Goal: Task Accomplishment & Management: Complete application form

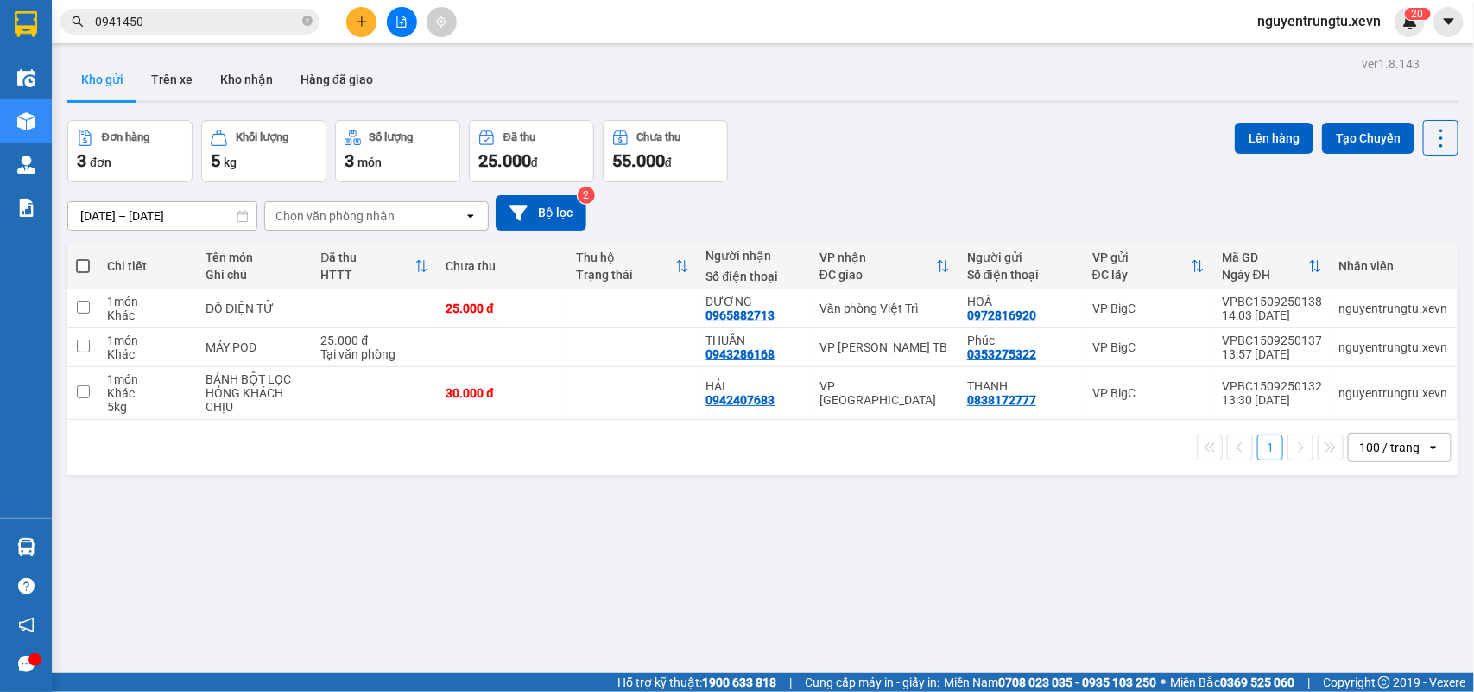
click at [1343, 140] on section "Kết quả tìm kiếm ( 147 ) Bộ lọc Thuộc VP này [PERSON_NAME] thái Món hàng Thu hộ…" at bounding box center [737, 346] width 1474 height 692
click at [1343, 140] on button "Tạo Chuyến" at bounding box center [1368, 138] width 92 height 31
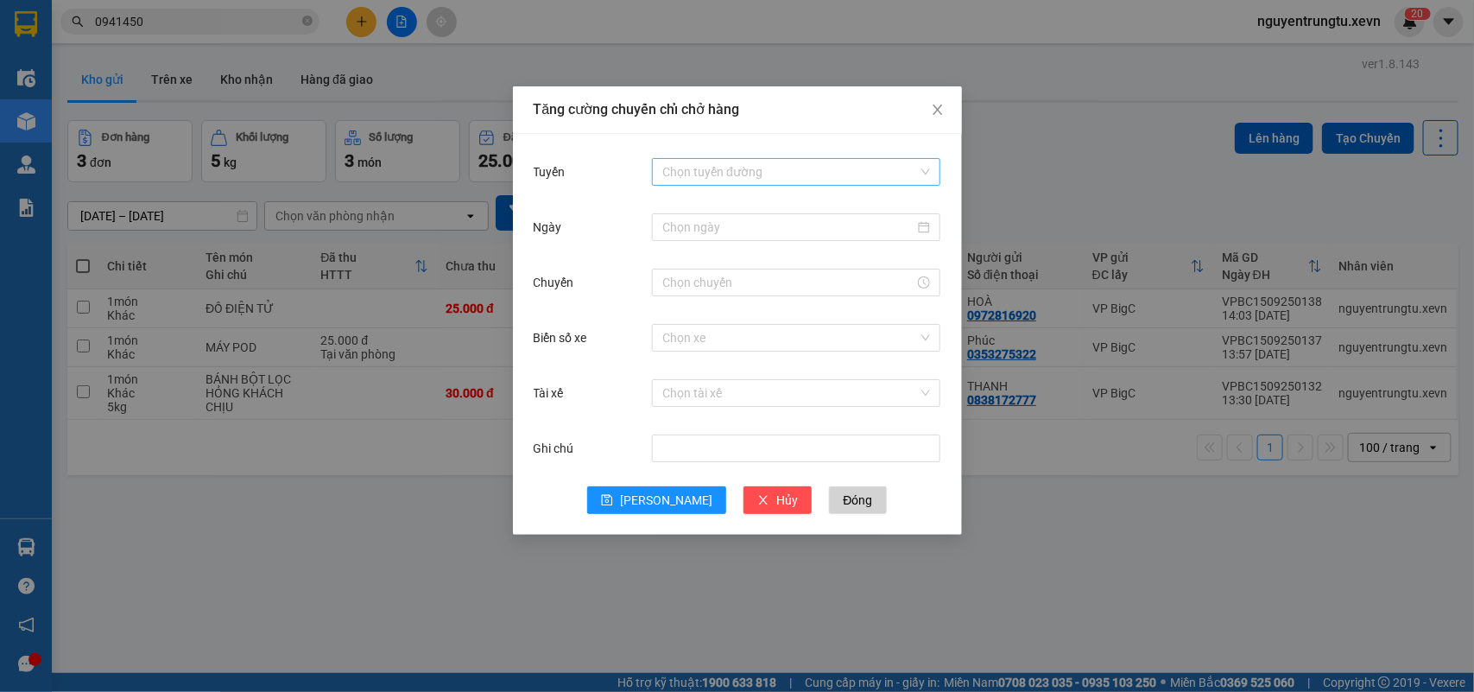
click at [774, 160] on input "Tuyến" at bounding box center [790, 172] width 256 height 26
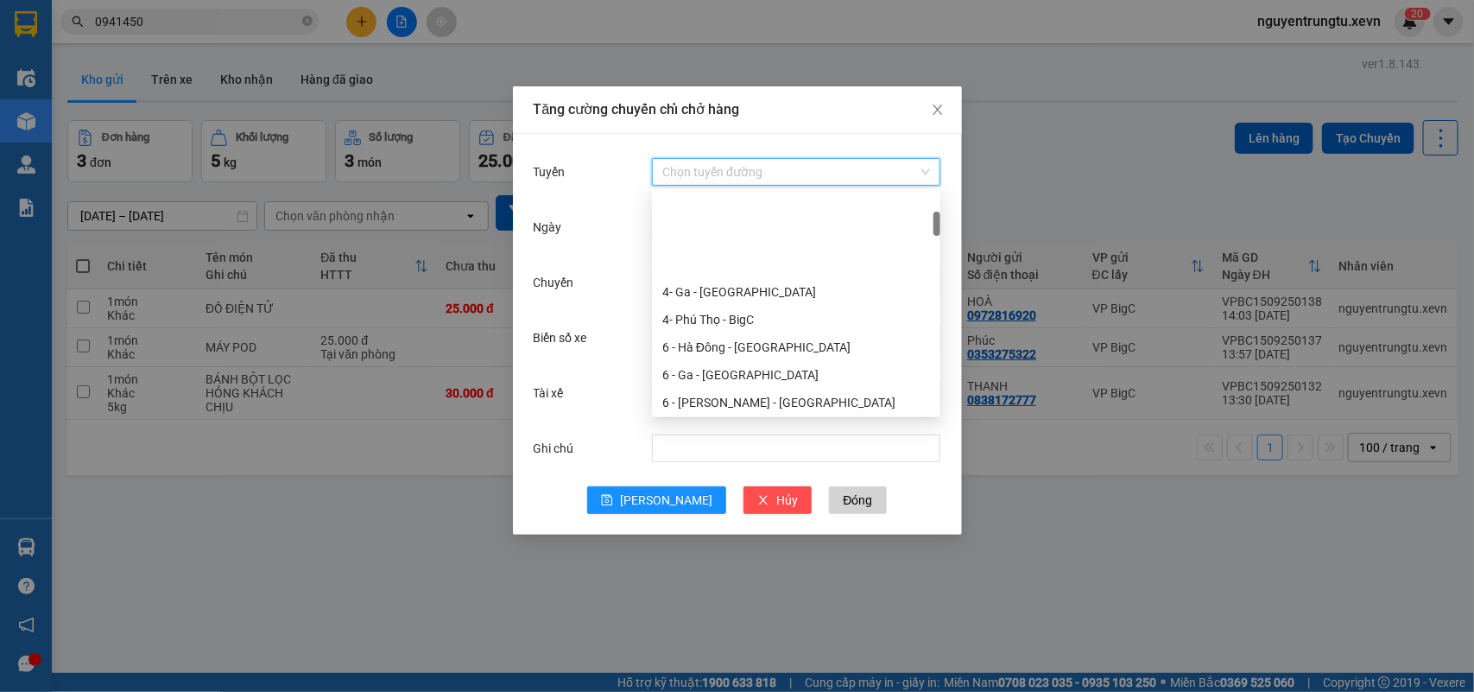
scroll to position [216, 0]
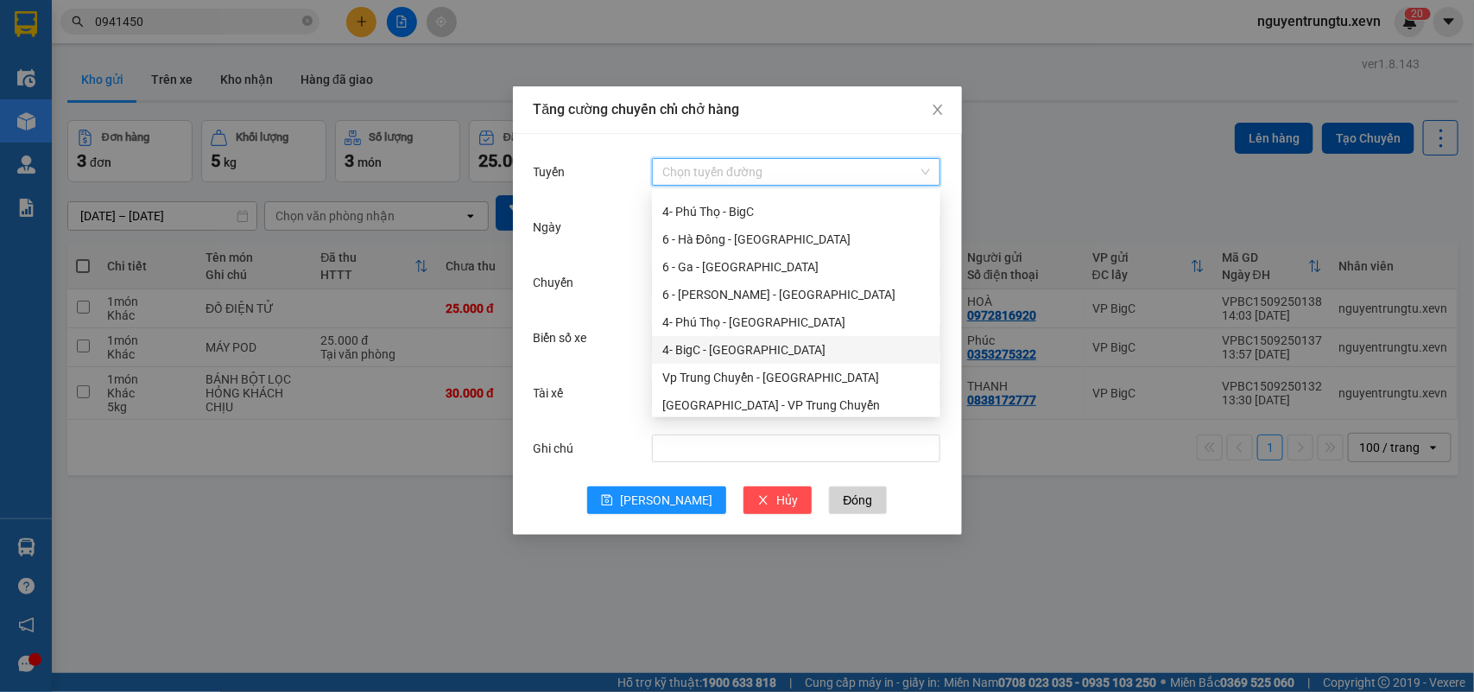
click at [747, 347] on div "4- BigC - Phú Thọ" at bounding box center [796, 349] width 268 height 19
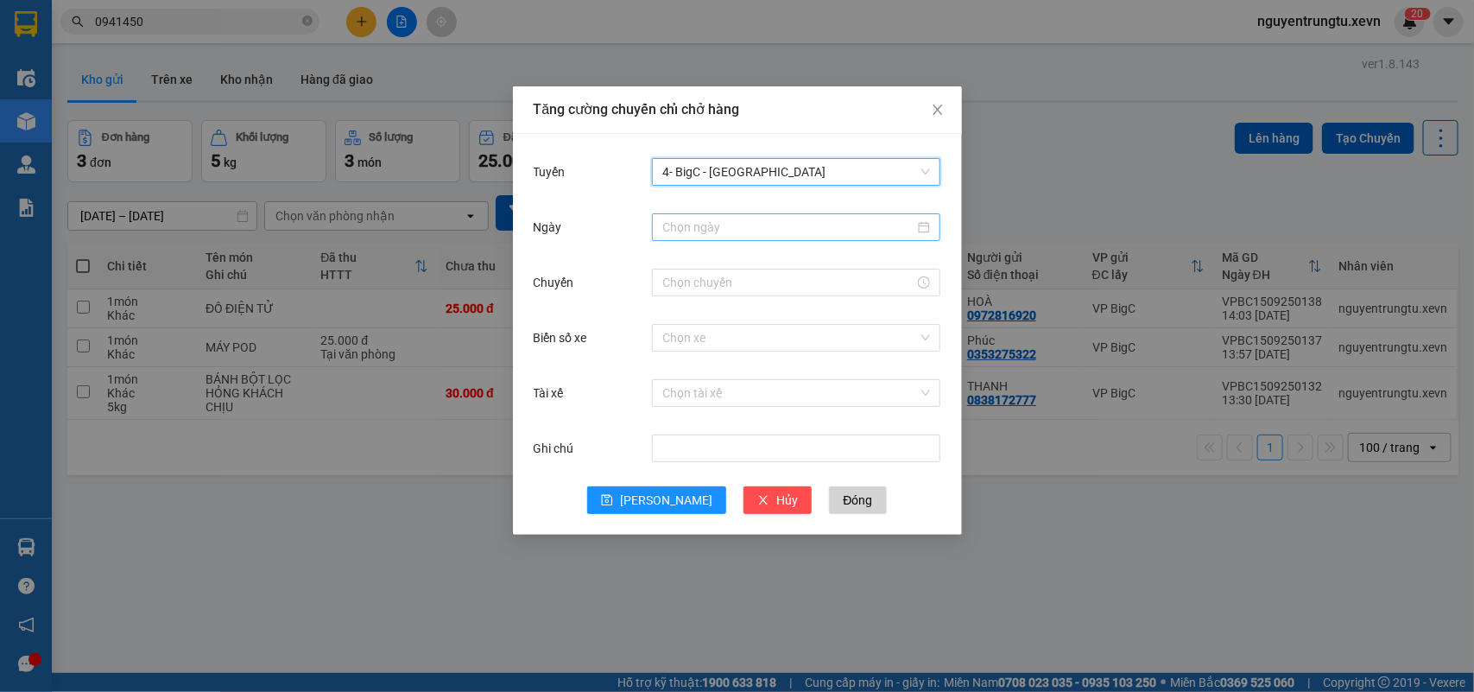
click at [767, 227] on input "Ngày" at bounding box center [788, 227] width 252 height 19
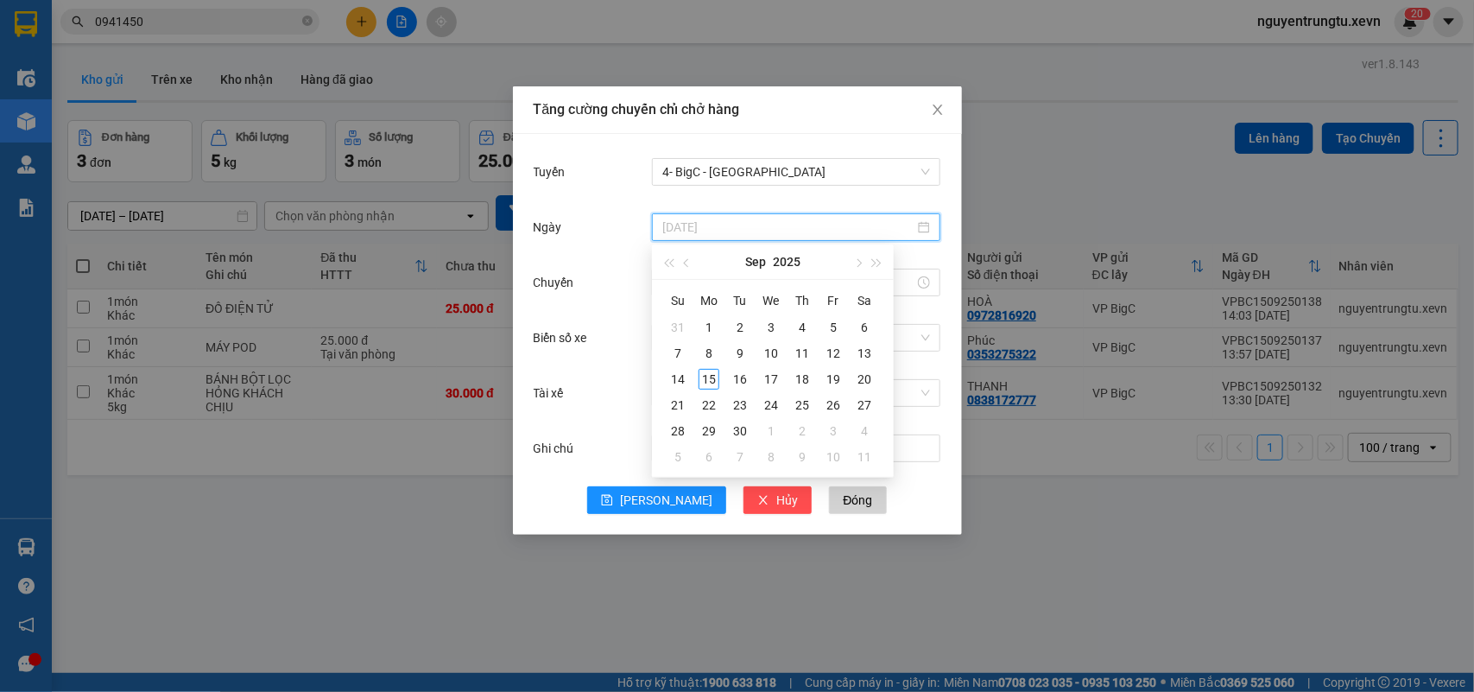
type input "07/09/2025"
type input "15/09/2025"
click at [702, 377] on div "15" at bounding box center [708, 379] width 21 height 21
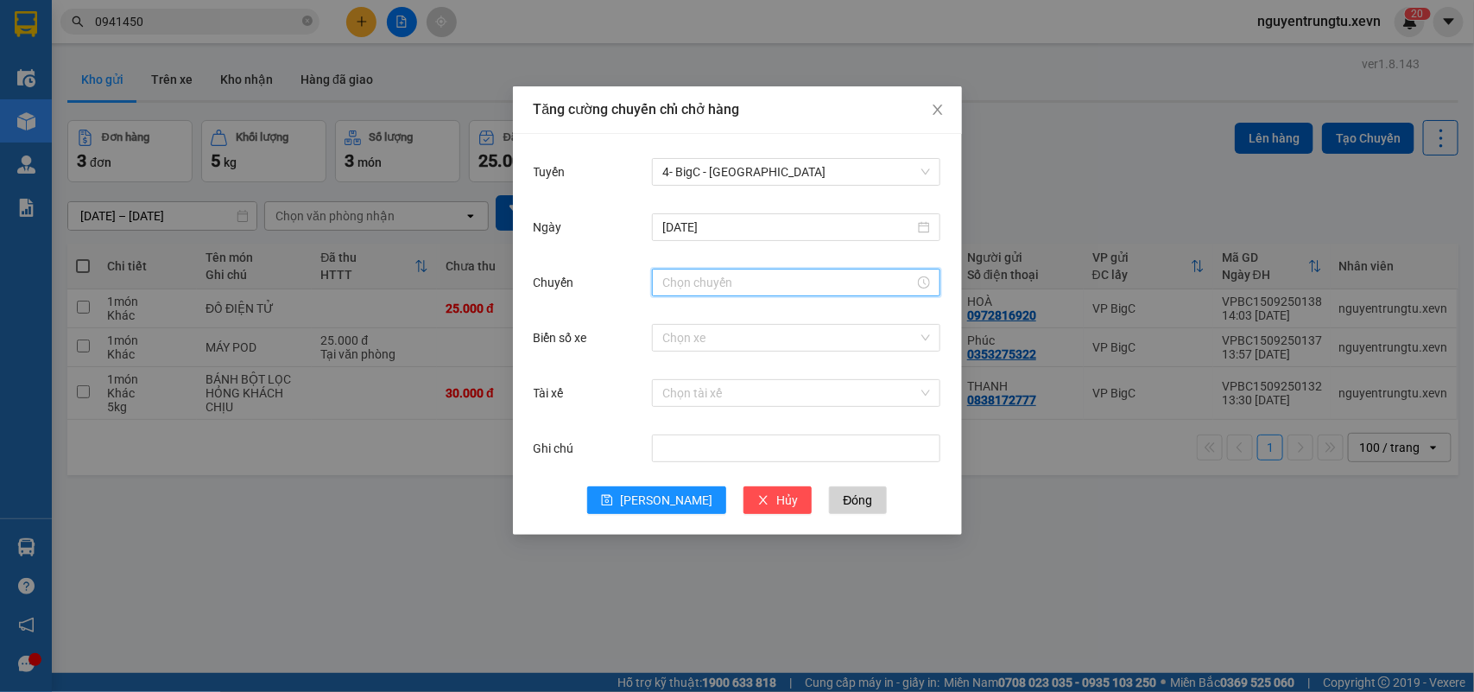
click at [738, 281] on input "Chuyến" at bounding box center [788, 282] width 252 height 19
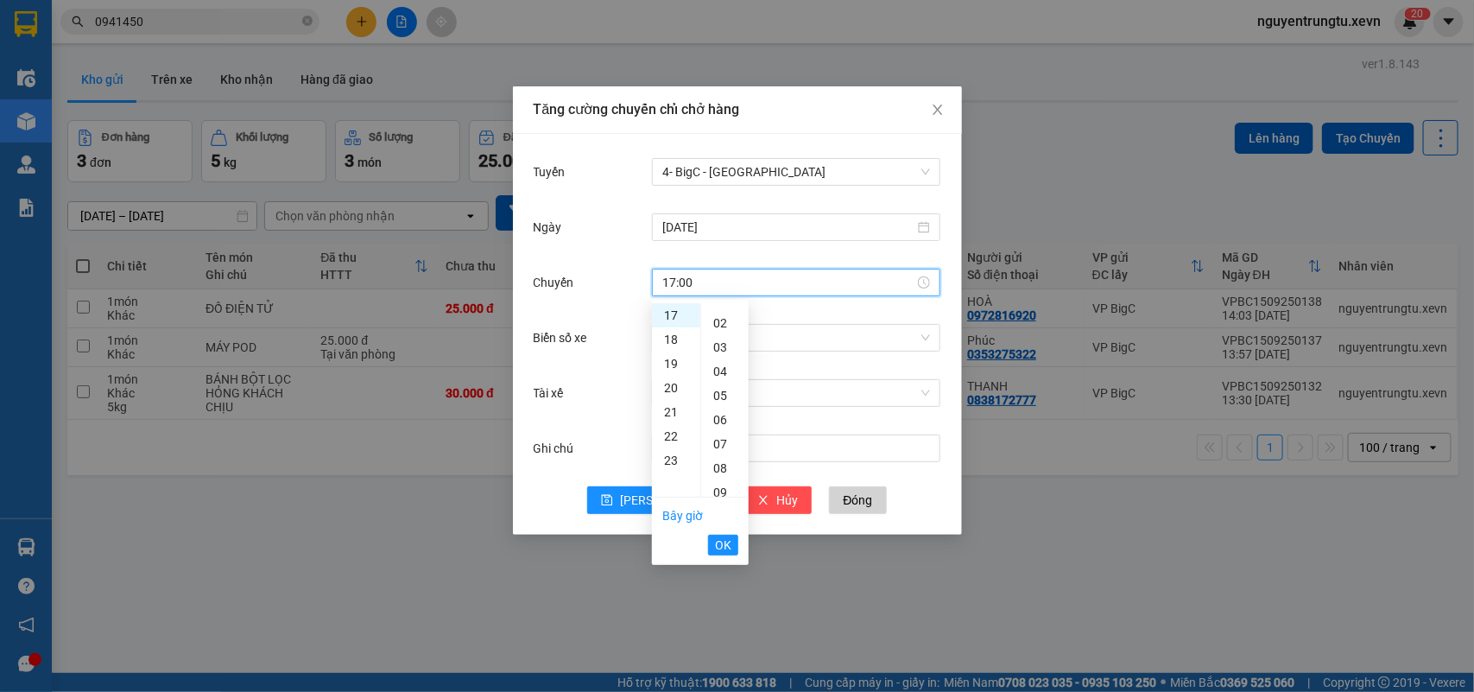
scroll to position [0, 0]
click at [719, 433] on div "05" at bounding box center [724, 436] width 47 height 24
type input "17:05"
click at [715, 542] on span "OK" at bounding box center [723, 544] width 16 height 19
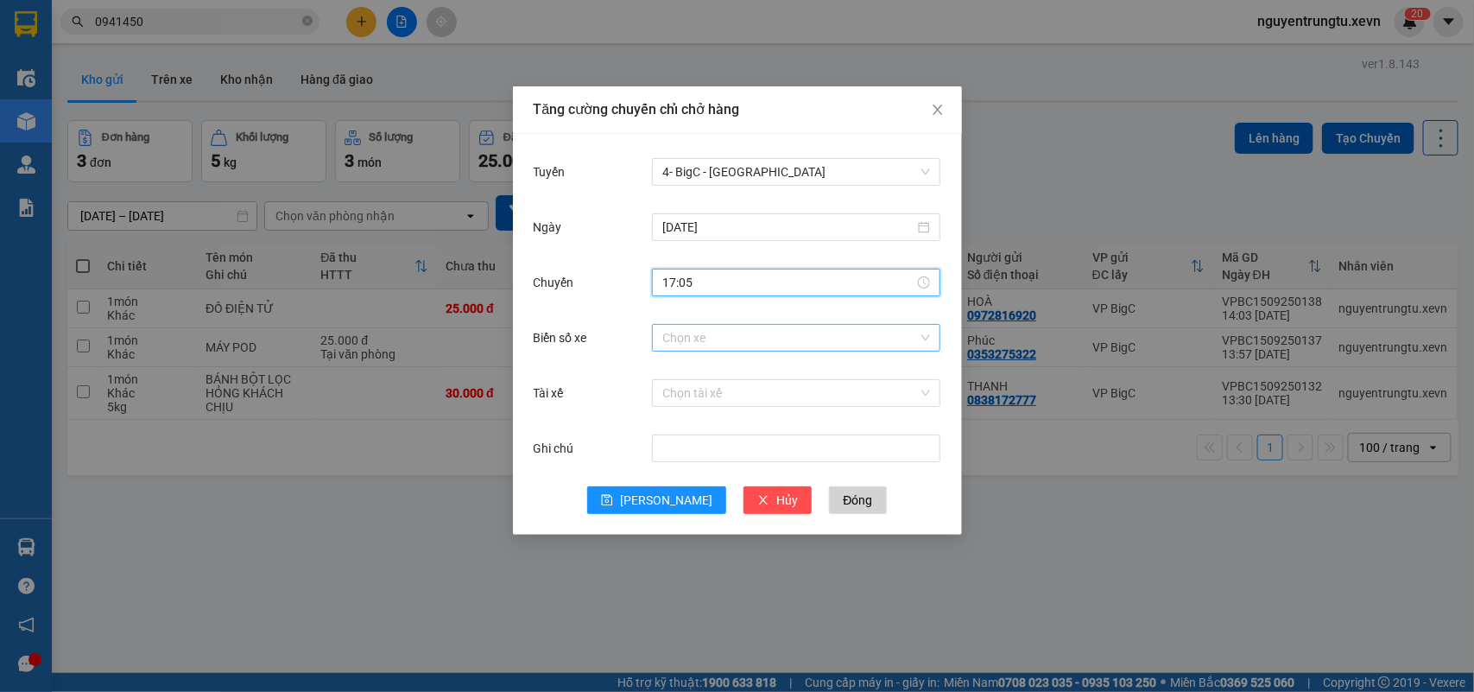
click at [794, 331] on input "Biển số xe" at bounding box center [790, 338] width 256 height 26
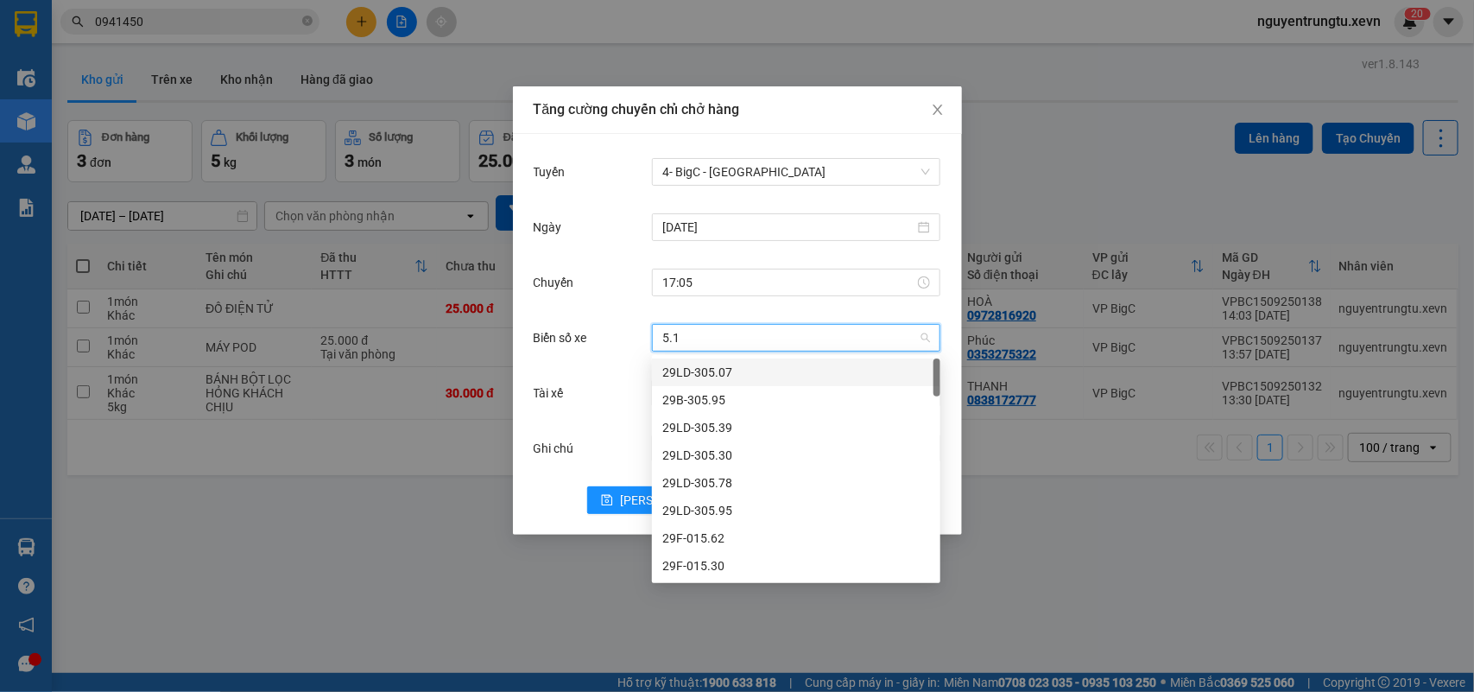
type input "5.15"
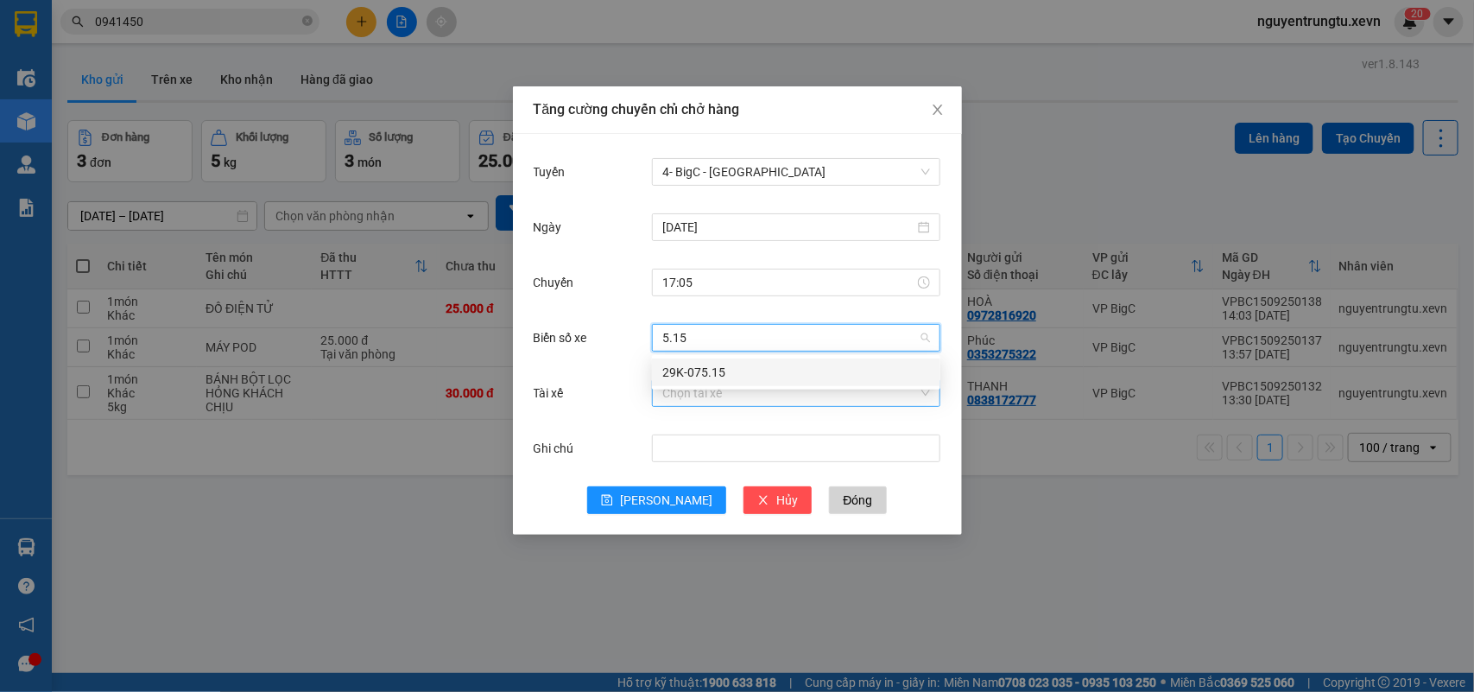
drag, startPoint x: 725, startPoint y: 371, endPoint x: 724, endPoint y: 382, distance: 11.4
click at [724, 371] on div "29K-075.15" at bounding box center [796, 372] width 268 height 19
click at [719, 395] on input "Tài xế" at bounding box center [790, 393] width 256 height 26
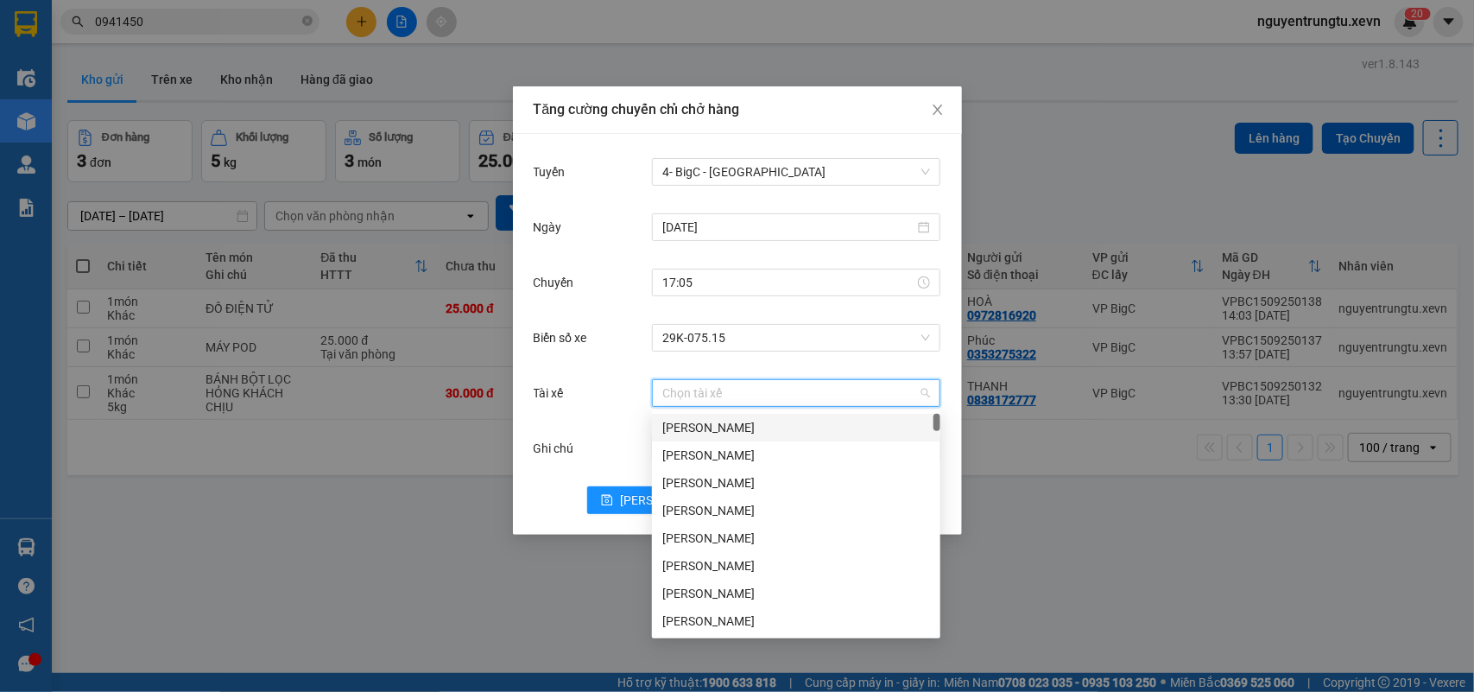
type input "d"
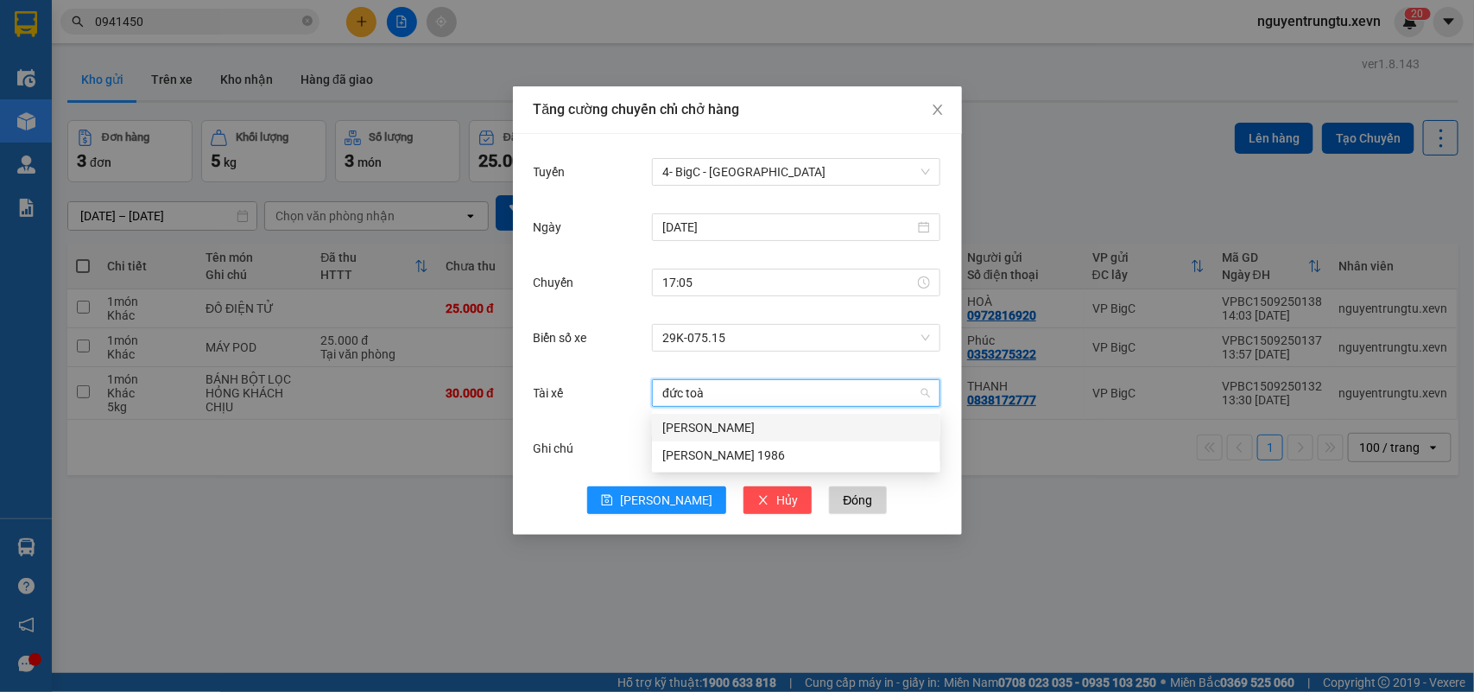
type input "đức toàn"
click at [697, 429] on div "Vũ Đức Toàn" at bounding box center [796, 427] width 268 height 19
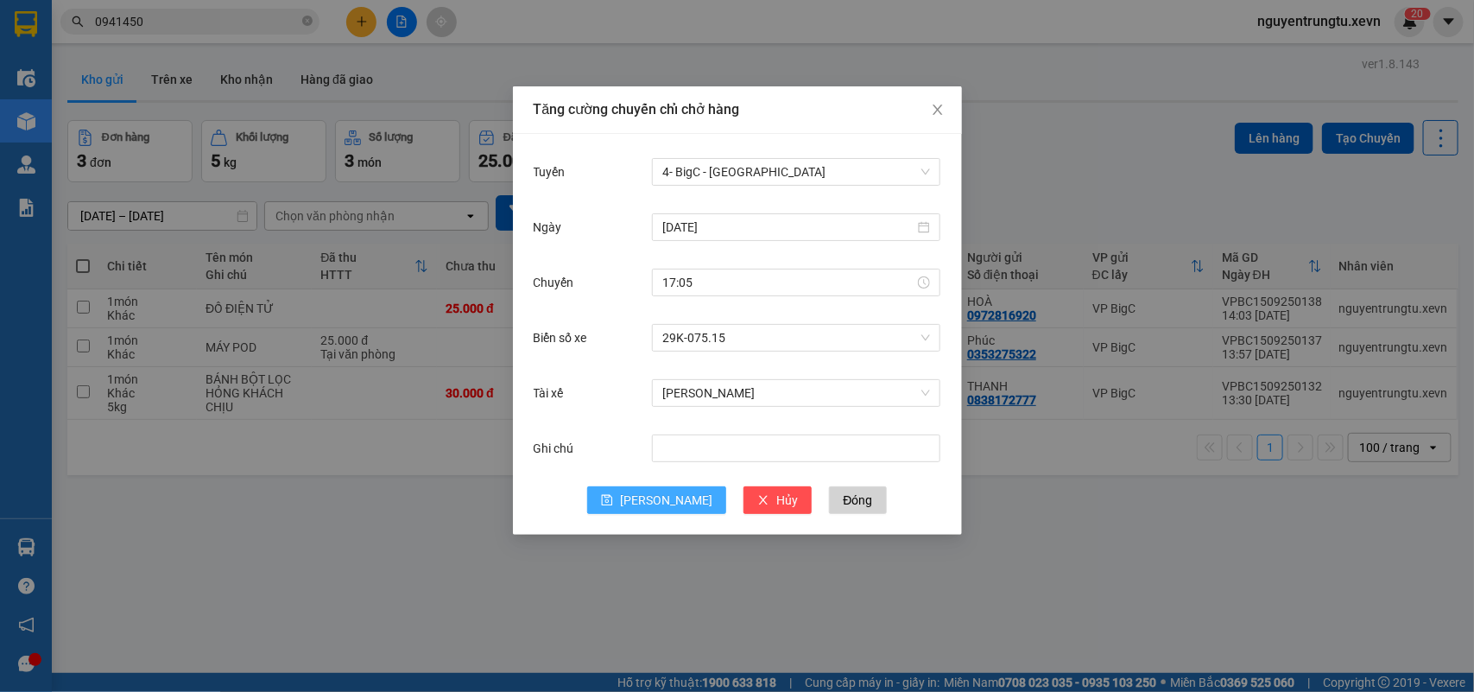
drag, startPoint x: 658, startPoint y: 498, endPoint x: 657, endPoint y: 514, distance: 15.6
click at [658, 499] on span "Lưu" at bounding box center [666, 499] width 92 height 19
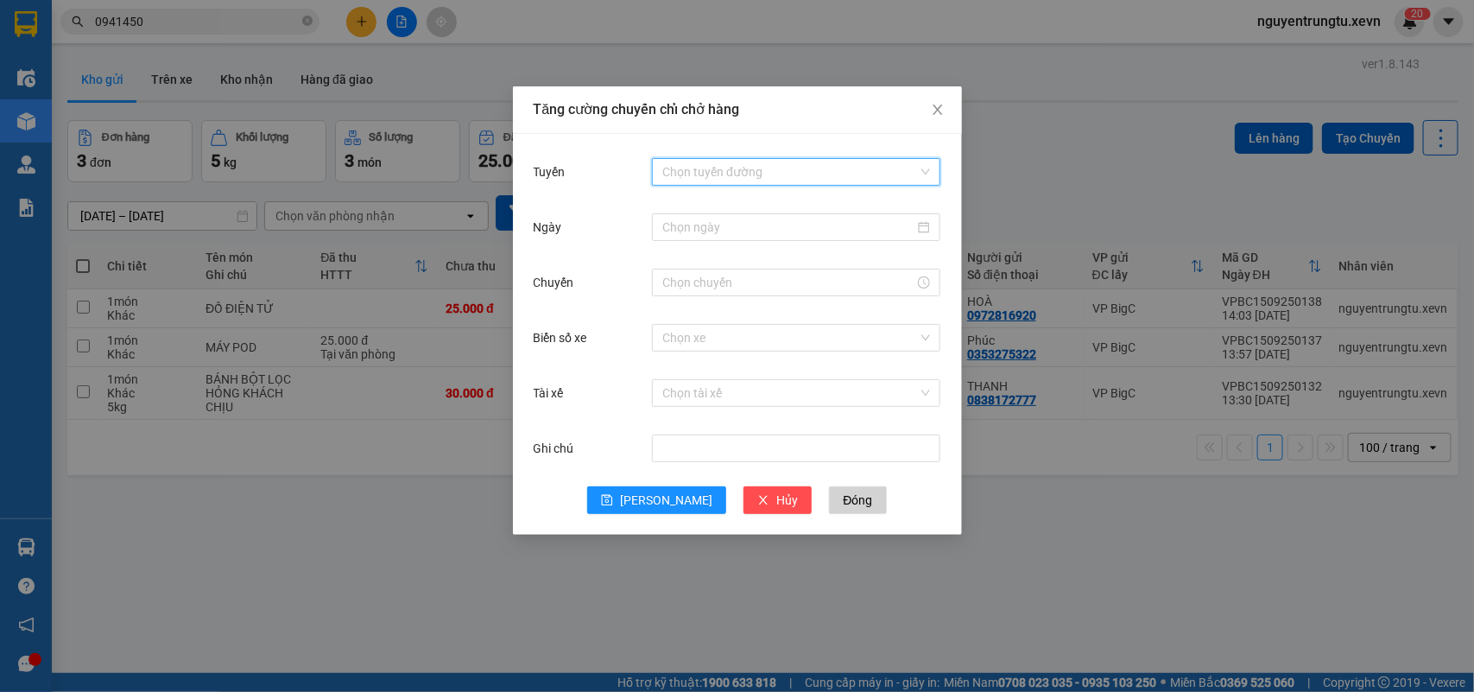
click at [793, 168] on input "Tuyến" at bounding box center [790, 172] width 256 height 26
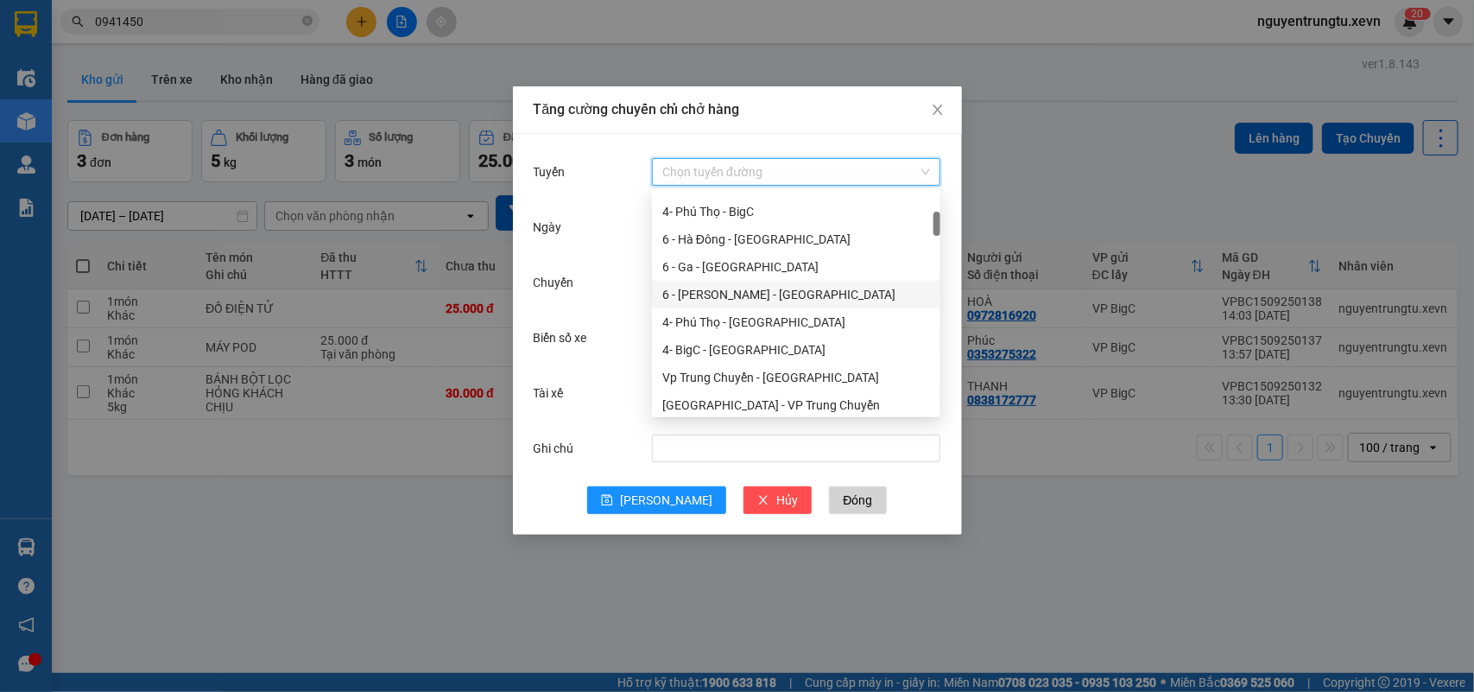
scroll to position [0, 0]
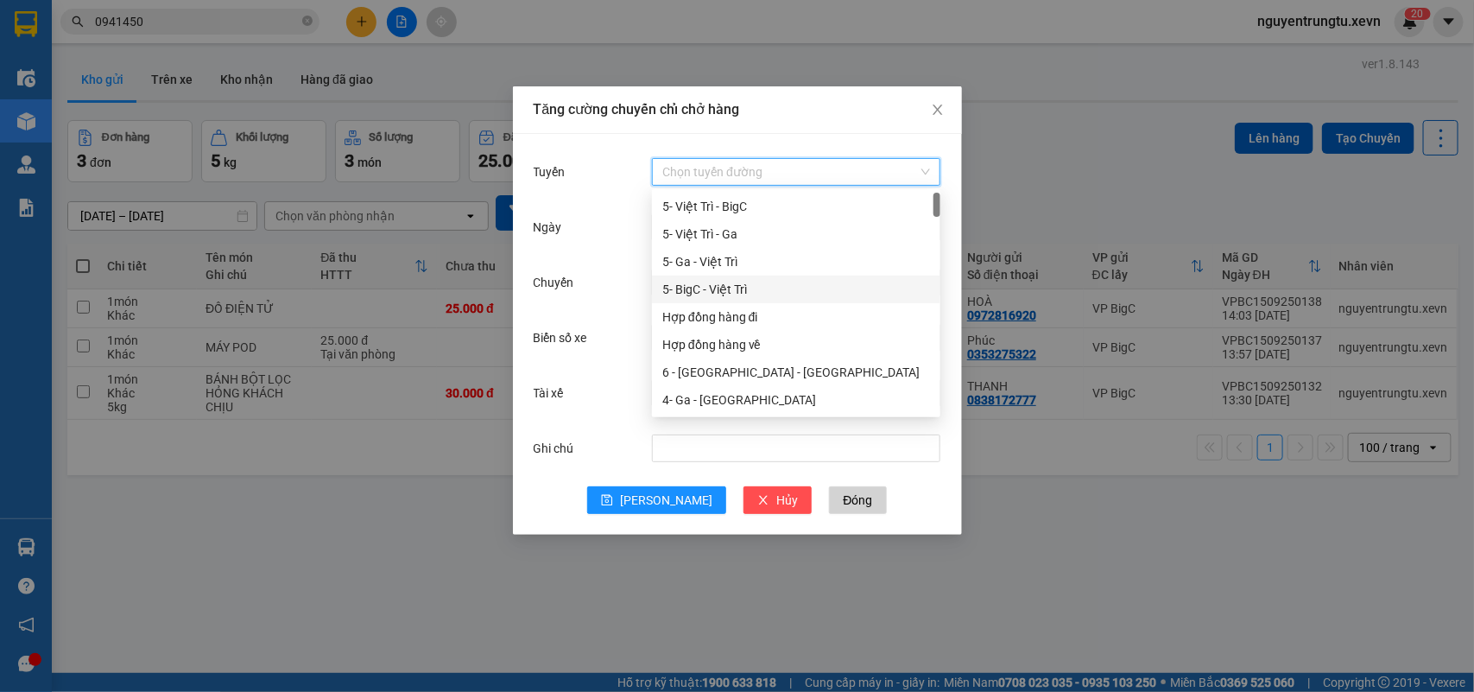
click at [767, 288] on div "5- BigC - Việt Trì" at bounding box center [796, 289] width 268 height 19
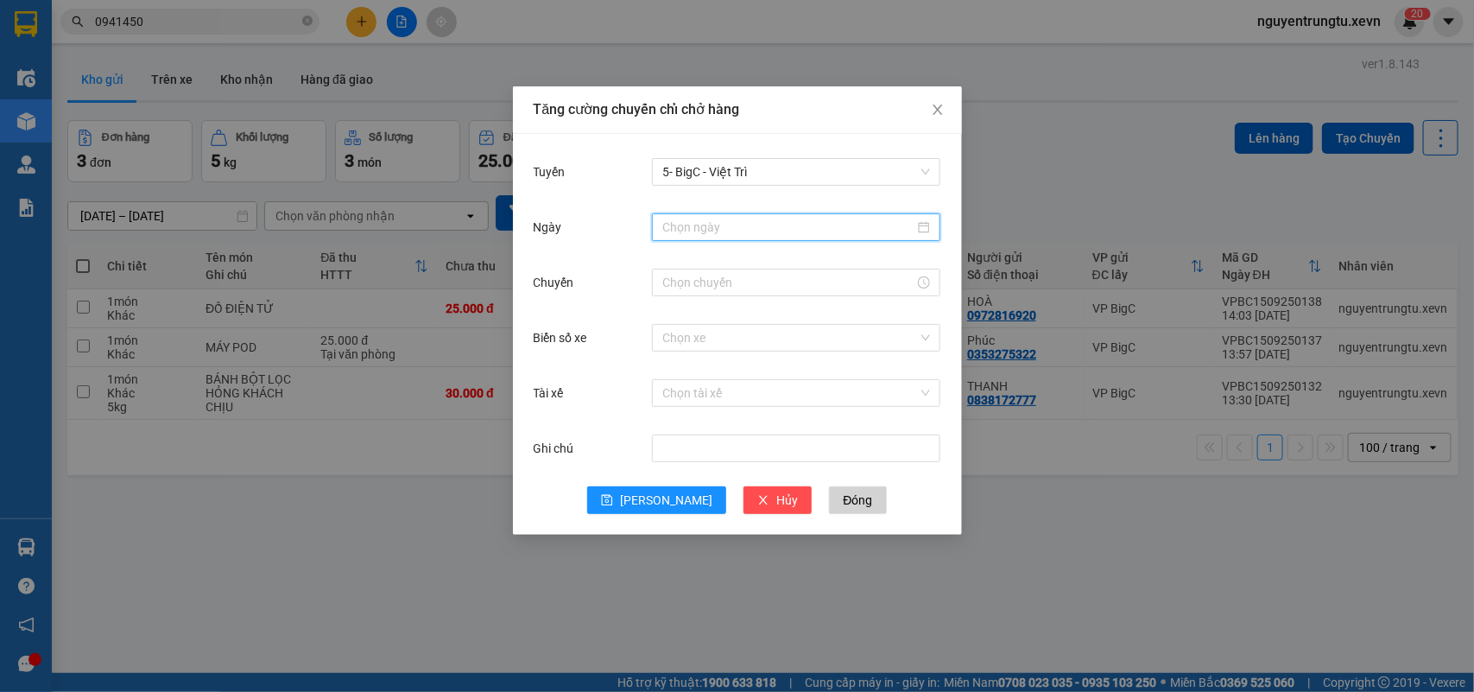
click at [803, 222] on input "Ngày" at bounding box center [788, 227] width 252 height 19
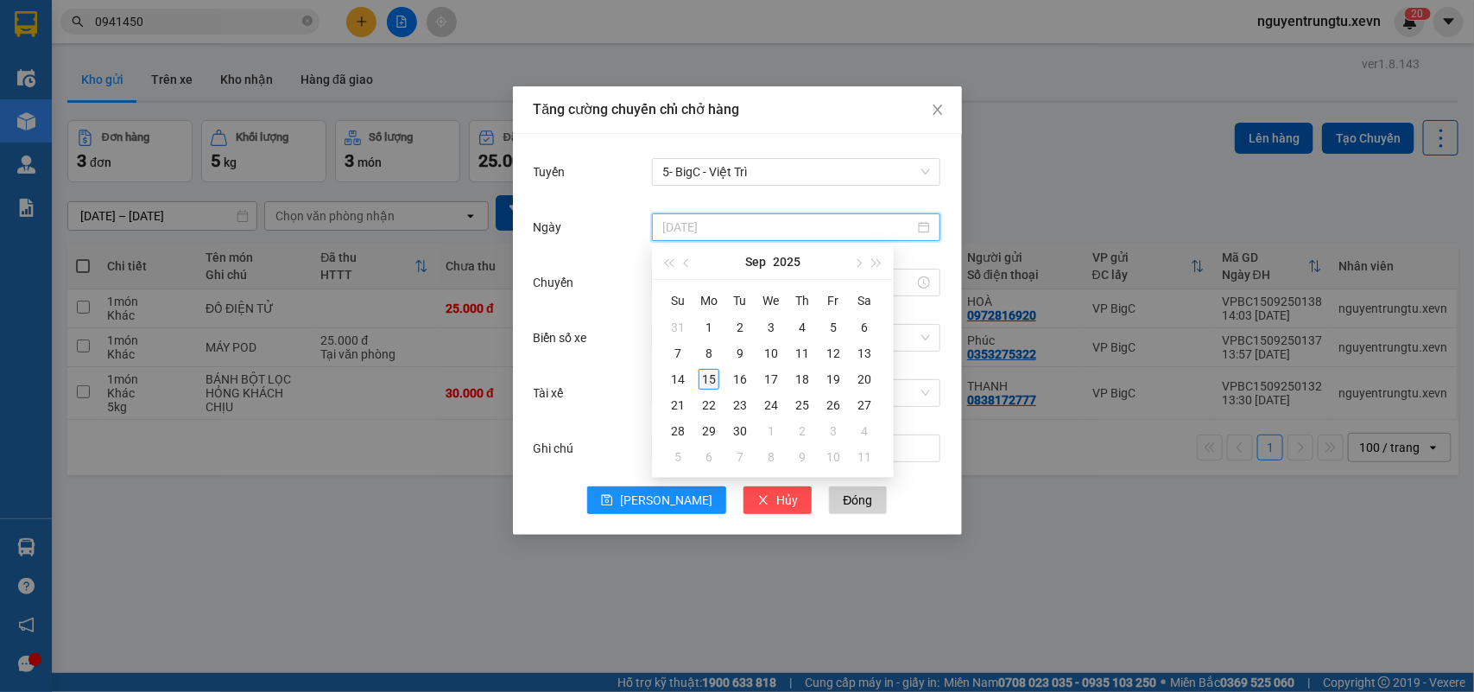
type input "15/09/2025"
click at [709, 377] on div "15" at bounding box center [708, 379] width 21 height 21
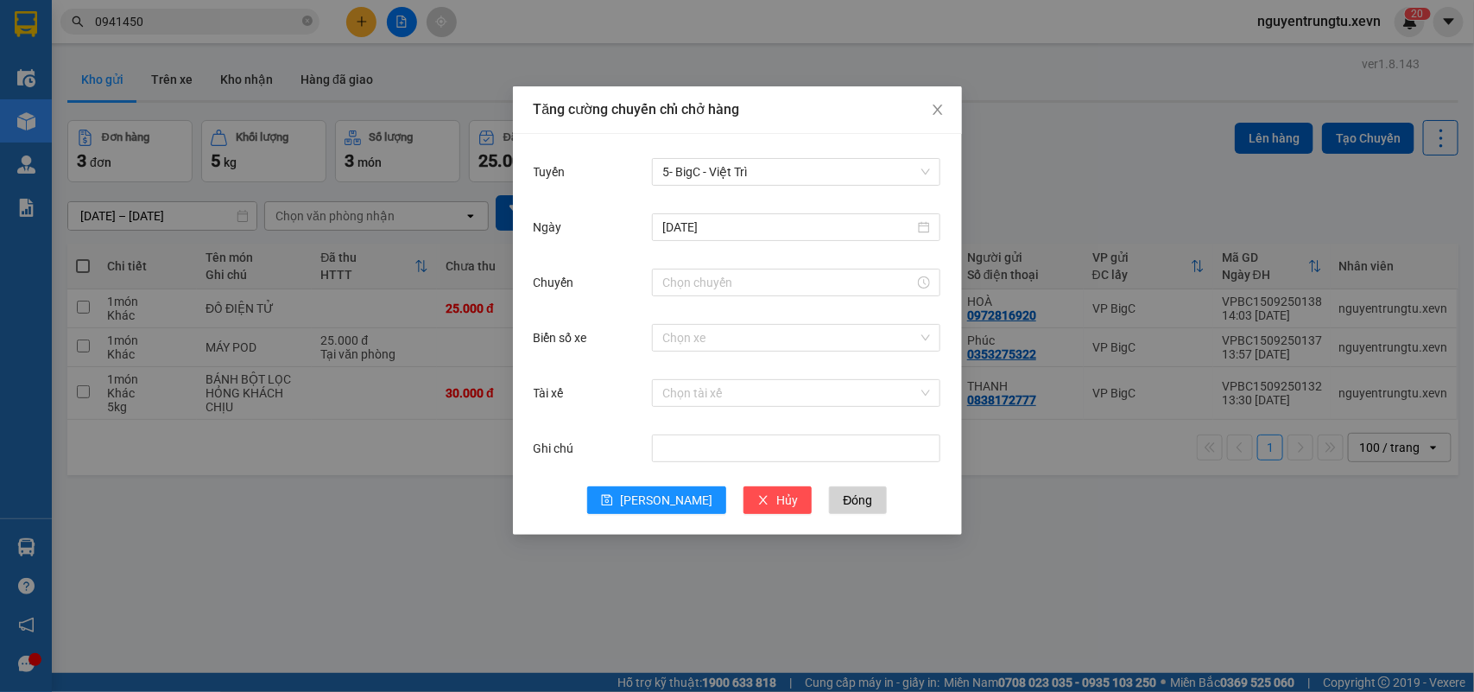
click at [741, 261] on div "Ngày 15/09/2025" at bounding box center [738, 237] width 408 height 55
click at [713, 281] on input "Chuyến" at bounding box center [788, 282] width 252 height 19
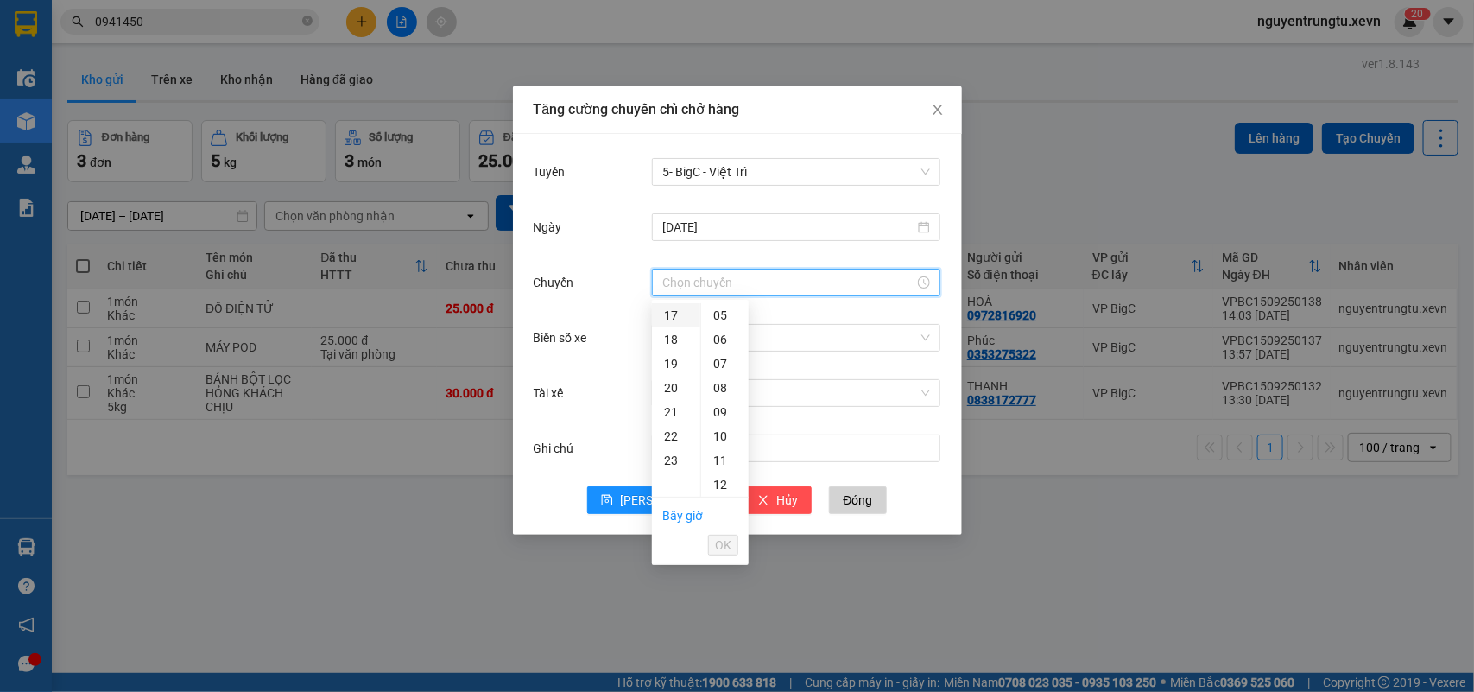
click at [662, 318] on div "17" at bounding box center [676, 315] width 48 height 24
click at [722, 430] on div "05" at bounding box center [724, 436] width 47 height 24
type input "17:05"
click at [719, 544] on span "OK" at bounding box center [723, 544] width 16 height 19
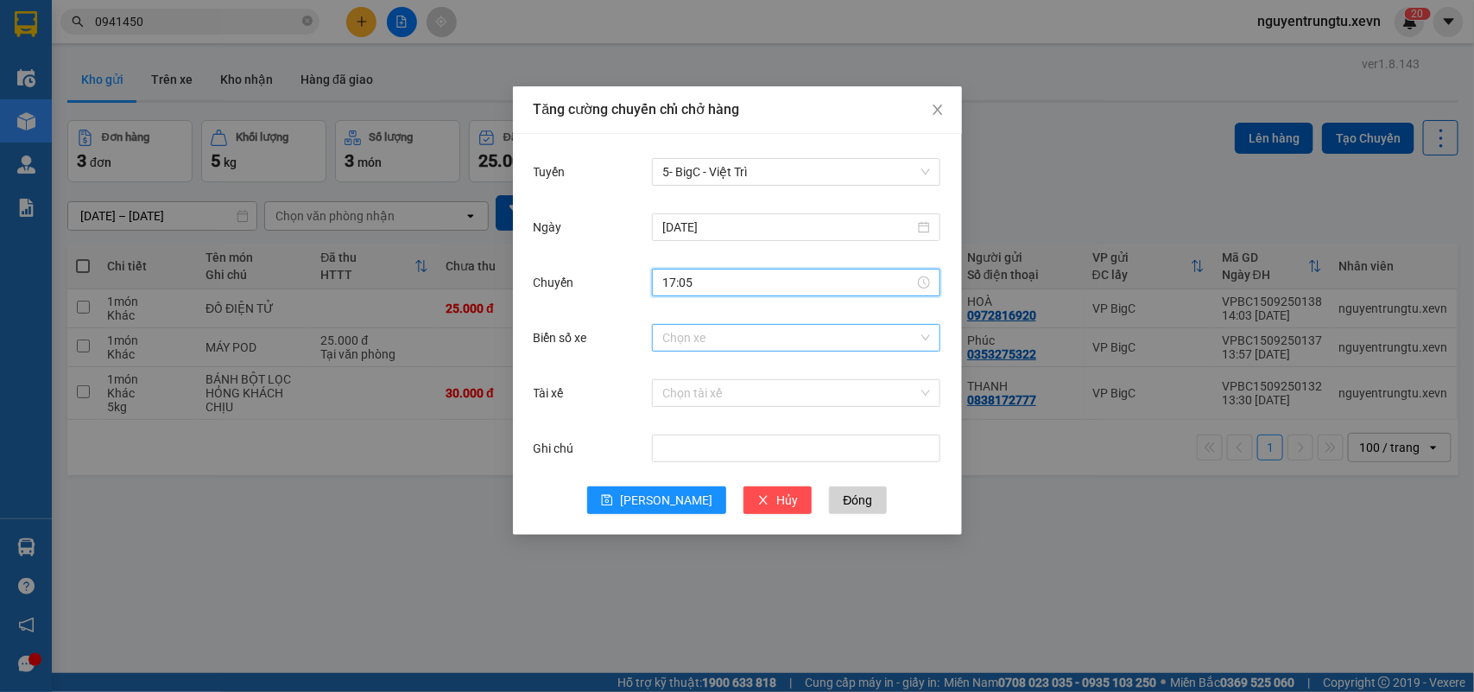
click at [853, 338] on input "Biển số xe" at bounding box center [790, 338] width 256 height 26
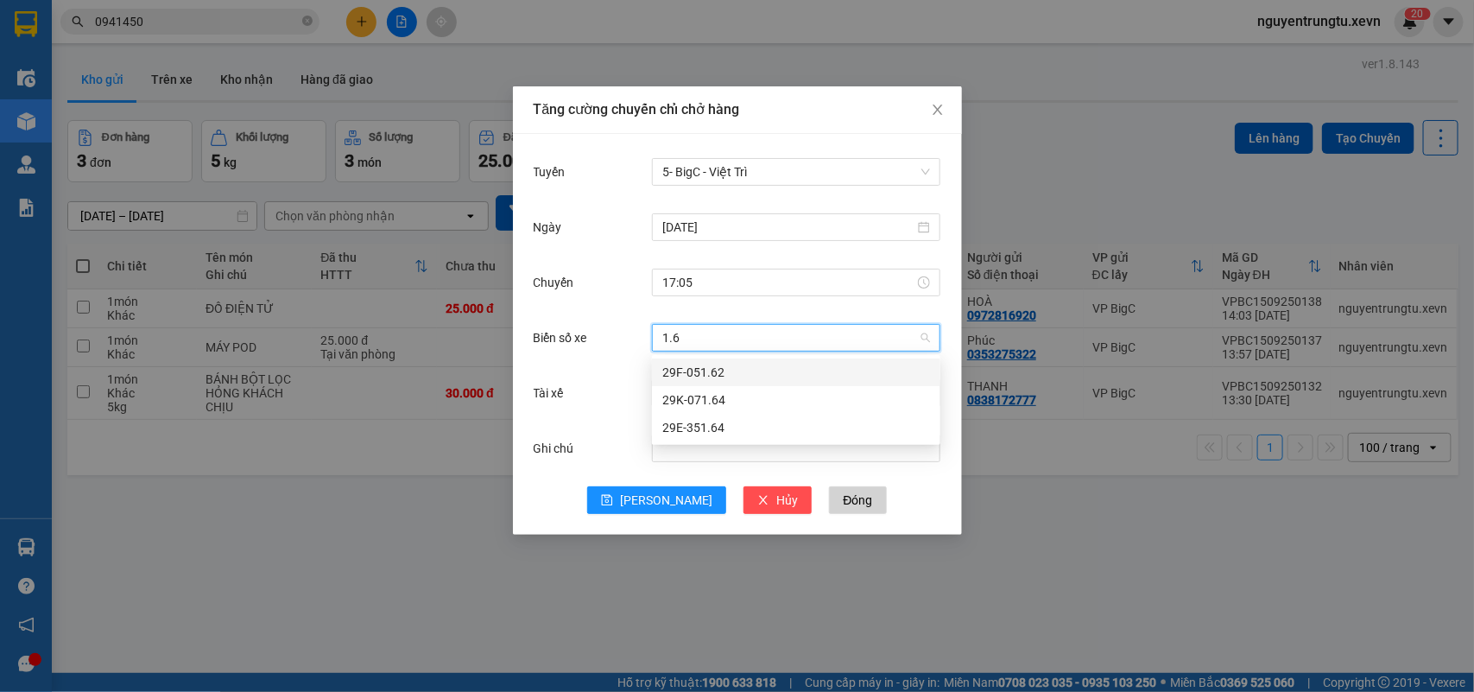
type input "1.64"
click at [696, 369] on div "29K-071.64" at bounding box center [796, 372] width 268 height 19
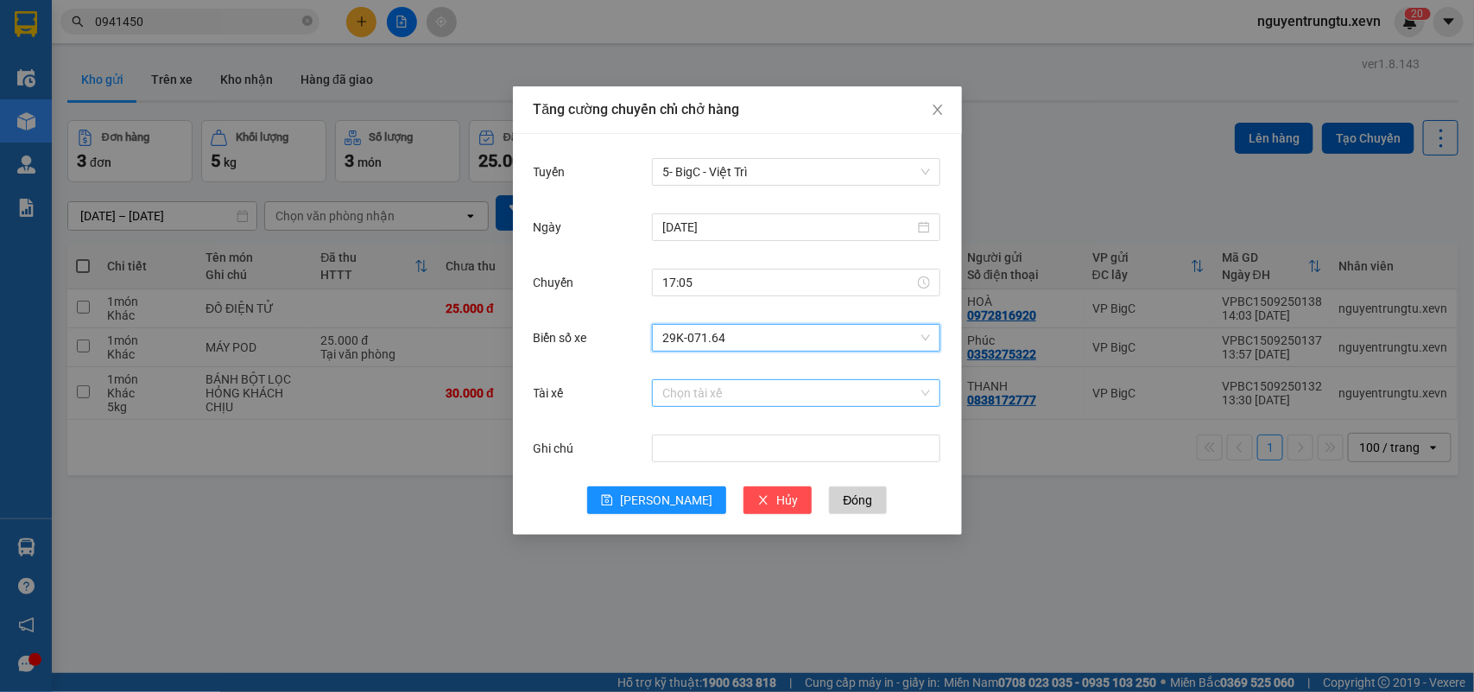
click at [719, 391] on input "Tài xế" at bounding box center [790, 393] width 256 height 26
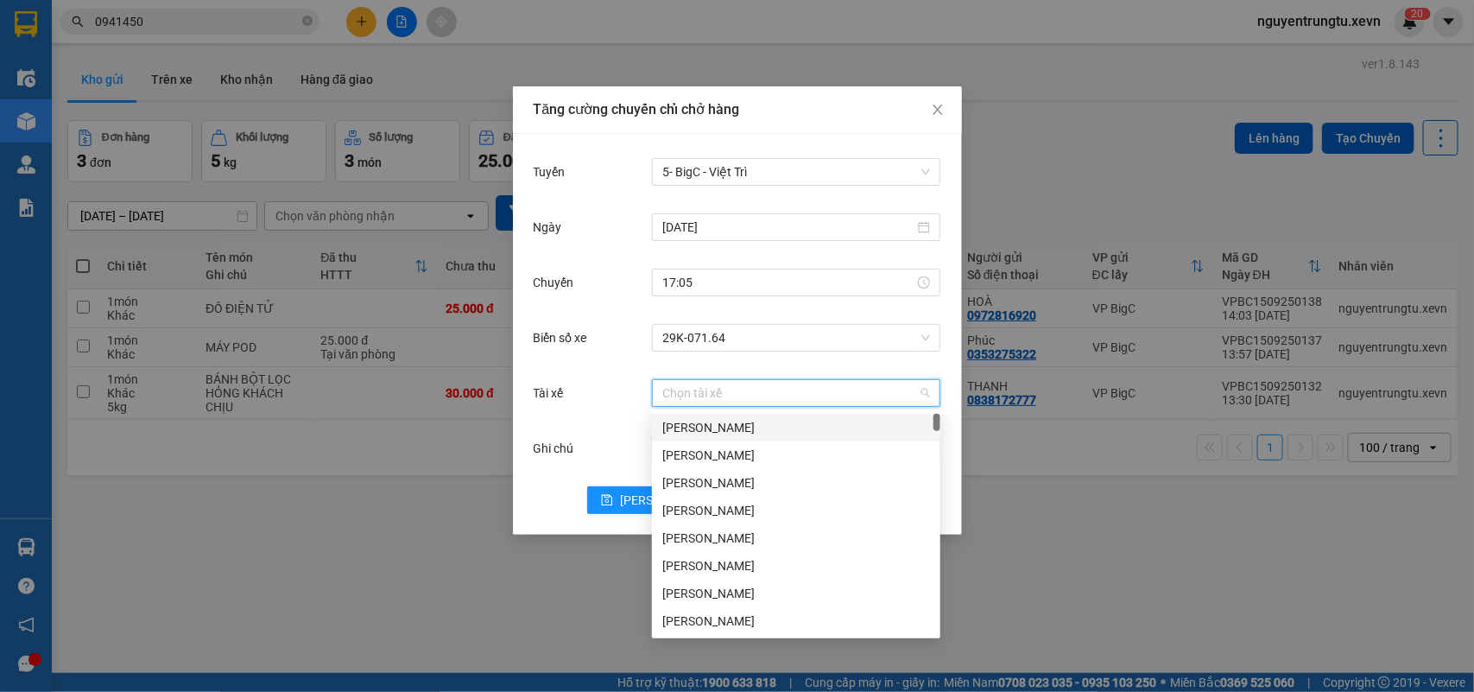
type input "d"
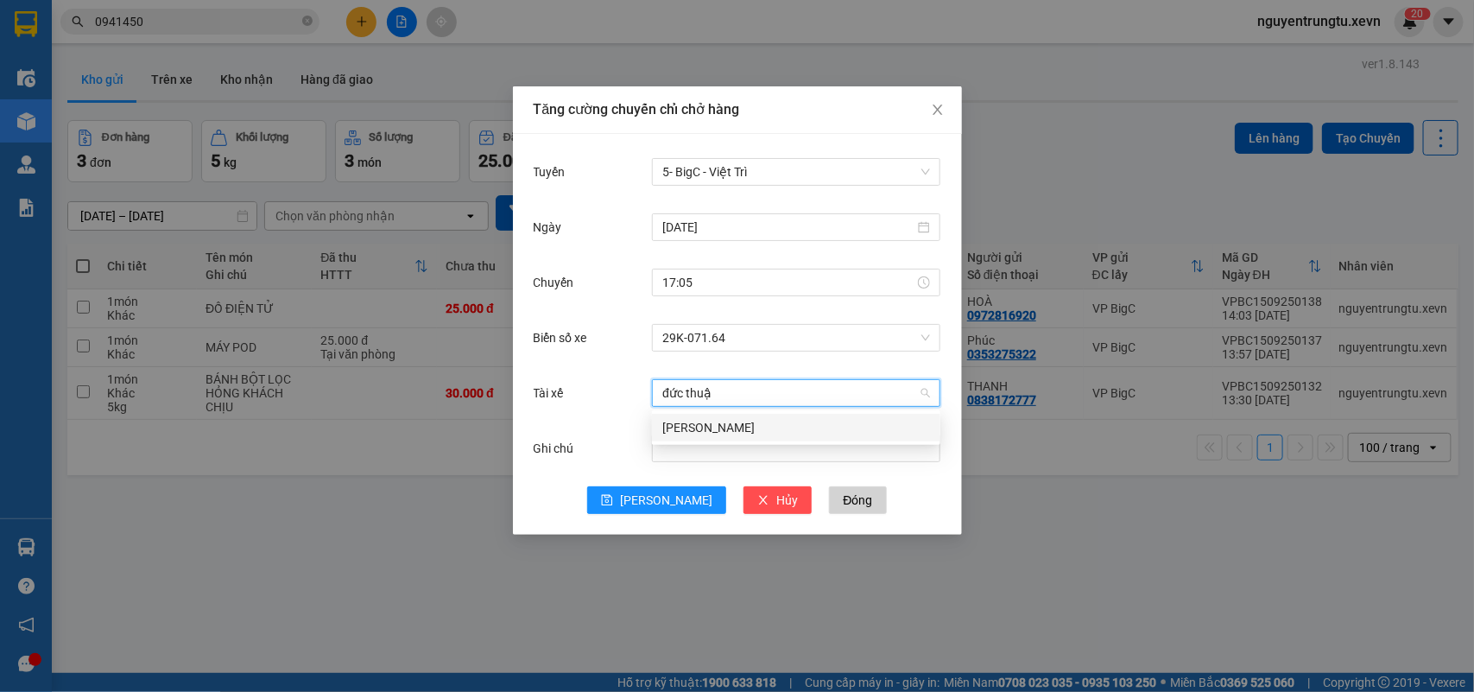
type input "đức thuận"
drag, startPoint x: 736, startPoint y: 427, endPoint x: 629, endPoint y: 518, distance: 140.3
click at [735, 426] on div "Nguyễn Đức Thuận" at bounding box center [796, 427] width 268 height 19
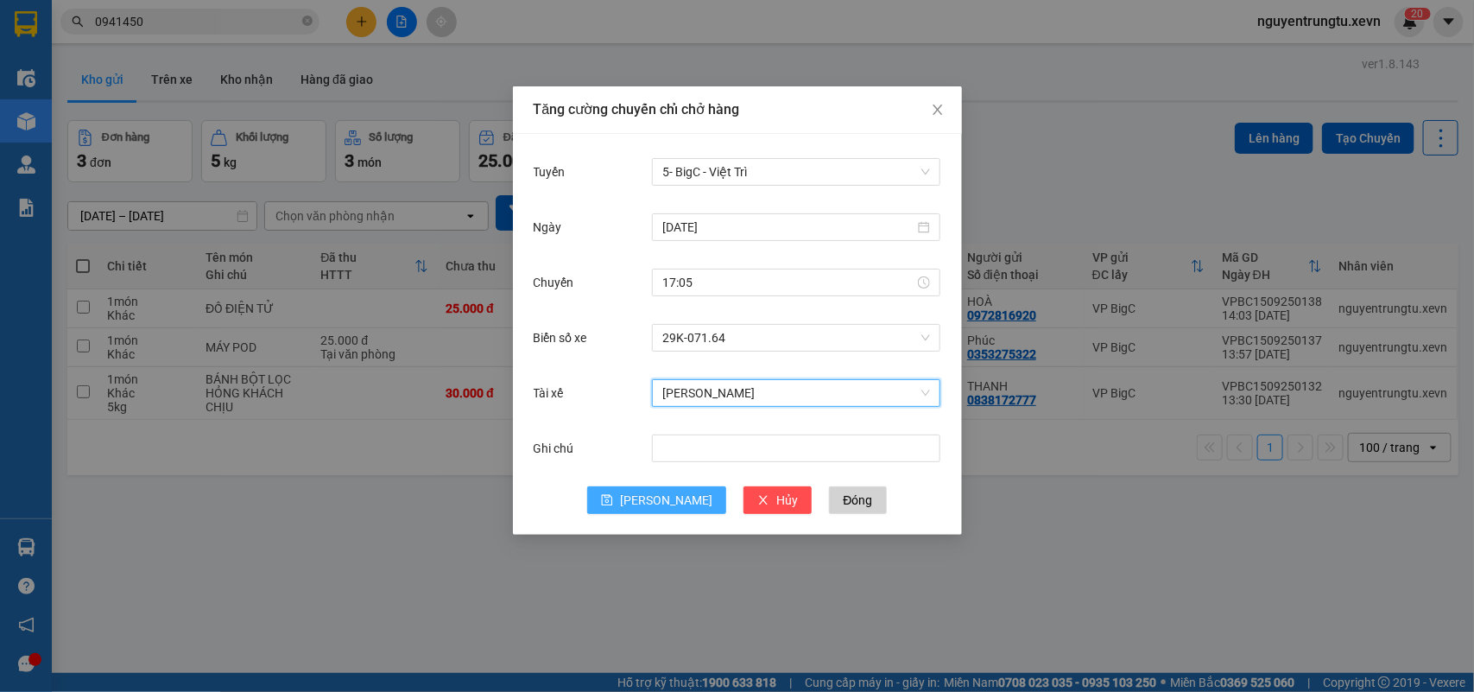
click at [660, 501] on span "Lưu" at bounding box center [666, 499] width 92 height 19
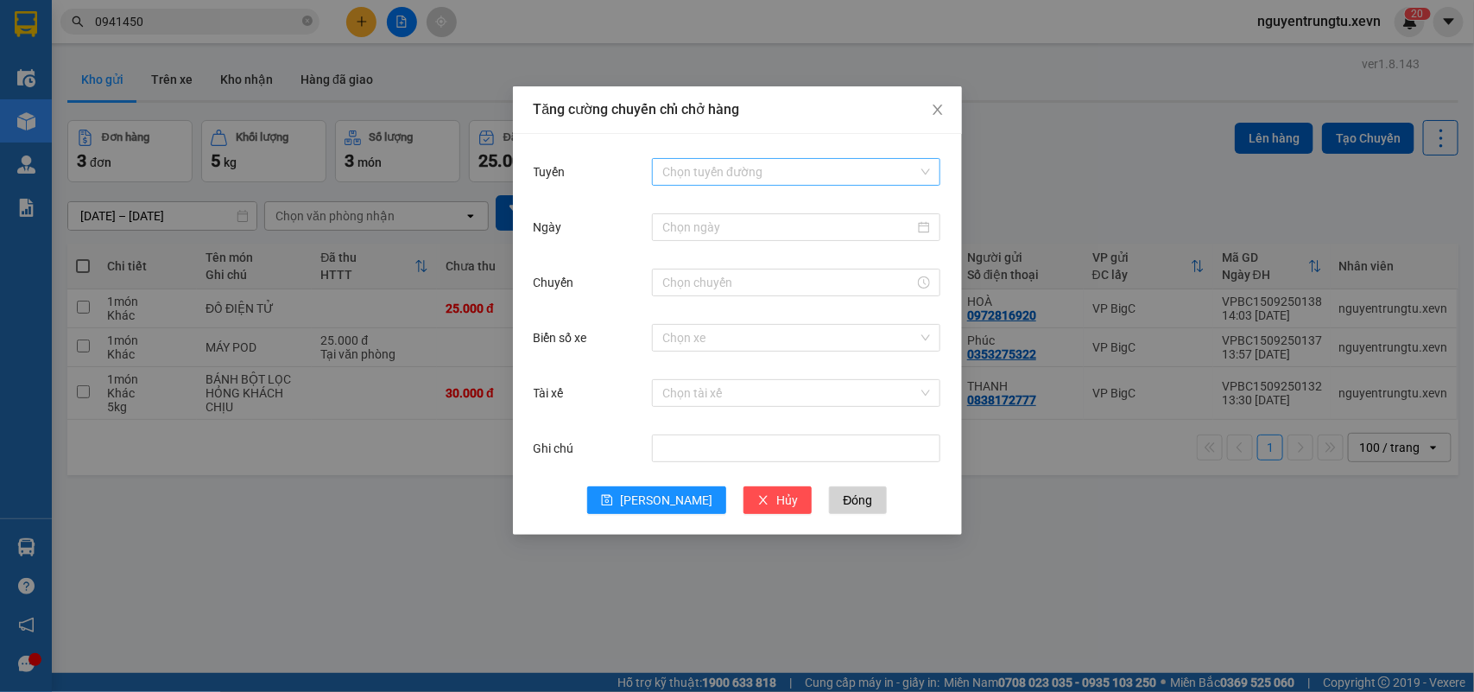
click at [788, 170] on input "Tuyến" at bounding box center [790, 172] width 256 height 26
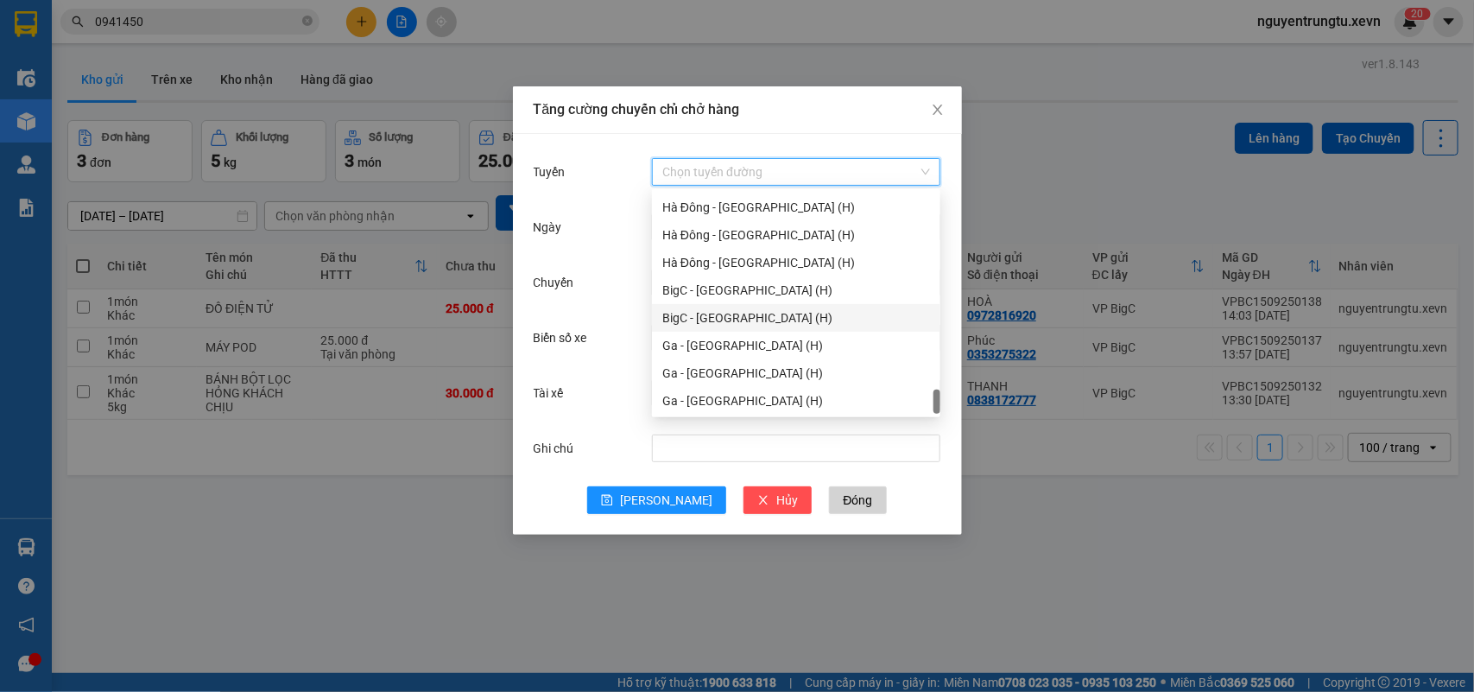
click at [749, 316] on div "BigC - Ninh Bình (H)" at bounding box center [796, 317] width 268 height 19
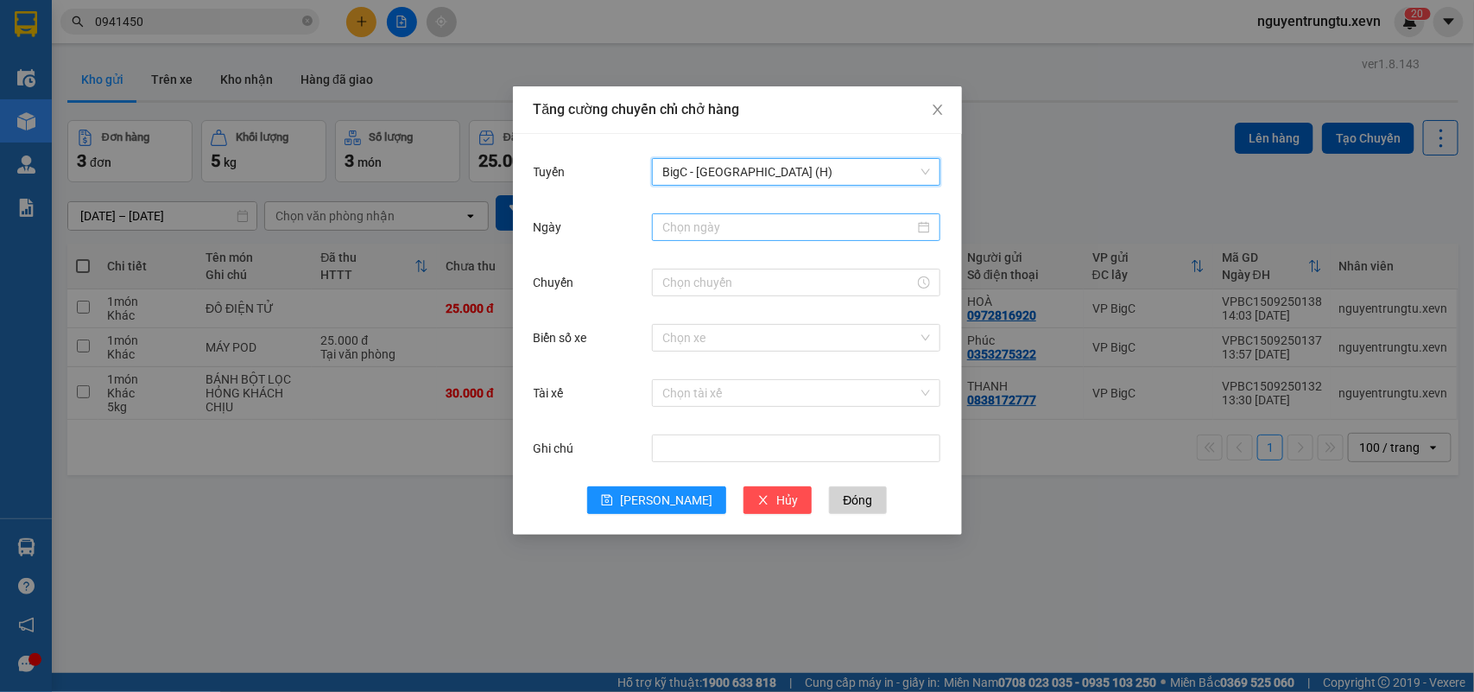
click at [795, 235] on input "Ngày" at bounding box center [788, 227] width 252 height 19
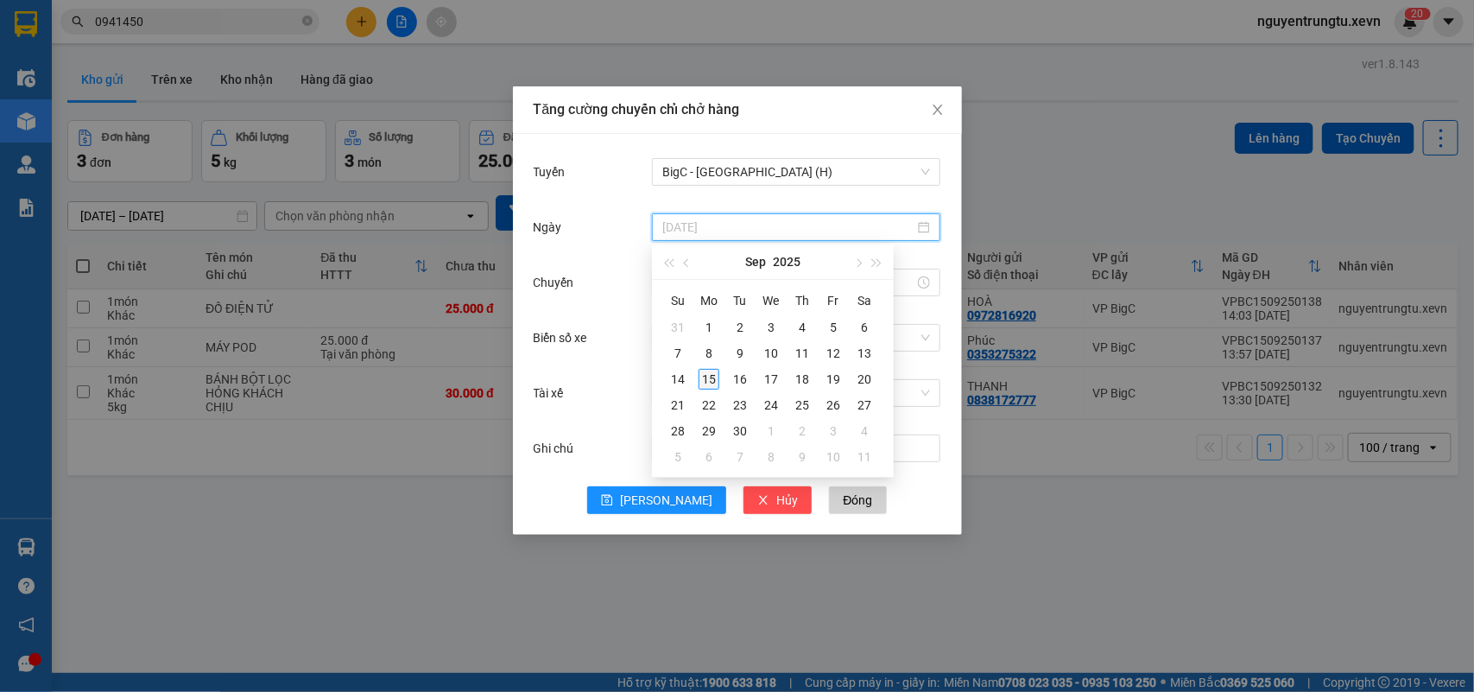
type input "15/09/2025"
click at [713, 376] on div "15" at bounding box center [708, 379] width 21 height 21
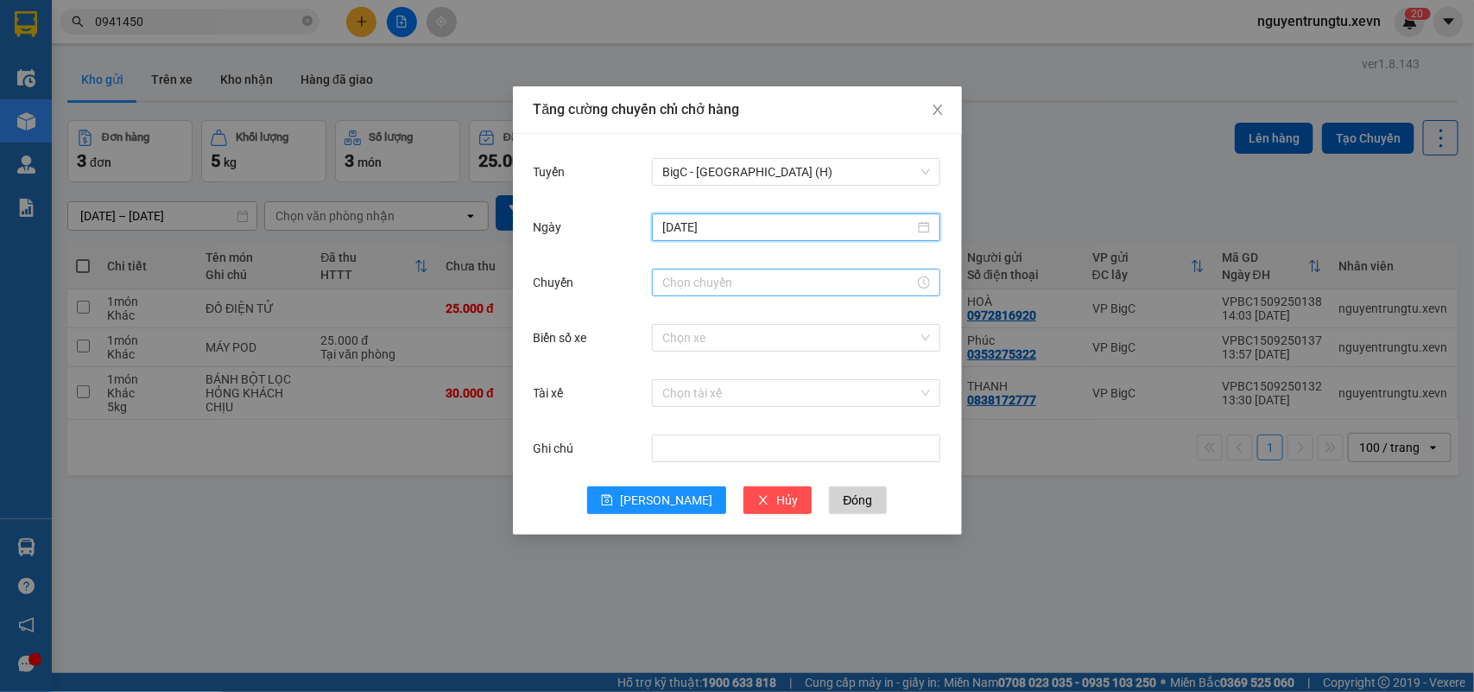
click at [748, 283] on input "Chuyến" at bounding box center [788, 282] width 252 height 19
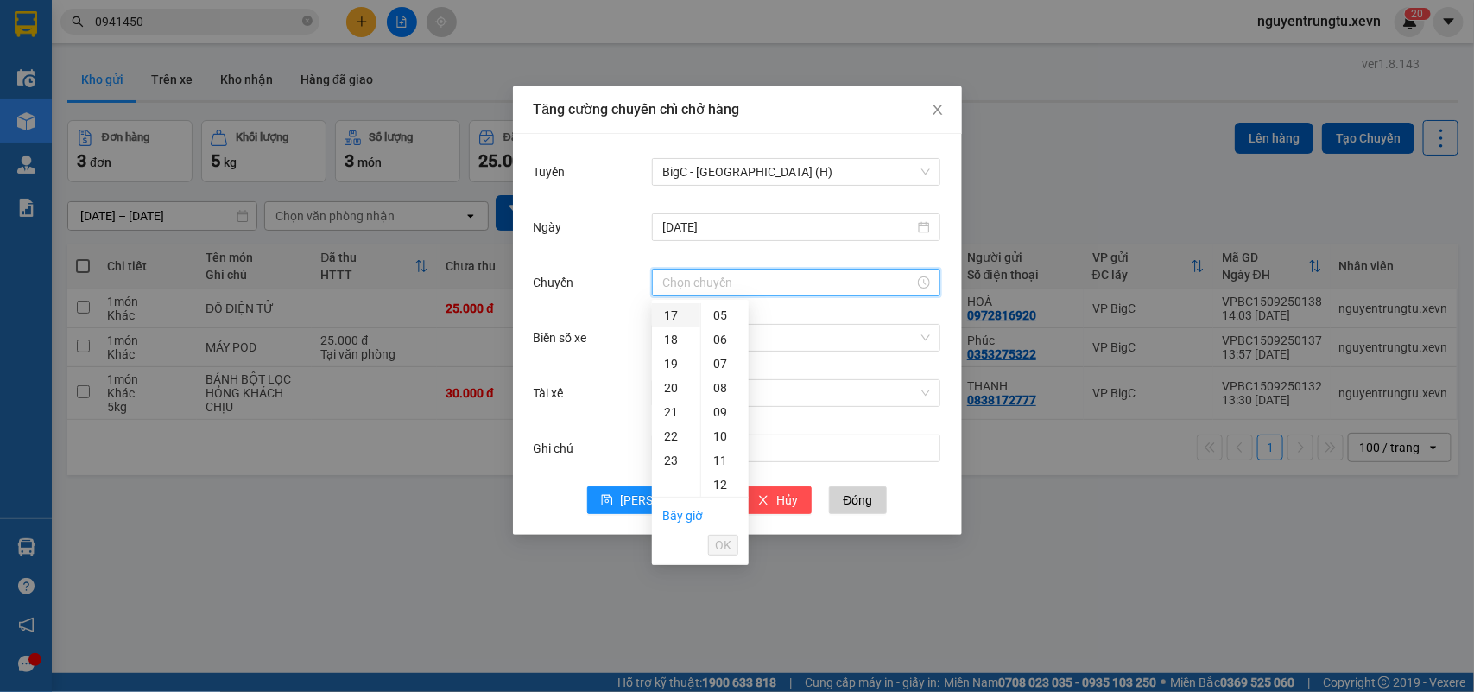
click at [672, 316] on div "17" at bounding box center [676, 315] width 48 height 24
click at [723, 434] on div "05" at bounding box center [724, 436] width 47 height 24
type input "17:05"
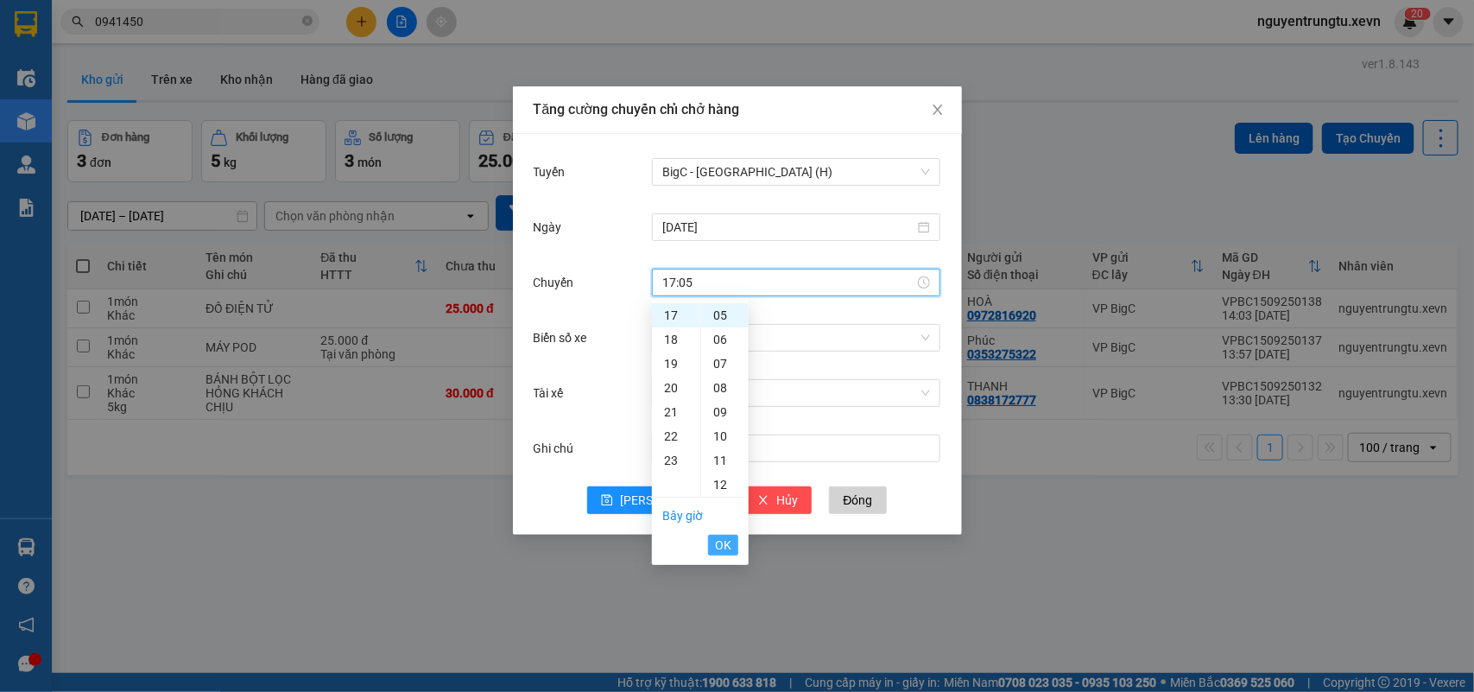
click at [713, 542] on button "OK" at bounding box center [723, 544] width 30 height 21
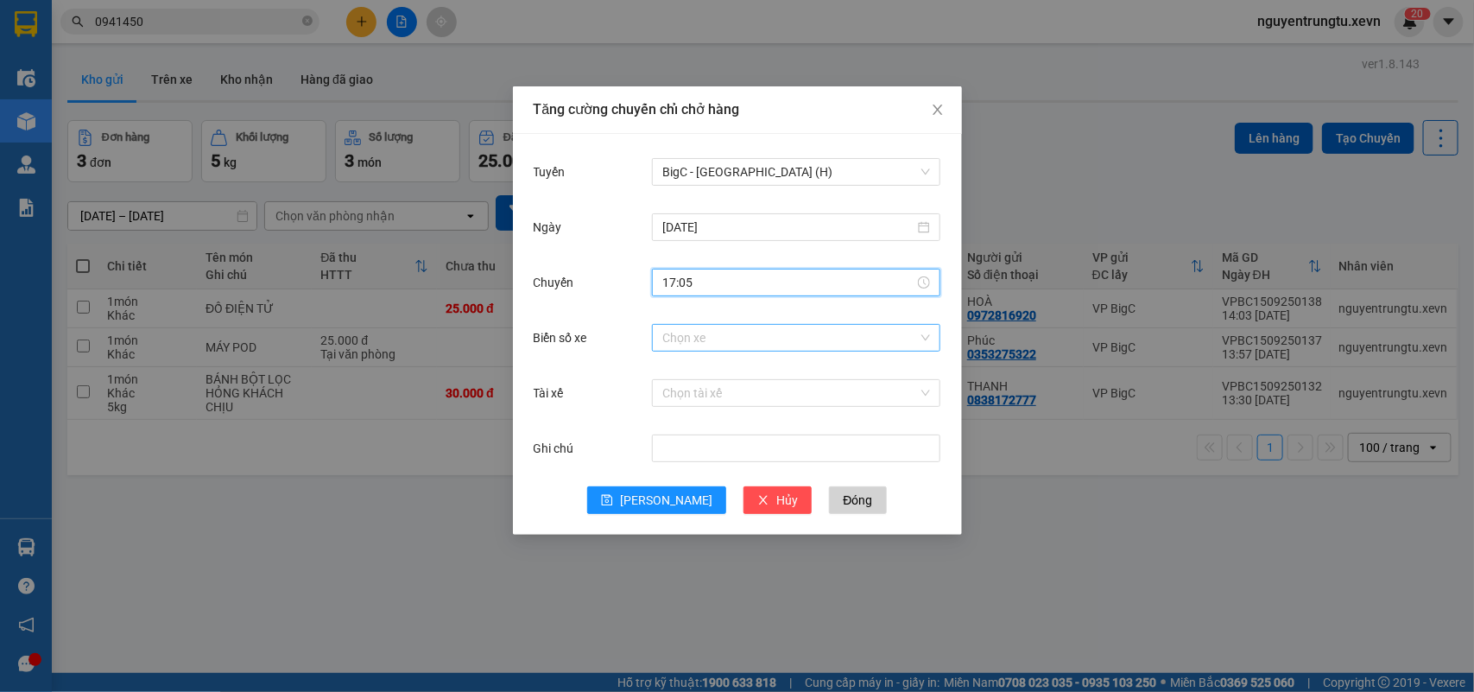
click at [844, 339] on input "Biển số xe" at bounding box center [790, 338] width 256 height 26
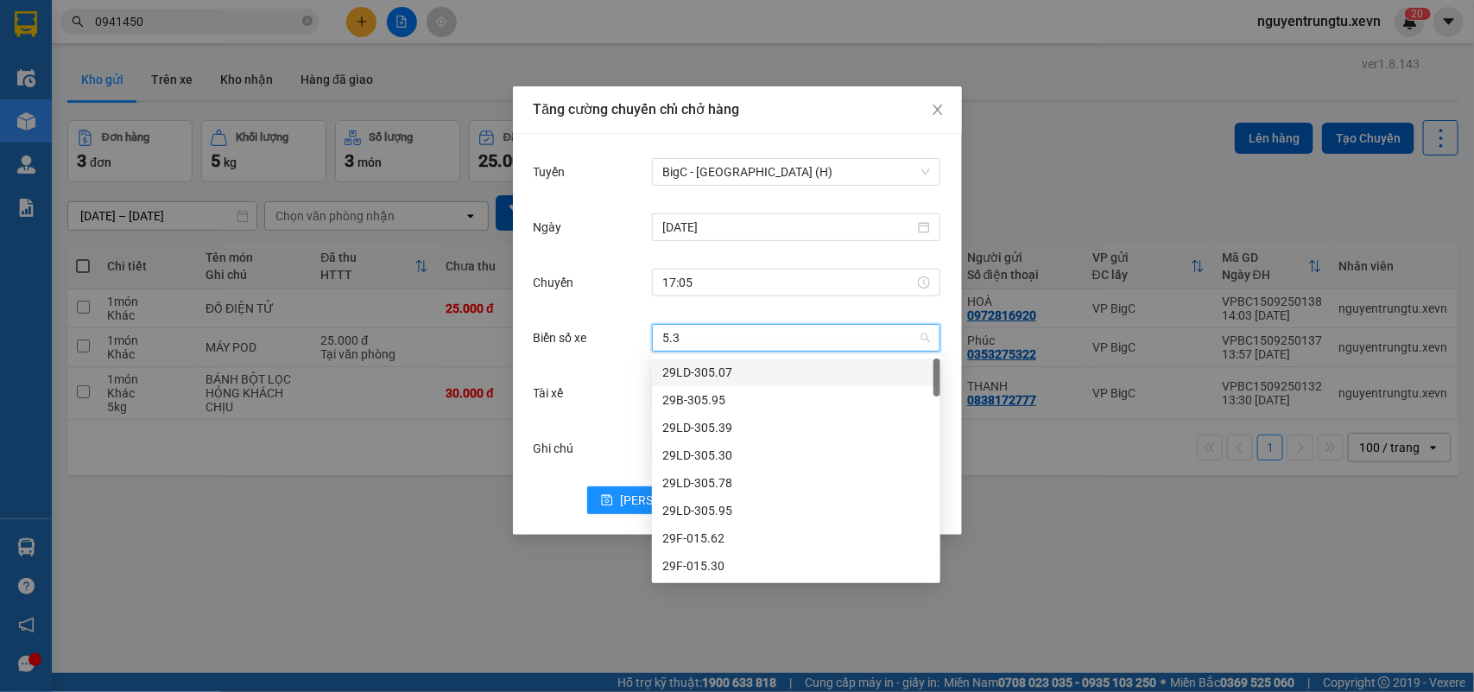
type input "5.32"
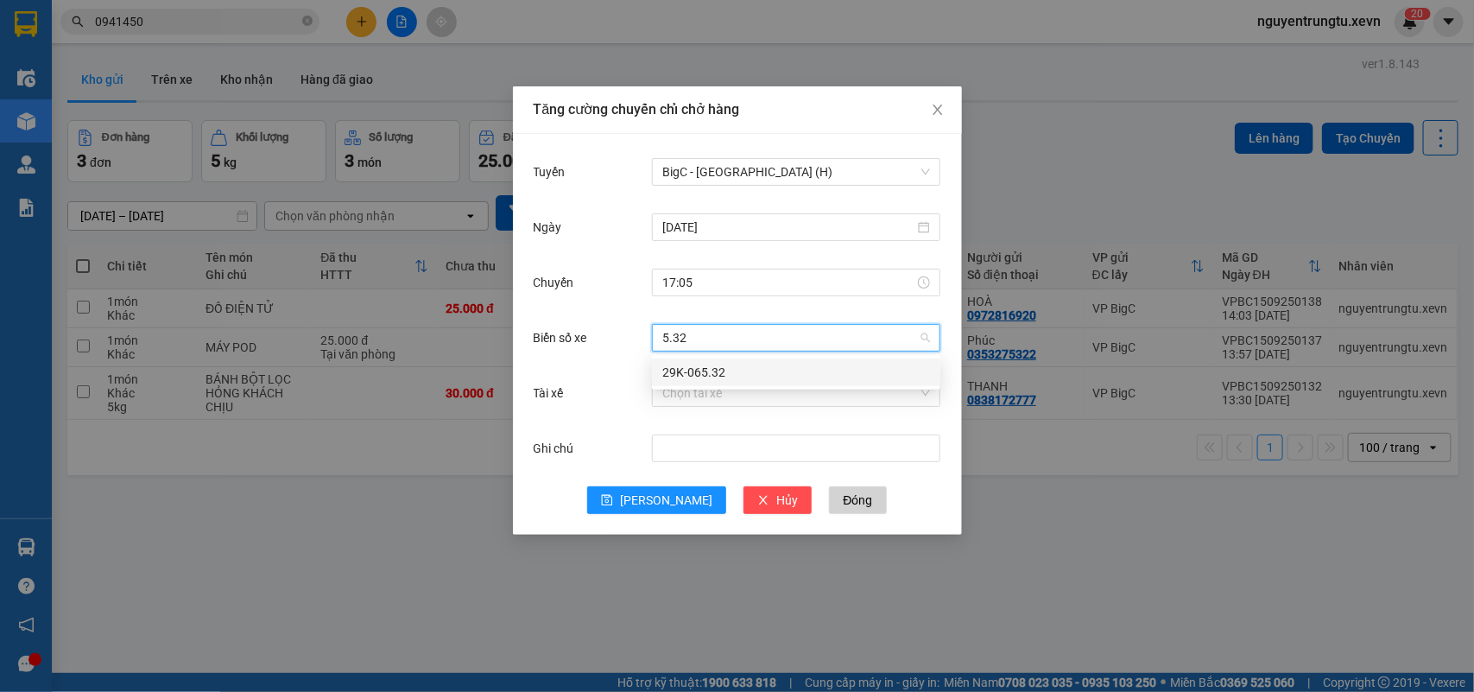
click at [761, 360] on div "29K-065.32" at bounding box center [796, 372] width 288 height 28
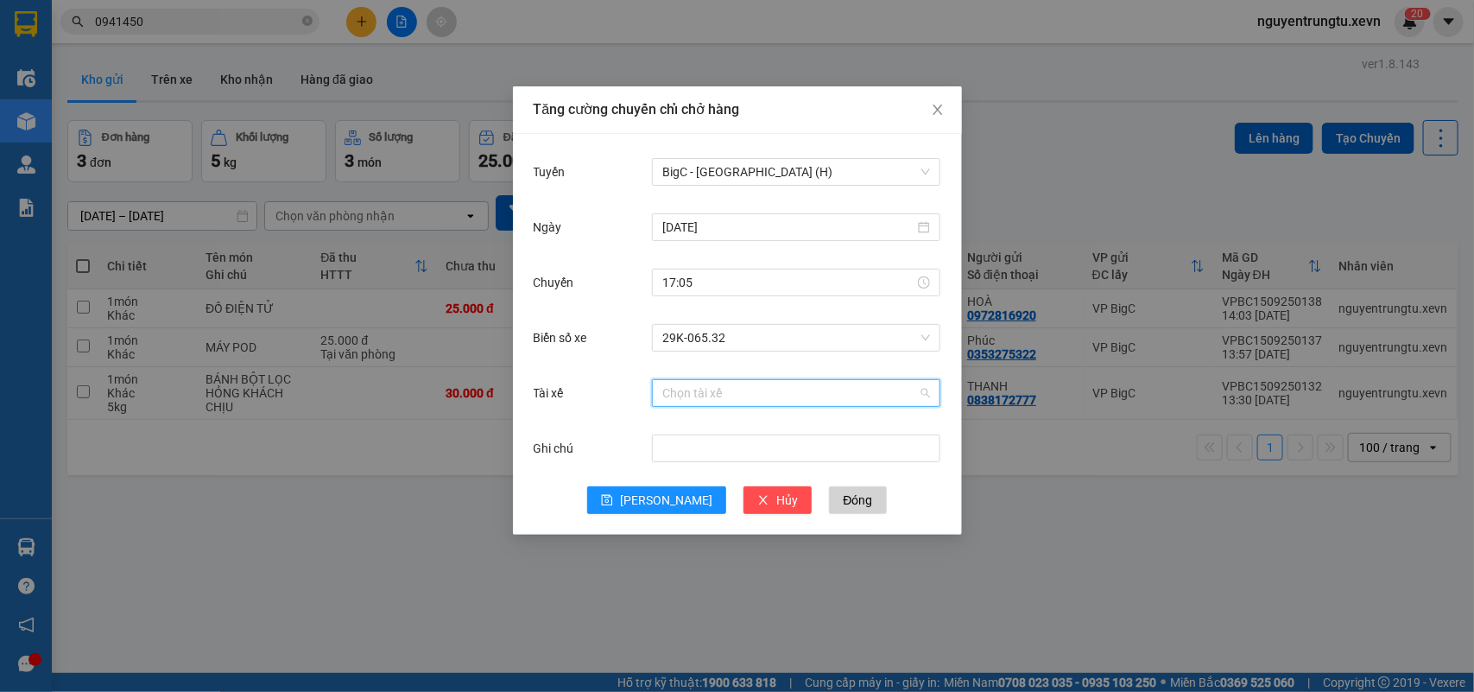
click at [726, 400] on input "Tài xế" at bounding box center [790, 393] width 256 height 26
type input "tuấn trường"
click at [726, 425] on div "Nguyễn Tuấn Trường" at bounding box center [796, 427] width 268 height 19
click at [663, 492] on span "Lưu" at bounding box center [666, 499] width 92 height 19
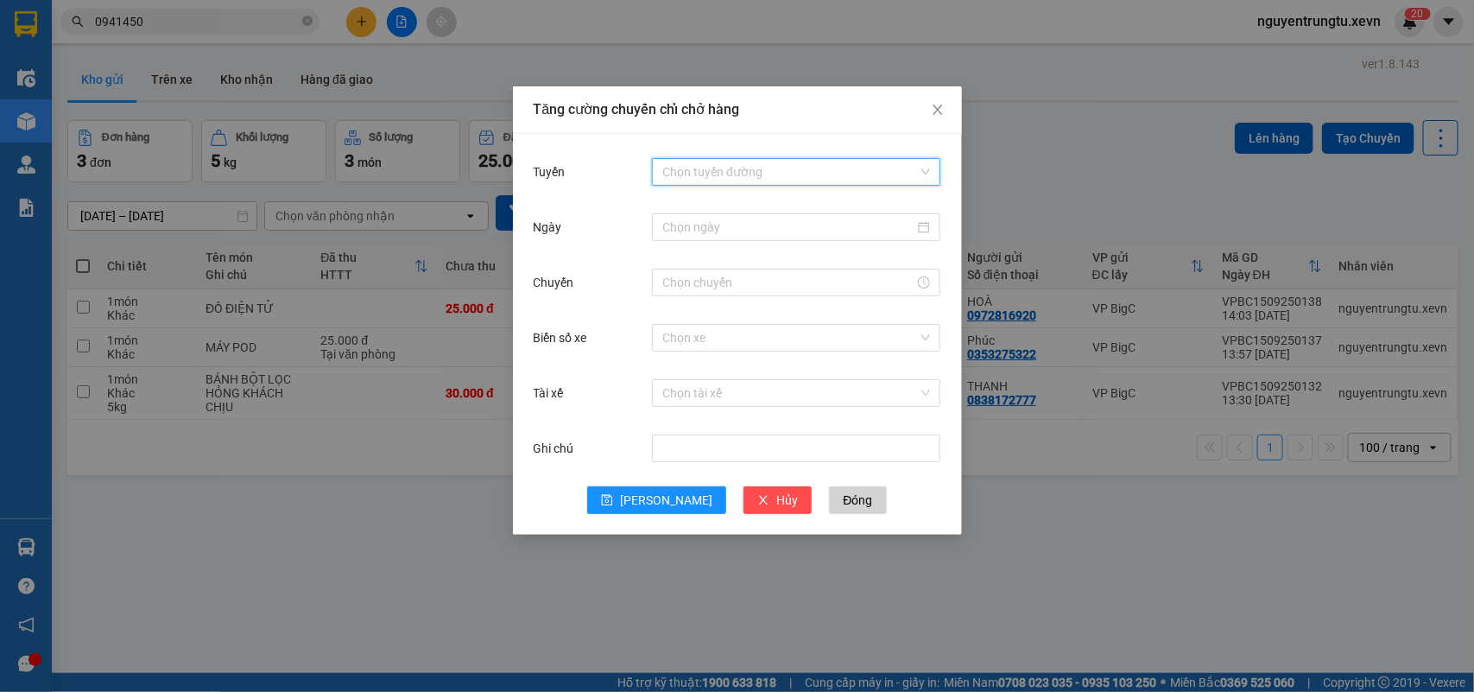
click at [761, 171] on input "Tuyến" at bounding box center [790, 172] width 256 height 26
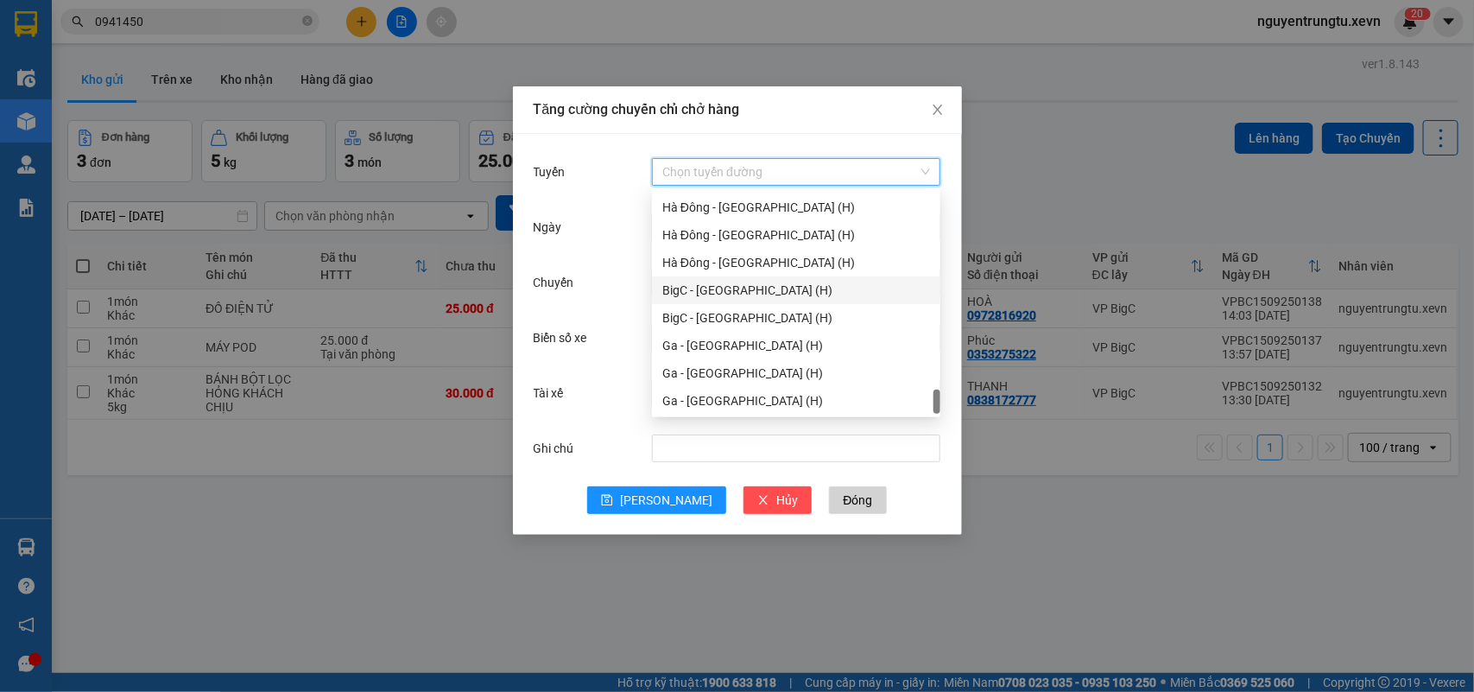
click at [741, 288] on div "BigC - Nam Định (H)" at bounding box center [796, 290] width 268 height 19
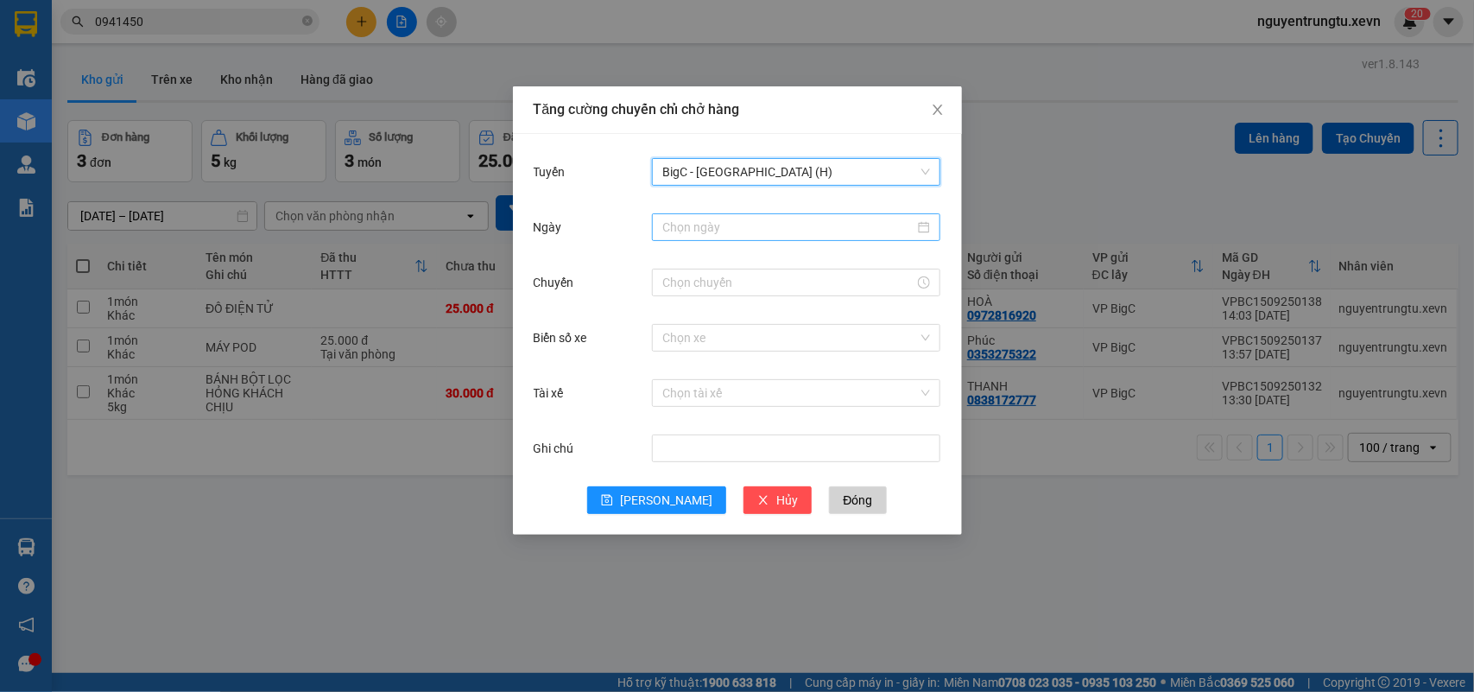
click at [762, 230] on input "Ngày" at bounding box center [788, 227] width 252 height 19
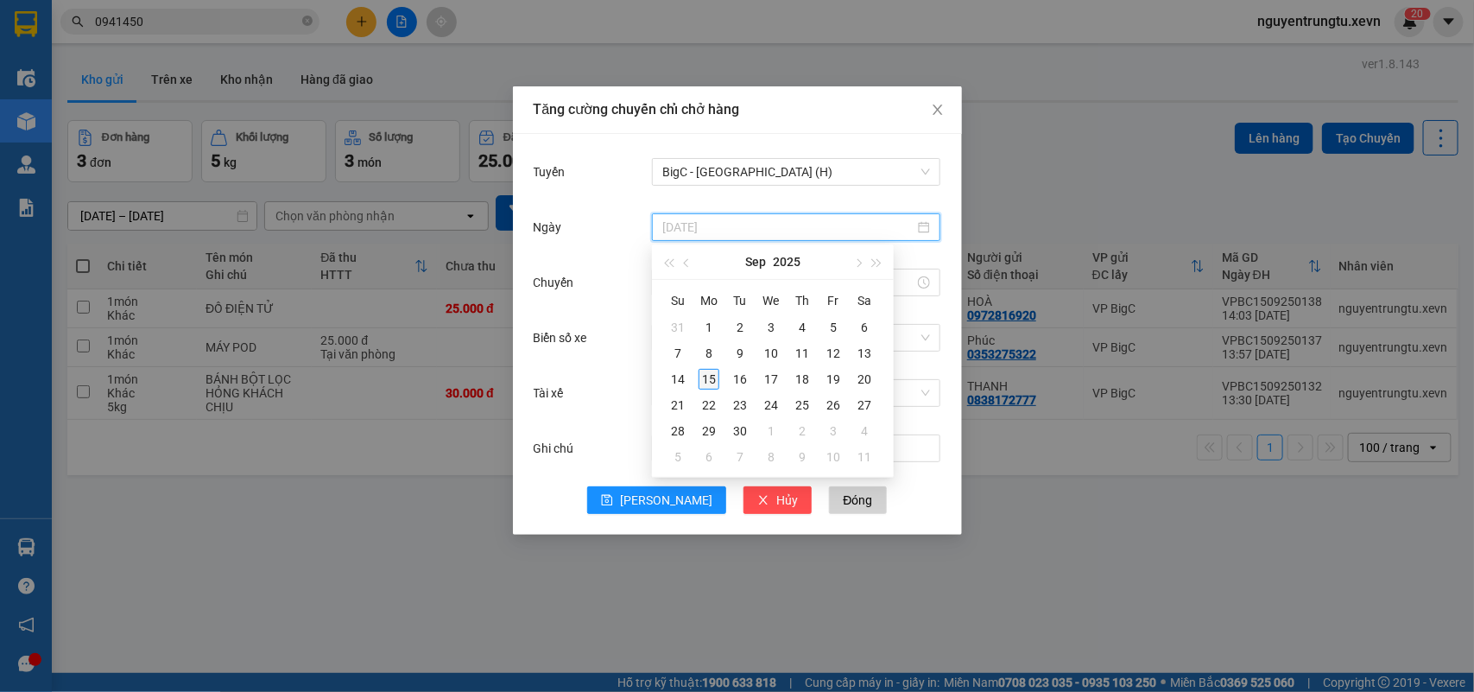
type input "15/09/2025"
click at [708, 382] on div "15" at bounding box center [708, 379] width 21 height 21
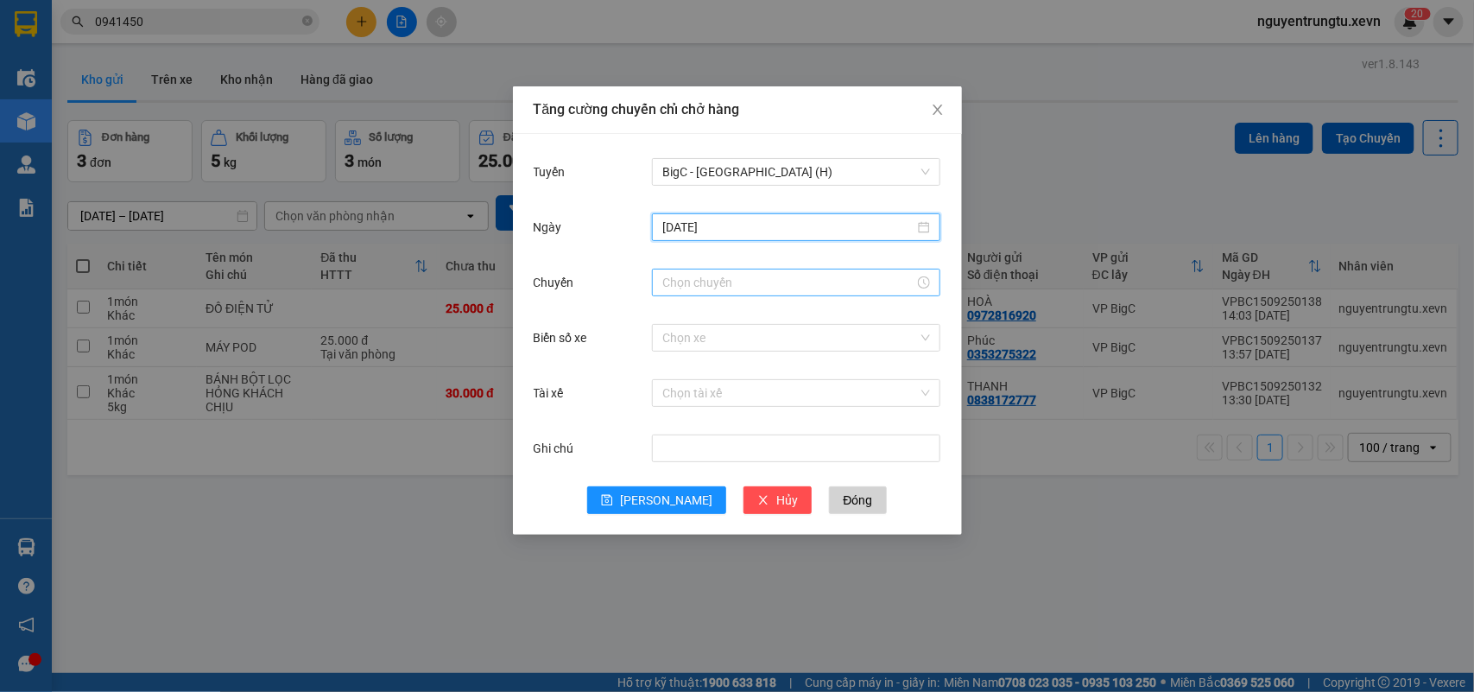
click at [725, 275] on input "Chuyến" at bounding box center [788, 282] width 252 height 19
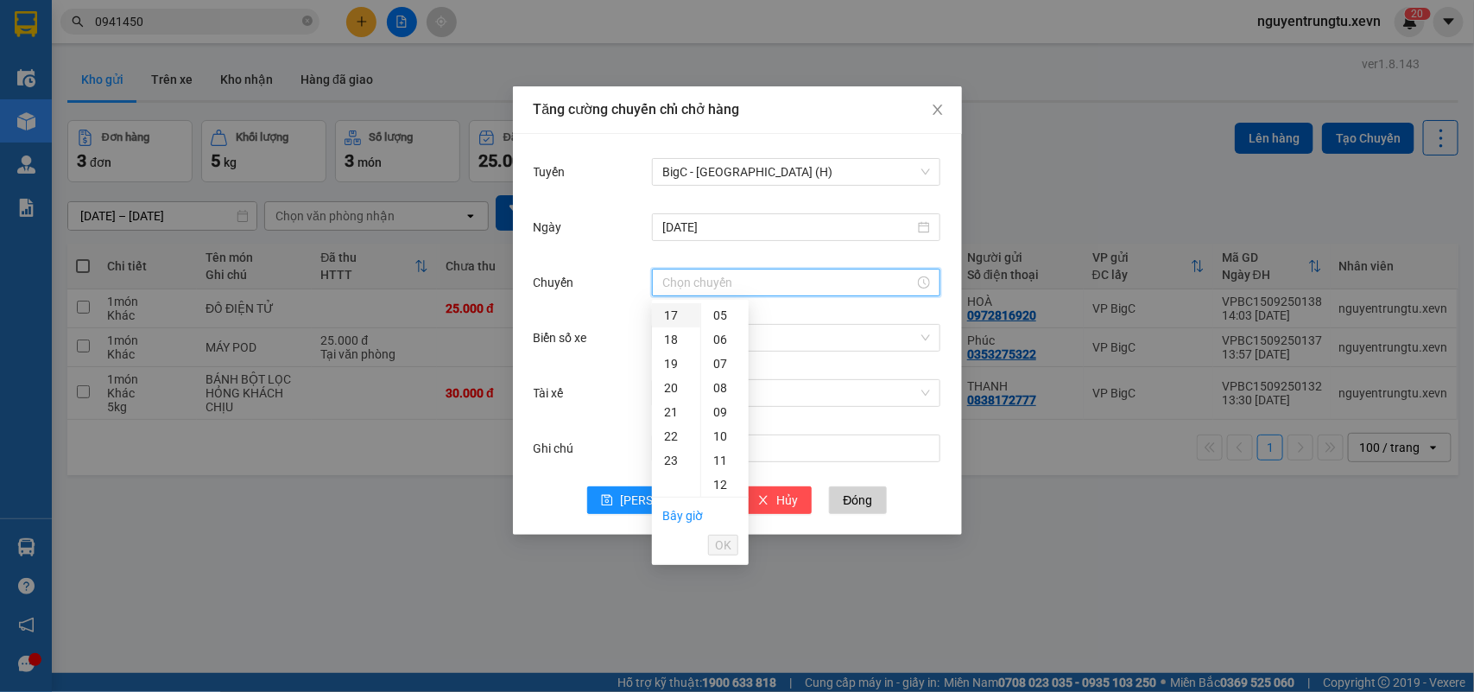
click at [658, 316] on div "17" at bounding box center [676, 315] width 48 height 24
click at [719, 437] on div "05" at bounding box center [724, 436] width 47 height 24
type input "17:05"
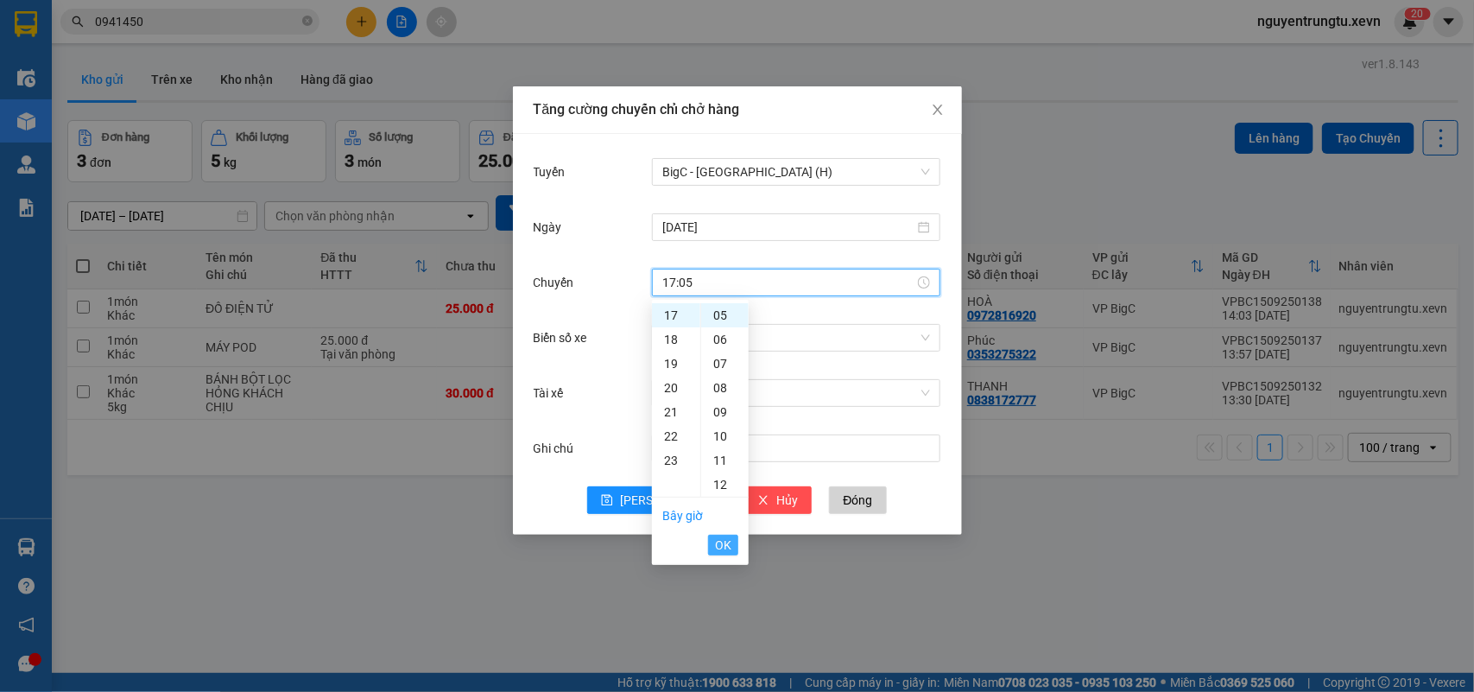
click at [722, 544] on span "OK" at bounding box center [723, 544] width 16 height 19
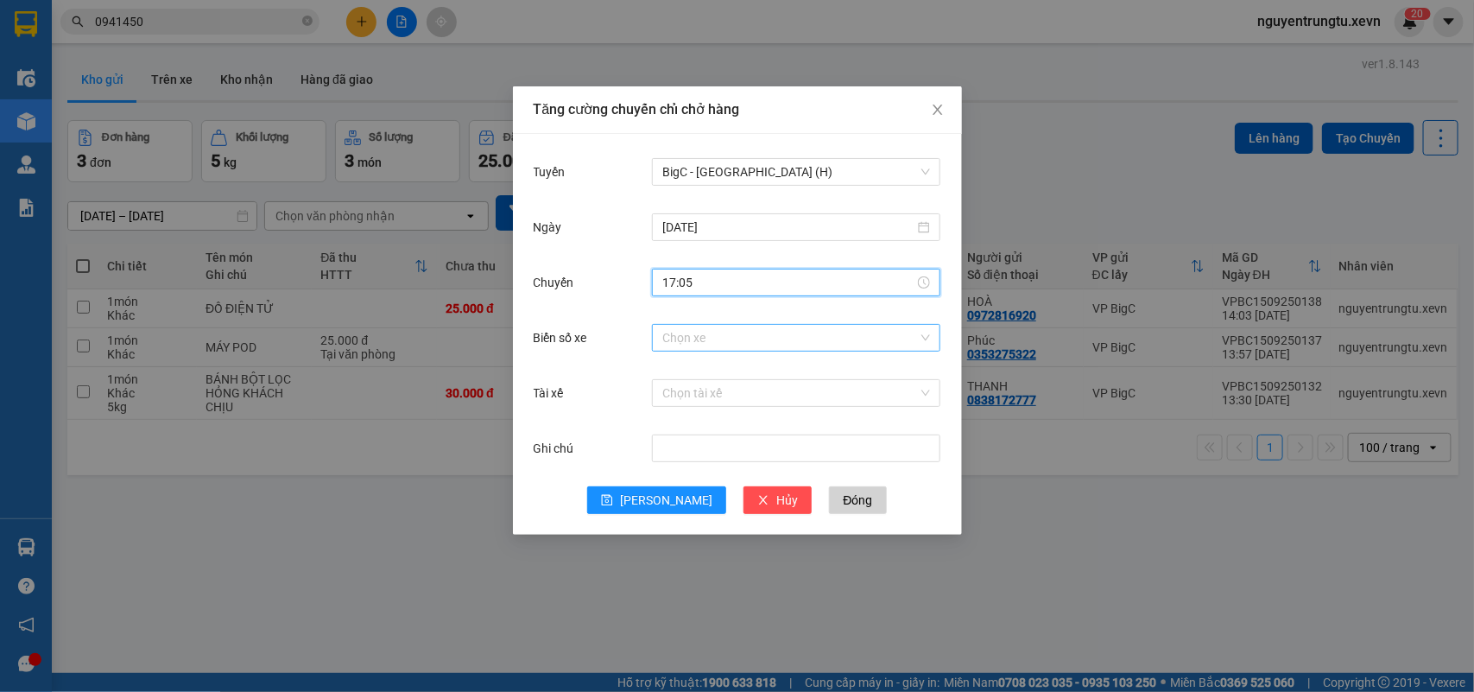
click at [837, 332] on input "Biển số xe" at bounding box center [790, 338] width 256 height 26
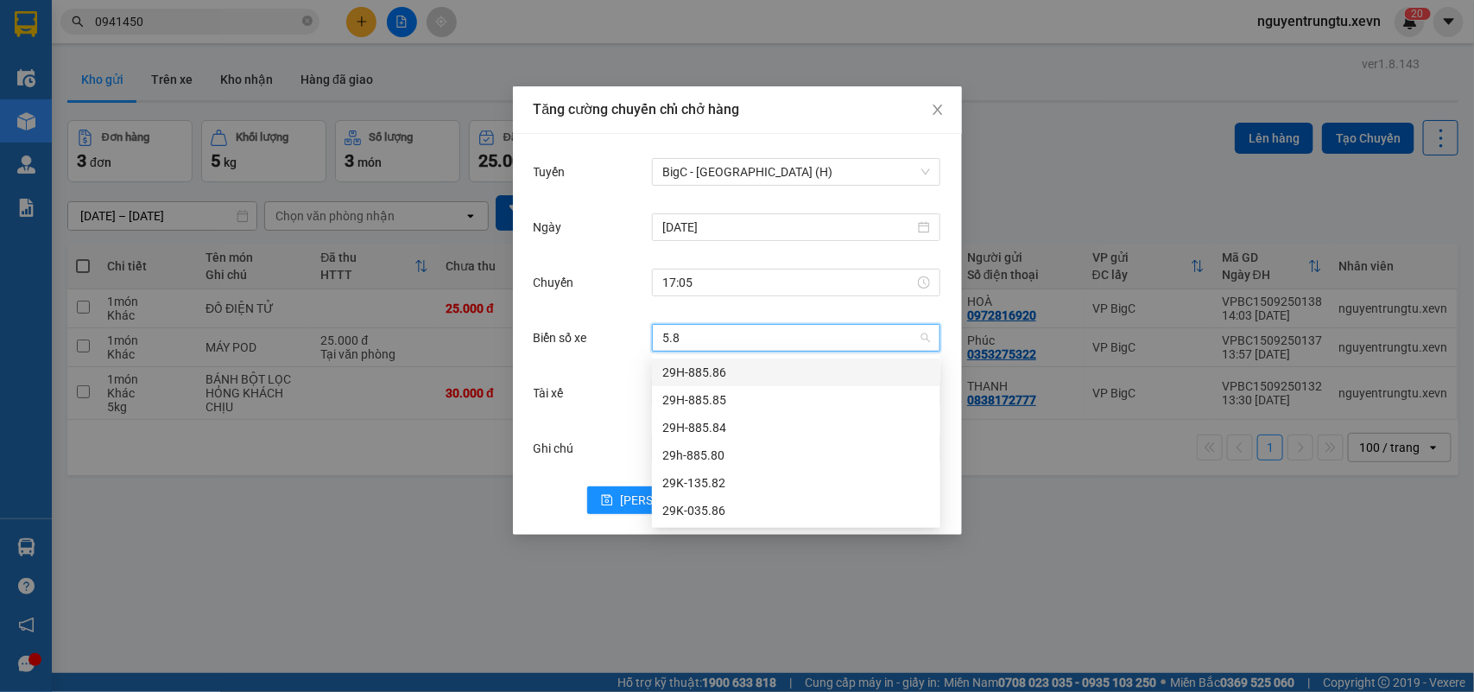
type input "5.85"
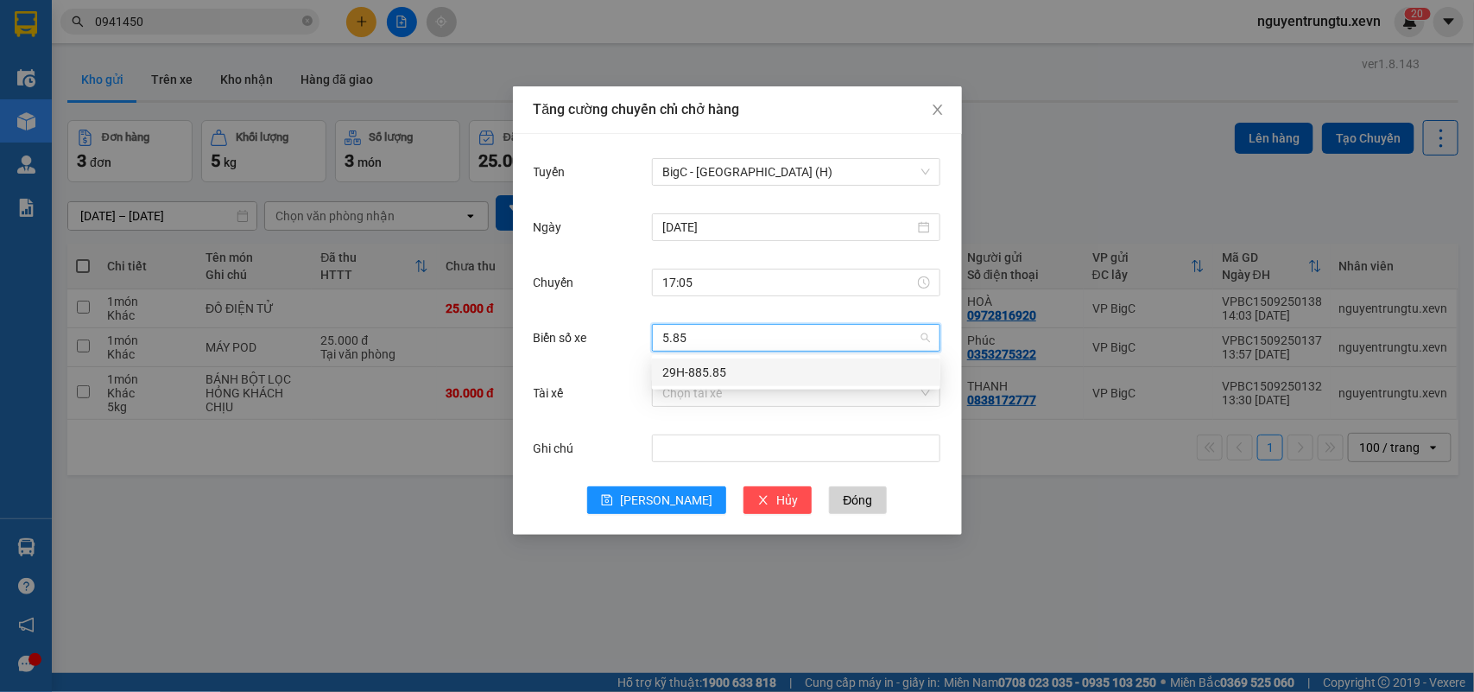
click at [688, 372] on div "29H-885.85" at bounding box center [796, 372] width 268 height 19
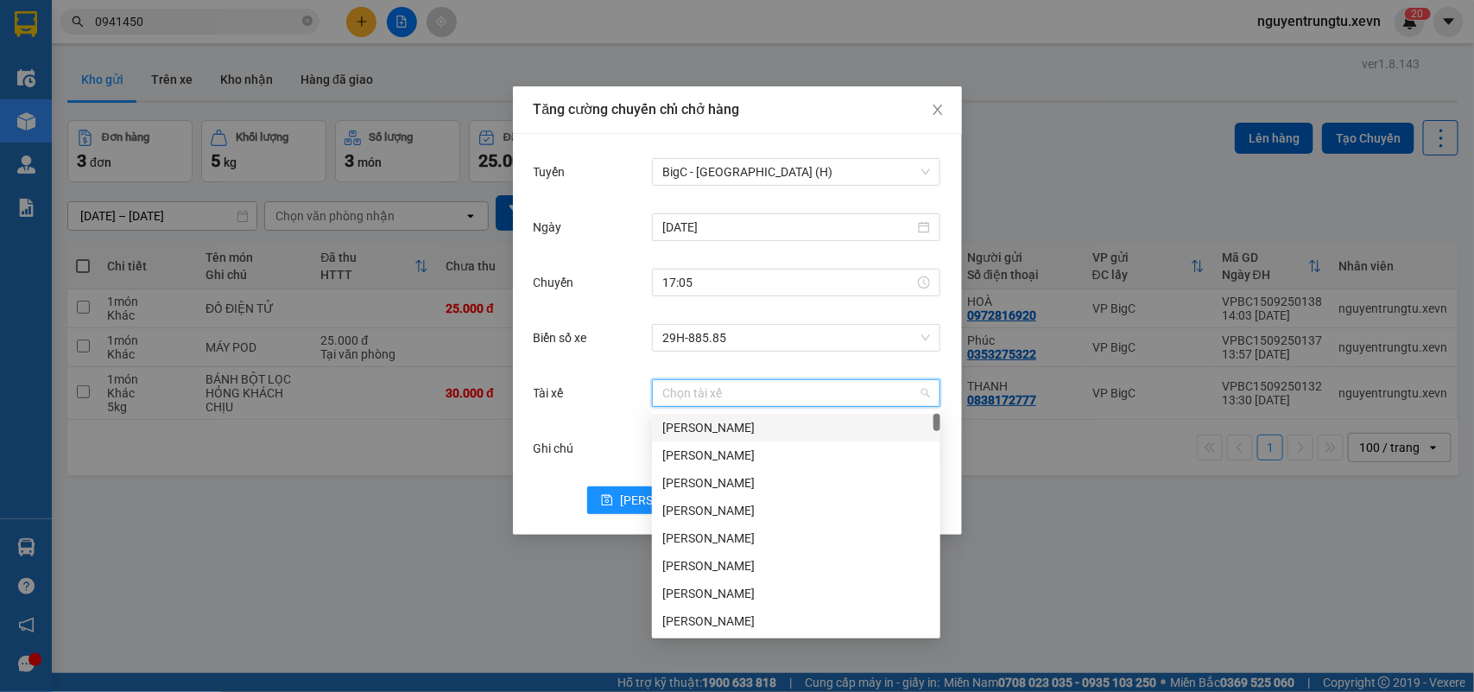
click at [689, 389] on input "Tài xế" at bounding box center [790, 393] width 256 height 26
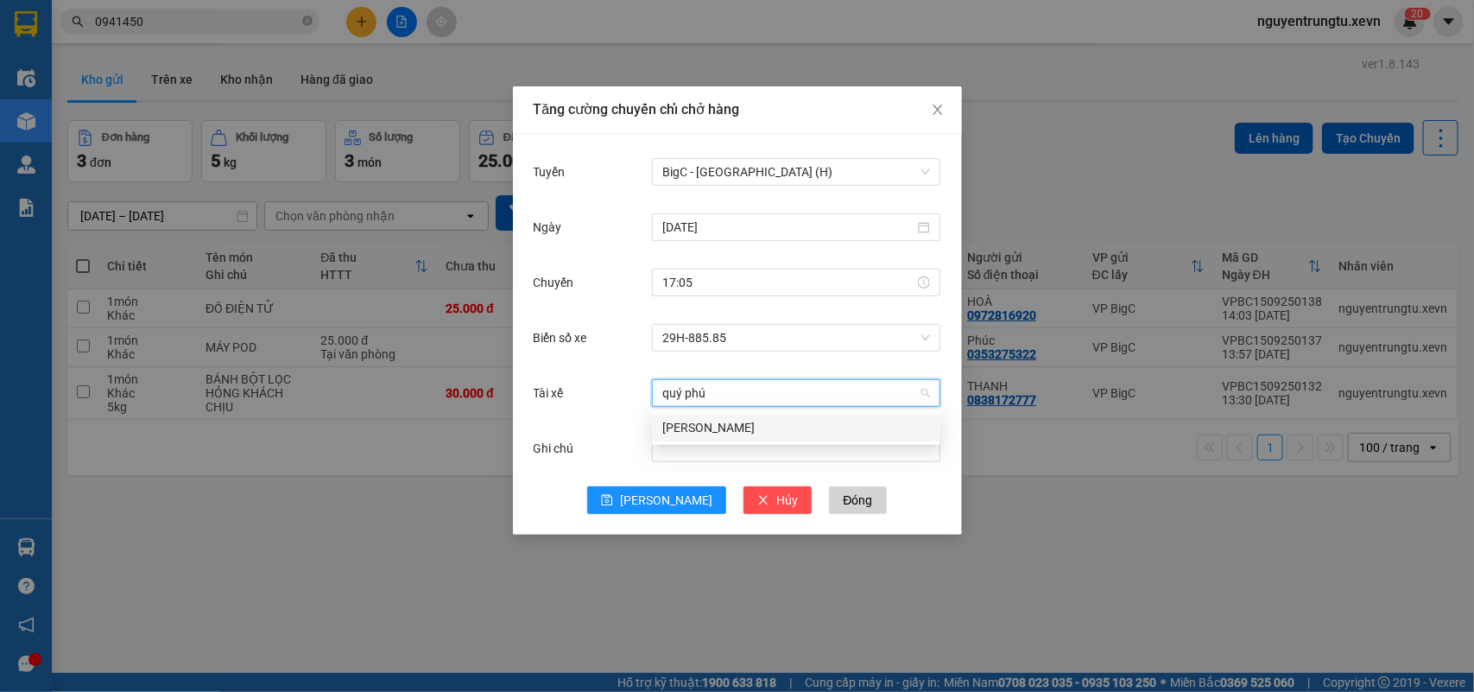
type input "quý phúc"
click at [713, 421] on div "Bùi Quý Phúc" at bounding box center [796, 427] width 268 height 19
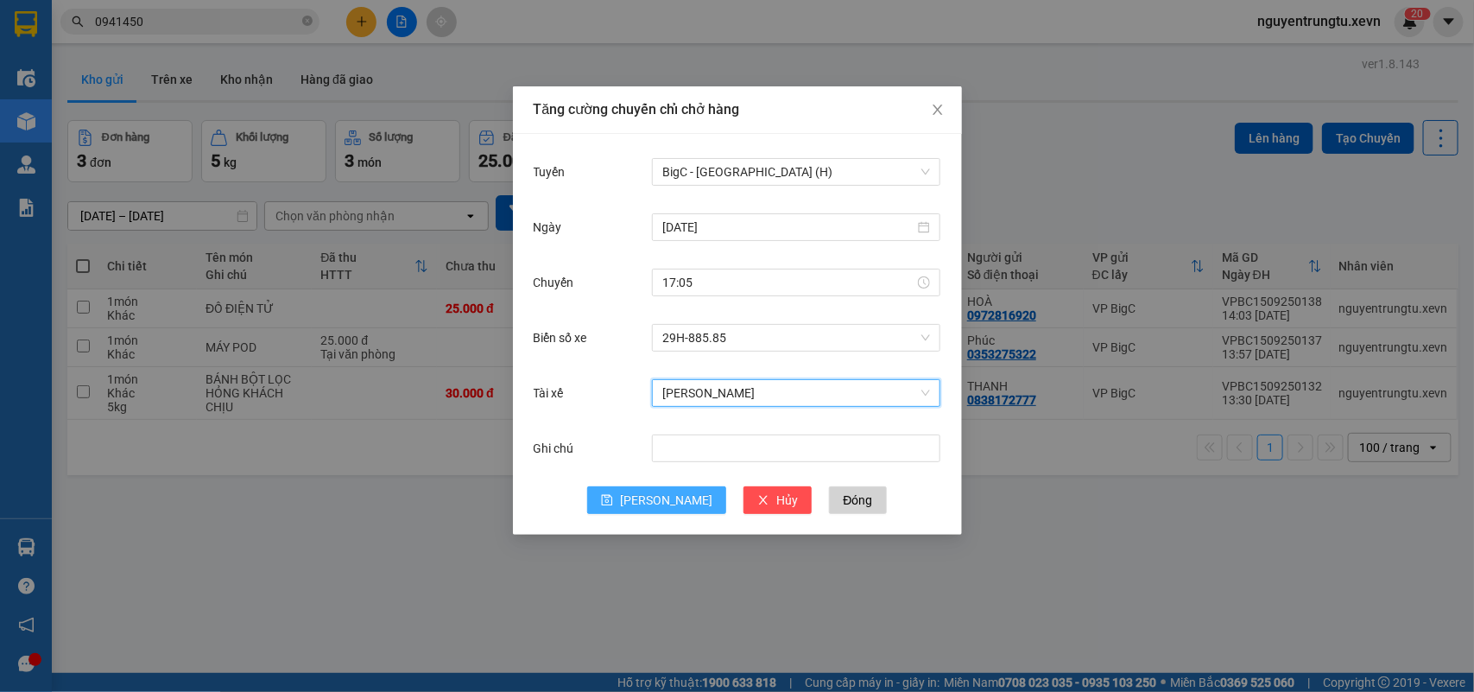
click at [660, 497] on span "Lưu" at bounding box center [666, 499] width 92 height 19
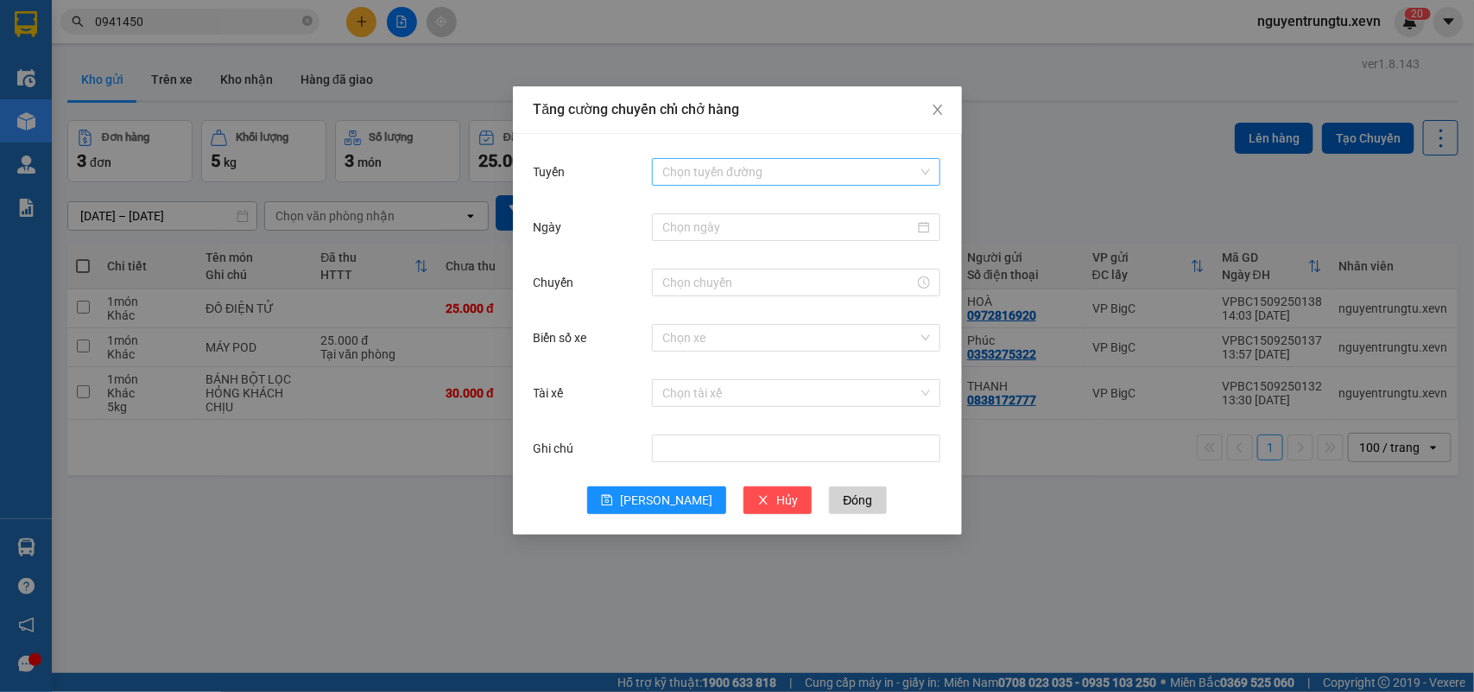
drag, startPoint x: 728, startPoint y: 153, endPoint x: 719, endPoint y: 164, distance: 14.2
click at [726, 153] on div "Tuyến Chọn tuyến đường Ngày Chuyến Biển số xe Chọn xe Tài xế Chọn tài xế Ghi ch…" at bounding box center [737, 334] width 449 height 401
click at [718, 165] on input "Tuyến" at bounding box center [790, 172] width 256 height 26
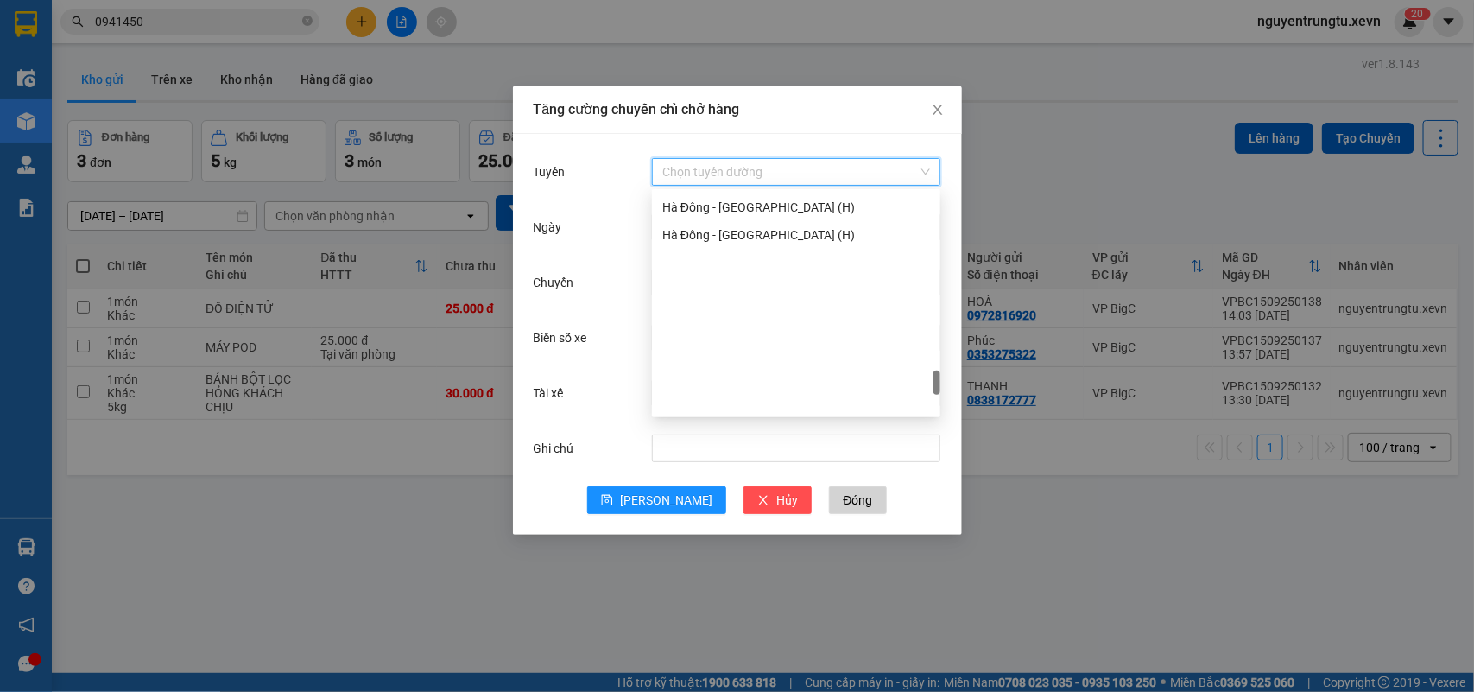
scroll to position [1941, 0]
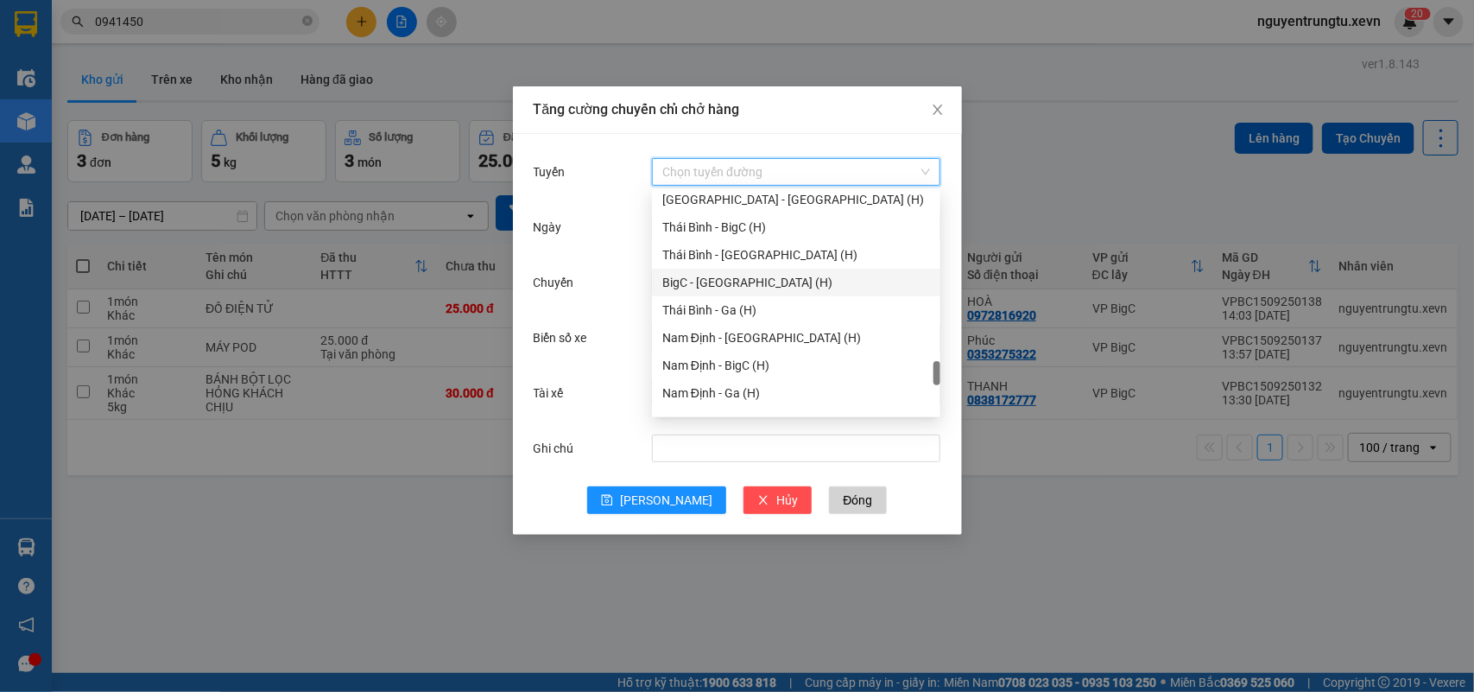
click at [743, 285] on div "BigC - Thái Bình (H)" at bounding box center [796, 282] width 268 height 19
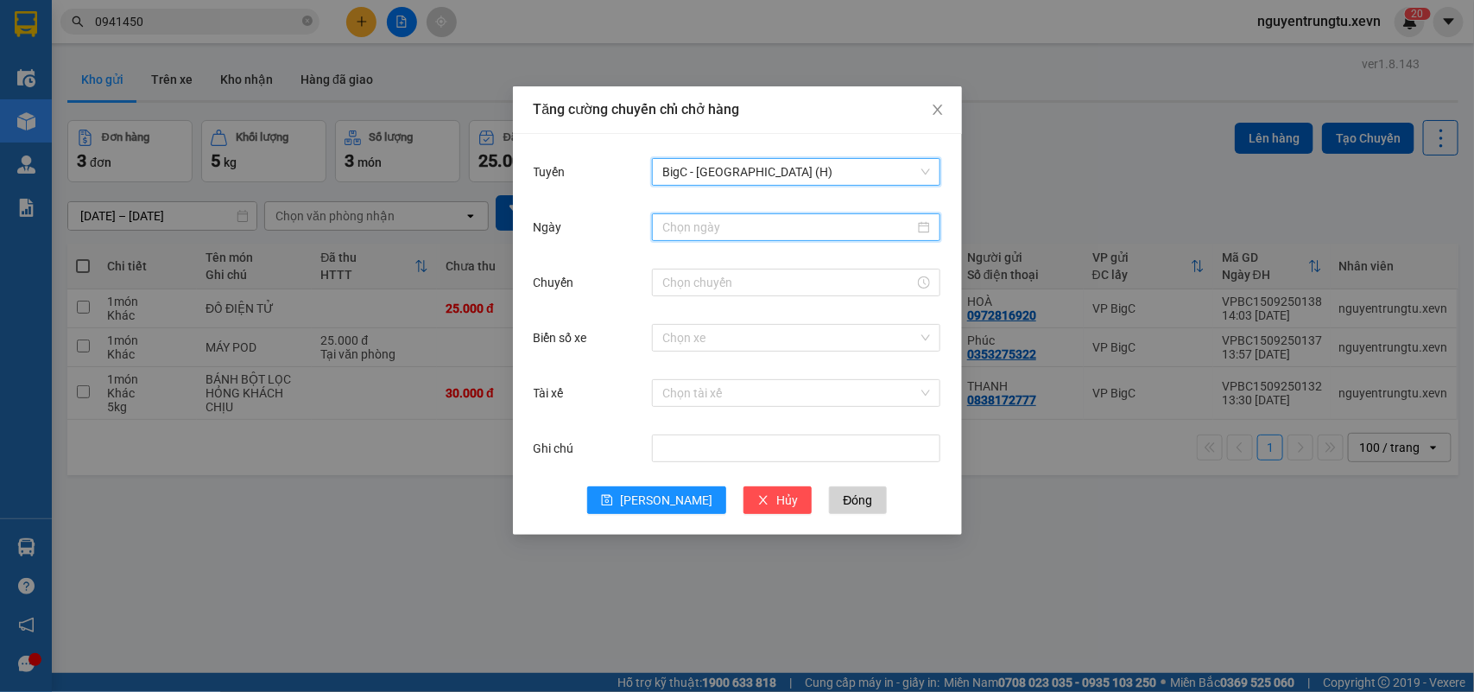
click at [796, 227] on input "Ngày" at bounding box center [788, 227] width 252 height 19
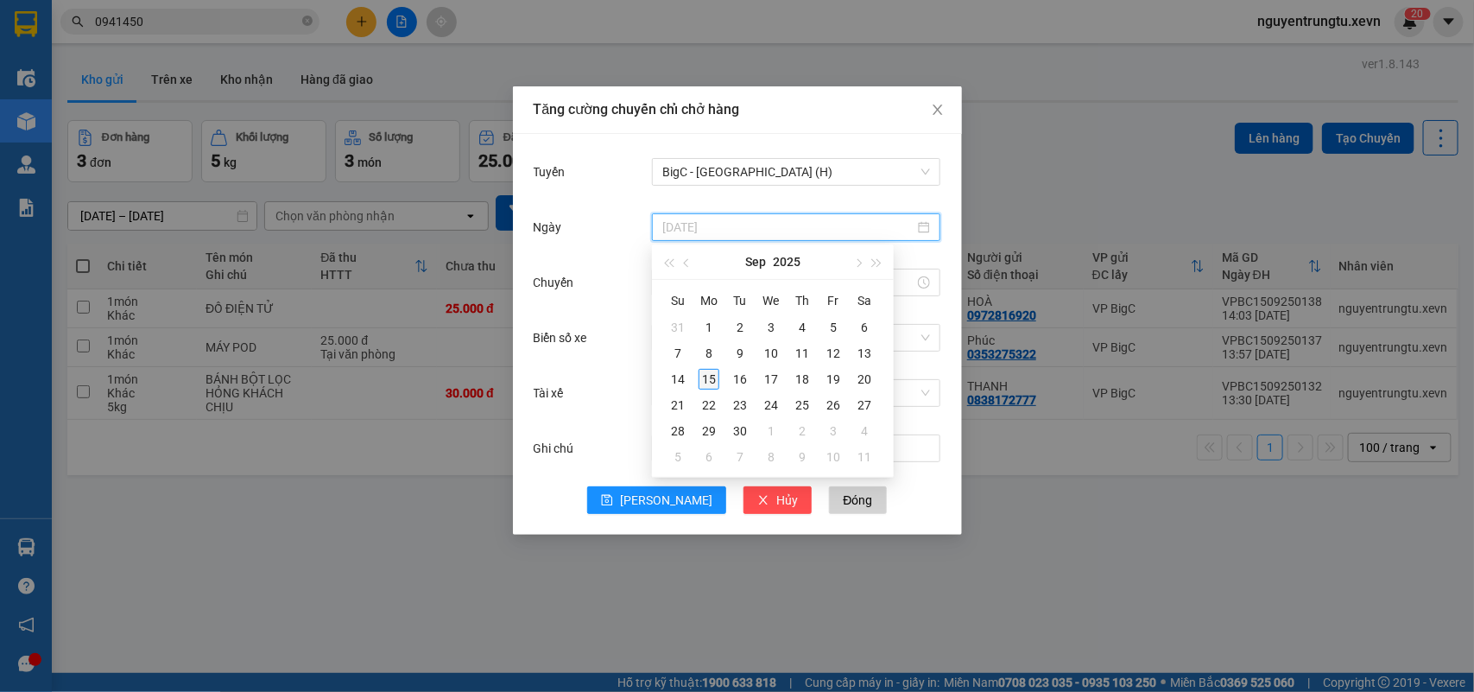
type input "15/09/2025"
click at [715, 372] on div "15" at bounding box center [708, 379] width 21 height 21
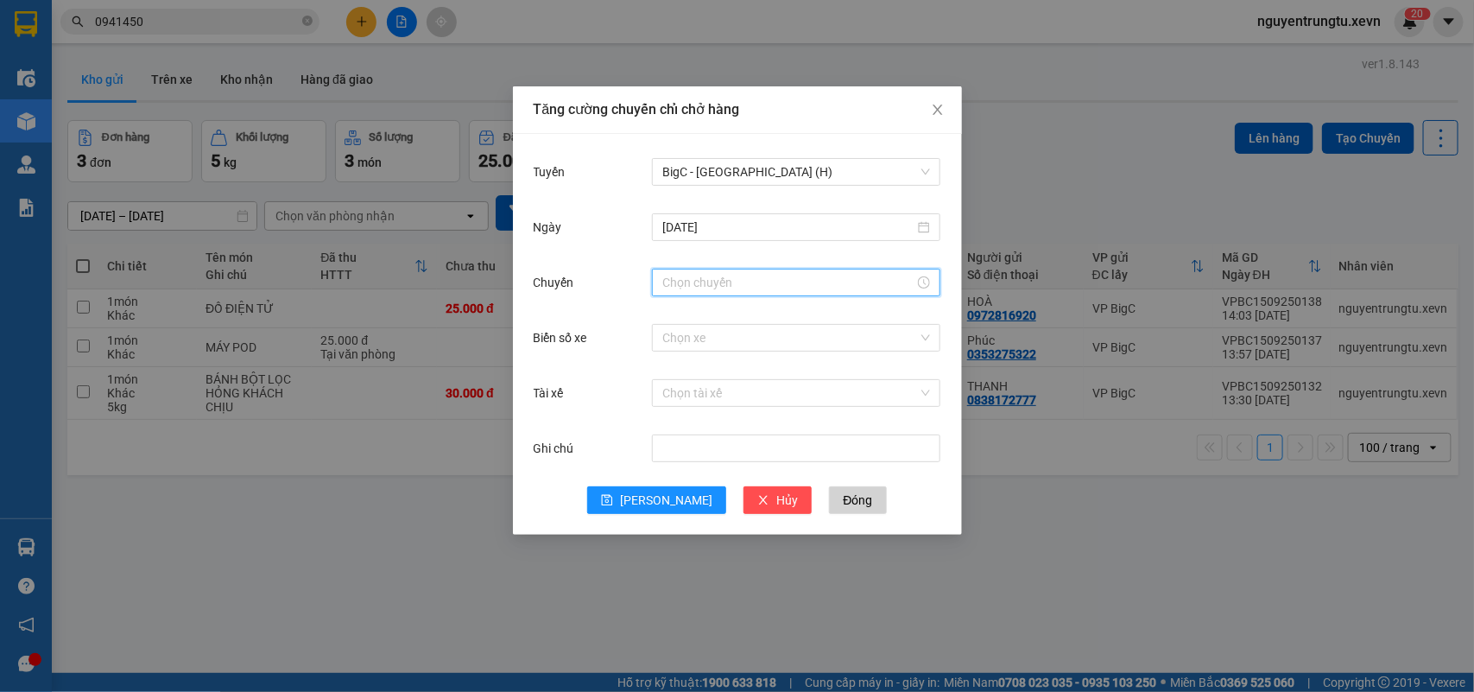
click at [708, 277] on input "Chuyến" at bounding box center [788, 282] width 252 height 19
click at [672, 315] on div "17" at bounding box center [676, 315] width 48 height 24
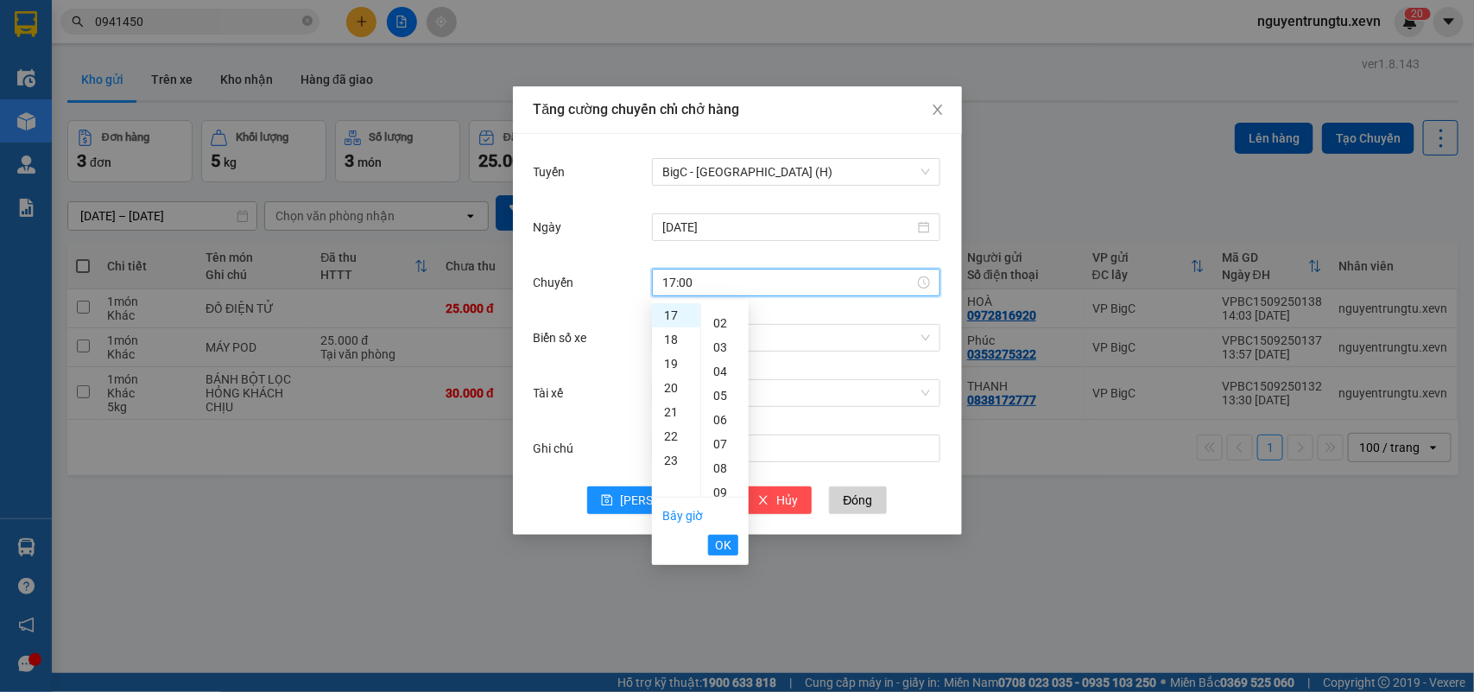
scroll to position [0, 0]
click at [722, 436] on div "05" at bounding box center [724, 436] width 47 height 24
type input "17:05"
click at [725, 544] on span "OK" at bounding box center [723, 544] width 16 height 19
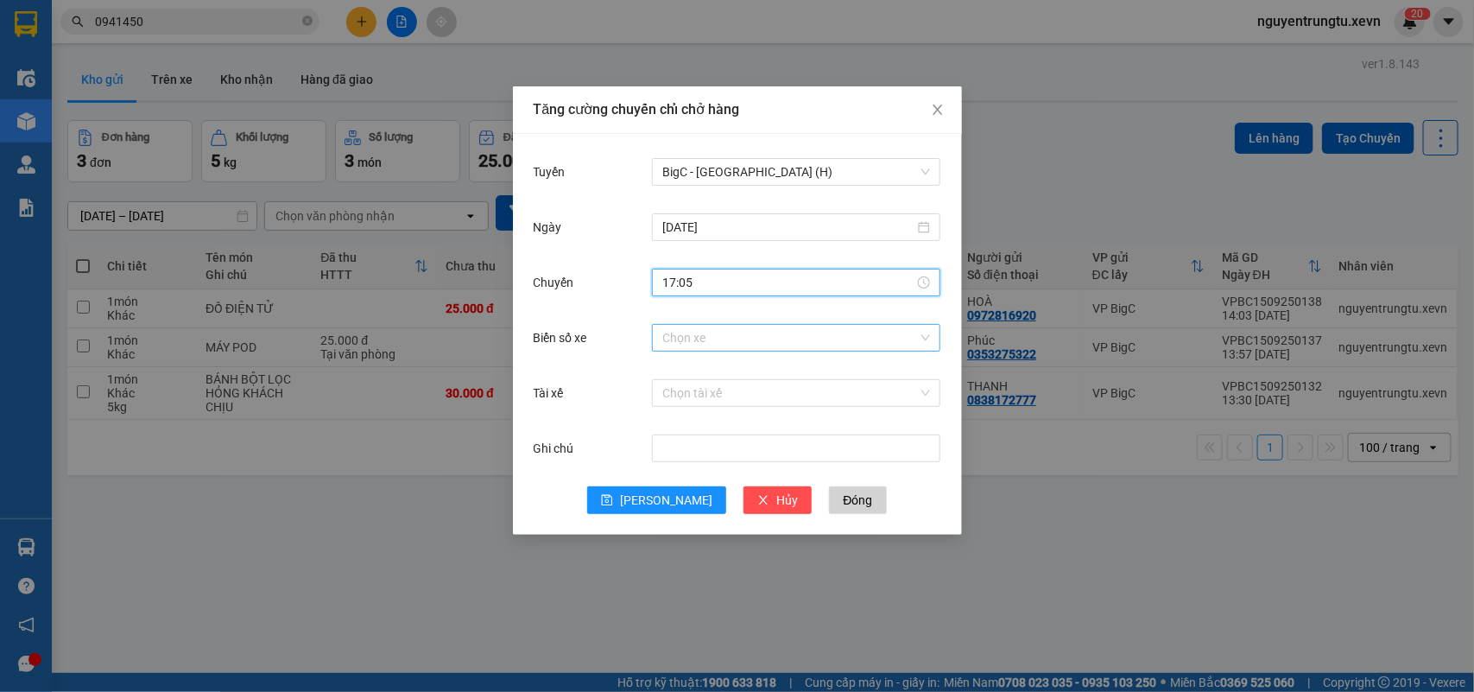
click at [796, 328] on input "Biển số xe" at bounding box center [790, 338] width 256 height 26
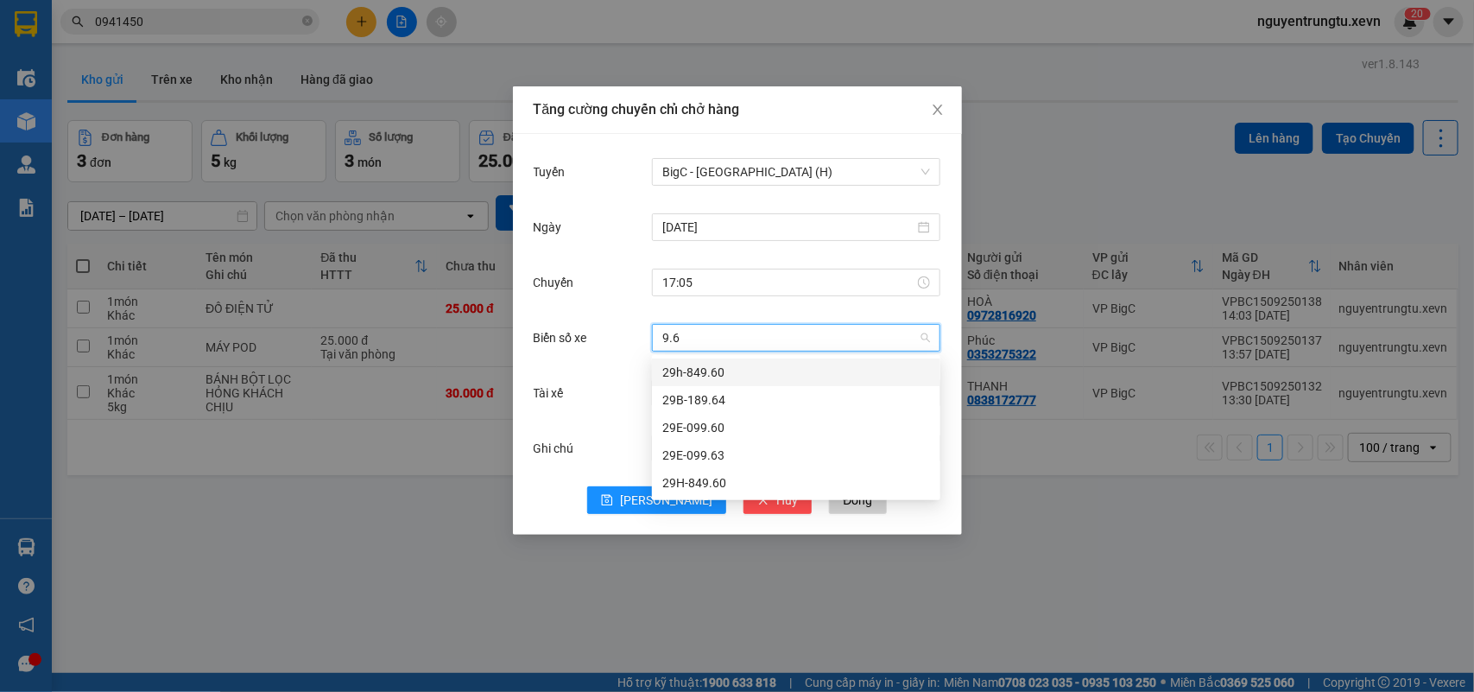
type input "9.63"
click at [740, 369] on div "29E-099.63" at bounding box center [796, 372] width 268 height 19
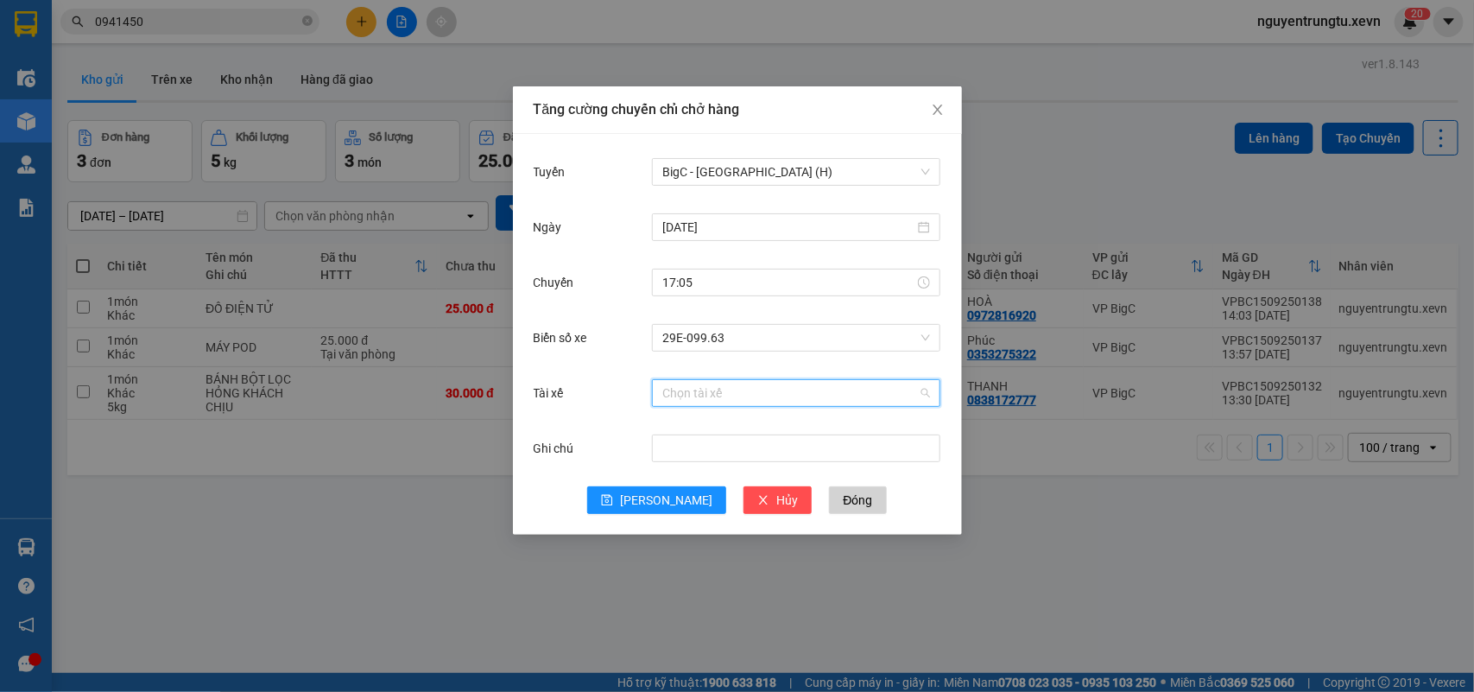
click at [726, 382] on input "Tài xế" at bounding box center [790, 393] width 256 height 26
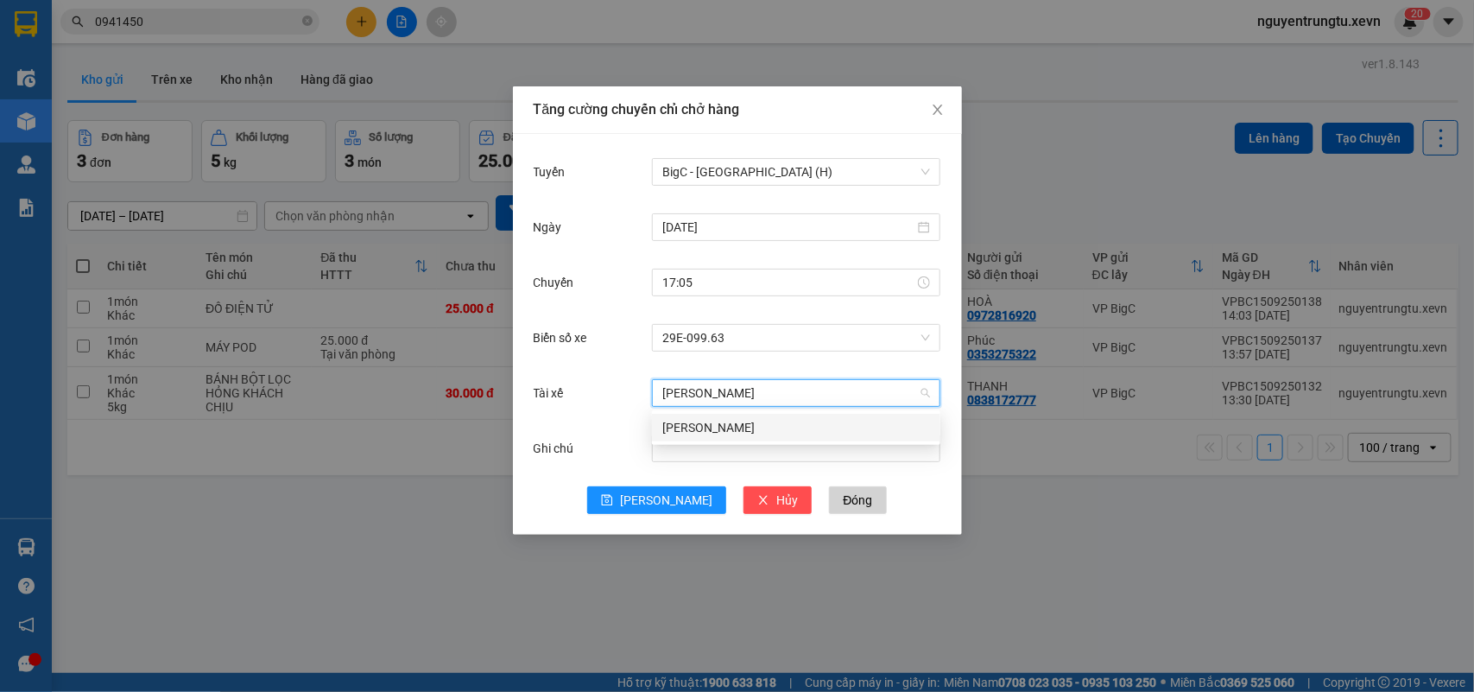
type input "văn liệu"
click at [705, 428] on div "Lê Văn Liệu" at bounding box center [796, 427] width 268 height 19
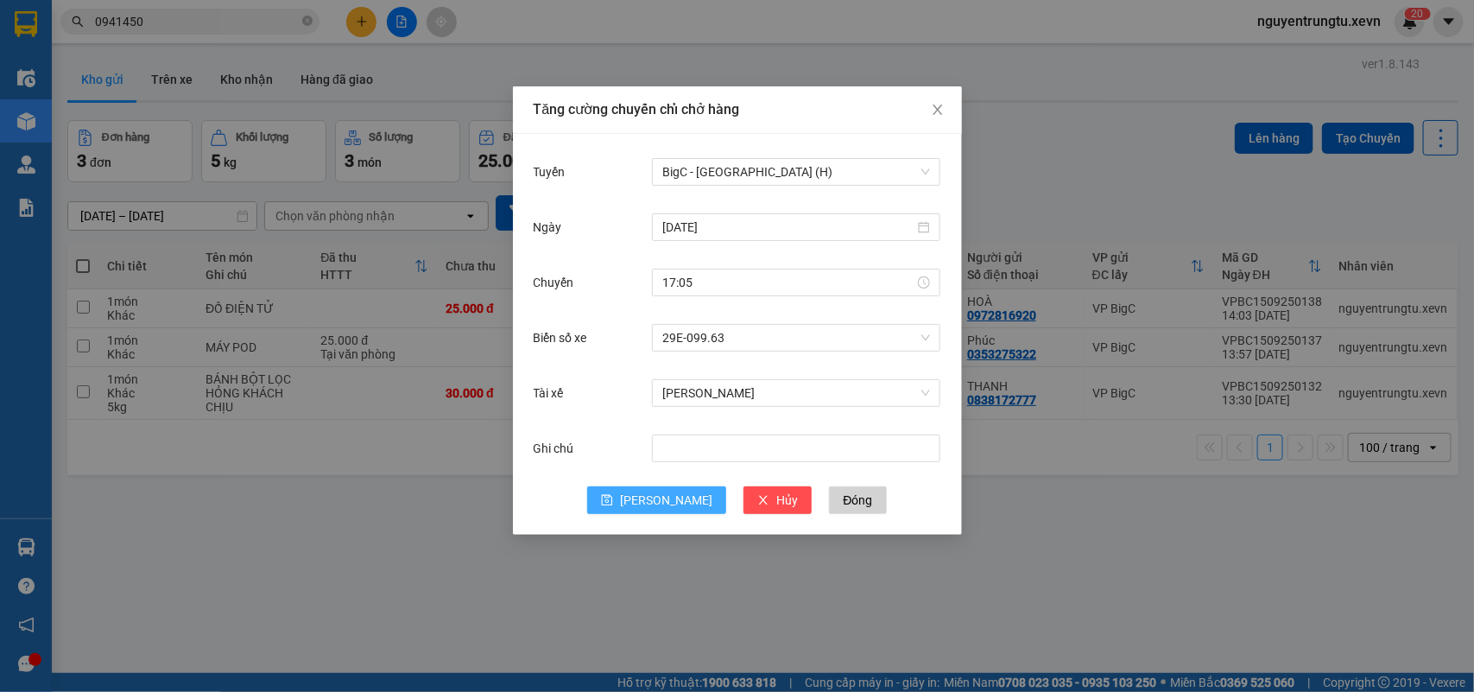
click at [640, 509] on button "Lưu" at bounding box center [656, 500] width 139 height 28
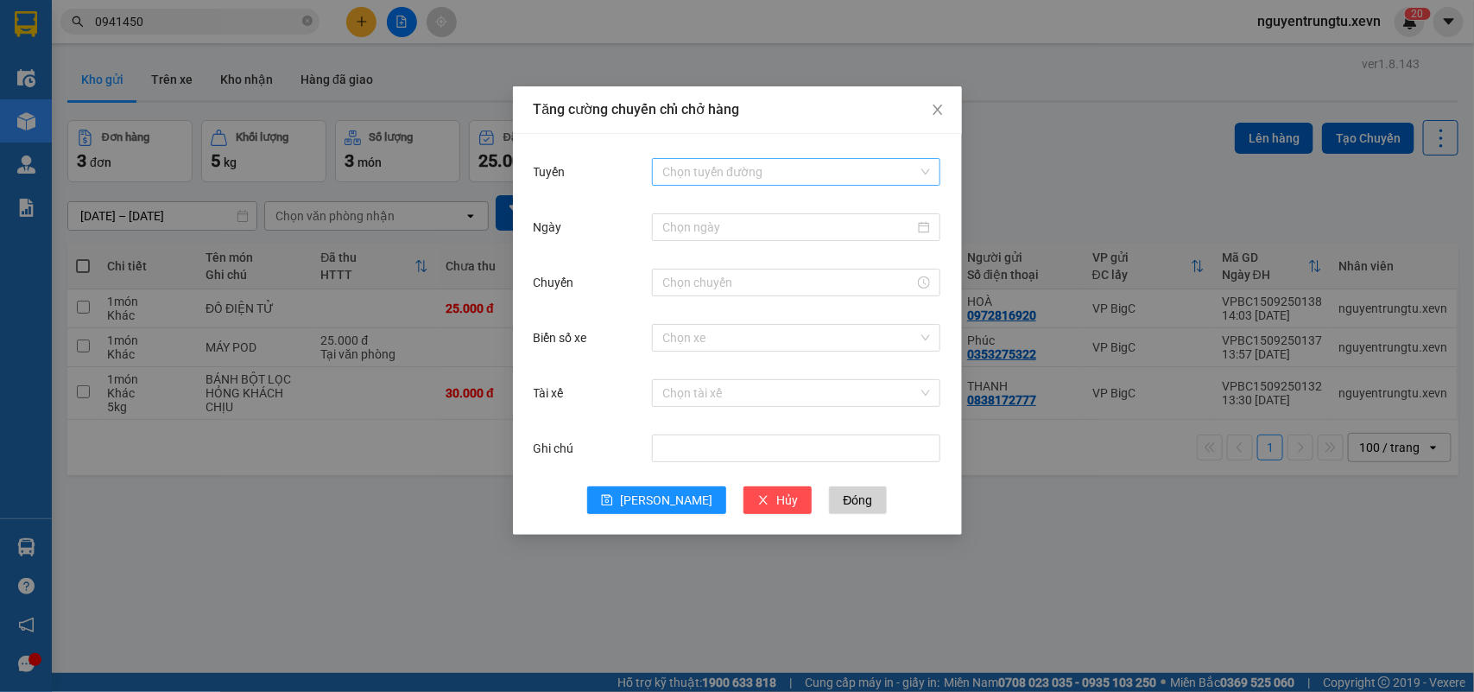
click at [730, 173] on input "Tuyến" at bounding box center [790, 172] width 256 height 26
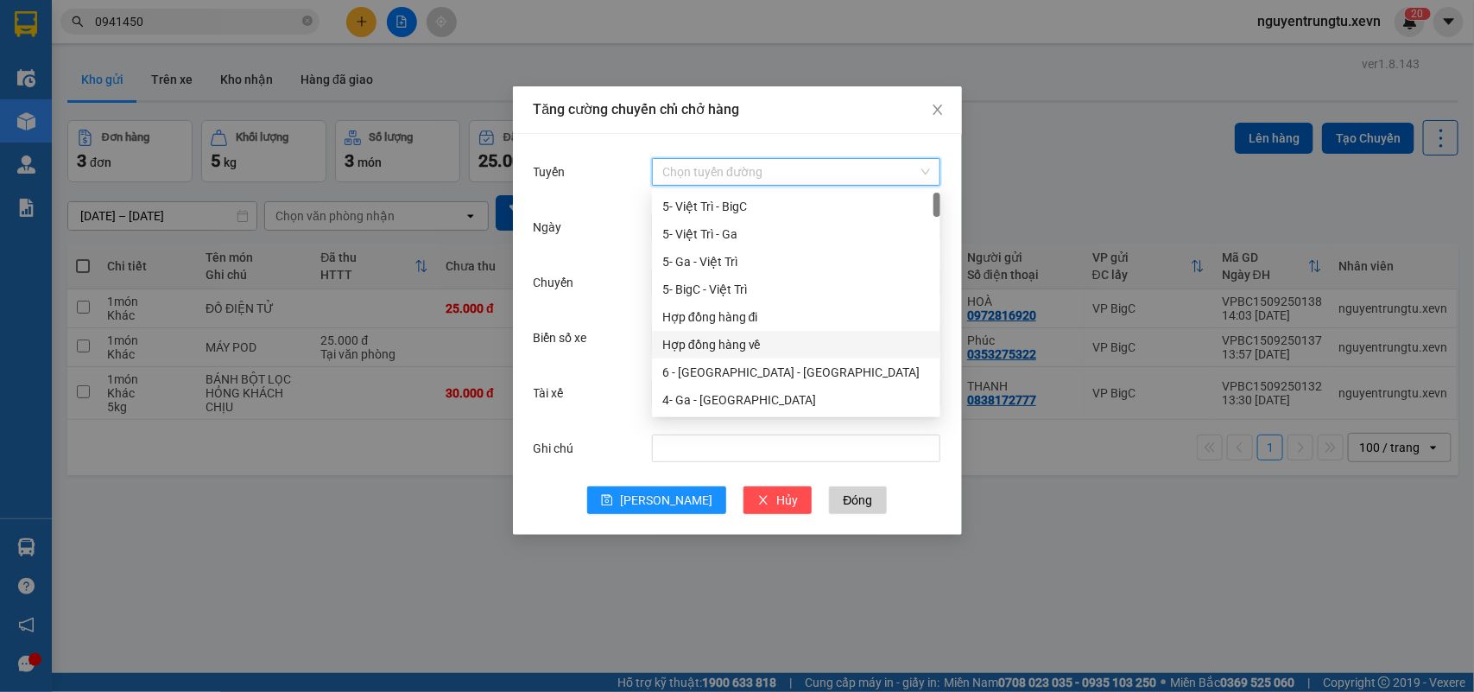
scroll to position [216, 0]
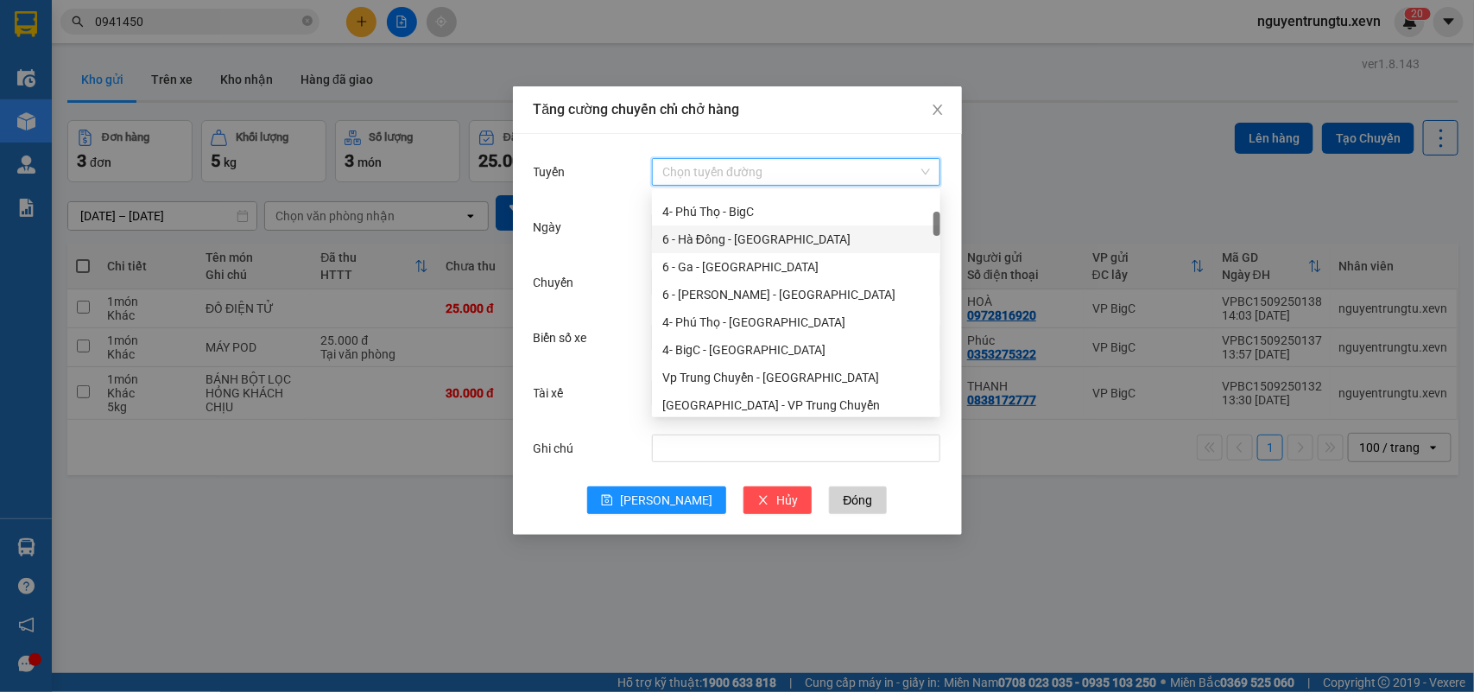
click at [756, 235] on div "6 - Hà Đông - Yên Bái" at bounding box center [796, 239] width 268 height 19
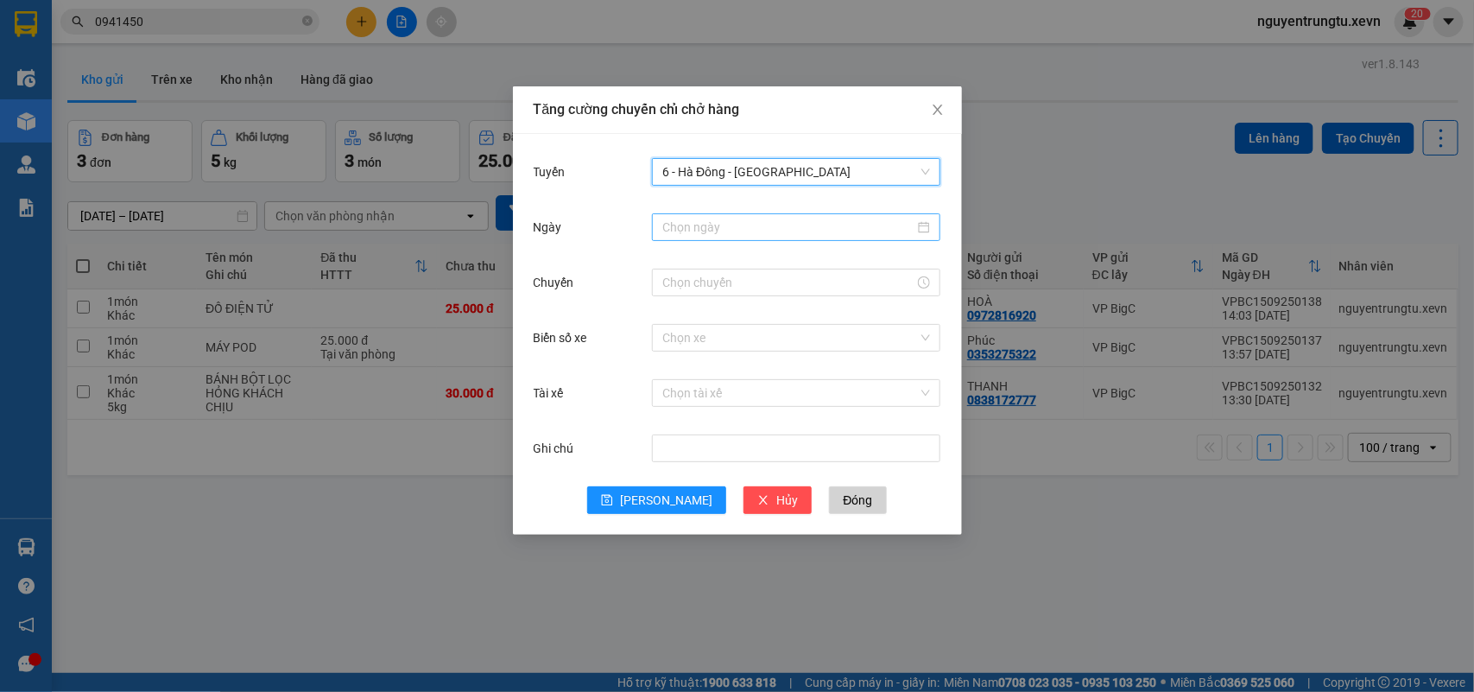
click at [771, 226] on input "Ngày" at bounding box center [788, 227] width 252 height 19
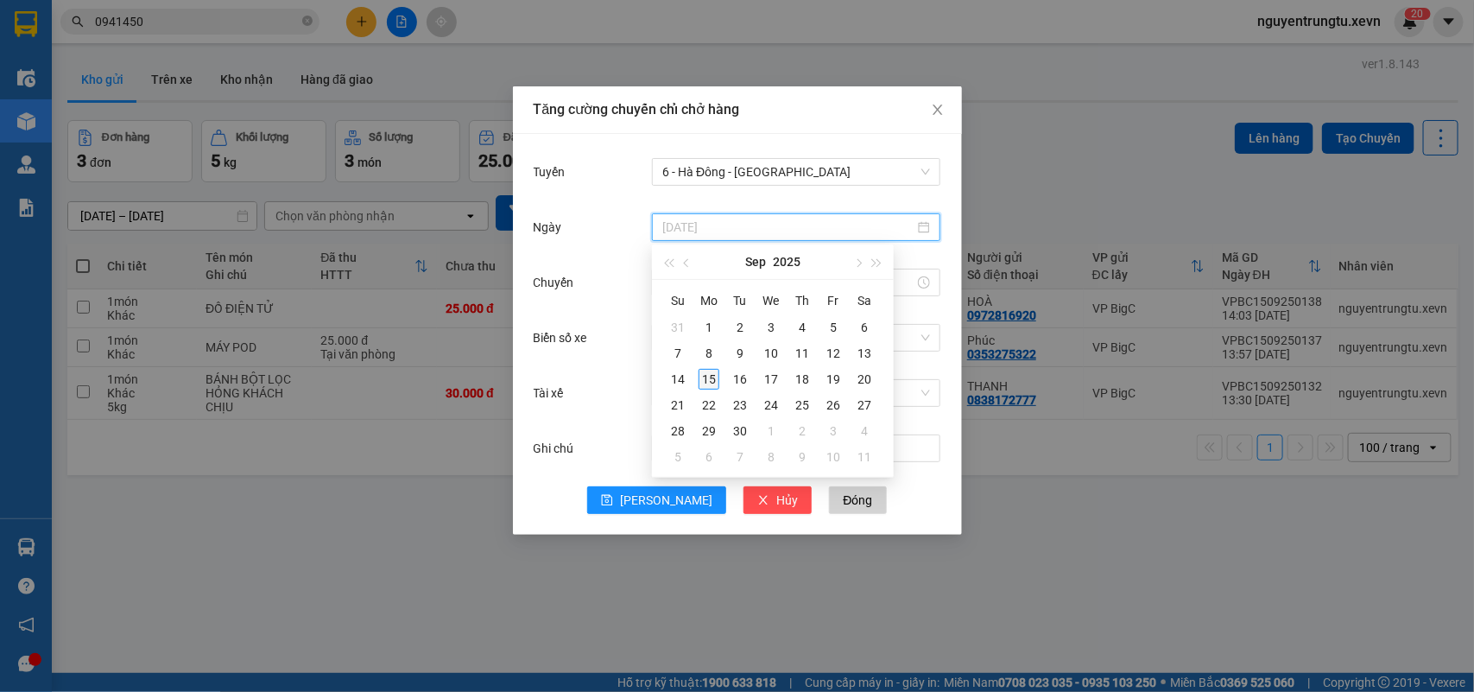
type input "15/09/2025"
click at [711, 370] on div "15" at bounding box center [708, 379] width 21 height 21
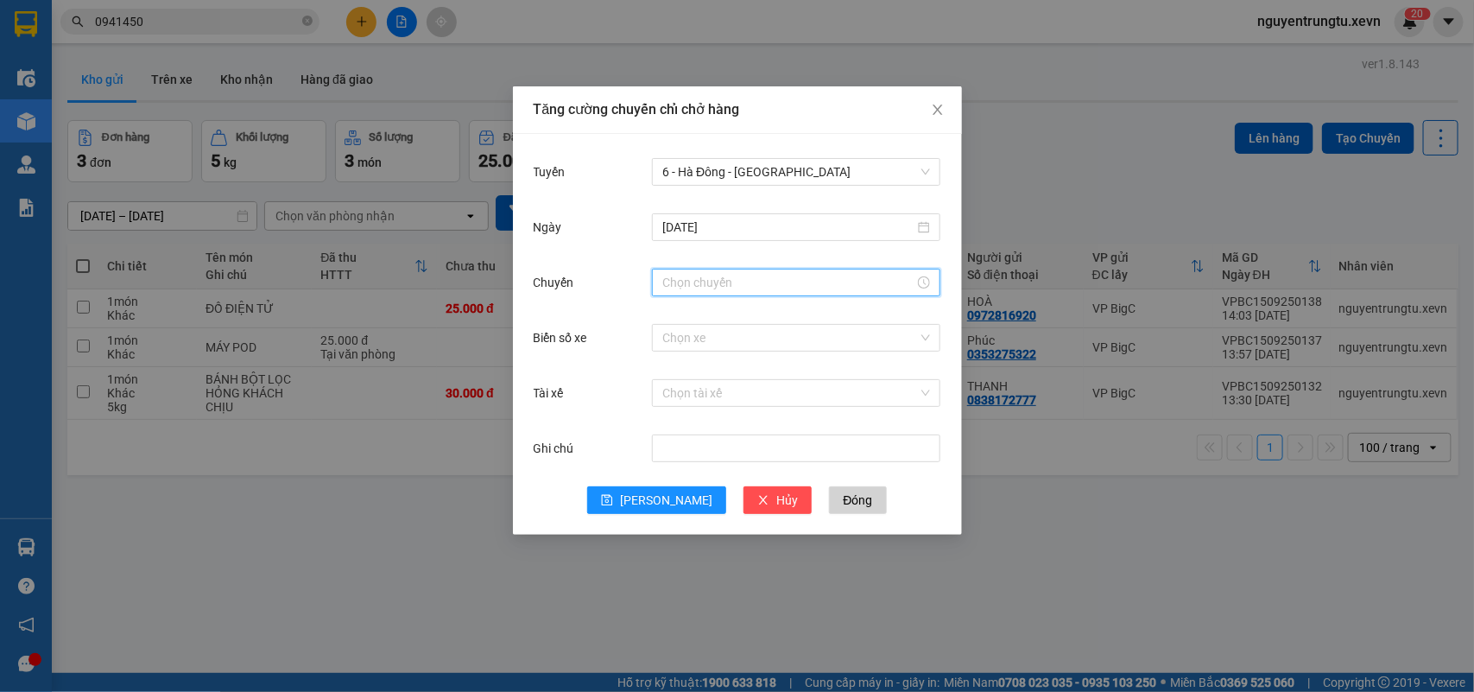
click at [722, 285] on input "Chuyến" at bounding box center [788, 282] width 252 height 19
click at [667, 317] on div "17" at bounding box center [676, 315] width 48 height 24
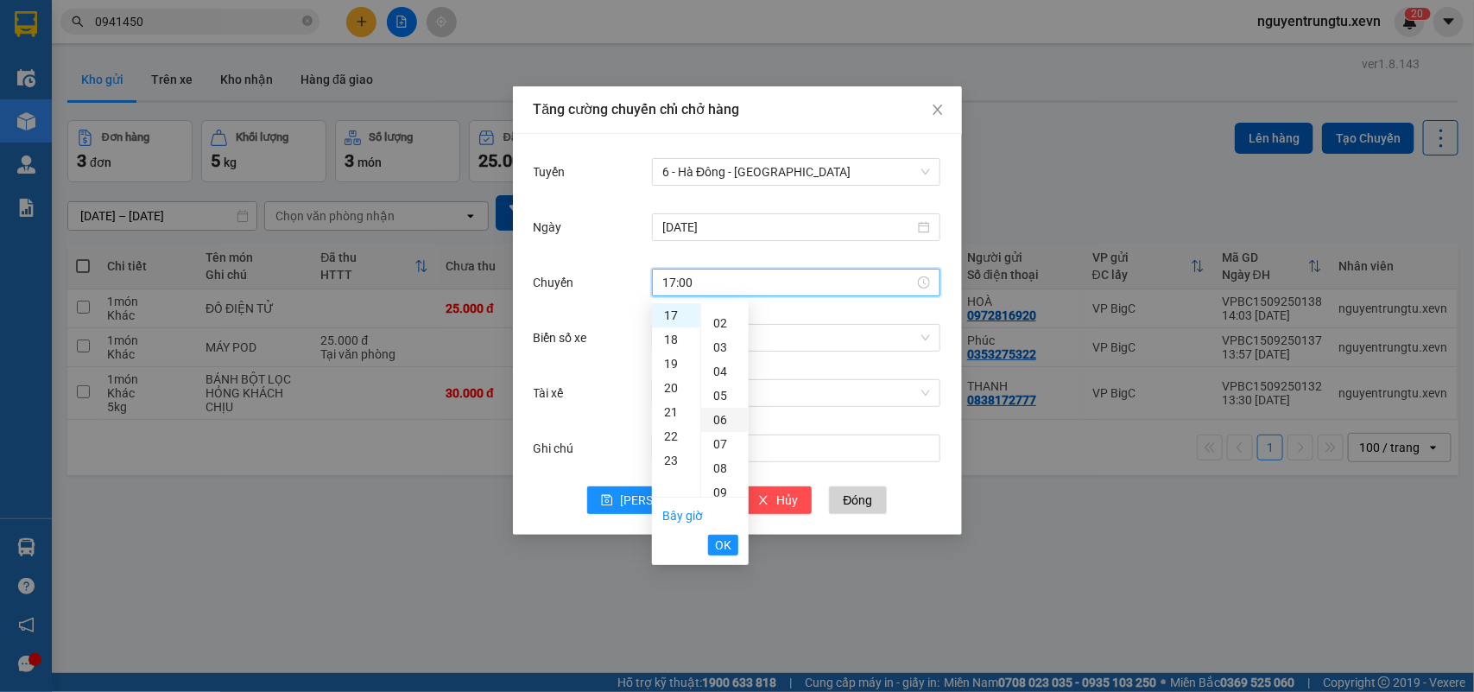
scroll to position [0, 0]
click at [719, 433] on div "05" at bounding box center [724, 436] width 47 height 24
type input "17:05"
click at [730, 542] on span "OK" at bounding box center [723, 544] width 16 height 19
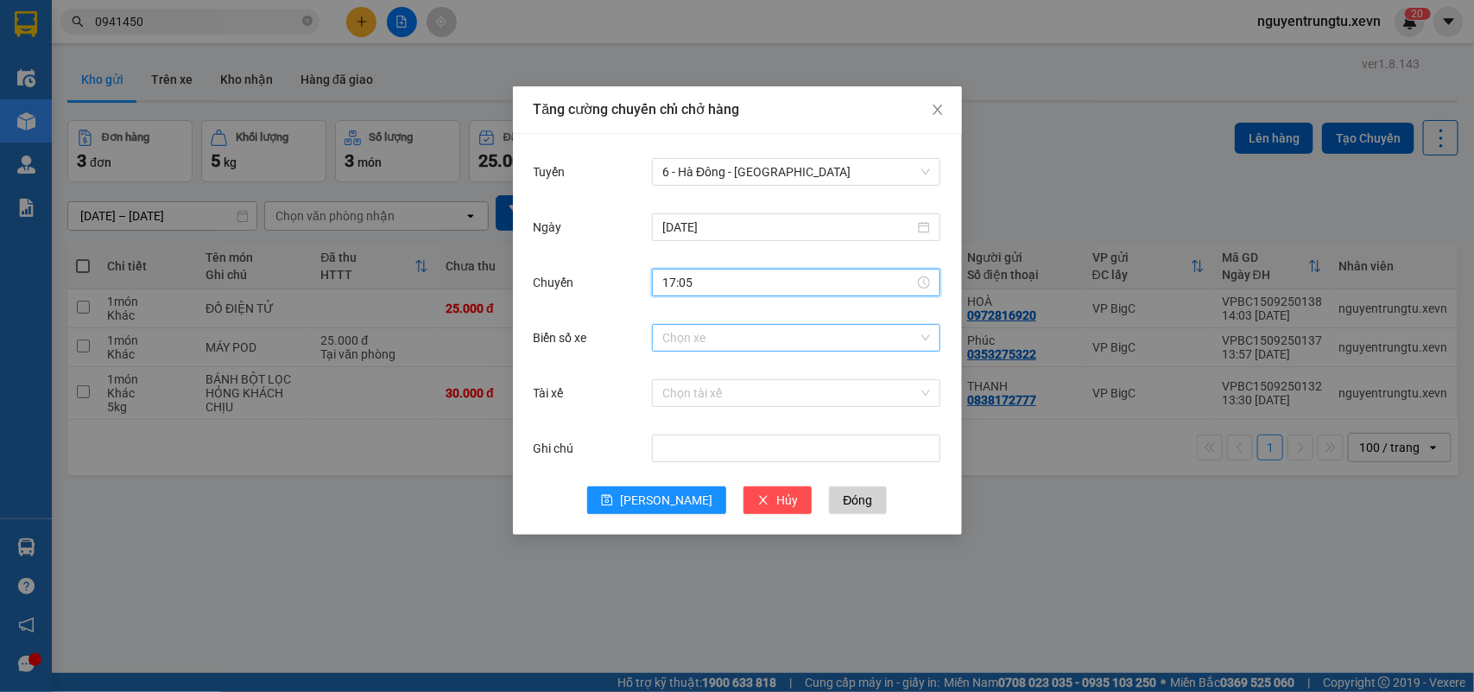
click at [816, 338] on input "Biển số xe" at bounding box center [790, 338] width 256 height 26
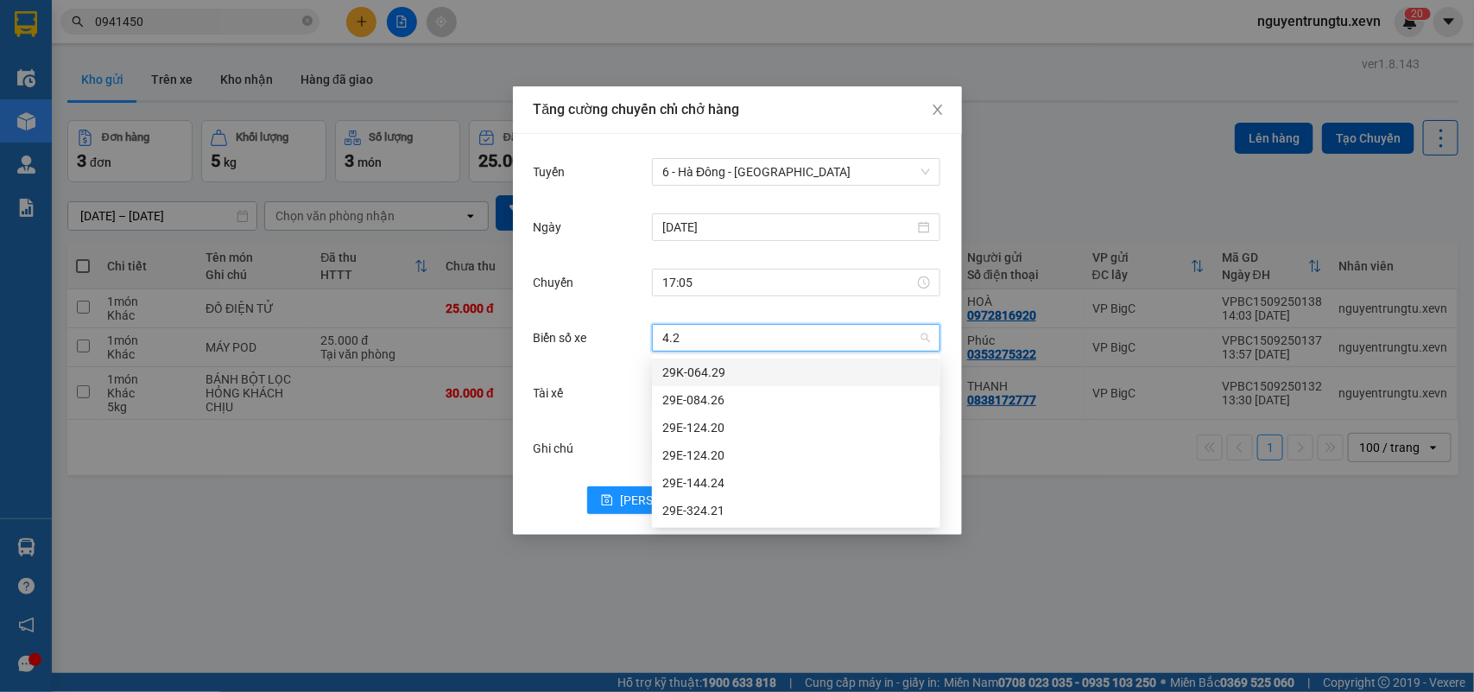
type input "4.29"
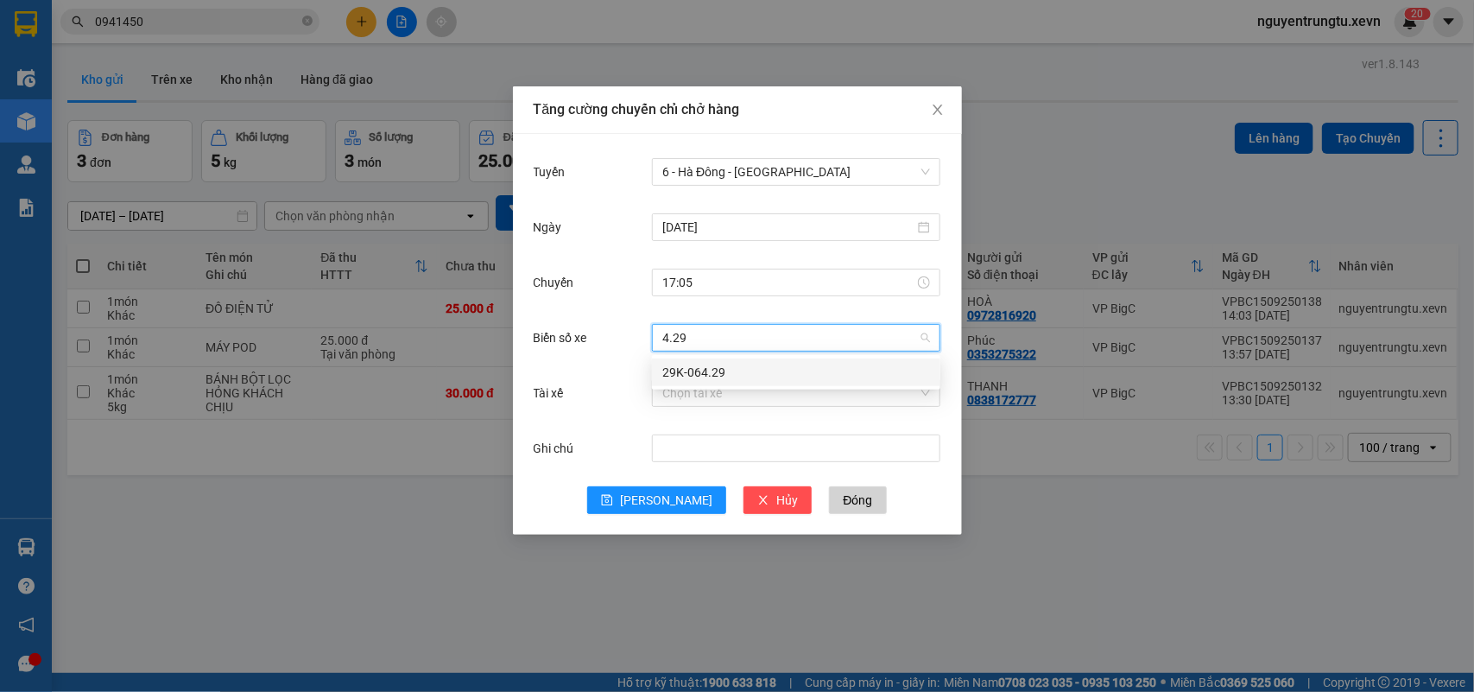
click at [731, 367] on div "29K-064.29" at bounding box center [796, 372] width 268 height 19
click at [718, 395] on input "Tài xế" at bounding box center [790, 393] width 256 height 26
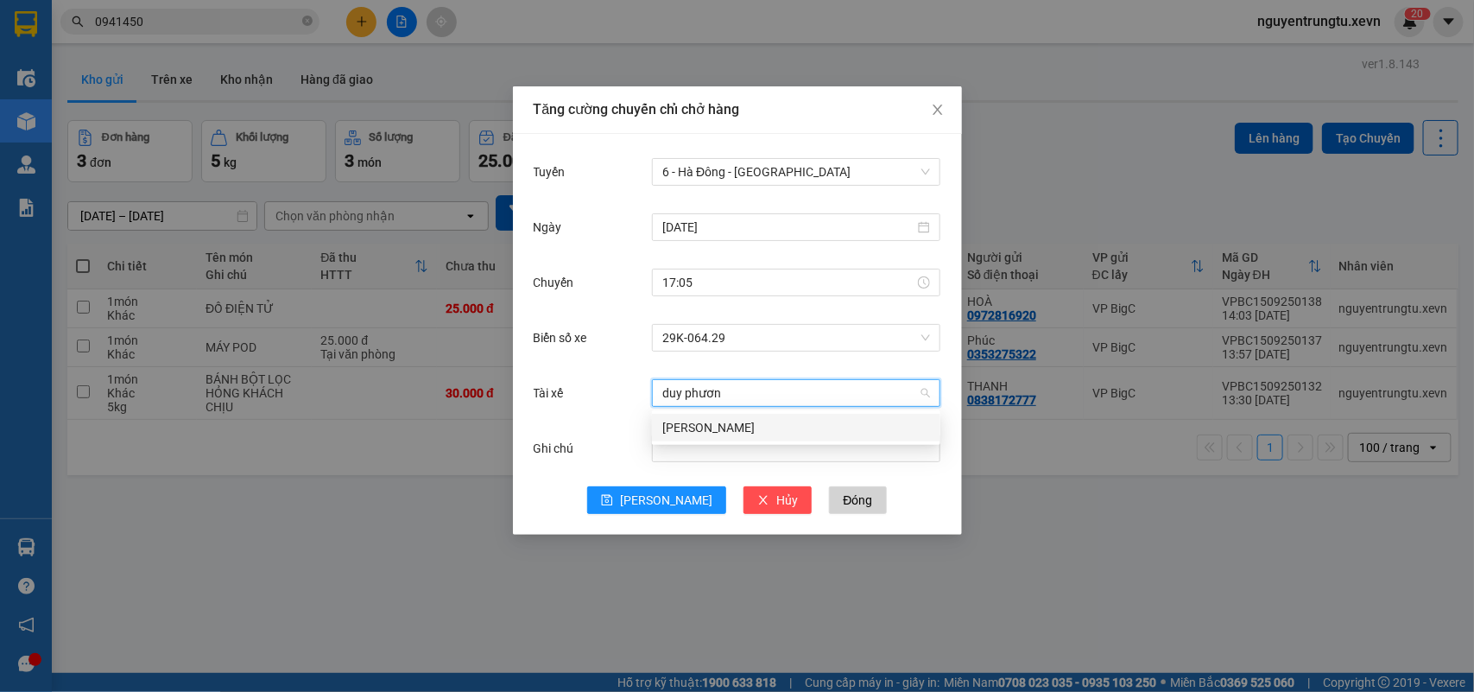
type input "duy phương"
click at [724, 427] on div "Nguyễn Duy Phương" at bounding box center [796, 427] width 268 height 19
click at [663, 483] on div "Ghi chú" at bounding box center [738, 458] width 408 height 55
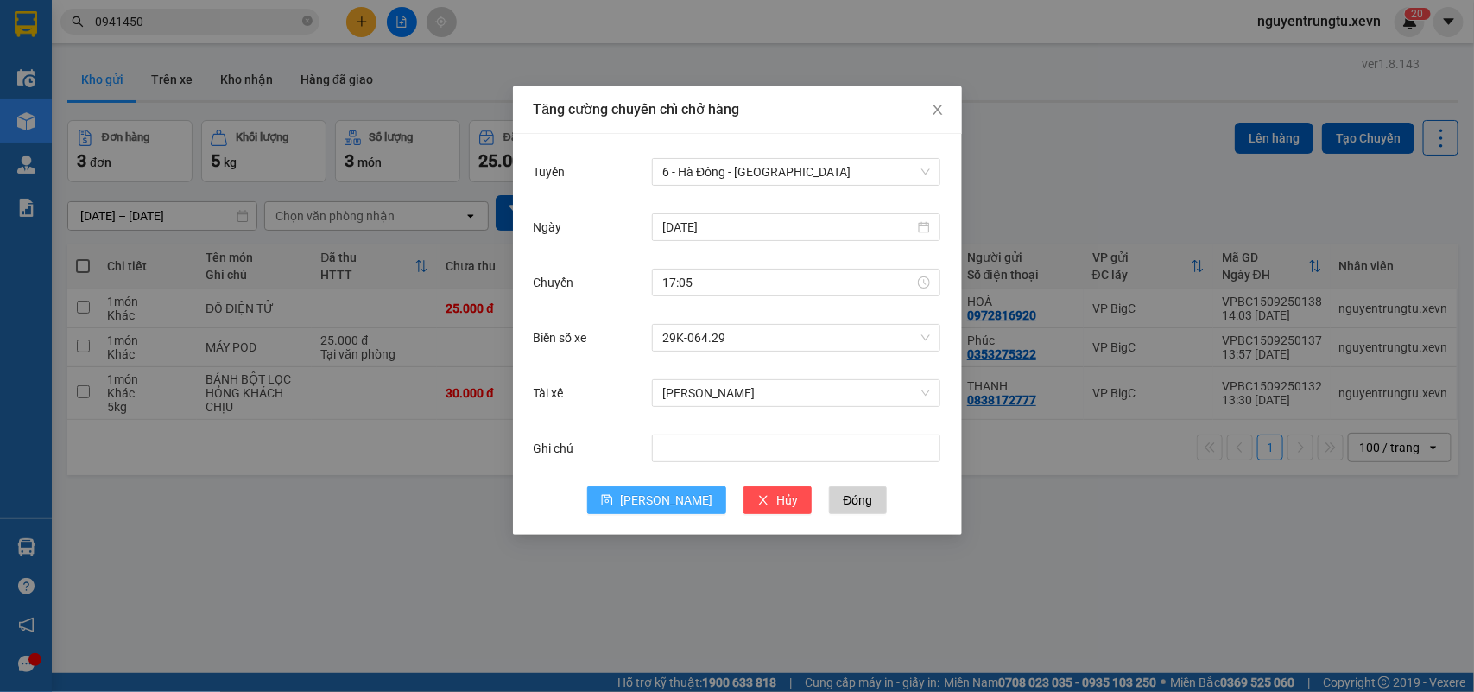
click at [666, 502] on span "Lưu" at bounding box center [666, 499] width 92 height 19
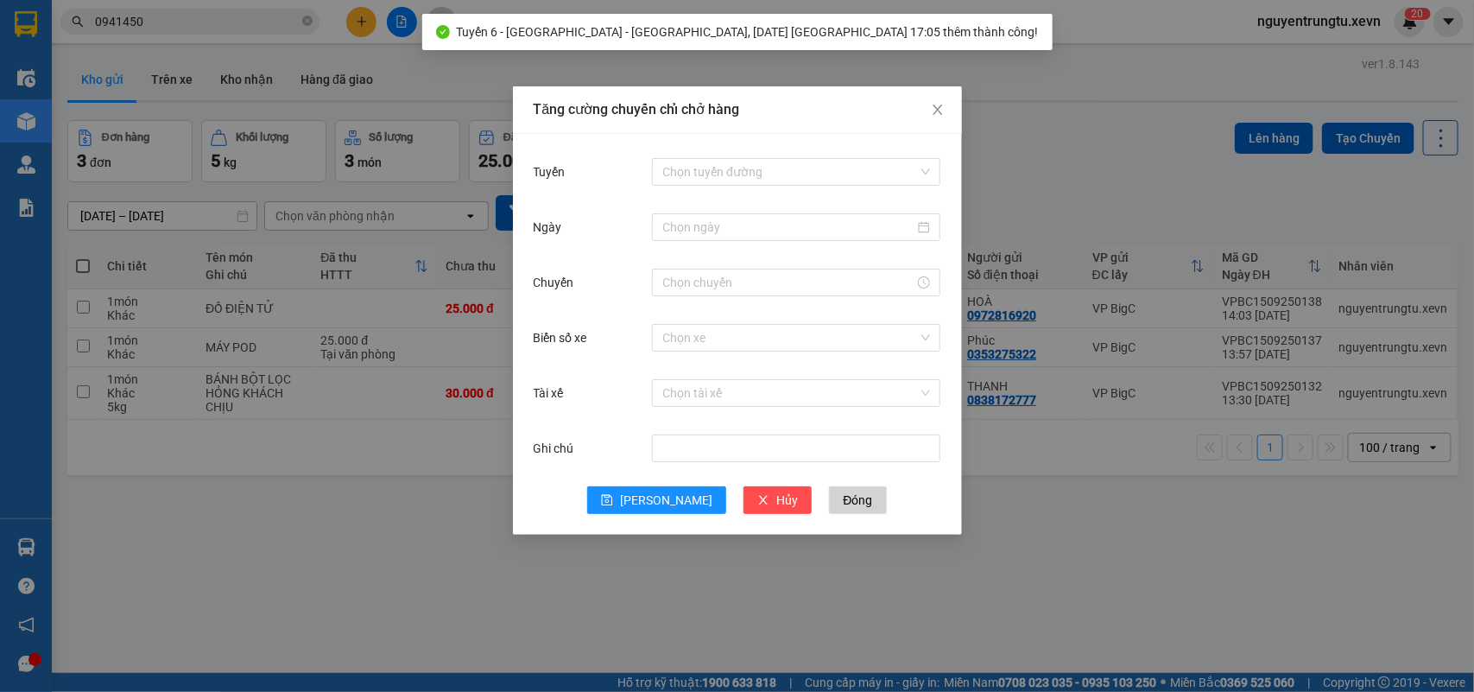
drag, startPoint x: 1071, startPoint y: 136, endPoint x: 1046, endPoint y: 136, distance: 25.0
click at [1058, 136] on div "Tăng cường chuyến chỉ chở hàng Tuyến Chọn tuyến đường Ngày Chuyến Biển số xe Ch…" at bounding box center [737, 346] width 1474 height 692
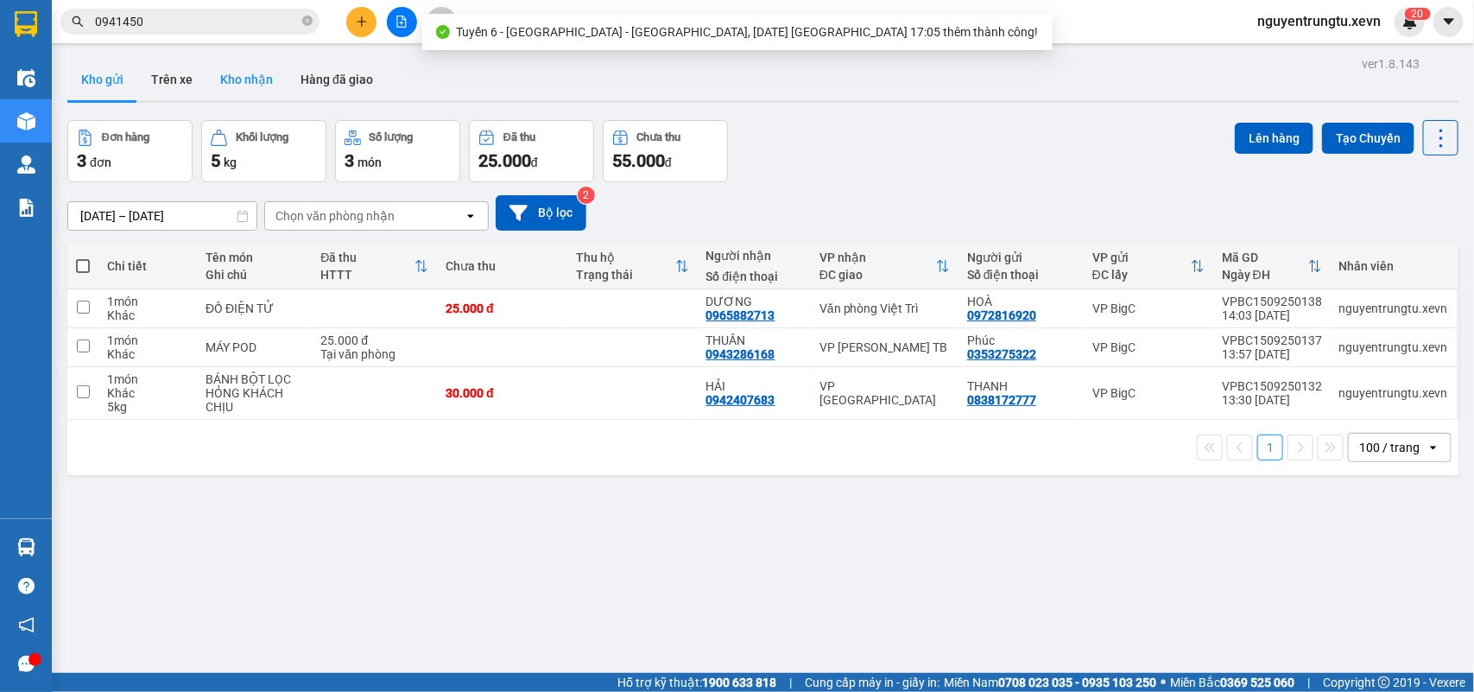
click at [236, 73] on button "Kho nhận" at bounding box center [246, 79] width 80 height 41
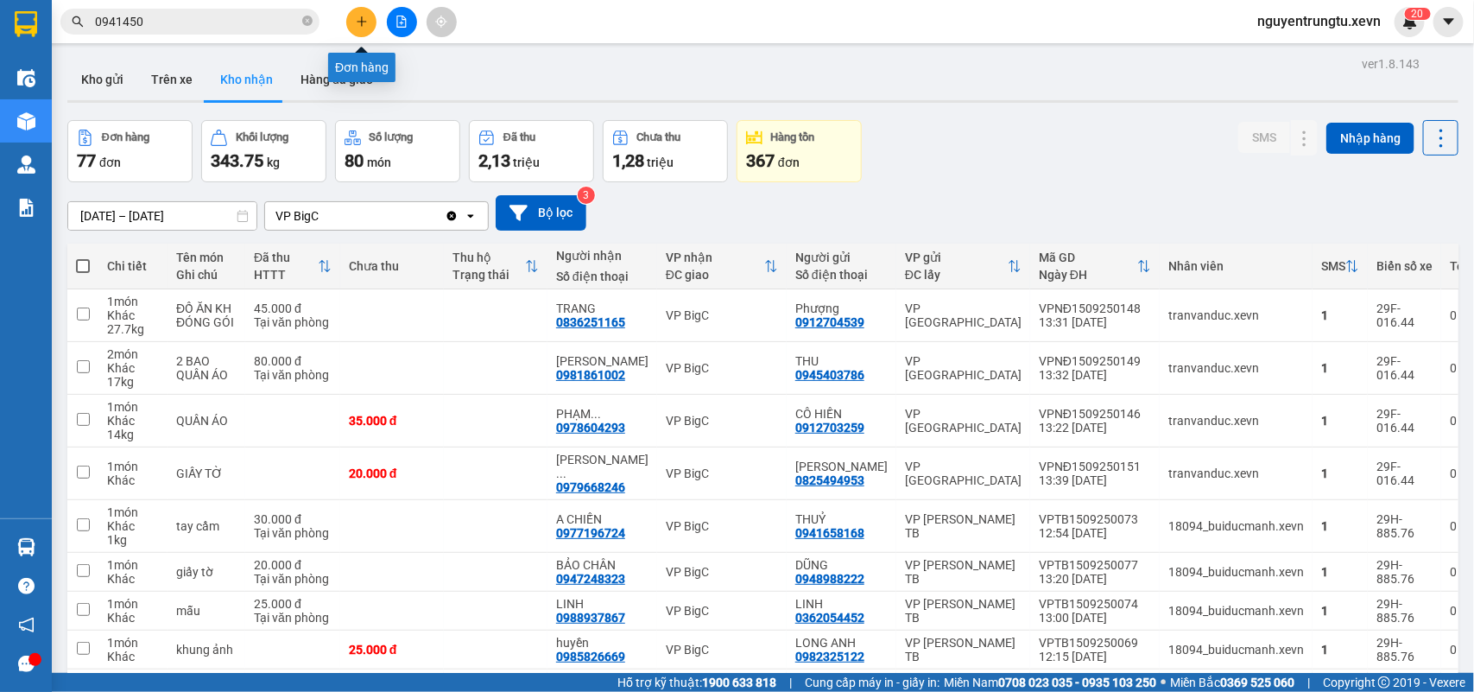
click at [357, 17] on icon "plus" at bounding box center [362, 22] width 12 height 12
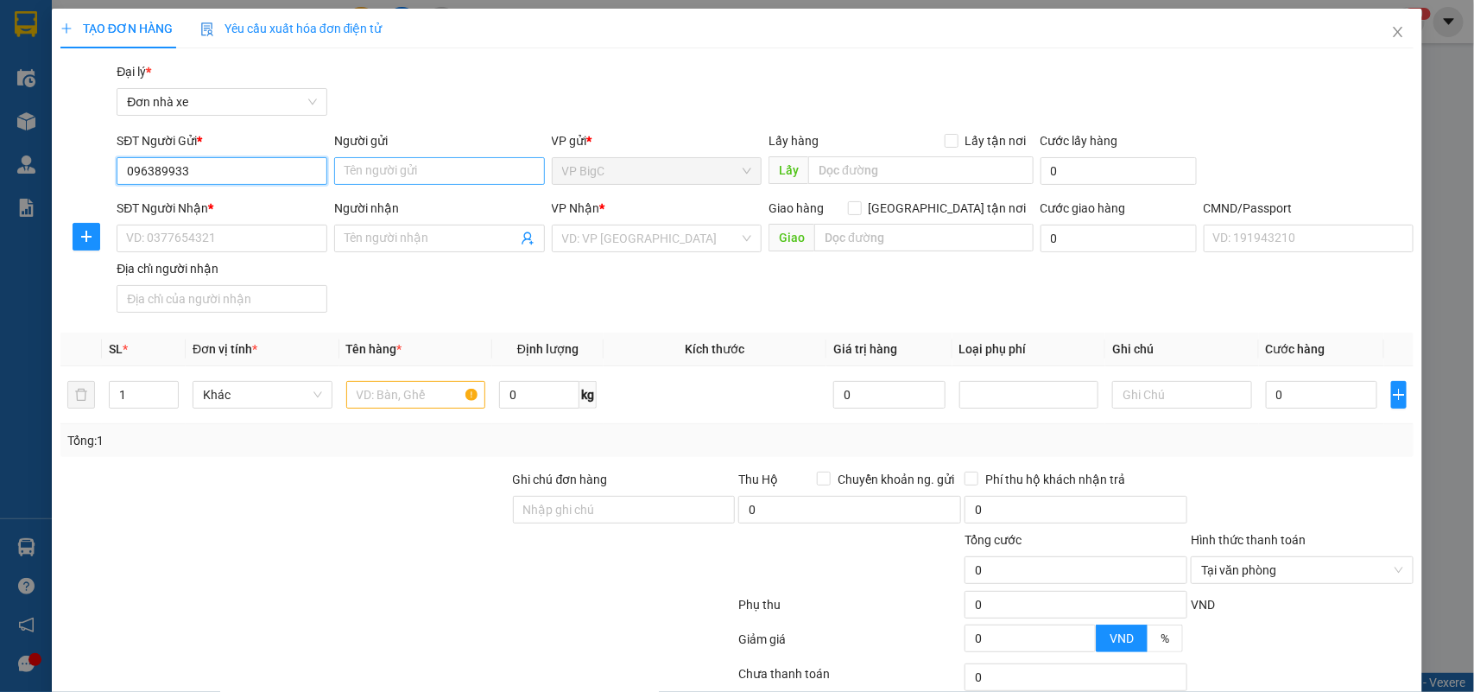
type input "096389933"
click at [370, 179] on input "Người gửi" at bounding box center [439, 171] width 211 height 28
click at [338, 164] on input "Người gửi" at bounding box center [439, 171] width 211 height 28
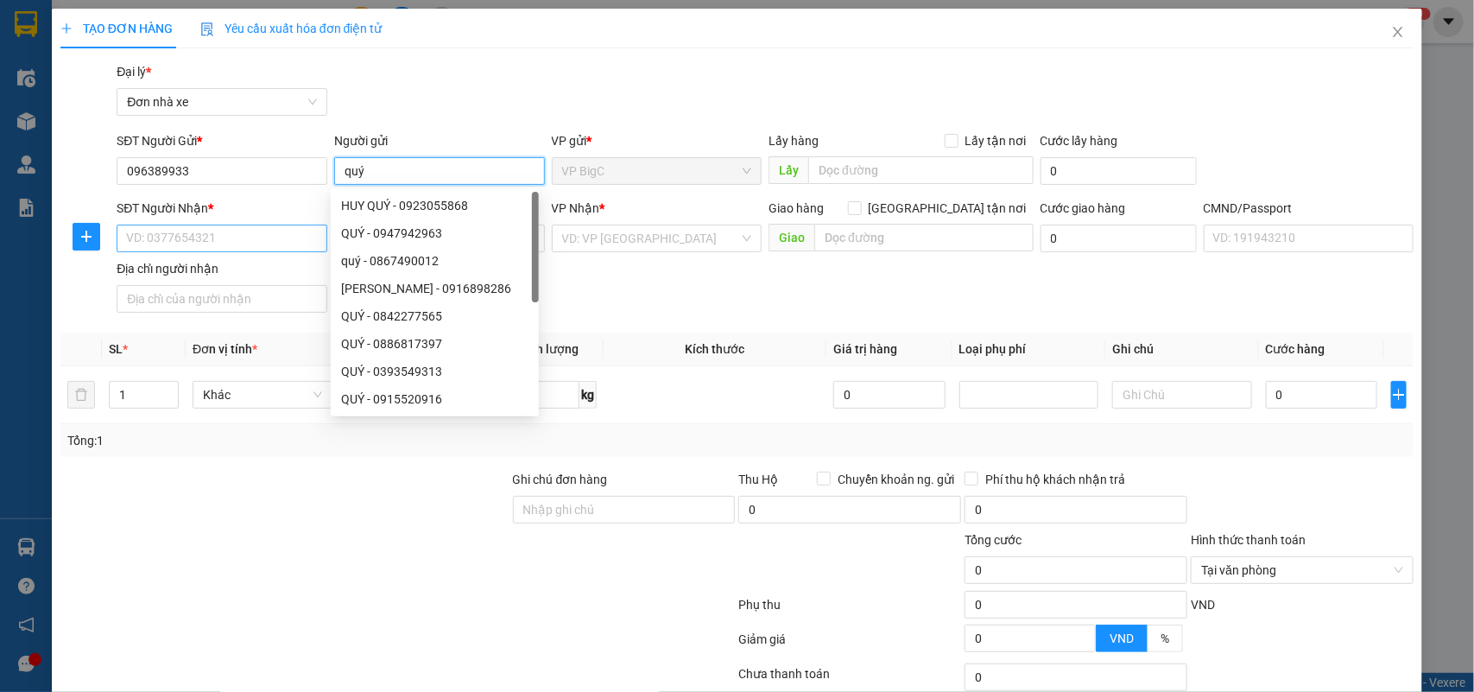
type input "quý"
click at [195, 237] on input "SĐT Người Nhận *" at bounding box center [222, 238] width 211 height 28
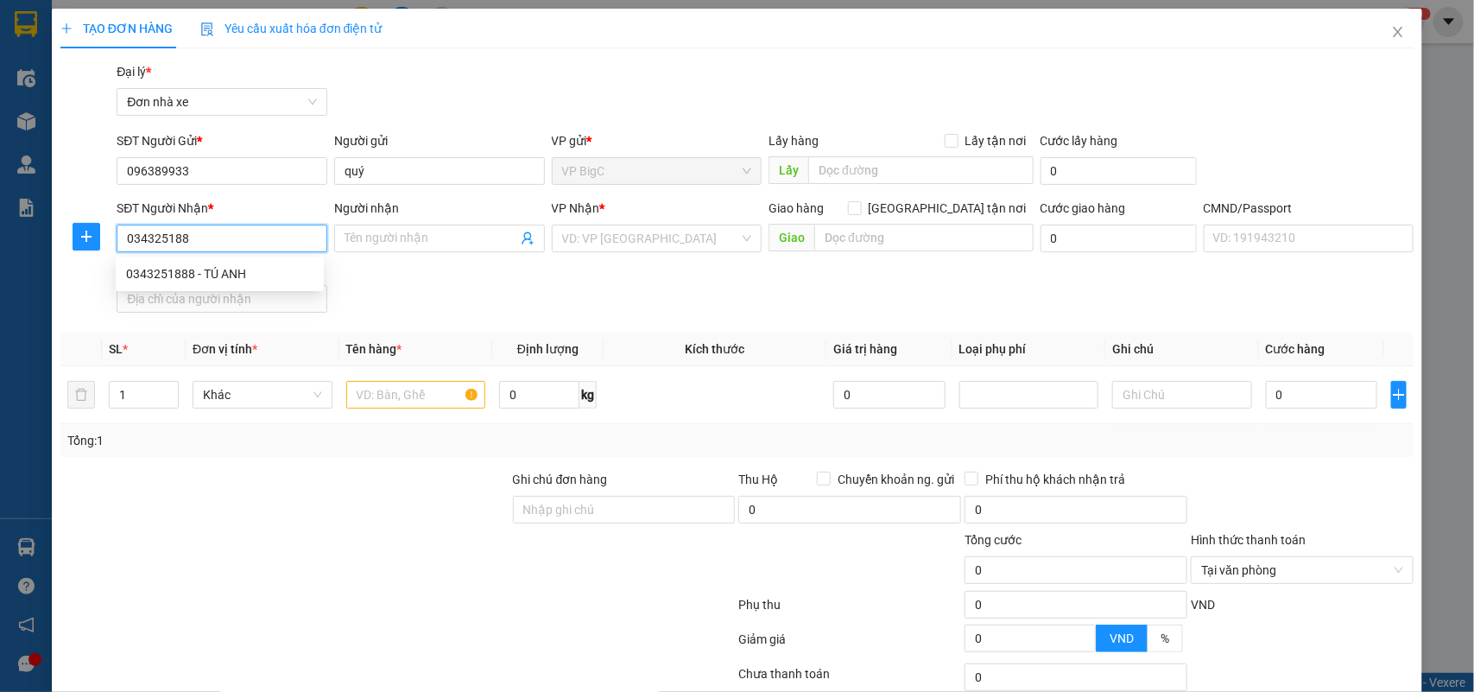
type input "0343251888"
click at [224, 262] on div "0343251888 - TÚ ANH" at bounding box center [220, 274] width 208 height 28
type input "TÚ ANH"
type input "025182019440 TRẦN THỊ MINH THIỆN"
type input "0343251888"
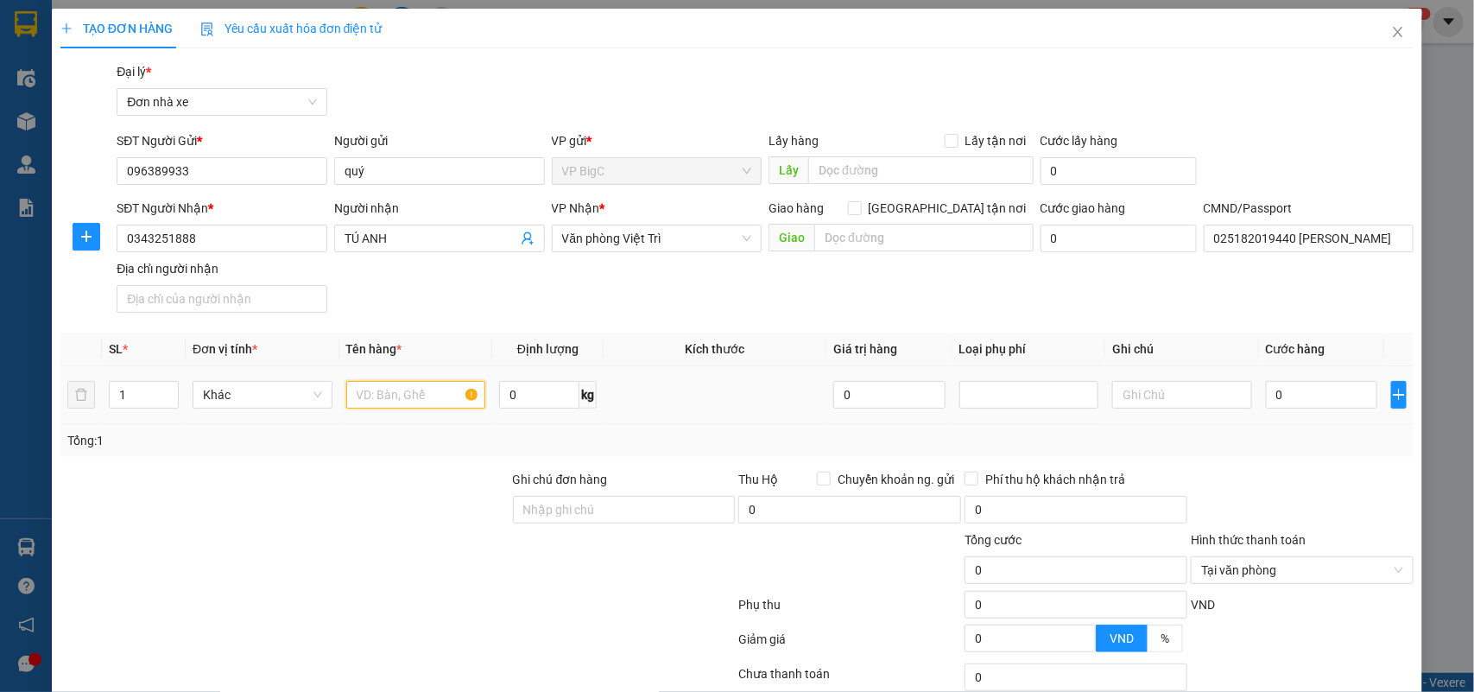
click at [421, 395] on input "text" at bounding box center [416, 395] width 140 height 28
type input "d"
type input "đt"
click at [1292, 397] on input "0" at bounding box center [1321, 395] width 111 height 28
type input "2"
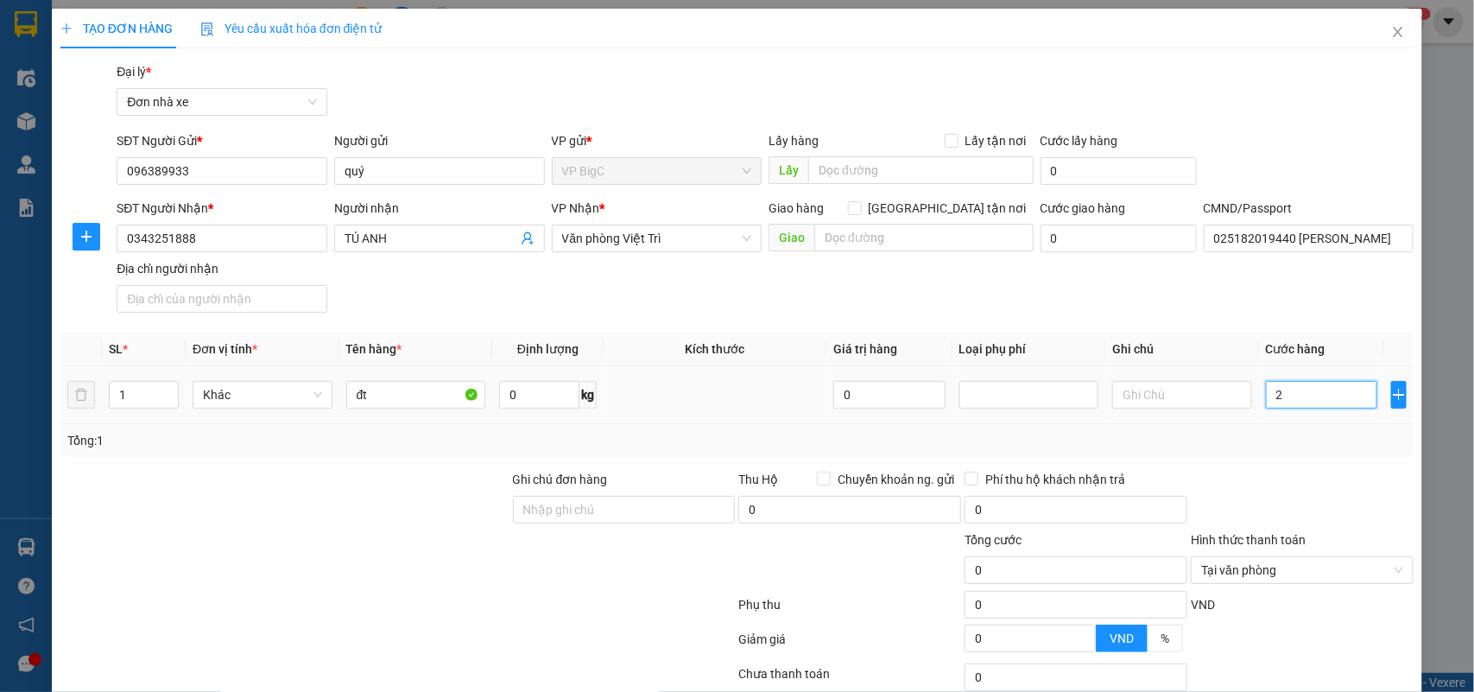
type input "2"
type input "25"
click at [1323, 471] on div at bounding box center [1302, 500] width 226 height 60
type input "25.000"
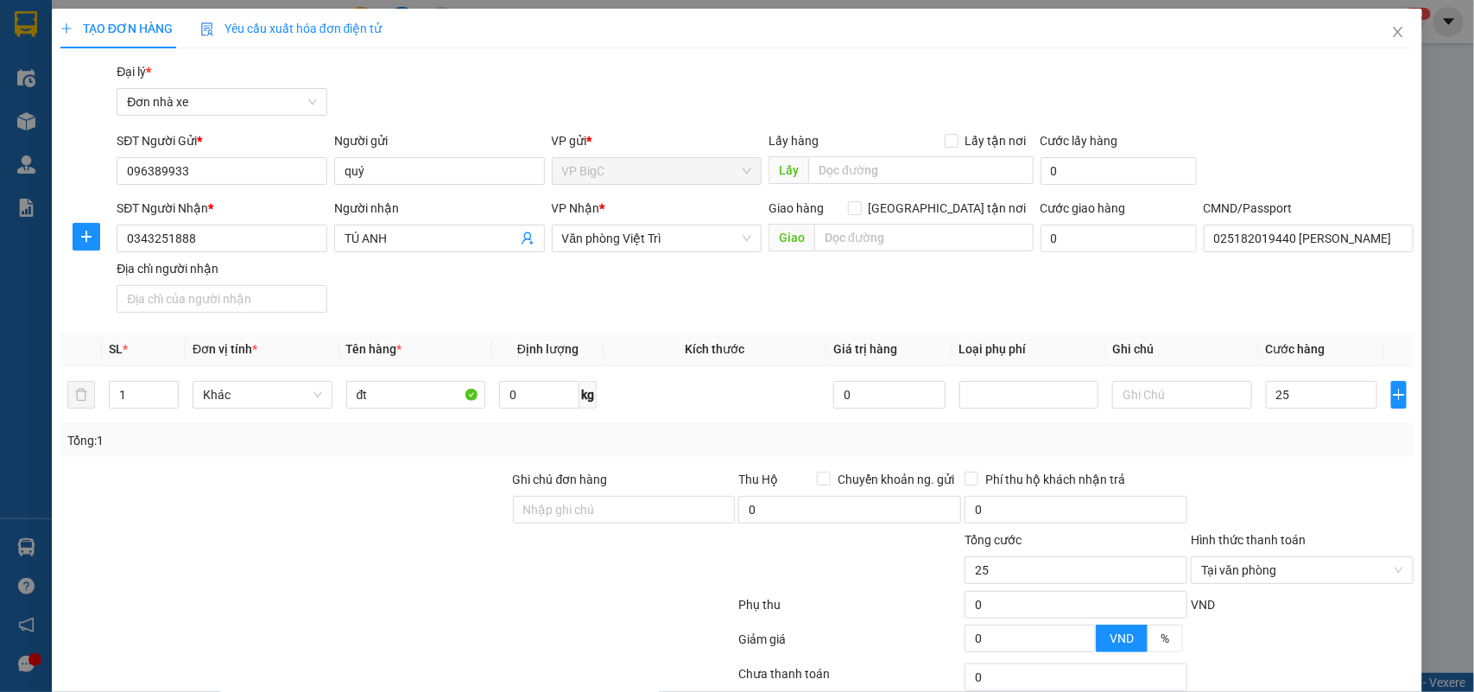
type input "25.000"
click at [1306, 570] on span "Tại văn phòng" at bounding box center [1302, 570] width 202 height 26
click at [1368, 600] on div "VND" at bounding box center [1302, 610] width 226 height 30
type input "25.000"
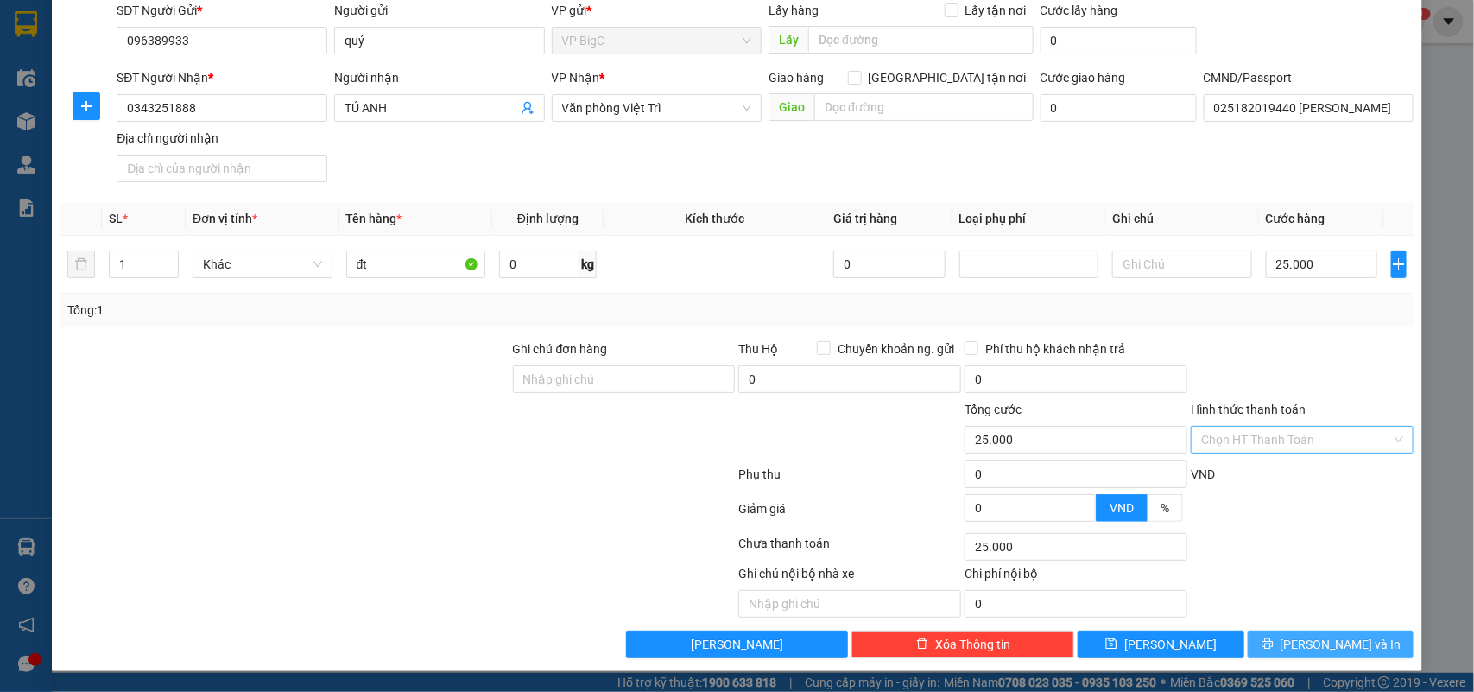
click at [1291, 635] on button "Lưu và In" at bounding box center [1331, 644] width 166 height 28
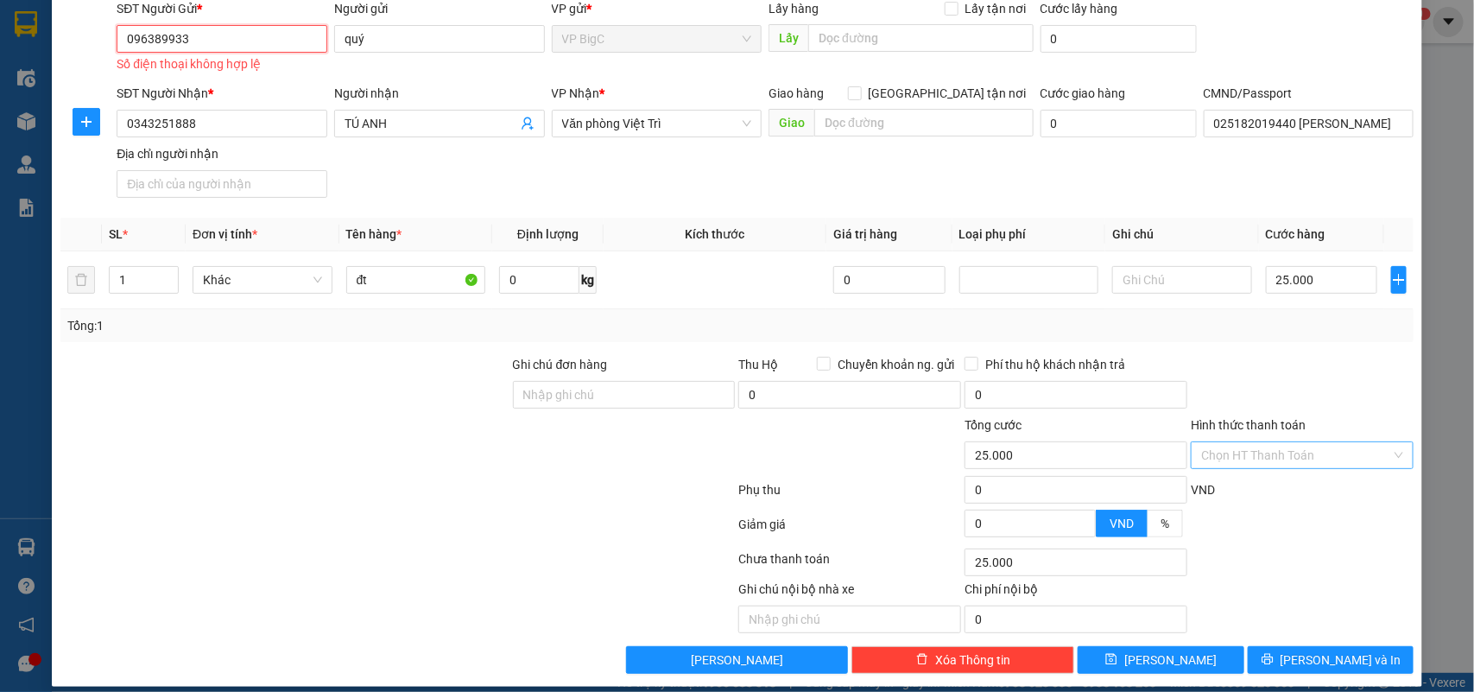
click at [253, 33] on input "096389933" at bounding box center [222, 39] width 211 height 28
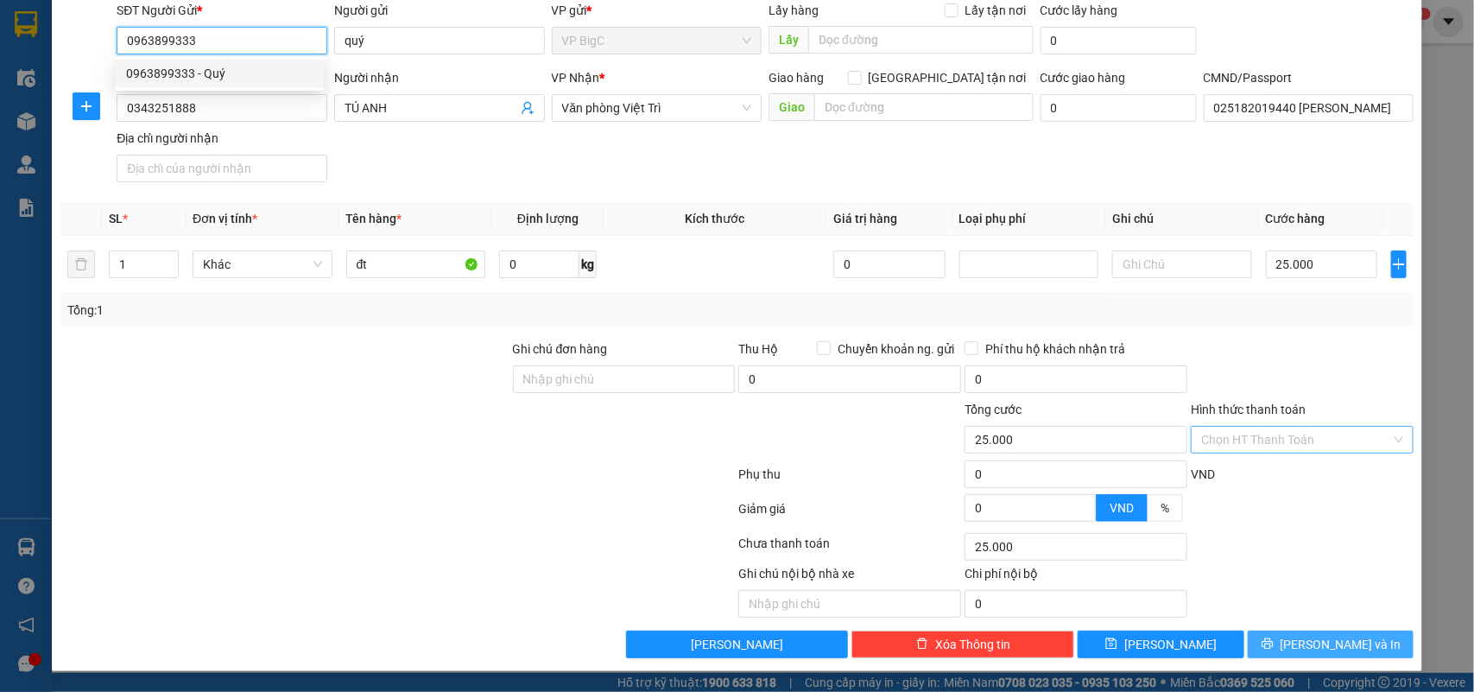
type input "0963899333"
click at [1306, 635] on span "Lưu và In" at bounding box center [1340, 644] width 121 height 19
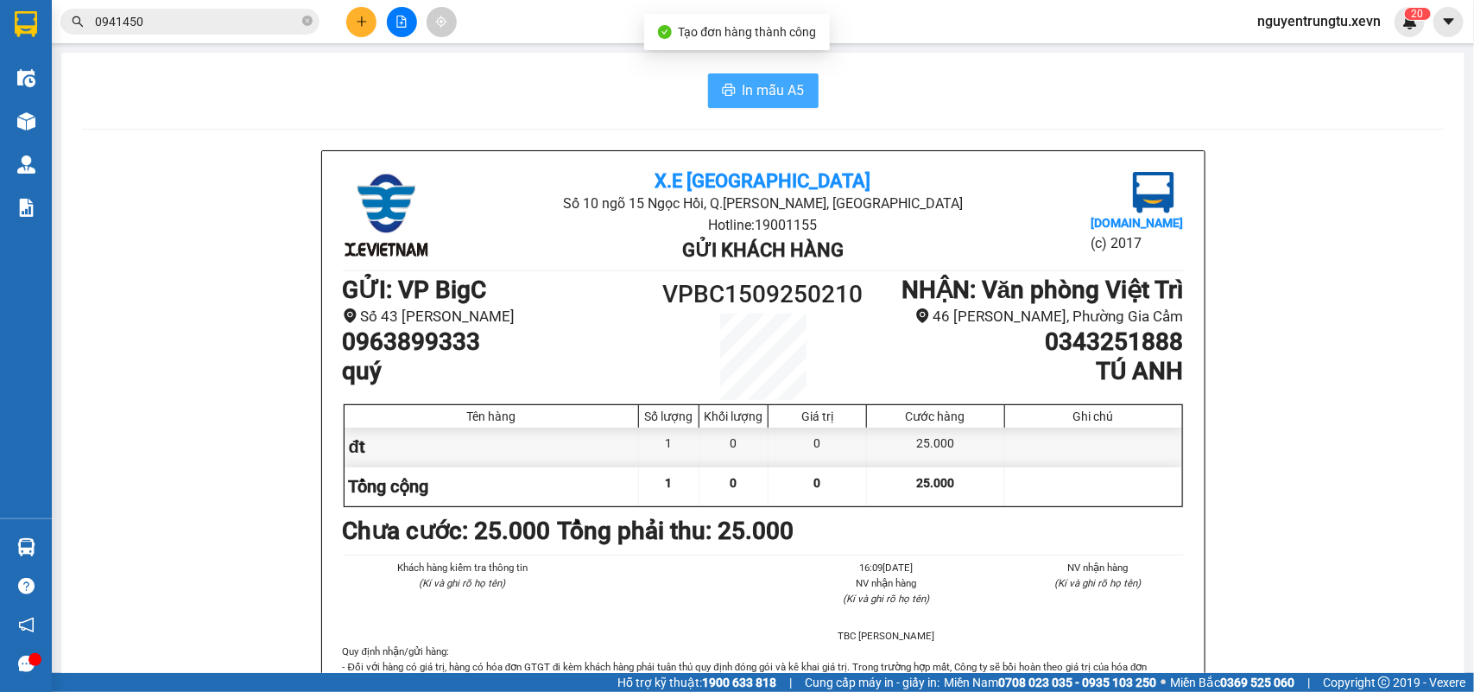
click at [756, 82] on span "In mẫu A5" at bounding box center [774, 90] width 62 height 22
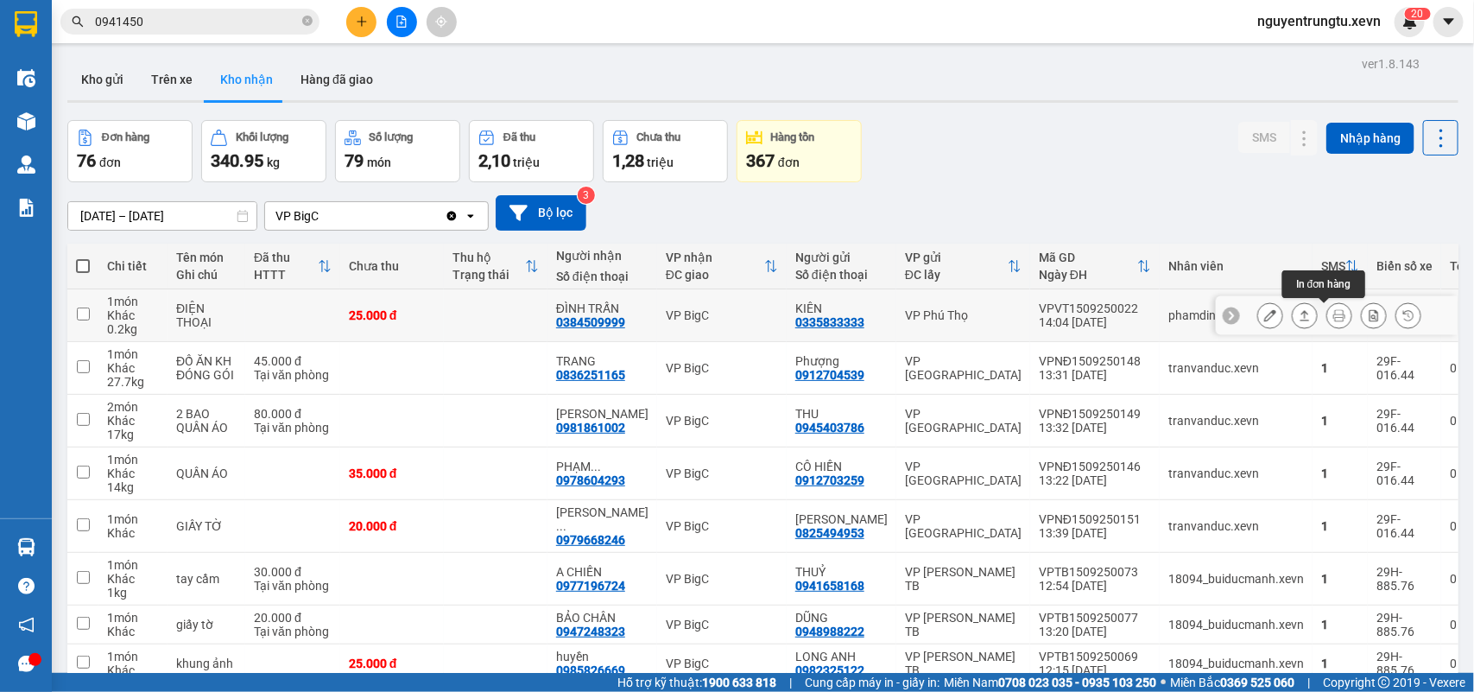
click at [1333, 315] on icon at bounding box center [1339, 315] width 12 height 12
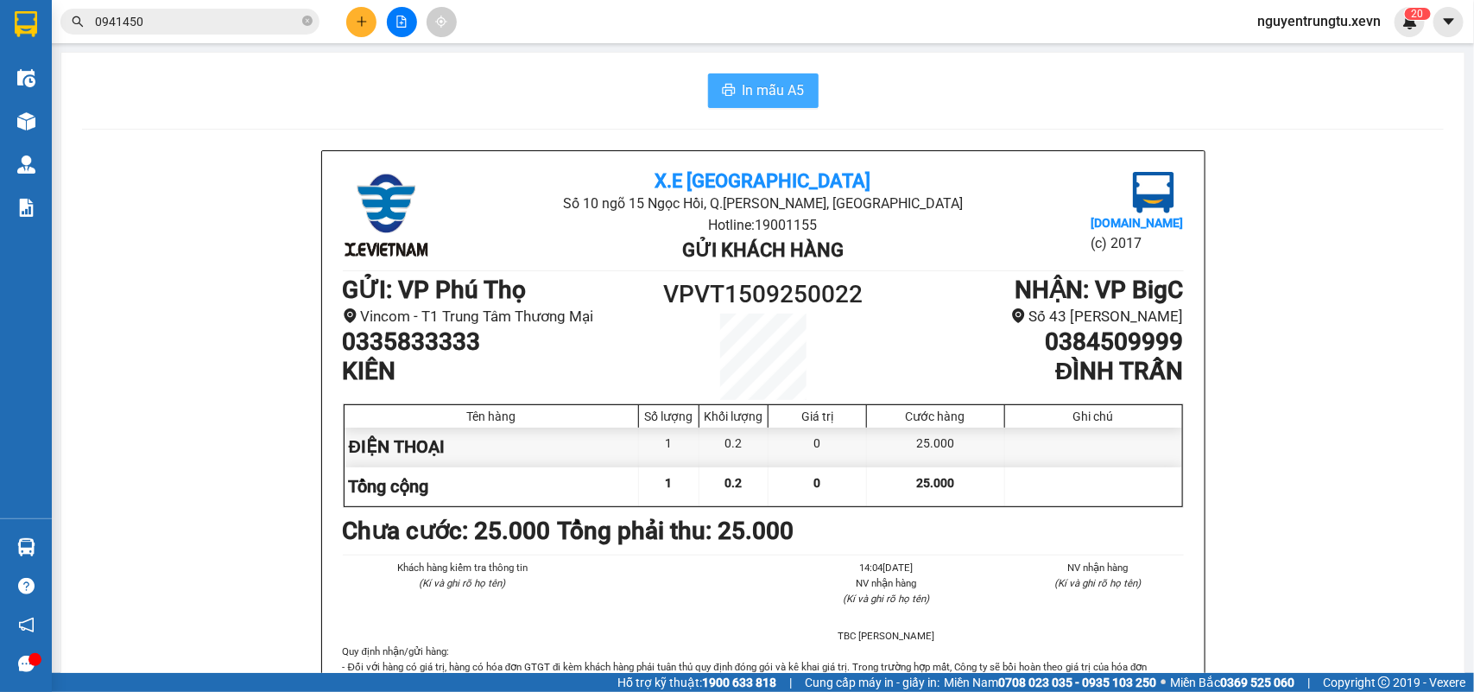
click at [777, 91] on span "In mẫu A5" at bounding box center [774, 90] width 62 height 22
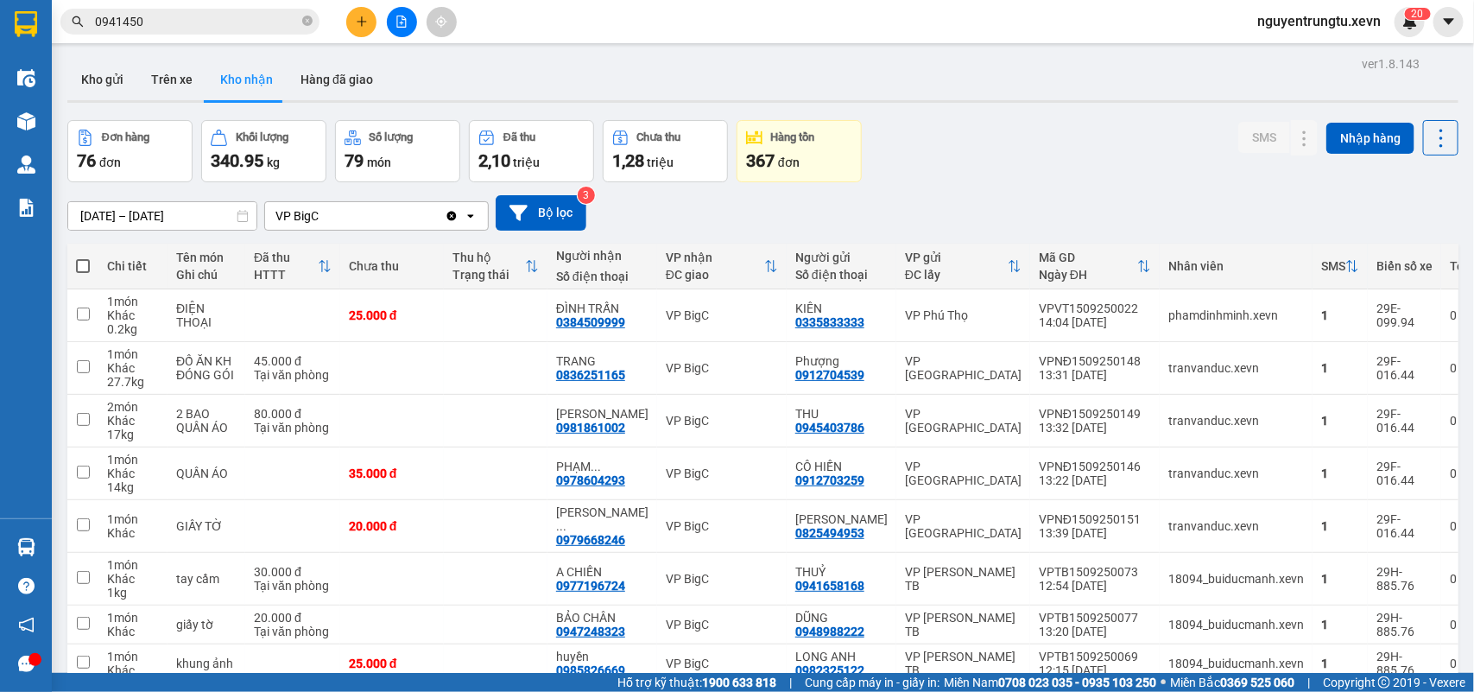
click at [361, 22] on icon "plus" at bounding box center [361, 20] width 1 height 9
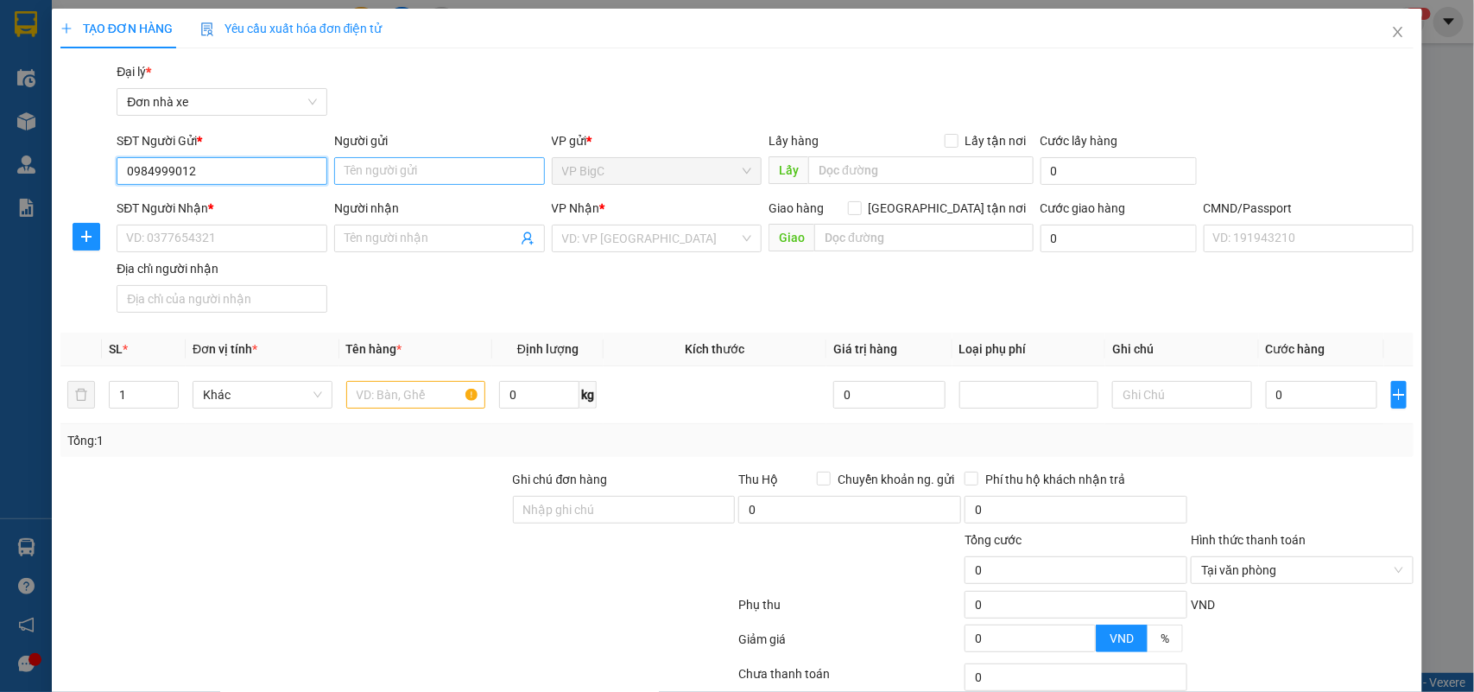
type input "0984999012"
click at [453, 177] on input "Người gửi" at bounding box center [439, 171] width 211 height 28
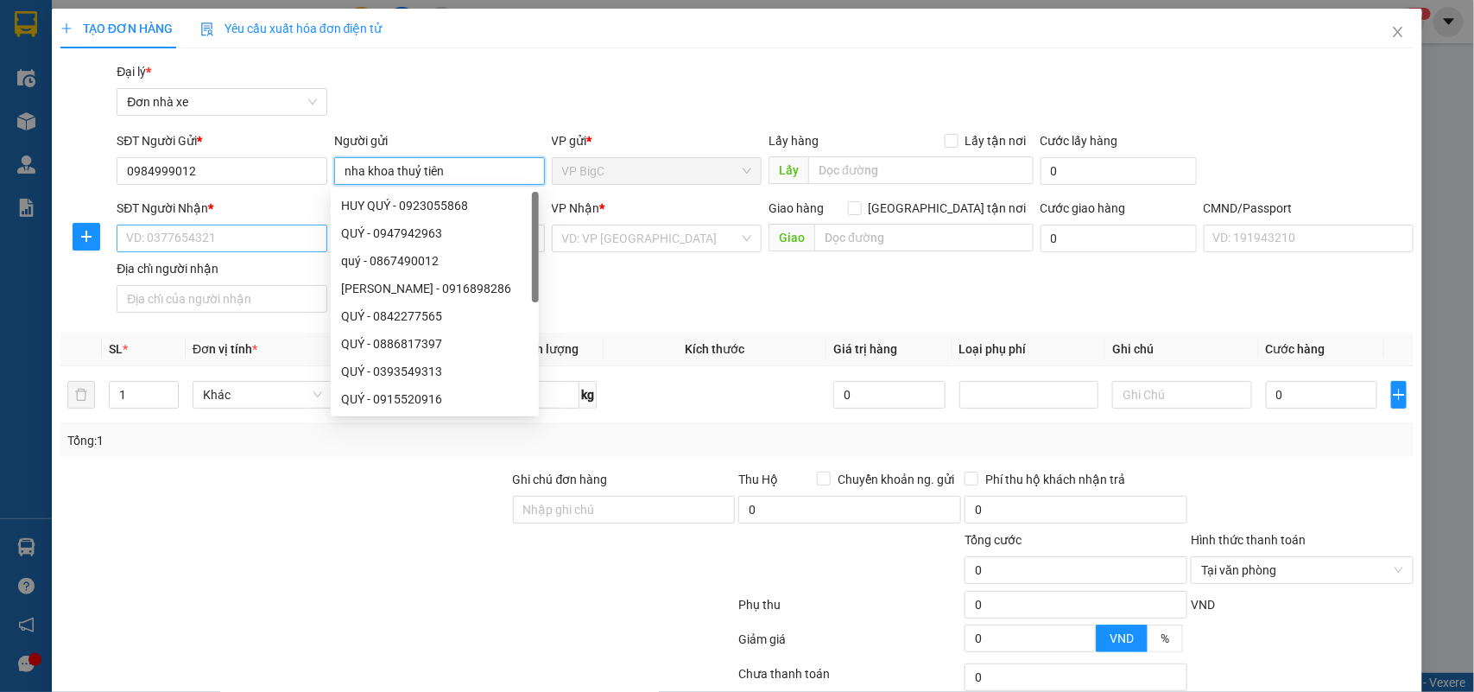
type input "nha khoa thuỷ tiên"
click at [243, 235] on input "SĐT Người Nhận *" at bounding box center [222, 238] width 211 height 28
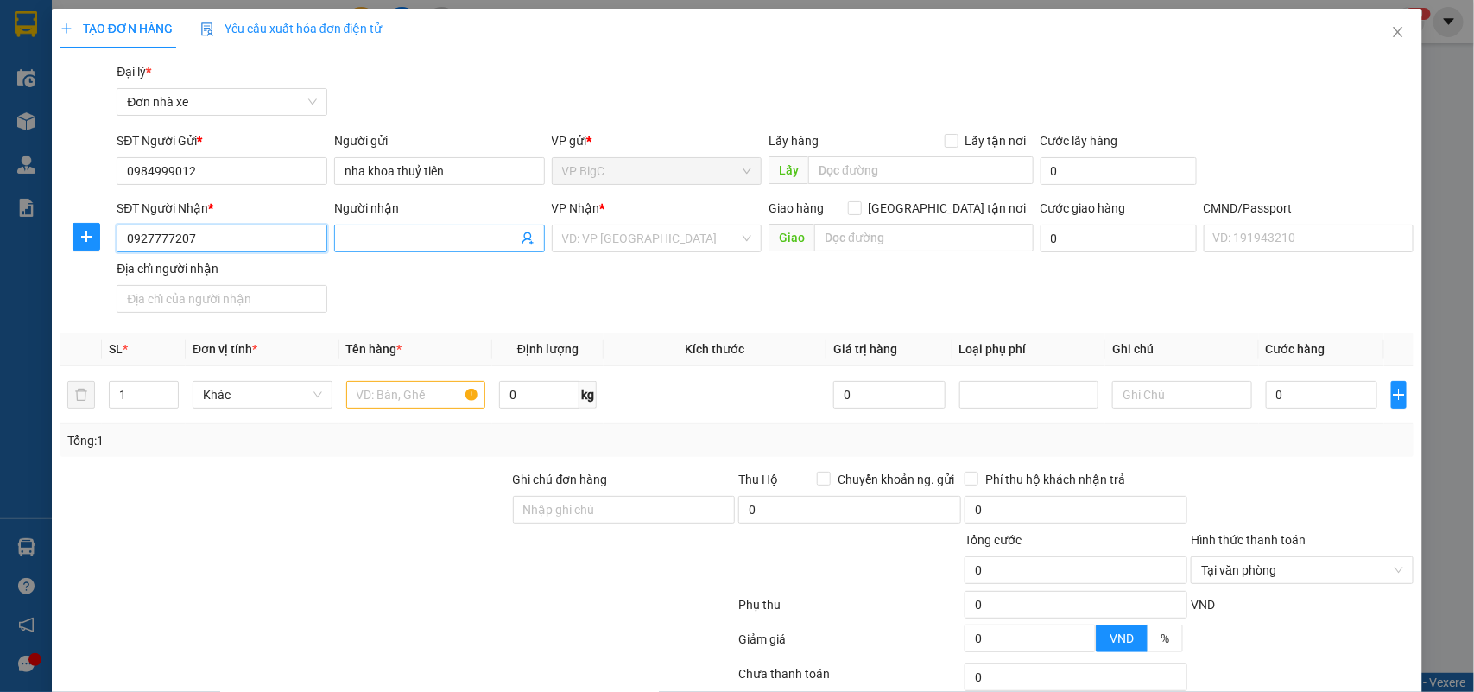
type input "0927777207"
click at [458, 242] on input "Người nhận" at bounding box center [430, 238] width 173 height 19
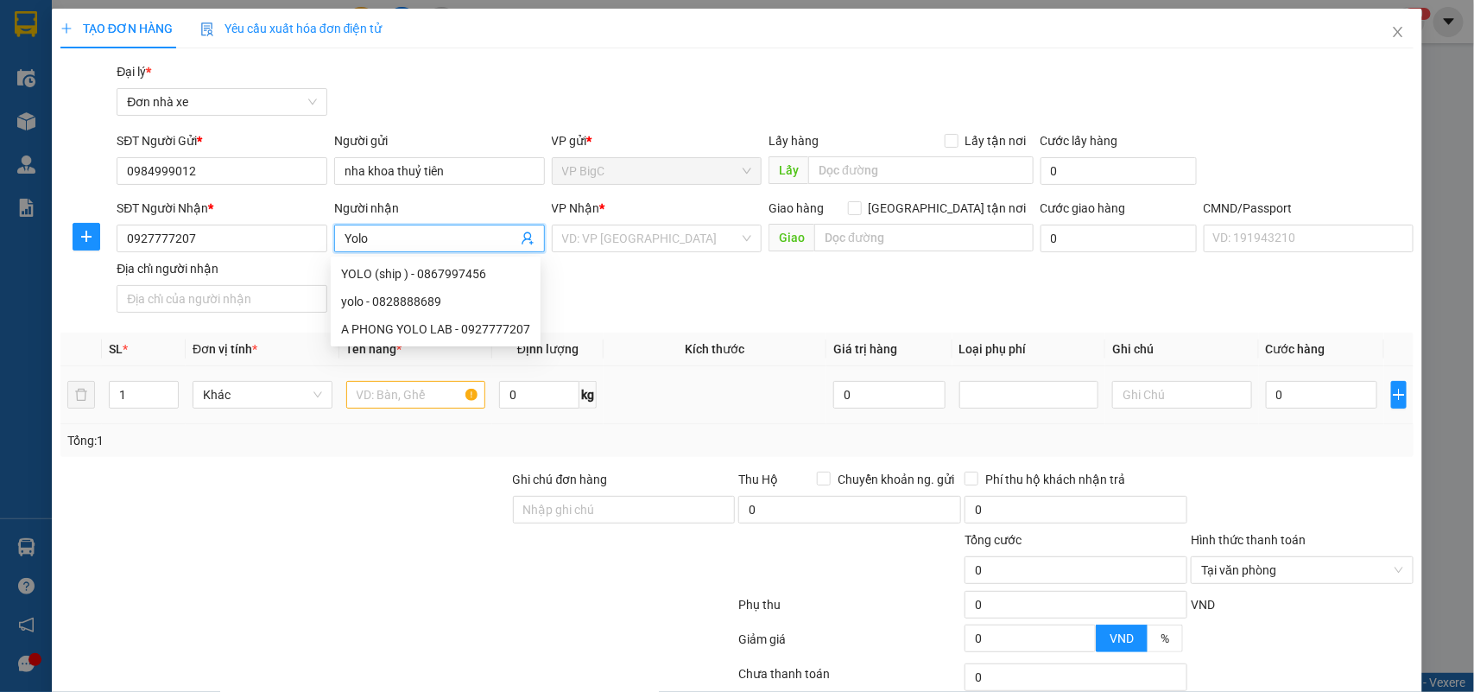
type input "Yolo"
click at [378, 399] on input "text" at bounding box center [416, 395] width 140 height 28
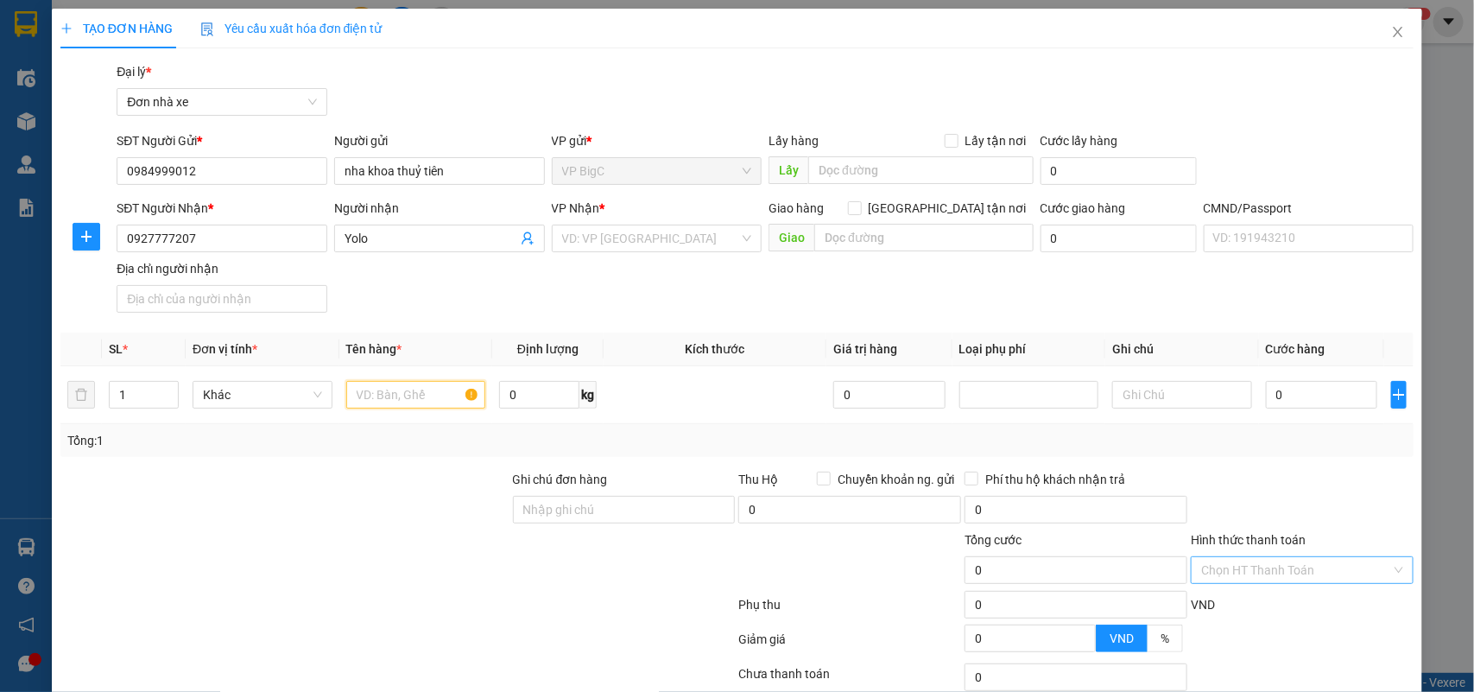
scroll to position [132, 0]
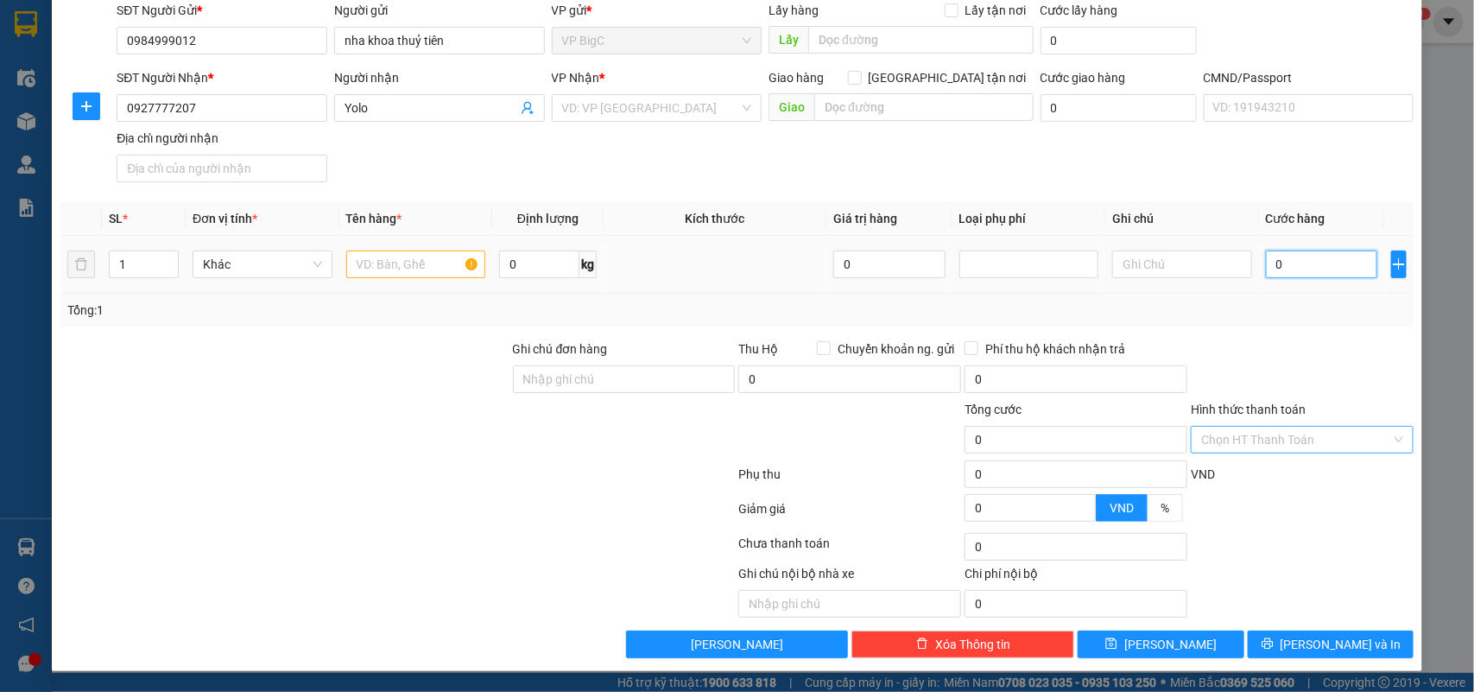
click at [1283, 265] on input "0" at bounding box center [1321, 264] width 111 height 28
type input "2"
type input "25"
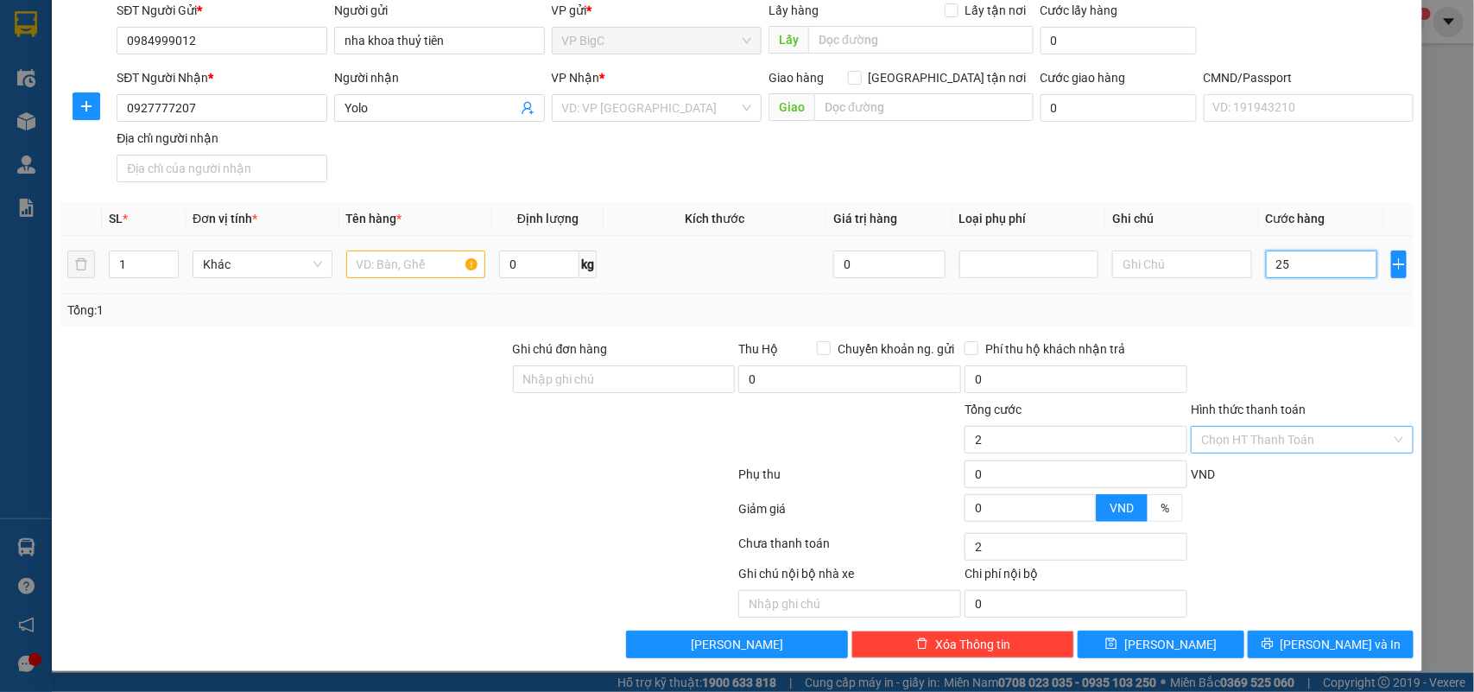
type input "25"
click at [1335, 347] on div at bounding box center [1302, 369] width 226 height 60
type input "25.000"
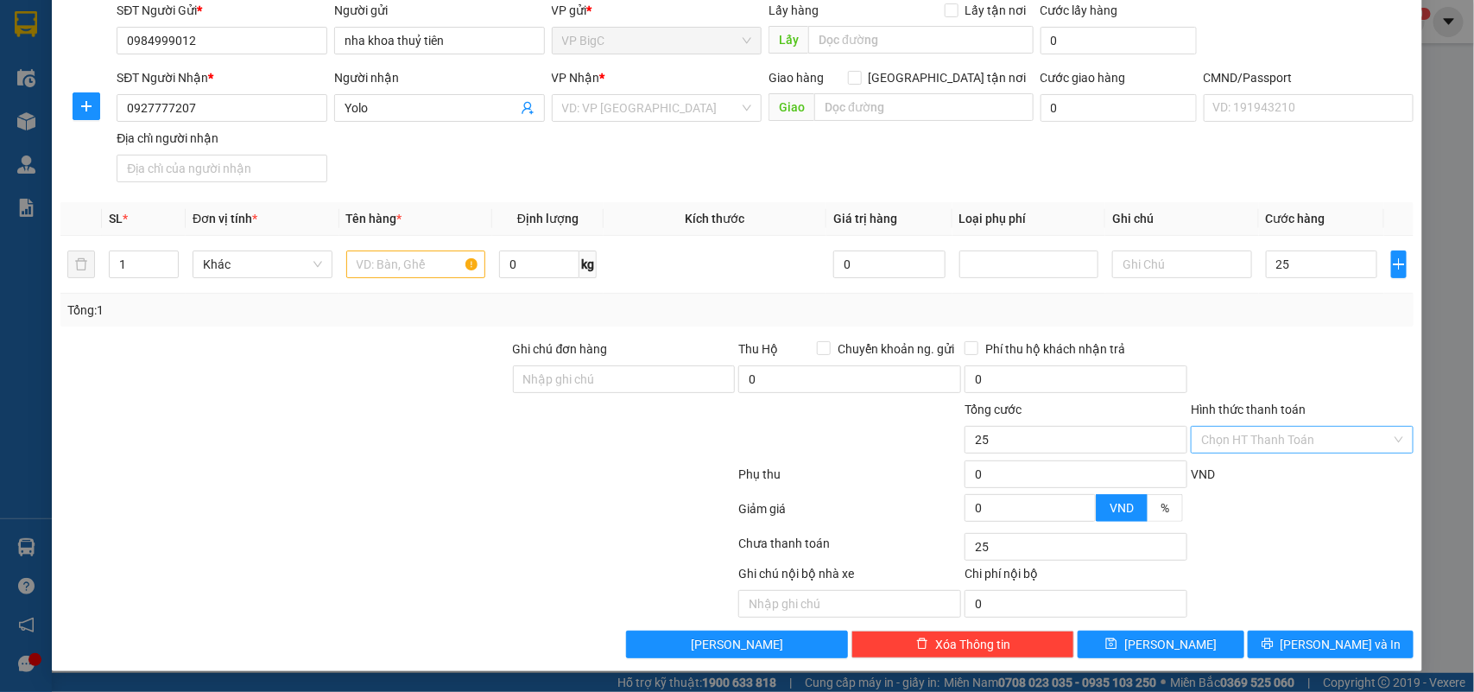
type input "25.000"
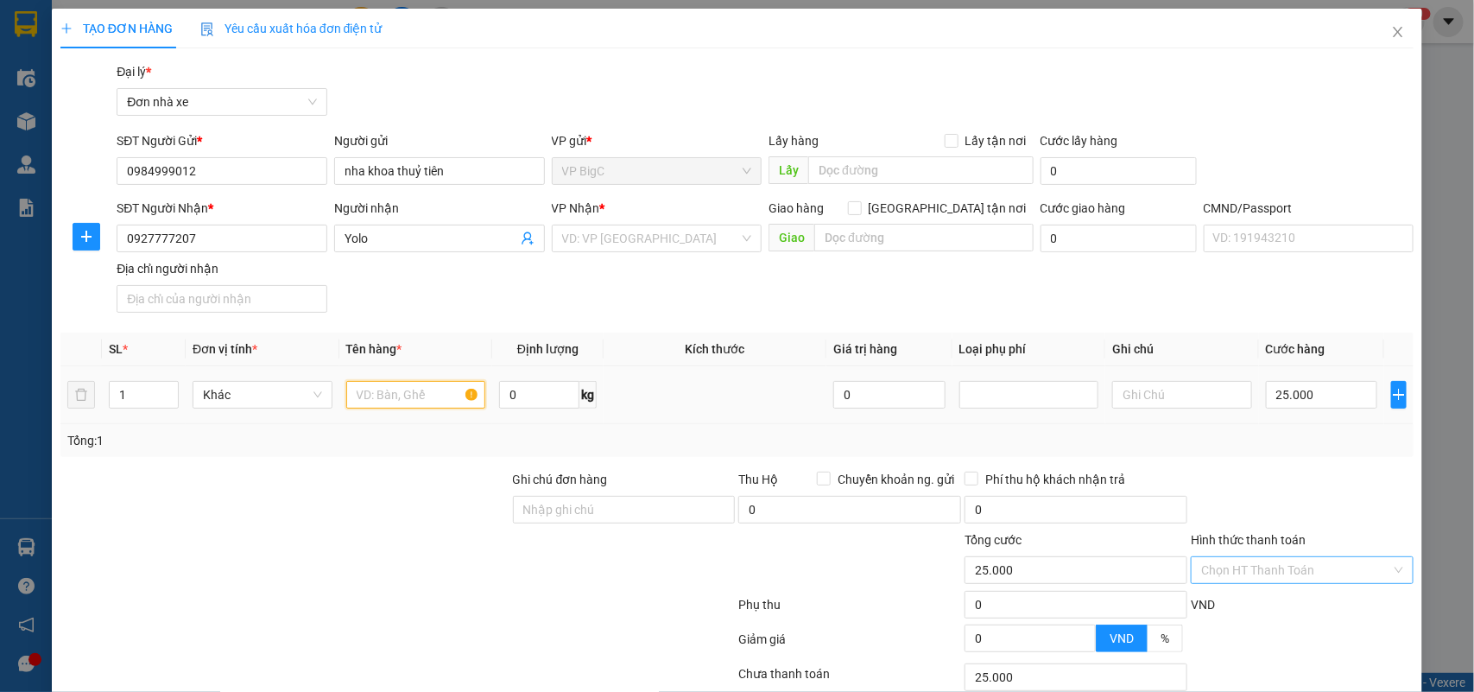
click at [414, 394] on input "text" at bounding box center [416, 395] width 140 height 28
click at [679, 244] on input "search" at bounding box center [651, 238] width 178 height 26
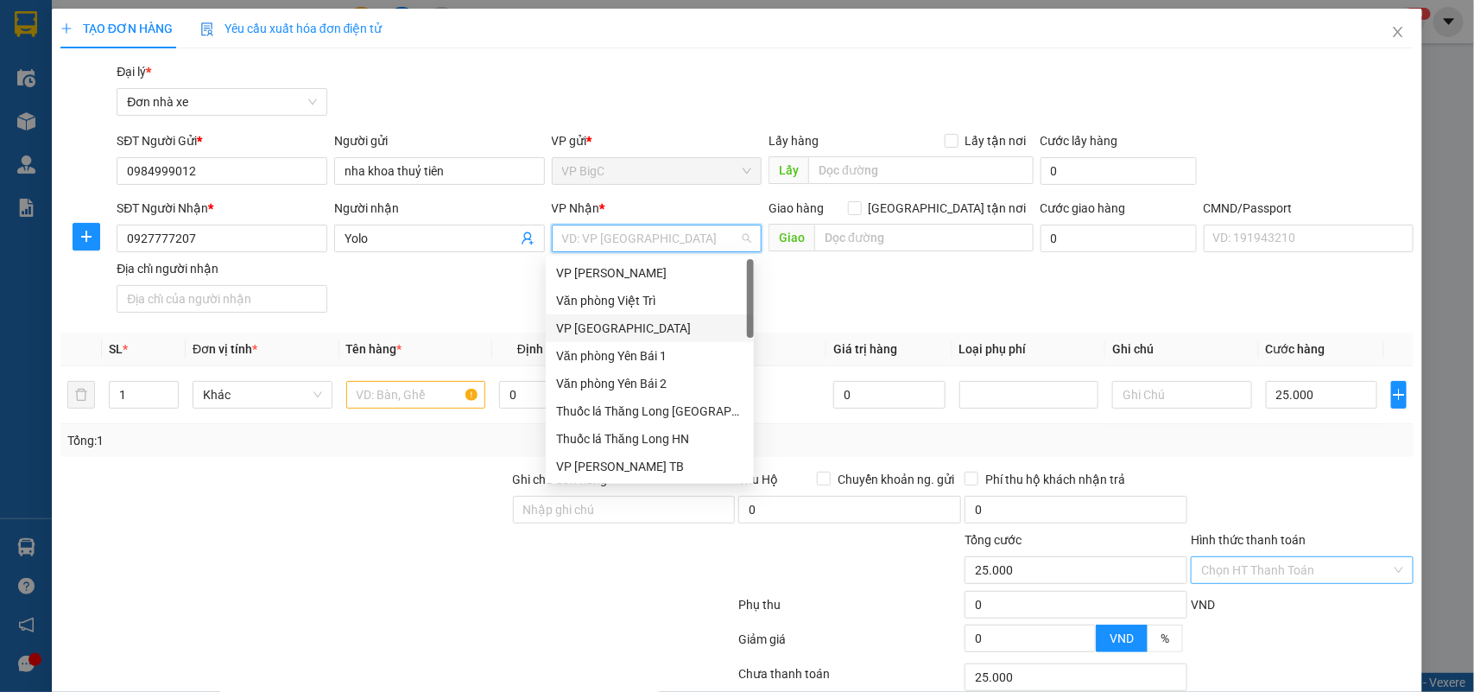
drag, startPoint x: 635, startPoint y: 325, endPoint x: 630, endPoint y: 359, distance: 34.8
click at [633, 325] on div "VP [GEOGRAPHIC_DATA]" at bounding box center [649, 328] width 187 height 19
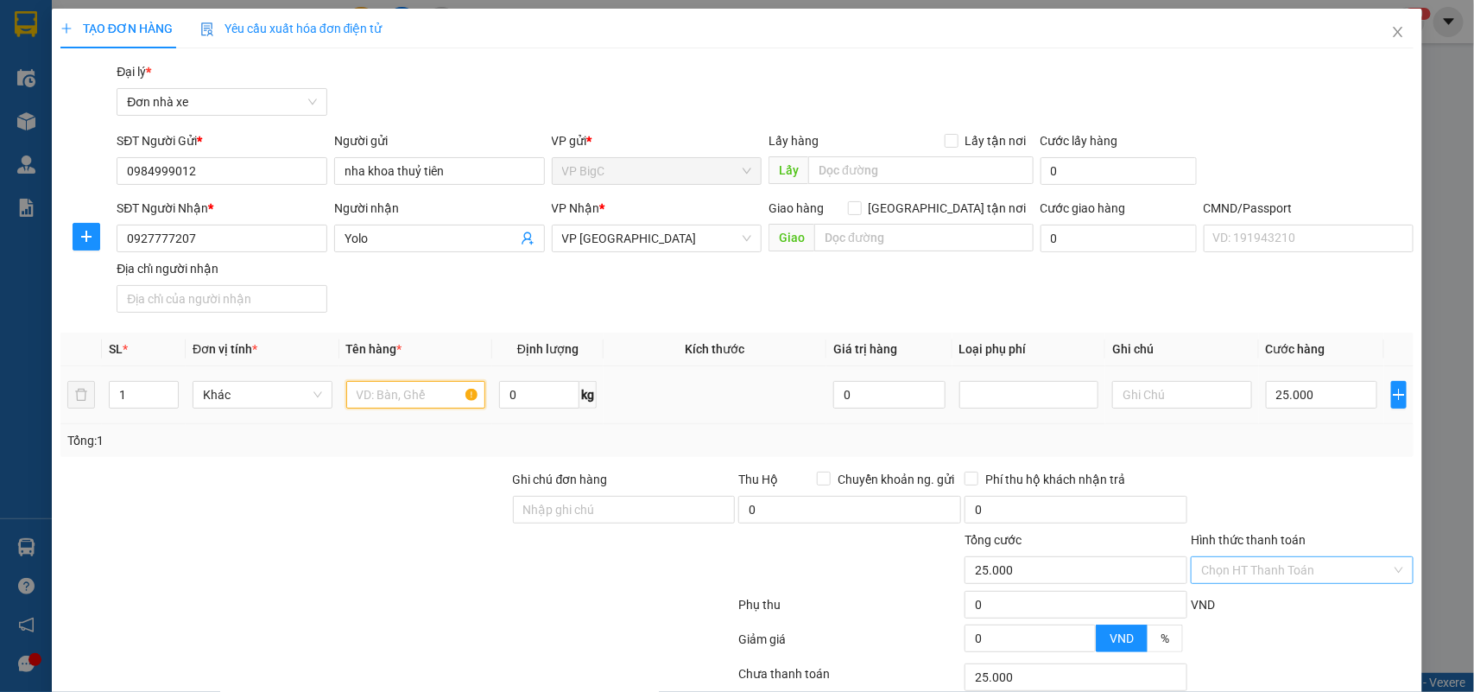
click at [411, 389] on input "text" at bounding box center [416, 395] width 140 height 28
click at [398, 393] on input "text" at bounding box center [416, 395] width 140 height 28
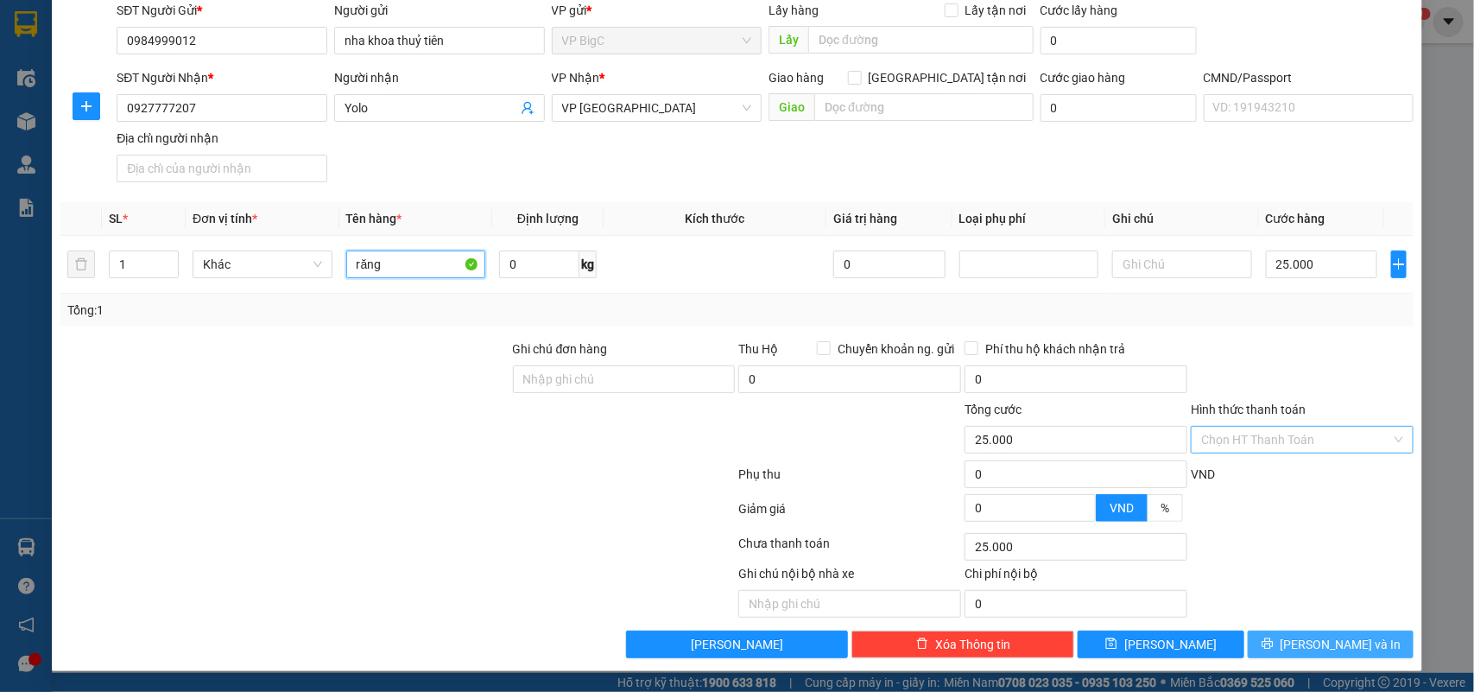
type input "răng"
click at [1339, 644] on span "Lưu và In" at bounding box center [1340, 644] width 121 height 19
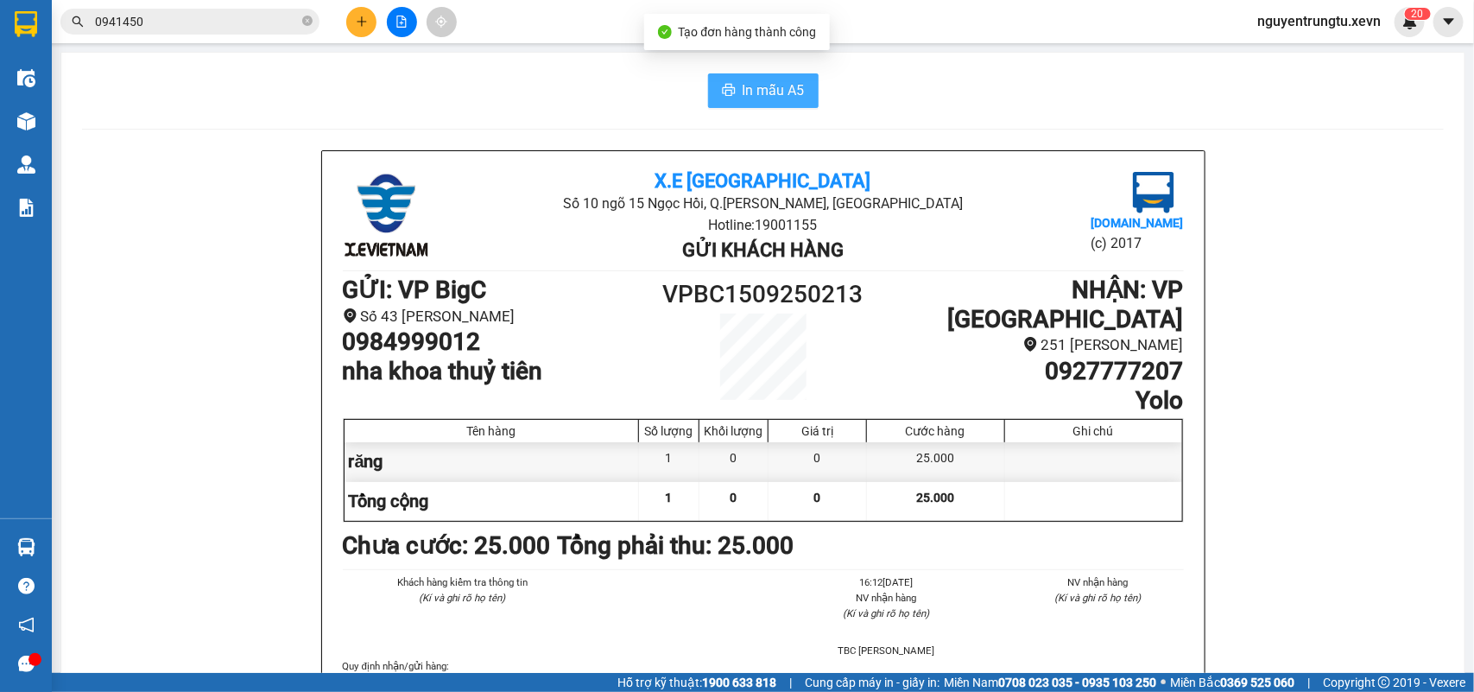
click at [724, 88] on icon "printer" at bounding box center [728, 90] width 13 height 12
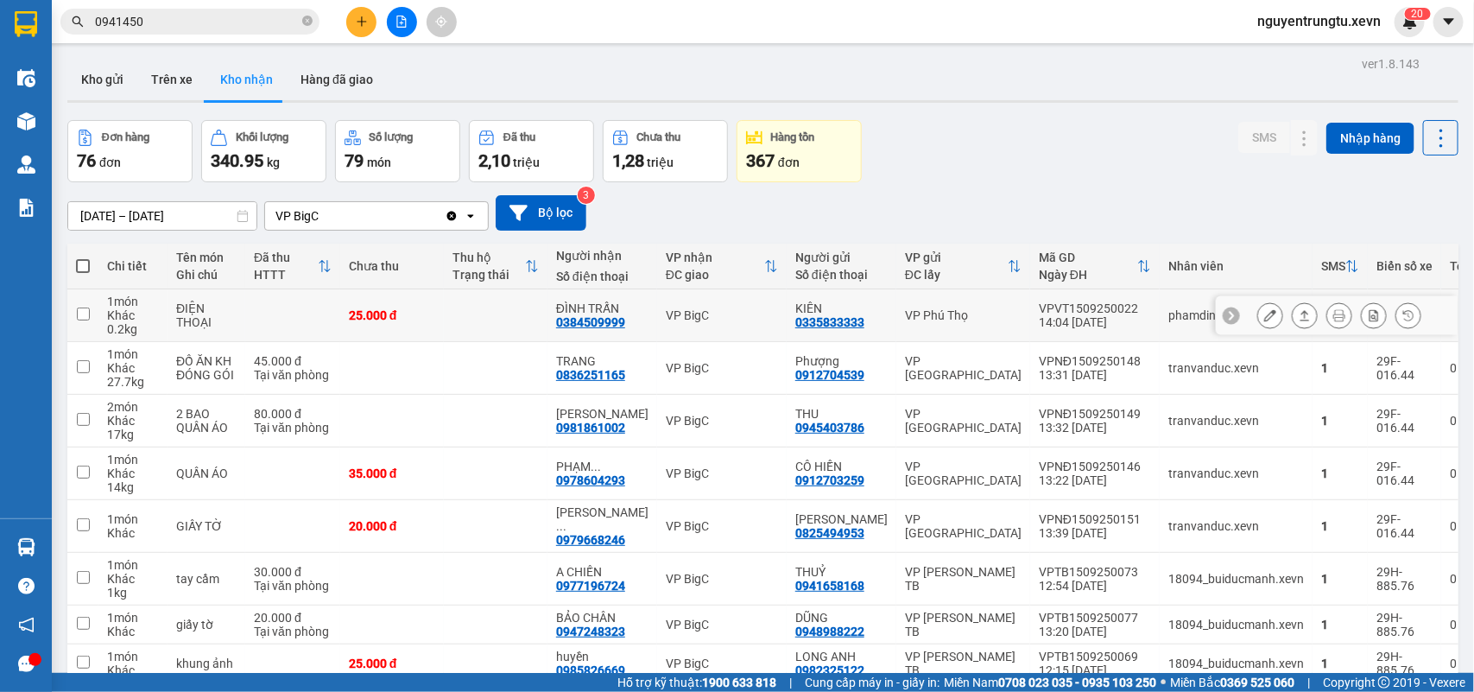
click at [1264, 309] on icon at bounding box center [1270, 315] width 12 height 12
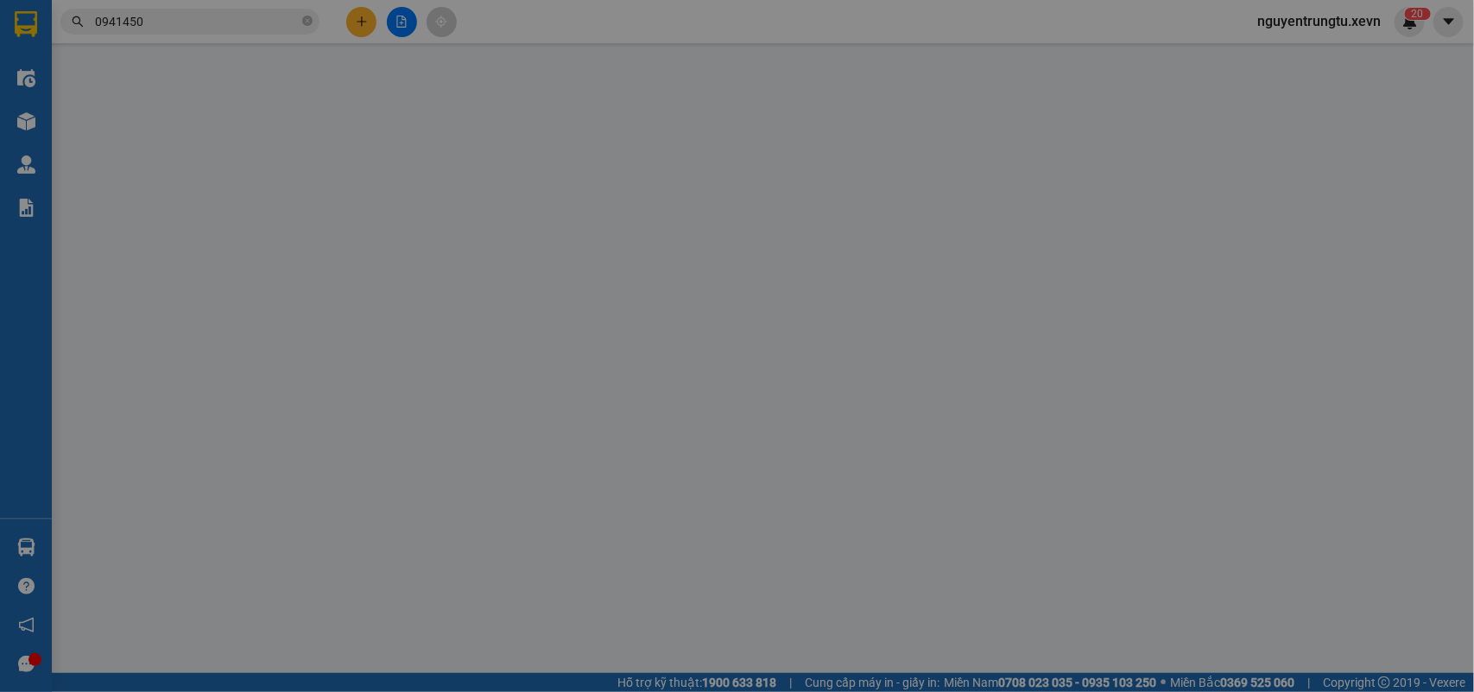
type input "0335833333"
type input "KIÊN"
type input "0384509999"
type input "ĐÌNH TRẤN"
type input "001203031957 NGUYỄN ĐỨC ÂN 2003"
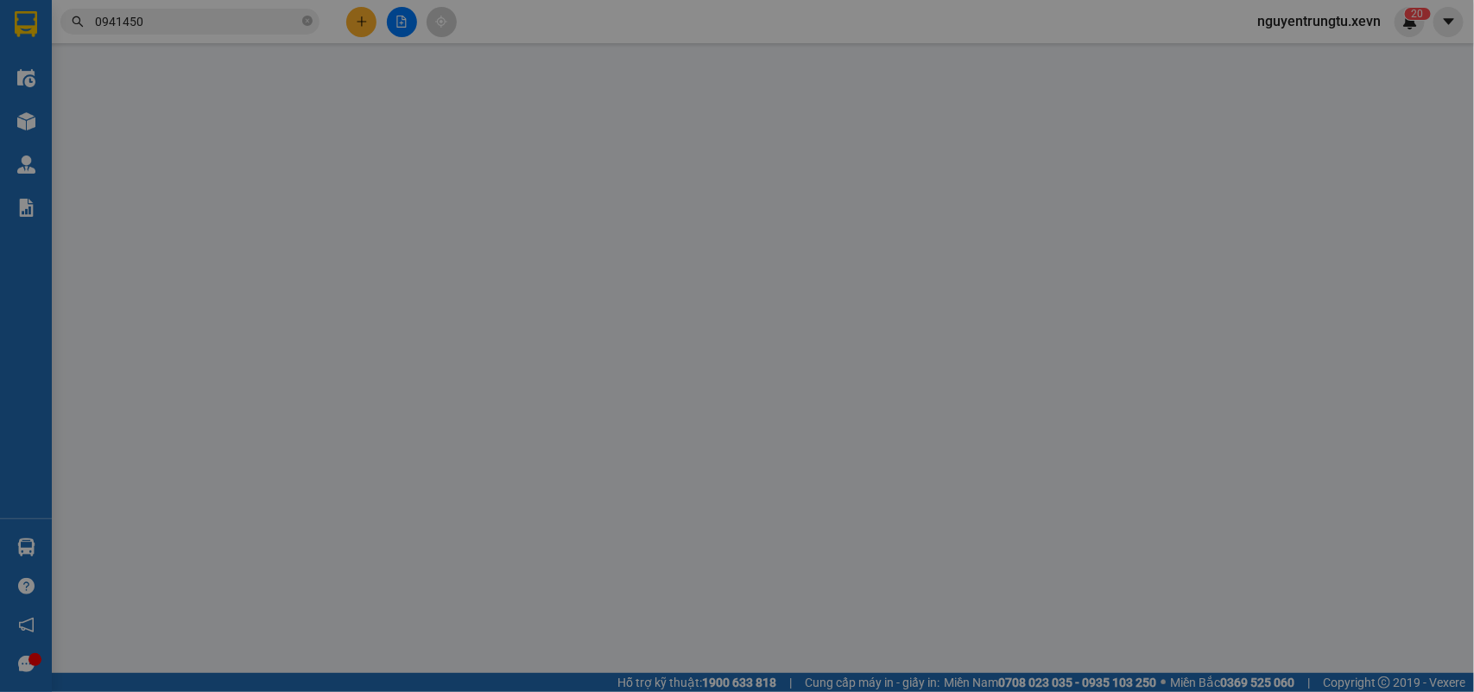
type input "25.000"
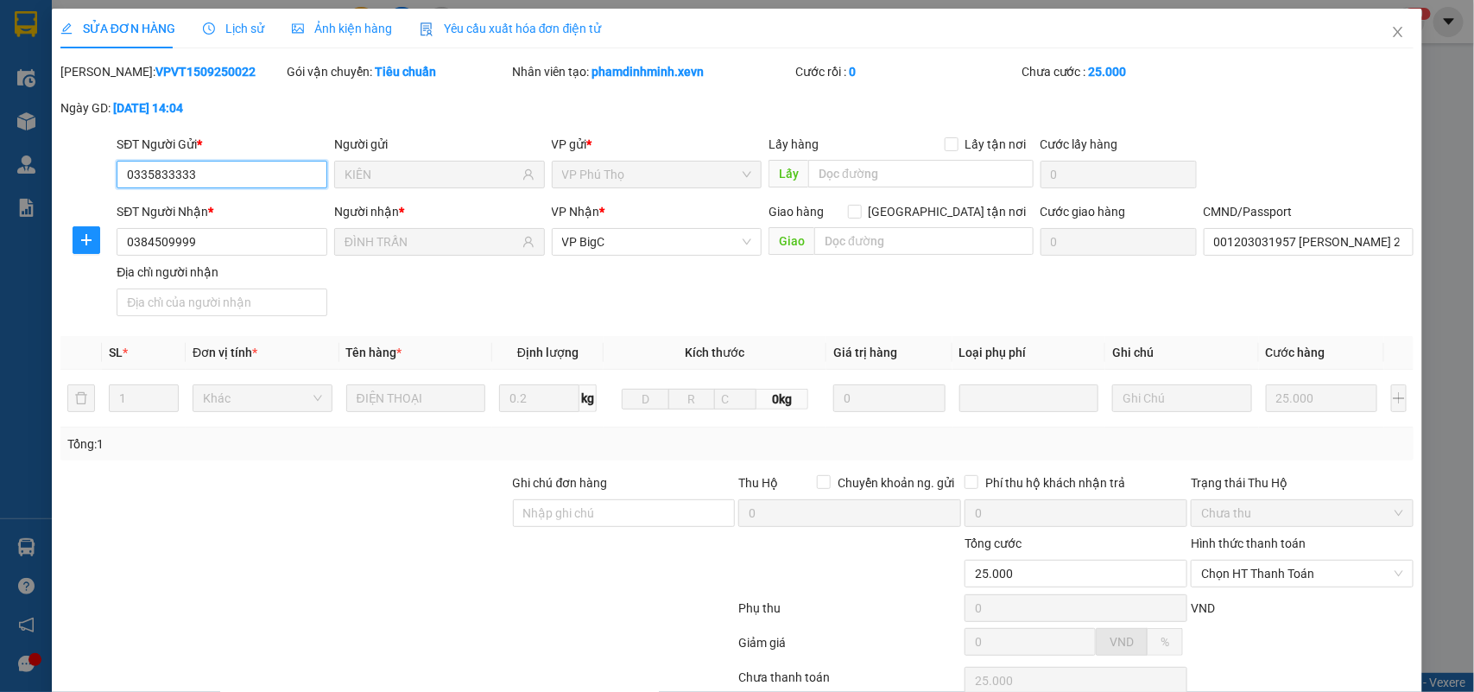
drag, startPoint x: 249, startPoint y: 174, endPoint x: 3, endPoint y: 152, distance: 247.1
click at [0, 148] on div "SỬA ĐƠN HÀNG Lịch sử Ảnh kiện hàng Yêu cầu xuất hóa đơn điện tử Total Paid Fee …" at bounding box center [737, 346] width 1474 height 692
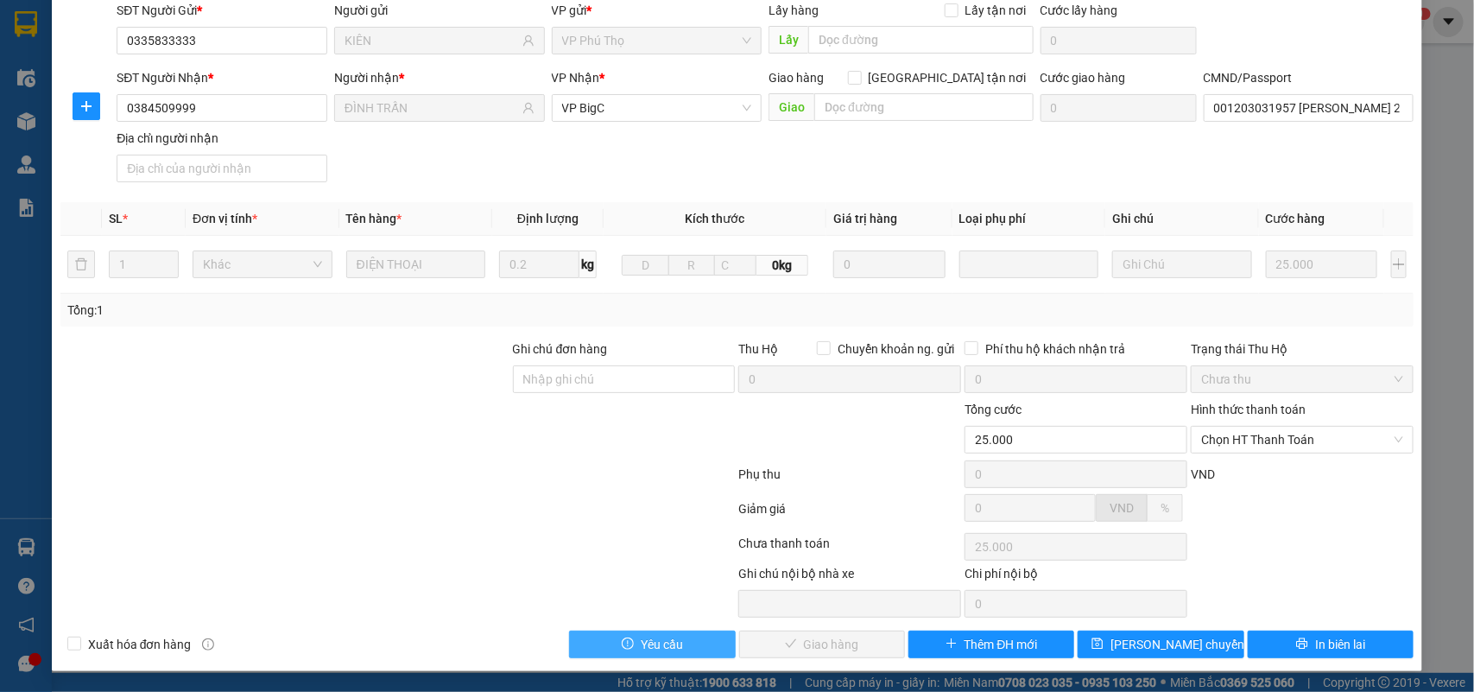
click at [660, 641] on span "Yêu cầu" at bounding box center [662, 644] width 42 height 19
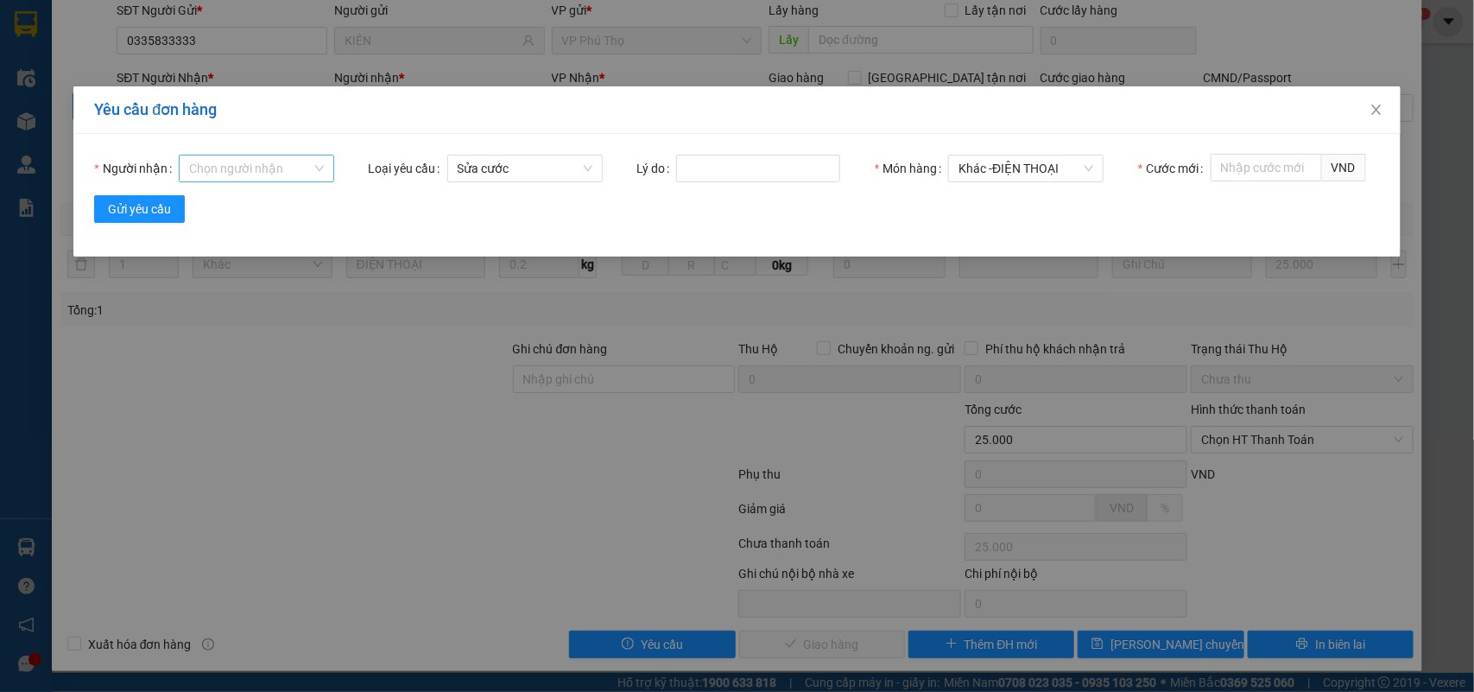
click at [253, 173] on input "Người nhận" at bounding box center [250, 168] width 123 height 26
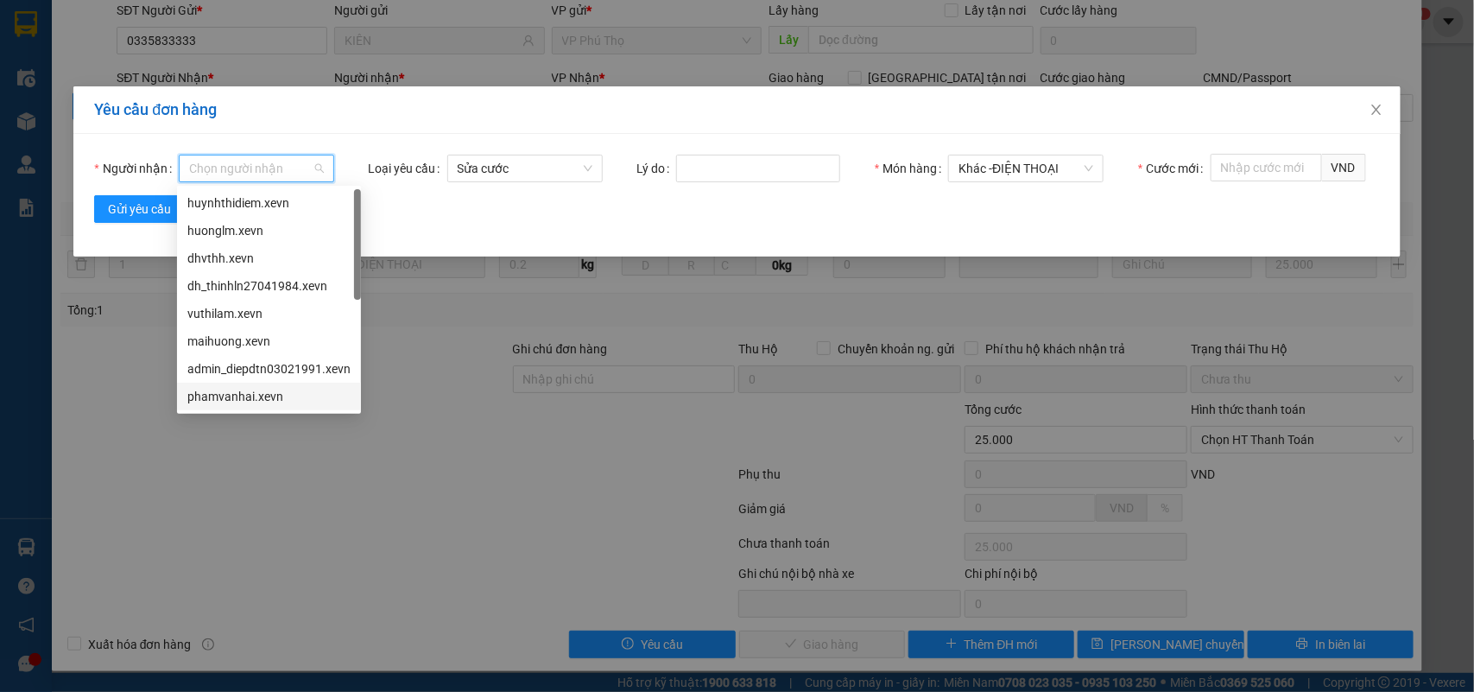
click at [250, 395] on div "phamvanhai.xevn" at bounding box center [268, 396] width 163 height 19
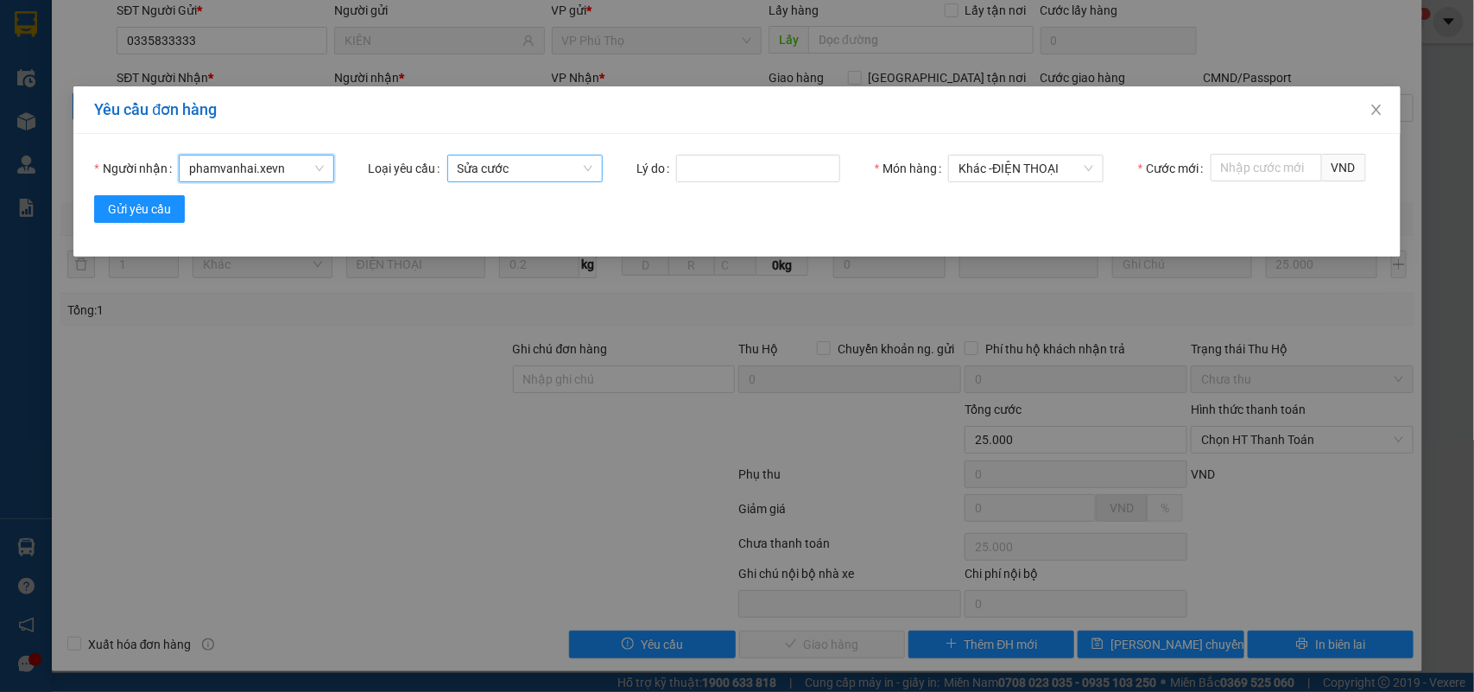
click at [458, 166] on span "Sửa cước" at bounding box center [525, 168] width 135 height 26
click at [486, 161] on span "Sửa cước" at bounding box center [525, 168] width 135 height 26
click at [488, 160] on span "Sửa cước" at bounding box center [525, 168] width 135 height 26
click at [492, 174] on span "Sửa cước" at bounding box center [525, 168] width 135 height 26
drag, startPoint x: 1371, startPoint y: 115, endPoint x: 1292, endPoint y: 251, distance: 157.4
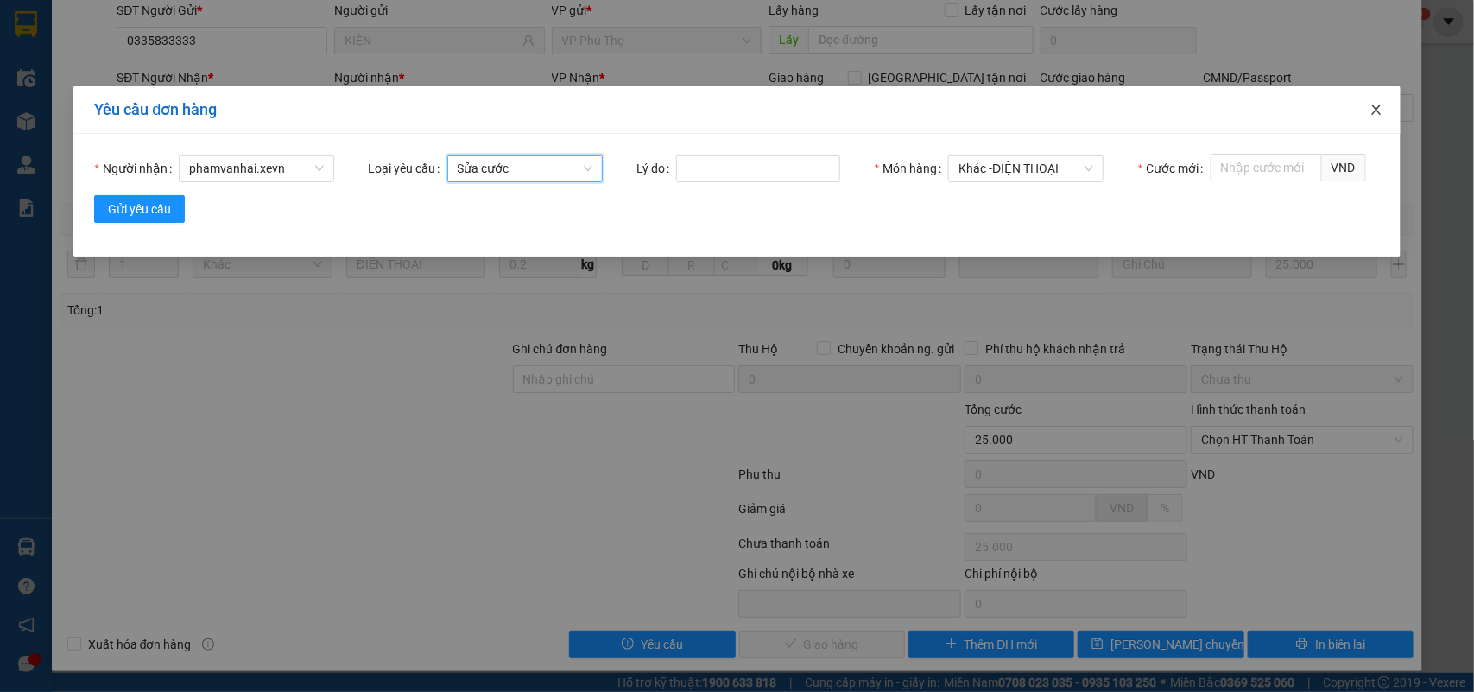
click at [1367, 115] on span "Close" at bounding box center [1376, 110] width 48 height 48
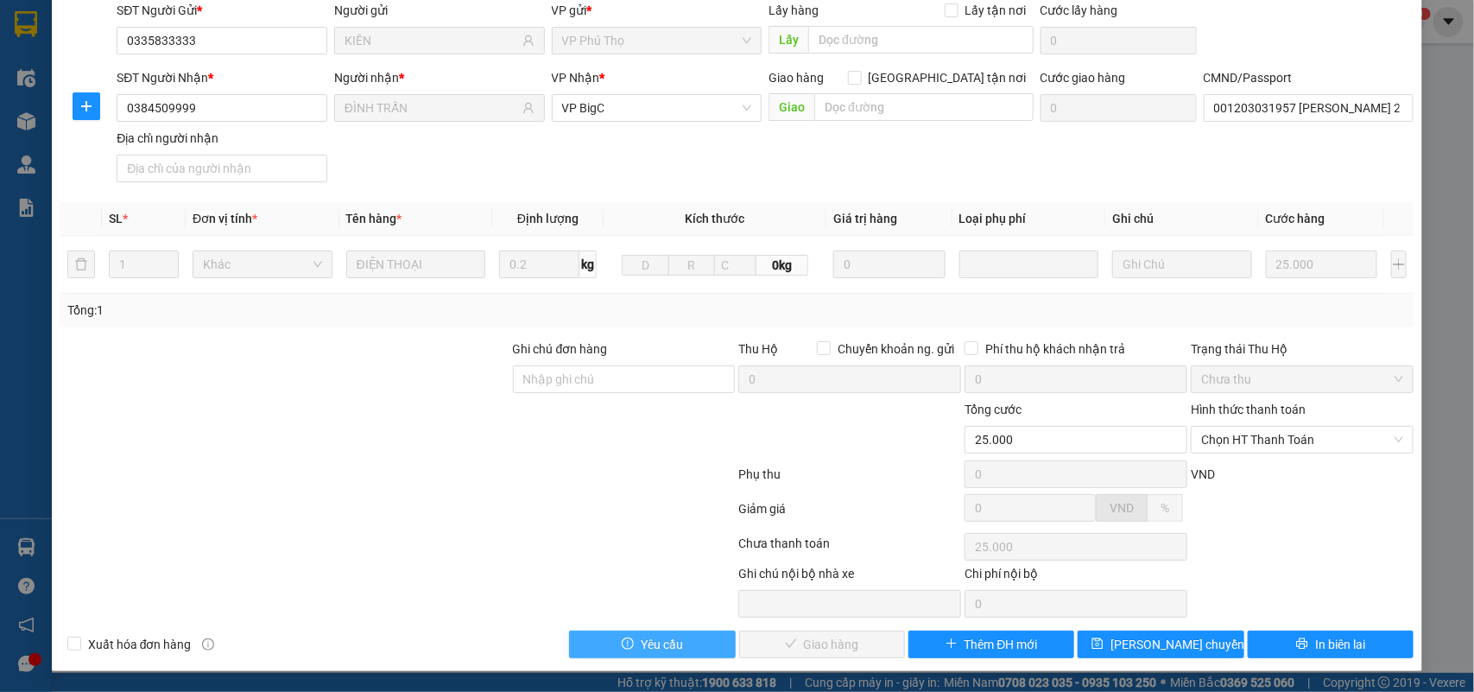
scroll to position [0, 0]
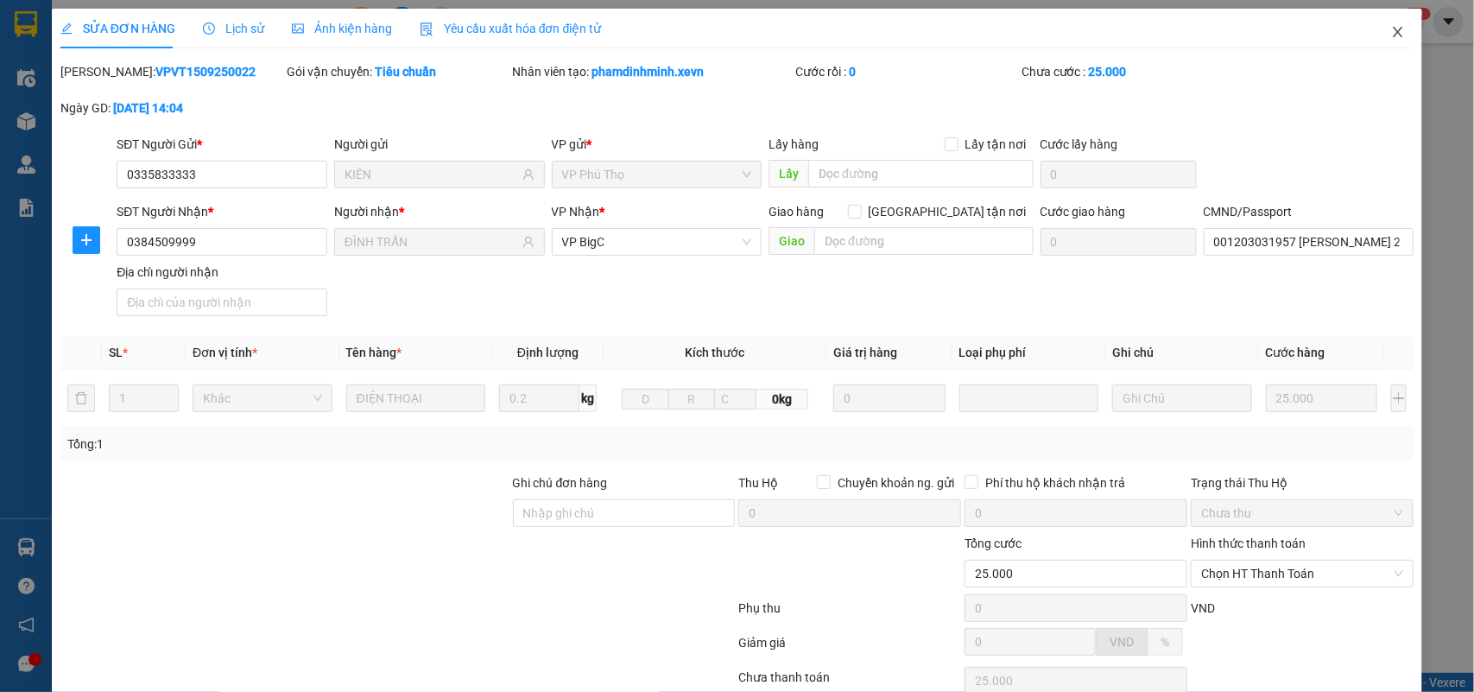
click at [1391, 31] on icon "close" at bounding box center [1398, 32] width 14 height 14
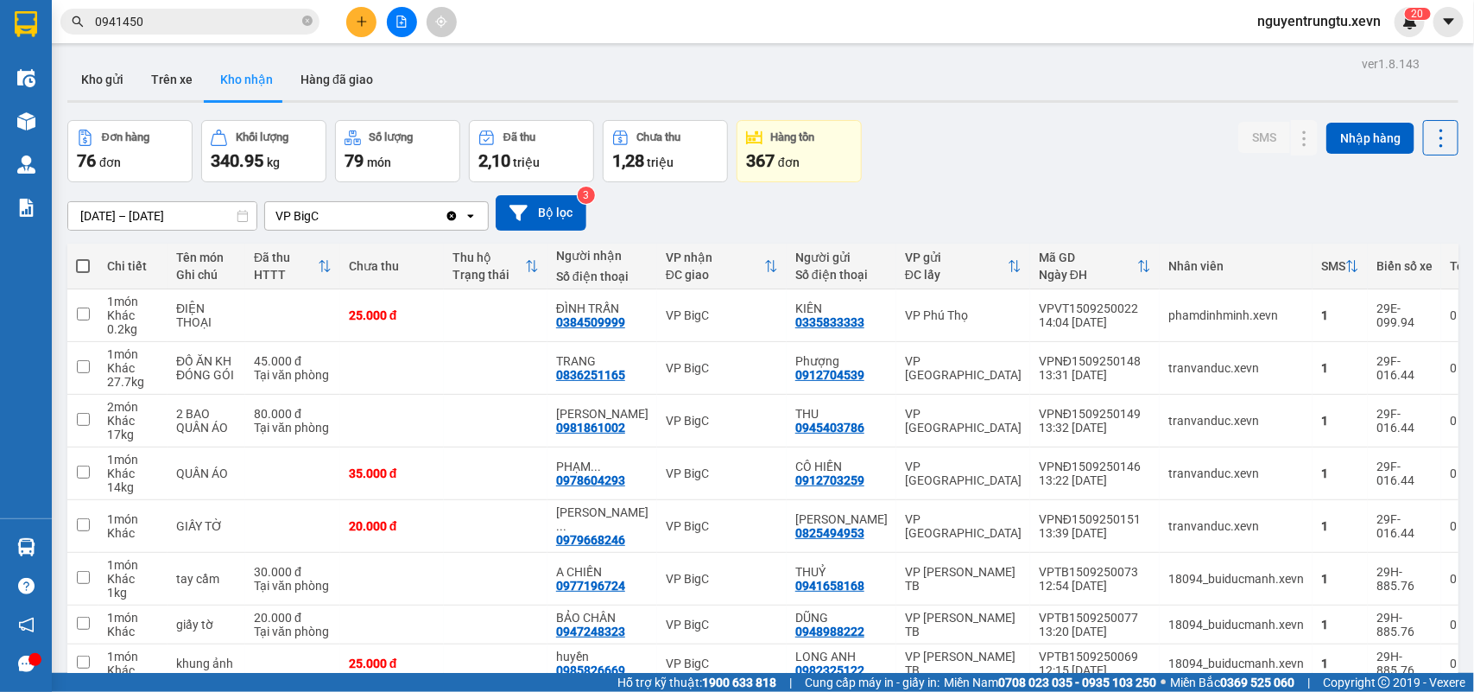
click at [363, 19] on icon "plus" at bounding box center [362, 22] width 12 height 12
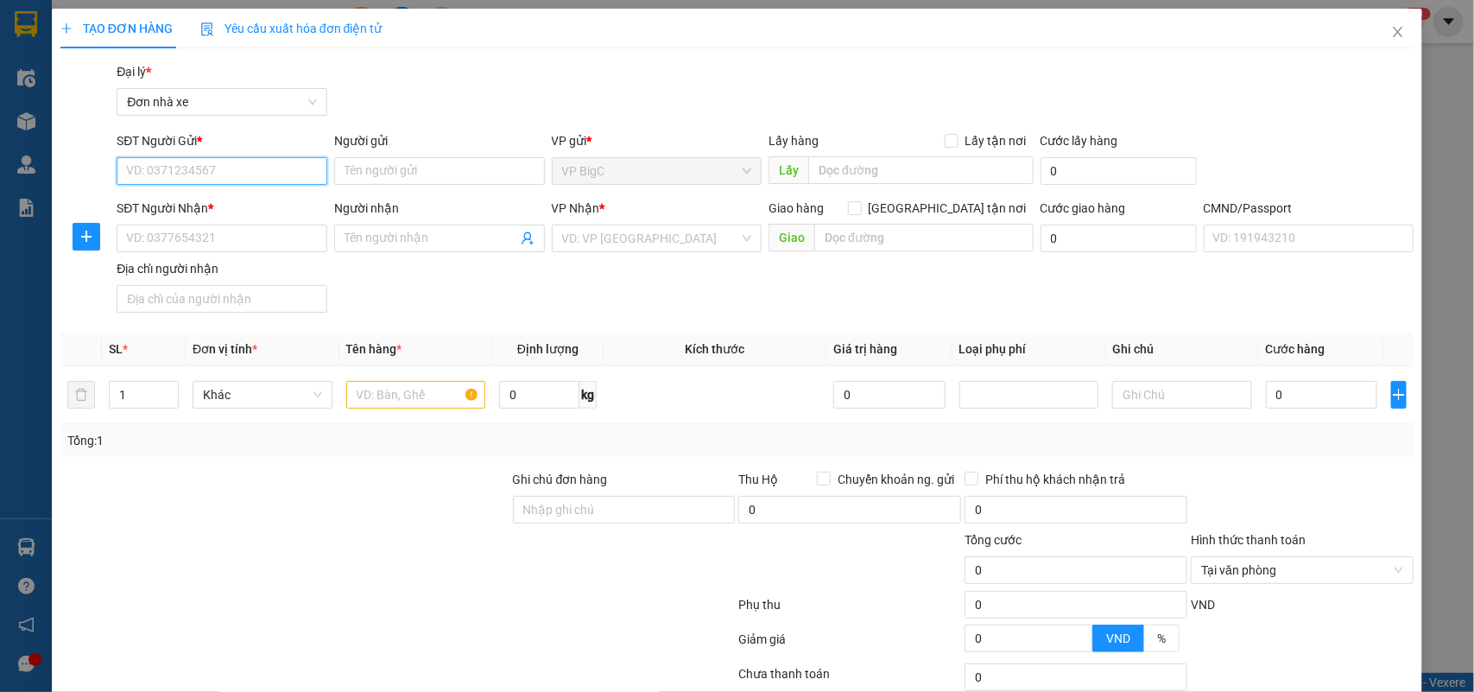
click at [243, 177] on input "SĐT Người Gửi *" at bounding box center [222, 171] width 211 height 28
type input "0963899333"
click at [243, 175] on input "0963899333" at bounding box center [222, 171] width 211 height 28
click at [235, 209] on div "0963899333 - quý" at bounding box center [219, 205] width 187 height 19
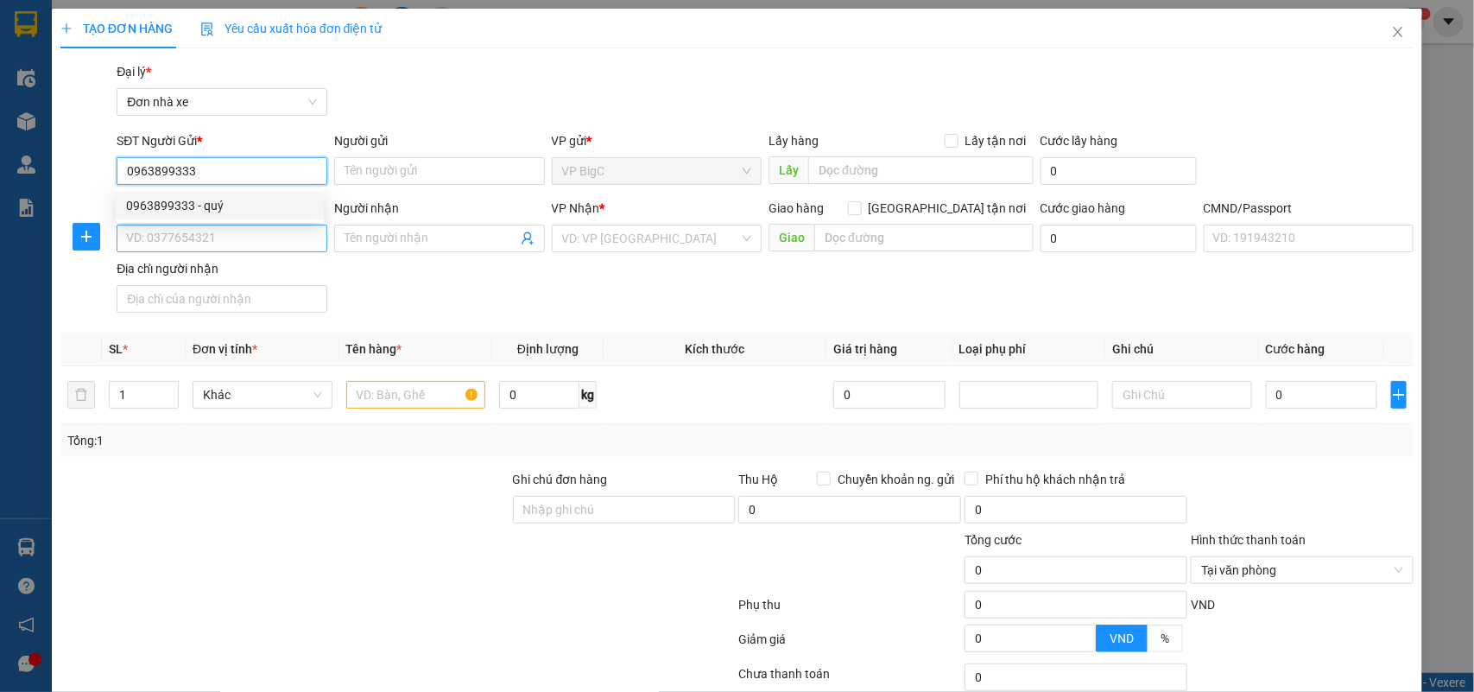
type input "quý"
type input "0343251888"
type input "TÚ ANH"
type input "025182019440 TRẦN THỊ MINH THIỆN"
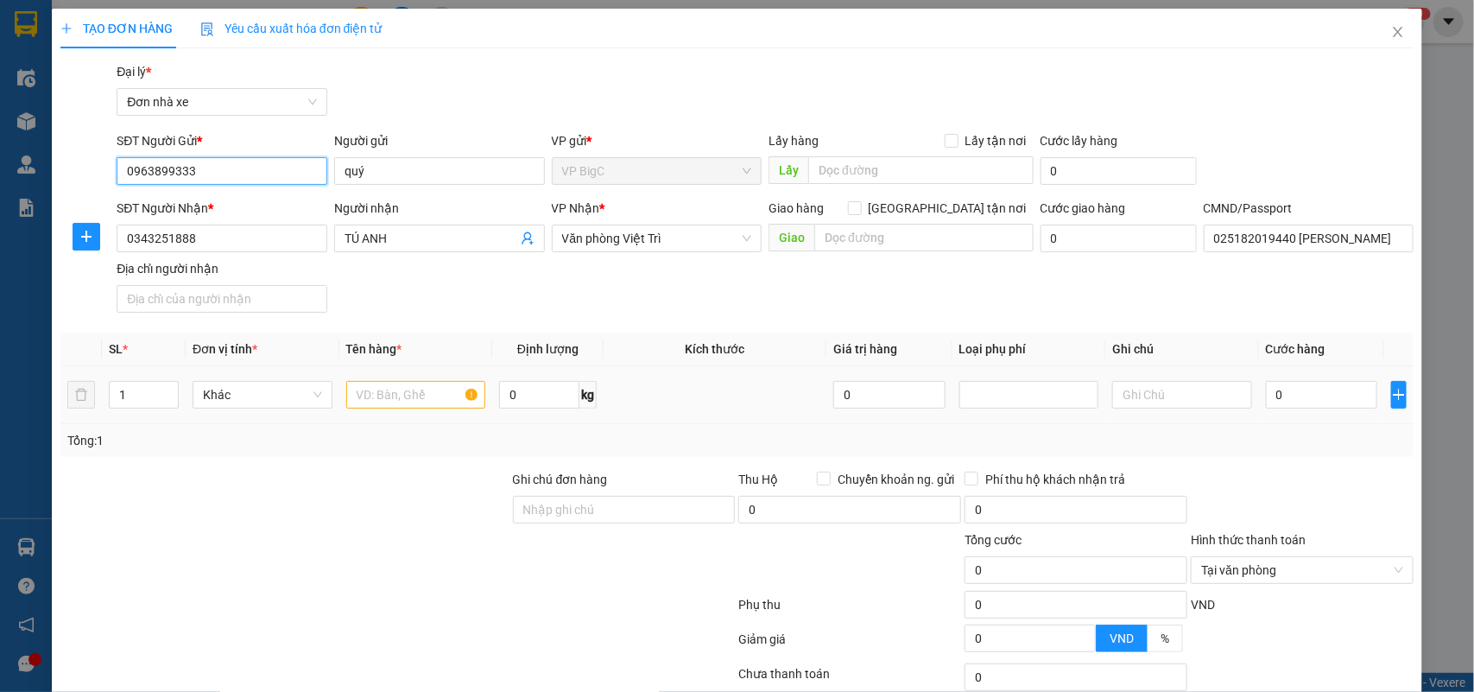
type input "0963899333"
click at [408, 397] on input "text" at bounding box center [416, 395] width 140 height 28
type input "d"
type input "điện thoại"
click at [1280, 385] on input "0" at bounding box center [1321, 395] width 111 height 28
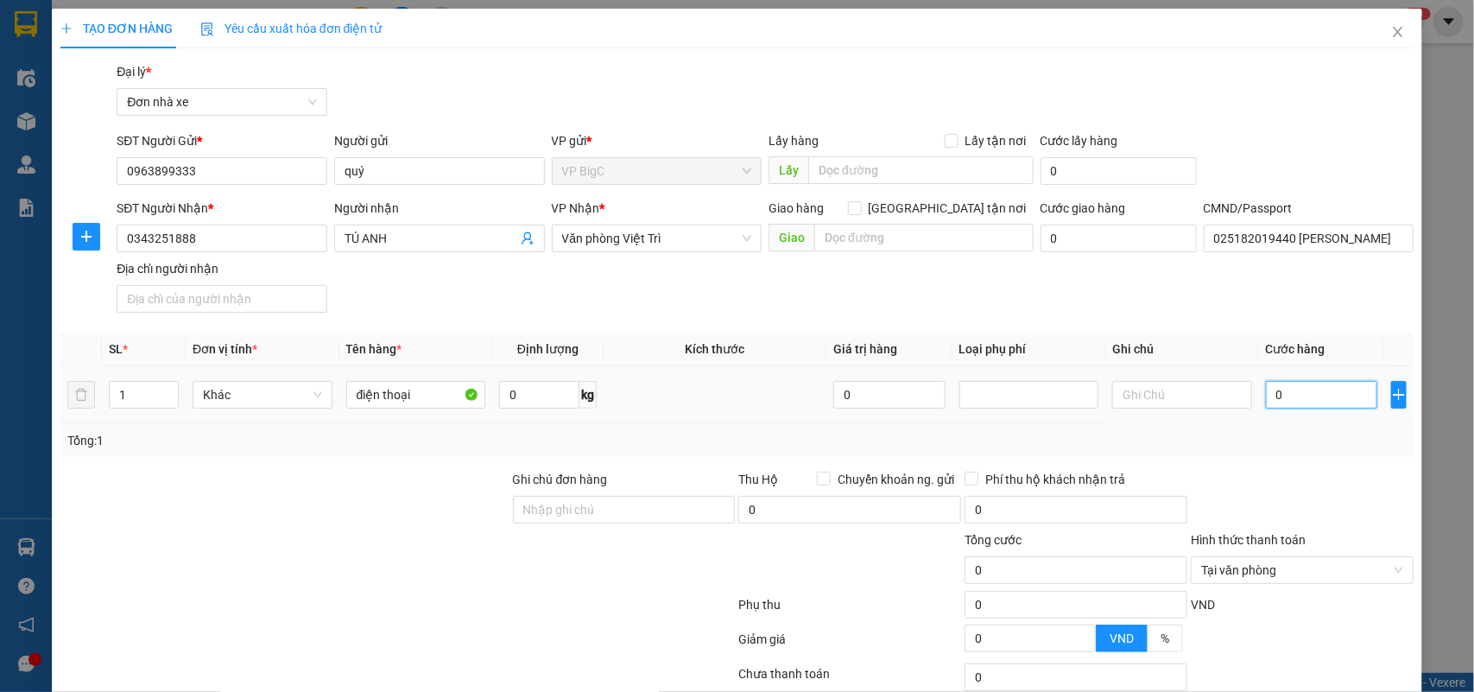
type input "2"
type input "25"
type input "25.000"
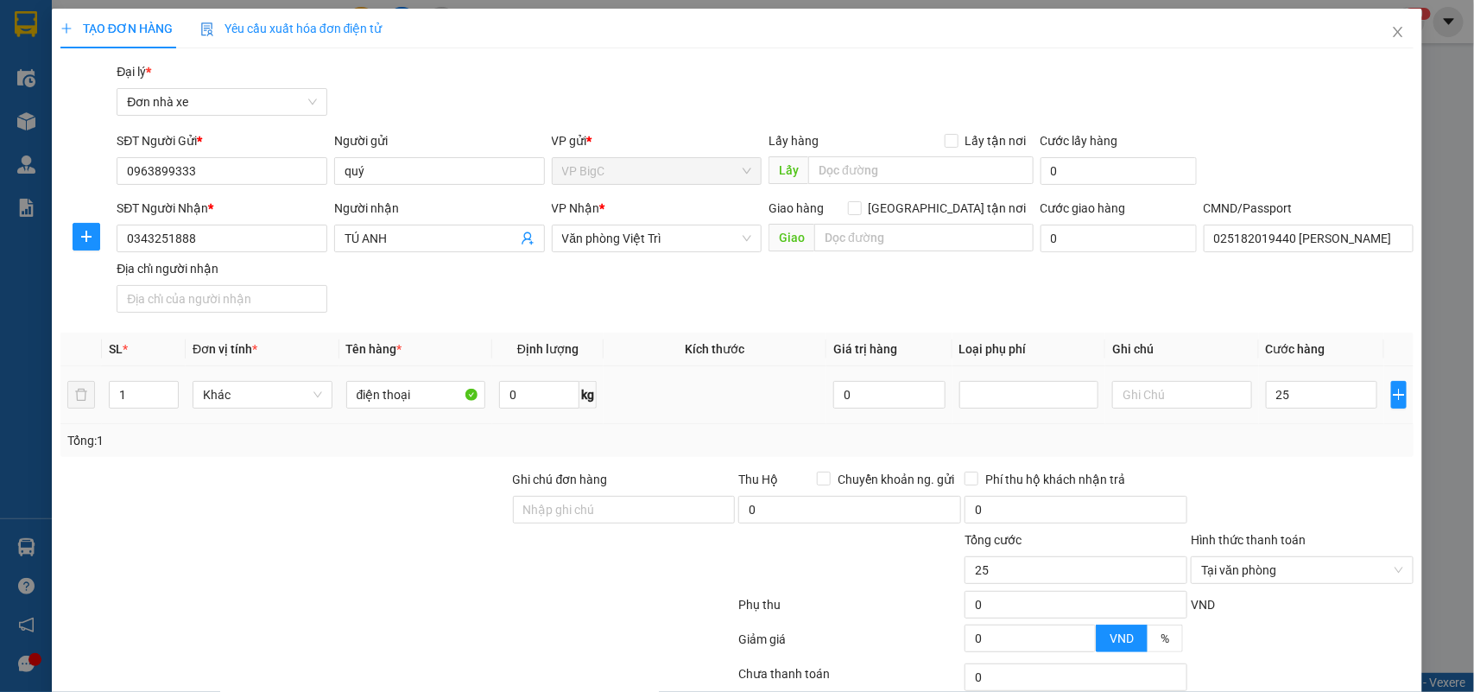
type input "25.000"
click at [1347, 485] on div at bounding box center [1302, 500] width 226 height 60
type input "25.000"
click at [1142, 394] on input "text" at bounding box center [1182, 395] width 140 height 28
type input "không khai báo giá trị"
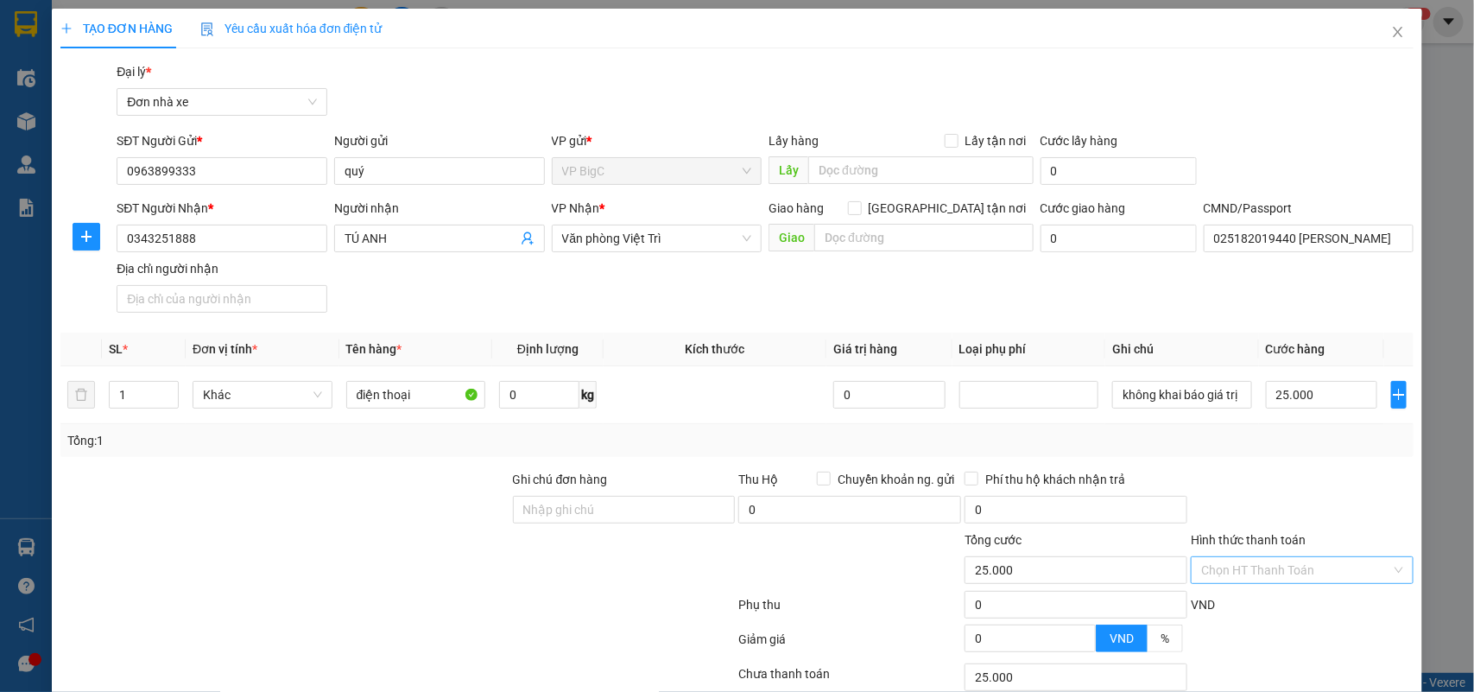
click at [1267, 501] on div at bounding box center [1302, 500] width 226 height 60
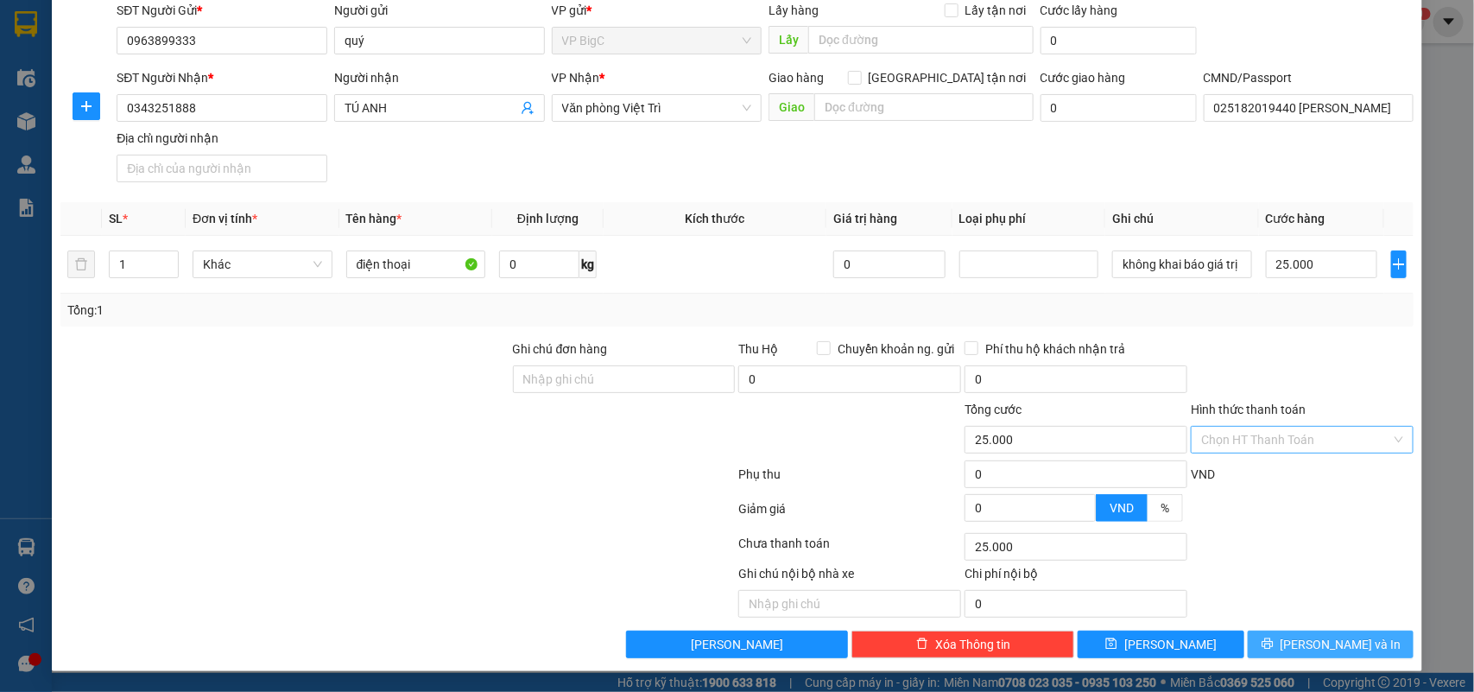
click at [1334, 641] on span "Lưu và In" at bounding box center [1340, 644] width 121 height 19
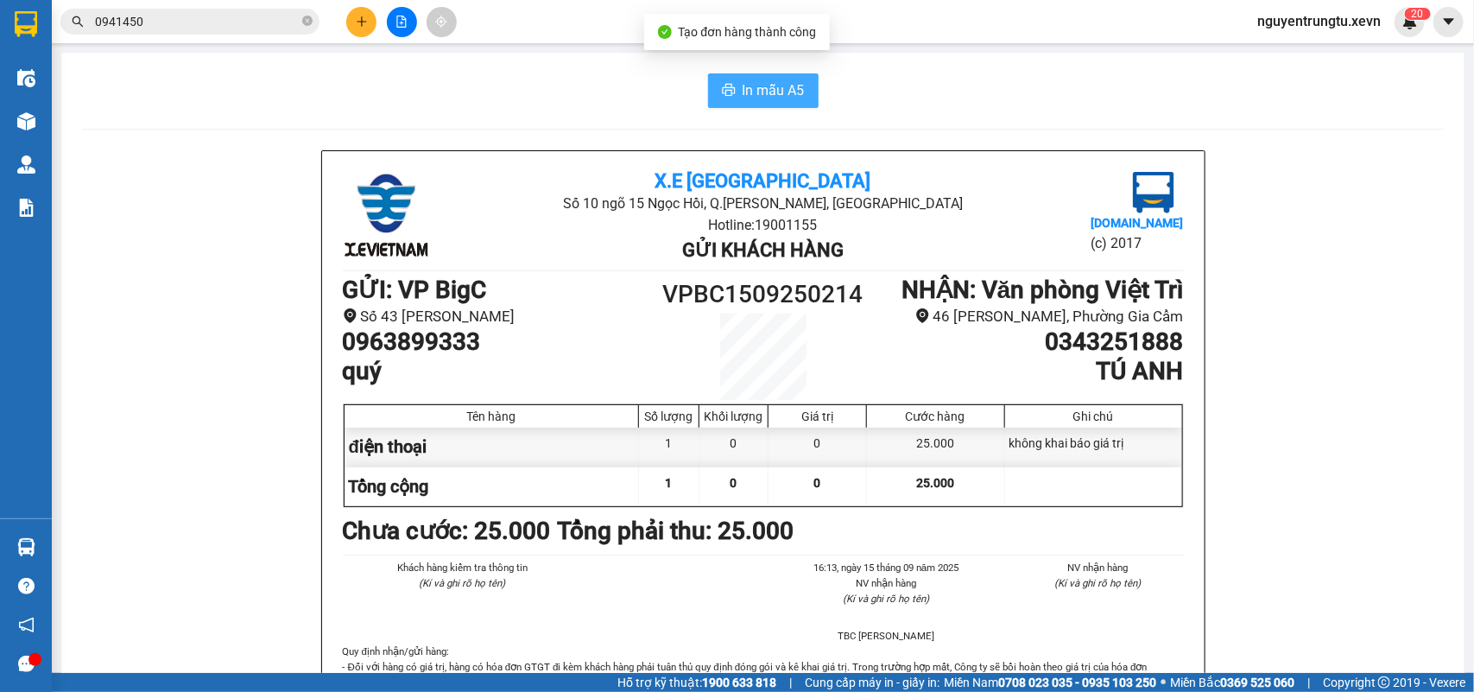
click at [744, 85] on span "In mẫu A5" at bounding box center [774, 90] width 62 height 22
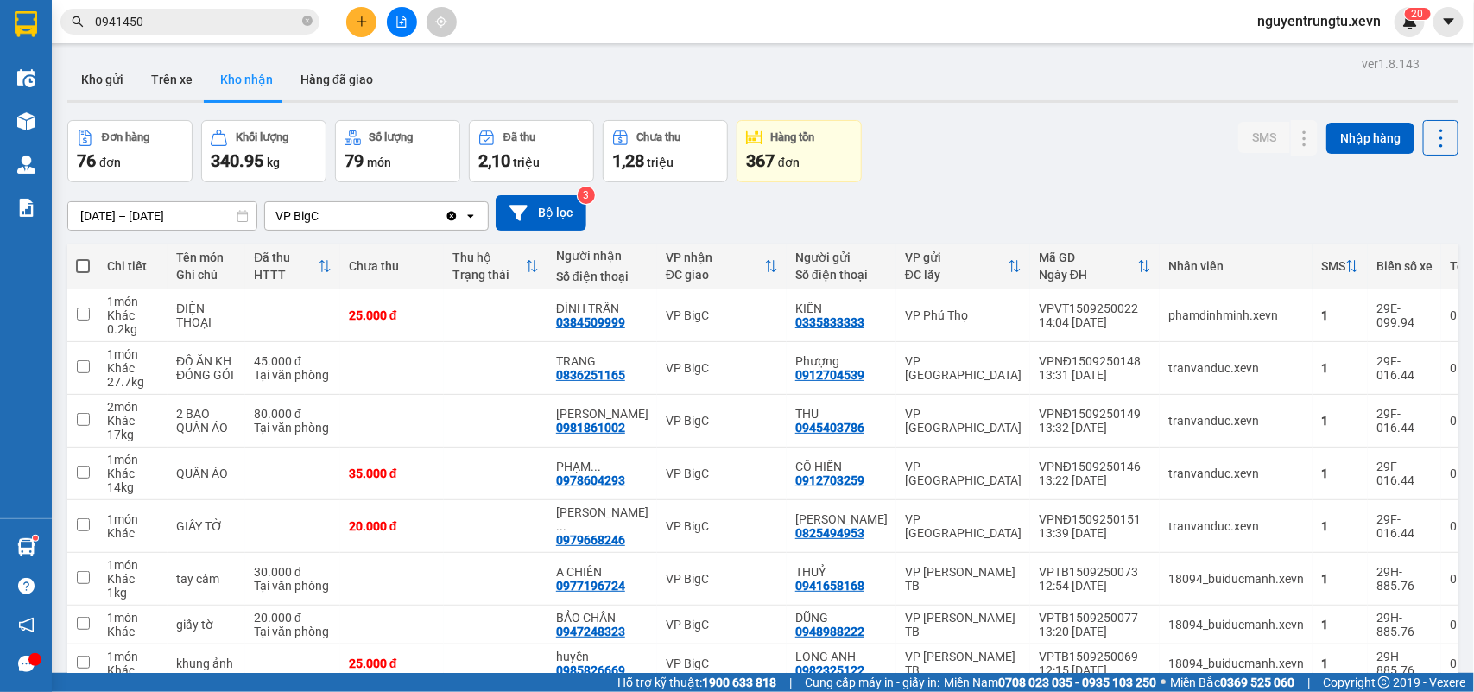
click at [303, 22] on icon "close-circle" at bounding box center [307, 21] width 10 height 10
click at [190, 18] on input "text" at bounding box center [197, 21] width 204 height 19
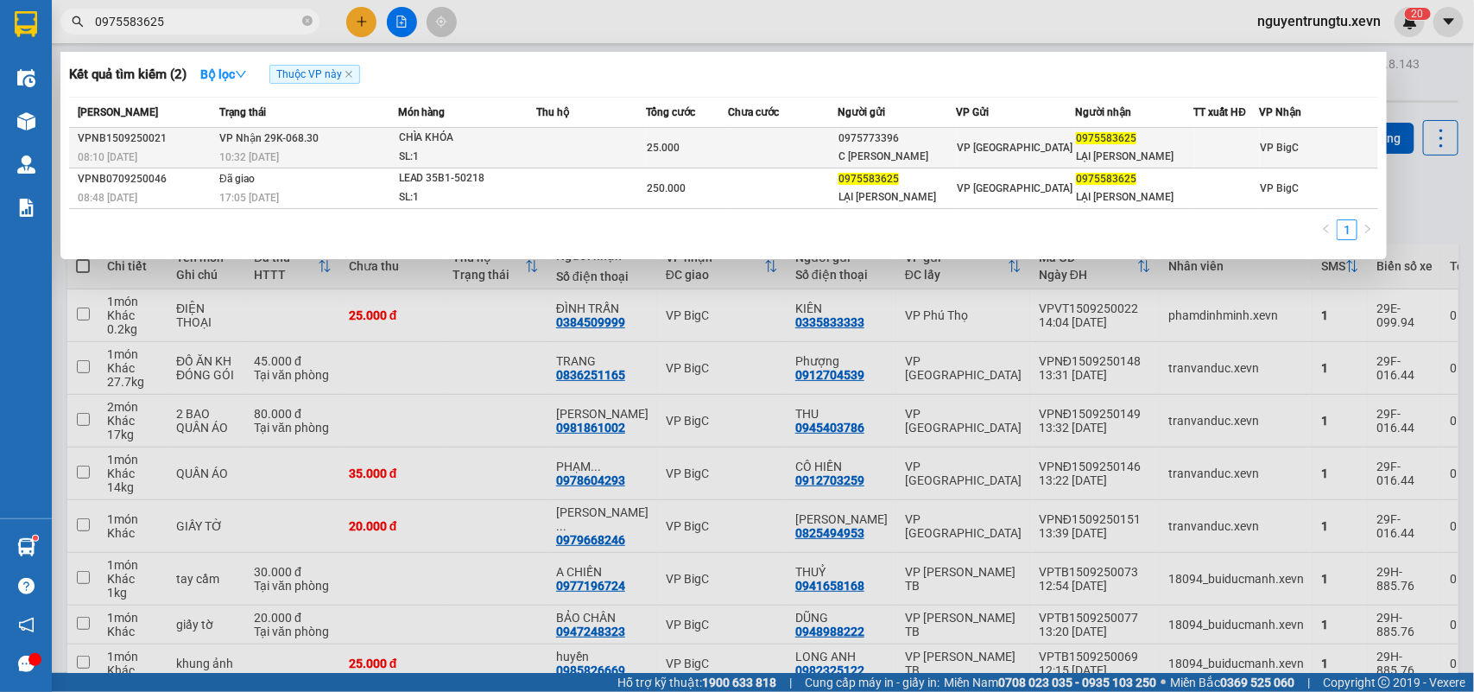
type input "0975583625"
click at [622, 148] on td at bounding box center [591, 148] width 110 height 41
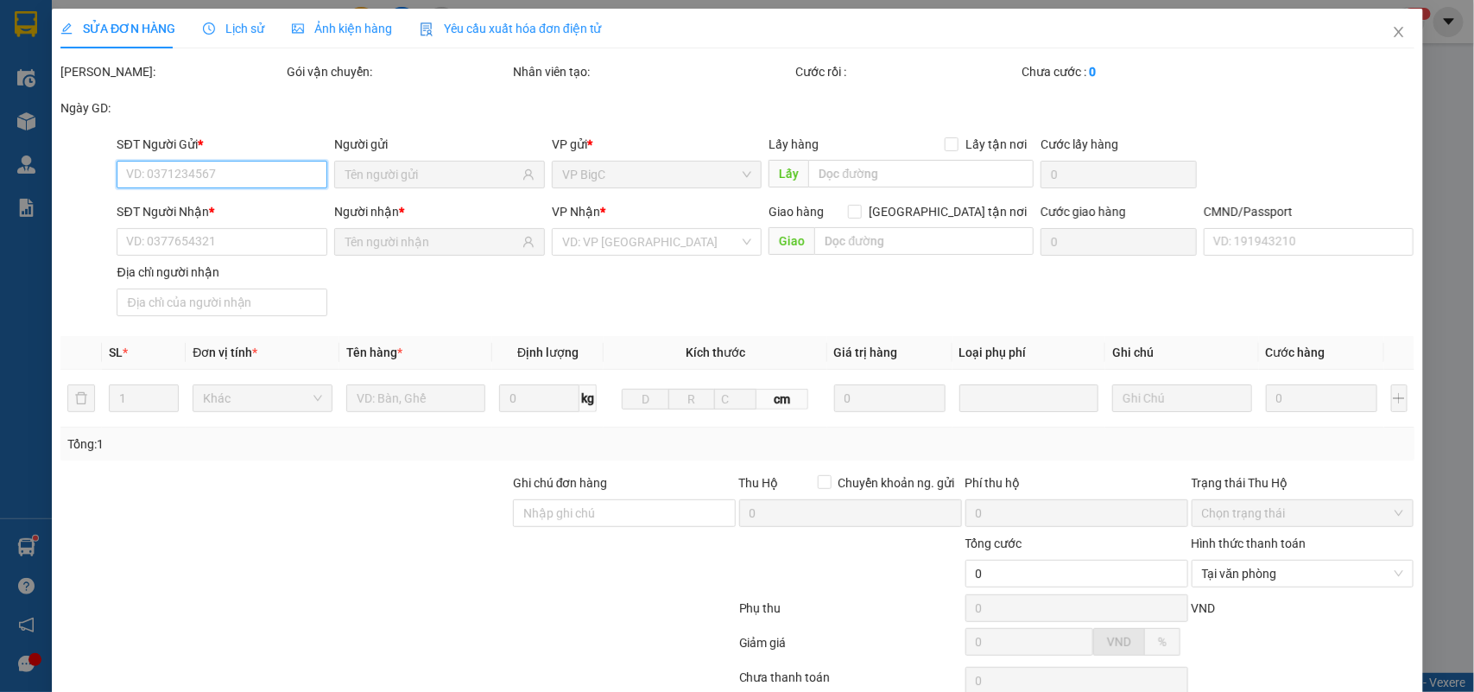
type input "0975773396"
type input "C LÊ XUYẾN"
type input "0975583625"
type input "LẠI PHƯƠNG QUYÊN"
type input "037303004337 QUYÊN"
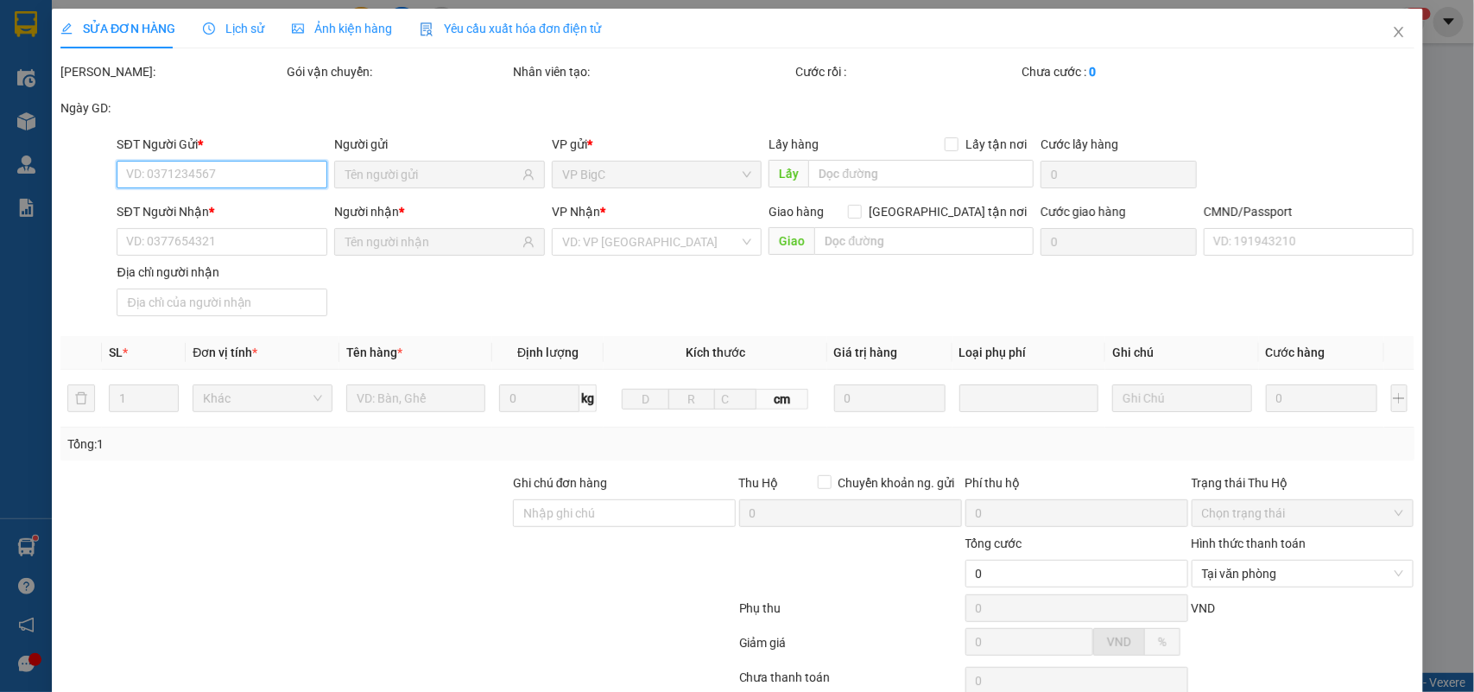
type input "25.000"
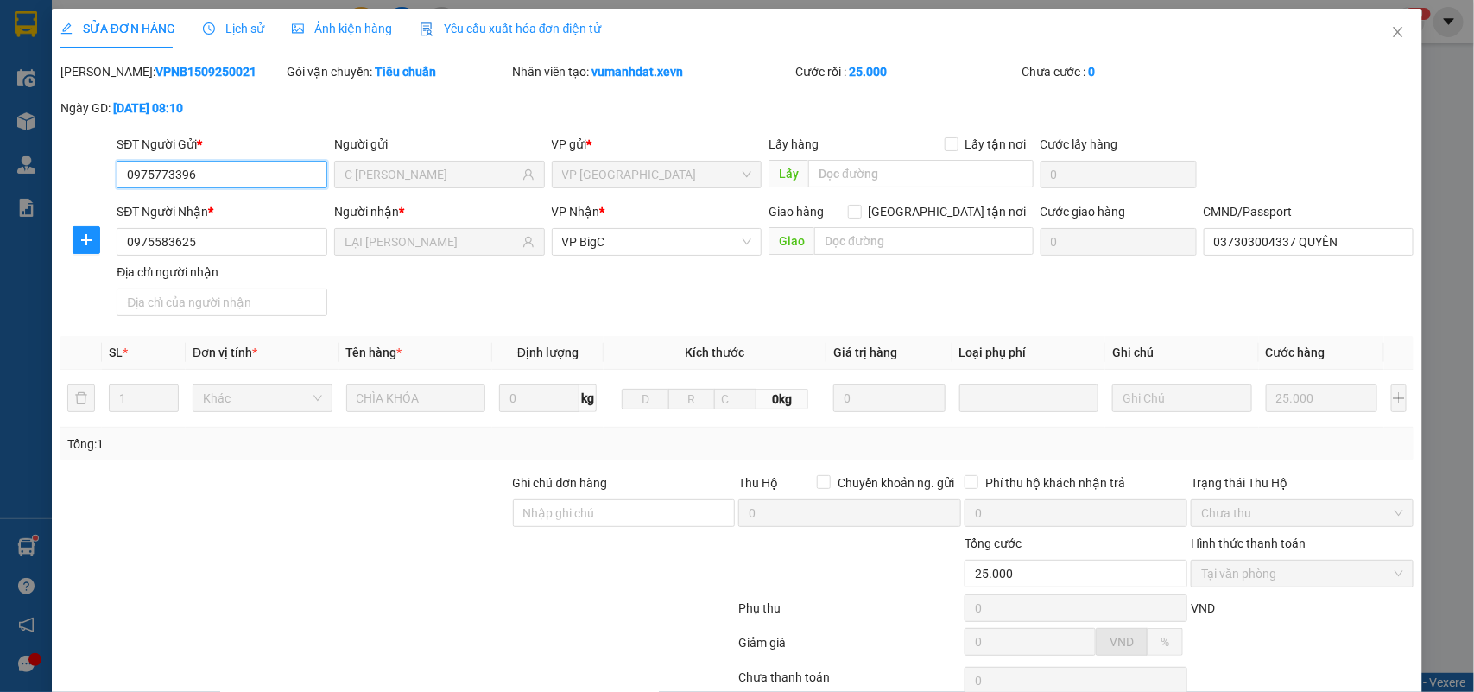
scroll to position [136, 0]
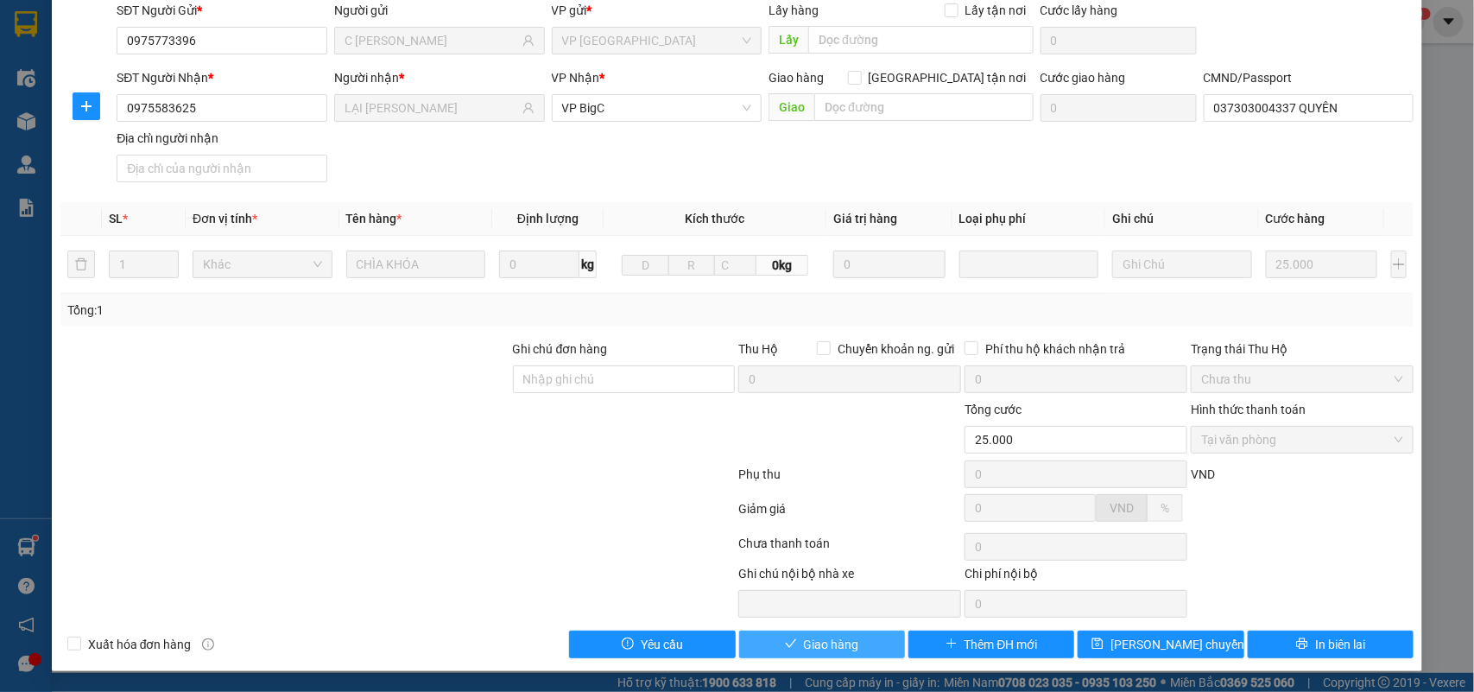
click at [809, 636] on span "Giao hàng" at bounding box center [831, 644] width 55 height 19
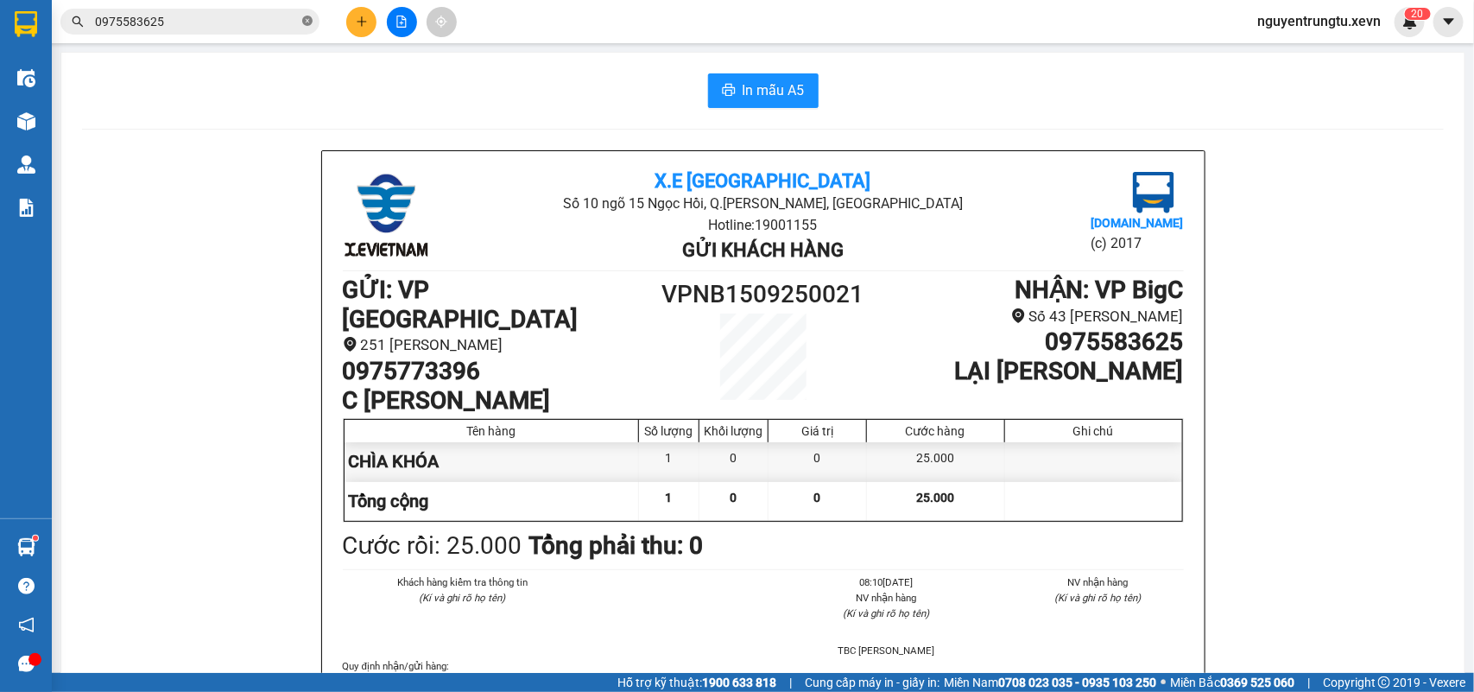
click at [311, 20] on span "0975583625" at bounding box center [189, 22] width 259 height 26
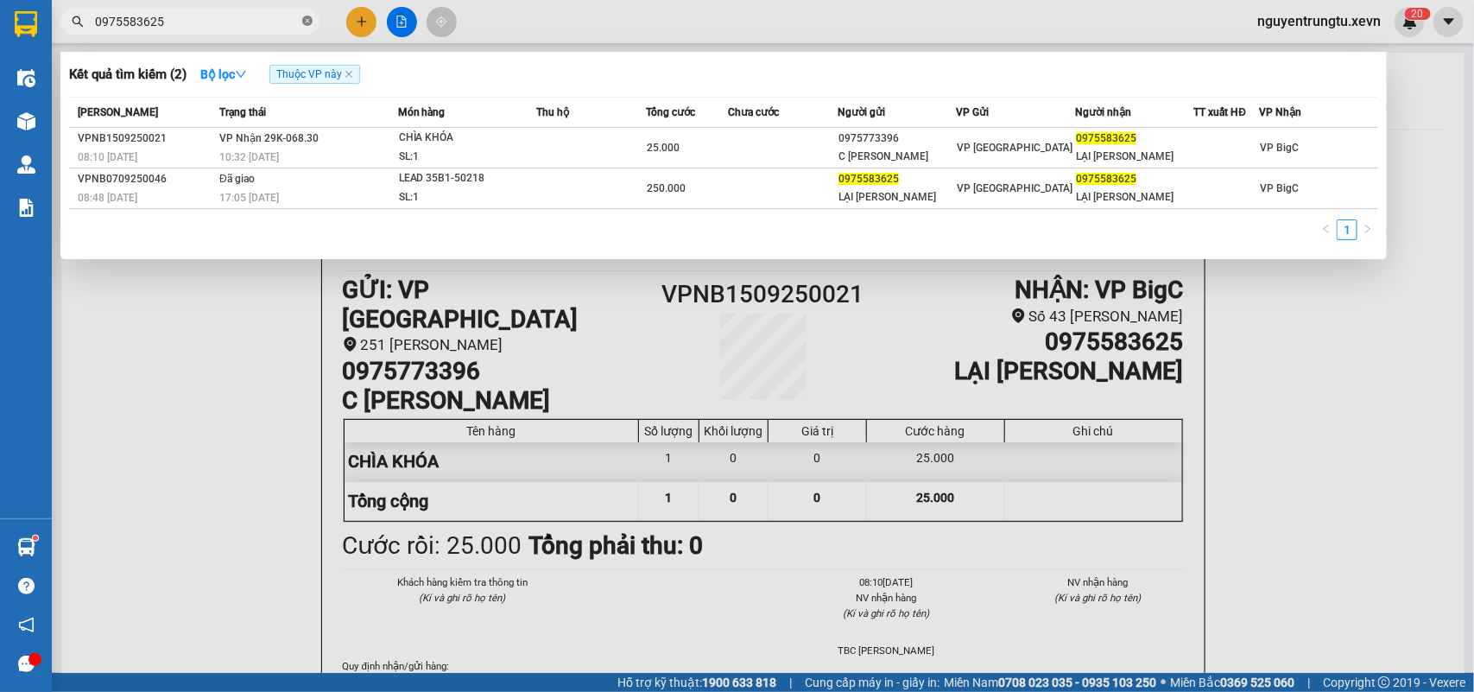
click at [311, 20] on icon "close-circle" at bounding box center [307, 21] width 10 height 10
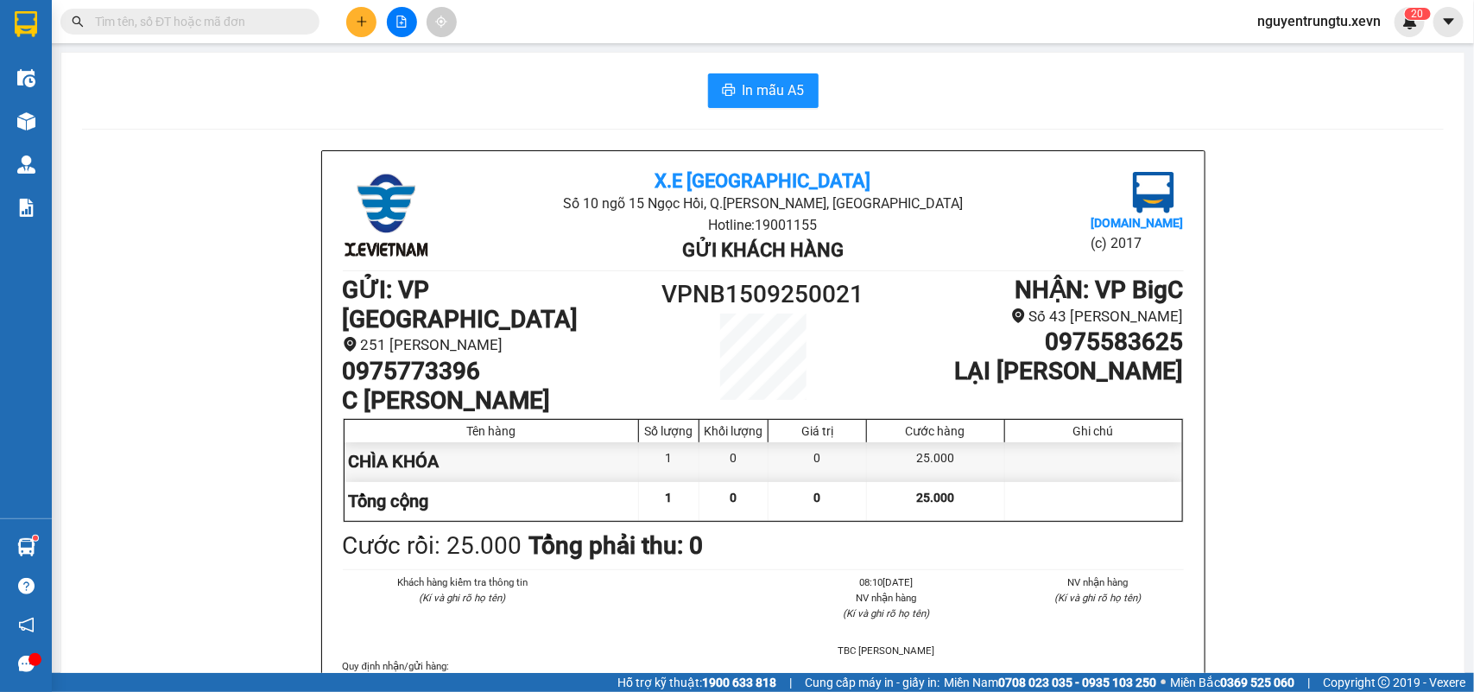
click at [252, 28] on input "text" at bounding box center [197, 21] width 204 height 19
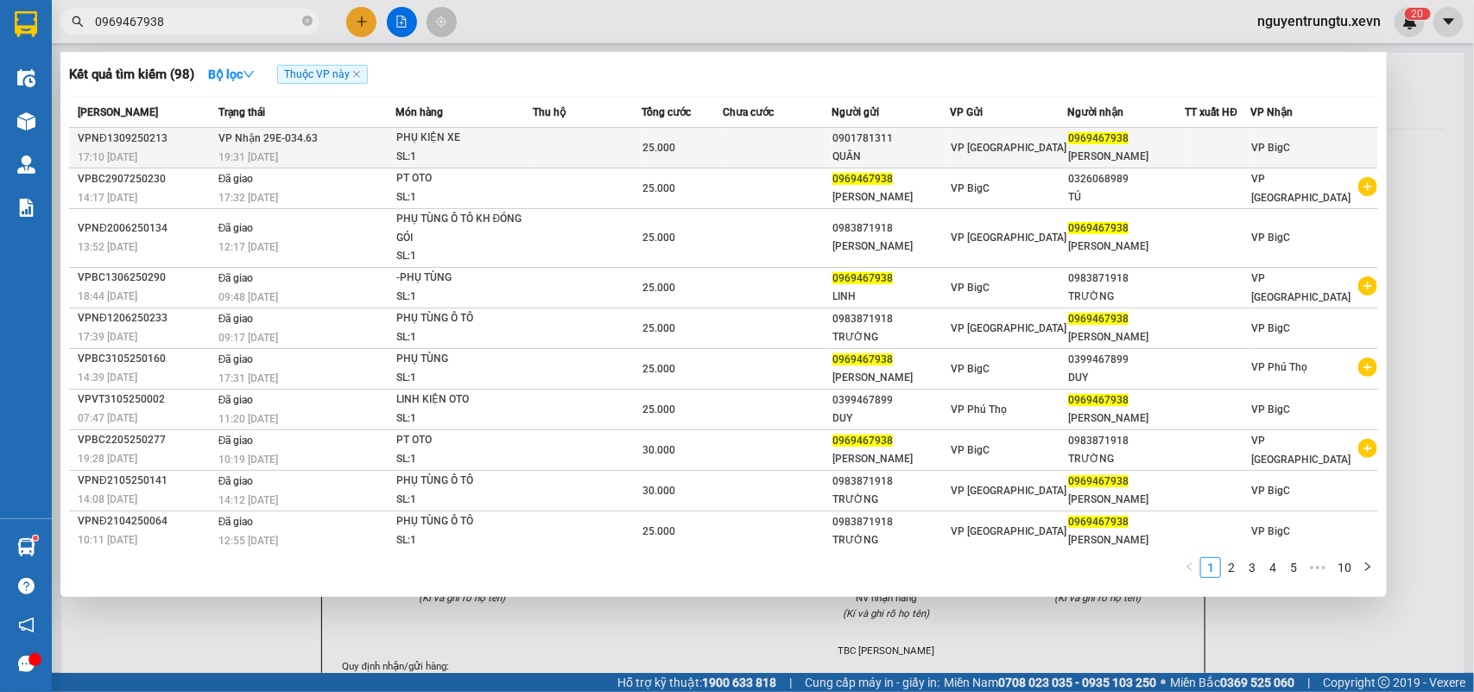
type input "0969467938"
click at [648, 149] on span "25.000" at bounding box center [658, 148] width 33 height 12
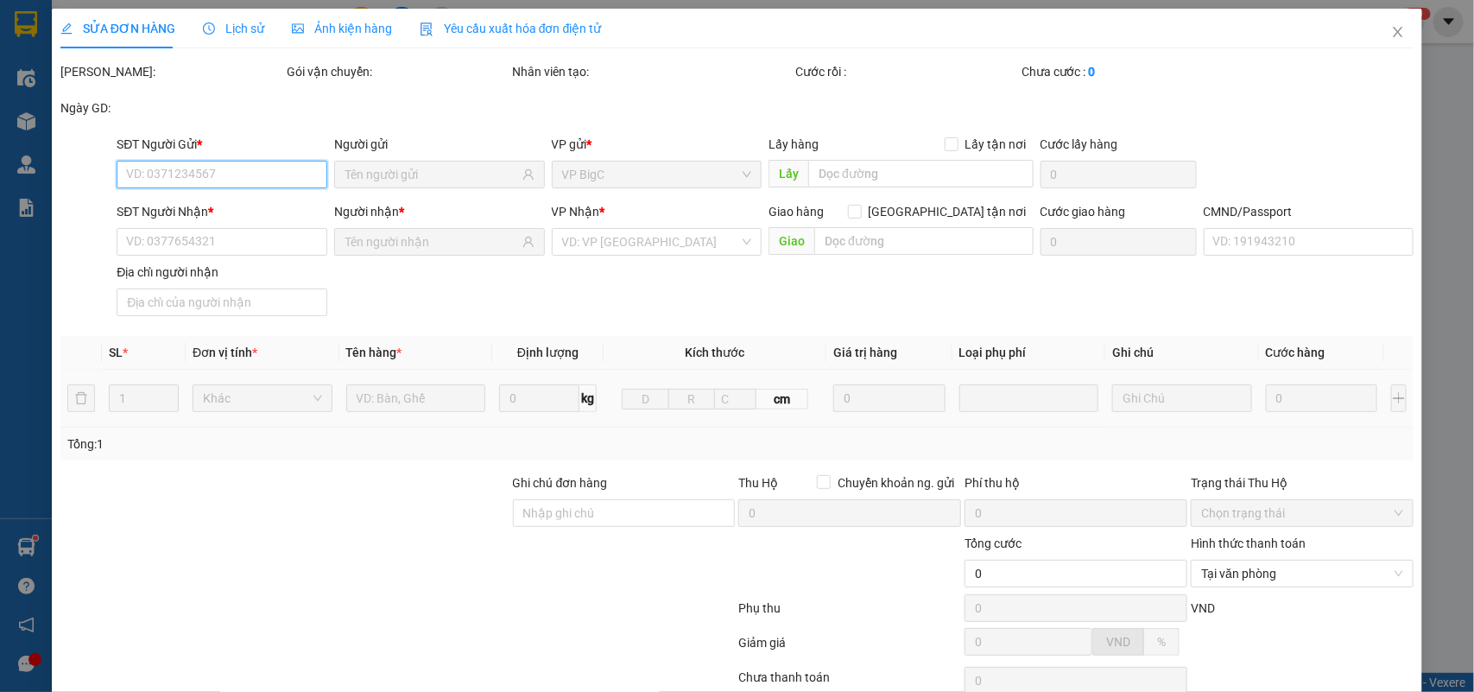
type input "0901781311"
type input "QUÂN"
type input "0969467938"
type input "ĐOÀN VĂN LINH"
type input "036096019266 ĐOÀN VĂN LINH"
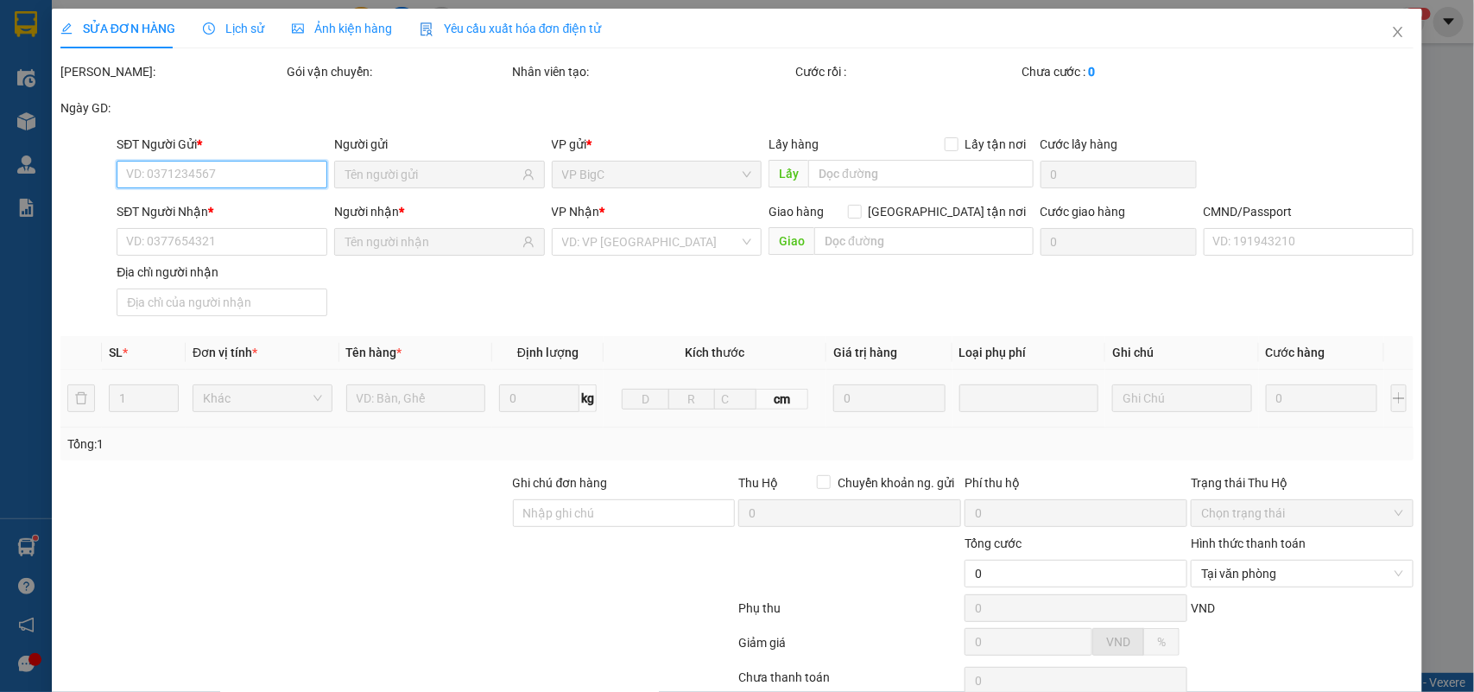
type input "25.000"
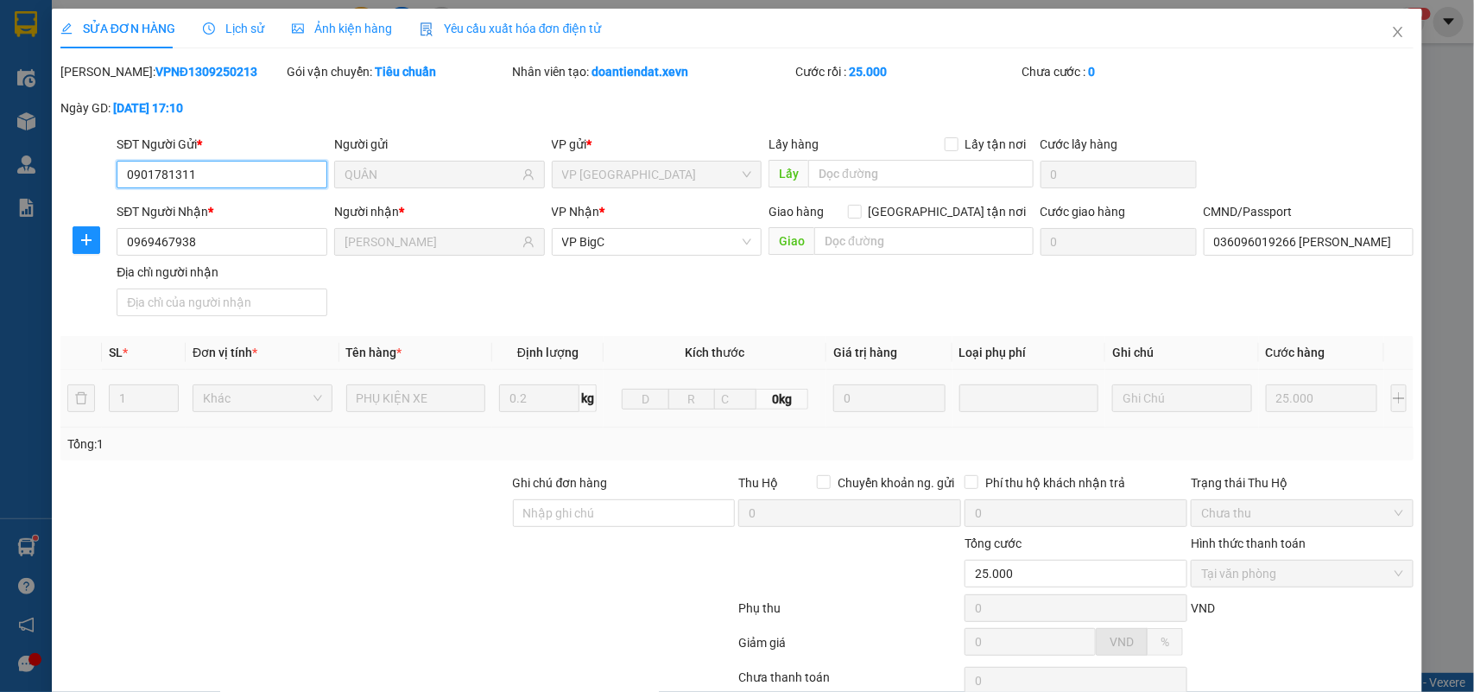
scroll to position [136, 0]
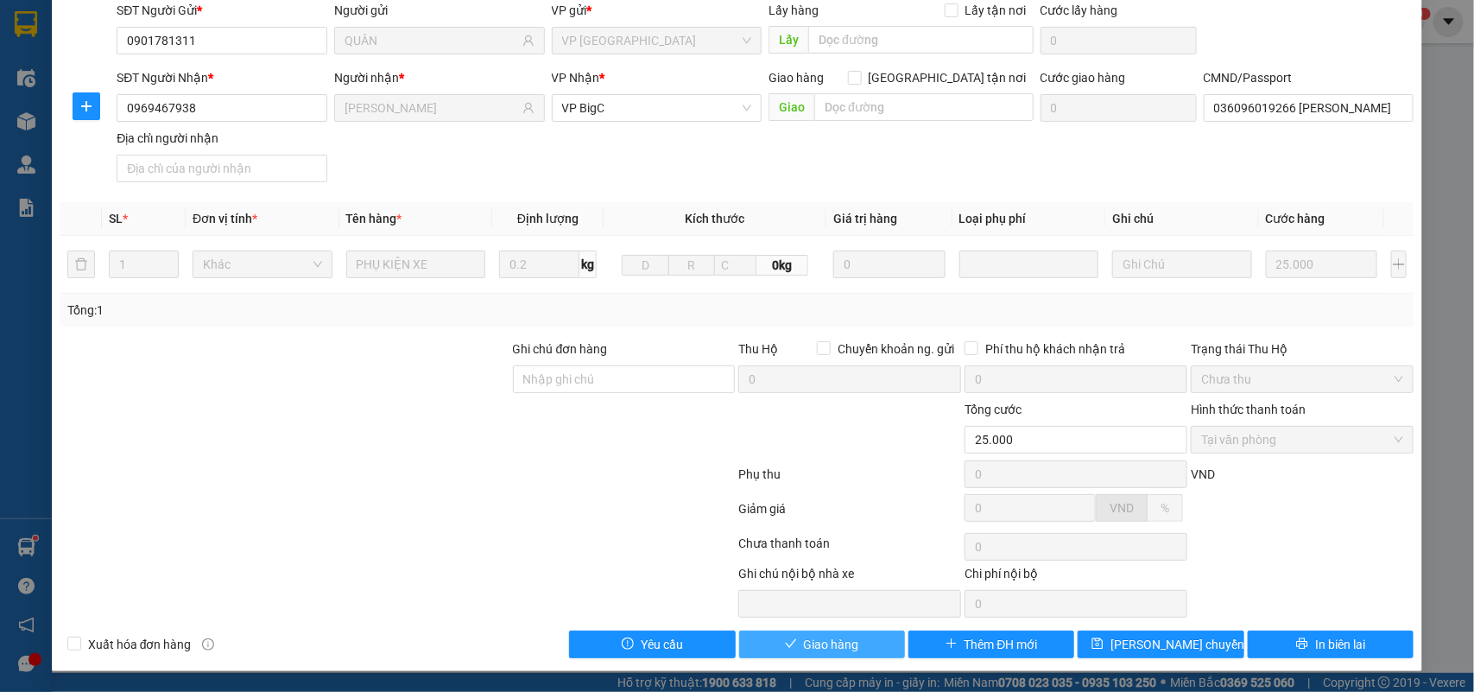
click at [852, 648] on button "Giao hàng" at bounding box center [822, 644] width 166 height 28
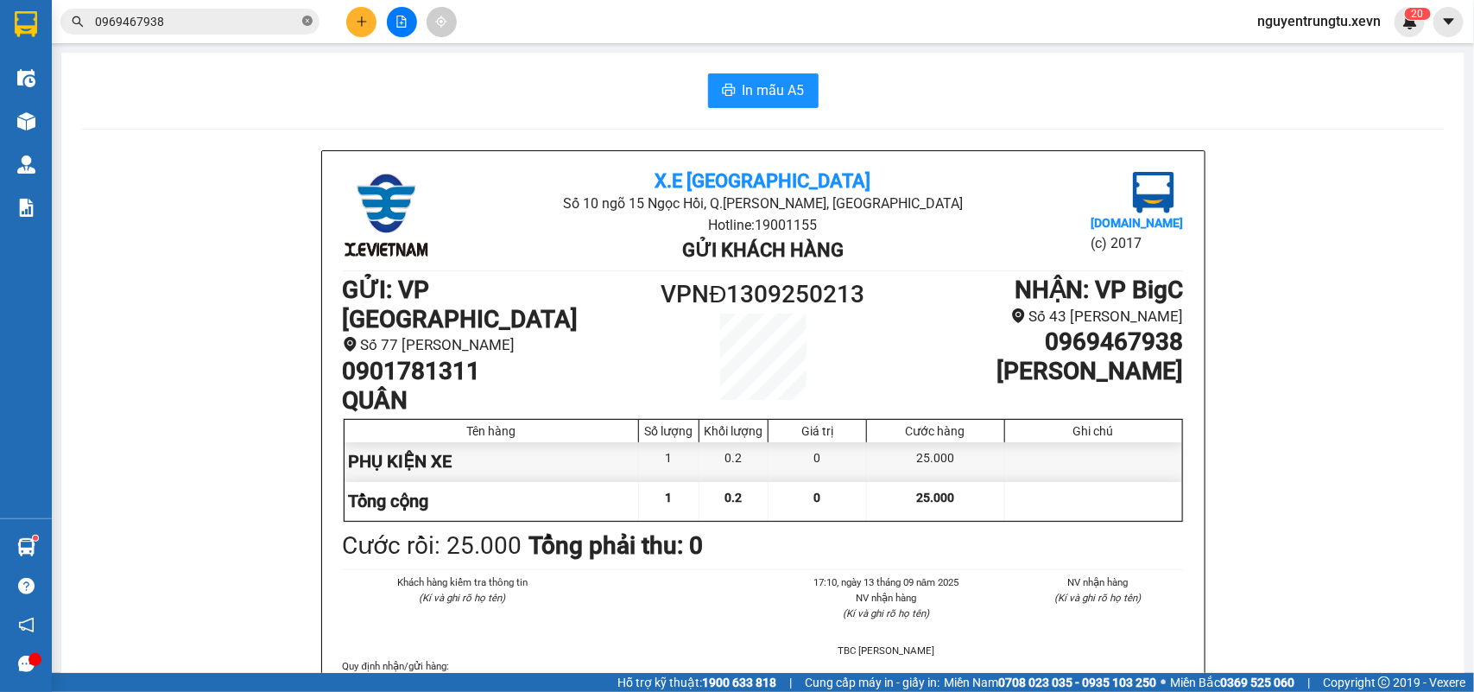
click at [306, 23] on icon "close-circle" at bounding box center [307, 21] width 10 height 10
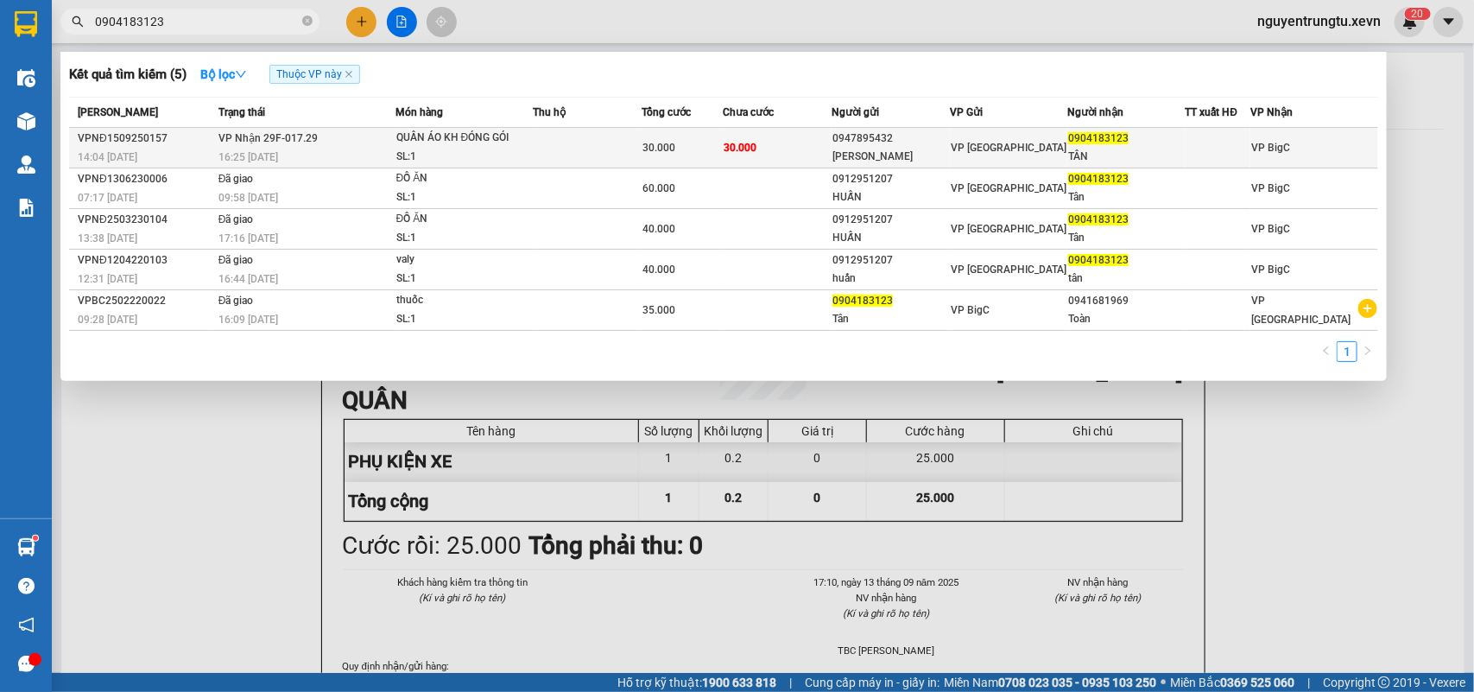
type input "0904183123"
click at [620, 151] on td at bounding box center [587, 148] width 109 height 41
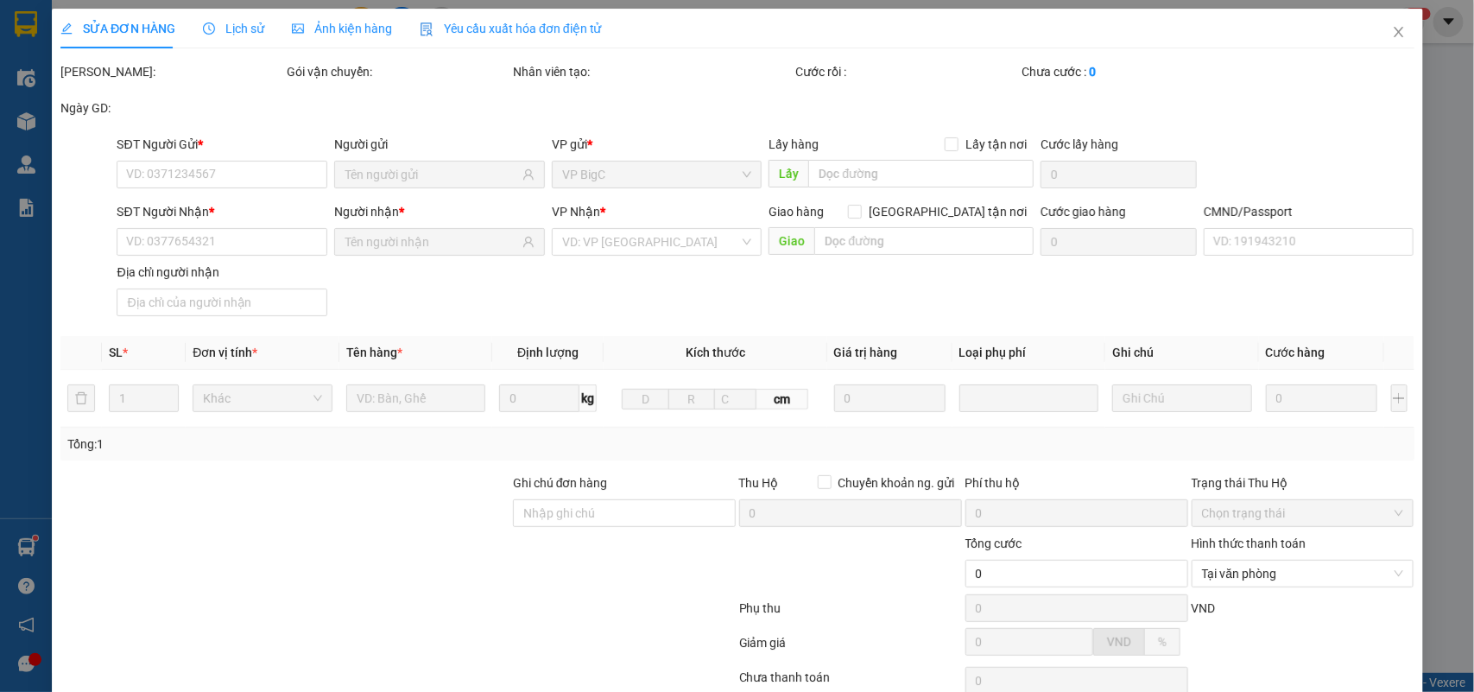
type input "0947895432"
type input "NGUYỄN NGỌC LUYỆN"
type input "0904183123"
type input "TÂN"
type input "036089009313"
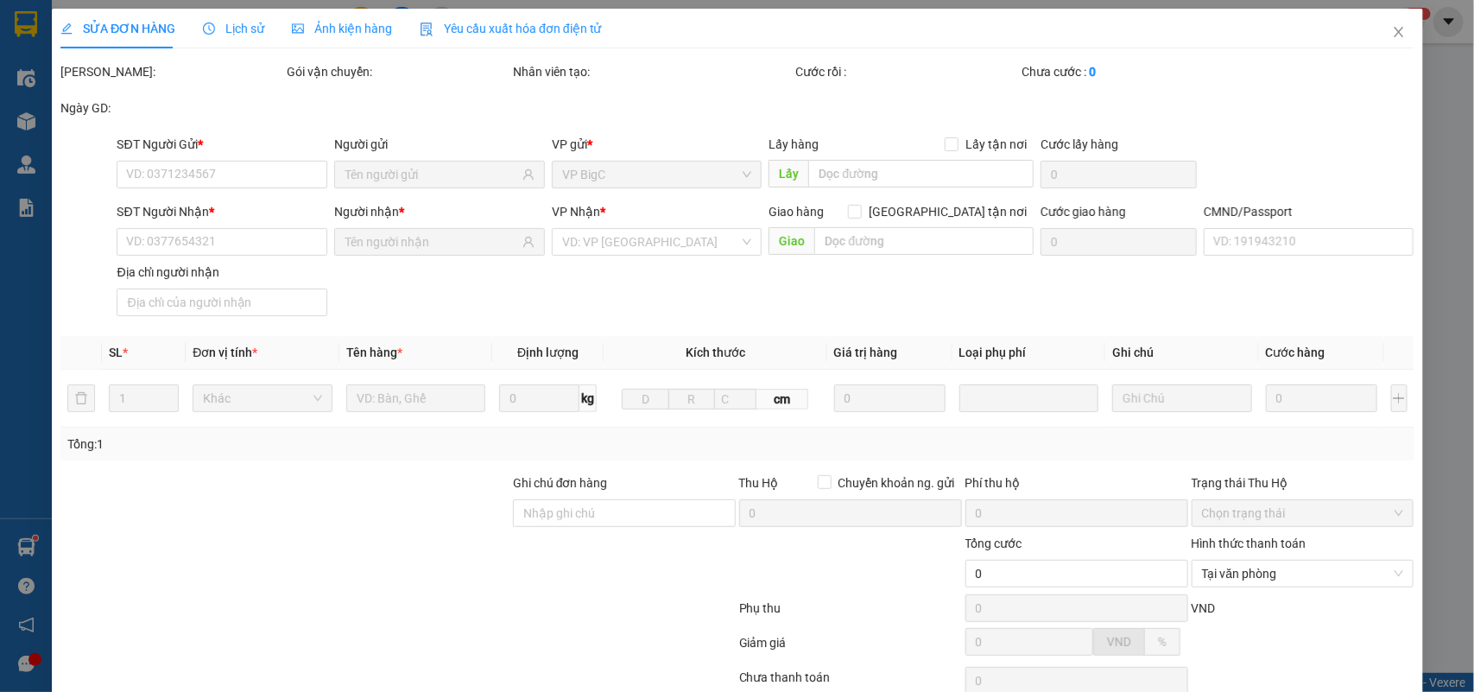
type input "30.000"
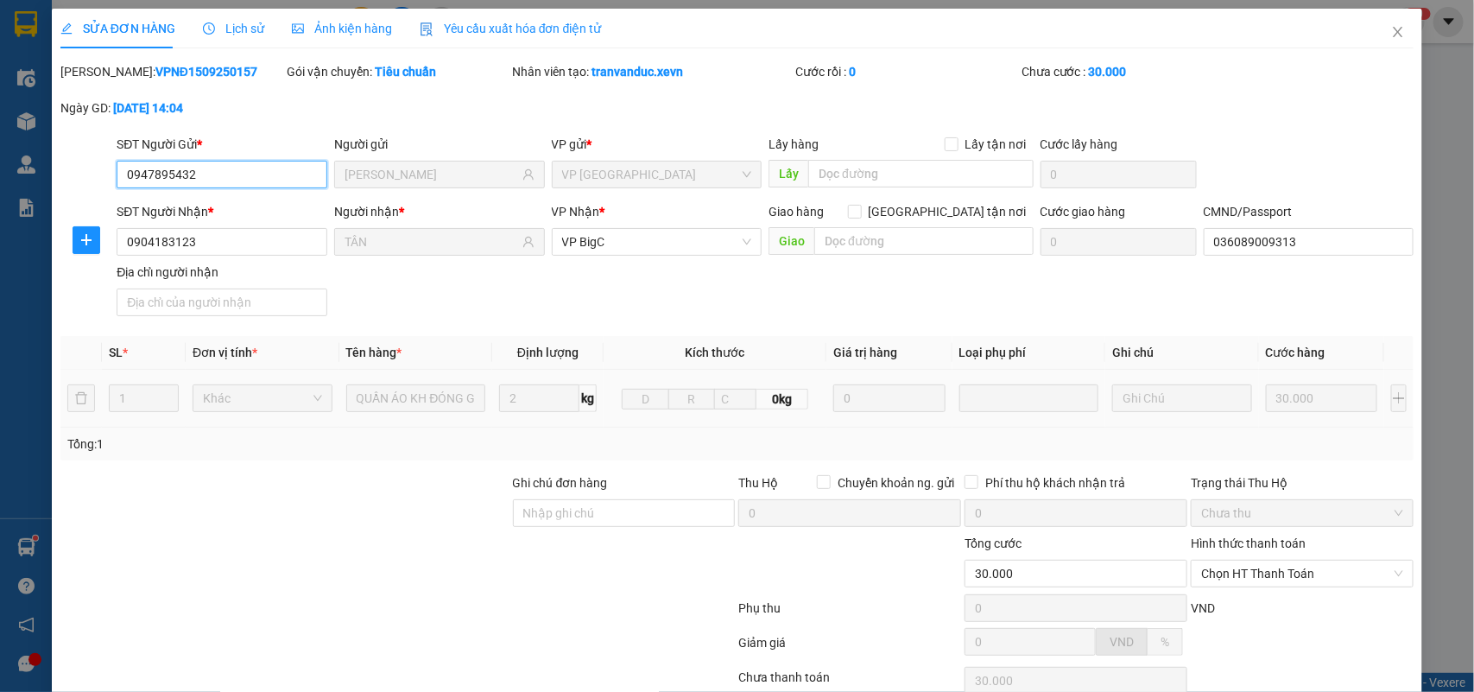
scroll to position [136, 0]
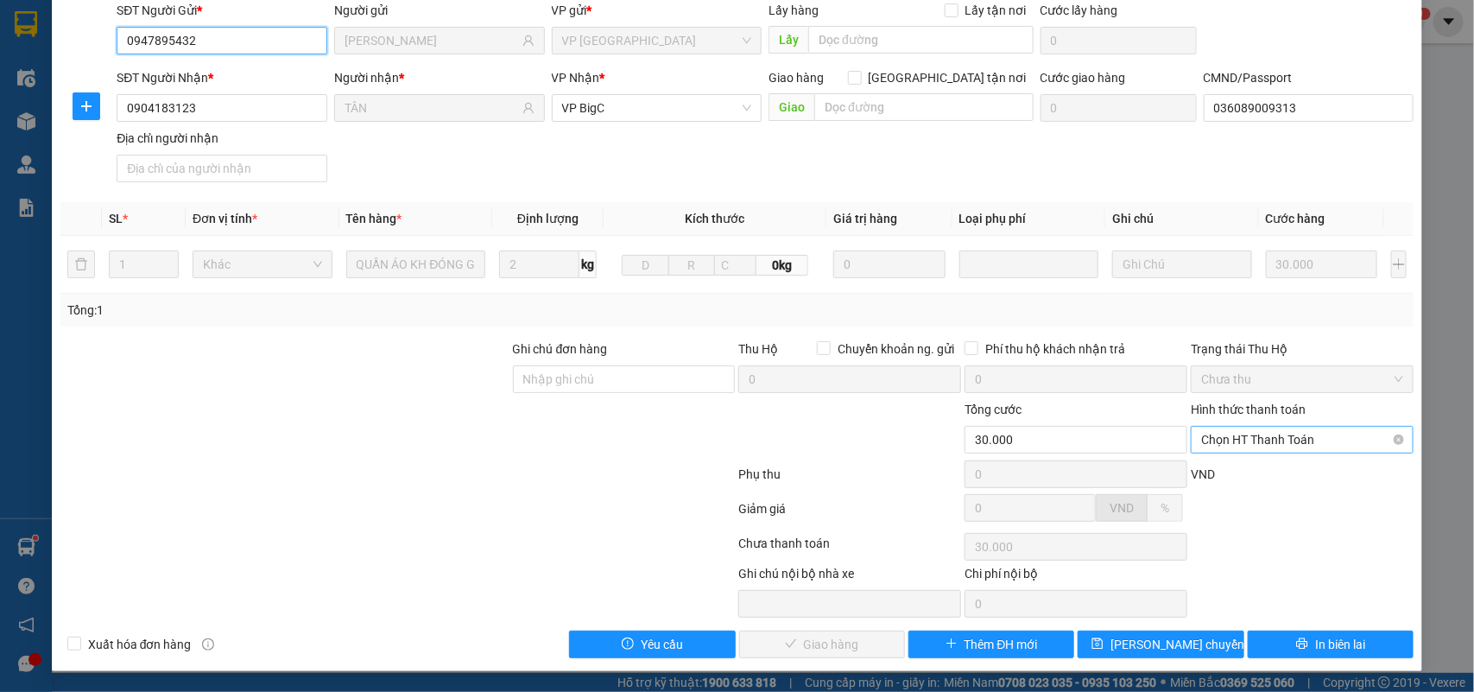
click at [1272, 430] on span "Chọn HT Thanh Toán" at bounding box center [1302, 440] width 202 height 26
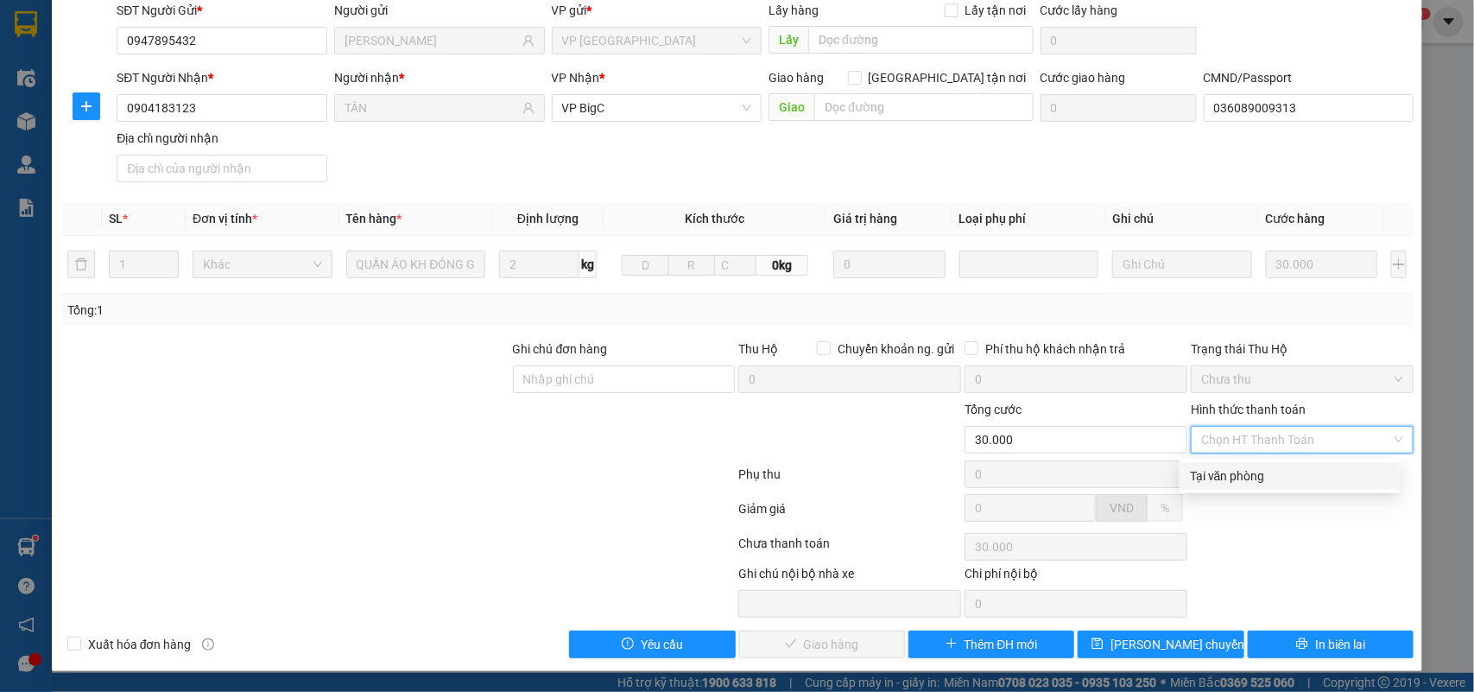
click at [1273, 471] on div "Tại văn phòng" at bounding box center [1289, 475] width 199 height 19
type input "0"
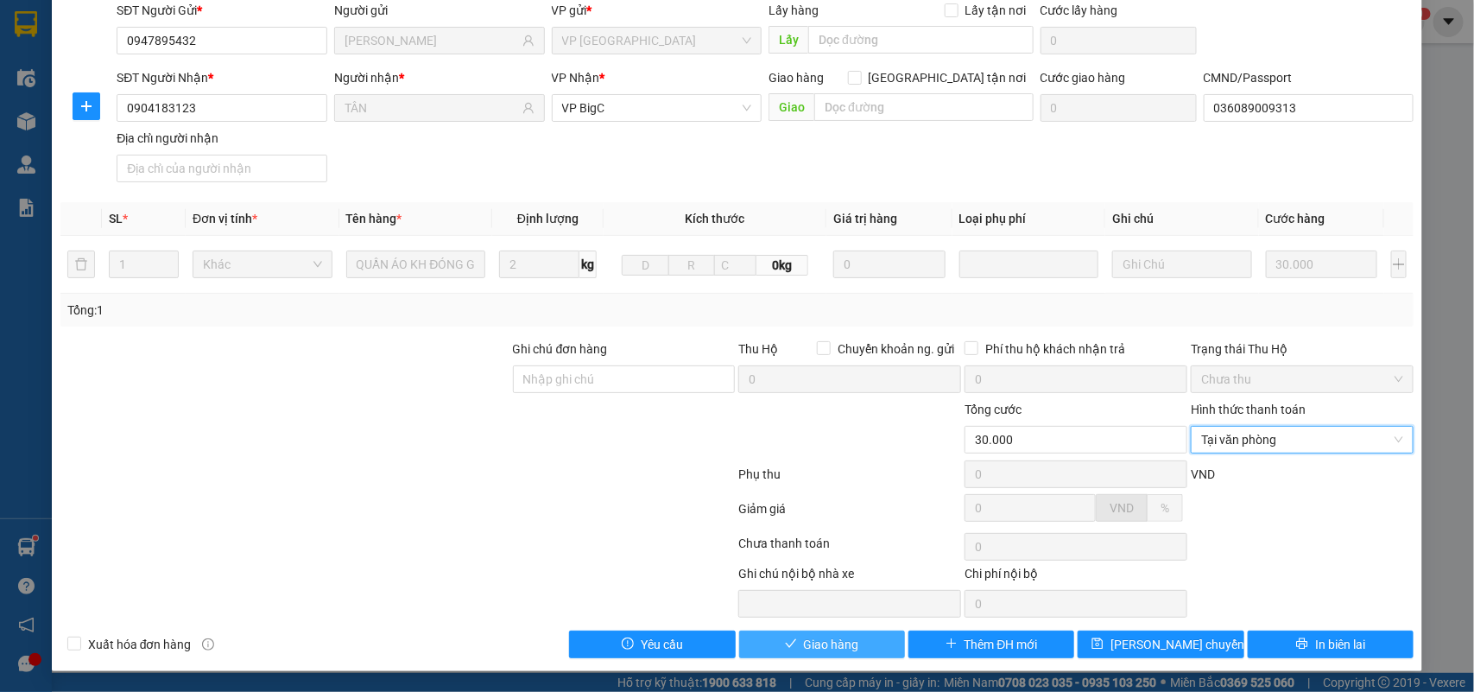
click at [804, 648] on span "Giao hàng" at bounding box center [831, 644] width 55 height 19
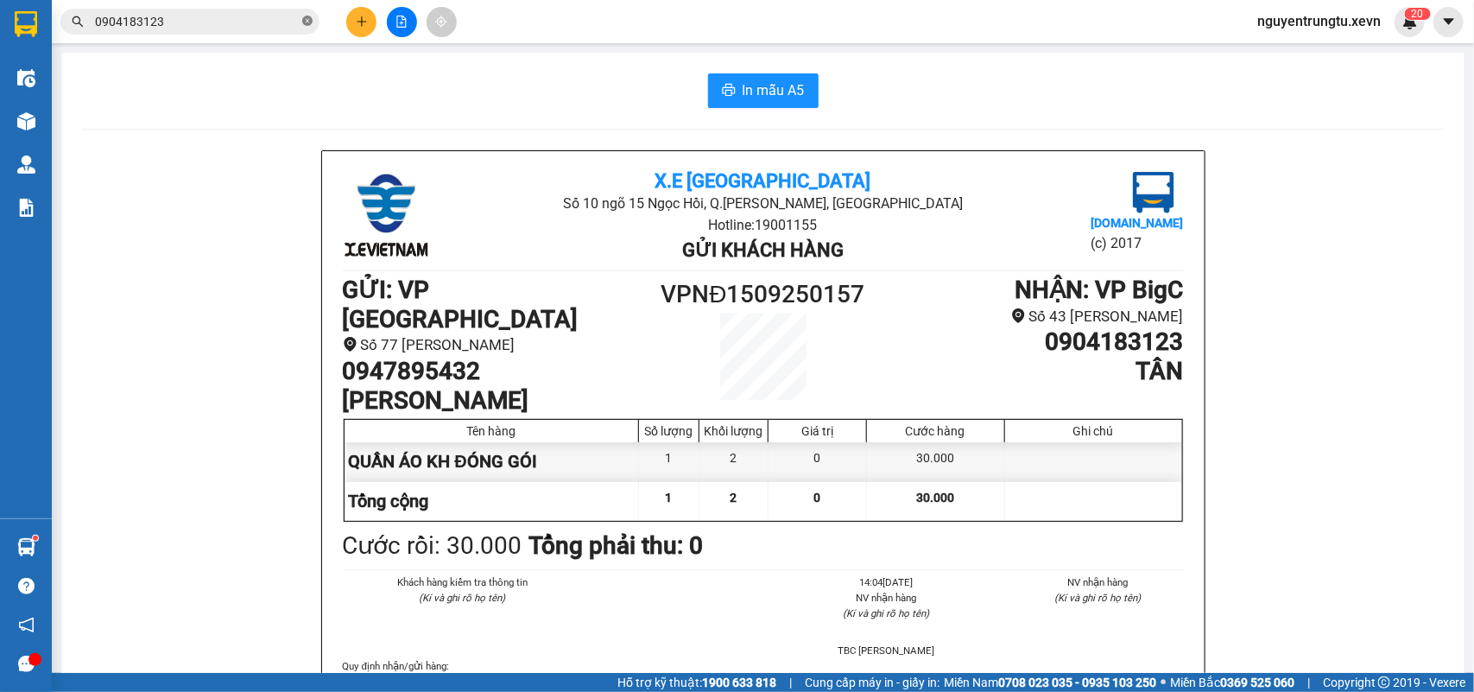
click at [307, 17] on icon "close-circle" at bounding box center [307, 21] width 10 height 10
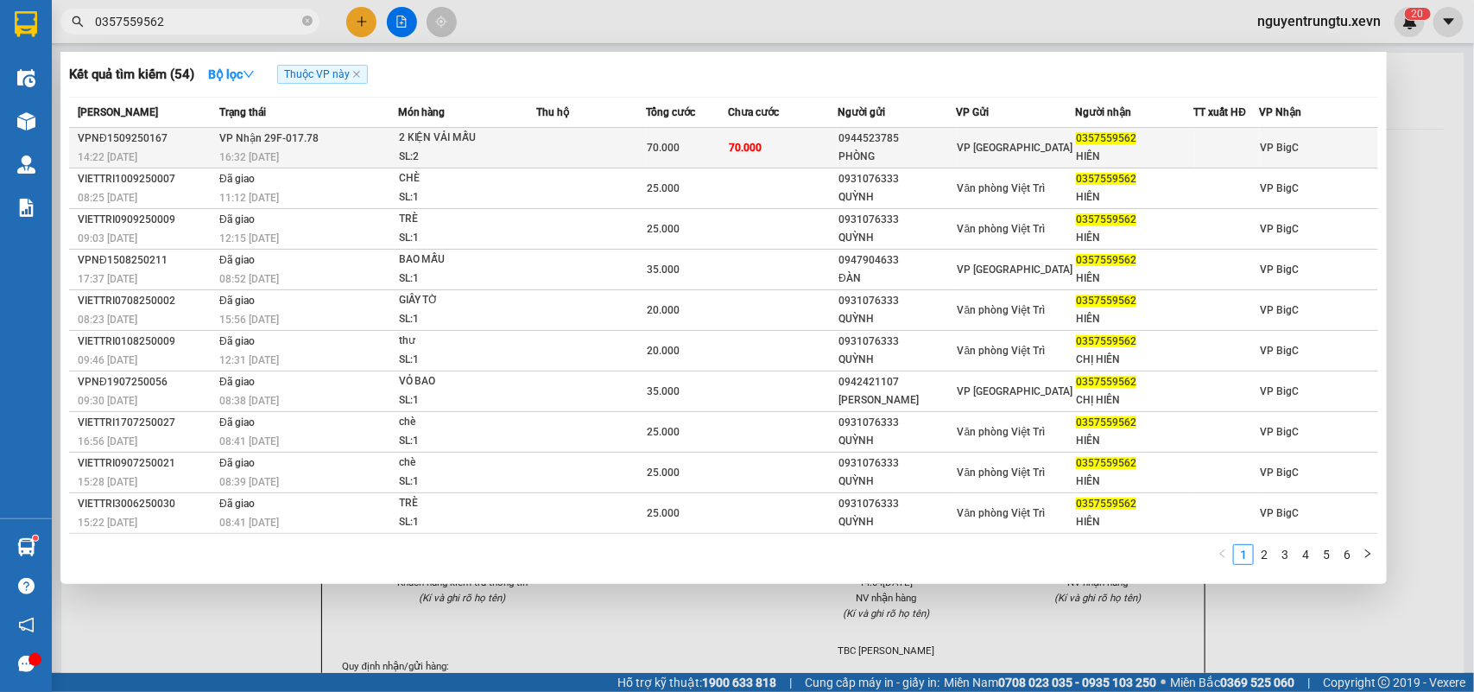
type input "0357559562"
click at [814, 153] on td "70.000" at bounding box center [783, 148] width 110 height 41
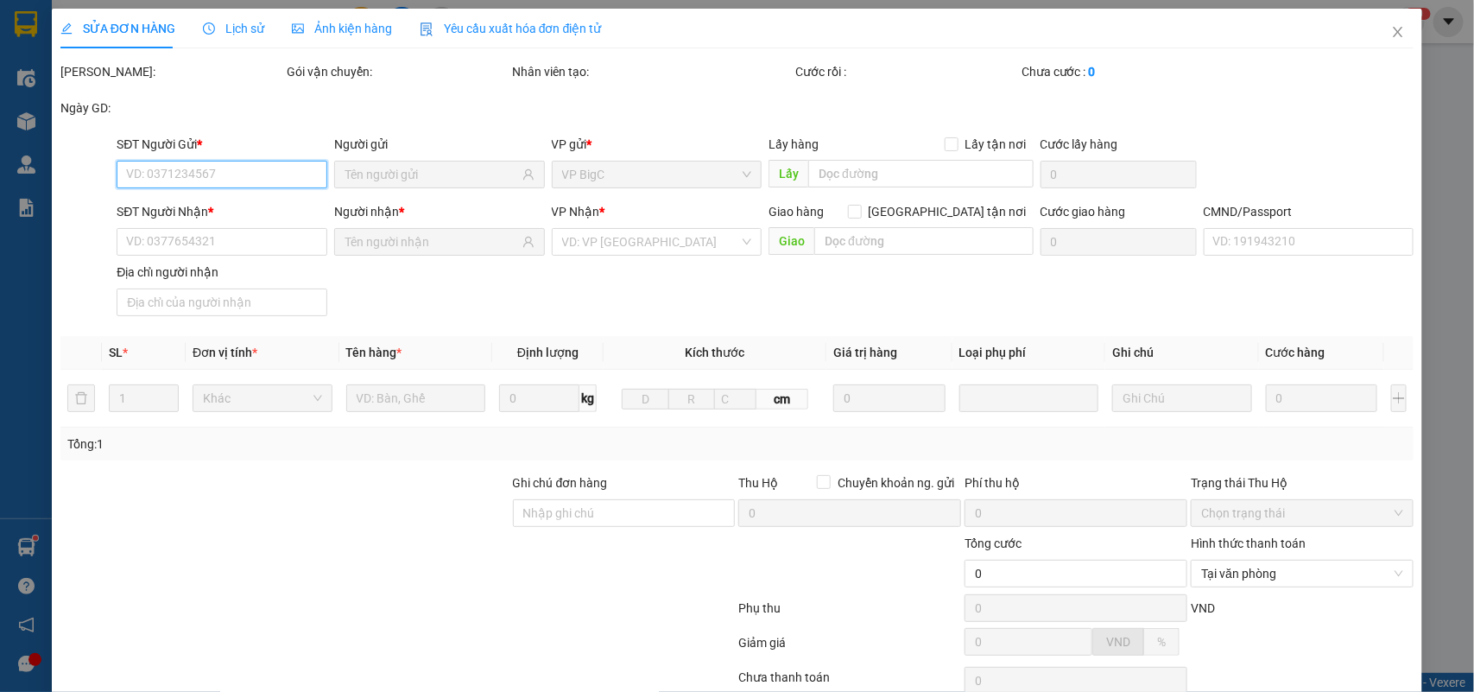
type input "0944523785"
type input "PHÒNG"
type input "0357559562"
type input "HIÊN"
type input "037099002314 THIỆN"
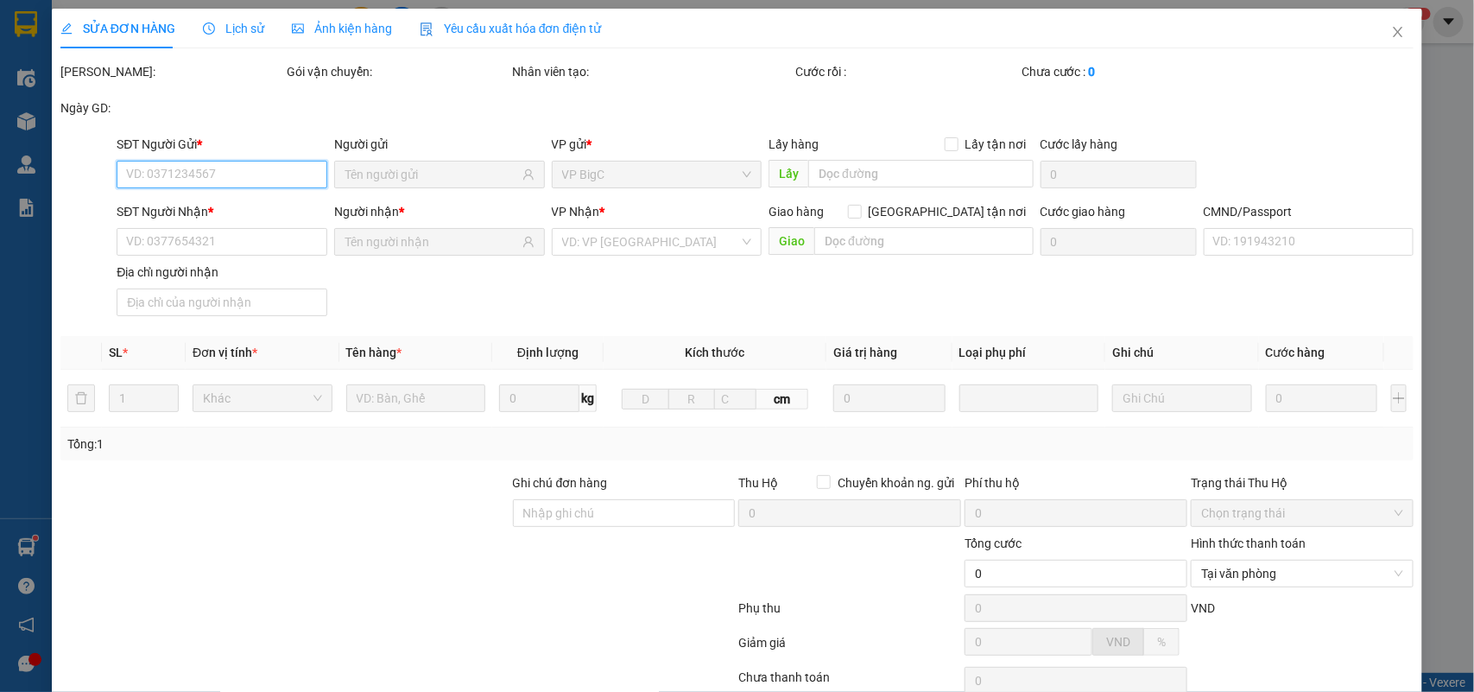
type input "70.000"
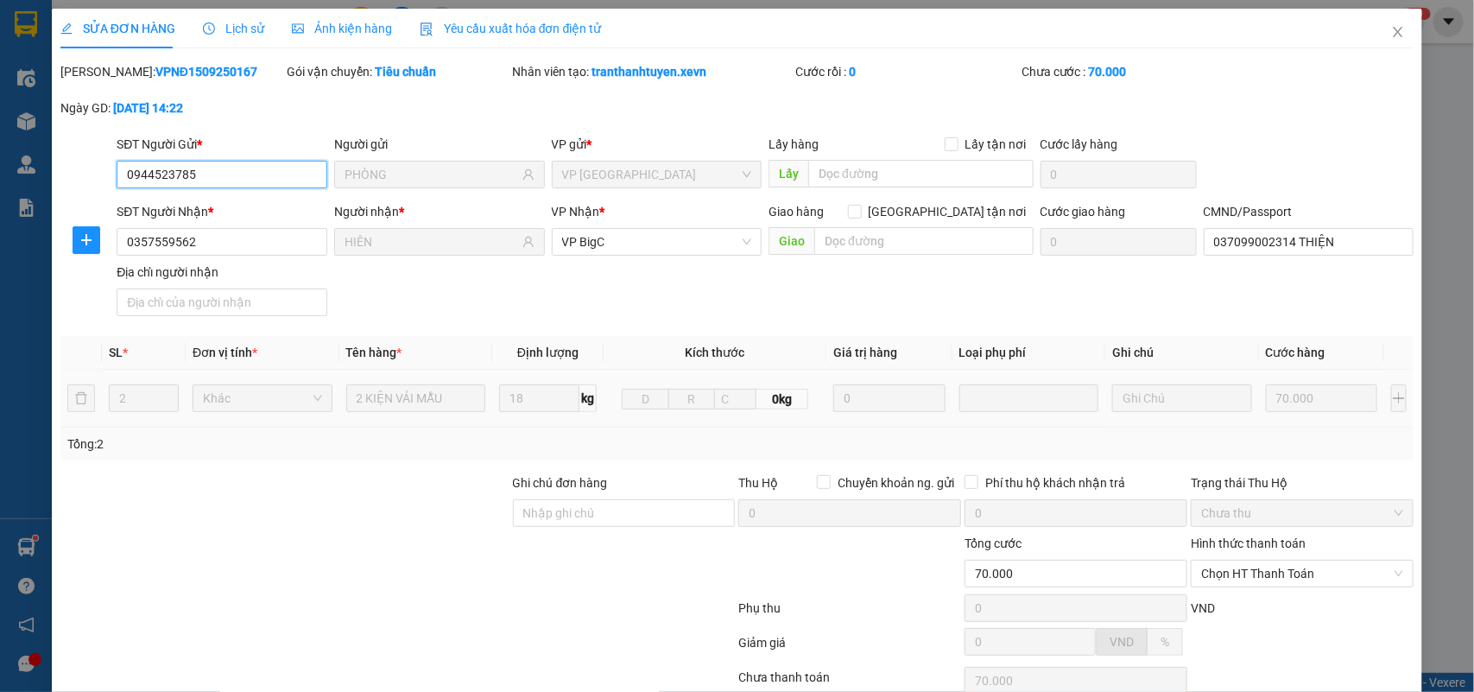
scroll to position [136, 0]
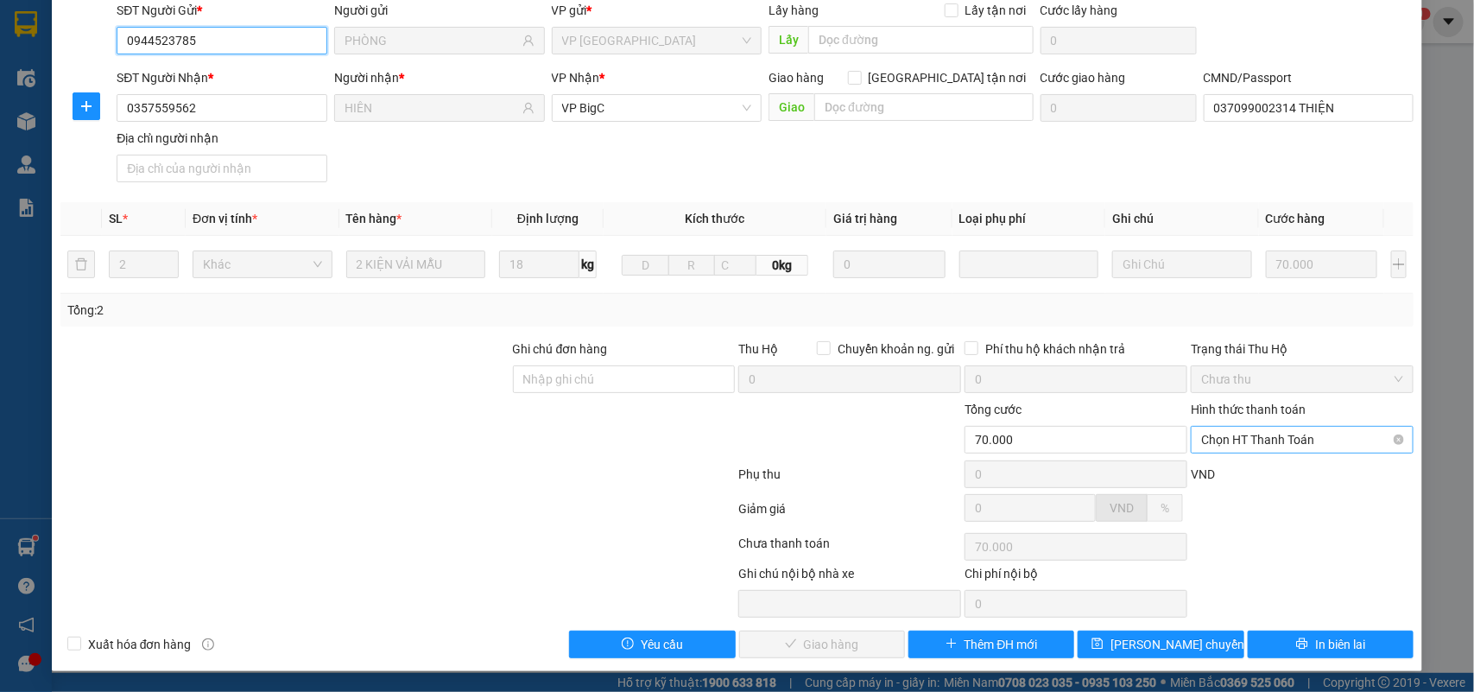
drag, startPoint x: 1282, startPoint y: 429, endPoint x: 1282, endPoint y: 442, distance: 13.0
click at [1282, 430] on span "Chọn HT Thanh Toán" at bounding box center [1302, 440] width 202 height 26
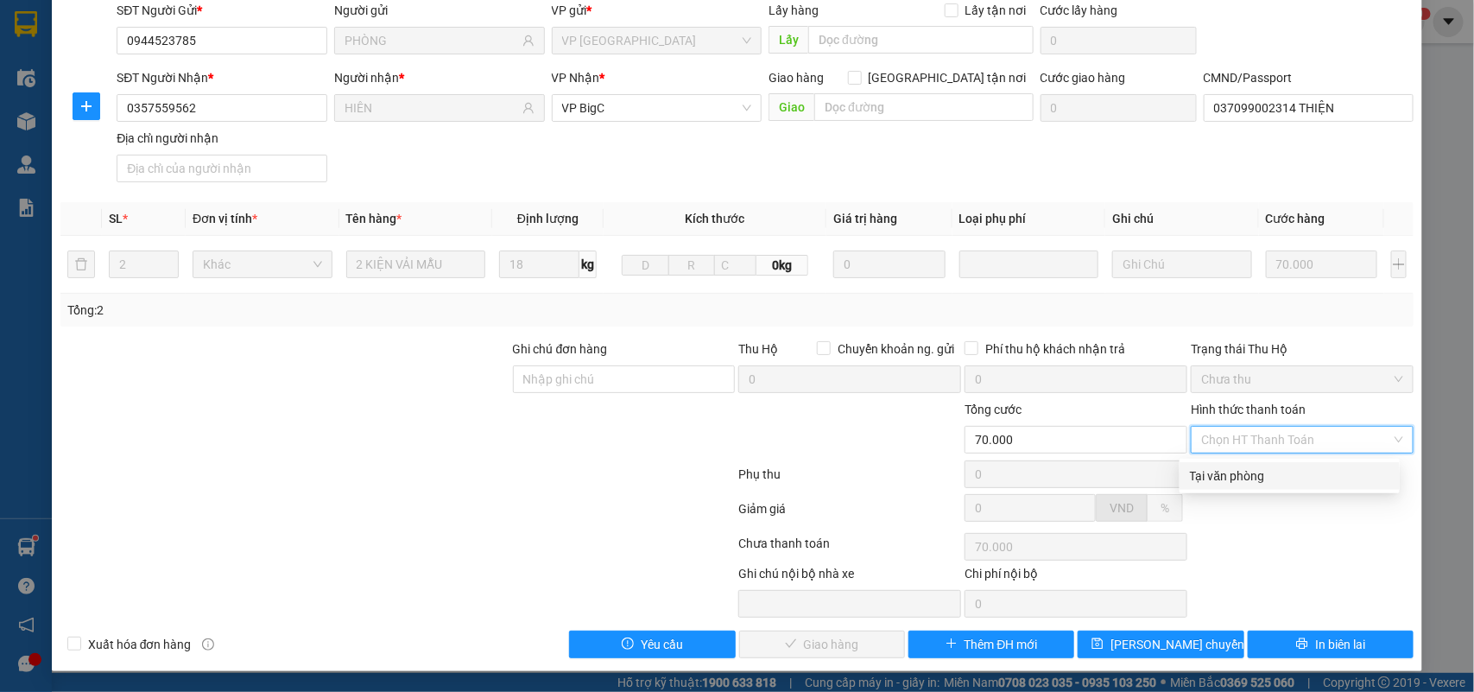
drag, startPoint x: 1248, startPoint y: 477, endPoint x: 925, endPoint y: 657, distance: 370.2
click at [1248, 477] on div "Tại văn phòng" at bounding box center [1289, 475] width 199 height 19
type input "0"
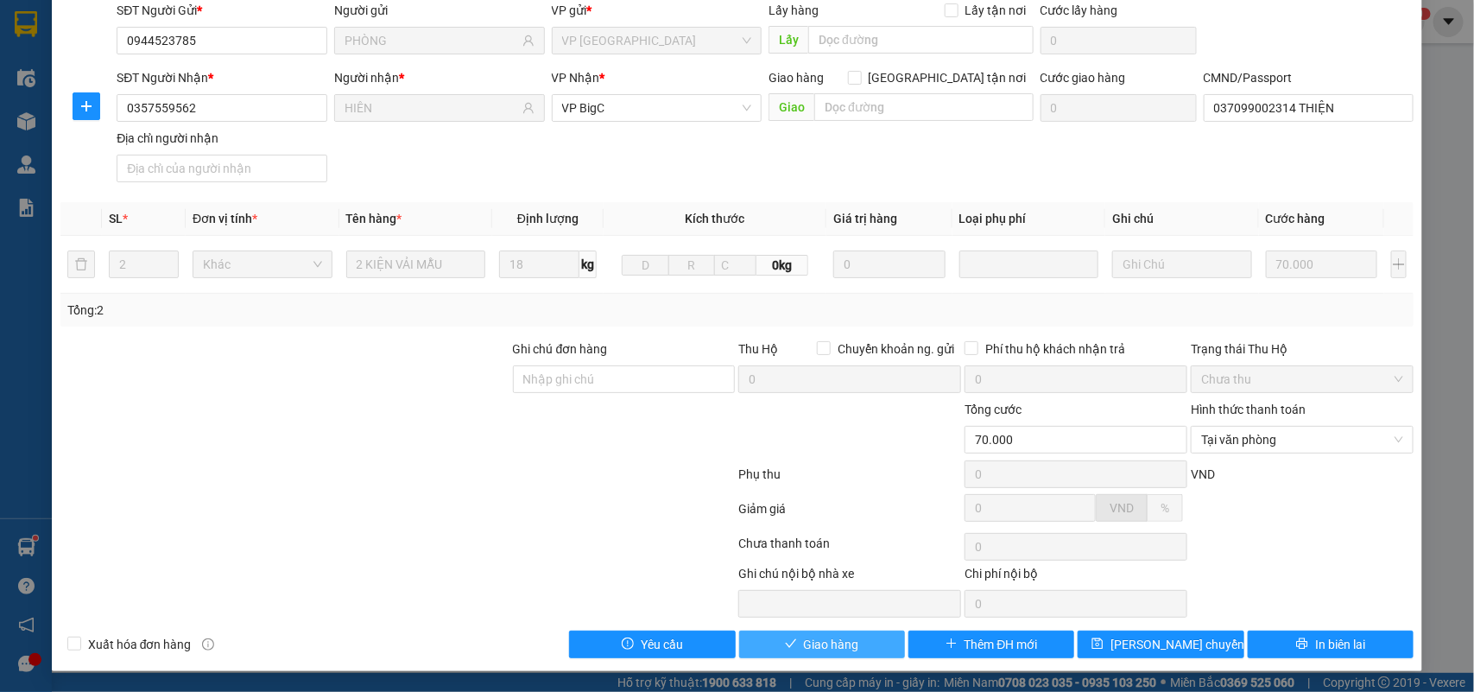
click at [830, 652] on span "Giao hàng" at bounding box center [831, 644] width 55 height 19
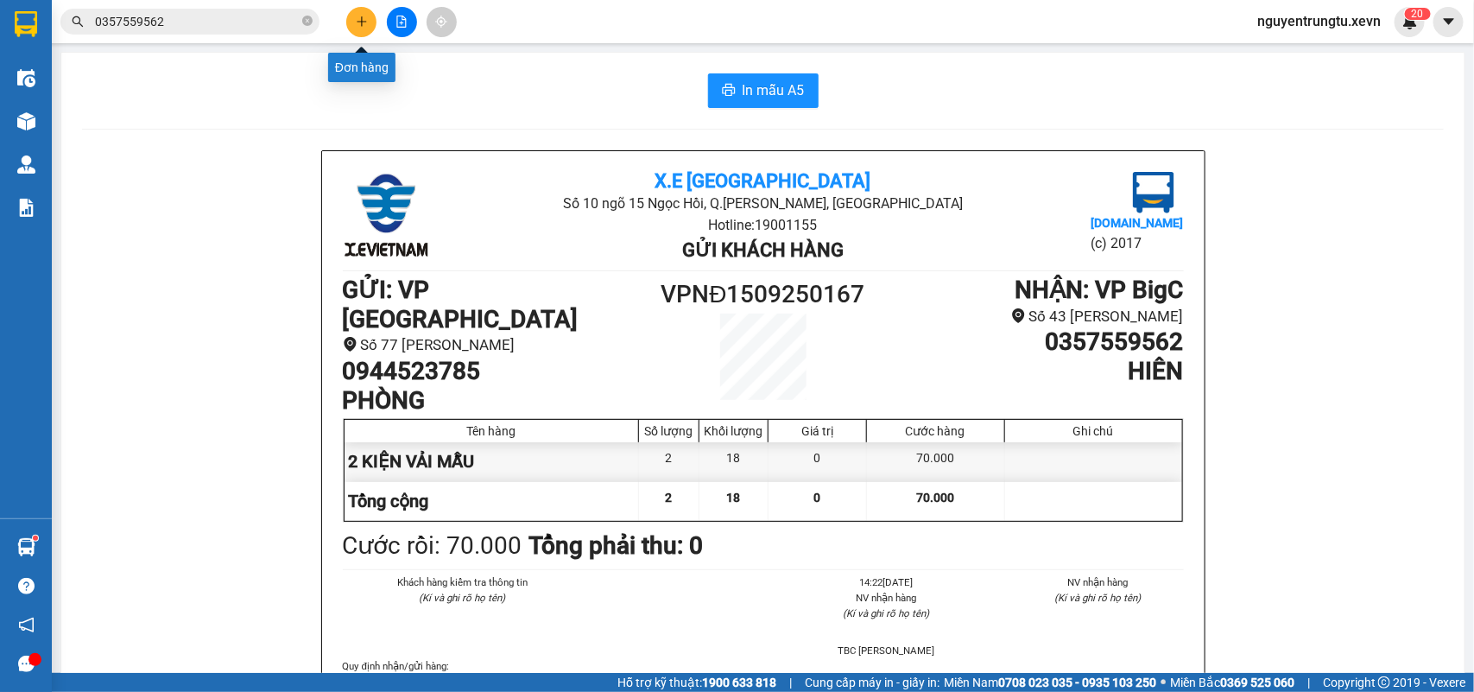
click at [370, 19] on button at bounding box center [361, 22] width 30 height 30
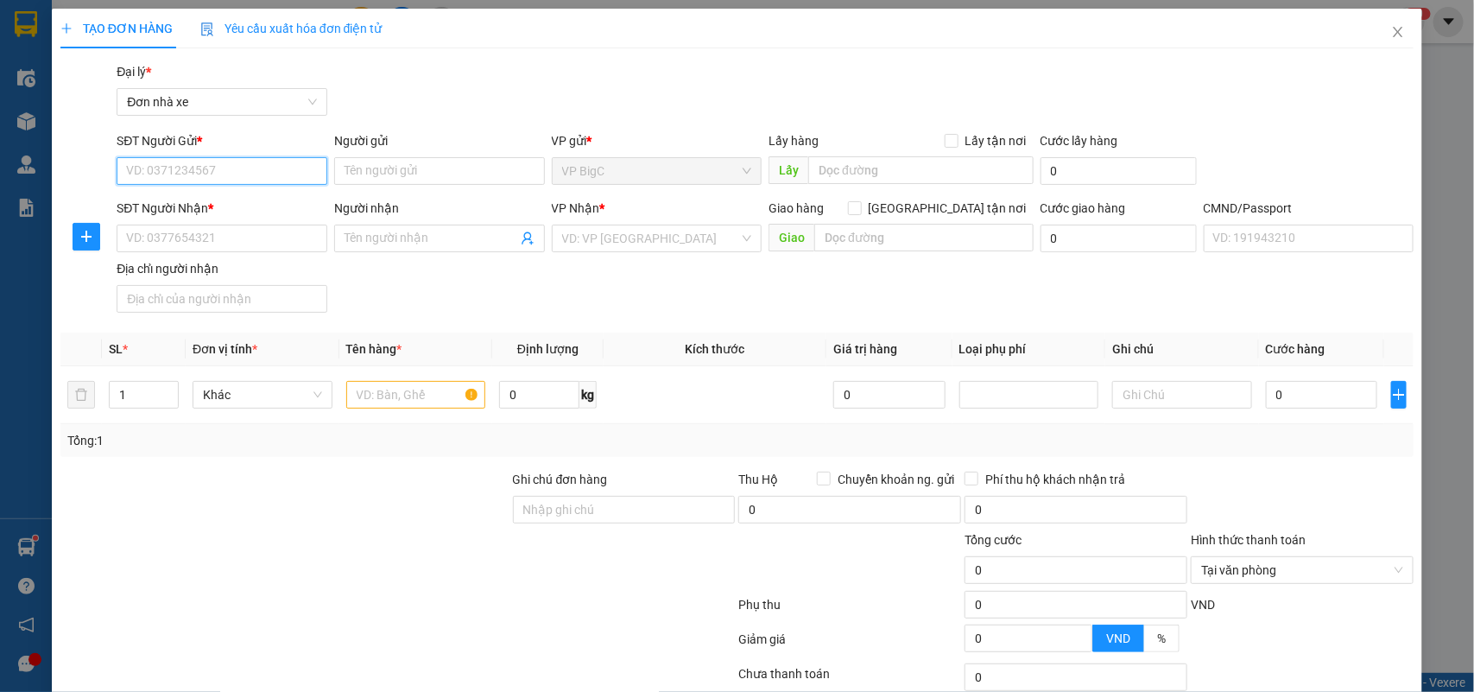
click at [221, 173] on input "SĐT Người Gửi *" at bounding box center [222, 171] width 211 height 28
type input "0367081876"
click at [237, 204] on div "0367081876 - Cty TDM" at bounding box center [219, 205] width 187 height 19
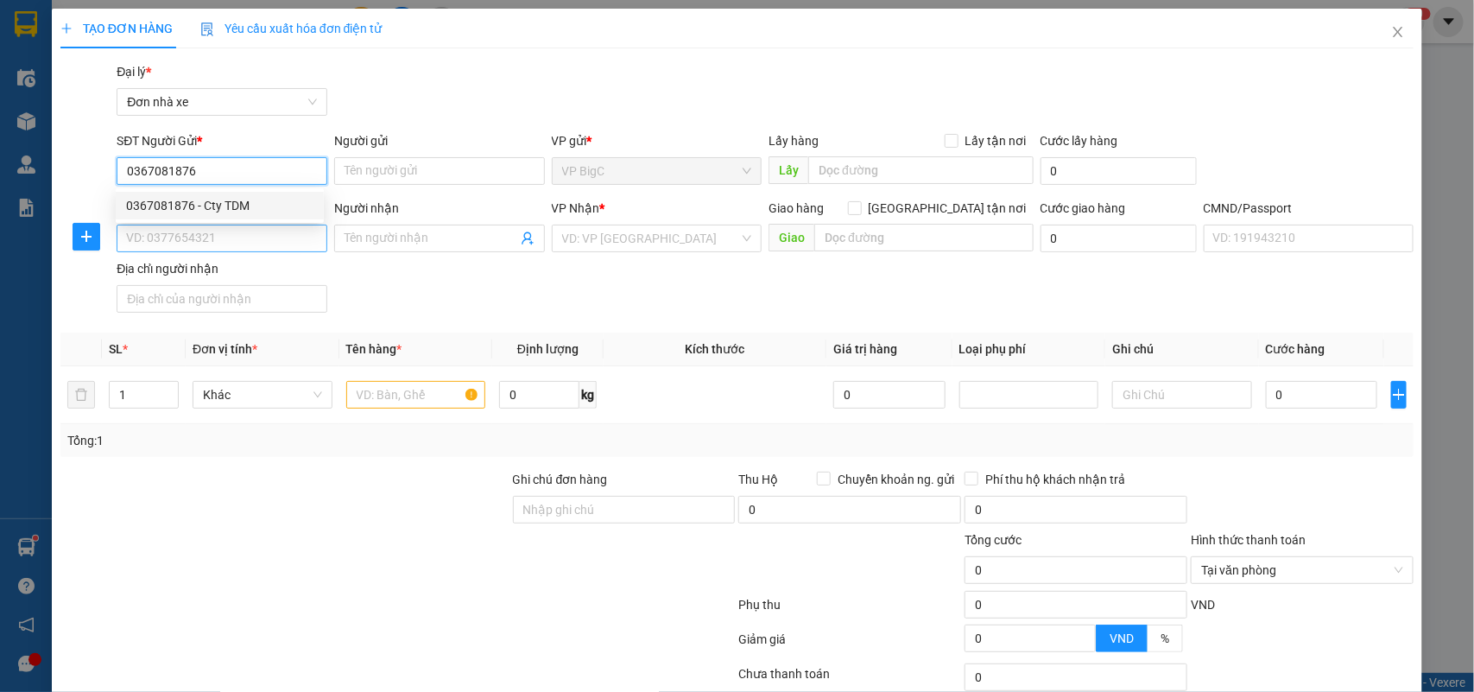
type input "Cty TDM"
type input "0912460262"
type input "chung"
type input "THU SHIP"
type input "0367081876"
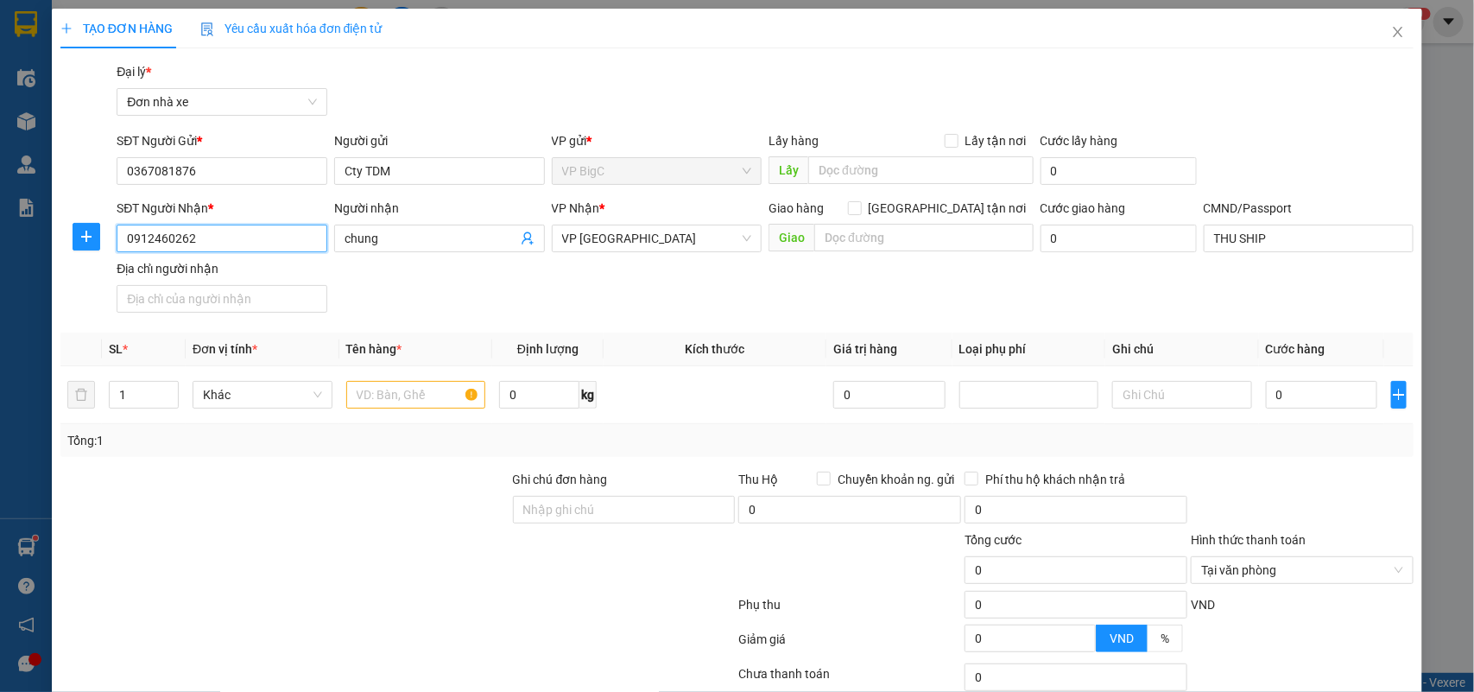
drag, startPoint x: 218, startPoint y: 243, endPoint x: 1, endPoint y: 231, distance: 217.9
click at [2, 231] on div "TẠO ĐƠN HÀNG Yêu cầu xuất hóa đơn điện tử Transit Pickup Surcharge Ids Transit …" at bounding box center [737, 346] width 1474 height 692
click at [199, 274] on div "0912460262 - chung" at bounding box center [219, 273] width 187 height 19
click at [447, 394] on input "text" at bounding box center [416, 395] width 140 height 28
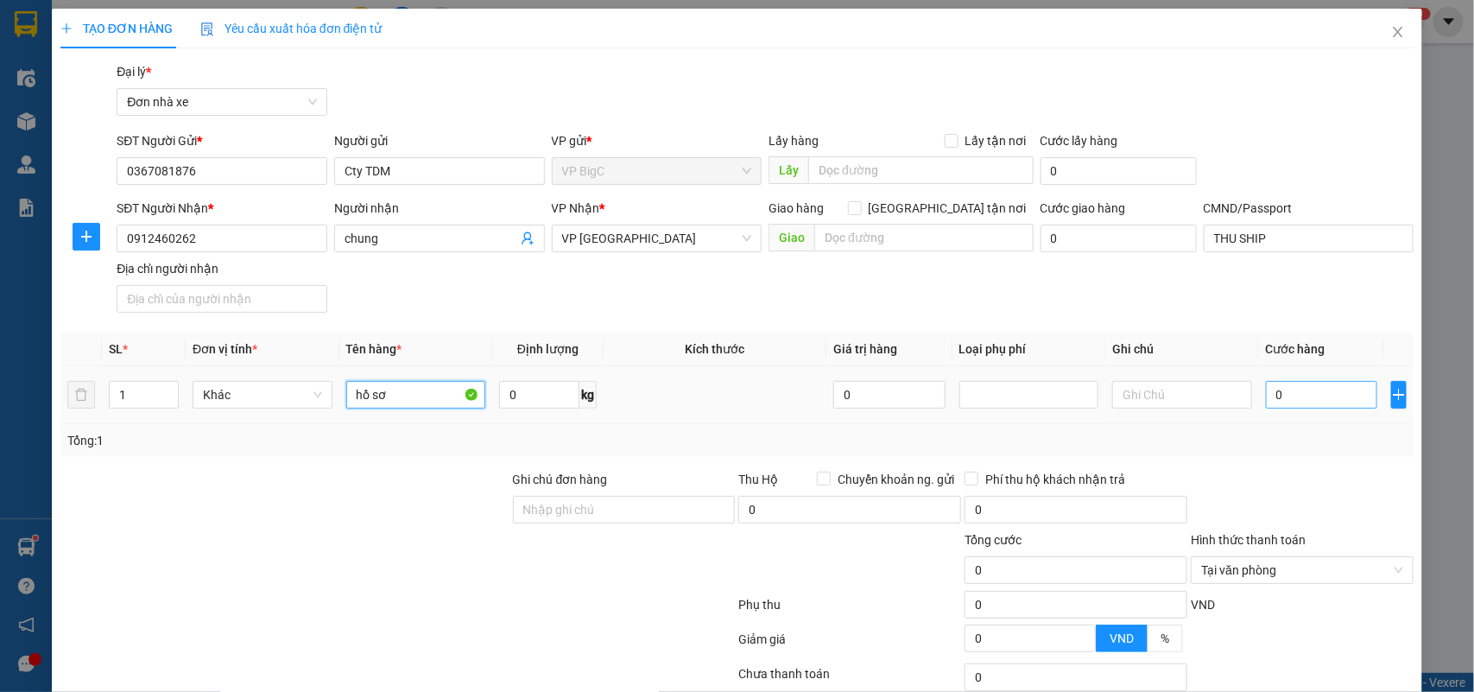
type input "hồ sơ"
type input "2"
type input "25"
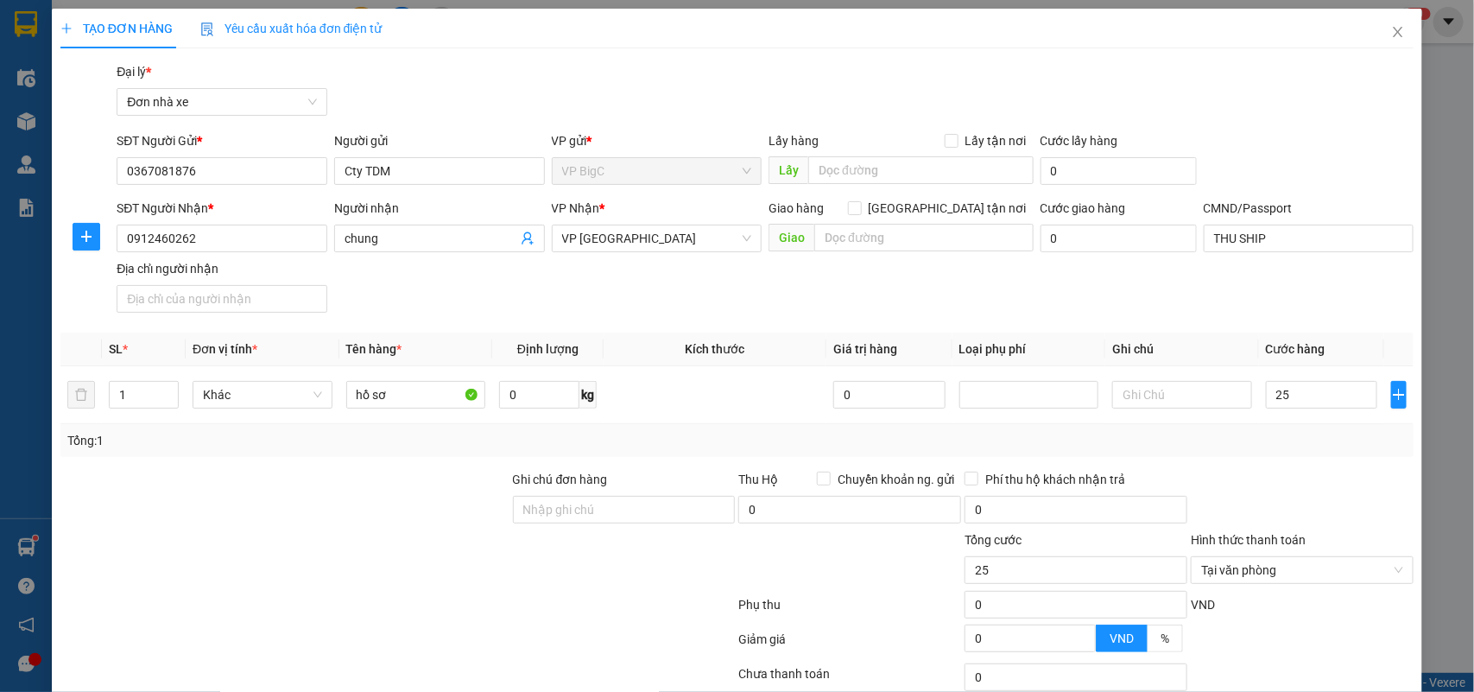
type input "25.000"
drag, startPoint x: 1288, startPoint y: 554, endPoint x: 1300, endPoint y: 547, distance: 14.4
click at [1288, 553] on div "Hình thức thanh toán" at bounding box center [1302, 543] width 223 height 26
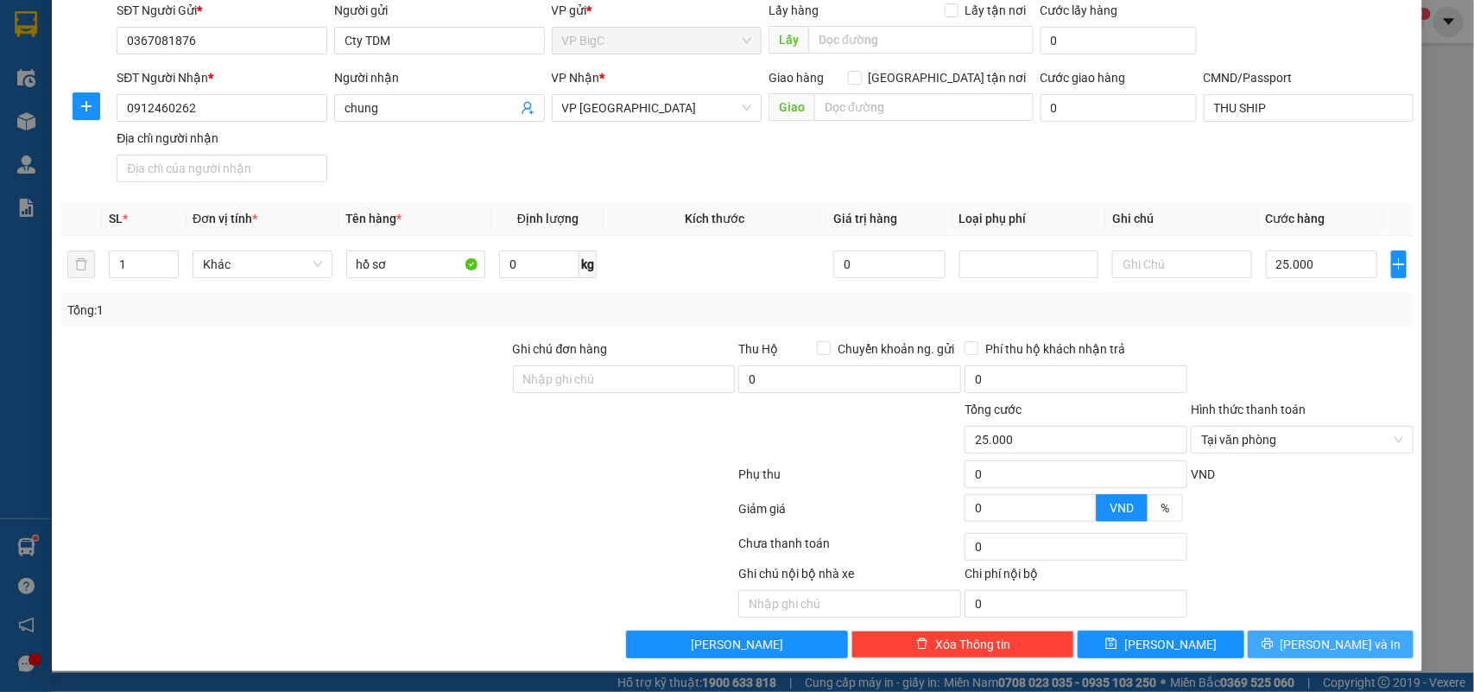
drag, startPoint x: 1335, startPoint y: 649, endPoint x: 1219, endPoint y: 622, distance: 118.9
click at [1334, 649] on span "Lưu và In" at bounding box center [1340, 644] width 121 height 19
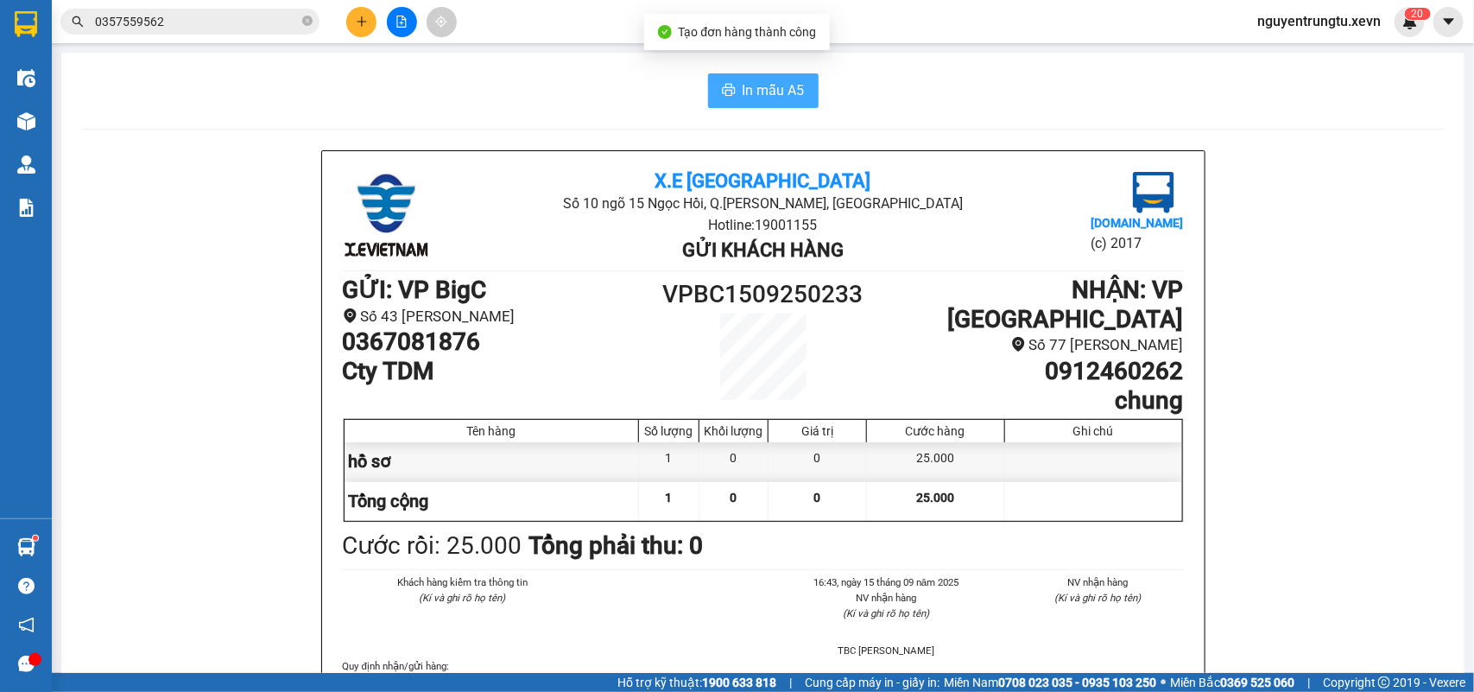
click at [745, 92] on span "In mẫu A5" at bounding box center [774, 90] width 62 height 22
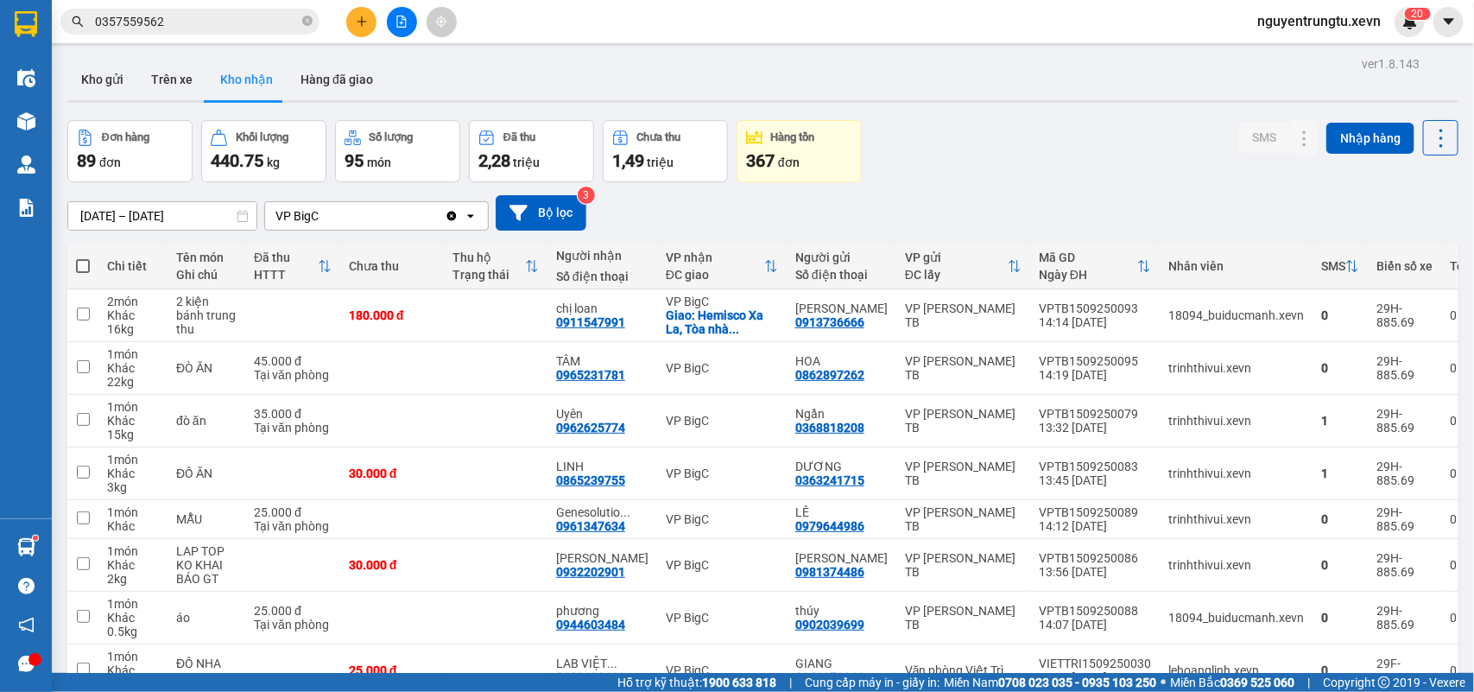
click at [452, 214] on icon "Clear value" at bounding box center [452, 216] width 14 height 14
click at [356, 27] on icon "plus" at bounding box center [362, 22] width 12 height 12
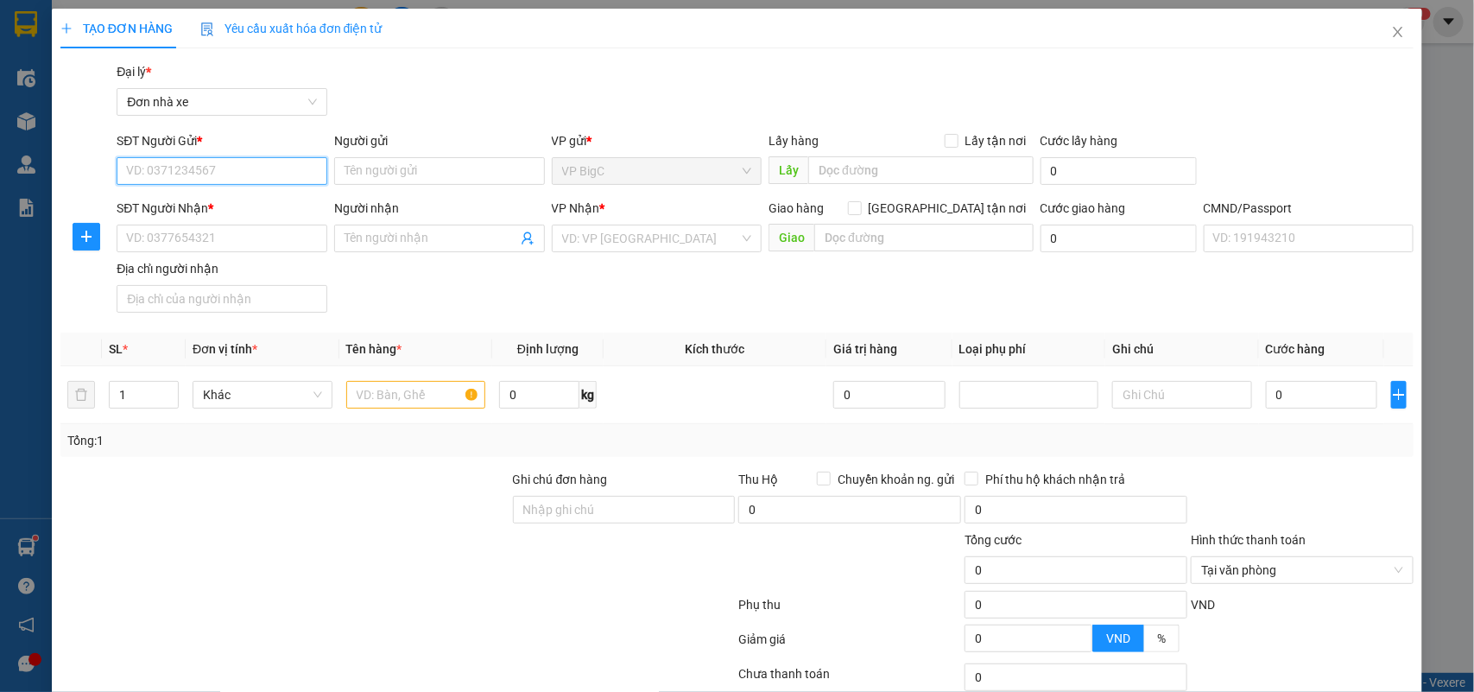
click at [236, 166] on input "SĐT Người Gửi *" at bounding box center [222, 171] width 211 height 28
click at [1391, 33] on icon "close" at bounding box center [1398, 32] width 14 height 14
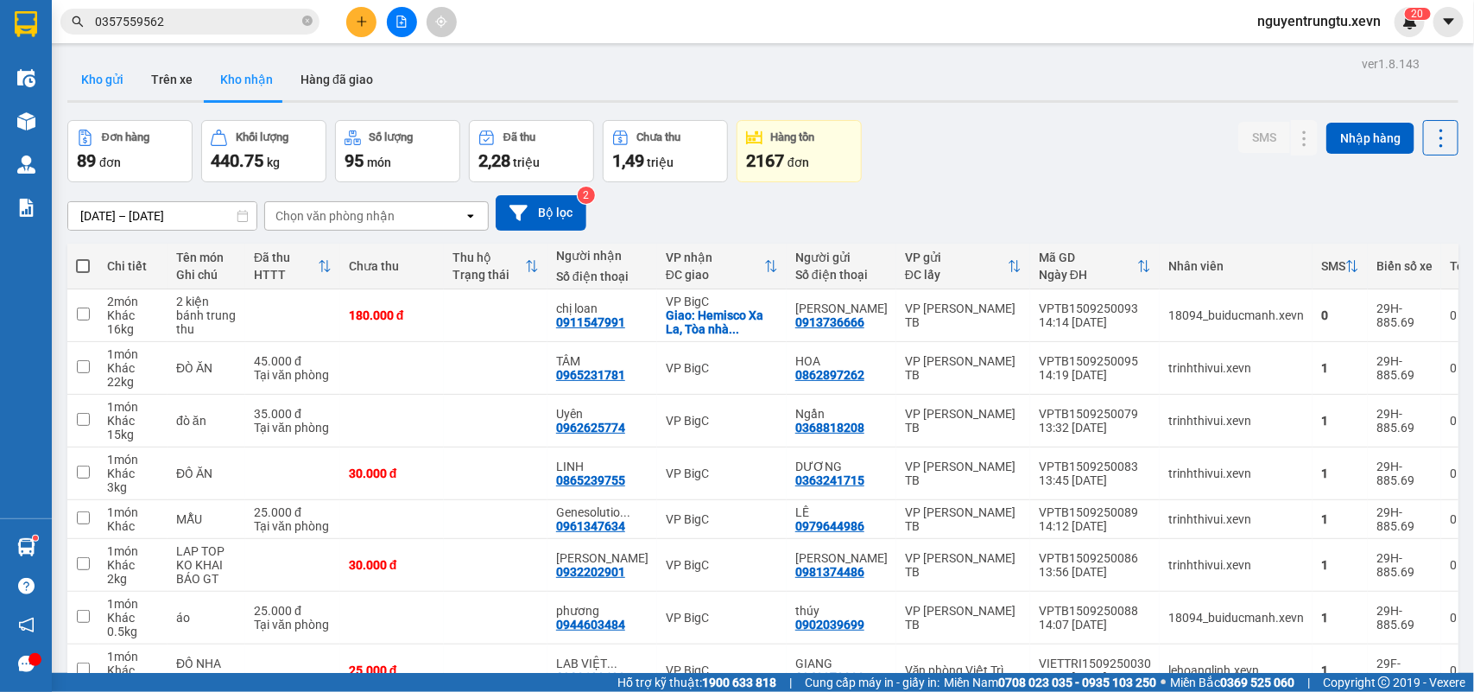
click at [106, 93] on button "Kho gửi" at bounding box center [102, 79] width 70 height 41
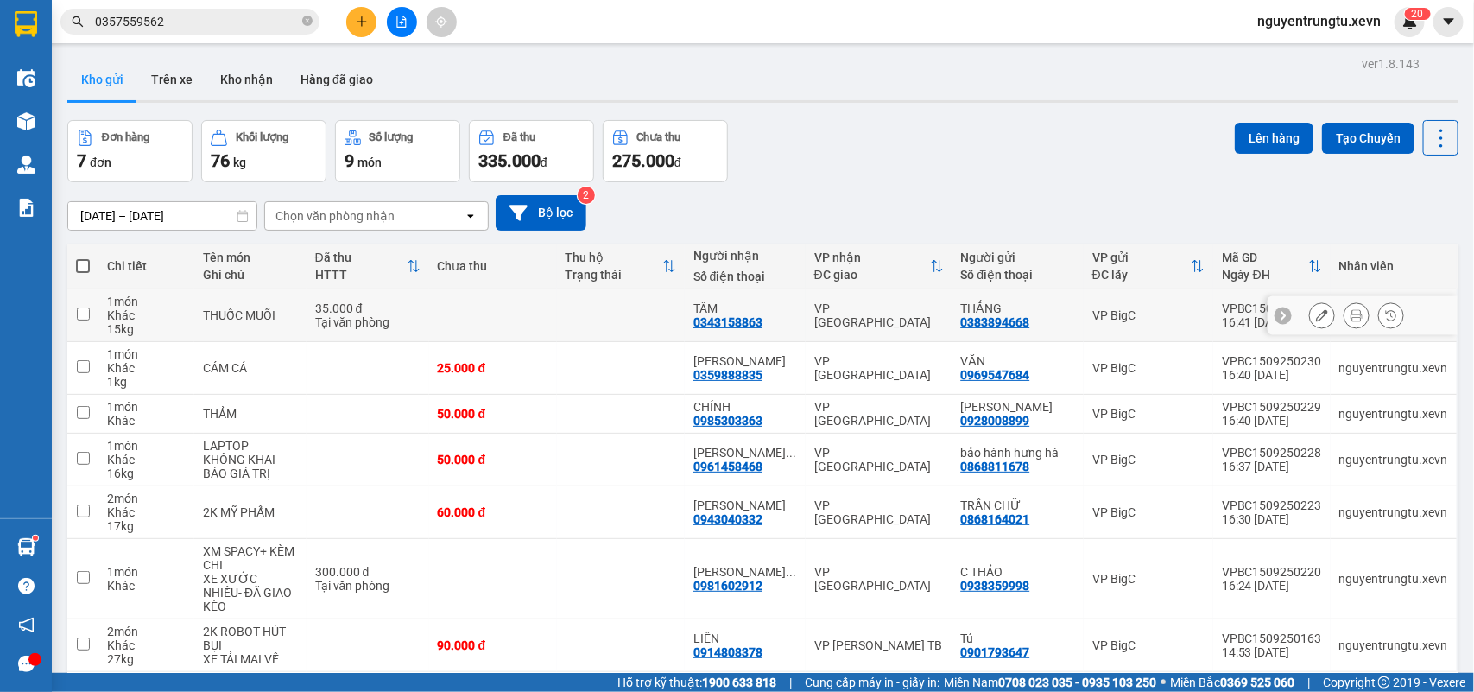
drag, startPoint x: 1040, startPoint y: 325, endPoint x: 1029, endPoint y: 324, distance: 11.3
click at [1029, 324] on div "THẮNG 0383894668" at bounding box center [1018, 315] width 114 height 28
checkbox input "true"
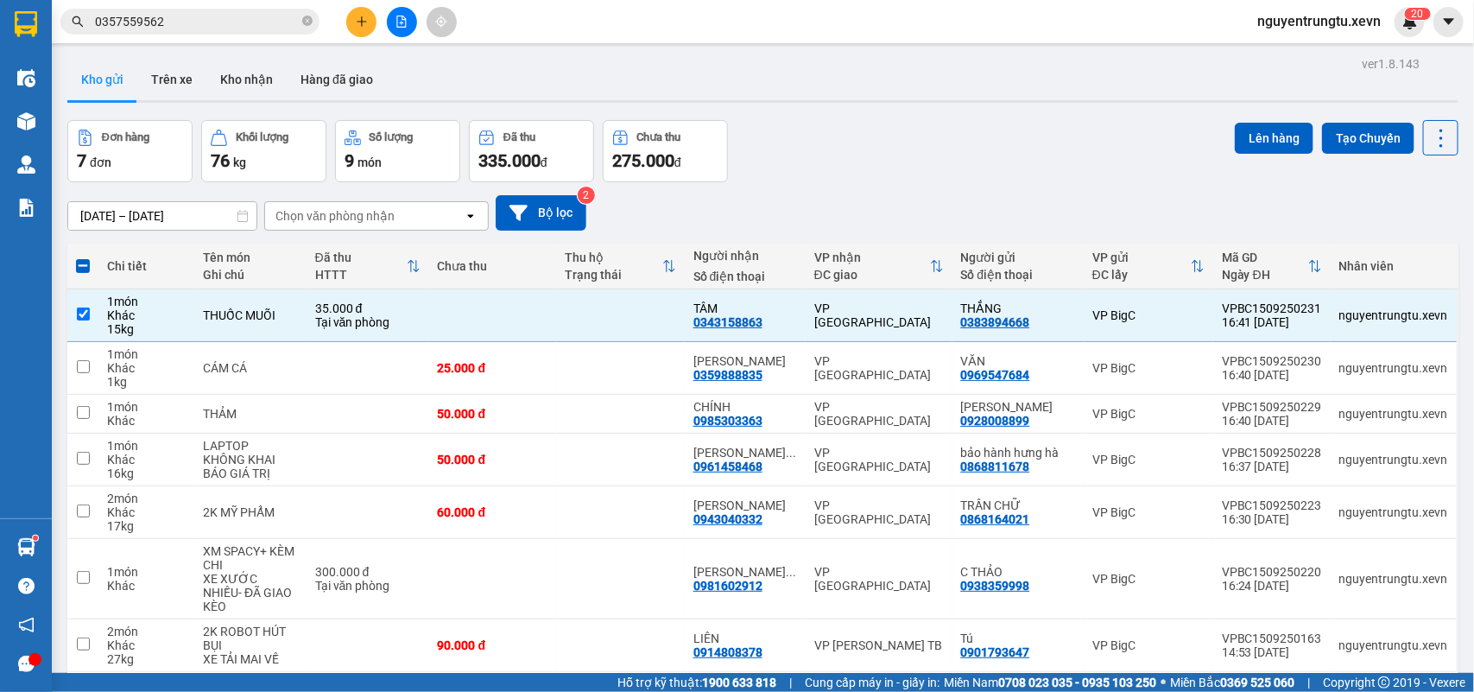
drag, startPoint x: 1041, startPoint y: 183, endPoint x: 437, endPoint y: 238, distance: 606.9
click at [1032, 182] on div "13/09/2025 – 15/09/2025 Press the down arrow key to interact with the calendar …" at bounding box center [762, 212] width 1391 height 61
drag, startPoint x: 255, startPoint y: 63, endPoint x: 238, endPoint y: 83, distance: 25.8
click at [253, 65] on button "Kho nhận" at bounding box center [246, 79] width 80 height 41
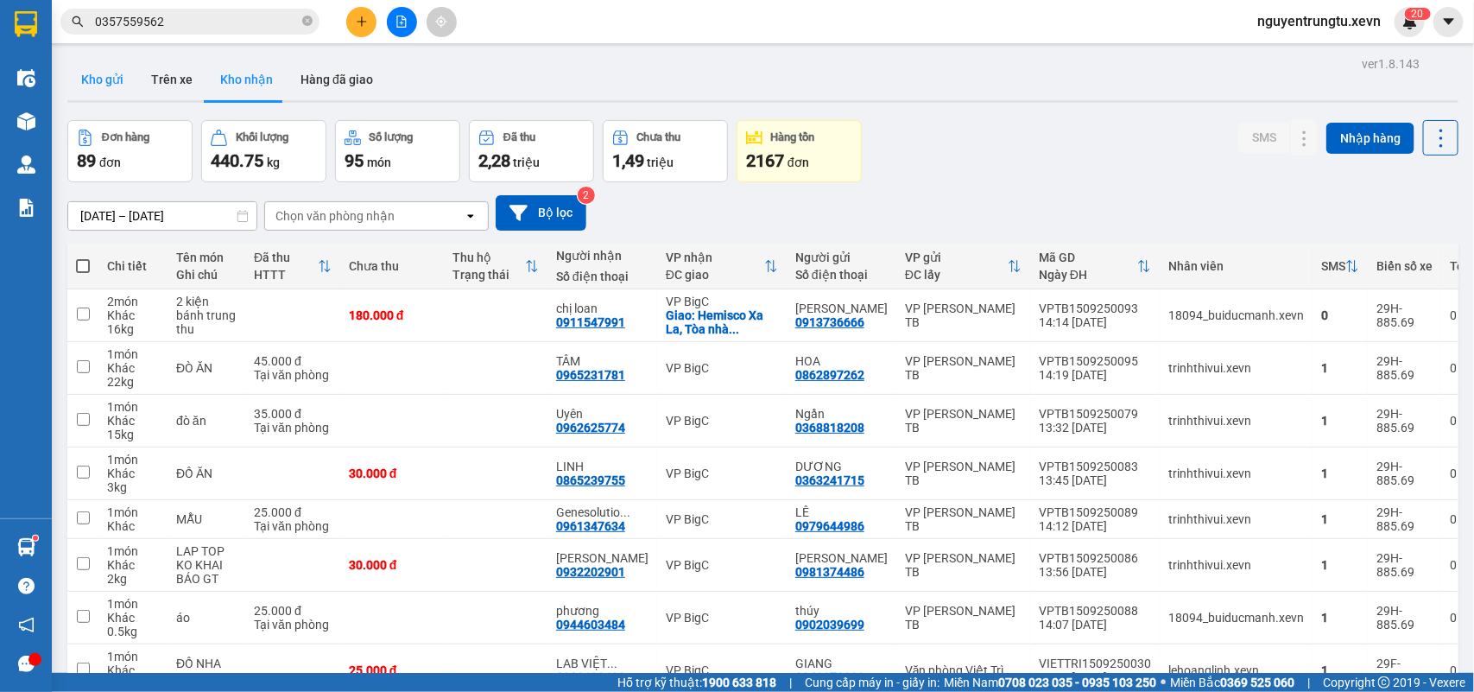
click at [95, 84] on button "Kho gửi" at bounding box center [102, 79] width 70 height 41
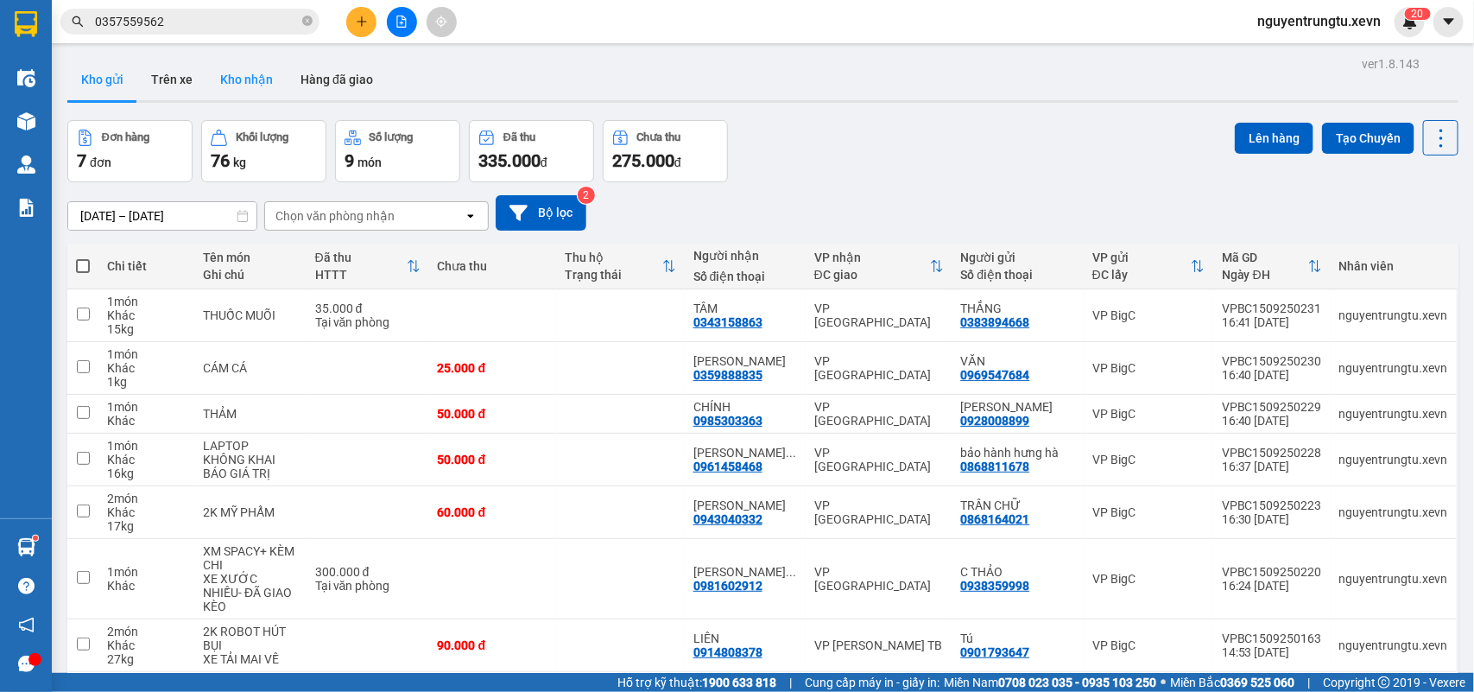
drag, startPoint x: 296, startPoint y: 92, endPoint x: 257, endPoint y: 88, distance: 39.0
click at [261, 91] on div "Kho gửi Trên xe Kho nhận Hàng đã giao" at bounding box center [762, 82] width 1391 height 46
click at [253, 85] on button "Kho nhận" at bounding box center [246, 79] width 80 height 41
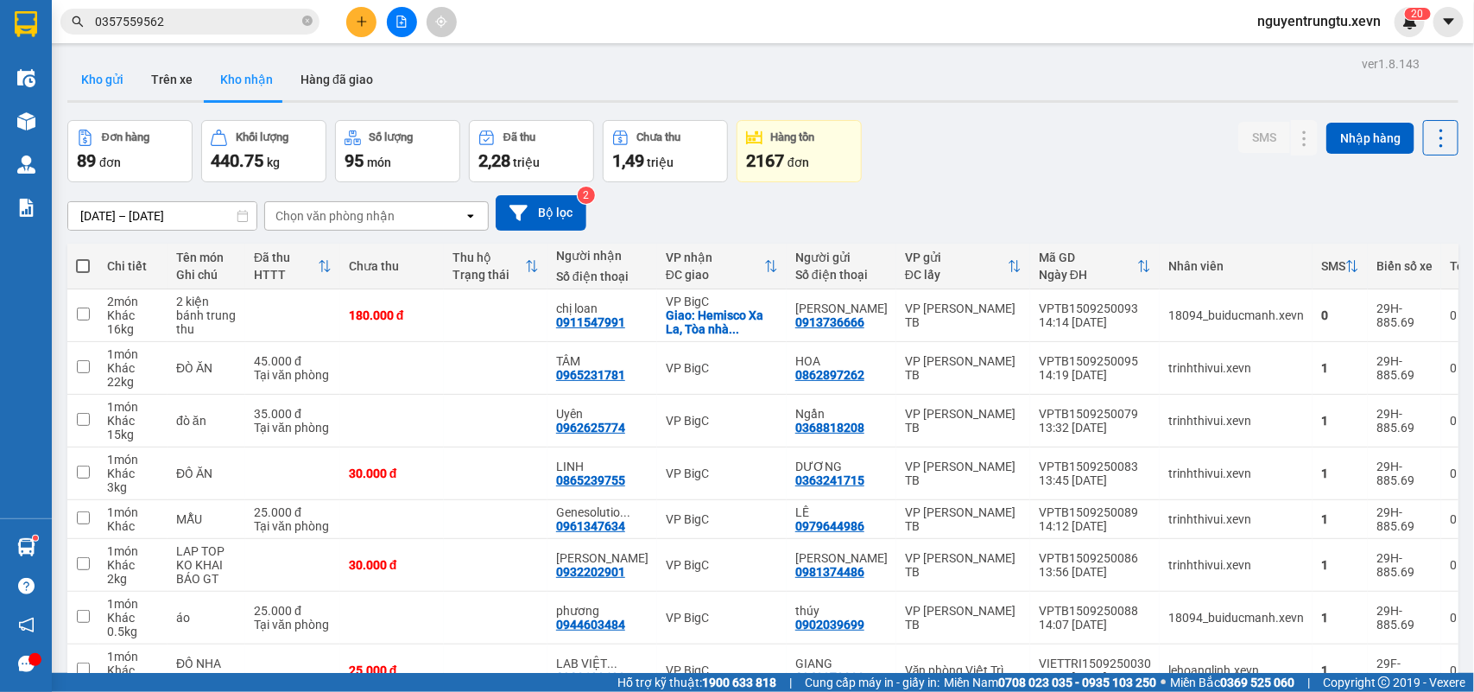
click at [95, 84] on button "Kho gửi" at bounding box center [102, 79] width 70 height 41
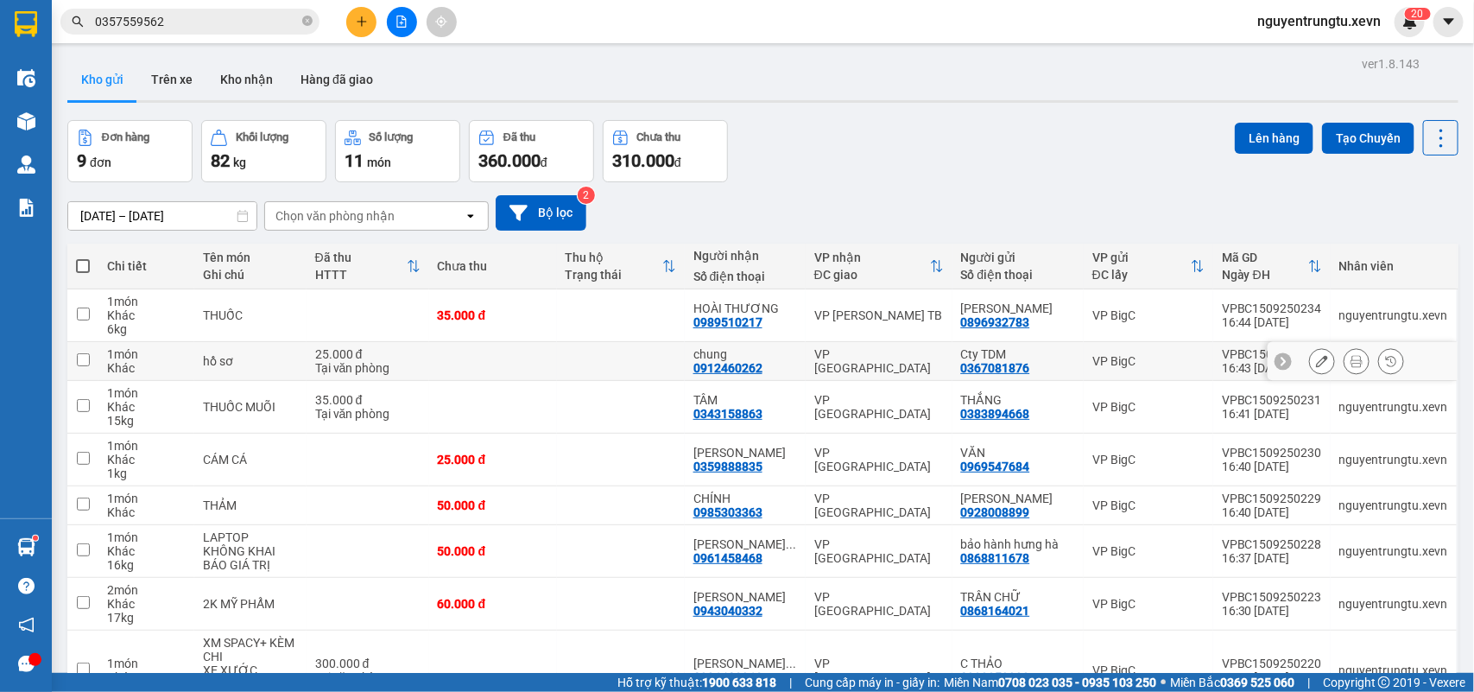
click at [1316, 363] on icon at bounding box center [1322, 361] width 12 height 12
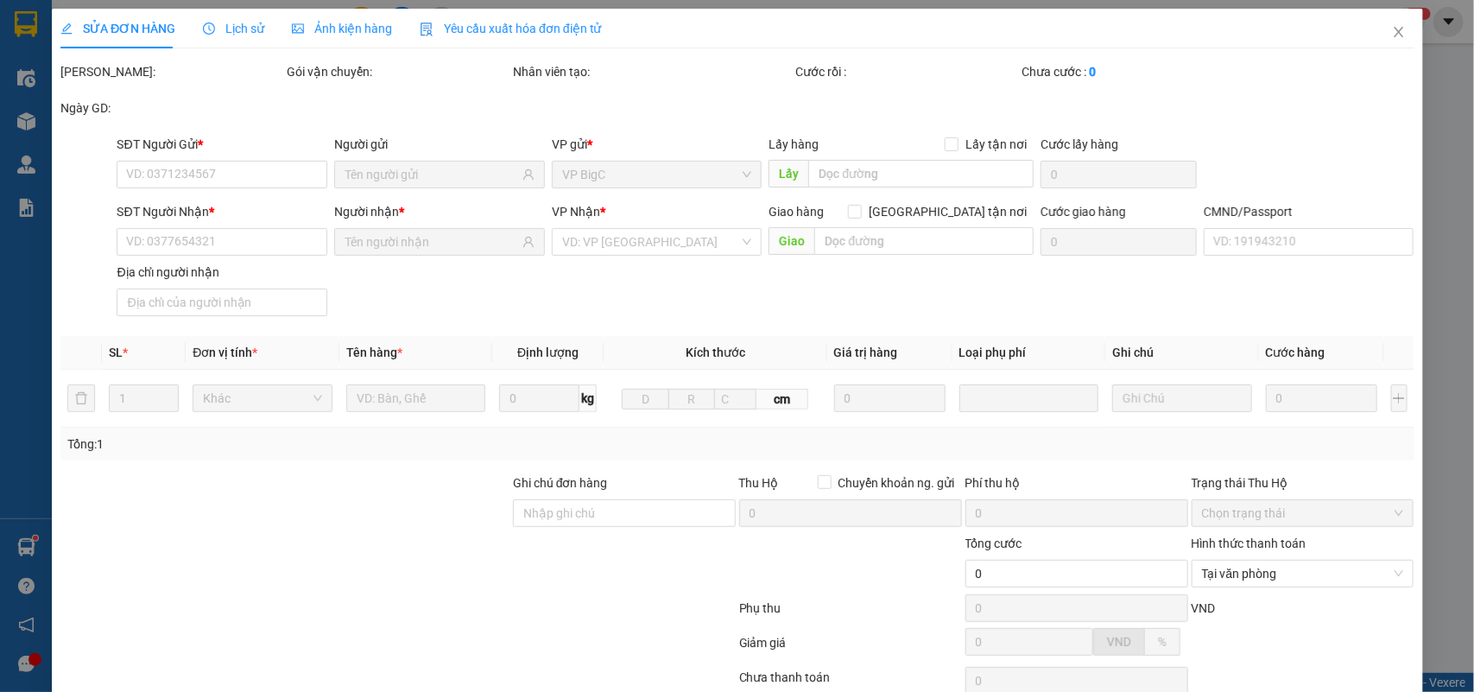
type input "0367081876"
type input "0912460262"
type input "THU SHIP"
type input "25.000"
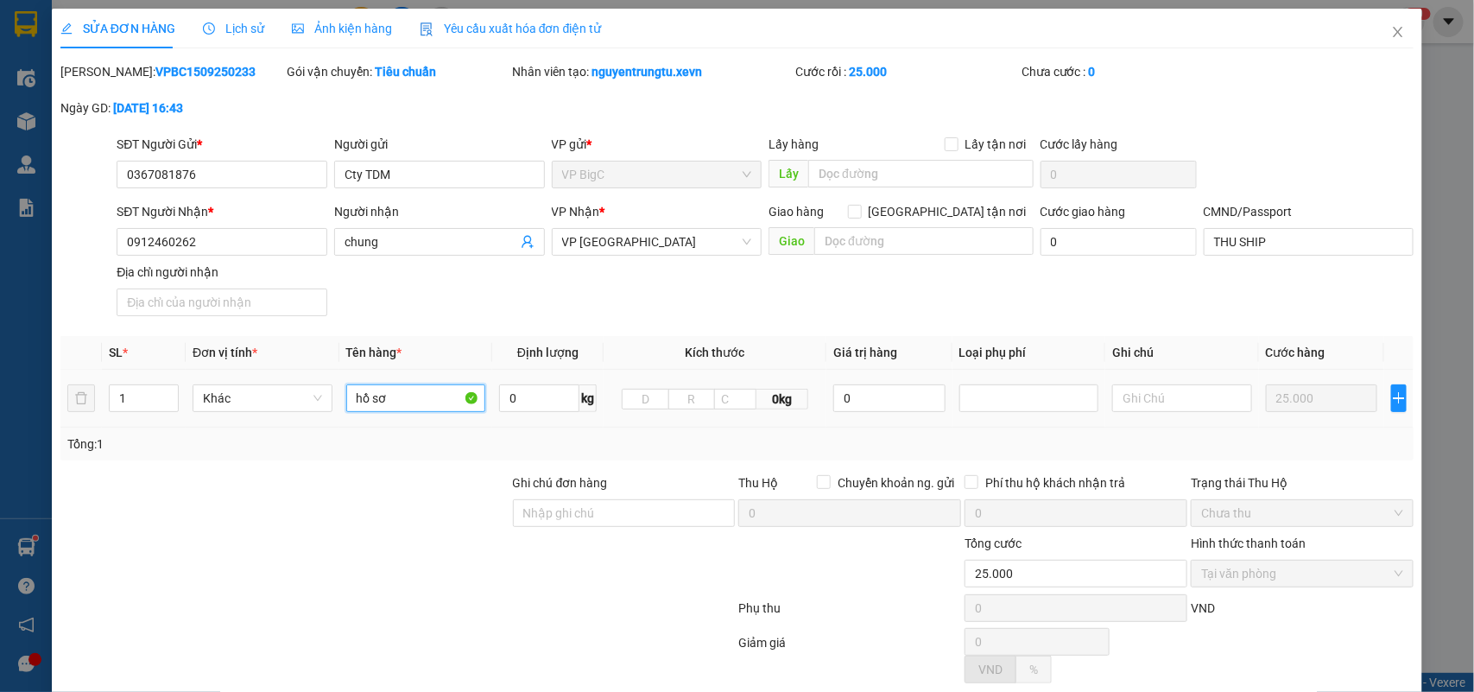
click at [288, 412] on tr "1 Khác hồ sơ 0 kg 0kg 0 25.000" at bounding box center [737, 399] width 1354 height 58
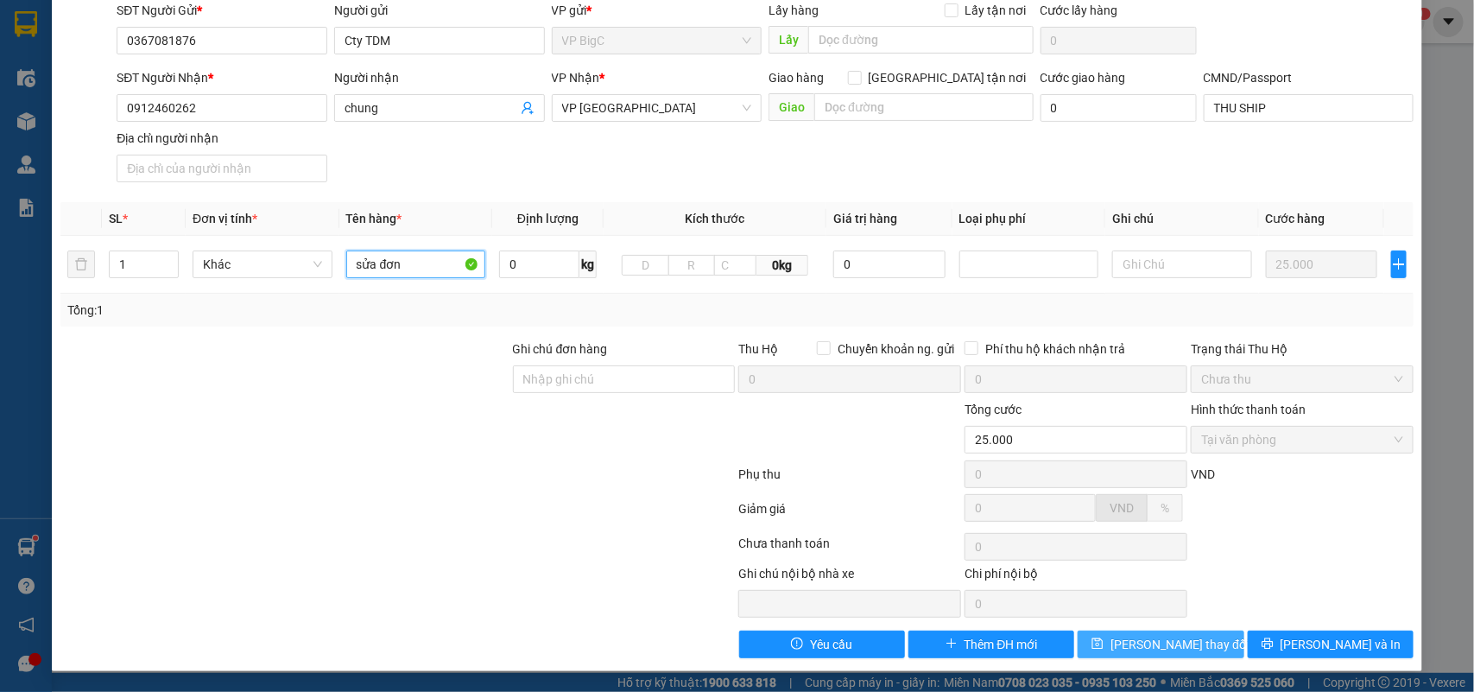
type input "sửa đơn"
click at [1171, 648] on span "Lưu thay đổi" at bounding box center [1179, 644] width 138 height 19
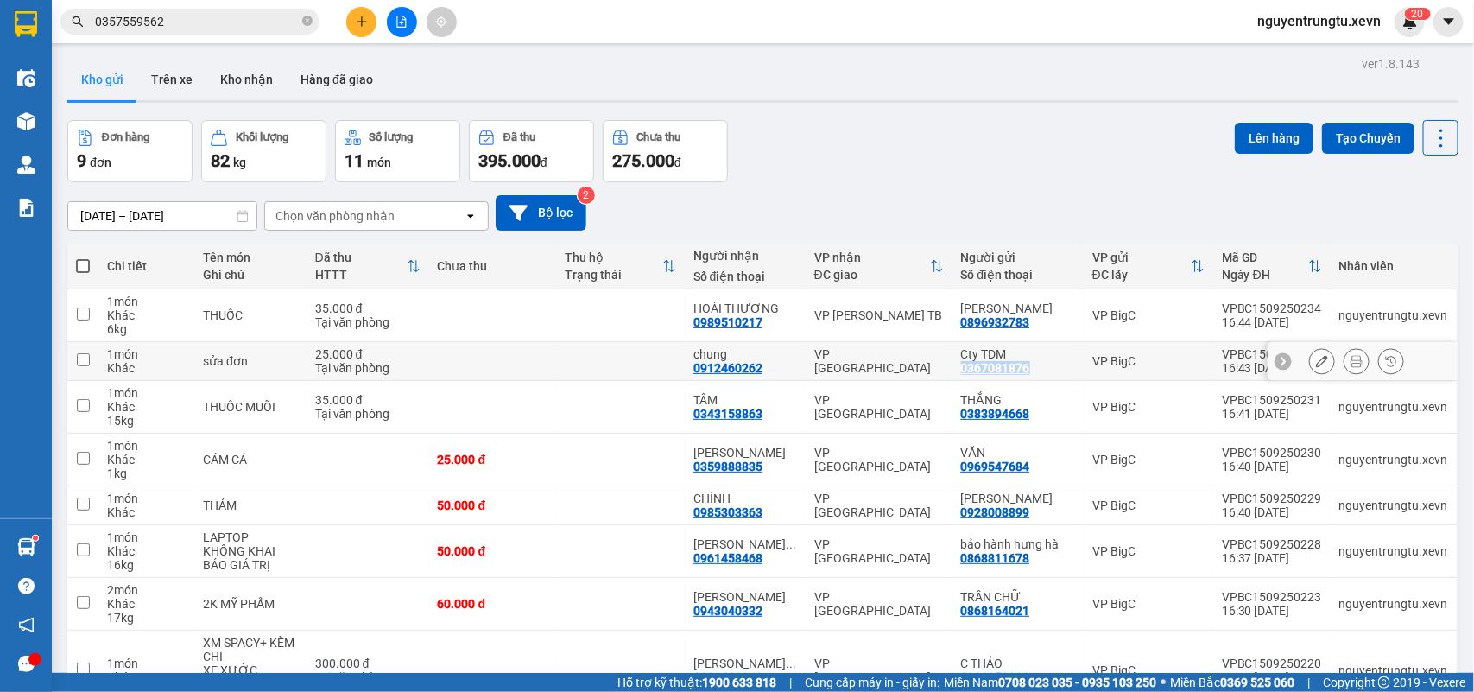
drag, startPoint x: 1033, startPoint y: 371, endPoint x: 961, endPoint y: 370, distance: 71.7
click at [961, 370] on div "Cty TDM 0367081876" at bounding box center [1018, 361] width 114 height 28
checkbox input "true"
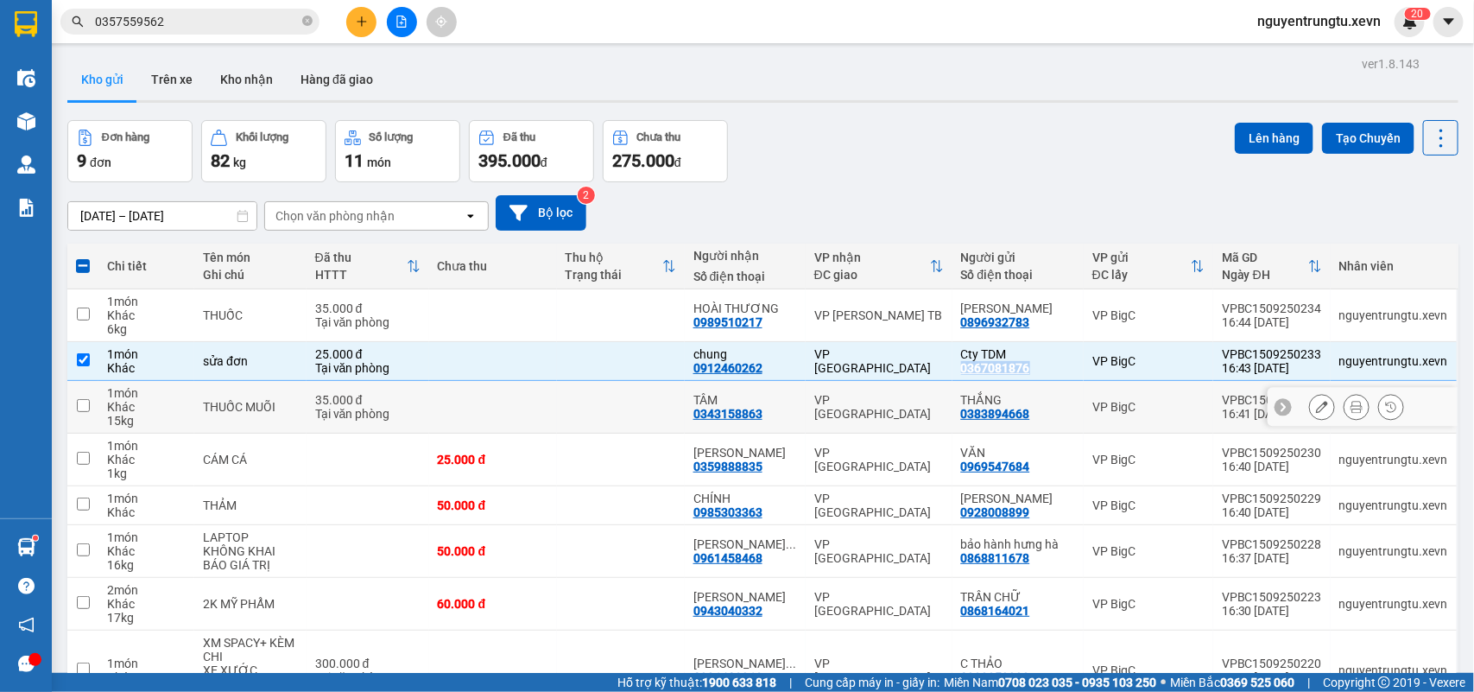
copy div "0367081876"
click at [368, 16] on button at bounding box center [361, 22] width 30 height 30
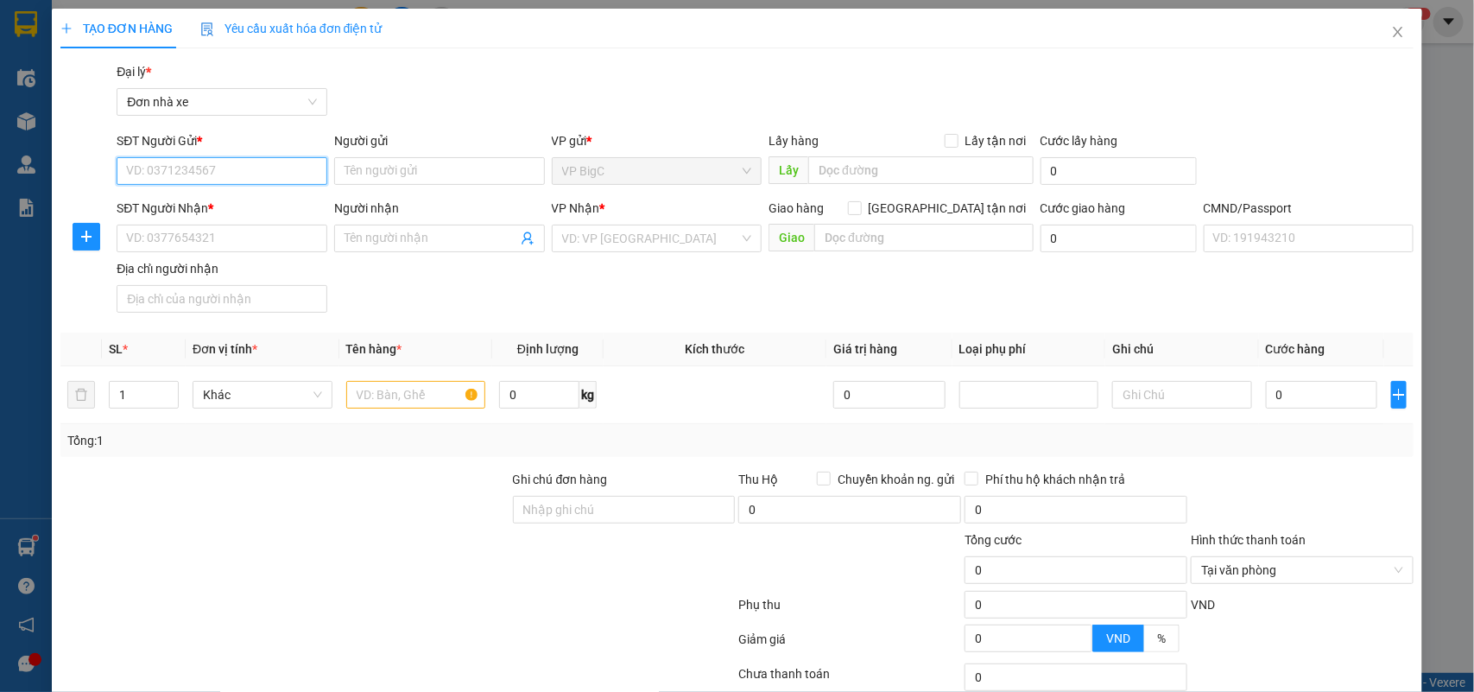
paste input "0367081876"
type input "0367081876"
click at [246, 213] on div "0367081876 - Cty TDM" at bounding box center [219, 205] width 187 height 19
type input "Cty TDM"
type input "0912460262"
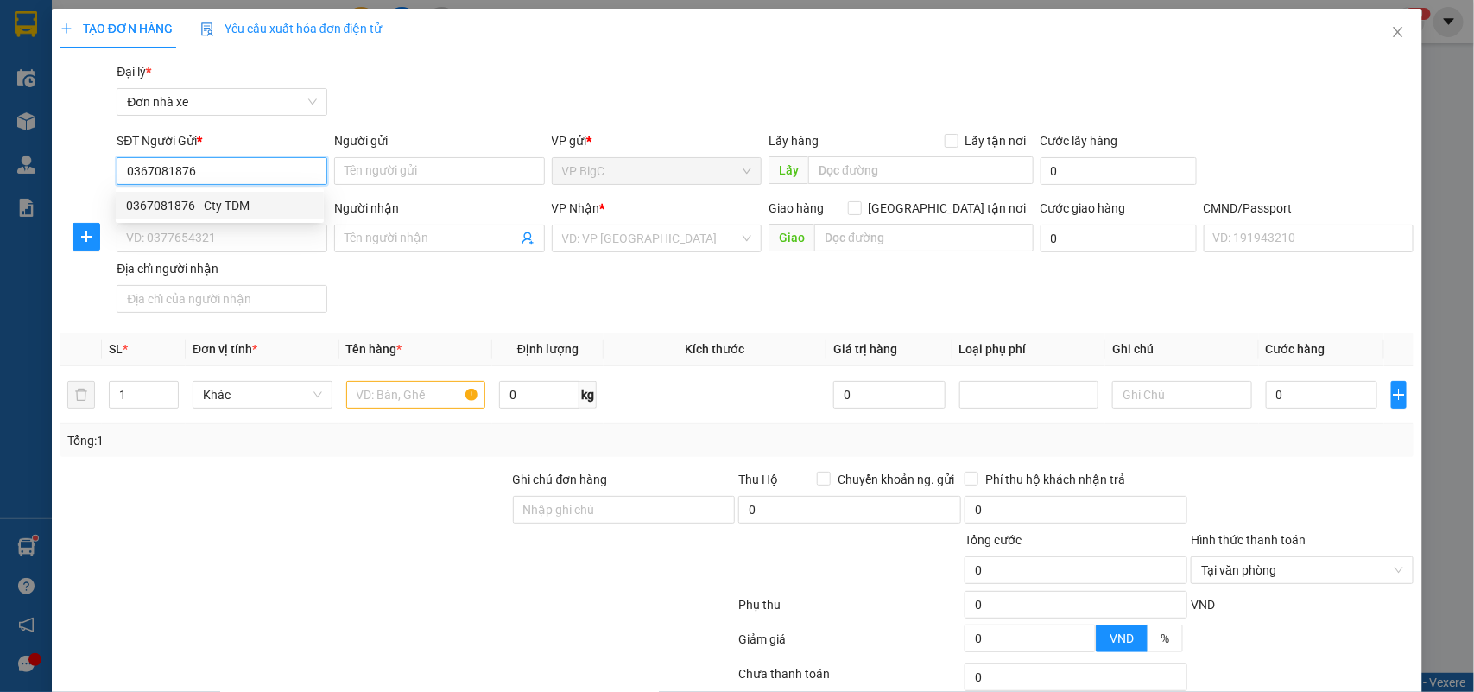
type input "chung"
type input "THU SHIP"
type input "0367081876"
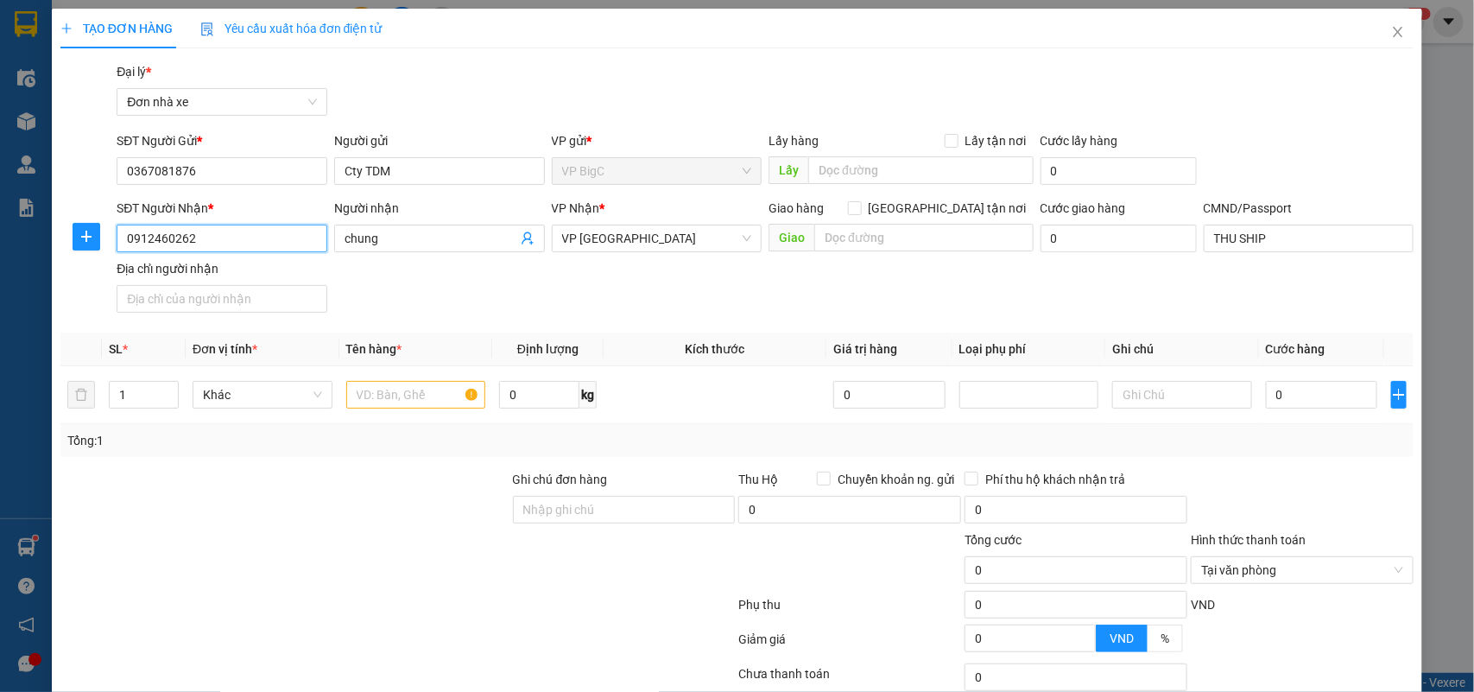
drag, startPoint x: 214, startPoint y: 247, endPoint x: 0, endPoint y: 268, distance: 215.1
click at [0, 268] on div "TẠO ĐƠN HÀNG Yêu cầu xuất hóa đơn điện tử Transit Pickup Surcharge Ids Transit …" at bounding box center [737, 346] width 1474 height 692
drag, startPoint x: 447, startPoint y: 294, endPoint x: 446, endPoint y: 338, distance: 44.9
click at [455, 294] on div "SĐT Người Nhận * 0912460262 Người nhận chung VP Nhận * VP Nam Định Giao hàng Gi…" at bounding box center [765, 259] width 1304 height 121
click at [413, 385] on input "text" at bounding box center [416, 395] width 140 height 28
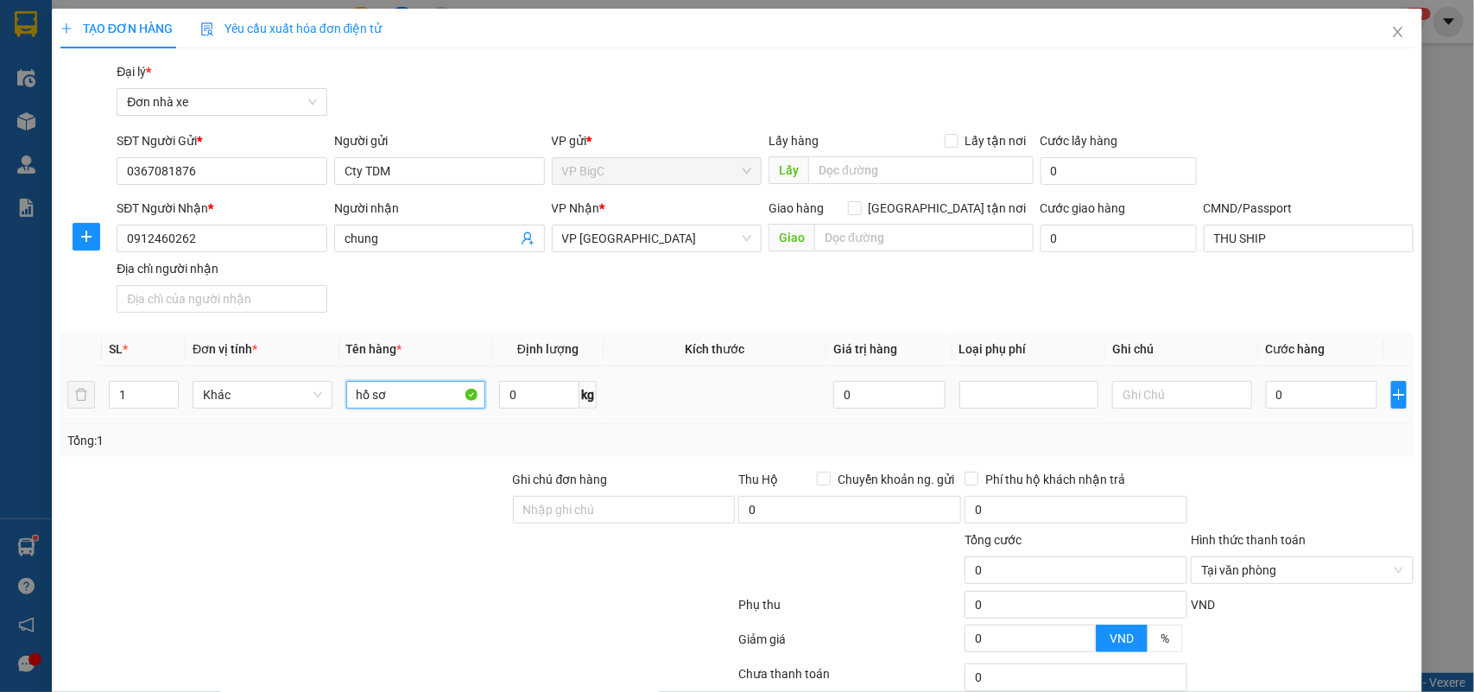
type input "hồ sơ"
click at [919, 200] on div "Giao hàng Giao tận nơi" at bounding box center [900, 208] width 265 height 19
click at [860, 210] on input "Giao tận nơi" at bounding box center [854, 207] width 12 height 12
checkbox input "true"
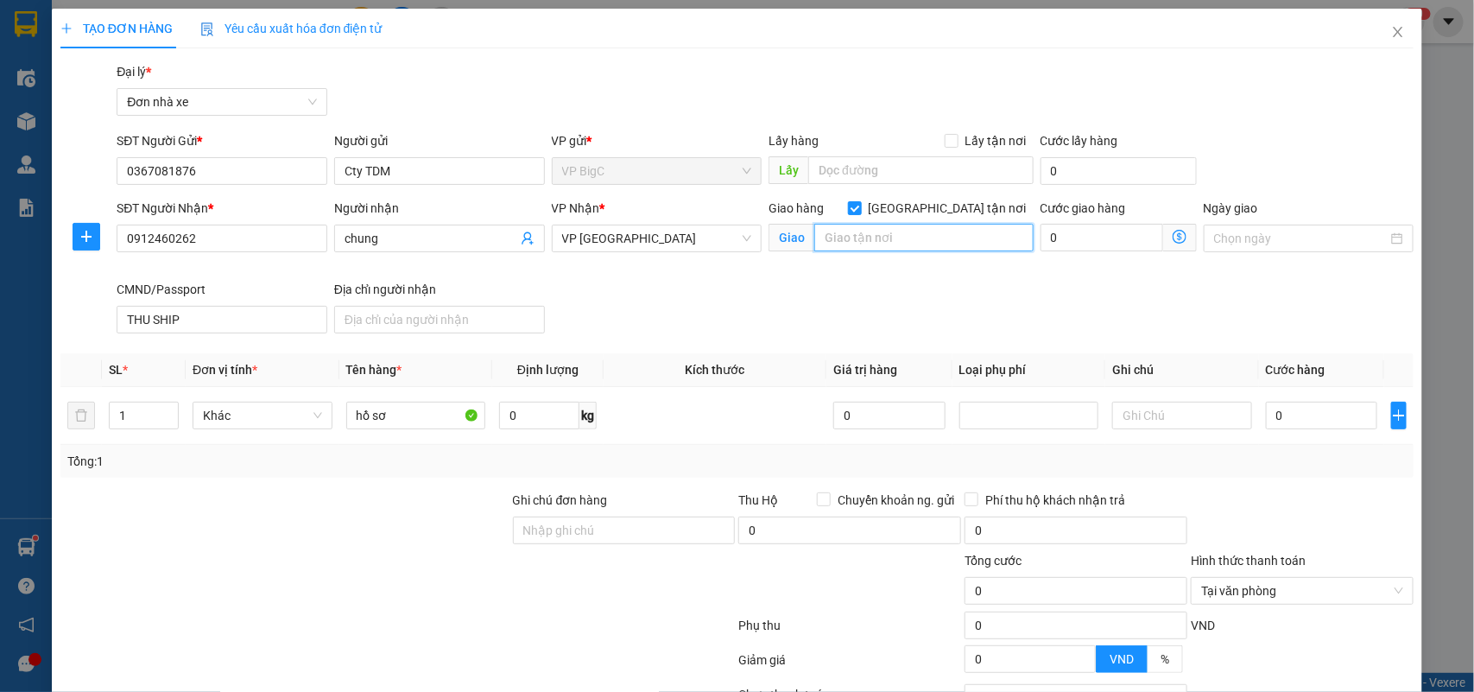
click at [865, 244] on input "text" at bounding box center [923, 238] width 219 height 28
click at [842, 243] on input "text" at bounding box center [923, 238] width 219 height 28
drag, startPoint x: 919, startPoint y: 243, endPoint x: 713, endPoint y: 252, distance: 206.5
click at [723, 249] on div "SĐT Người Nhận * 0912460262 Người nhận chung VP Nhận * VP Nam Định Giao hàng Gi…" at bounding box center [765, 270] width 1304 height 142
click at [924, 224] on div "Giao hàng Giao tận nơi Giao số 80 Đông A," at bounding box center [900, 229] width 265 height 60
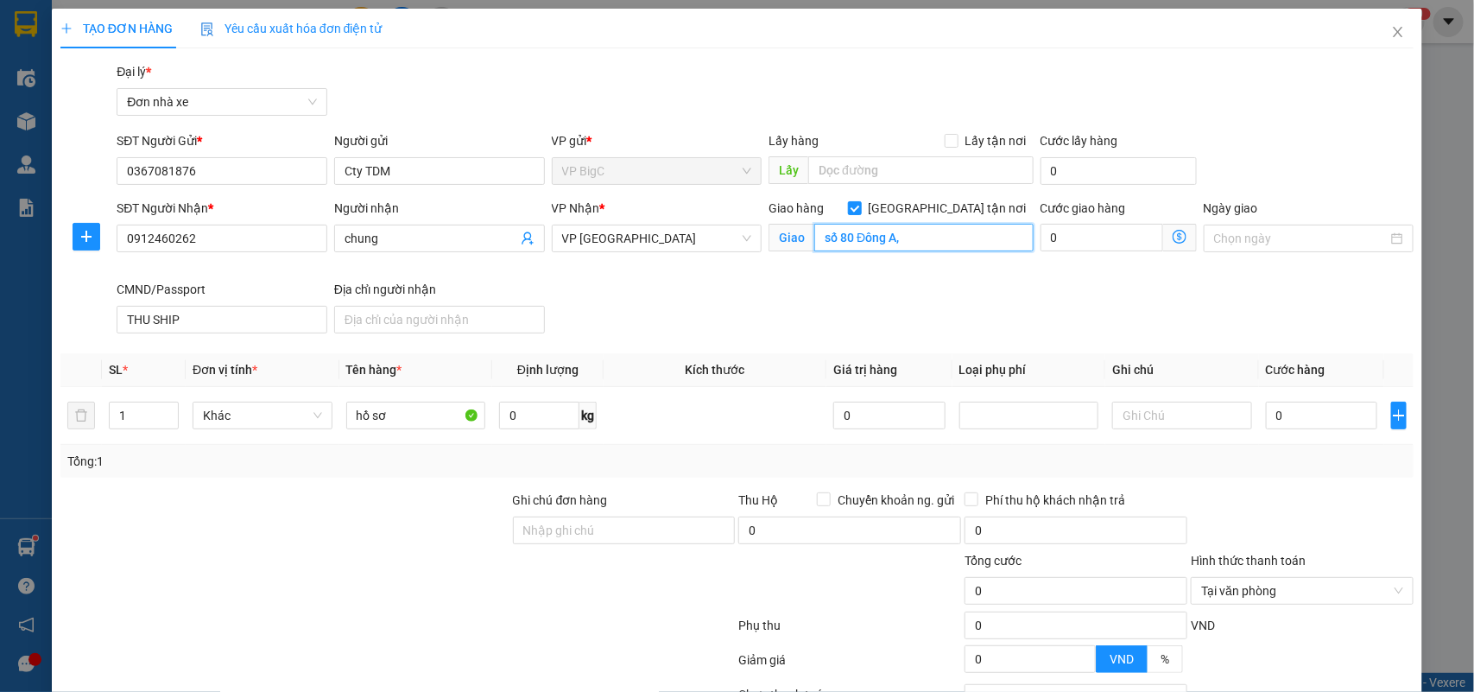
click at [926, 238] on input "số 80 Đông A," at bounding box center [923, 238] width 219 height 28
click at [926, 239] on input "số 80 Đông A," at bounding box center [923, 238] width 219 height 28
click at [926, 243] on input "số 80 Đông A," at bounding box center [923, 238] width 219 height 28
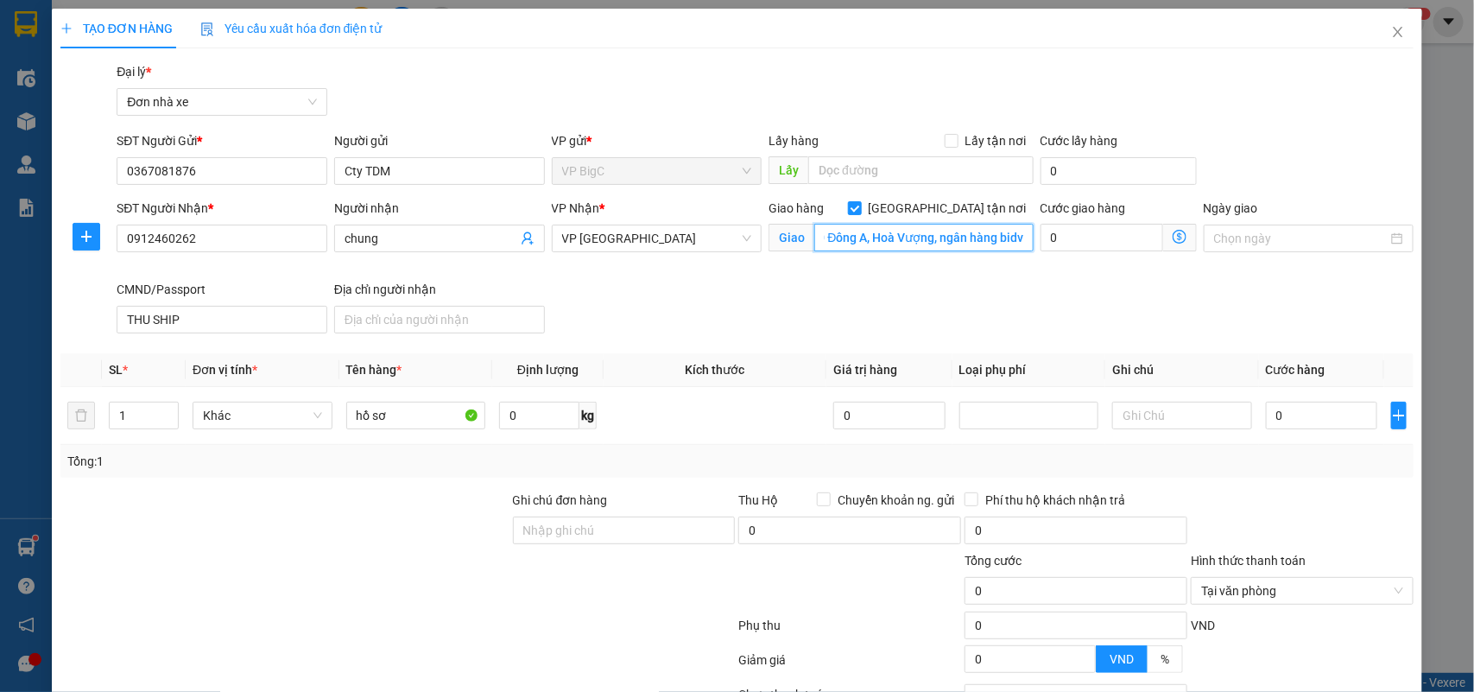
type input "số 80 Đông A, Hoà Vượng, ngân hàng bidv"
click at [1105, 256] on div "Cước giao hàng 0" at bounding box center [1118, 229] width 156 height 60
click at [1096, 246] on input "0" at bounding box center [1101, 238] width 123 height 28
type input "12"
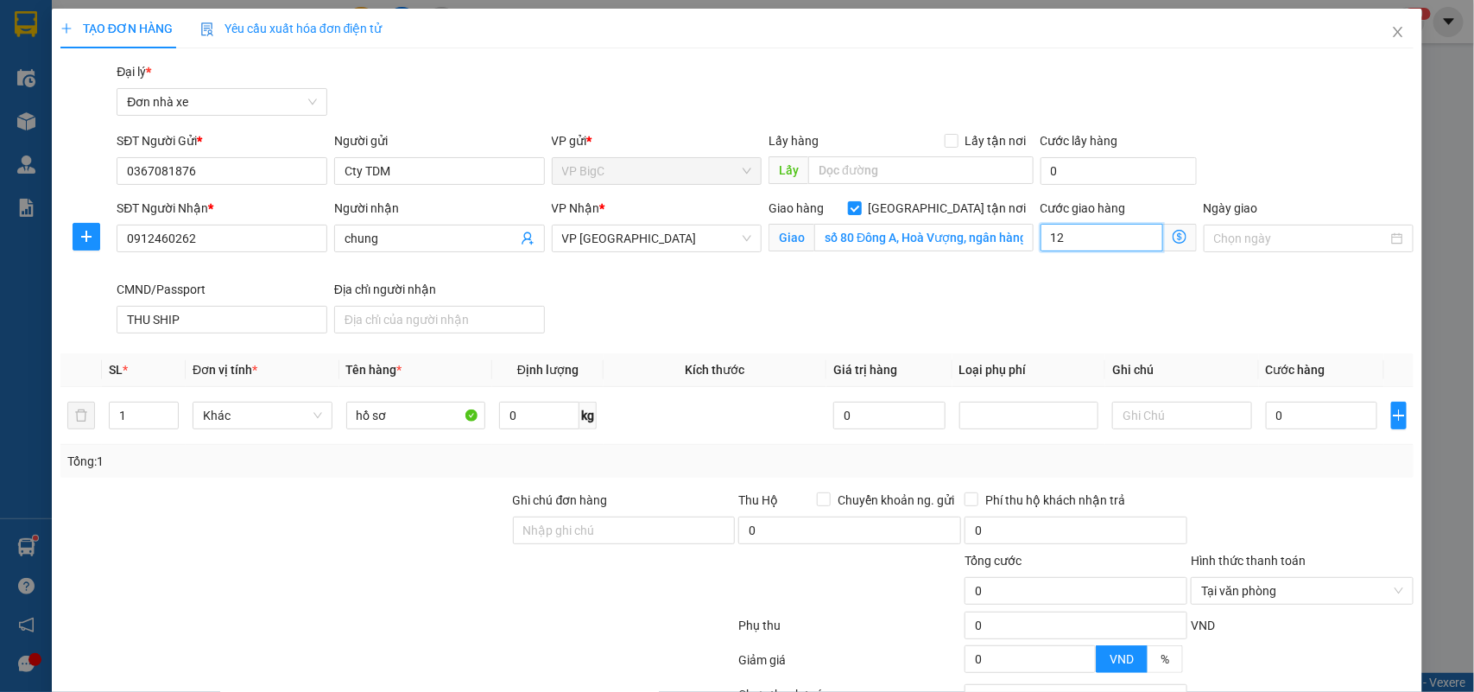
type input "12"
type input "125"
type input "12"
type input "1"
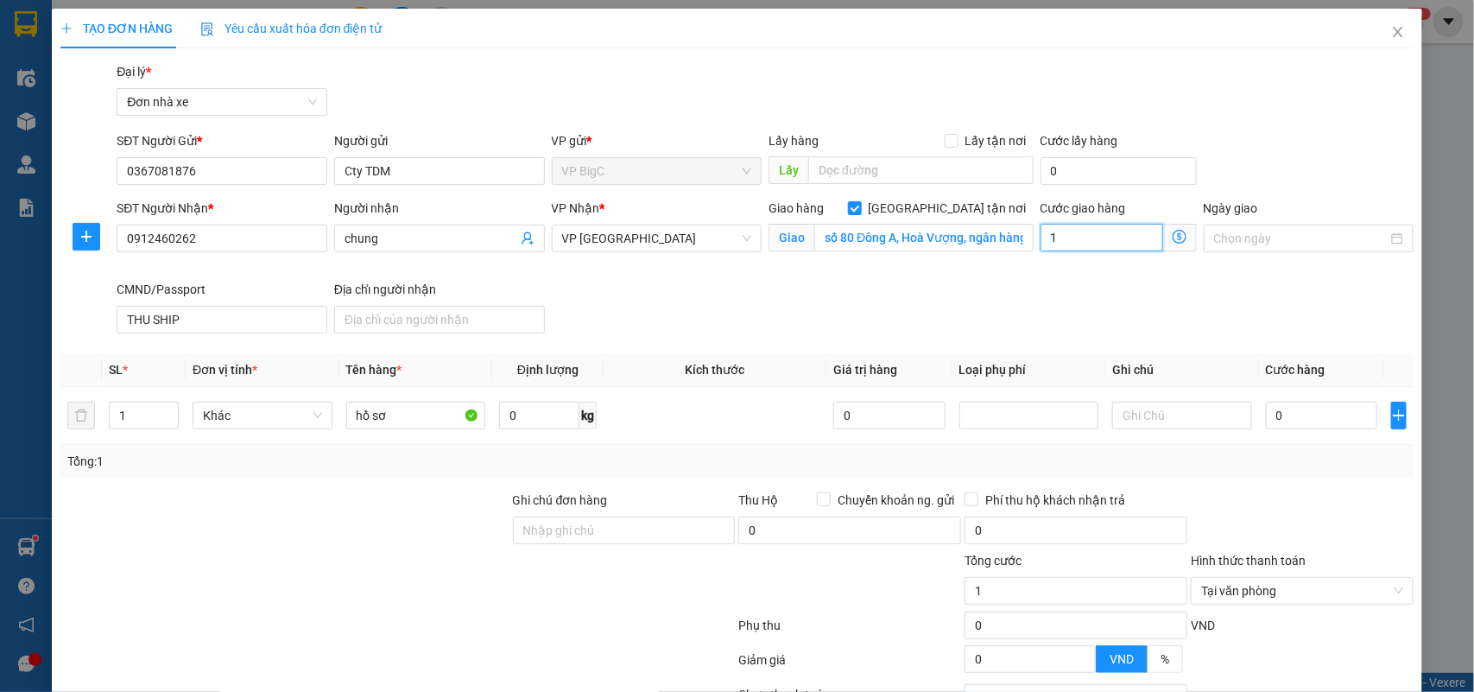
type input "0"
type input "2"
type input "25"
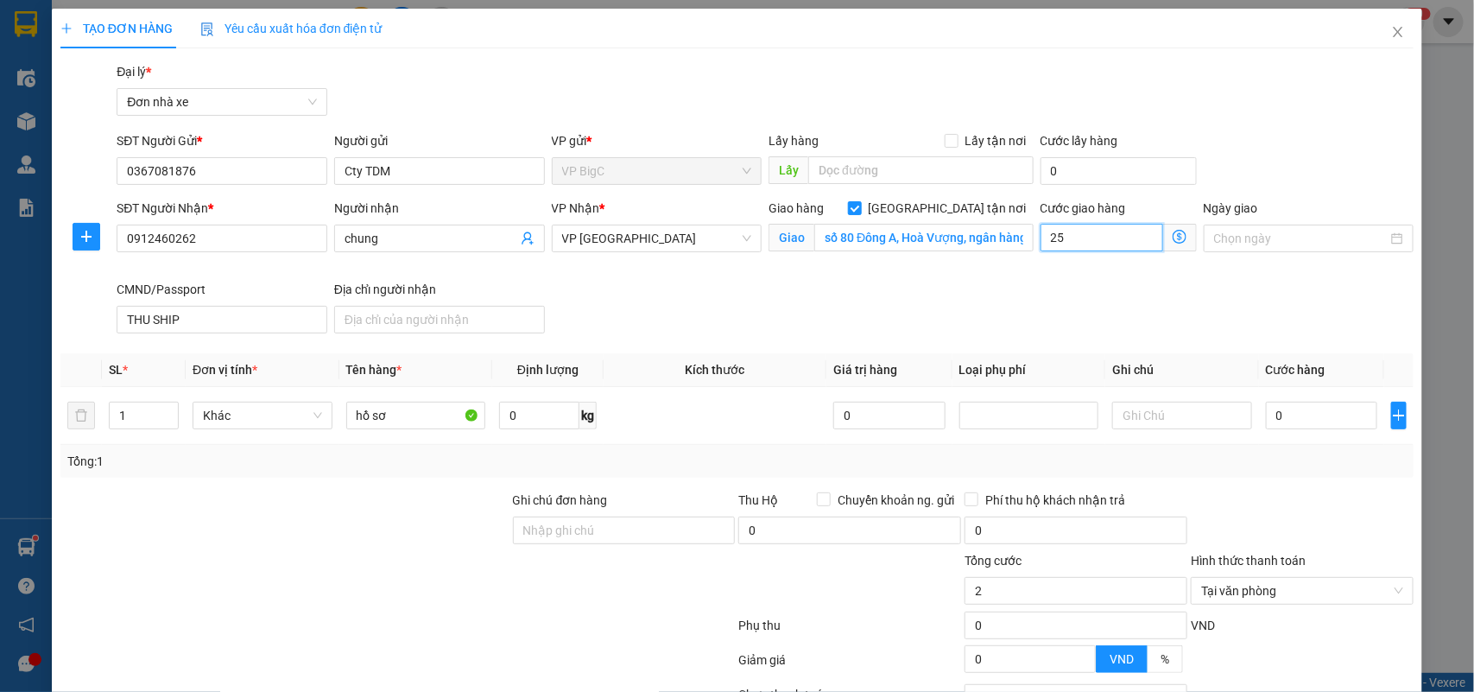
type input "25"
type input "25.000"
click at [885, 287] on div "SĐT Người Nhận * 0912460262 Người nhận chung VP Nhận * VP Nam Định Giao hàng Gi…" at bounding box center [765, 270] width 1304 height 142
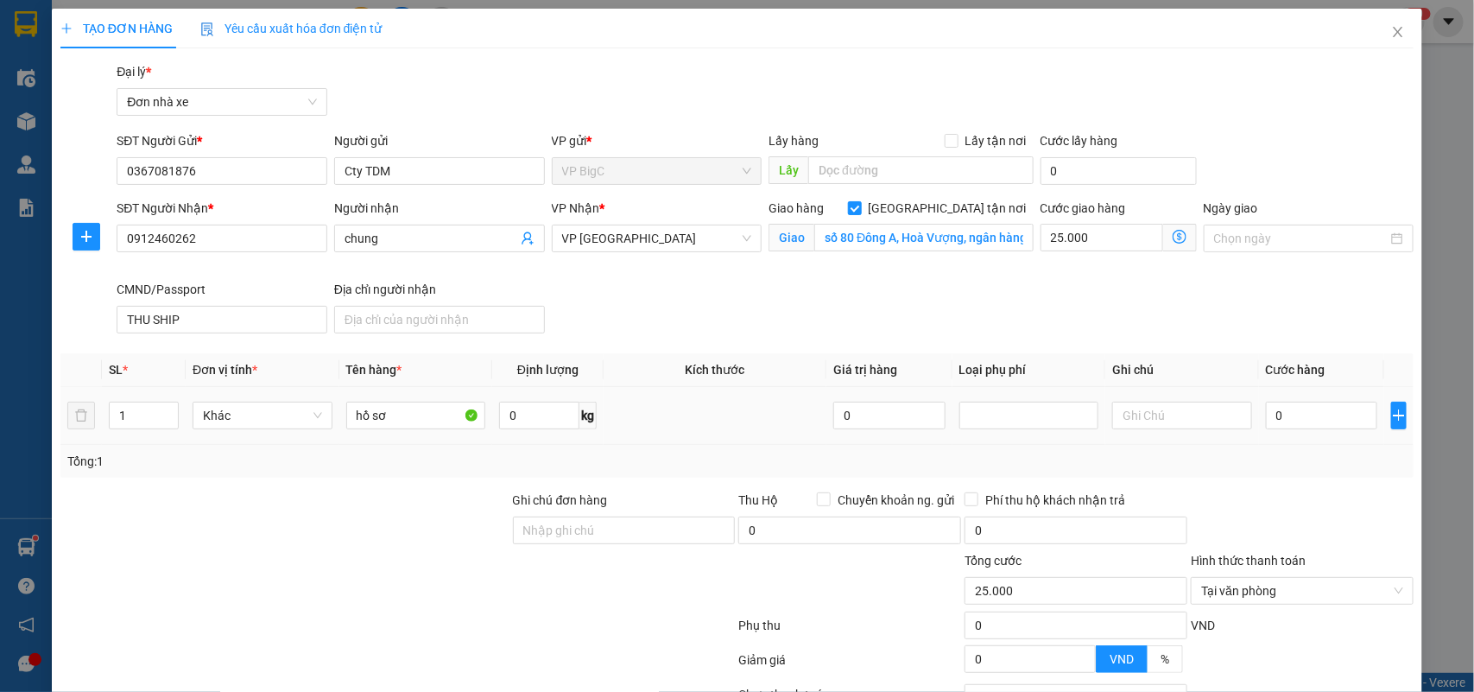
scroll to position [153, 0]
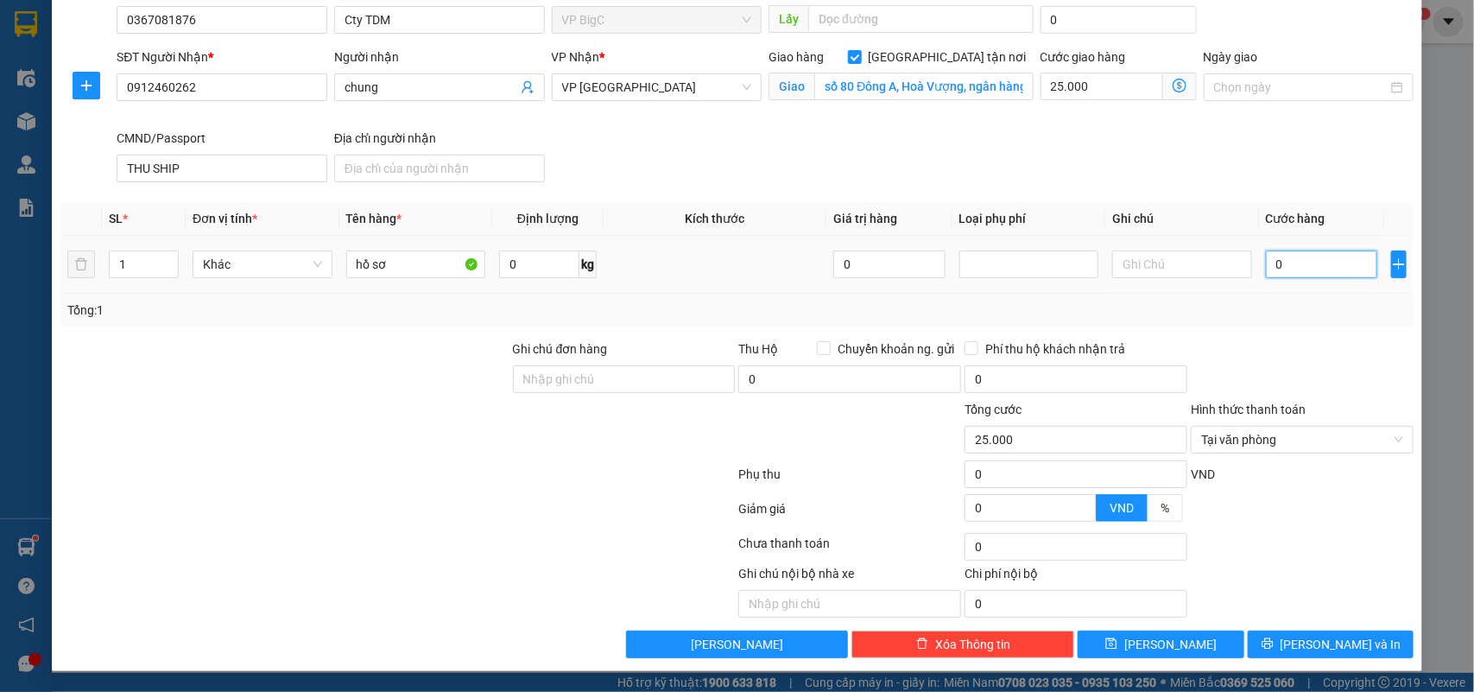
click at [1282, 250] on input "0" at bounding box center [1321, 264] width 111 height 28
type input "2"
type input "25.002"
type input "25"
type input "25.025"
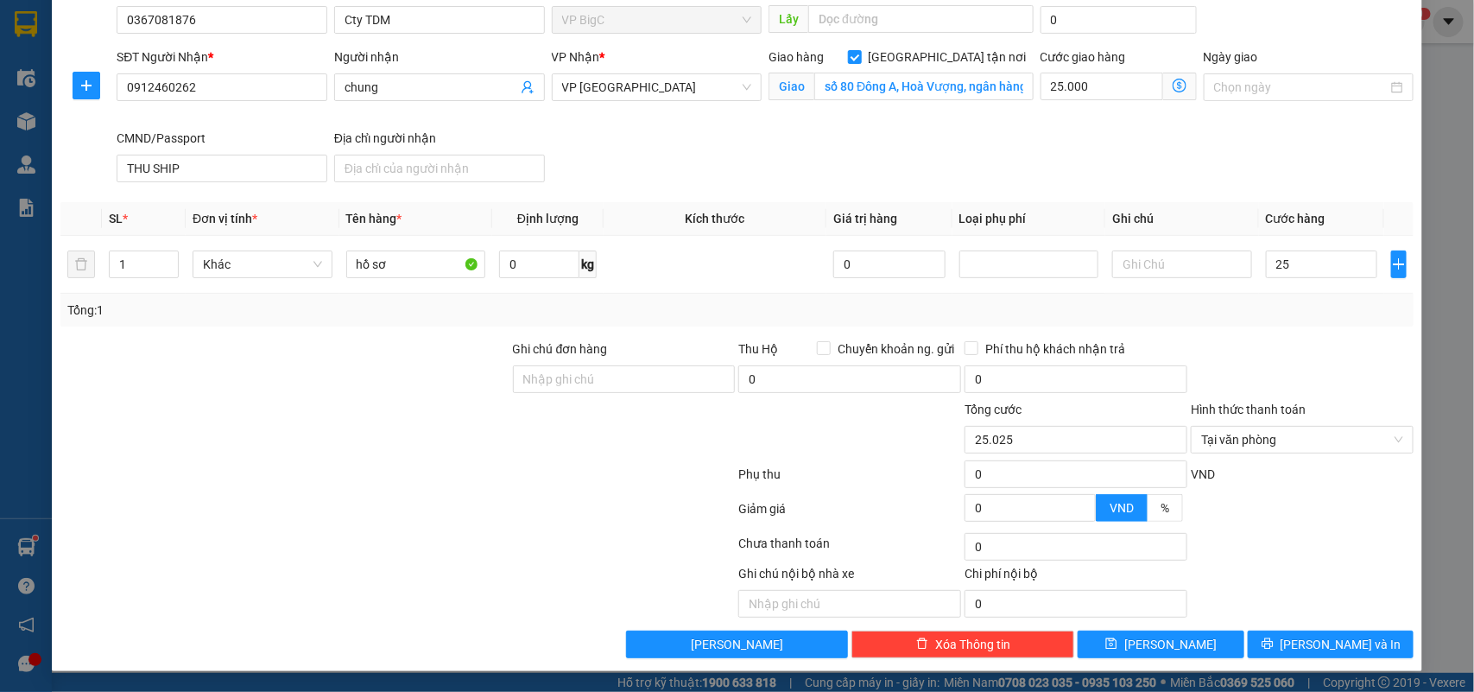
type input "25.000"
type input "50.000"
click at [963, 191] on div "Transit Pickup Surcharge Ids Transit Deliver Surcharge Ids Transit Deliver Surc…" at bounding box center [737, 284] width 1354 height 747
click at [1153, 272] on input "text" at bounding box center [1182, 264] width 140 height 28
type input "giao 8h,9h sáng 16/9"
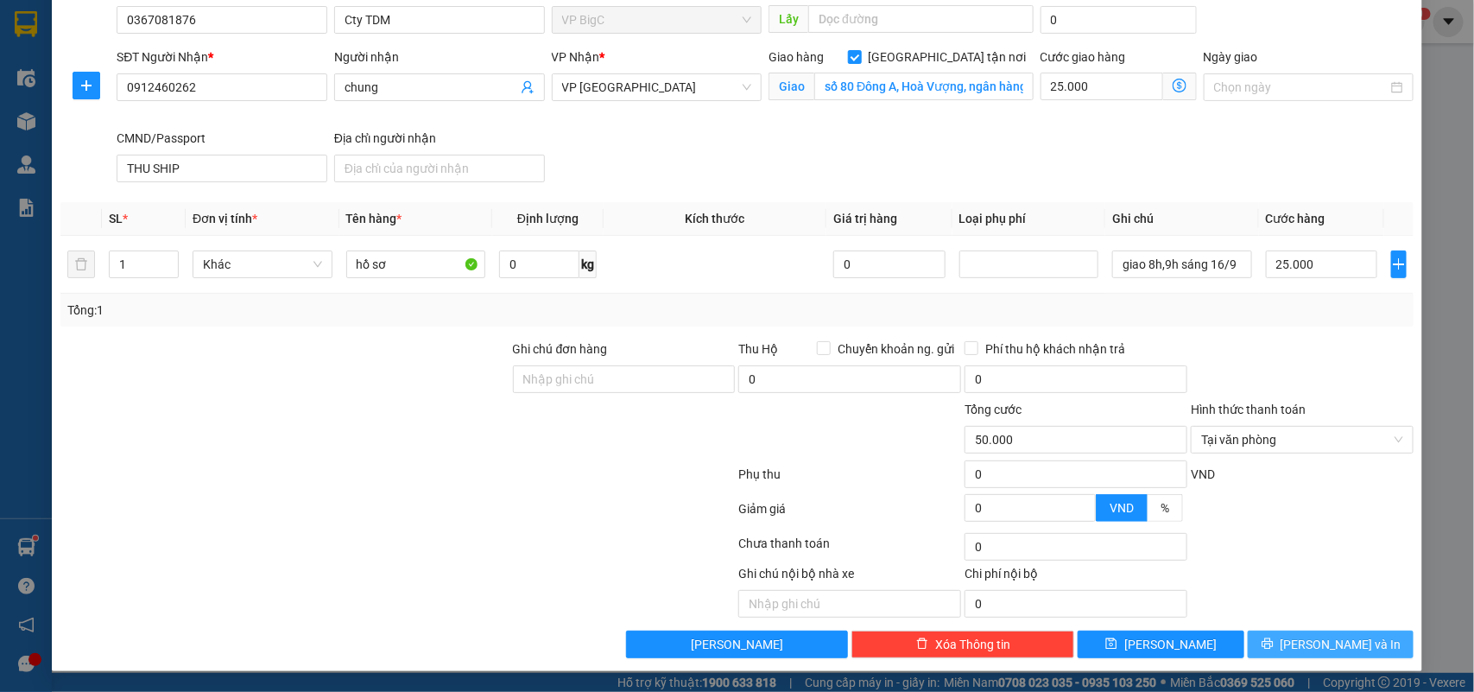
drag, startPoint x: 1340, startPoint y: 645, endPoint x: 1332, endPoint y: 653, distance: 11.0
click at [1339, 646] on span "Lưu và In" at bounding box center [1340, 644] width 121 height 19
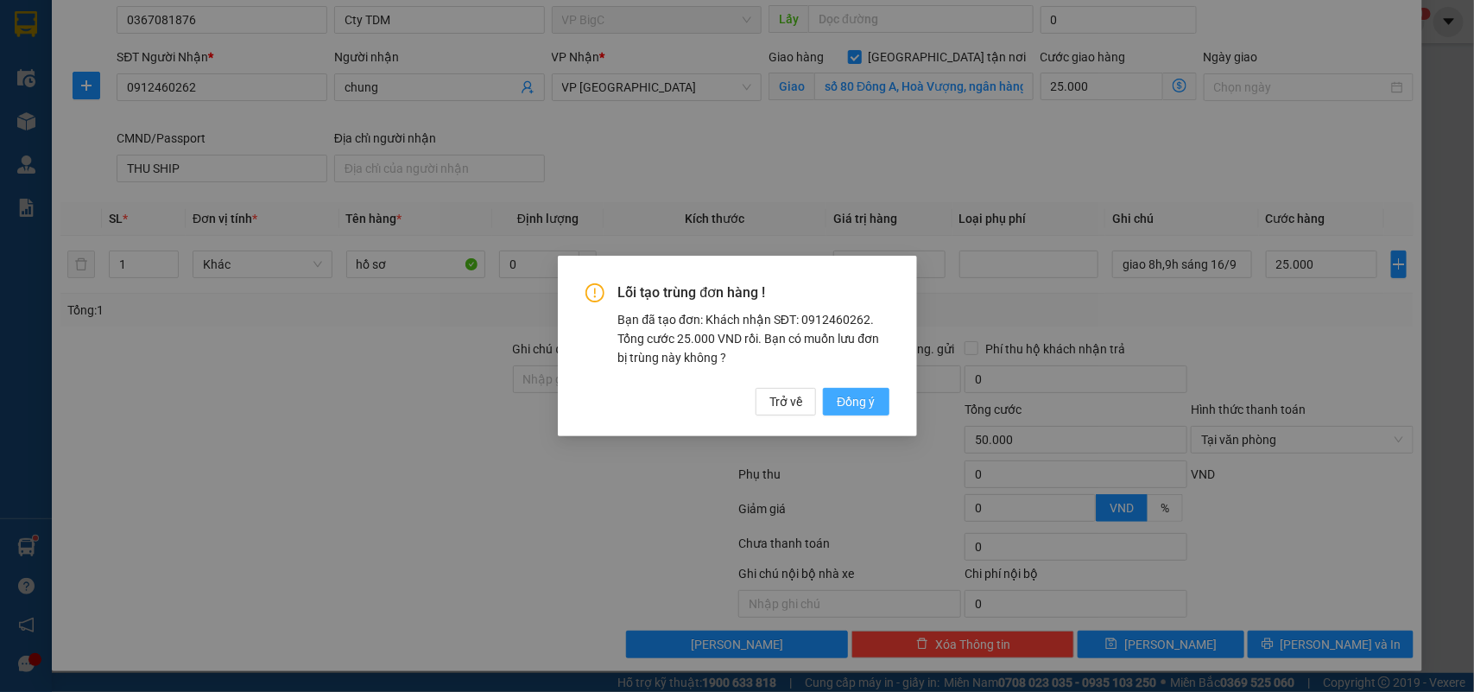
click at [864, 403] on span "Đồng ý" at bounding box center [856, 401] width 38 height 19
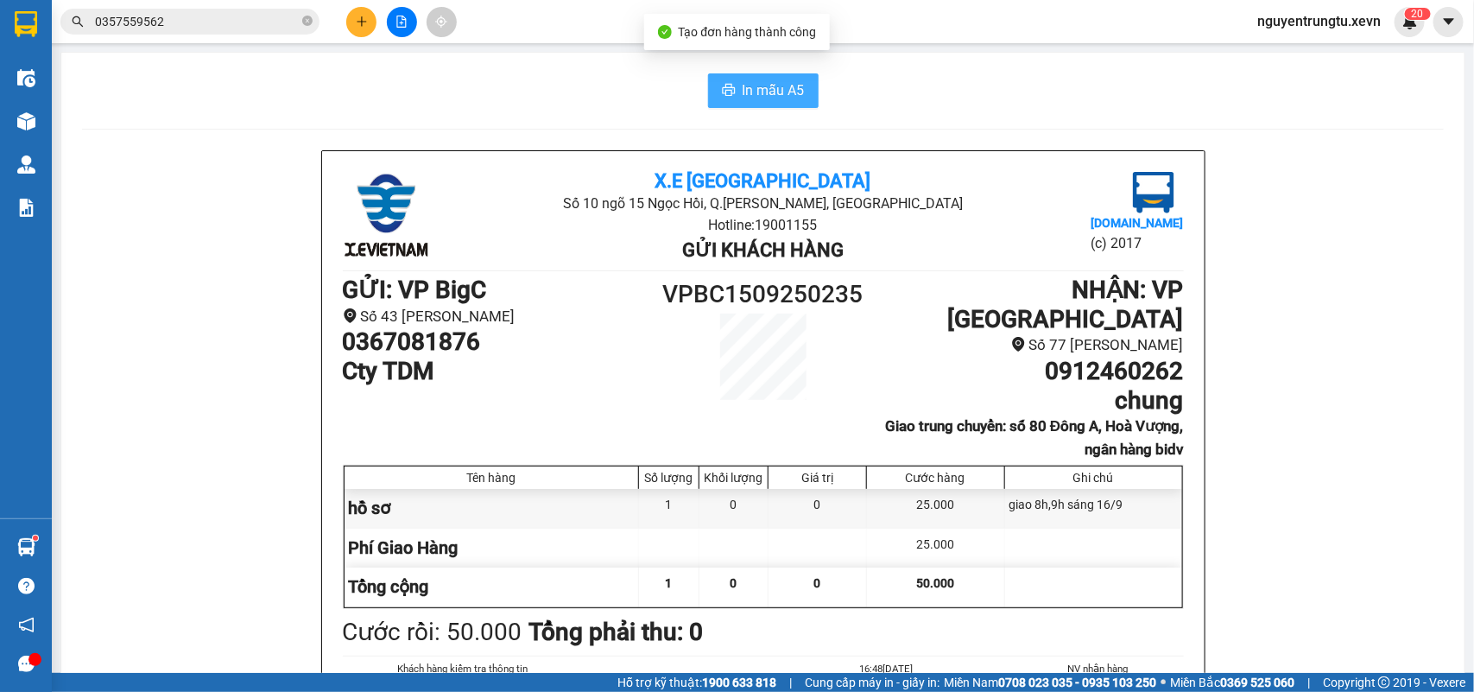
click at [756, 97] on span "In mẫu A5" at bounding box center [774, 90] width 62 height 22
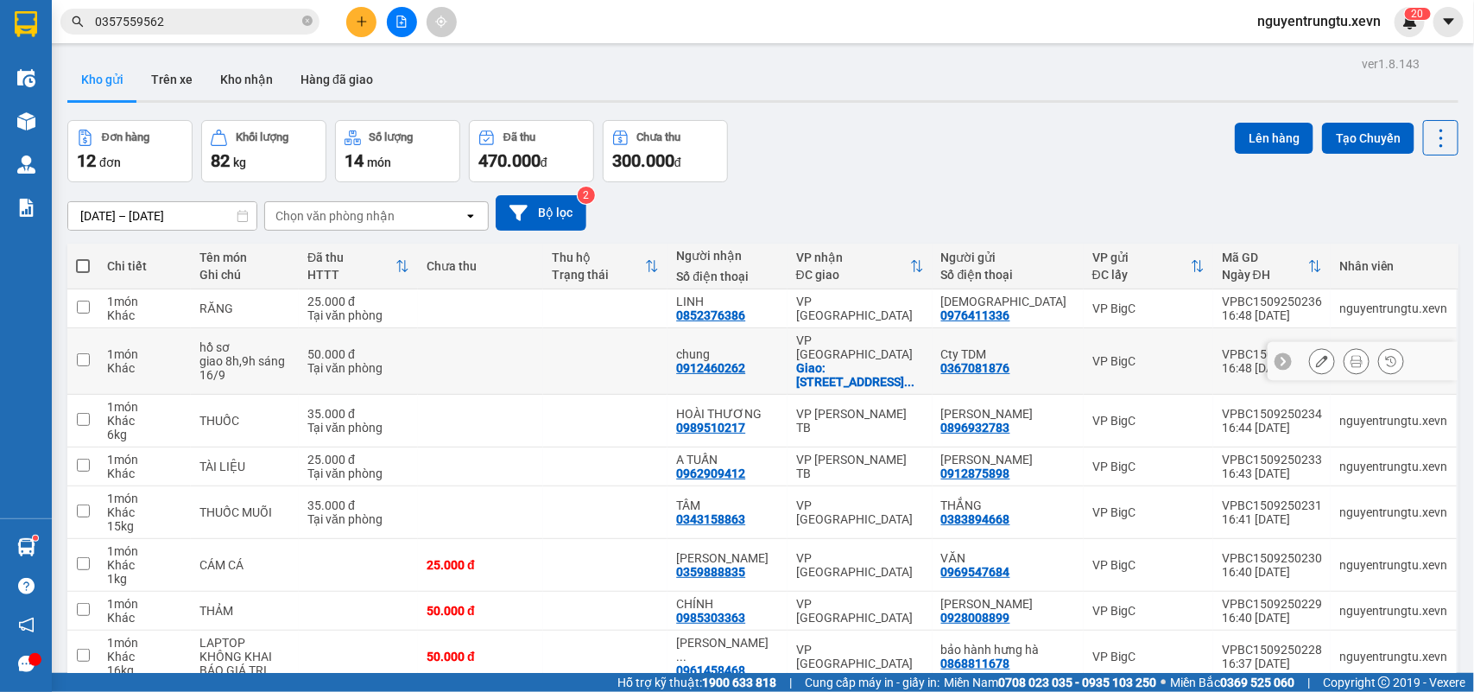
click at [498, 345] on td at bounding box center [480, 361] width 125 height 66
checkbox input "true"
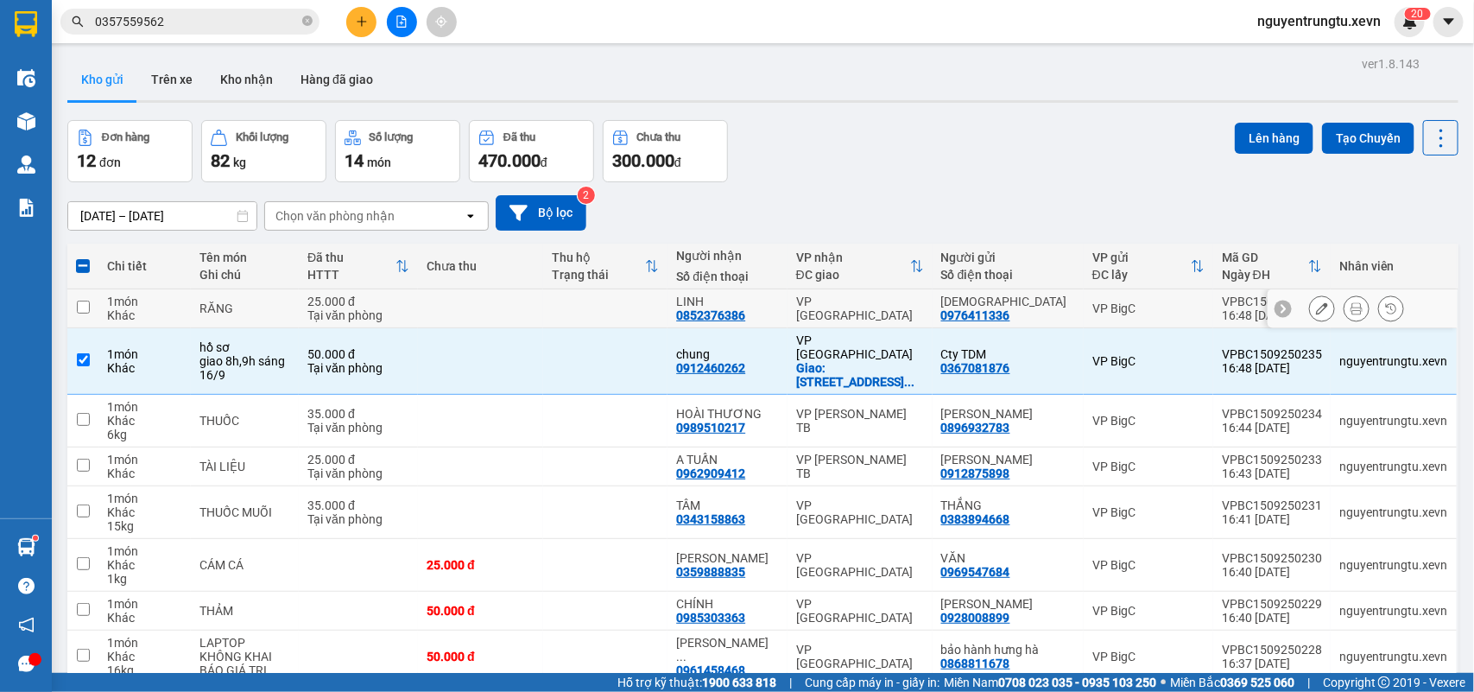
click at [520, 318] on td at bounding box center [480, 308] width 125 height 39
checkbox input "true"
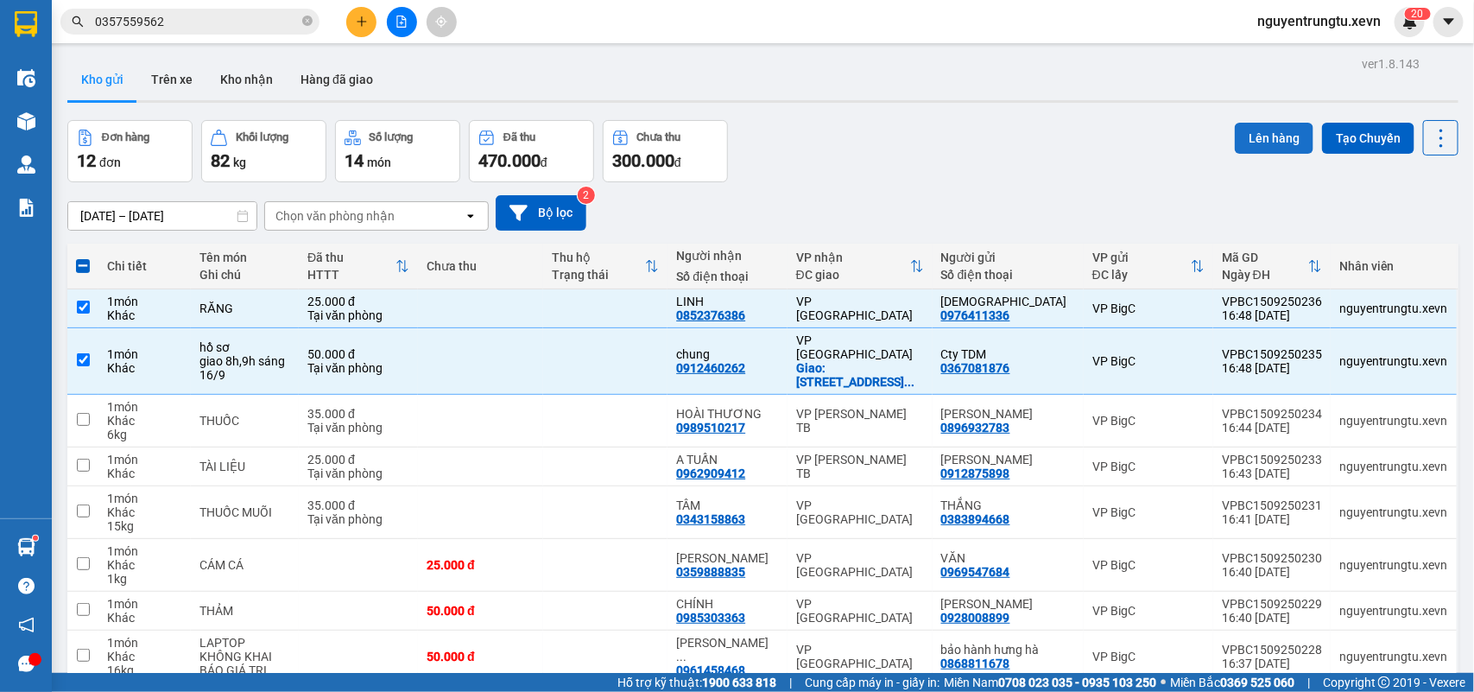
click at [1249, 141] on button "Lên hàng" at bounding box center [1274, 138] width 79 height 31
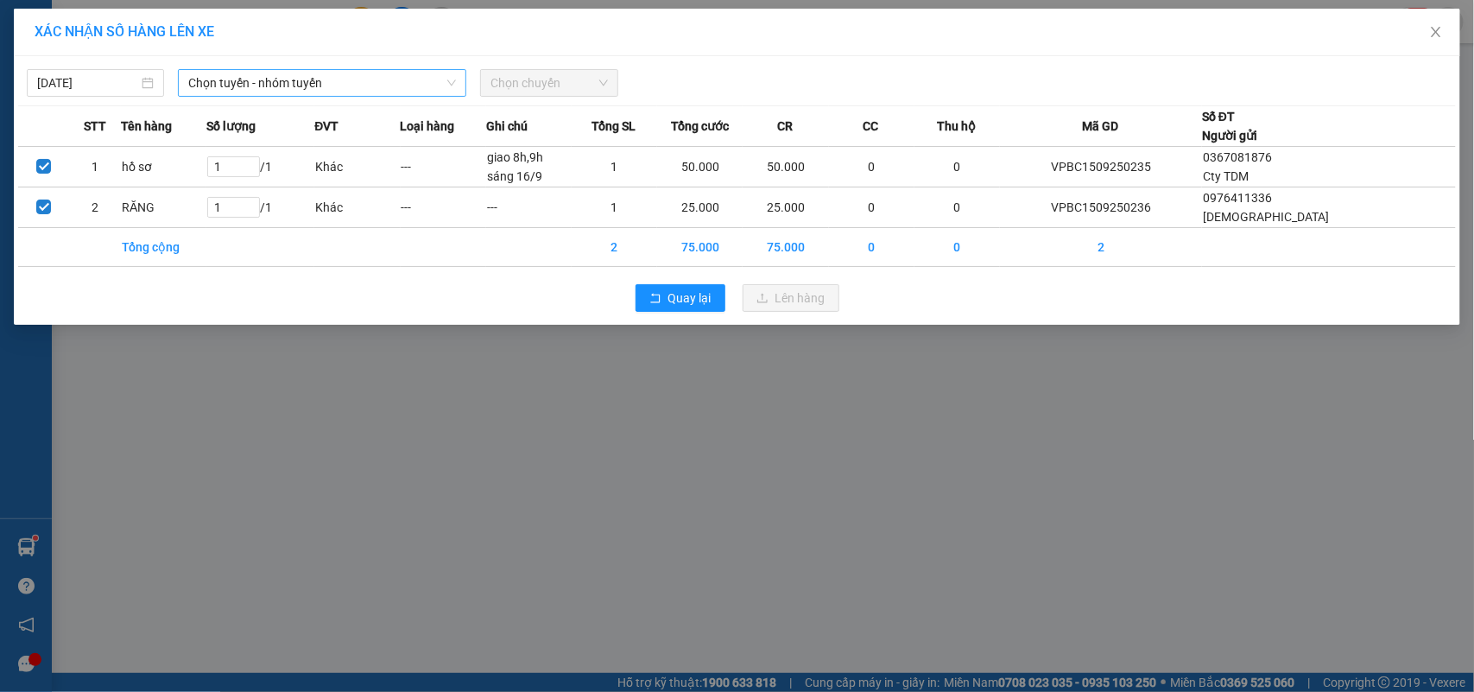
click at [275, 93] on span "Chọn tuyến - nhóm tuyến" at bounding box center [322, 83] width 268 height 26
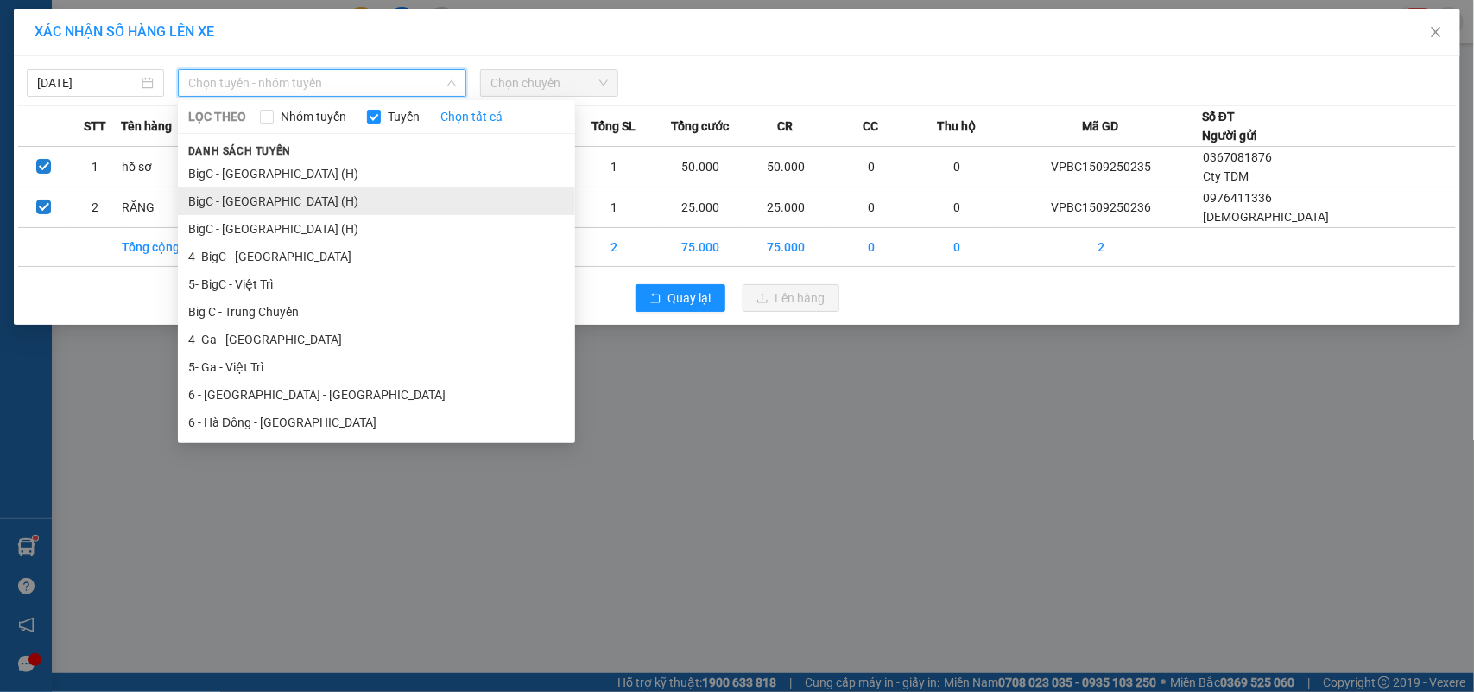
click at [269, 203] on li "BigC - Nam Định (H)" at bounding box center [376, 201] width 397 height 28
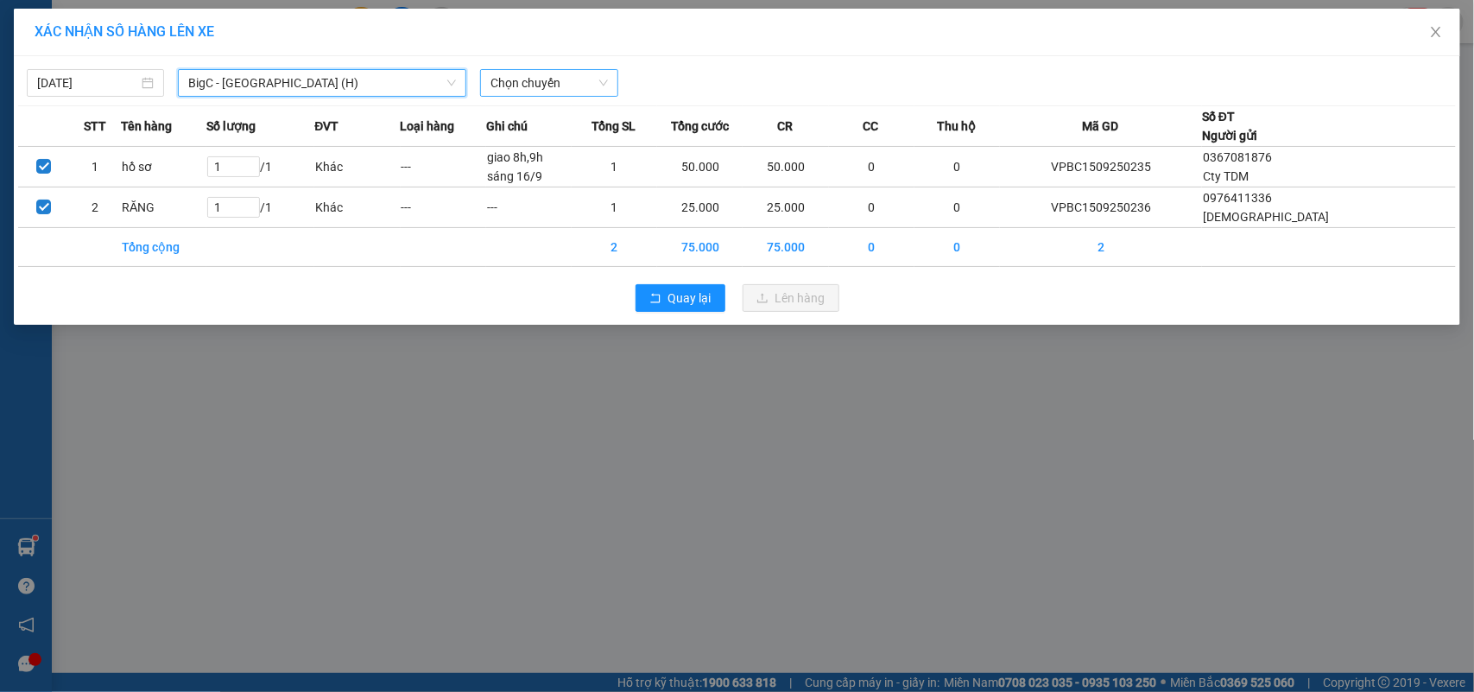
click at [585, 72] on span "Chọn chuyến" at bounding box center [548, 83] width 117 height 26
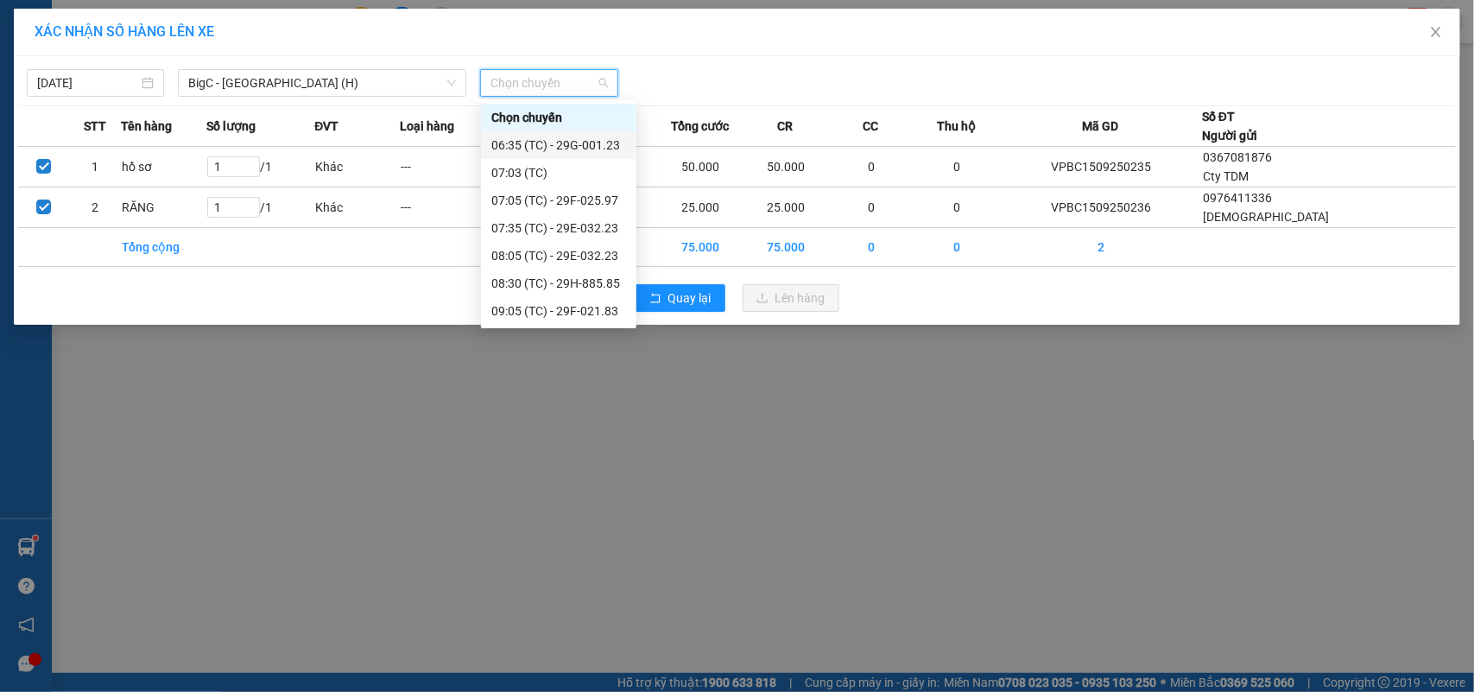
scroll to position [441, 0]
click at [549, 318] on div "17:05 (TC) - 29H-885.85" at bounding box center [558, 311] width 135 height 19
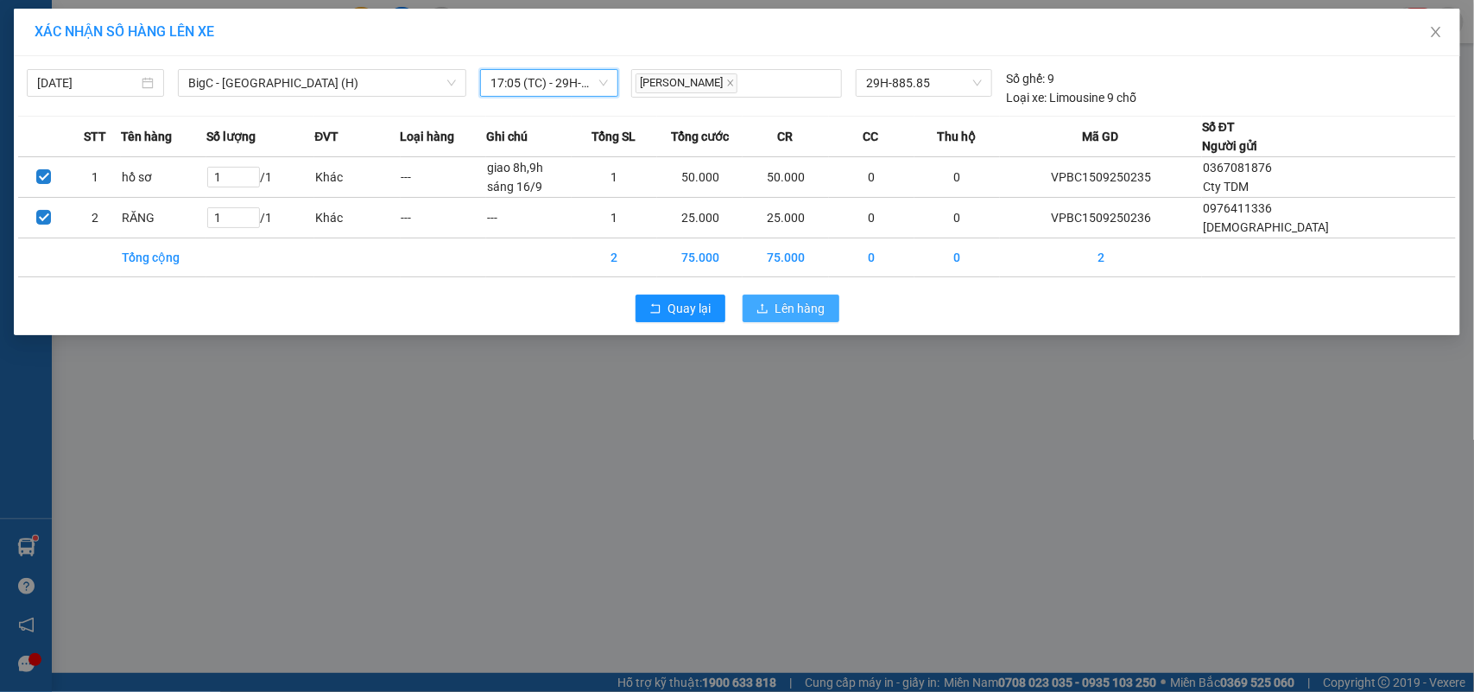
click at [803, 313] on span "Lên hàng" at bounding box center [800, 308] width 50 height 19
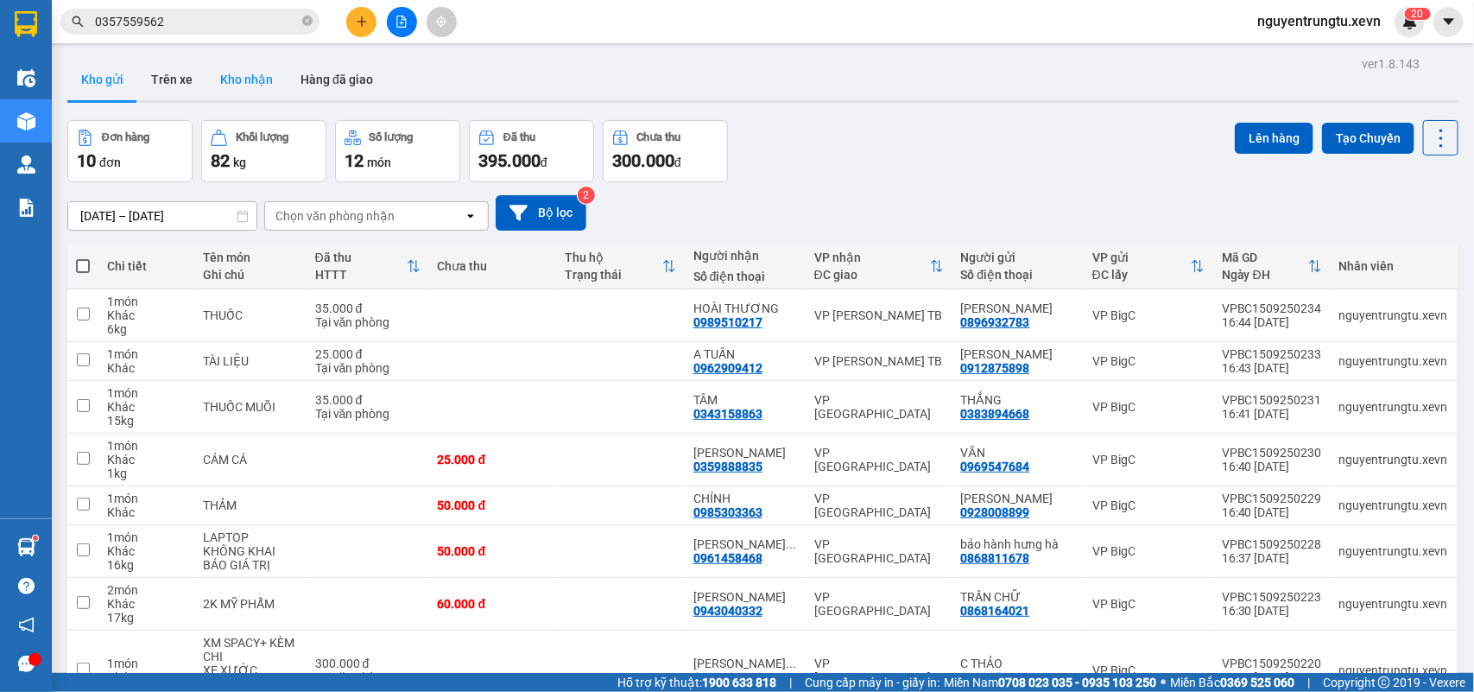
click at [246, 86] on button "Kho nhận" at bounding box center [246, 79] width 80 height 41
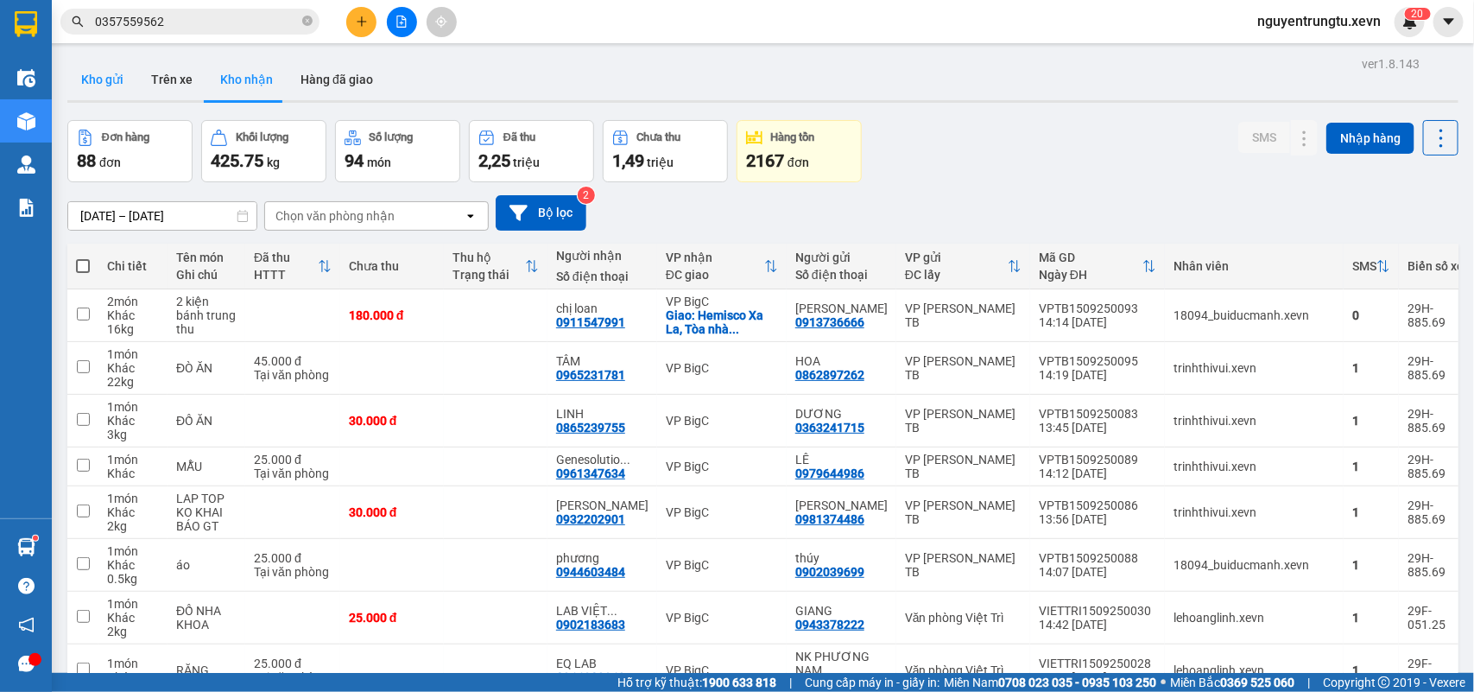
click at [98, 88] on button "Kho gửi" at bounding box center [102, 79] width 70 height 41
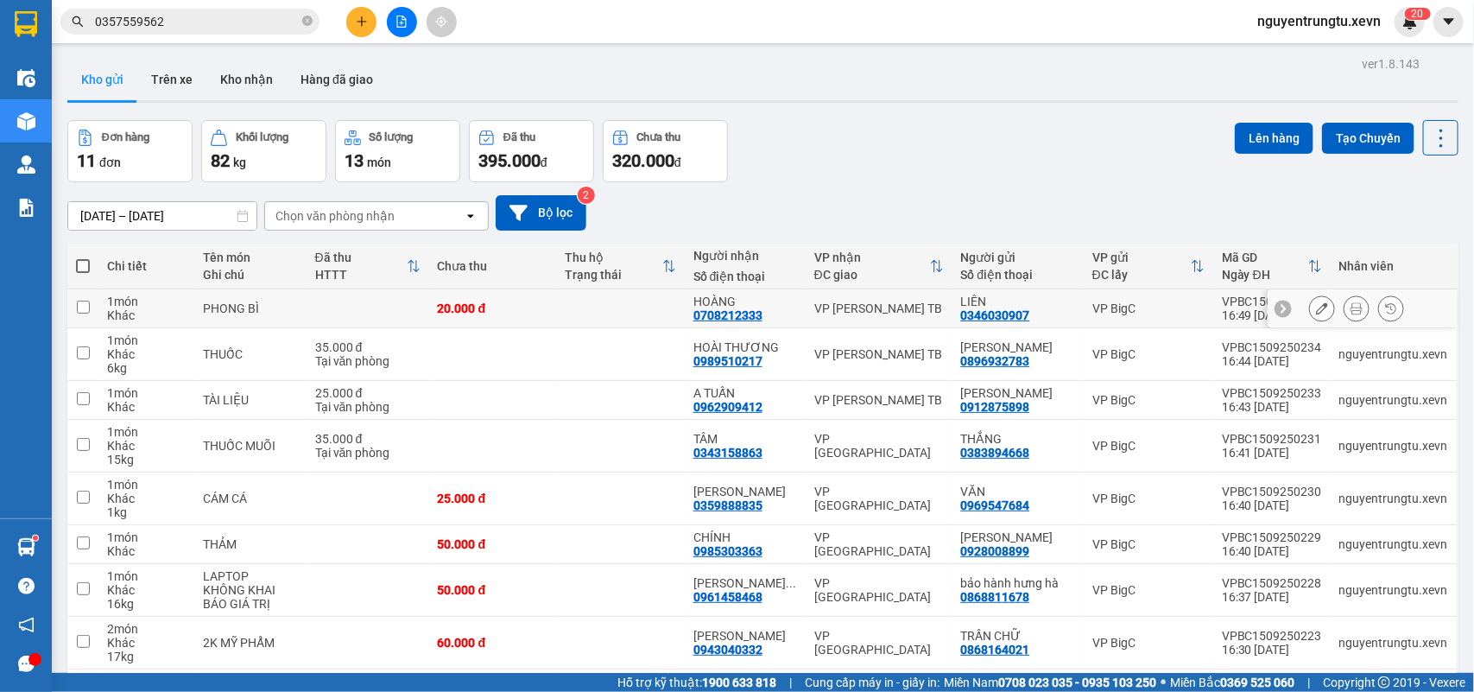
click at [633, 305] on td at bounding box center [621, 308] width 128 height 39
checkbox input "true"
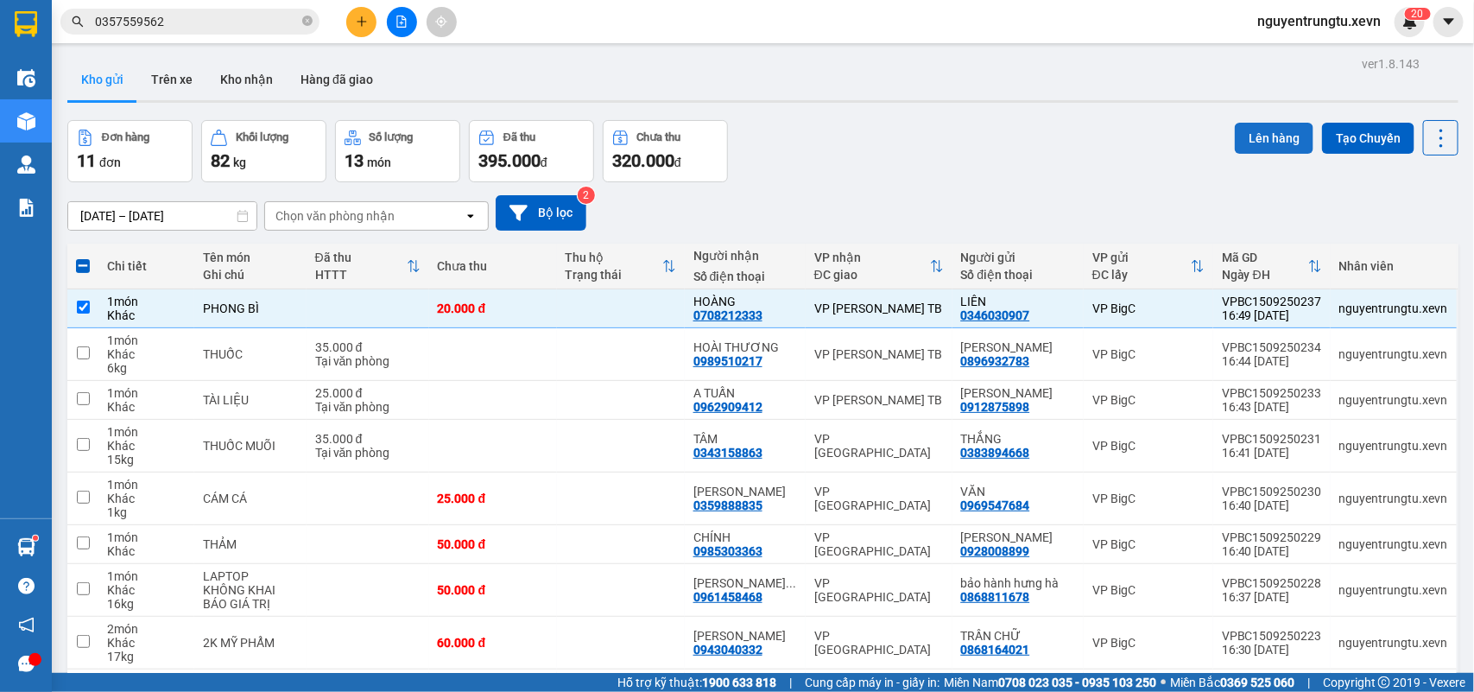
click at [1246, 136] on button "Lên hàng" at bounding box center [1274, 138] width 79 height 31
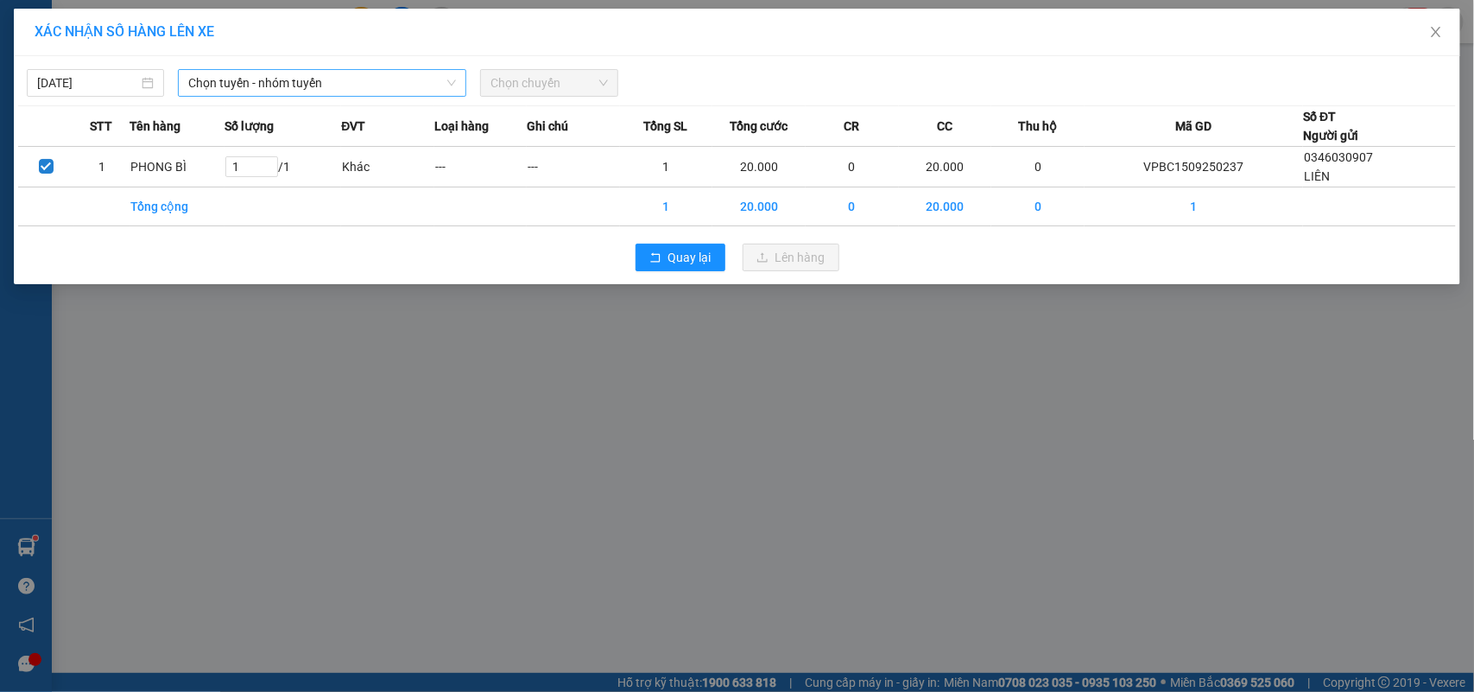
click at [239, 89] on span "Chọn tuyến - nhóm tuyến" at bounding box center [322, 83] width 268 height 26
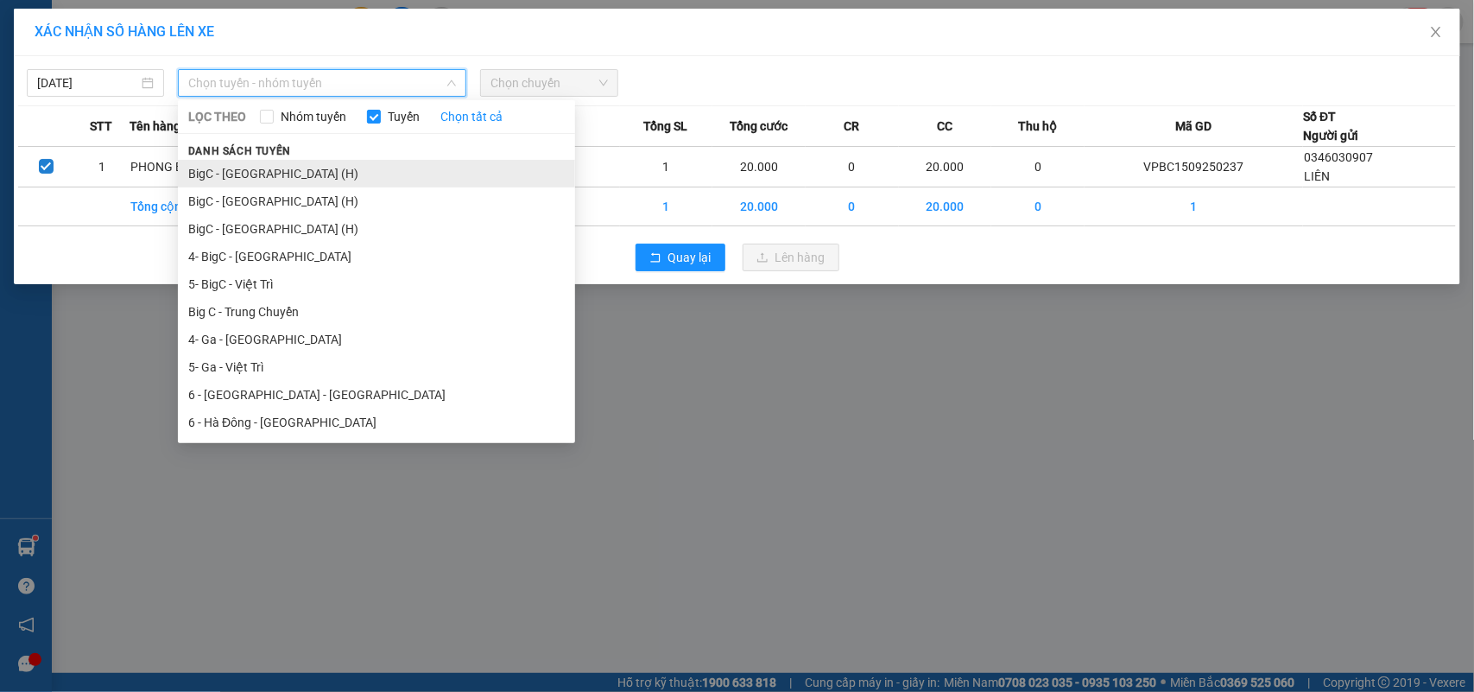
click at [252, 174] on li "BigC - Thái Bình (H)" at bounding box center [376, 174] width 397 height 28
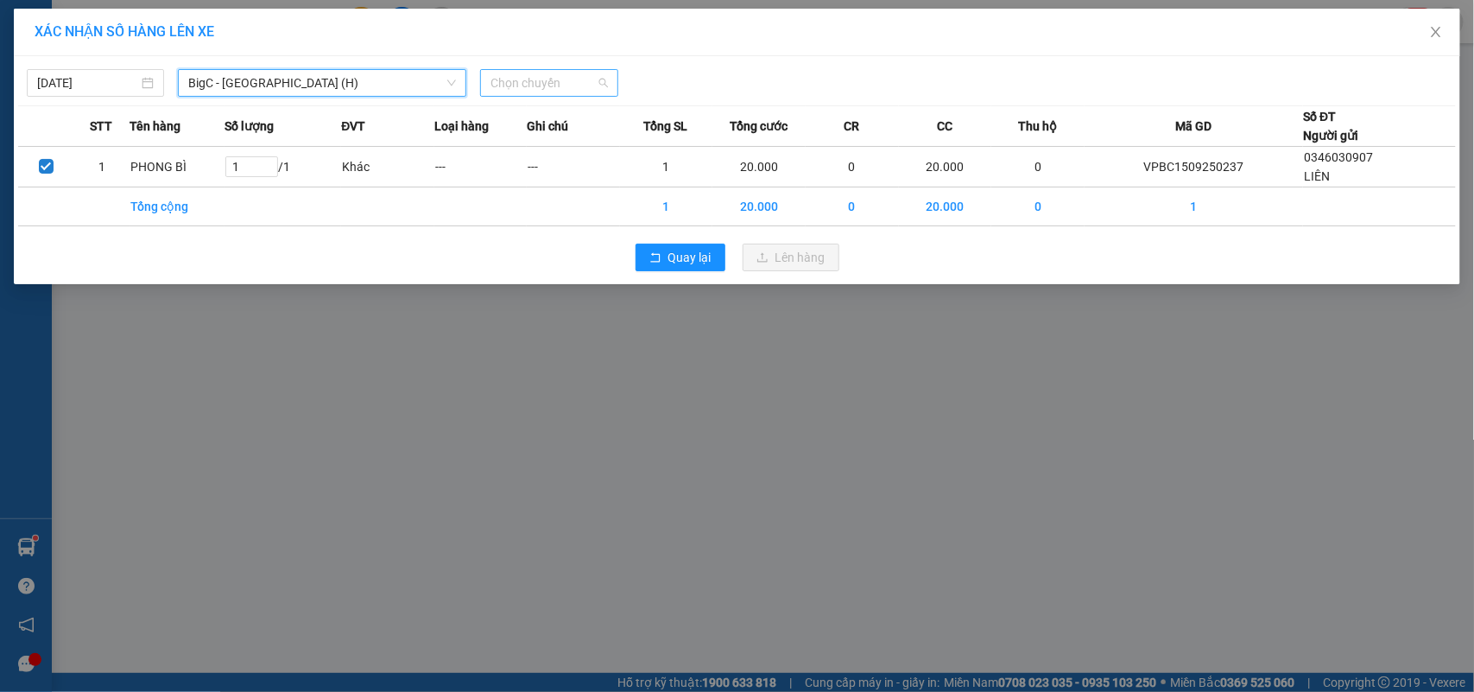
click at [541, 80] on span "Chọn chuyến" at bounding box center [548, 83] width 117 height 26
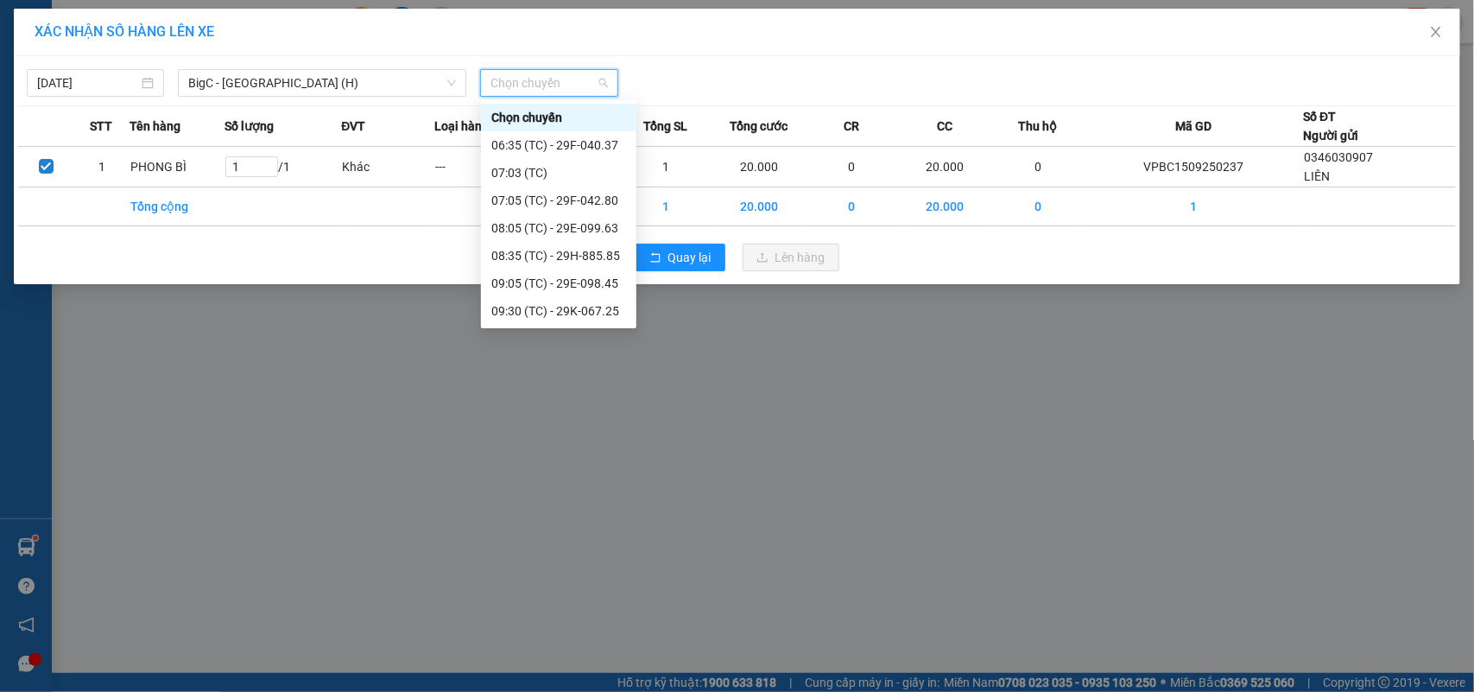
scroll to position [414, 0]
click at [551, 313] on div "17:05 (TC) - 29E-099.63" at bounding box center [558, 310] width 135 height 19
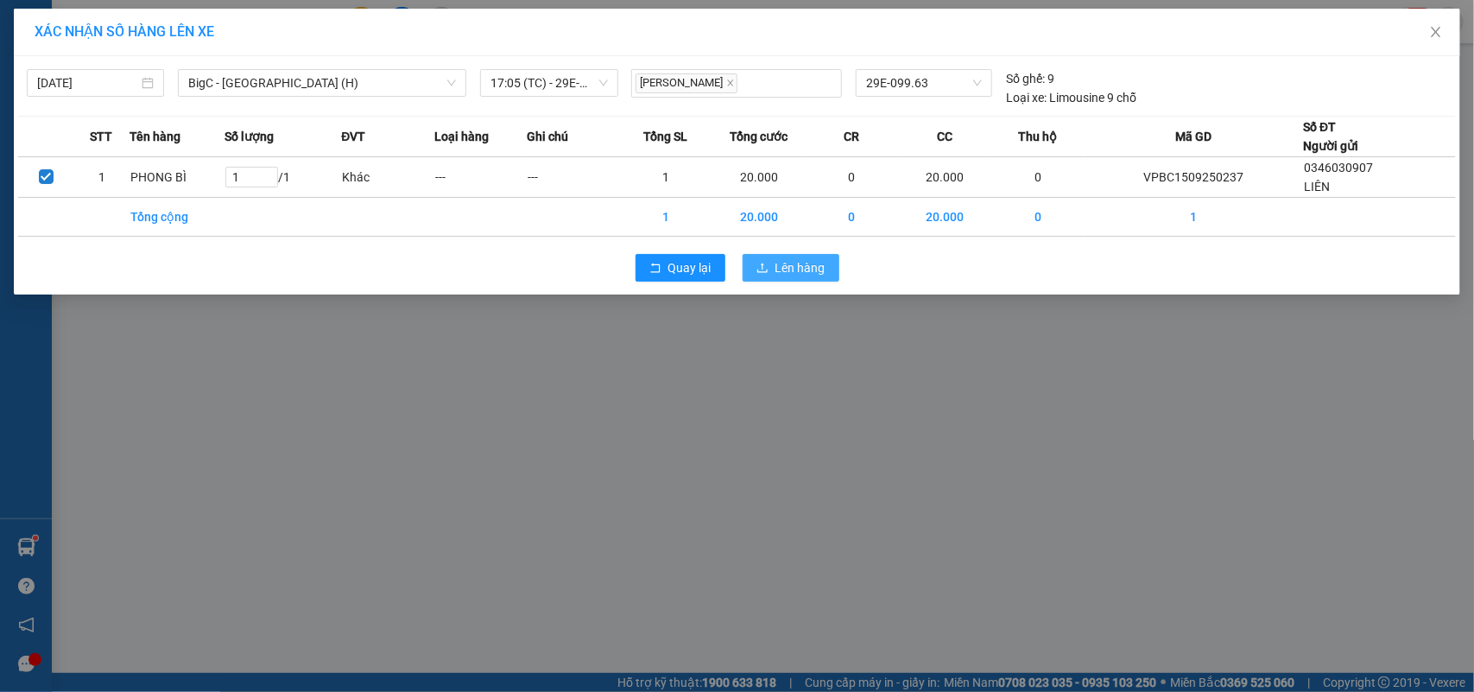
click at [788, 256] on button "Lên hàng" at bounding box center [791, 268] width 97 height 28
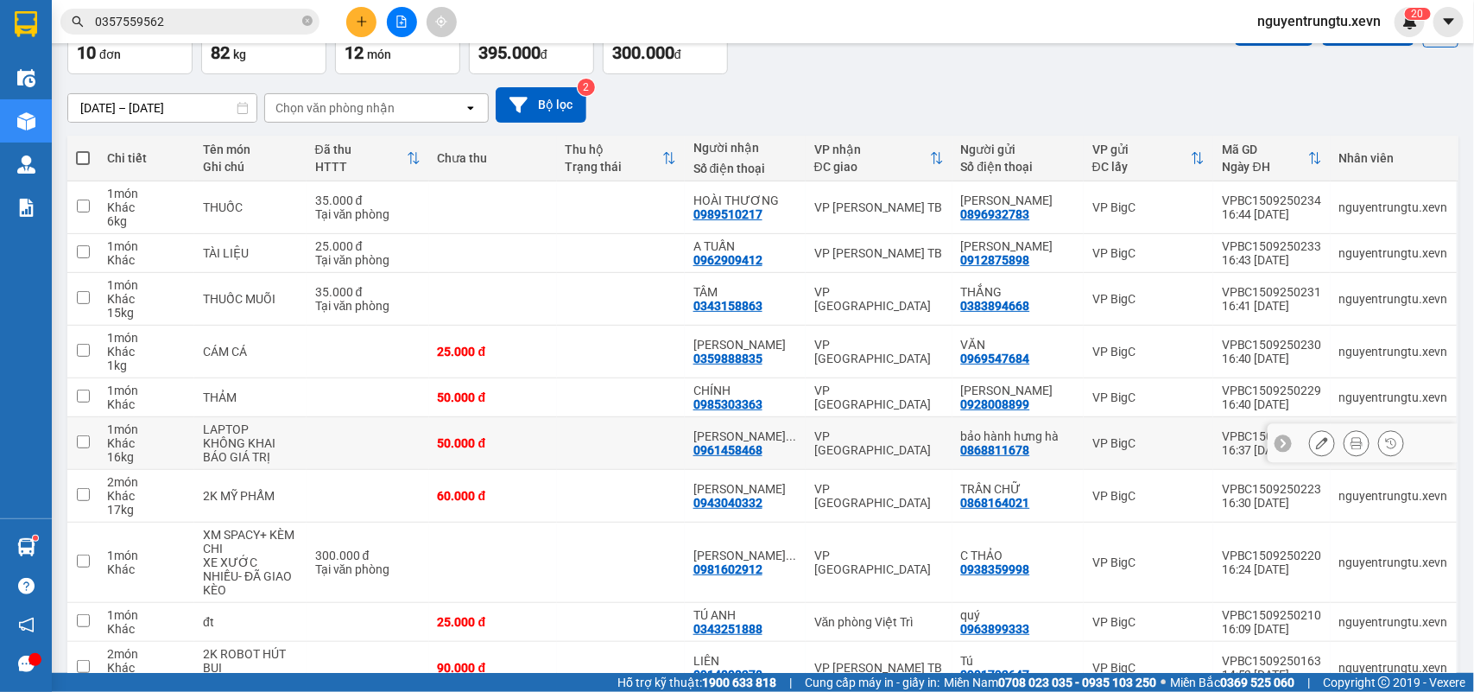
scroll to position [190, 0]
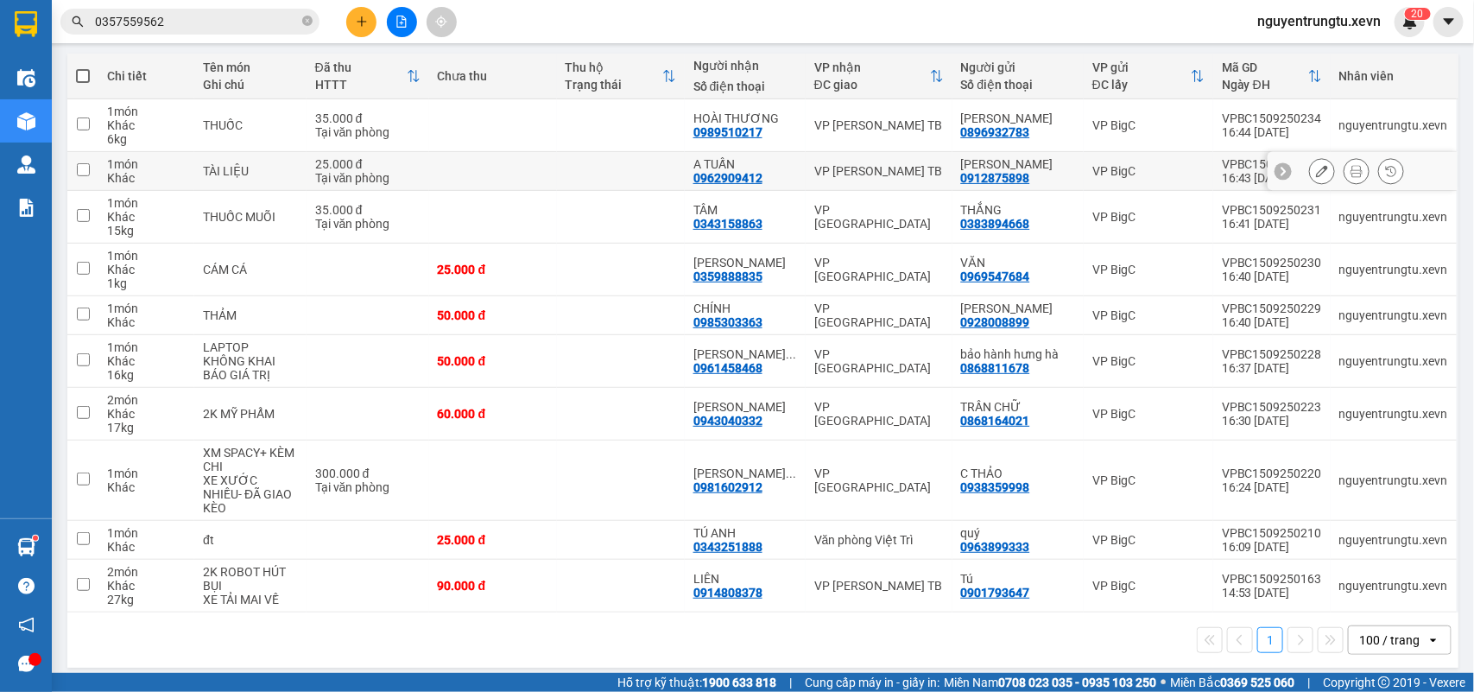
click at [449, 182] on td at bounding box center [493, 171] width 128 height 39
checkbox input "true"
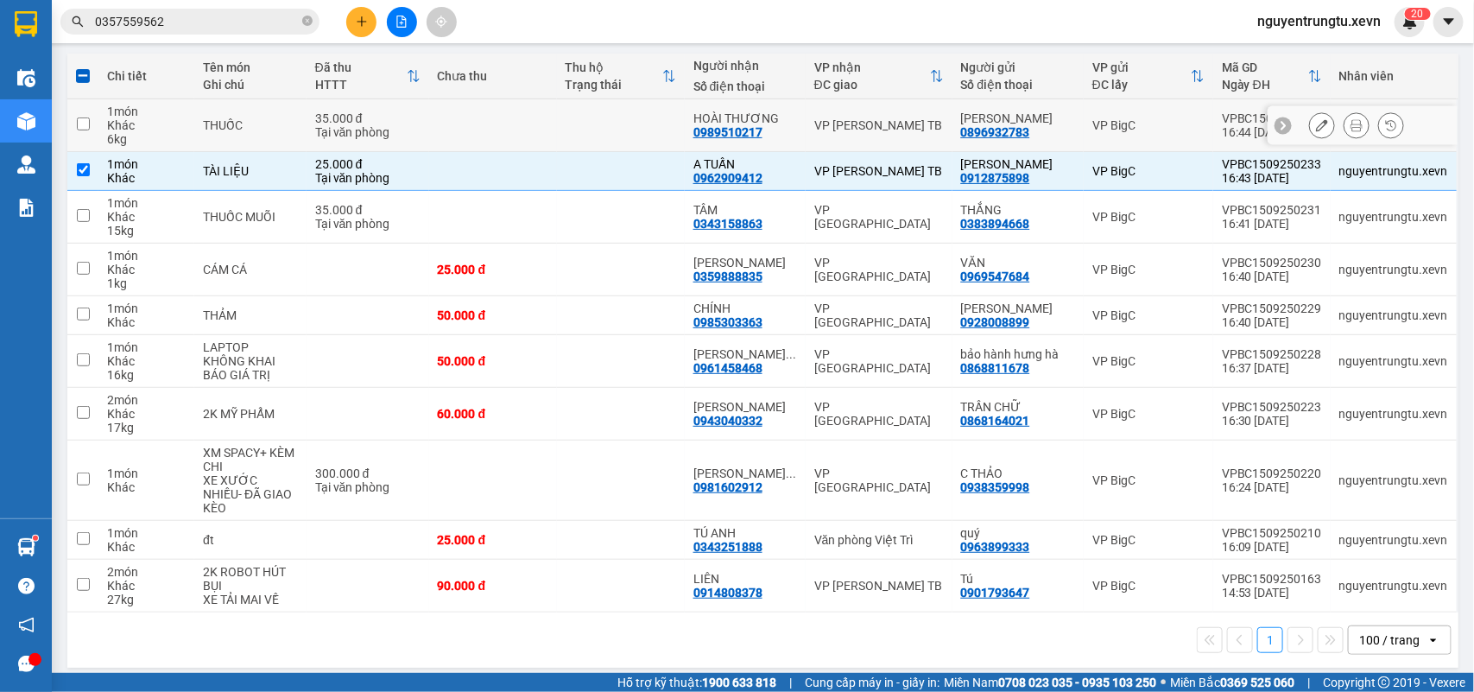
click at [480, 122] on td at bounding box center [493, 125] width 128 height 53
checkbox input "true"
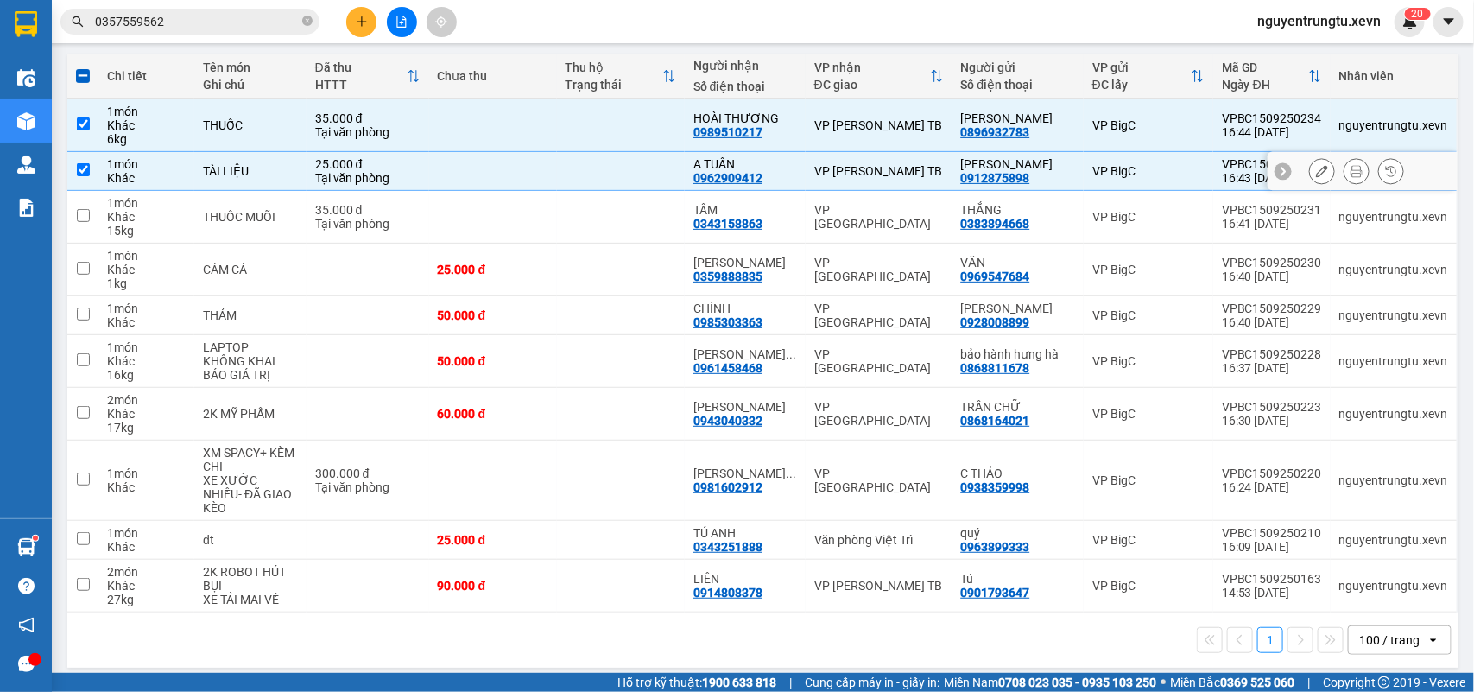
scroll to position [0, 0]
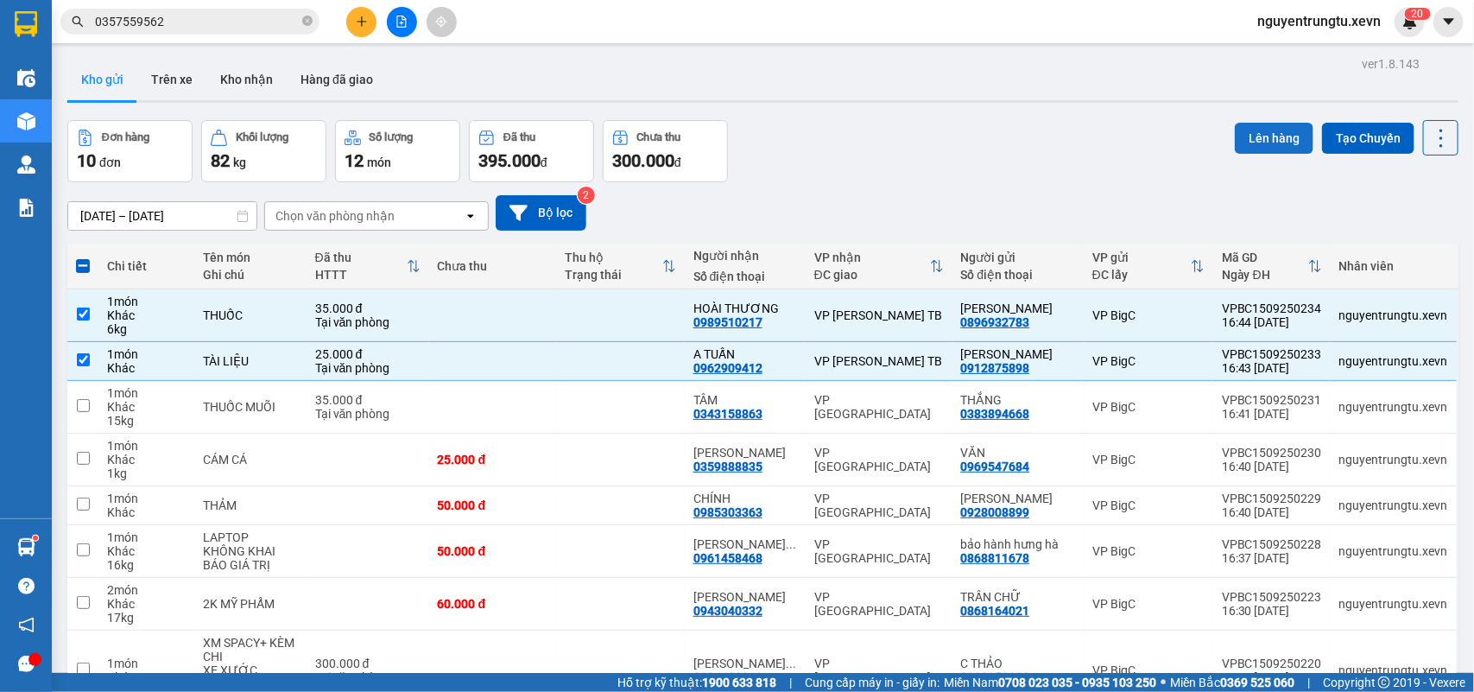
click at [1257, 135] on button "Lên hàng" at bounding box center [1274, 138] width 79 height 31
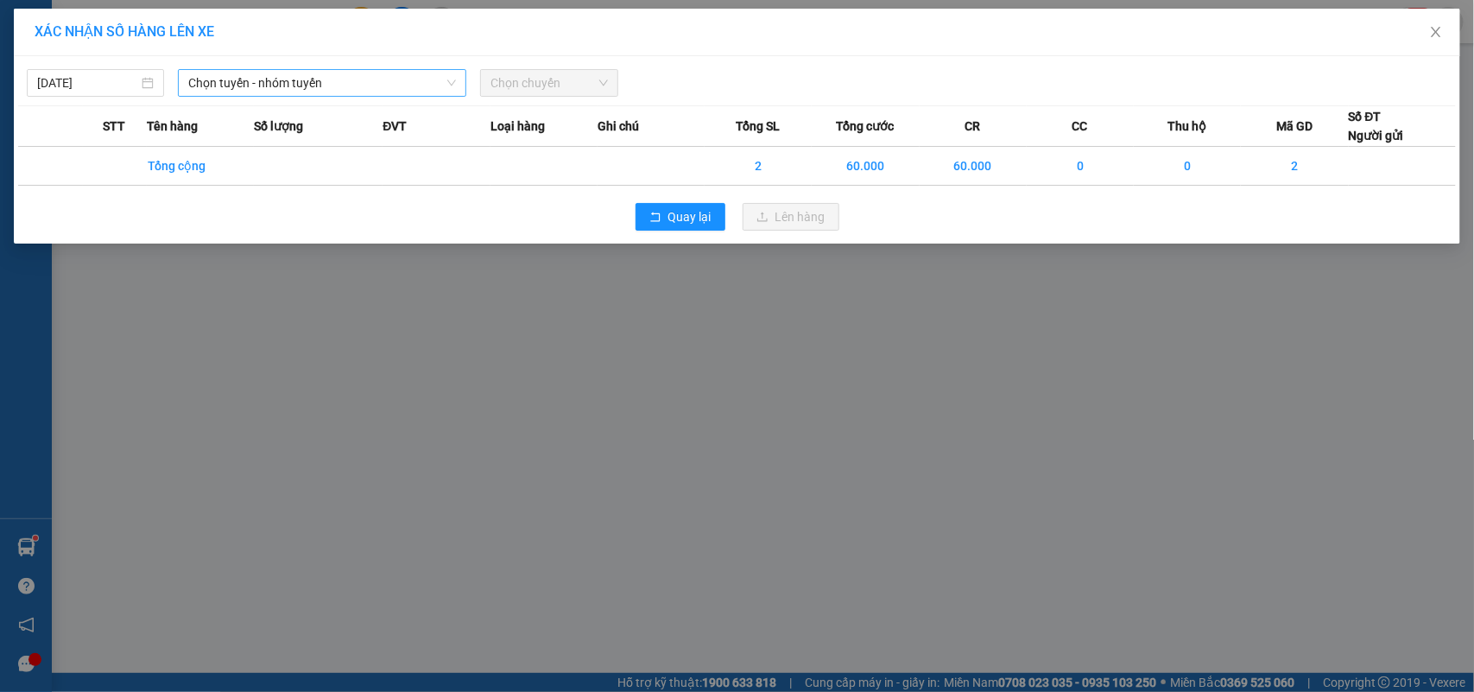
click at [277, 83] on span "Chọn tuyến - nhóm tuyến" at bounding box center [322, 83] width 268 height 26
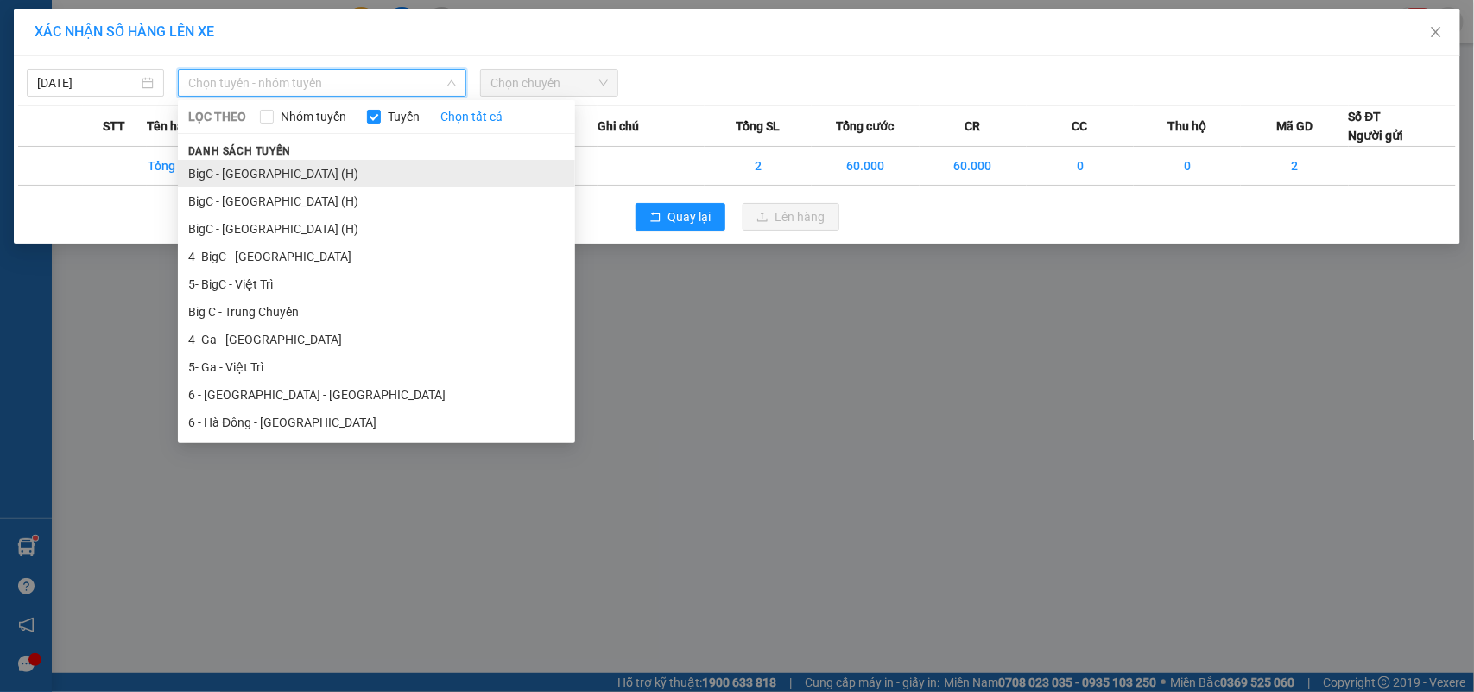
click at [272, 174] on li "BigC - Thái Bình (H)" at bounding box center [376, 174] width 397 height 28
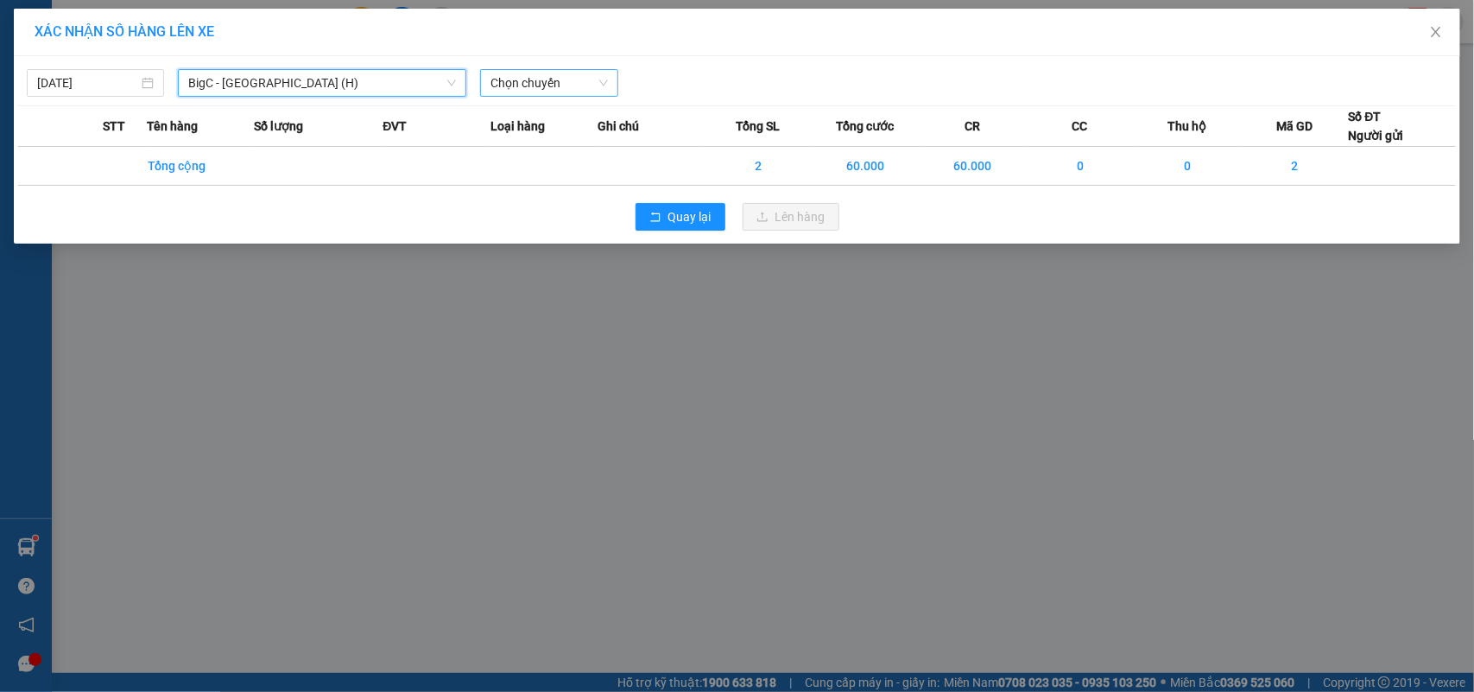
click at [545, 91] on span "Chọn chuyến" at bounding box center [548, 83] width 117 height 26
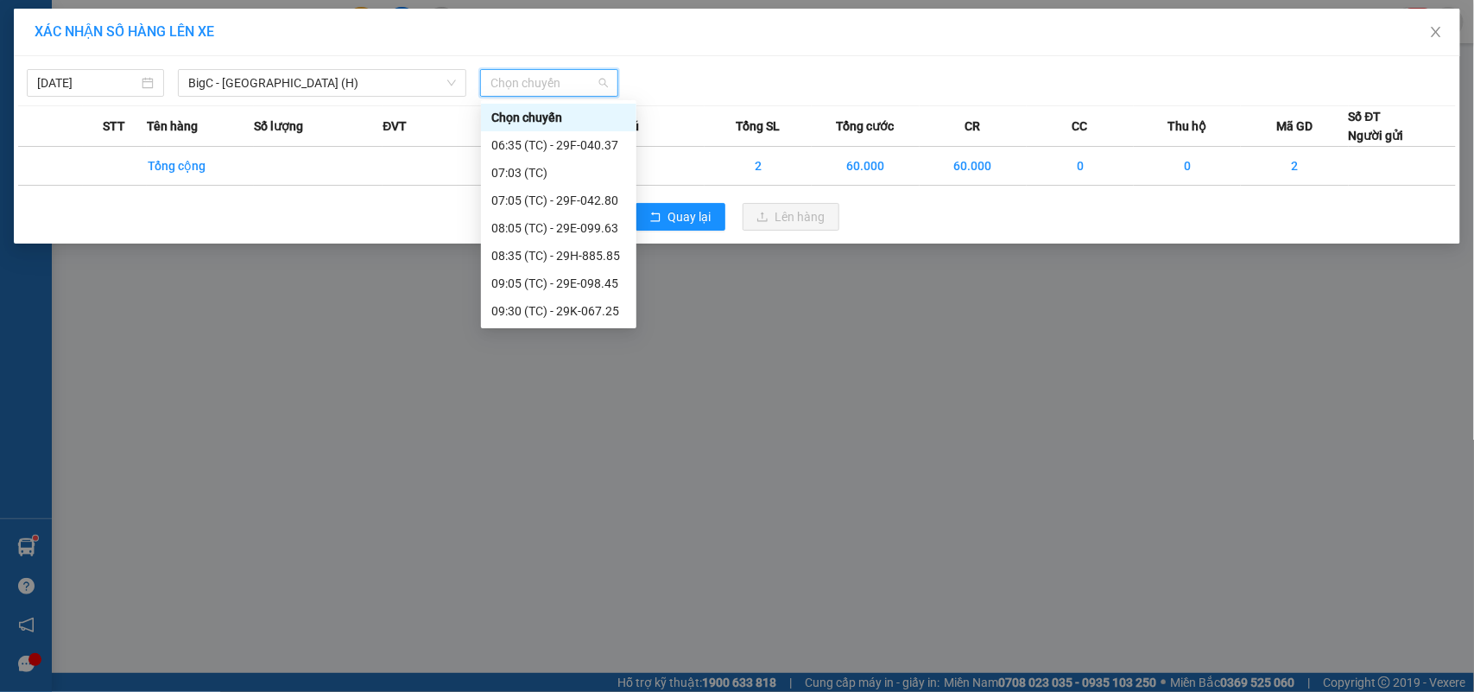
scroll to position [414, 0]
click at [581, 300] on div "17:05 (TC) - 29E-099.63" at bounding box center [558, 311] width 155 height 28
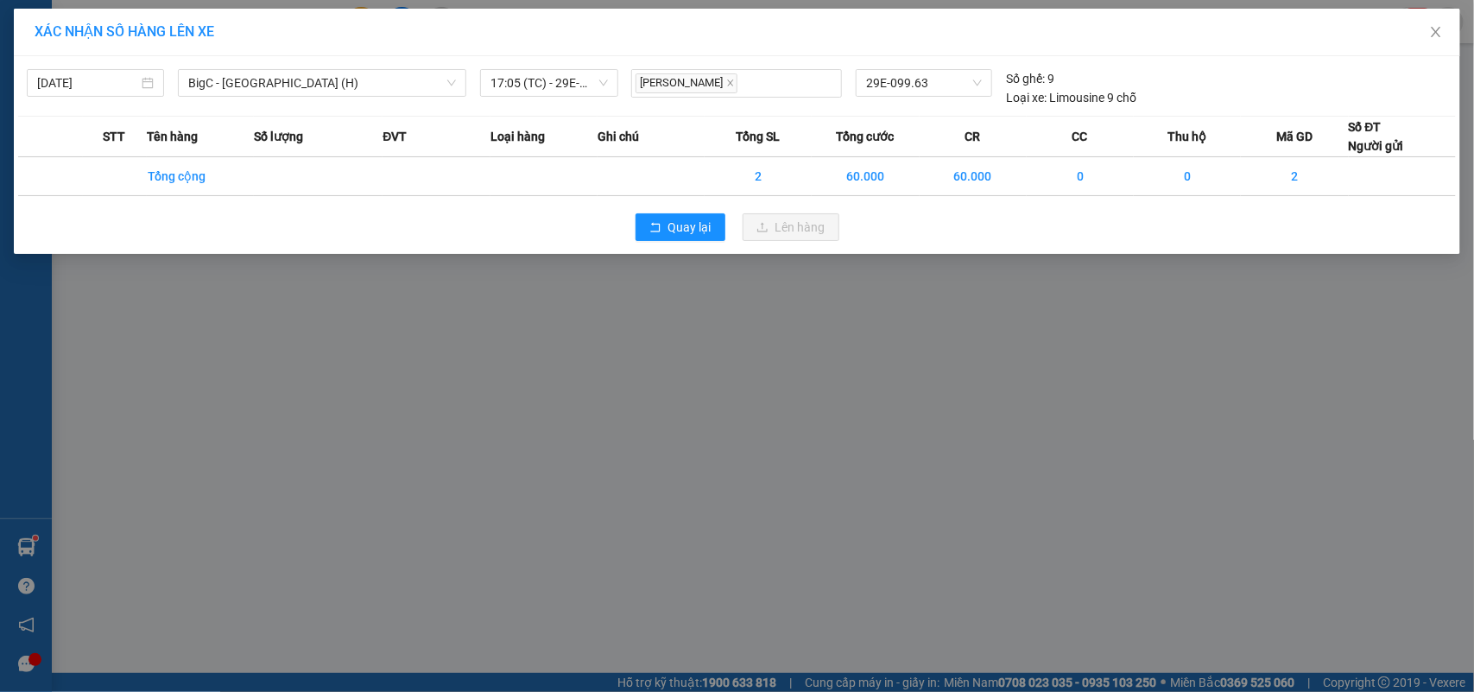
drag, startPoint x: 792, startPoint y: 243, endPoint x: 781, endPoint y: 268, distance: 26.3
click at [786, 250] on div "15/09/2025 BigC - Thái Bình (H) LỌC THEO Nhóm tuyến Tuyến Chọn tất cả Danh sách…" at bounding box center [737, 155] width 1446 height 198
click at [775, 309] on div "XÁC NHẬN SỐ HÀNG LÊN XE 15/09/2025 BigC - Thái Bình (H) LỌC THEO Nhóm tuyến Tuy…" at bounding box center [737, 346] width 1474 height 692
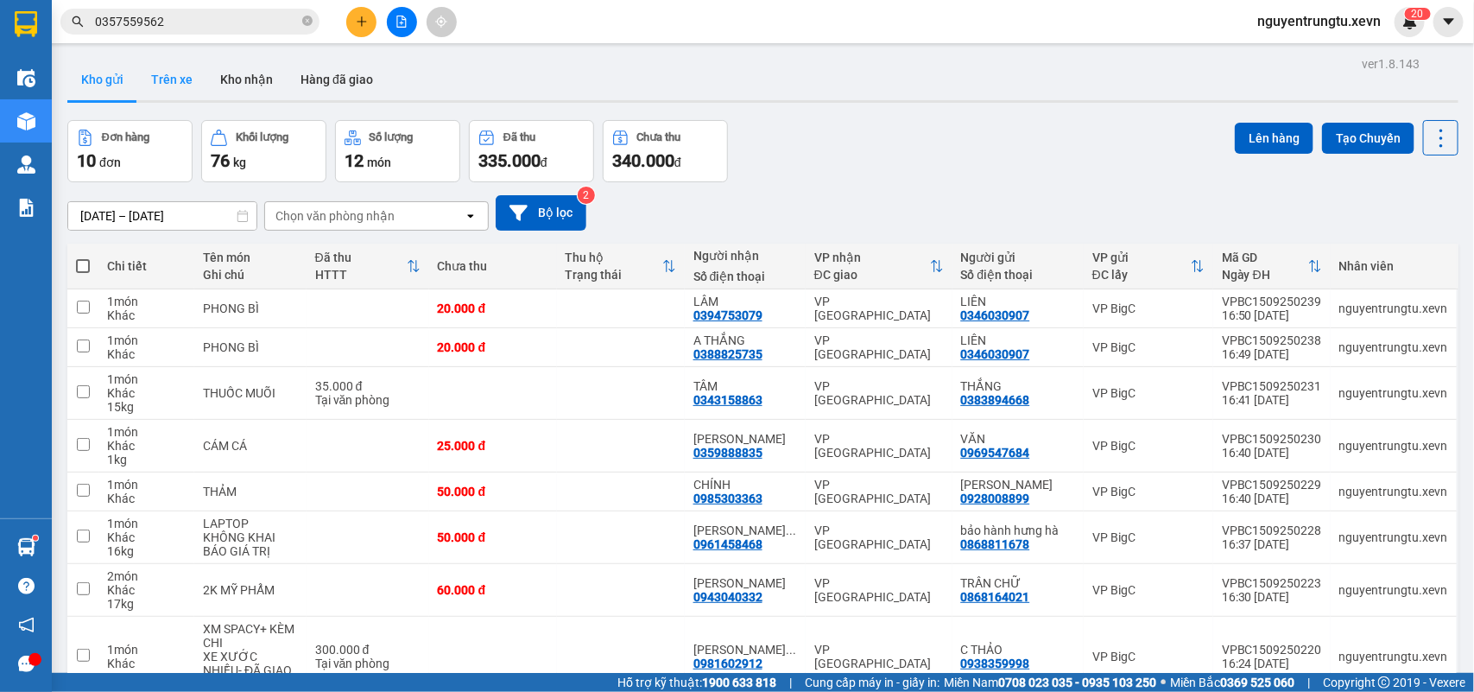
drag, startPoint x: 248, startPoint y: 70, endPoint x: 177, endPoint y: 93, distance: 74.5
click at [247, 70] on button "Kho nhận" at bounding box center [246, 79] width 80 height 41
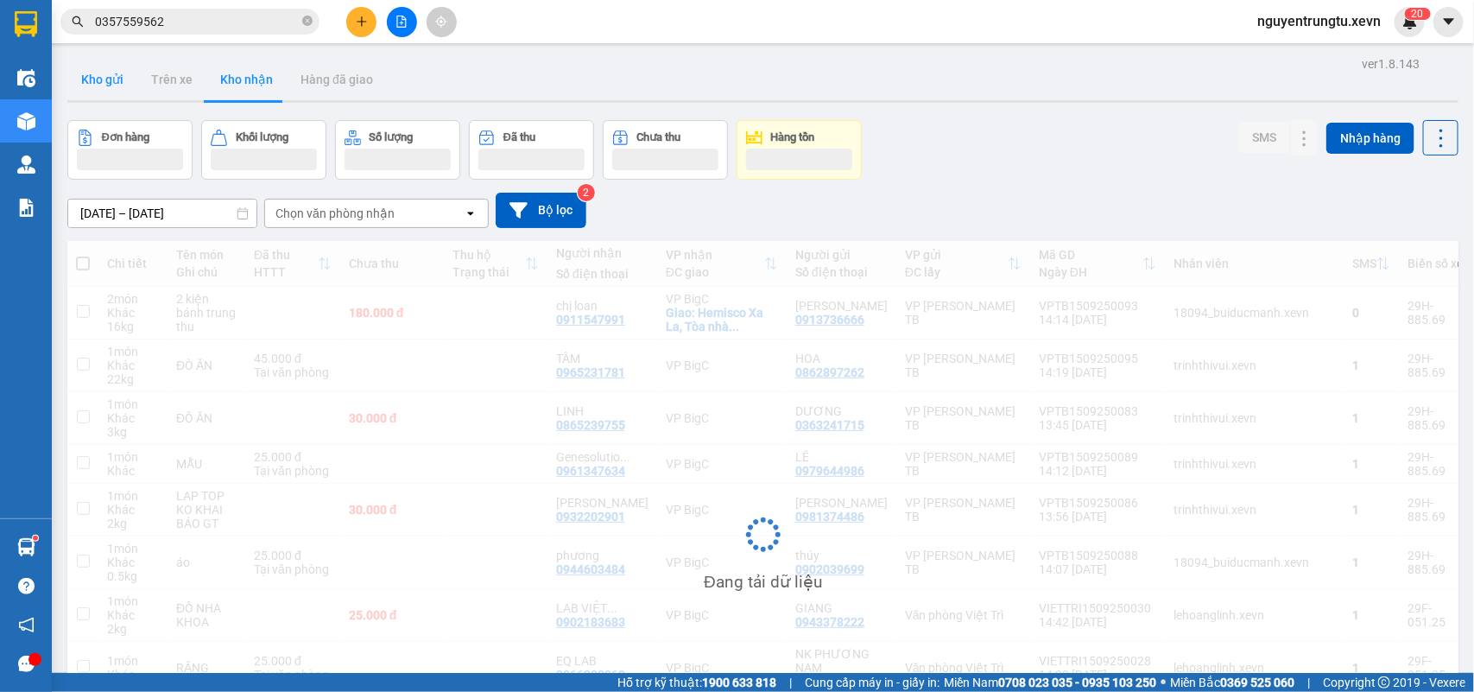
click at [112, 74] on button "Kho gửi" at bounding box center [102, 79] width 70 height 41
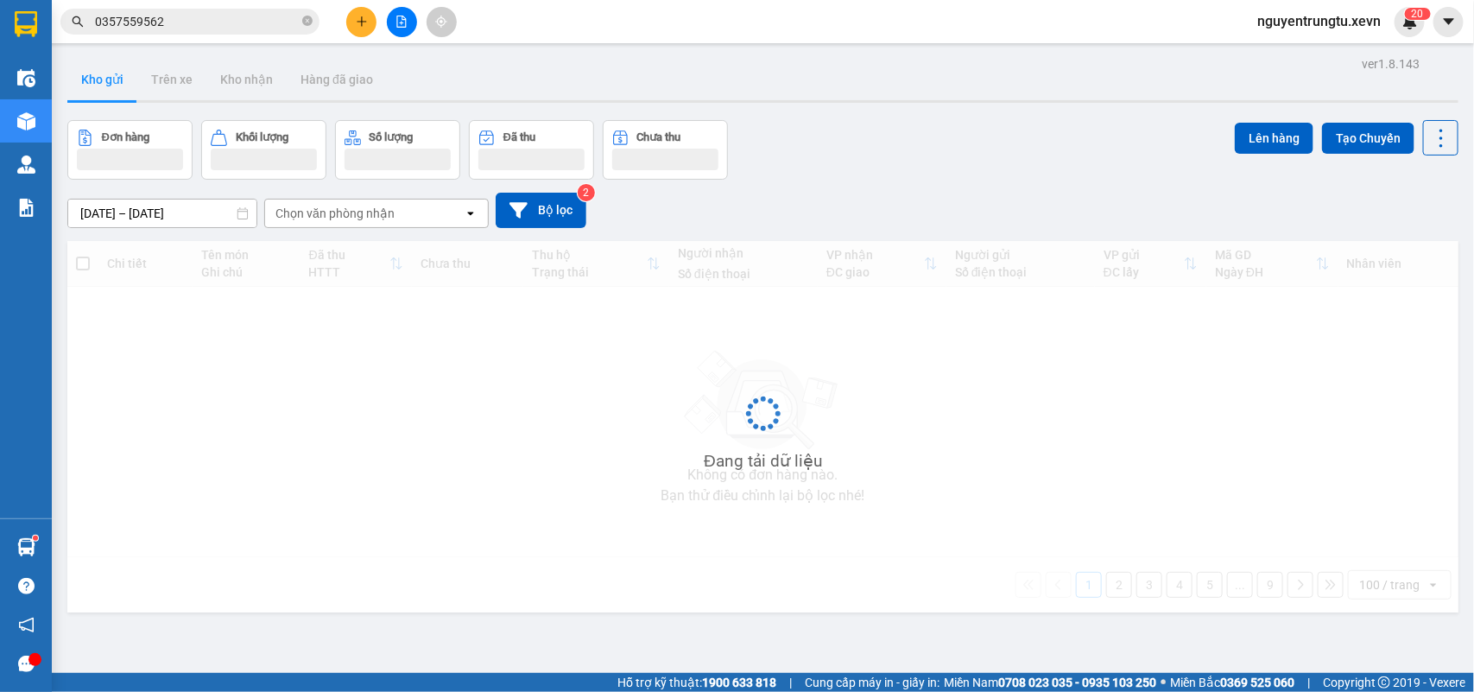
click at [111, 79] on button "Kho gửi" at bounding box center [102, 79] width 70 height 41
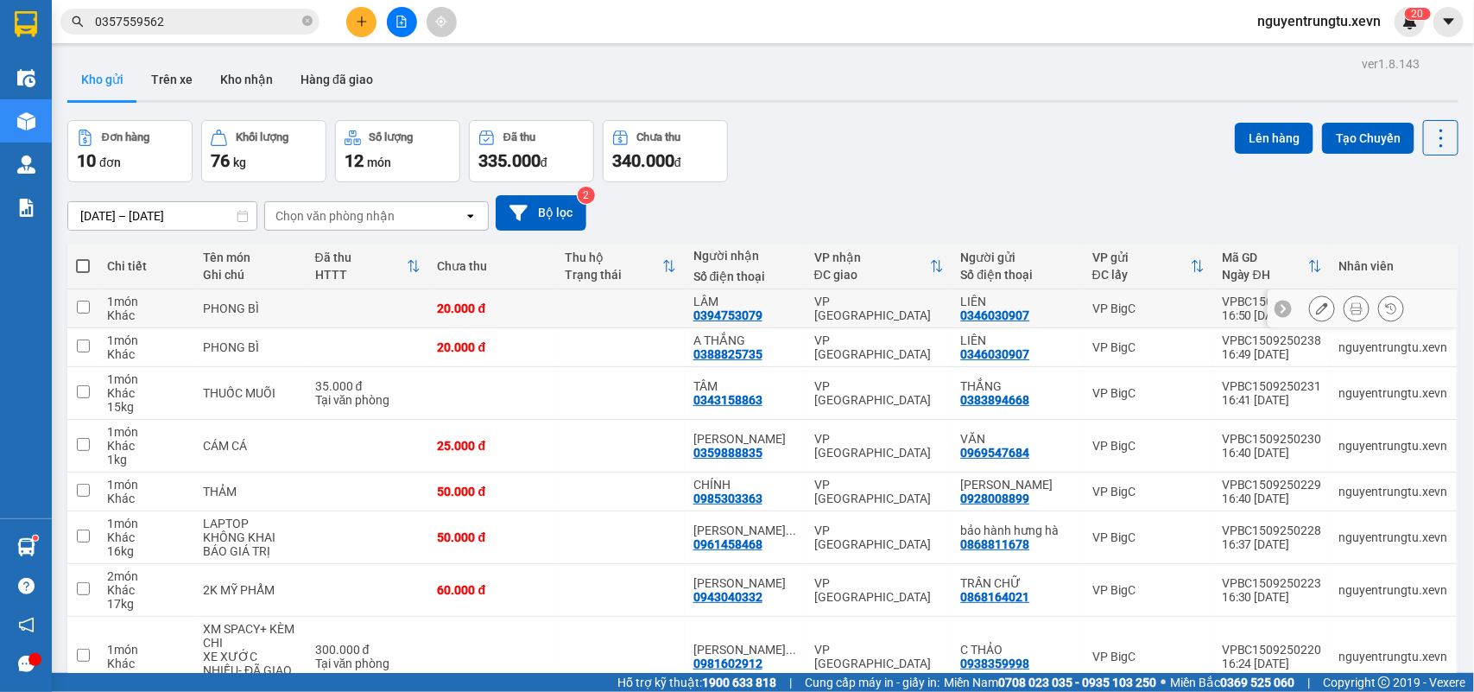
click at [646, 308] on td at bounding box center [621, 308] width 128 height 39
checkbox input "true"
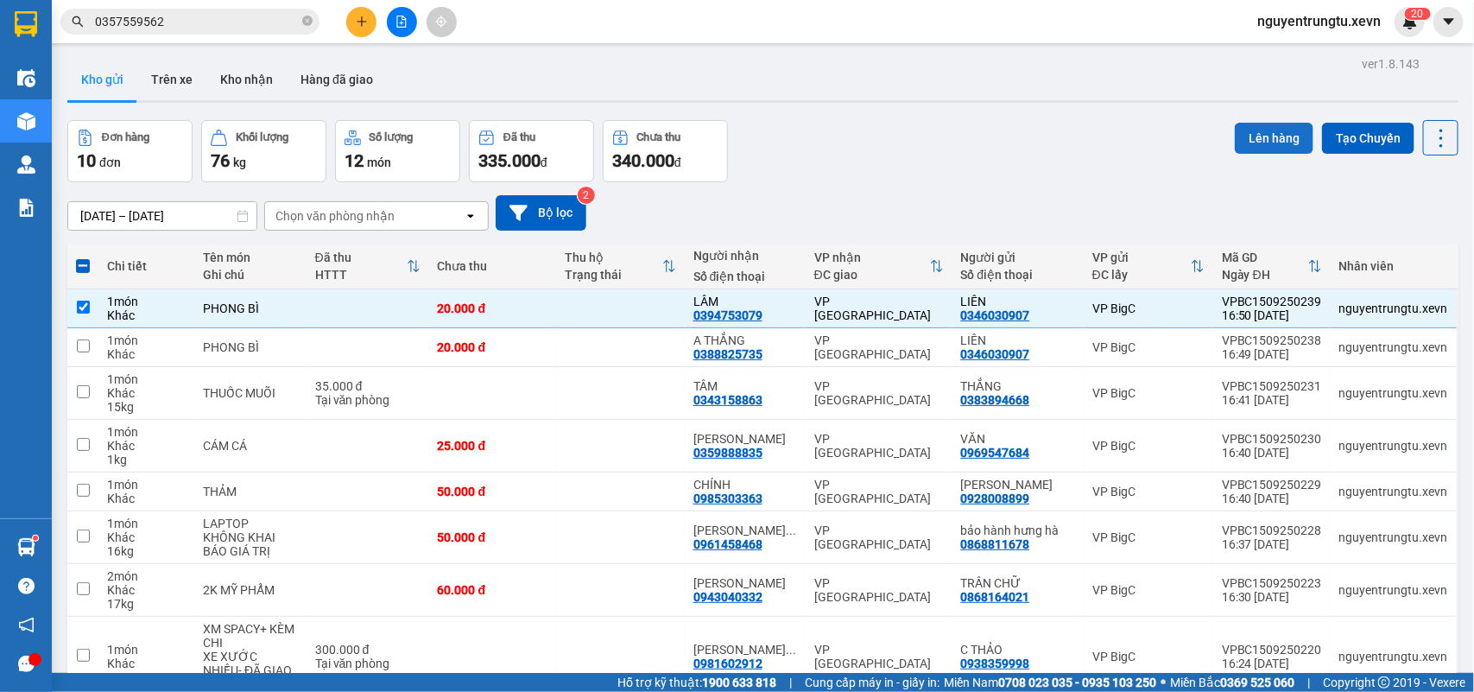
click at [1262, 138] on button "Lên hàng" at bounding box center [1274, 138] width 79 height 31
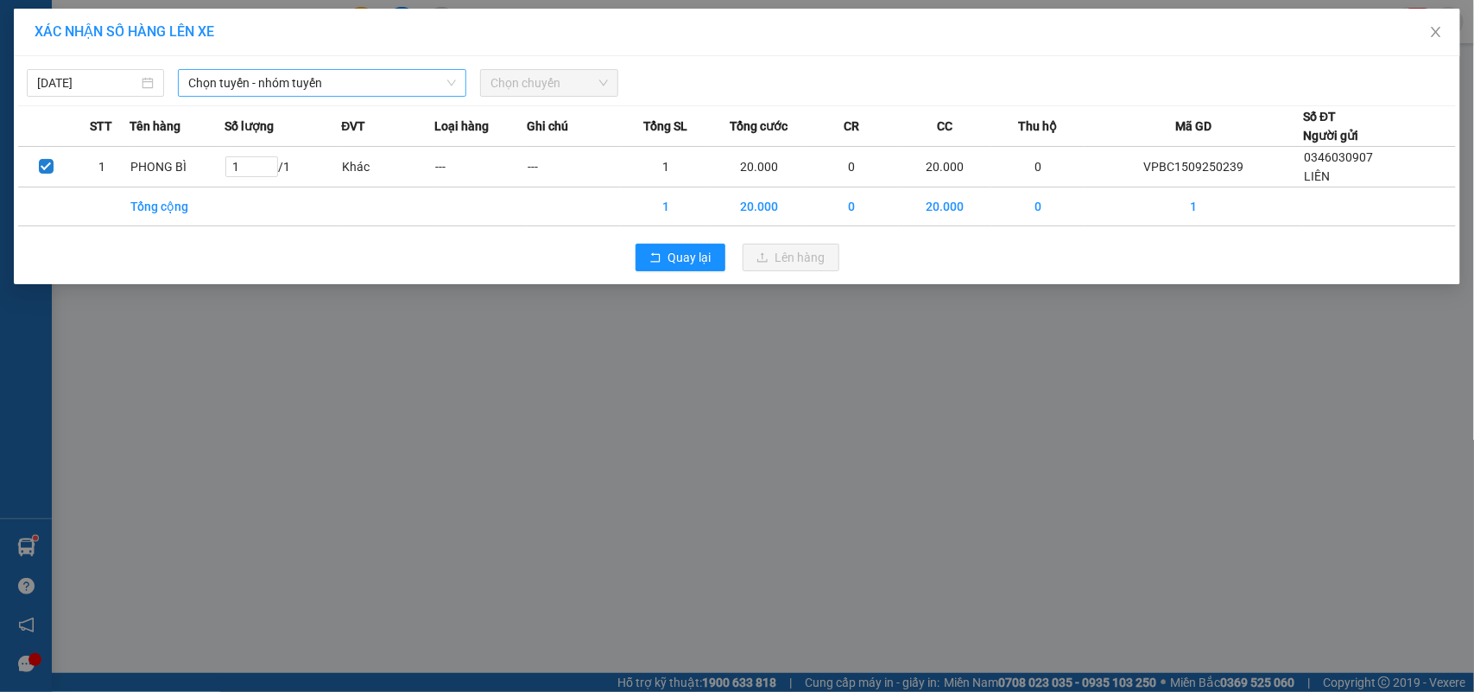
click at [239, 82] on span "Chọn tuyến - nhóm tuyến" at bounding box center [322, 83] width 268 height 26
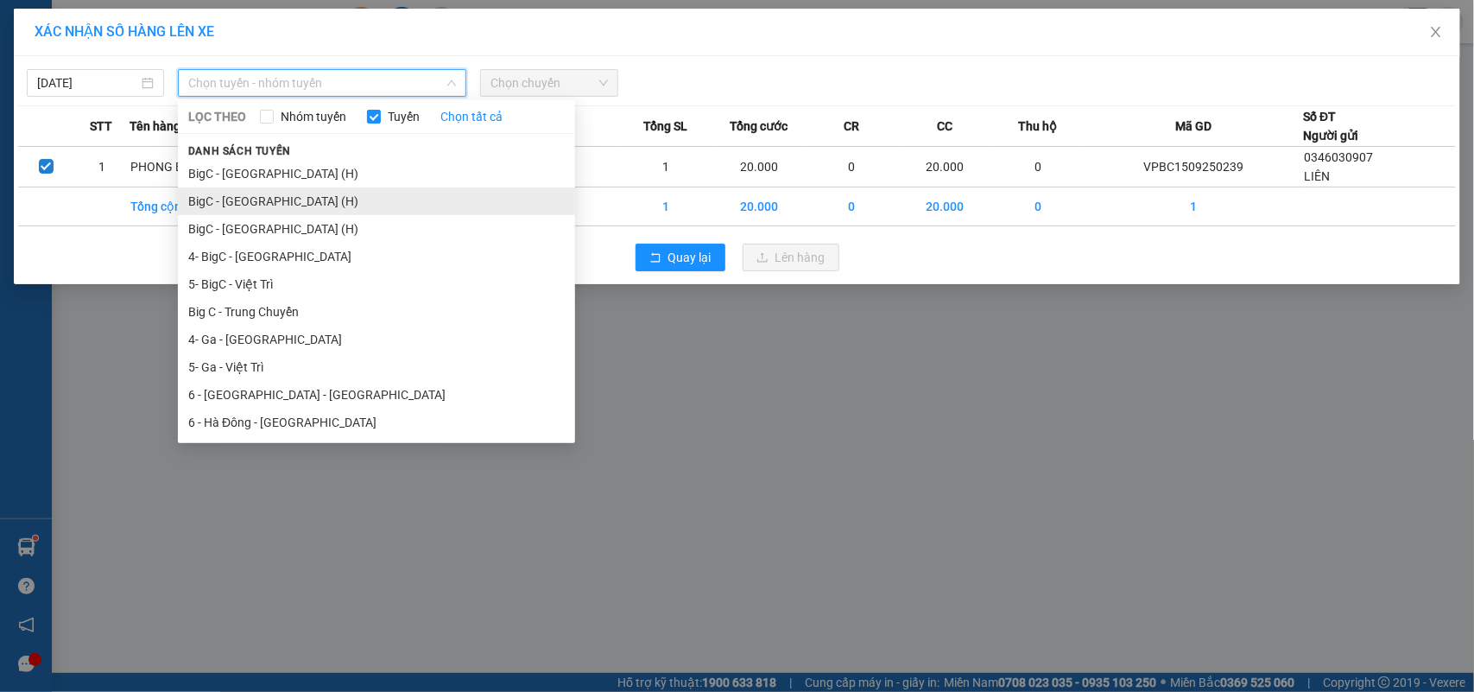
click at [263, 199] on li "BigC - Nam Định (H)" at bounding box center [376, 201] width 397 height 28
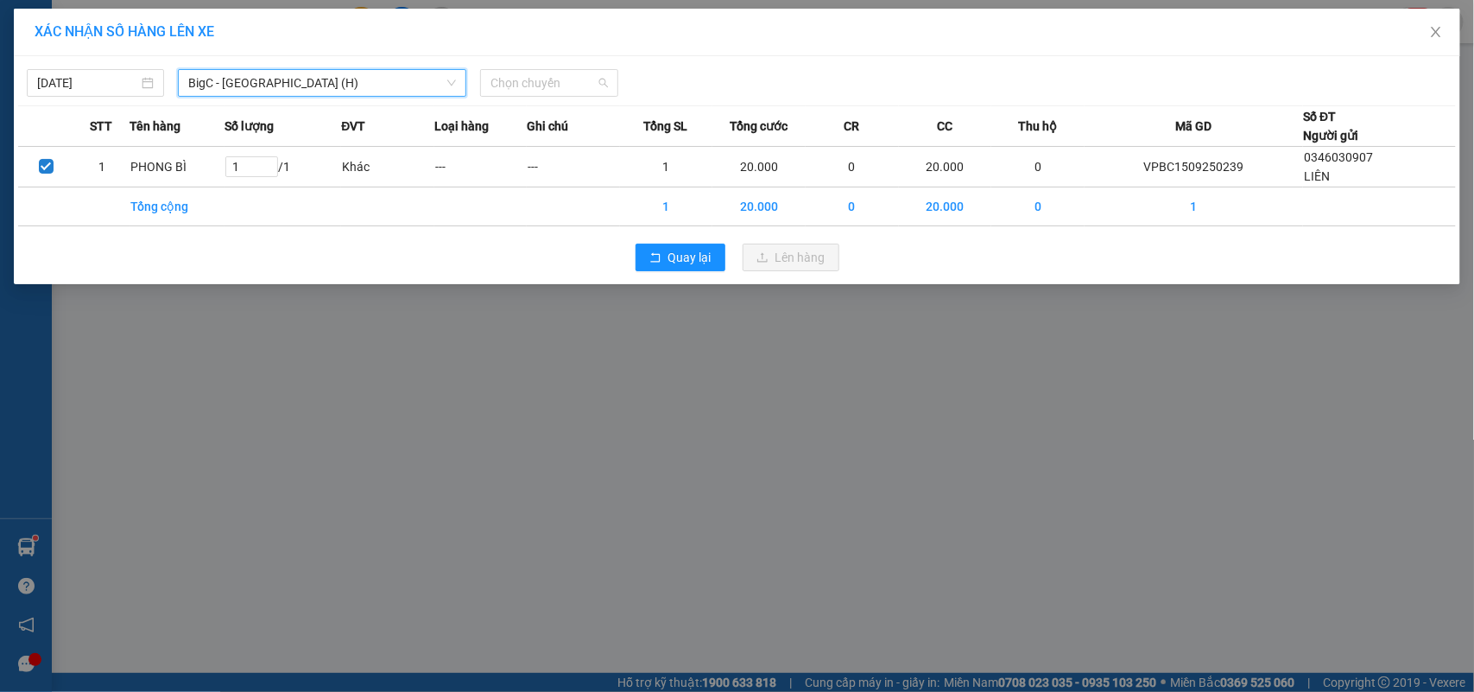
drag, startPoint x: 540, startPoint y: 73, endPoint x: 589, endPoint y: 134, distance: 77.4
click at [541, 73] on span "Chọn chuyến" at bounding box center [548, 83] width 117 height 26
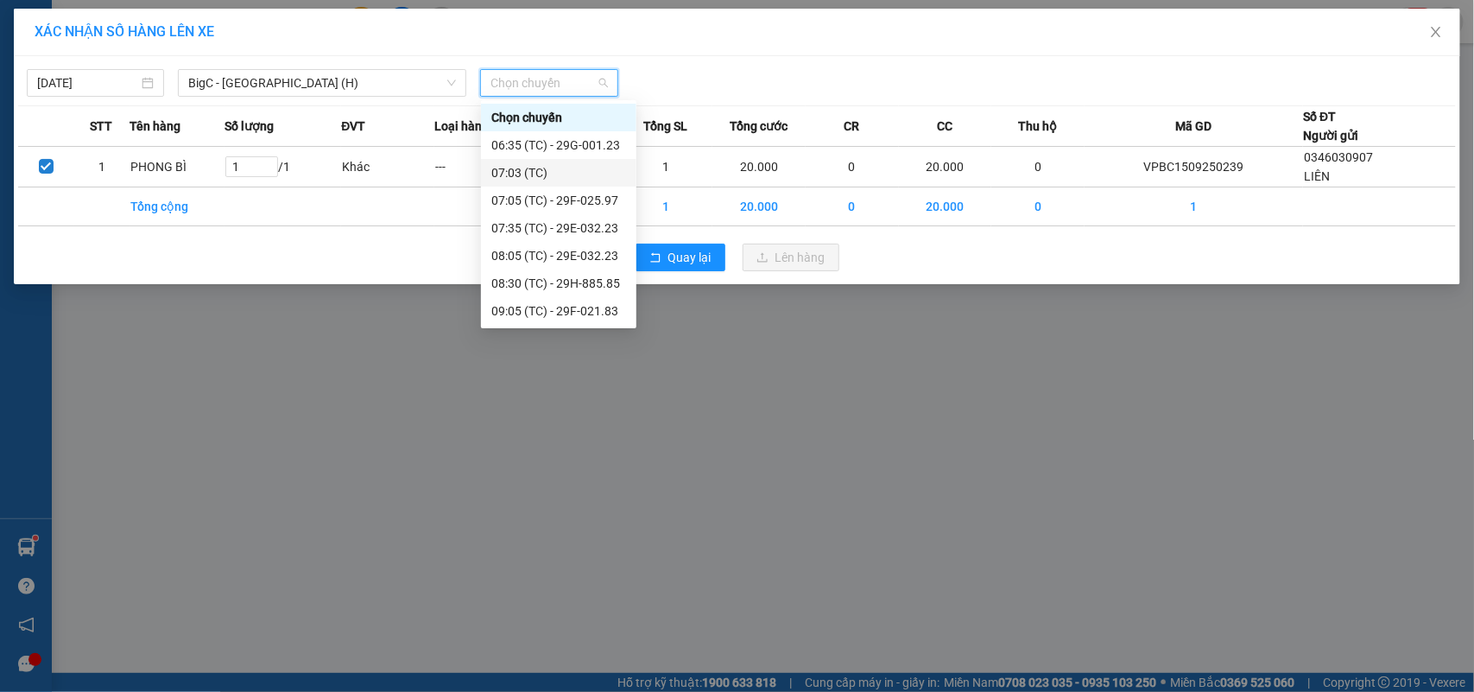
scroll to position [441, 0]
click at [581, 322] on div "17:05 (TC) - 29H-885.85" at bounding box center [558, 312] width 155 height 28
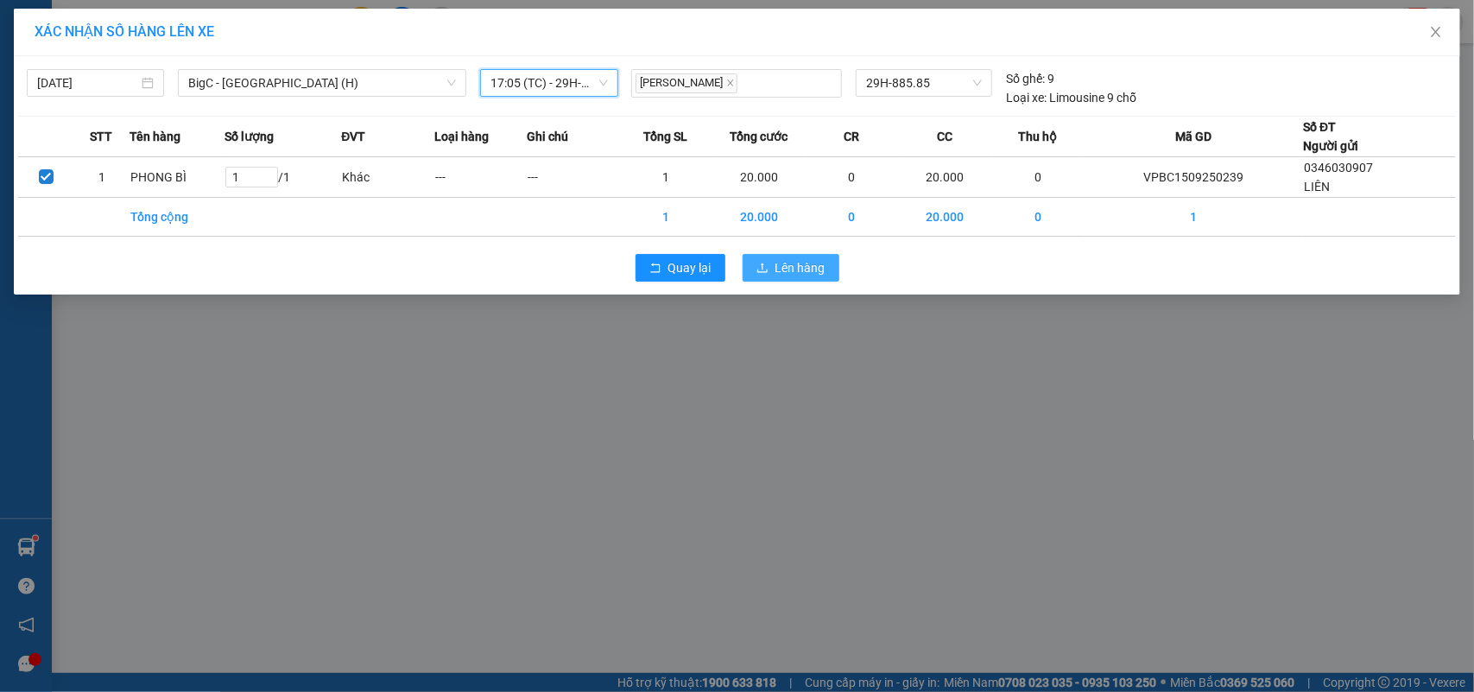
click at [762, 275] on span "upload" at bounding box center [762, 269] width 12 height 14
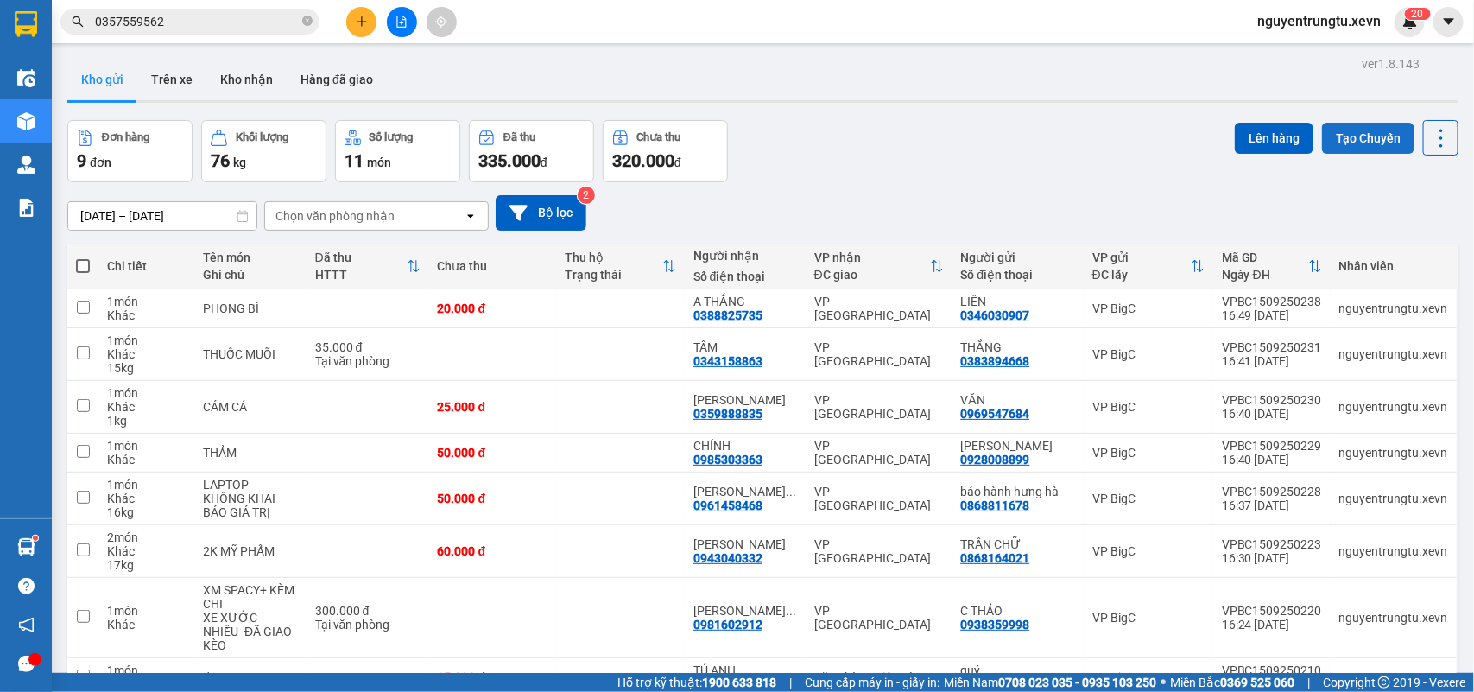
click at [1364, 125] on button "Tạo Chuyến" at bounding box center [1368, 138] width 92 height 31
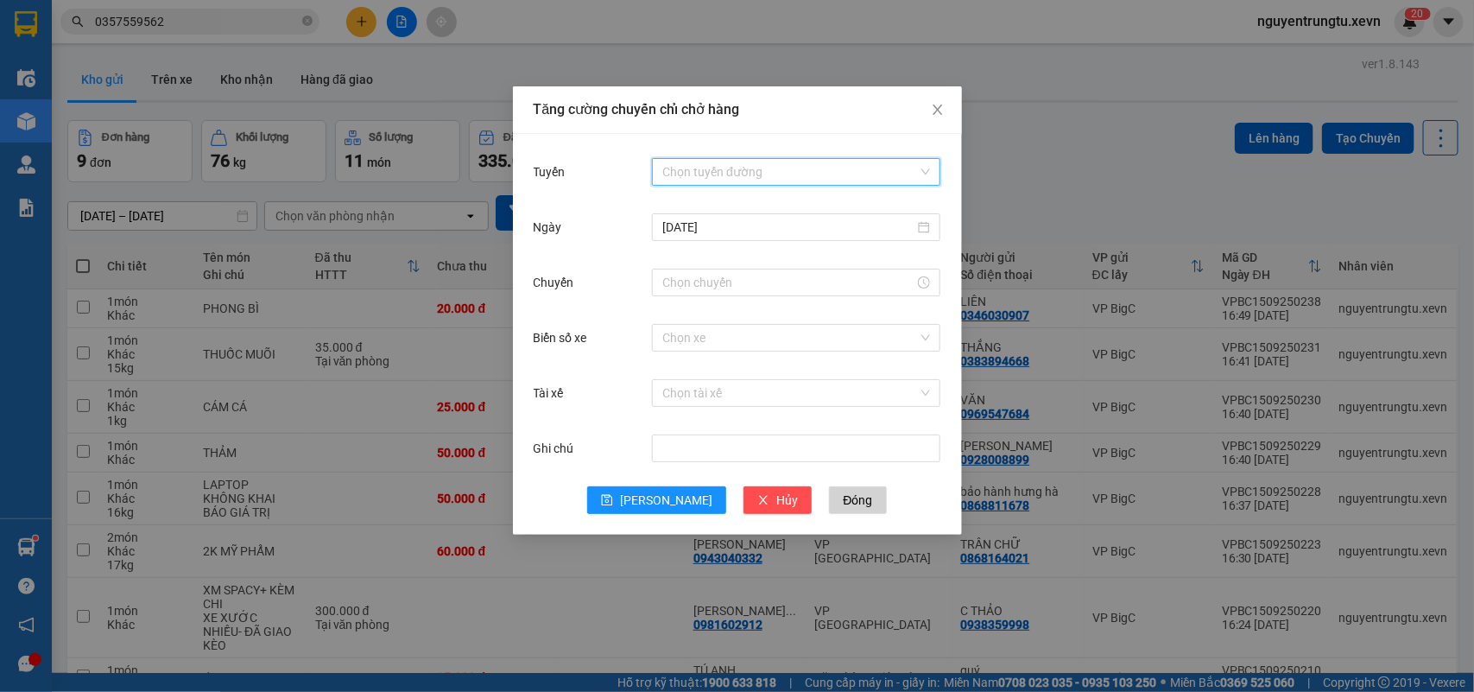
click at [795, 174] on input "Tuyến" at bounding box center [790, 172] width 256 height 26
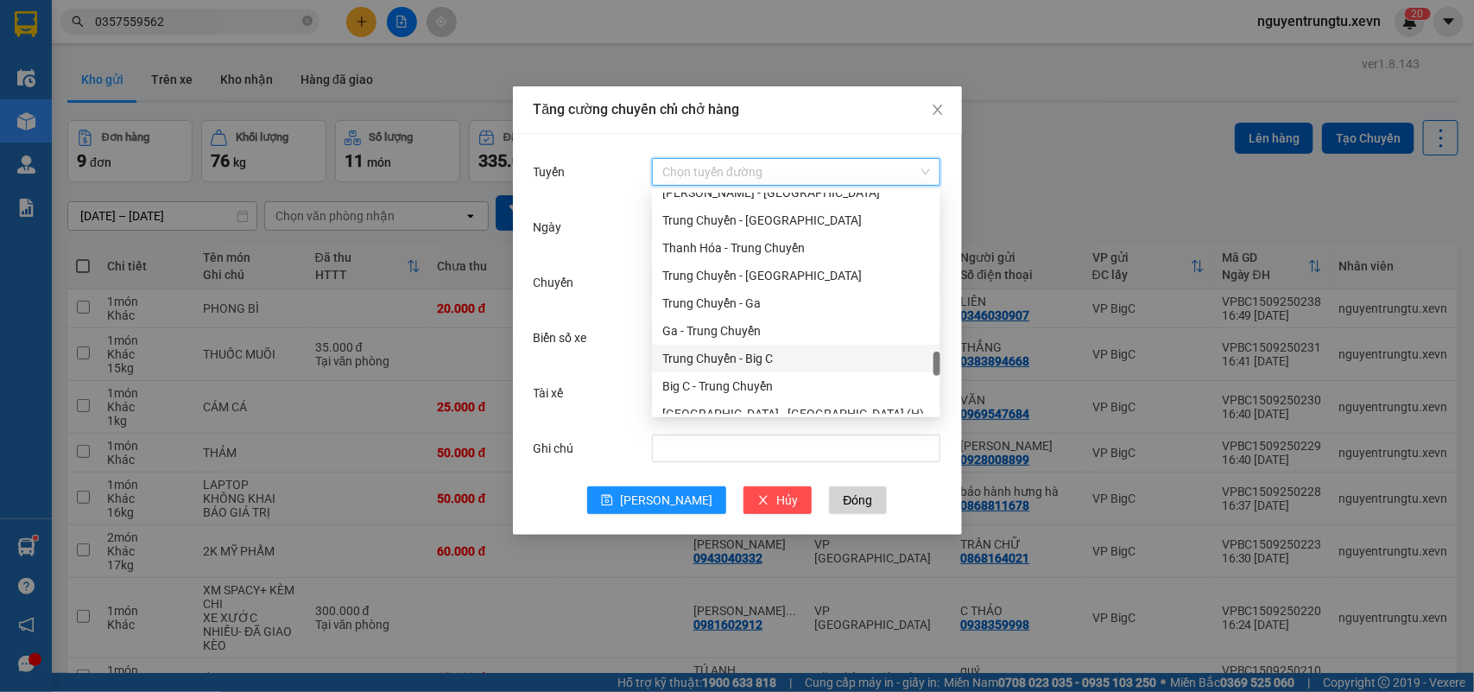
scroll to position [2265, 0]
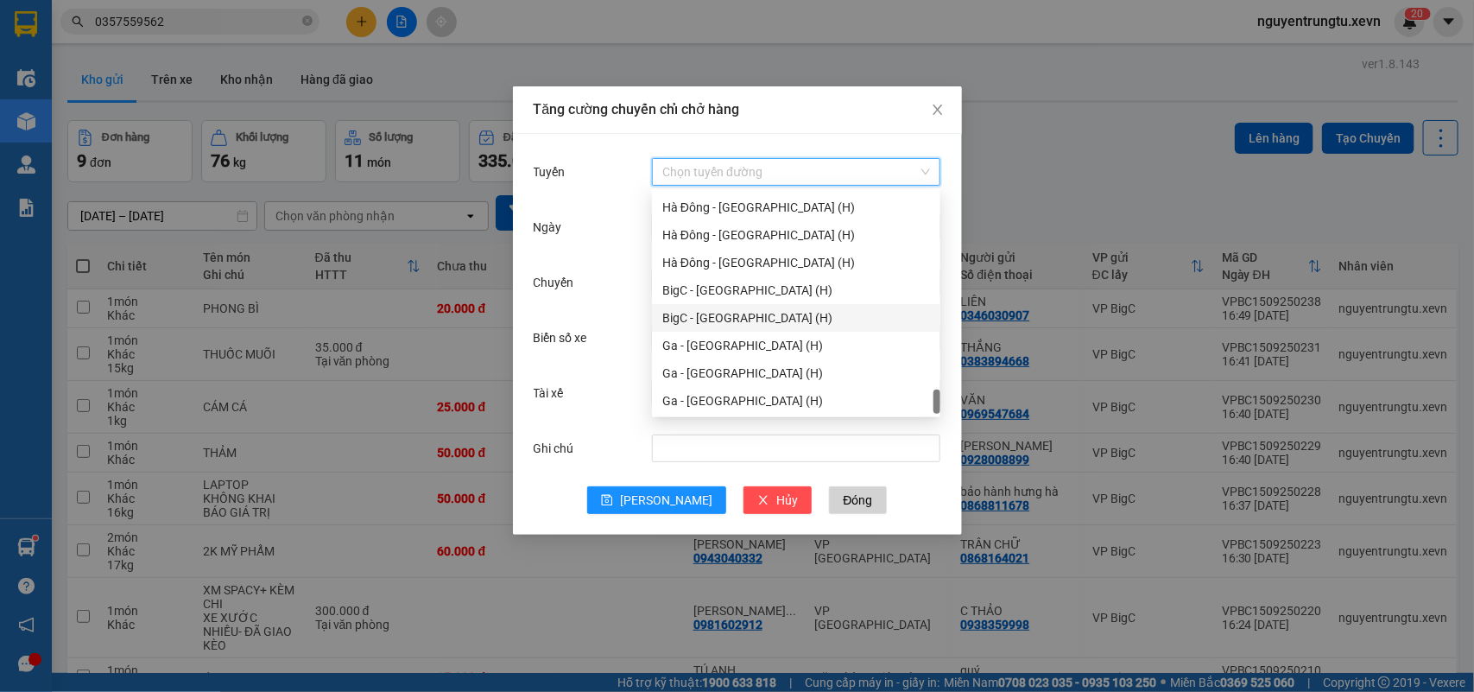
click at [768, 321] on div "BigC - Ninh Bình (H)" at bounding box center [796, 317] width 268 height 19
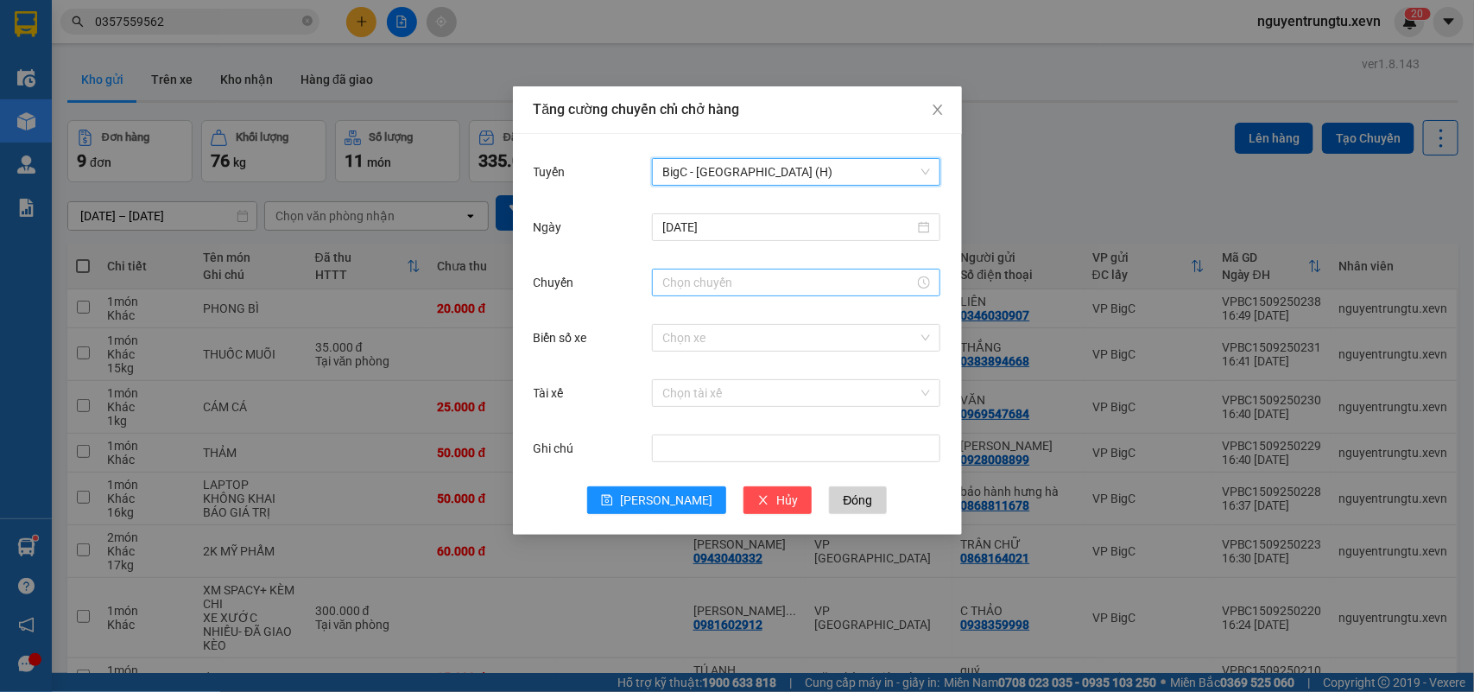
click at [735, 275] on input "Chuyến" at bounding box center [788, 282] width 252 height 19
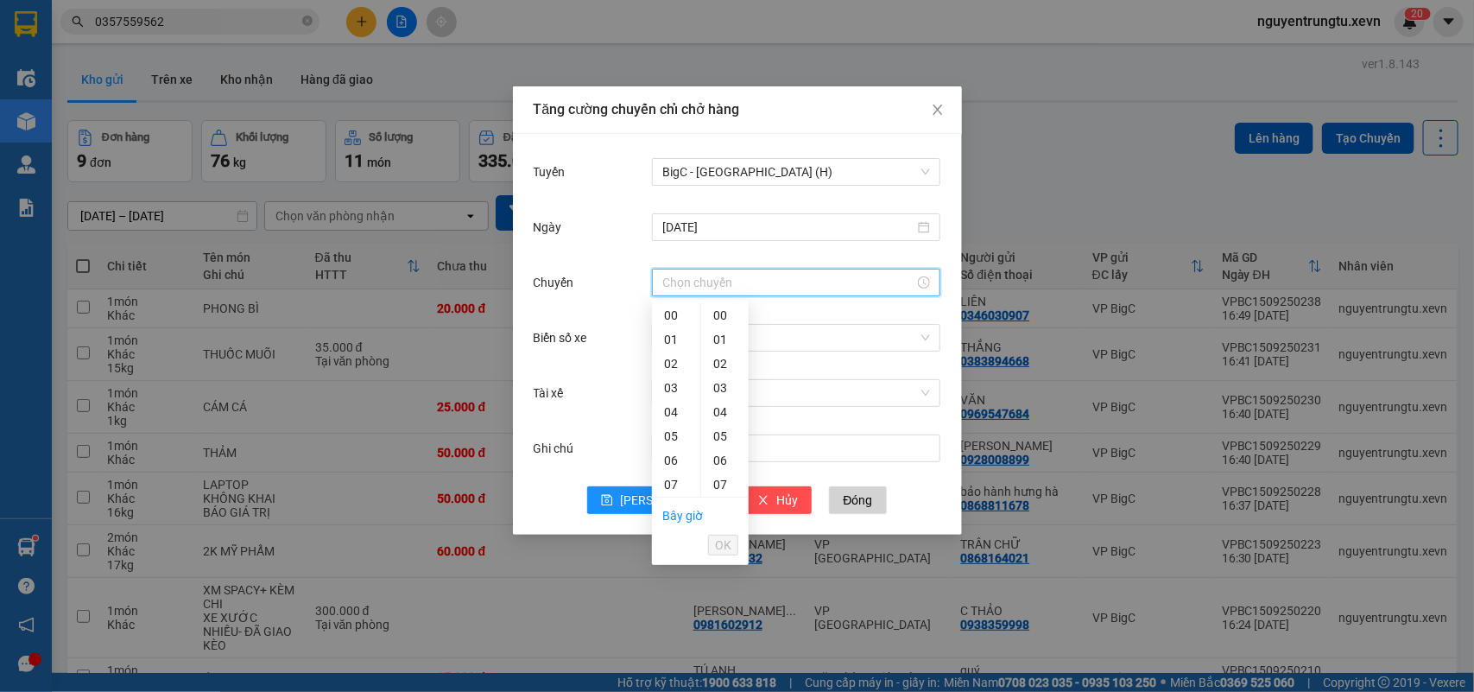
scroll to position [216, 0]
click at [671, 425] on div "18" at bounding box center [676, 426] width 48 height 24
click at [719, 434] on div "05" at bounding box center [724, 436] width 47 height 24
type input "18:05"
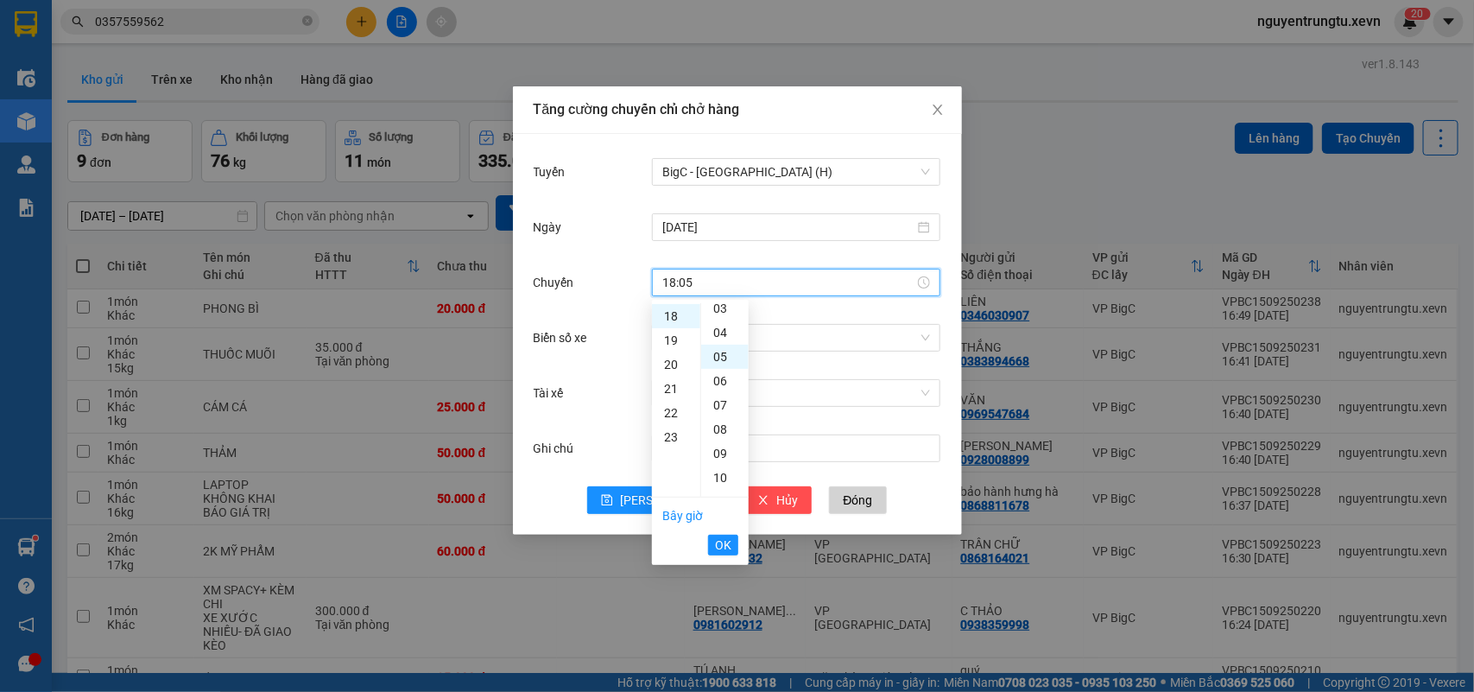
scroll to position [121, 0]
click at [718, 548] on span "OK" at bounding box center [723, 544] width 16 height 19
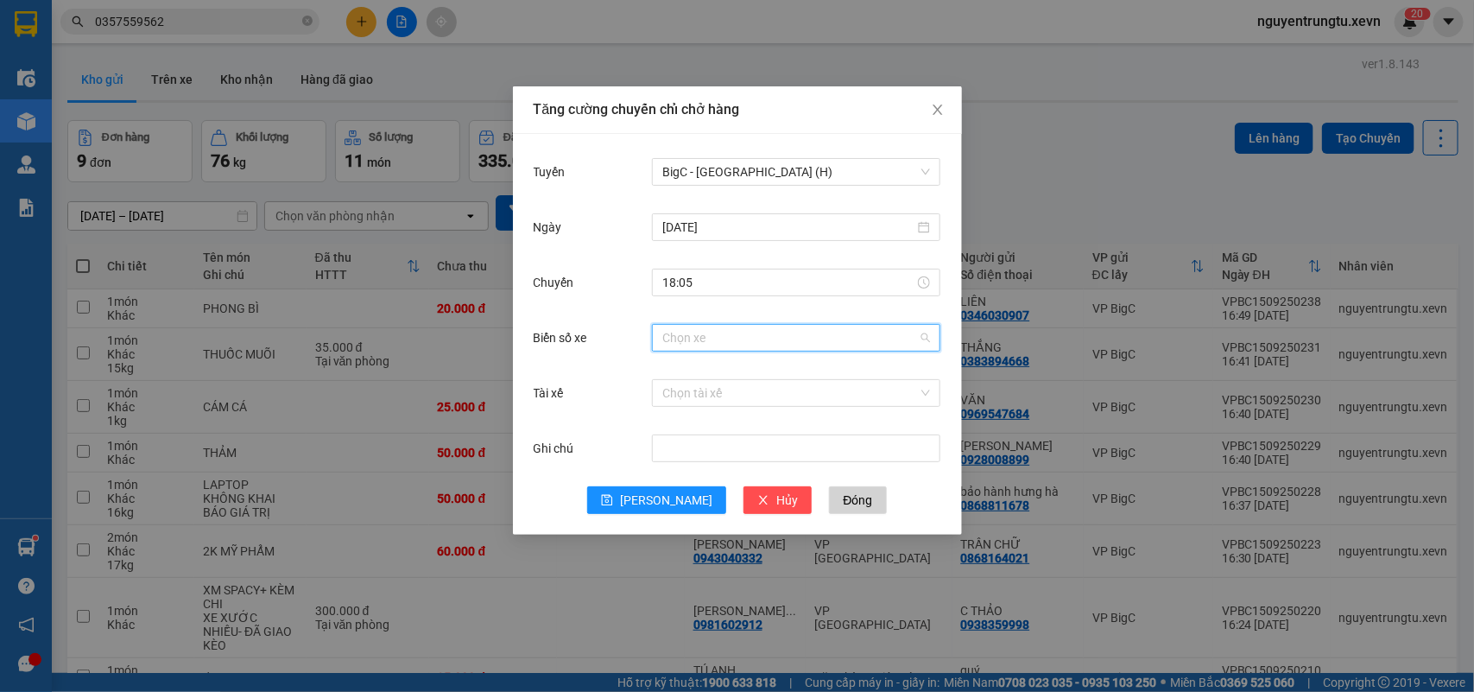
click at [838, 343] on input "Biển số xe" at bounding box center [790, 338] width 256 height 26
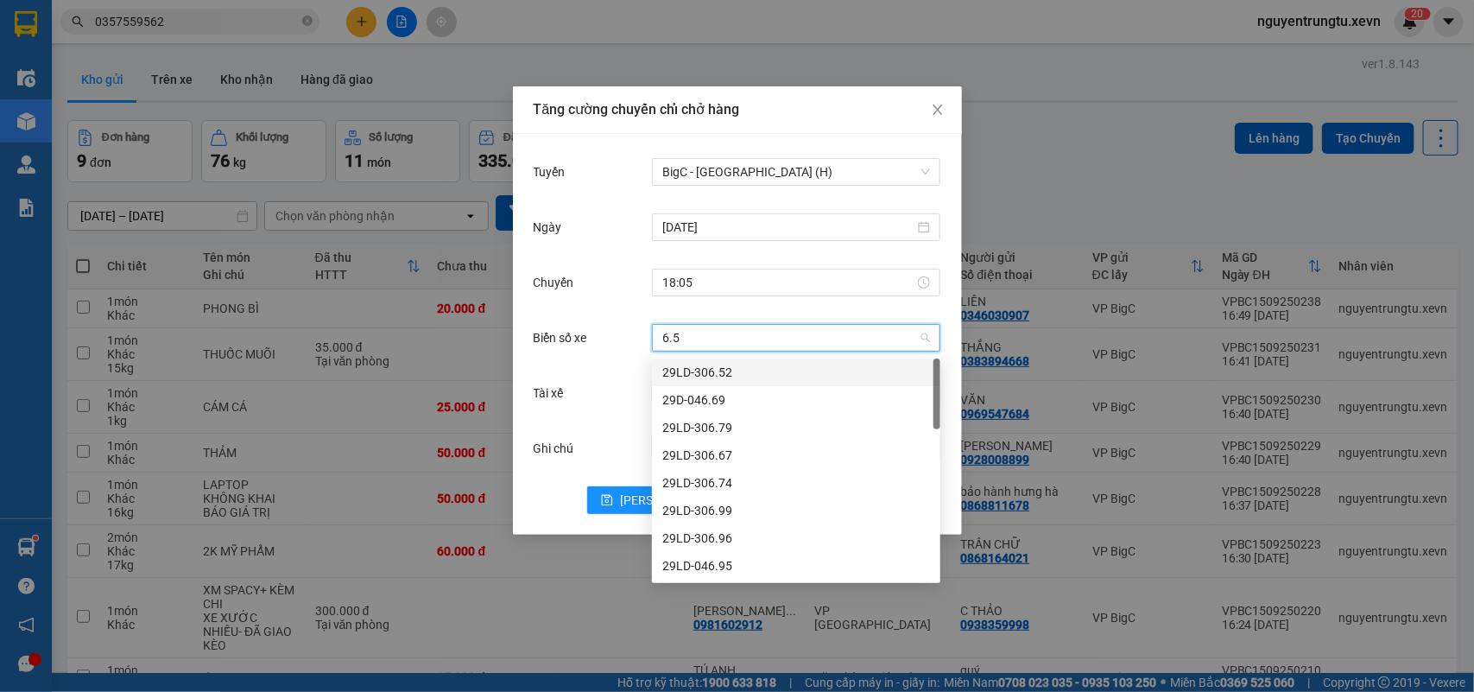
type input "6.55"
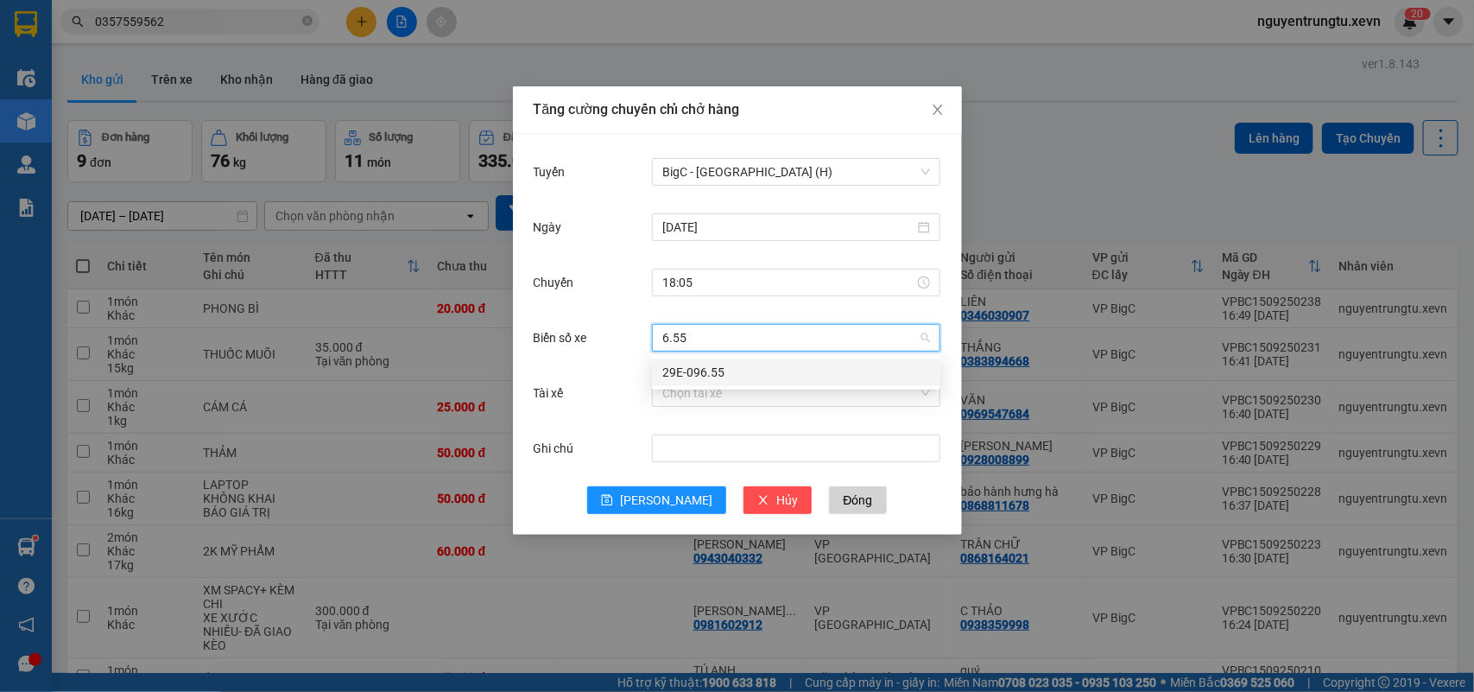
click at [741, 372] on div "29E-096.55" at bounding box center [796, 372] width 268 height 19
click at [708, 395] on input "Tài xế" at bounding box center [790, 393] width 256 height 26
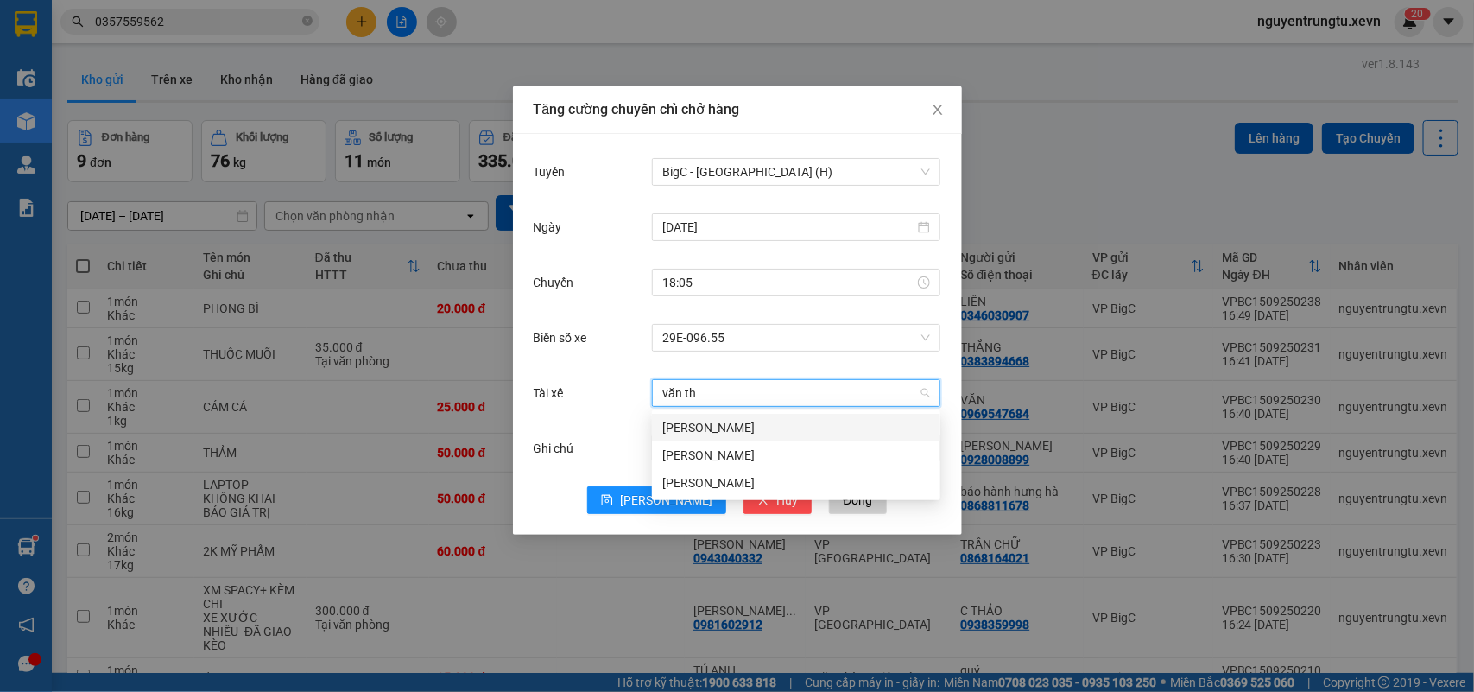
type input "văn thọ"
drag, startPoint x: 740, startPoint y: 443, endPoint x: 676, endPoint y: 510, distance: 92.8
click at [739, 443] on div "Dương Văn Thọ" at bounding box center [796, 455] width 288 height 28
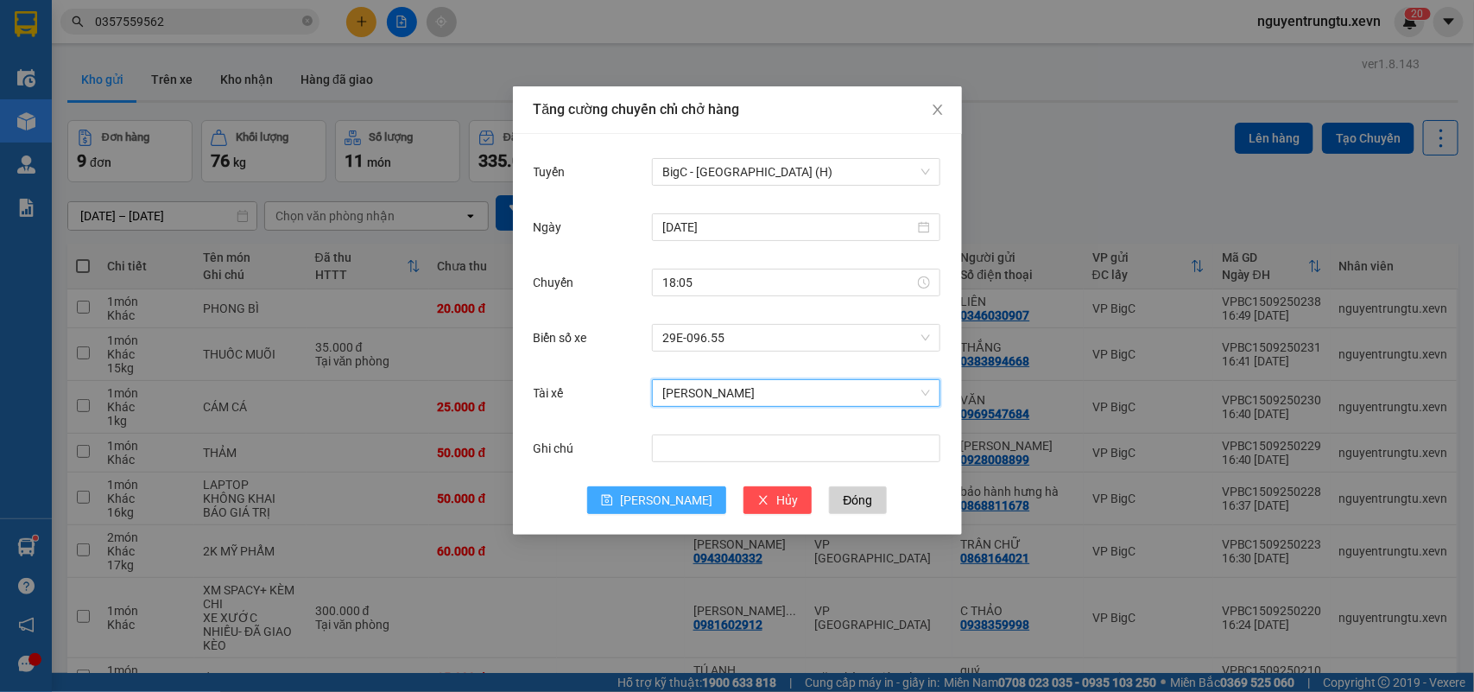
click at [667, 505] on span "Lưu" at bounding box center [666, 499] width 92 height 19
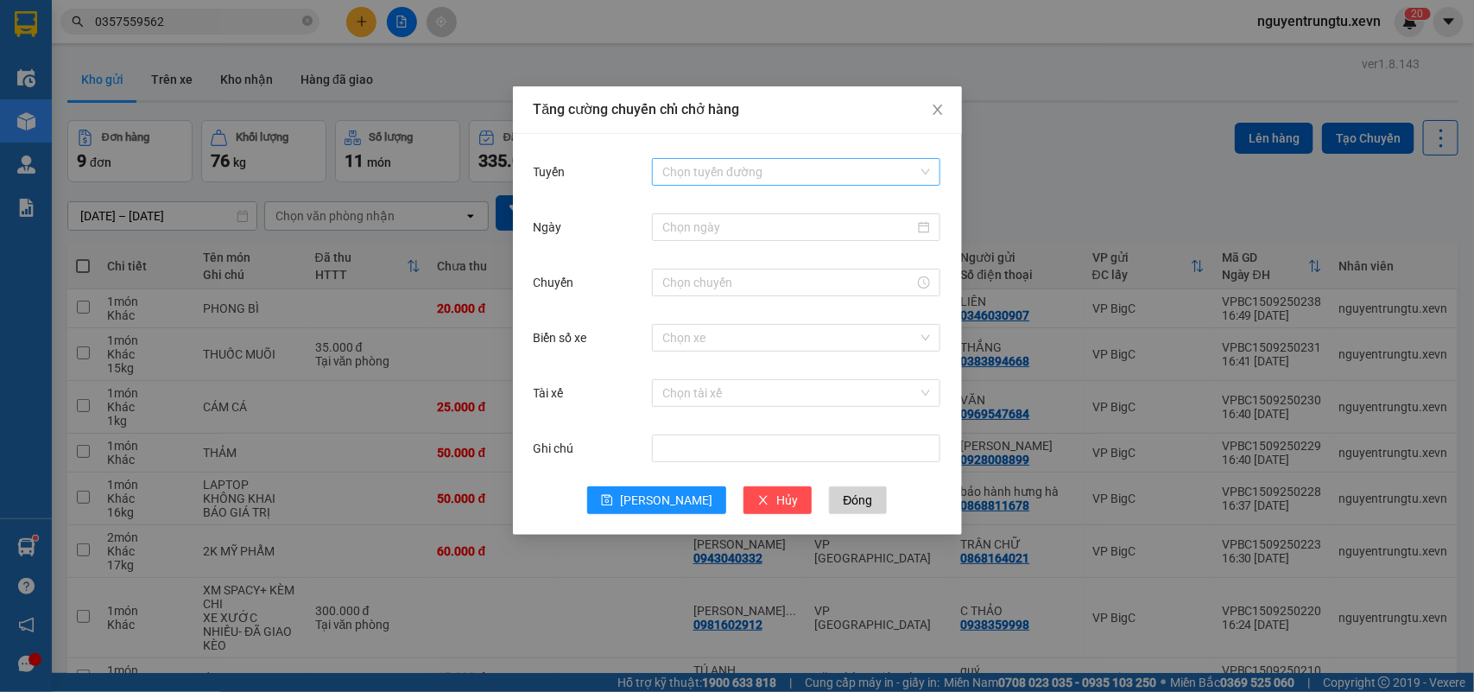
click at [784, 164] on input "Tuyến" at bounding box center [790, 172] width 256 height 26
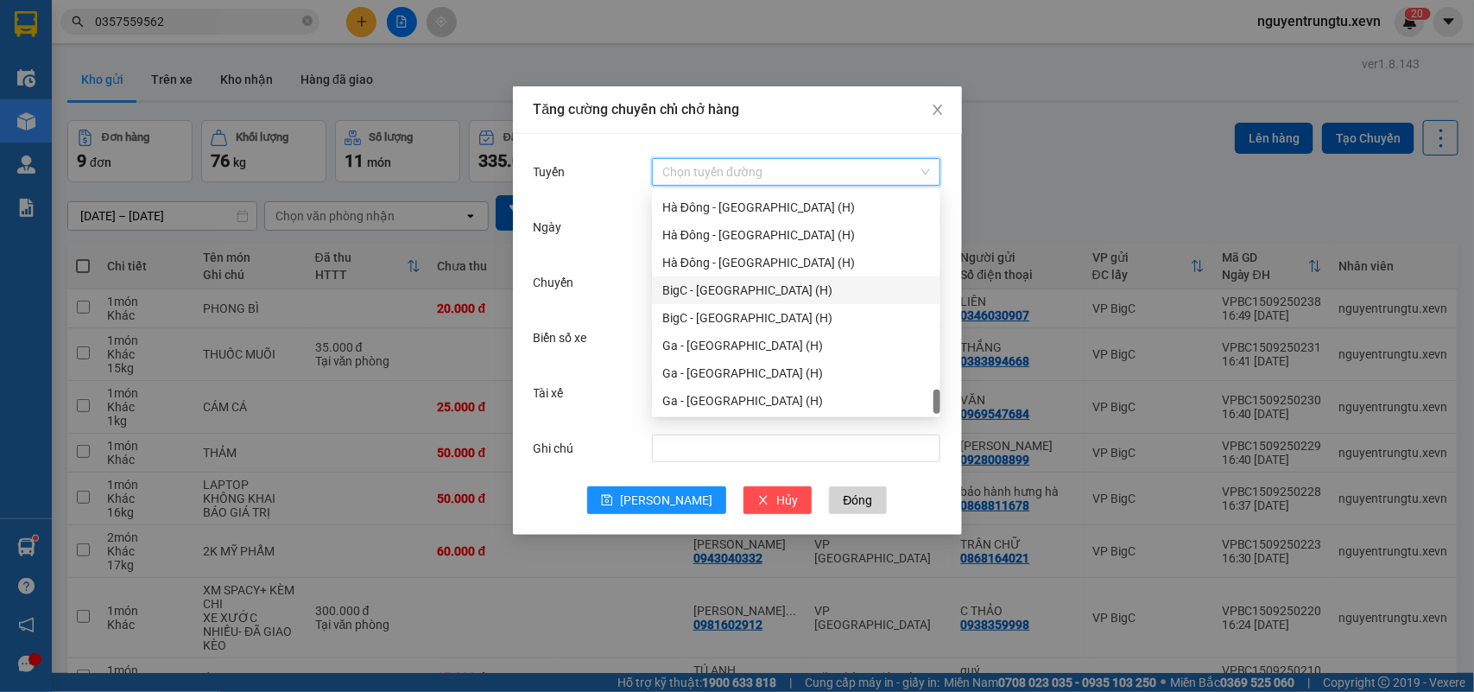
click at [723, 281] on div "BigC - Nam Định (H)" at bounding box center [796, 290] width 268 height 19
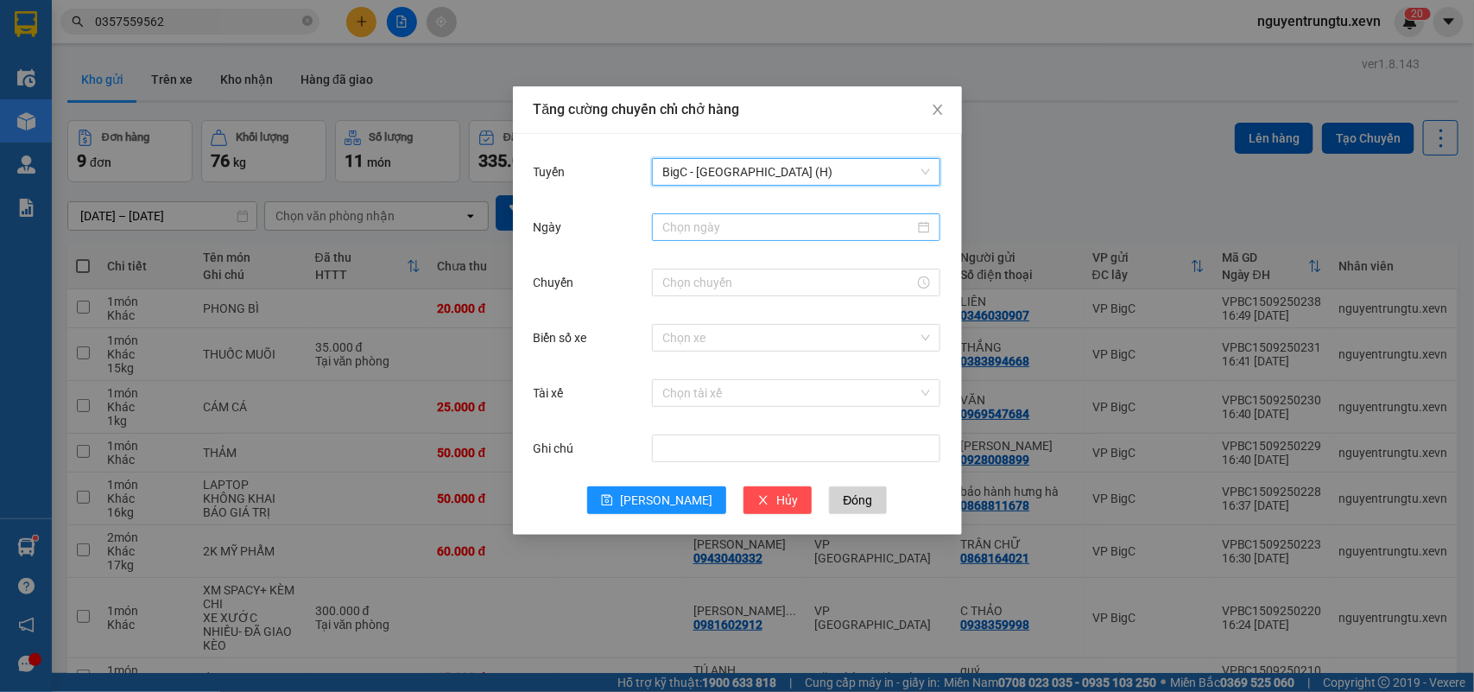
click at [756, 226] on input "Ngày" at bounding box center [788, 227] width 252 height 19
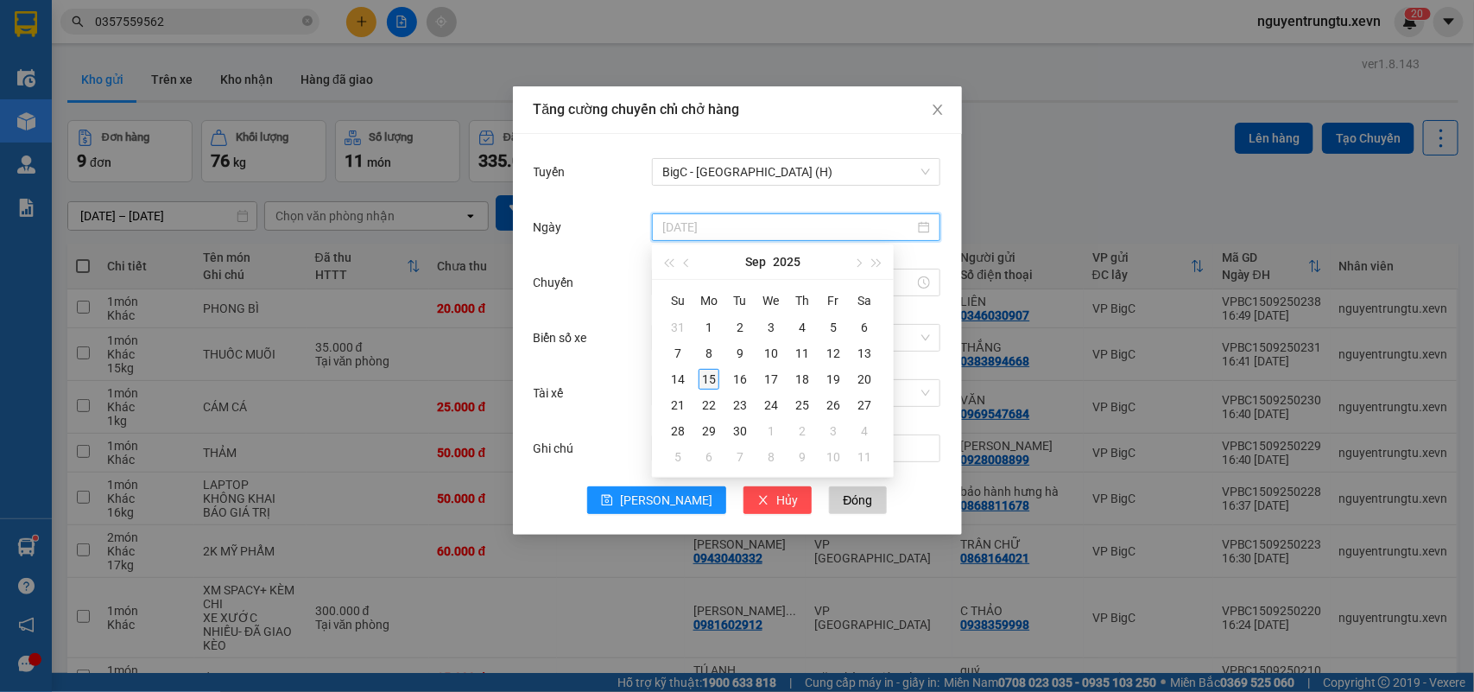
type input "15/09/2025"
click at [706, 380] on div "15" at bounding box center [708, 379] width 21 height 21
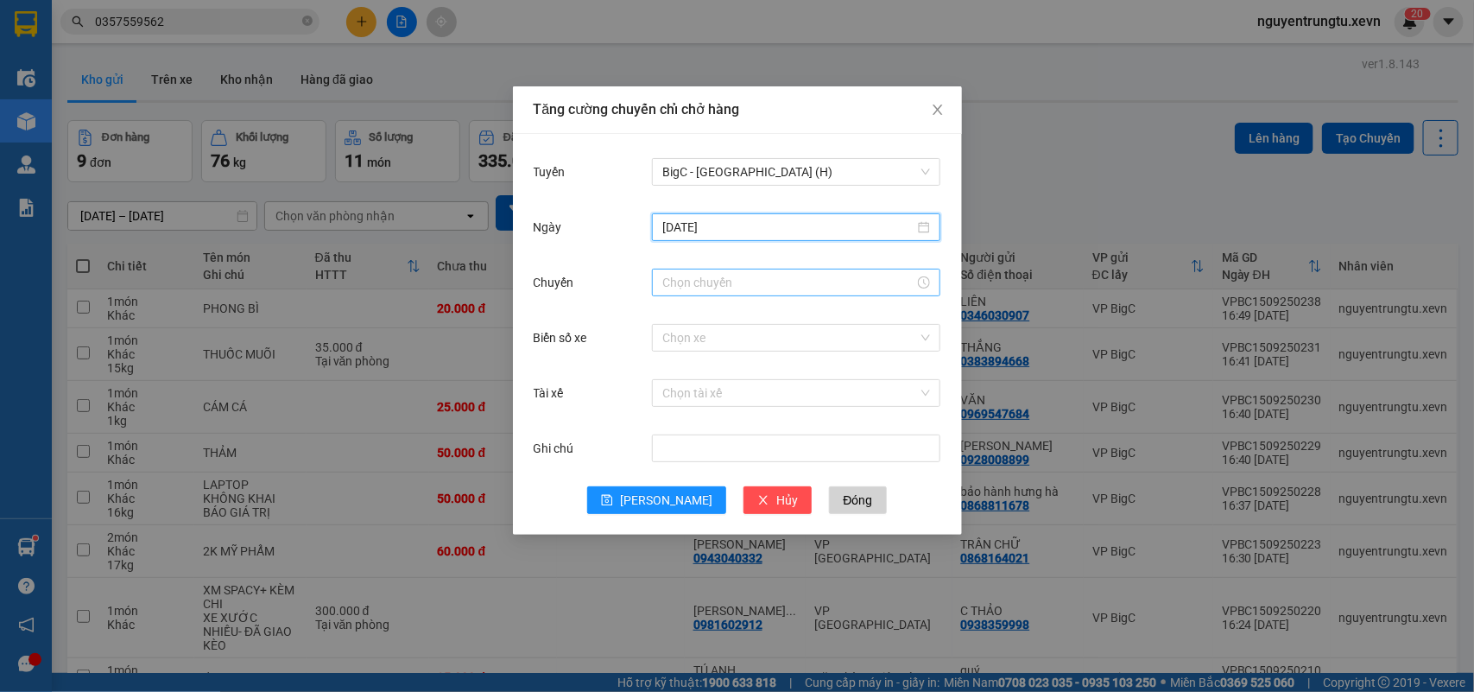
click at [673, 273] on input "Chuyến" at bounding box center [788, 282] width 252 height 19
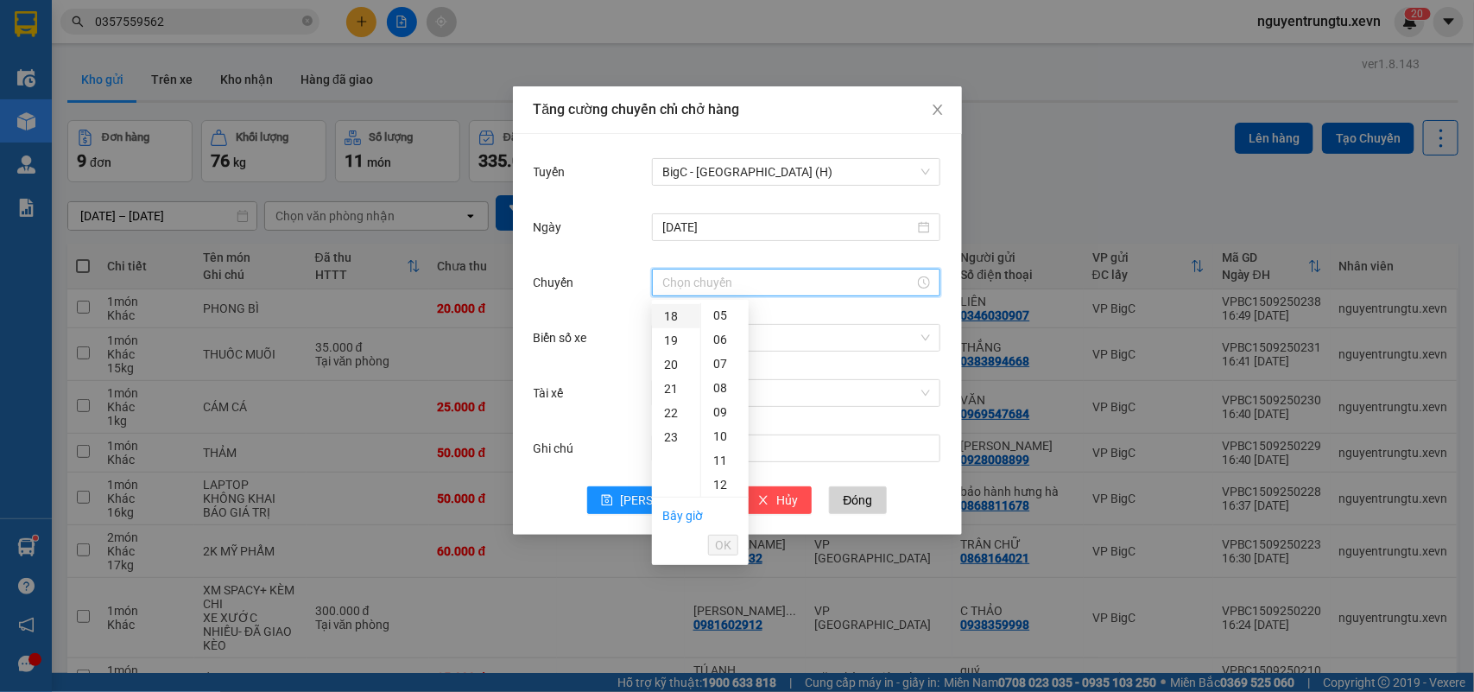
click at [674, 319] on div "18" at bounding box center [676, 316] width 48 height 24
click at [721, 434] on div "05" at bounding box center [724, 436] width 47 height 24
type input "18:05"
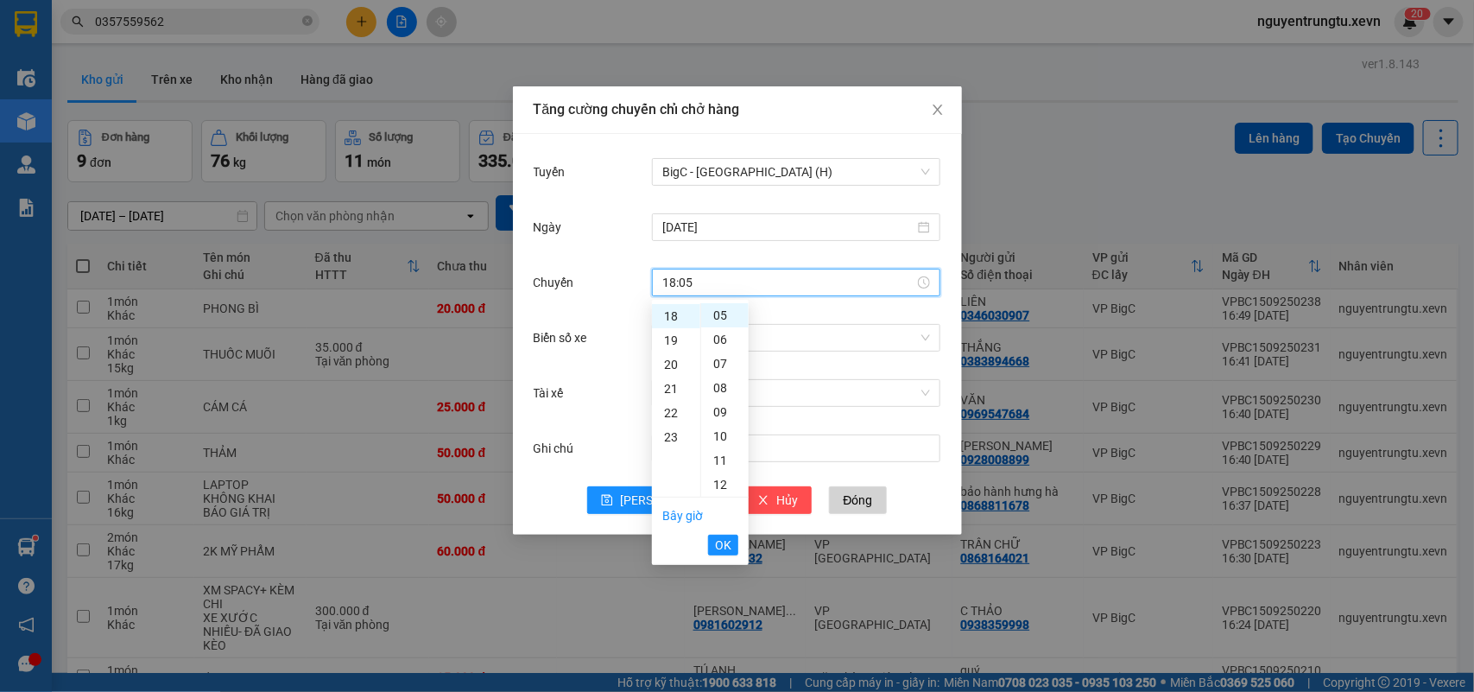
drag, startPoint x: 721, startPoint y: 542, endPoint x: 725, endPoint y: 519, distance: 23.7
click at [721, 544] on span "OK" at bounding box center [723, 544] width 16 height 19
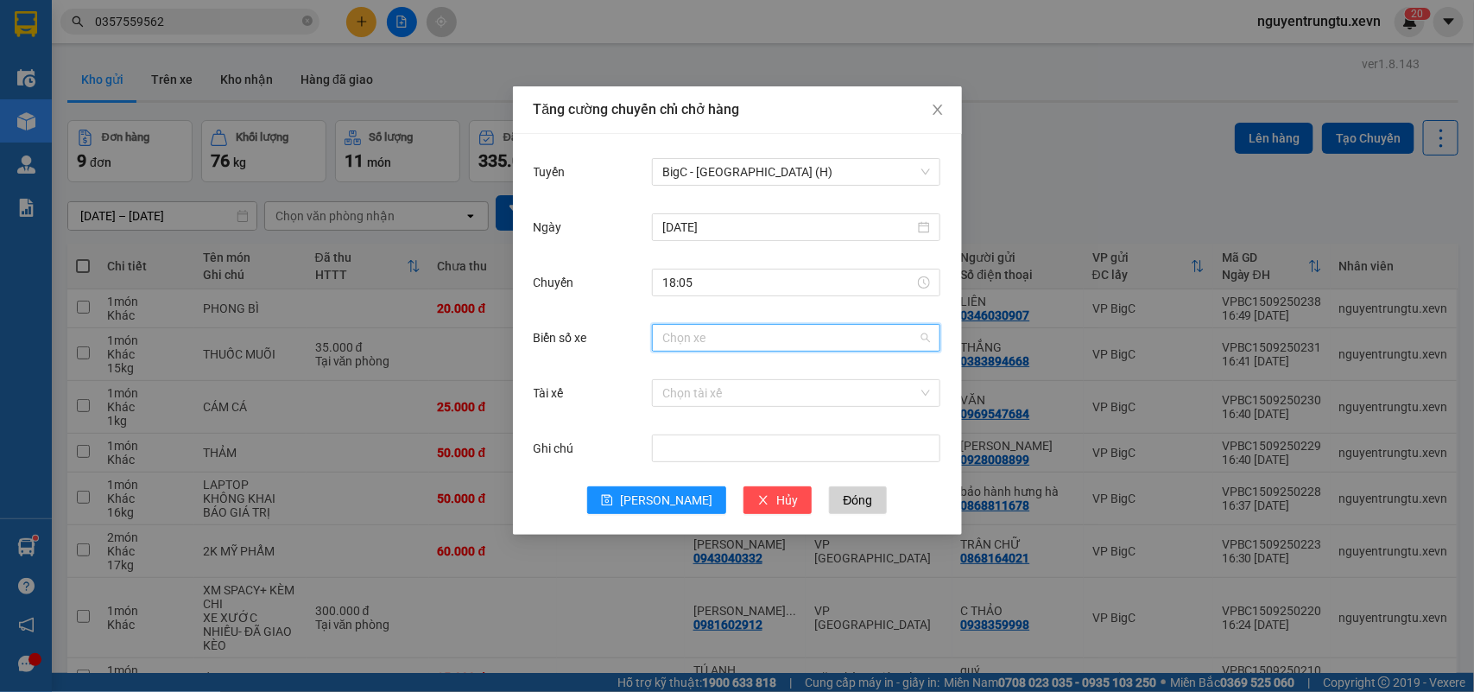
click at [784, 342] on input "Biển số xe" at bounding box center [790, 338] width 256 height 26
click at [723, 370] on div "29K-025.19" at bounding box center [796, 372] width 268 height 19
click at [715, 403] on input "Tài xế" at bounding box center [790, 393] width 256 height 26
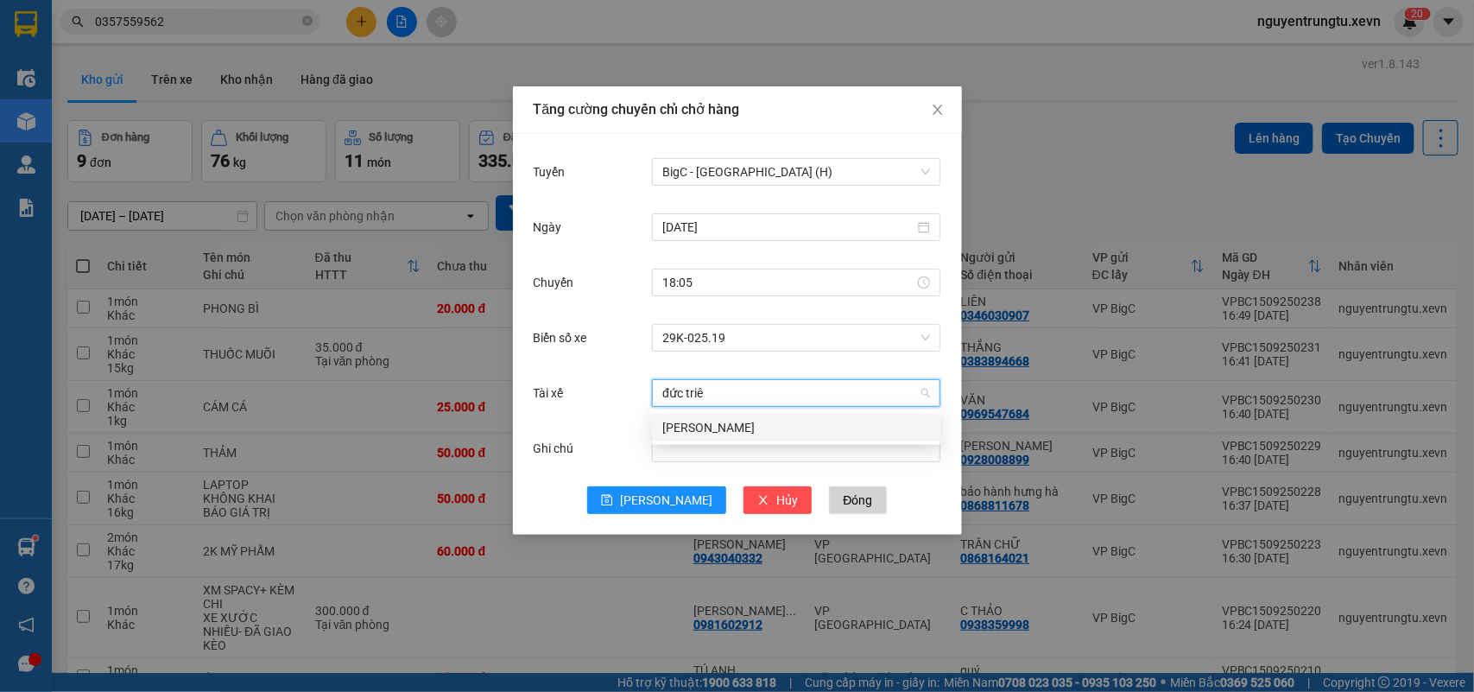
click at [702, 418] on div "Trần Đức Triều" at bounding box center [796, 427] width 268 height 19
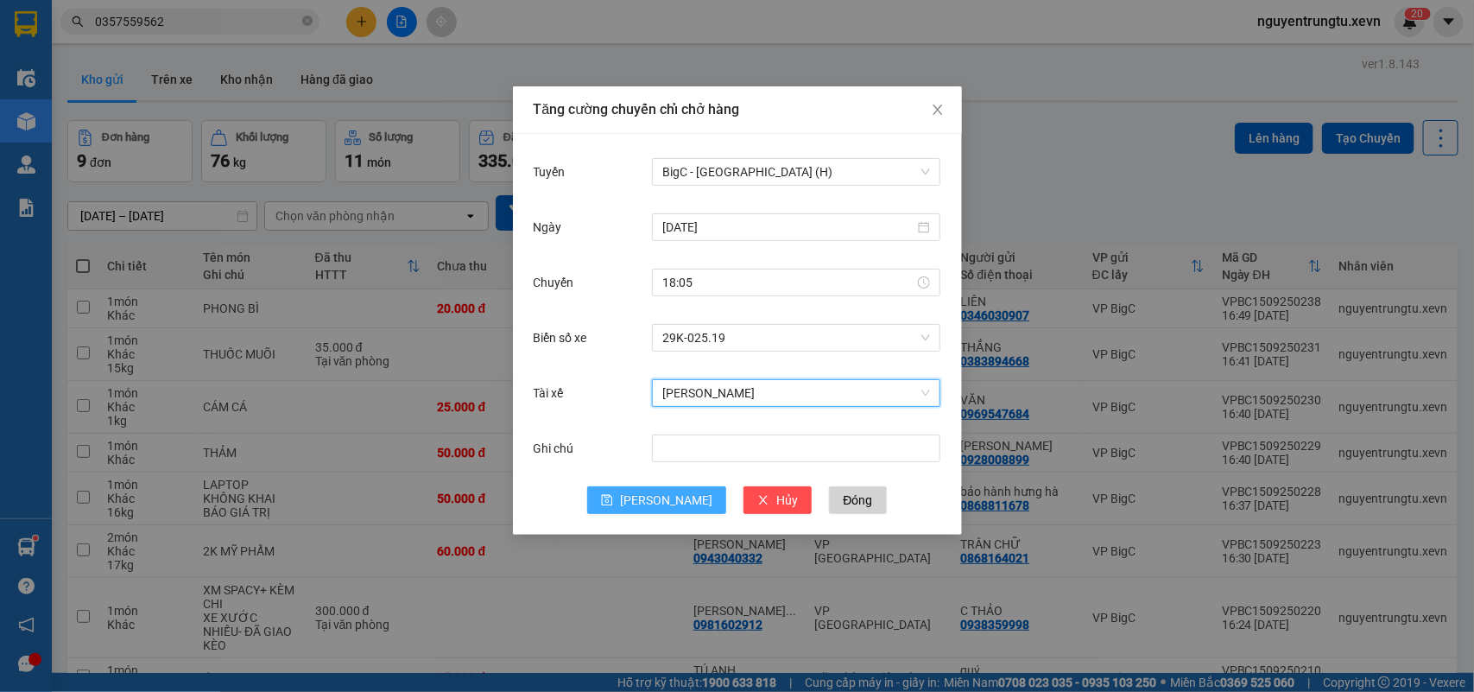
click at [661, 495] on span "Lưu" at bounding box center [666, 499] width 92 height 19
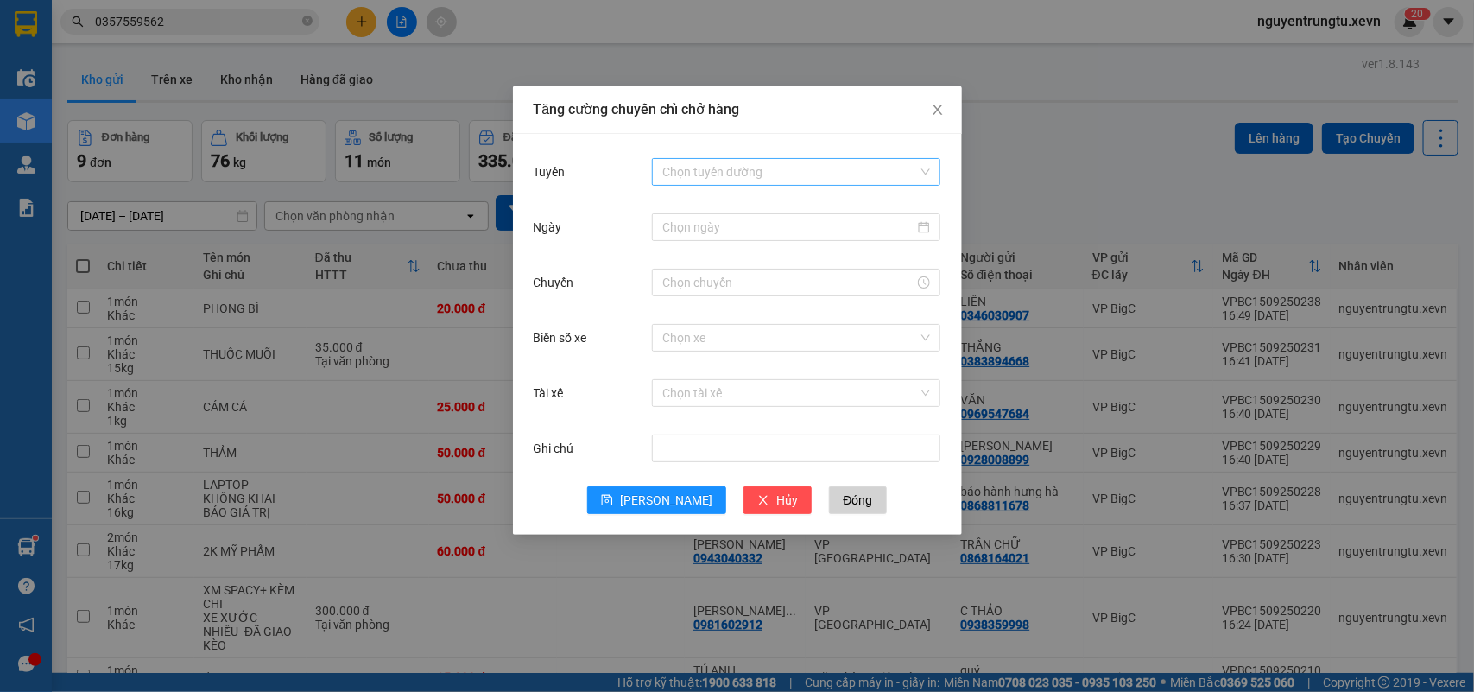
click at [670, 165] on input "Tuyến" at bounding box center [790, 172] width 256 height 26
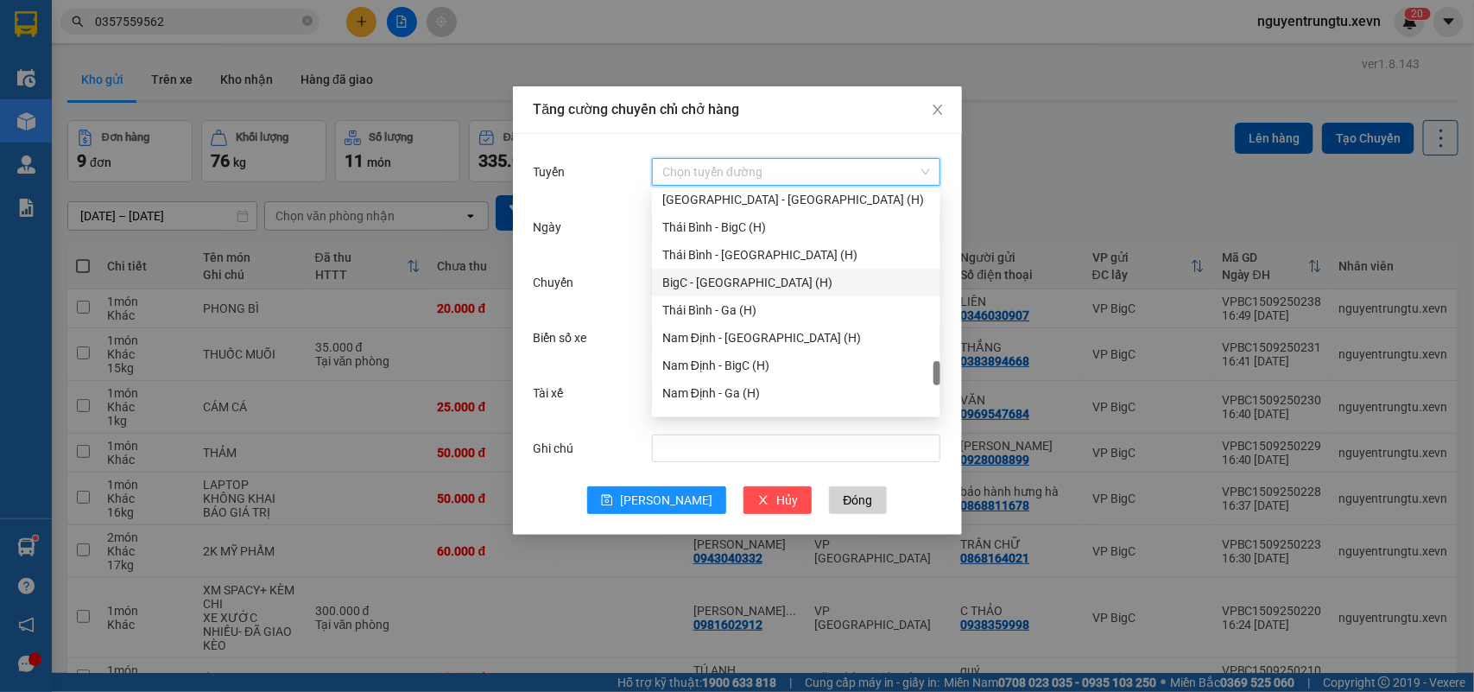
click at [739, 282] on div "BigC - Thái Bình (H)" at bounding box center [796, 282] width 268 height 19
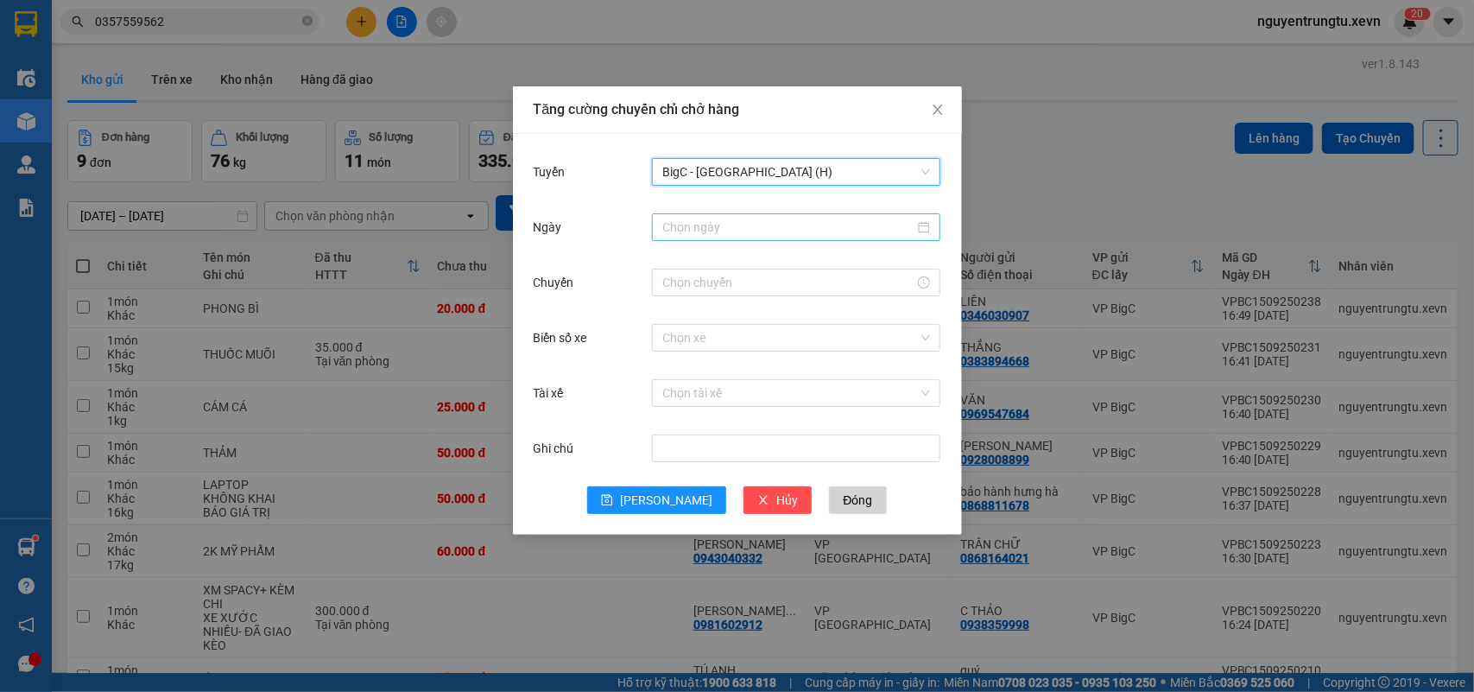
click at [757, 225] on input "Ngày" at bounding box center [788, 227] width 252 height 19
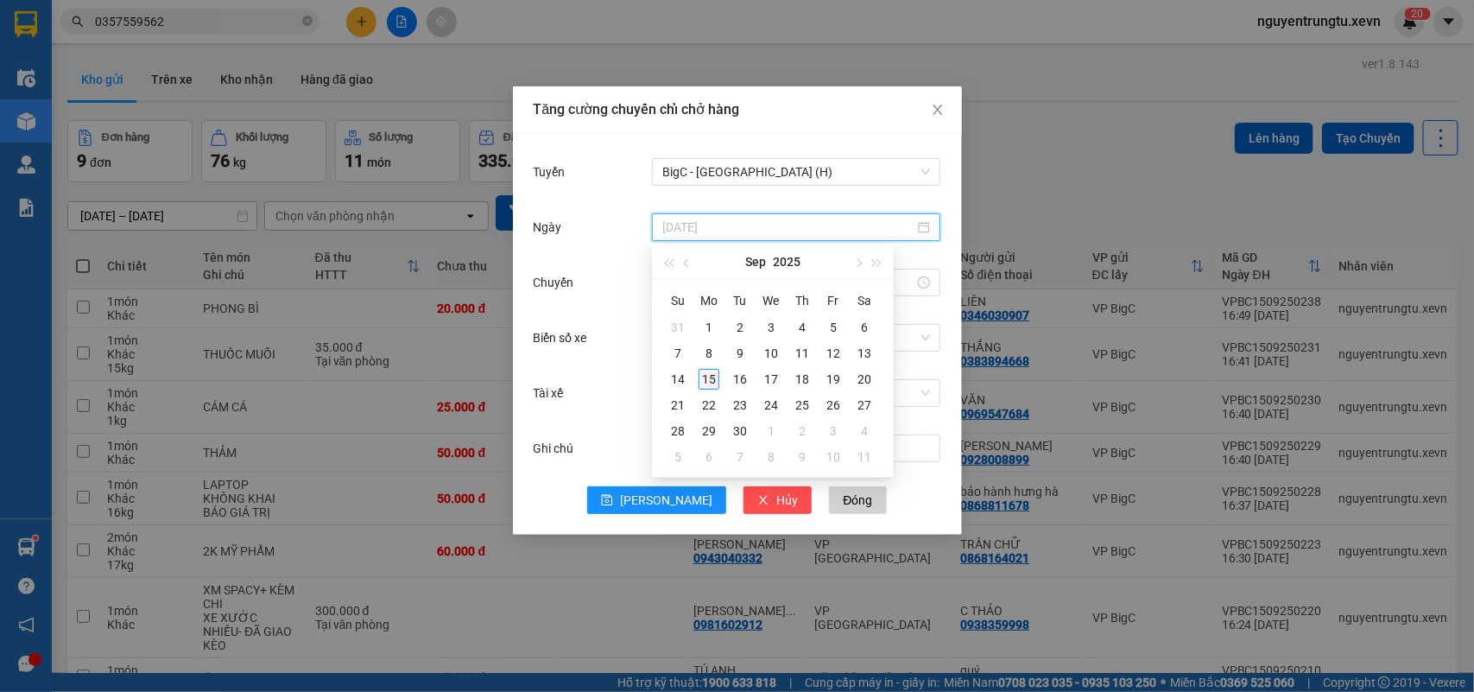
click at [708, 381] on div "15" at bounding box center [708, 379] width 21 height 21
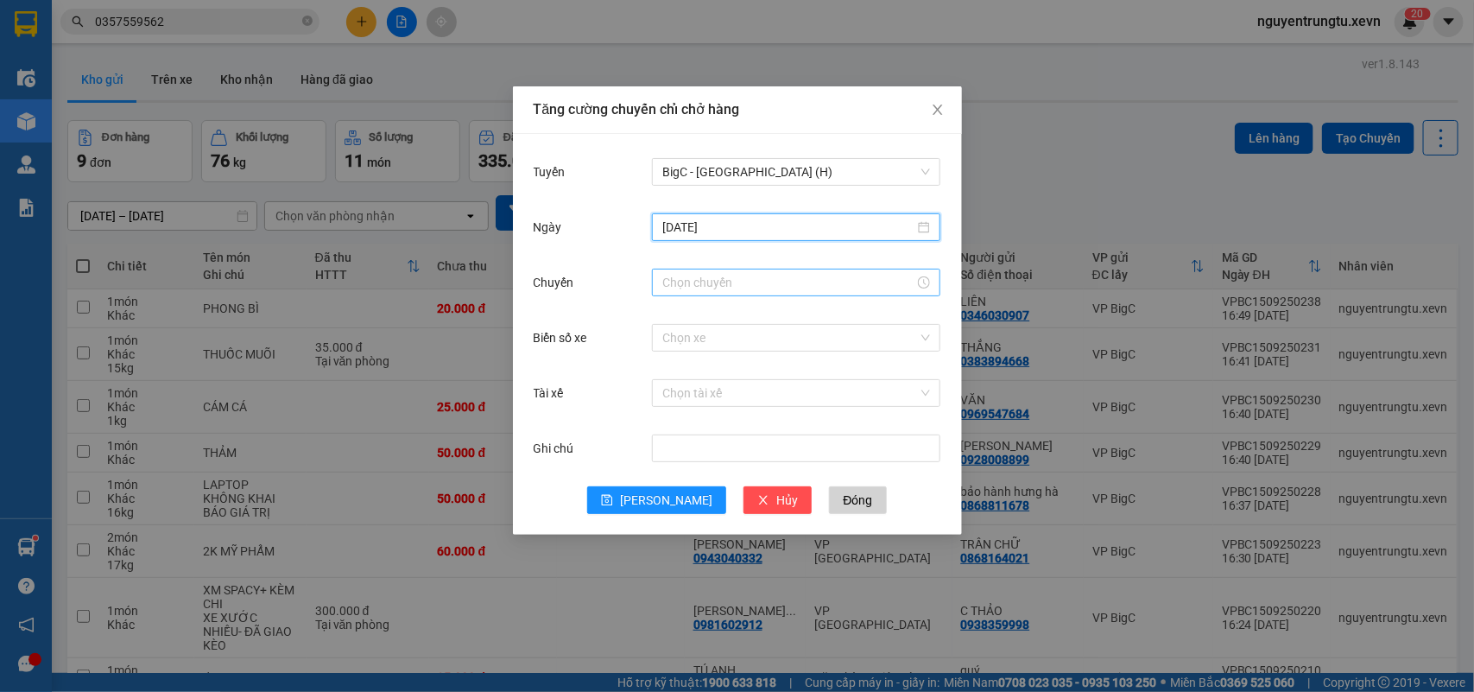
click at [706, 285] on input "Chuyến" at bounding box center [788, 282] width 252 height 19
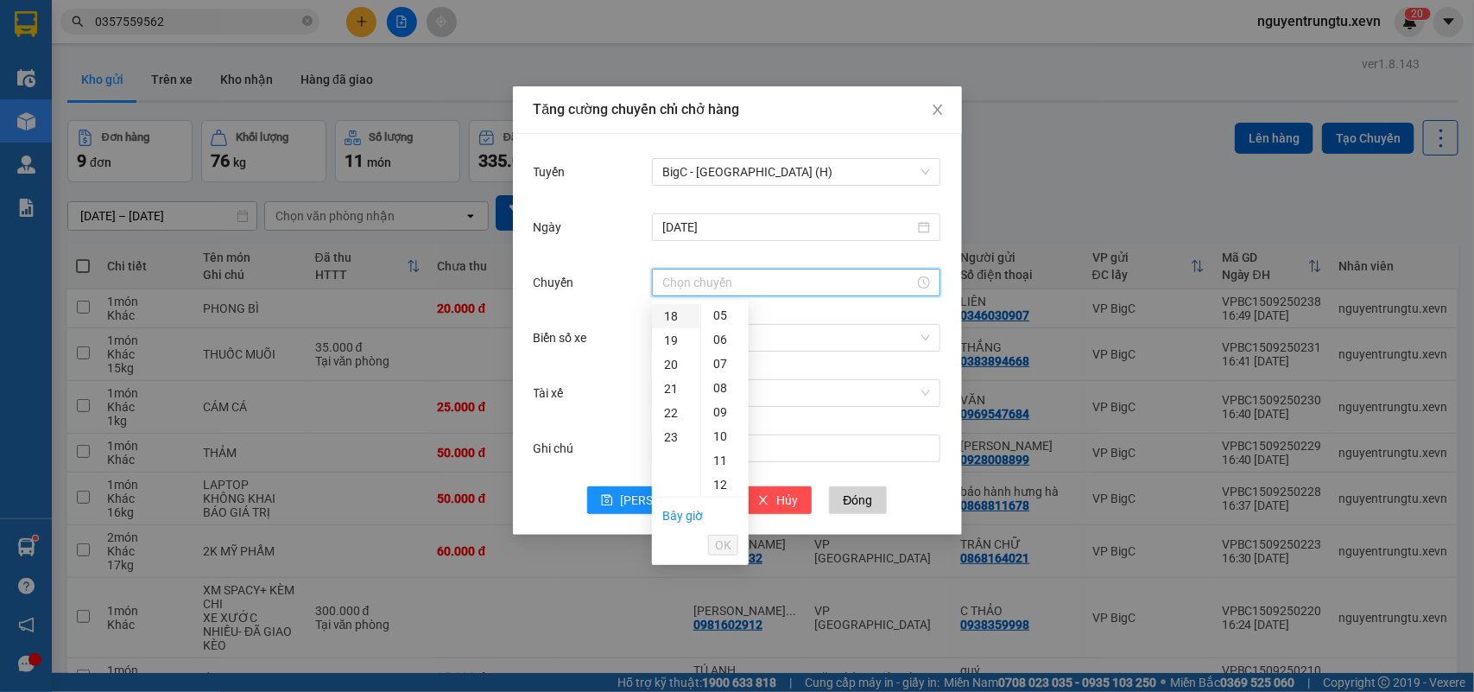
click at [673, 311] on div "18" at bounding box center [676, 316] width 48 height 24
click at [715, 433] on div "05" at bounding box center [724, 436] width 47 height 24
click at [724, 542] on span "OK" at bounding box center [723, 544] width 16 height 19
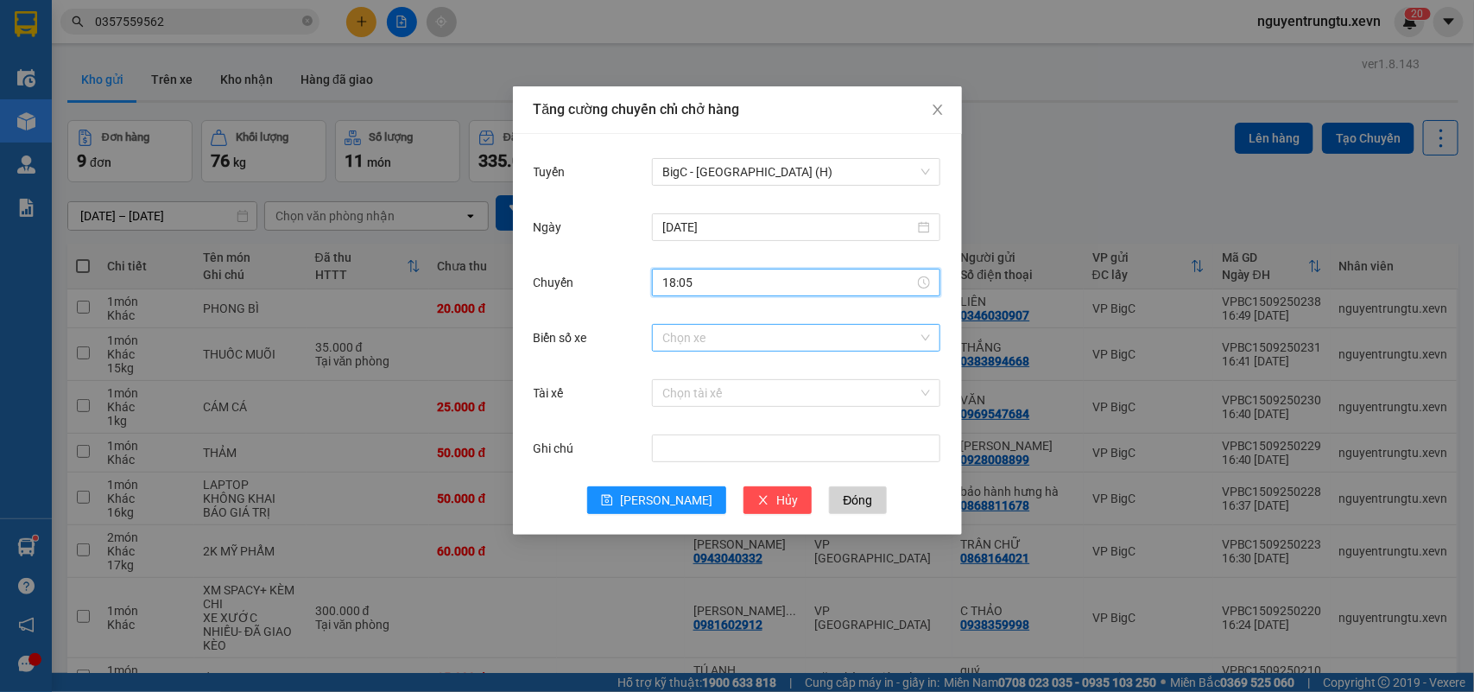
click at [817, 344] on input "Biển số xe" at bounding box center [790, 338] width 256 height 26
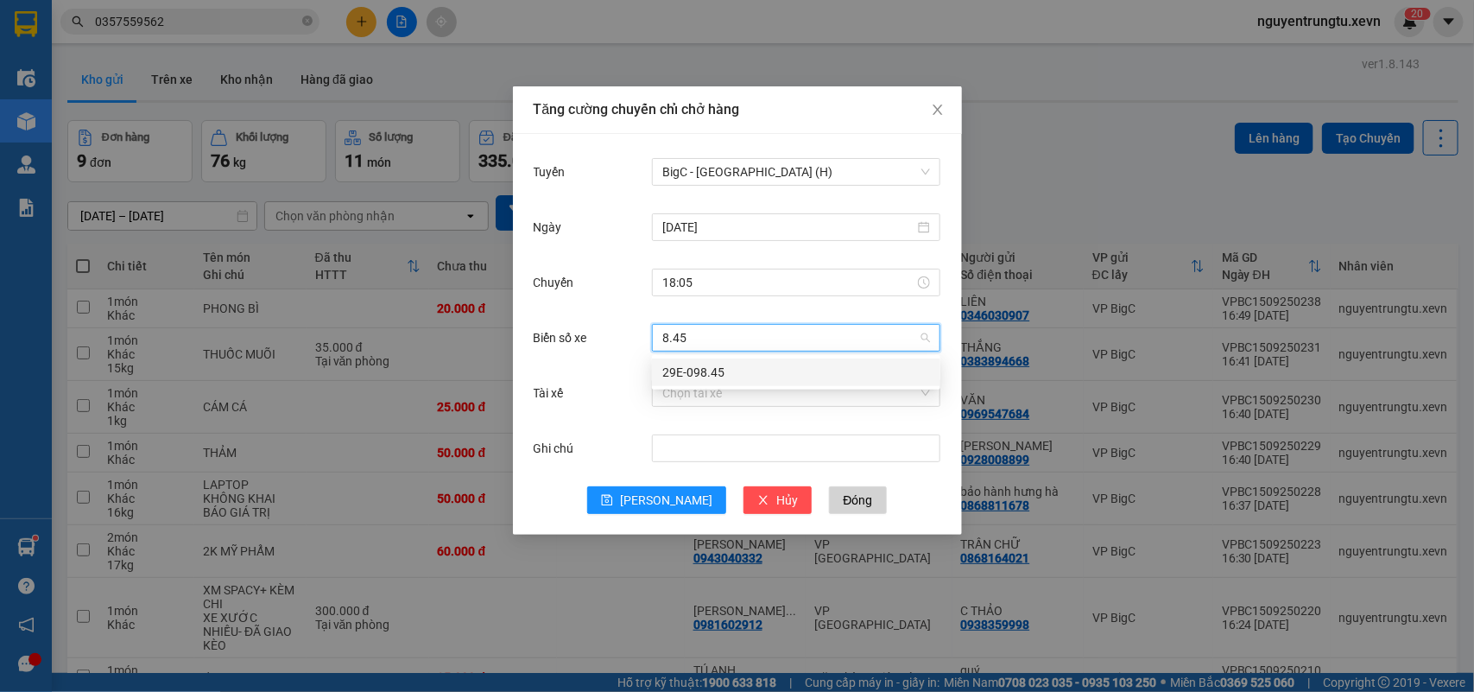
click at [731, 380] on div "29E-098.45" at bounding box center [796, 372] width 268 height 19
click at [717, 404] on input "Tài xế" at bounding box center [790, 393] width 256 height 26
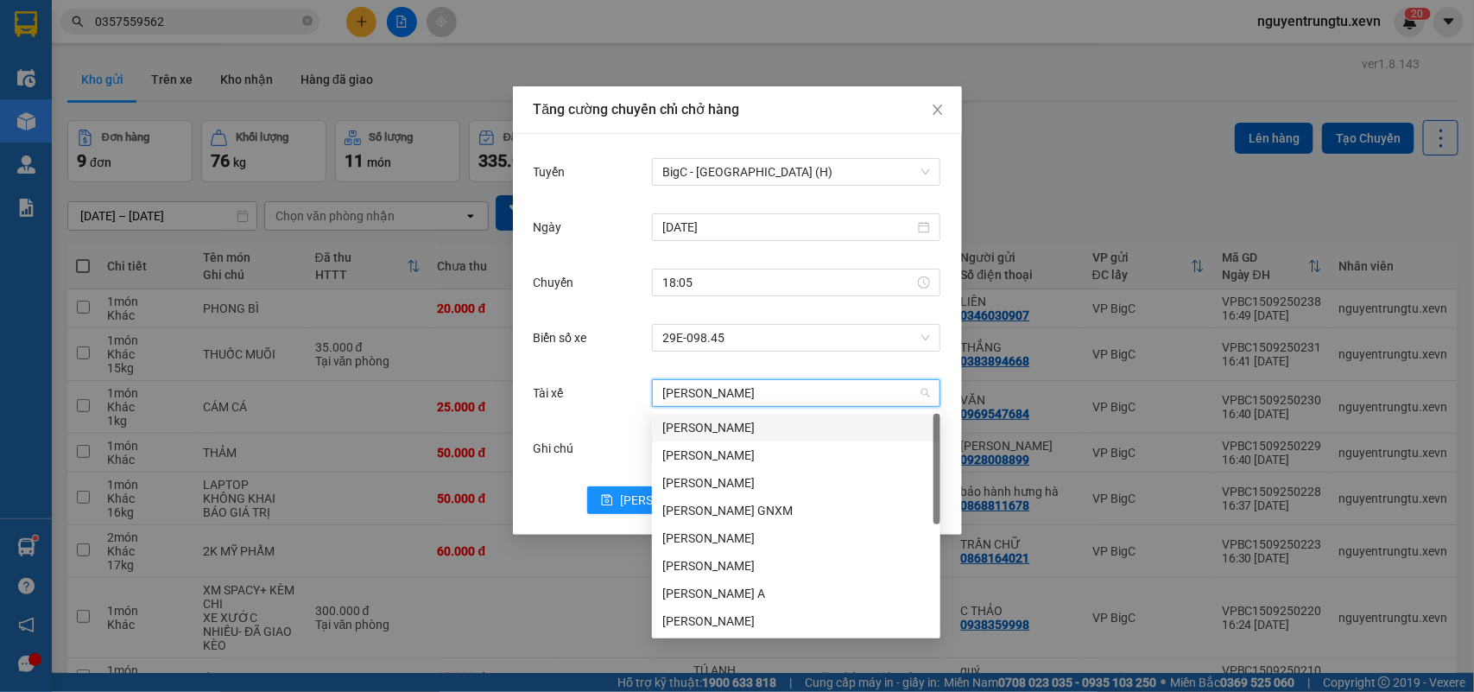
click at [713, 429] on div "Phạm Văn Hà" at bounding box center [796, 427] width 268 height 19
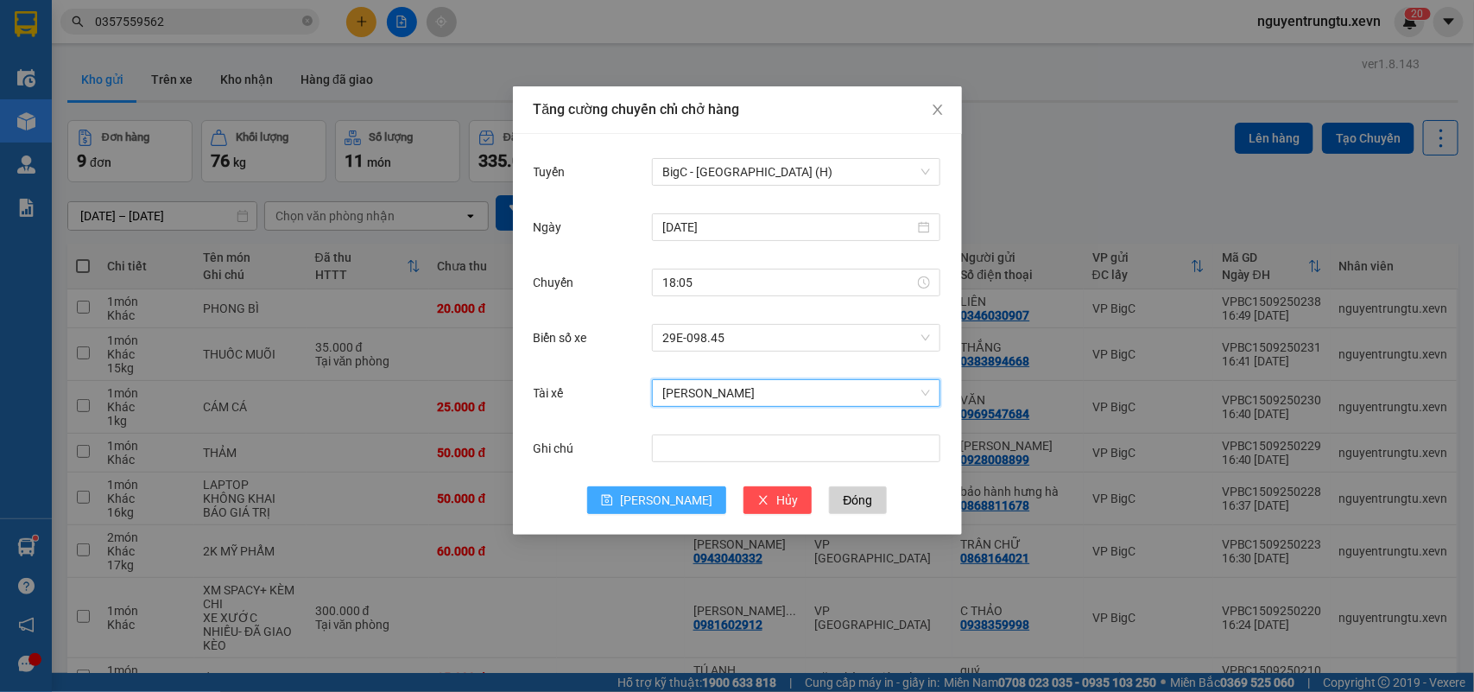
click at [660, 495] on span "Lưu" at bounding box center [666, 499] width 92 height 19
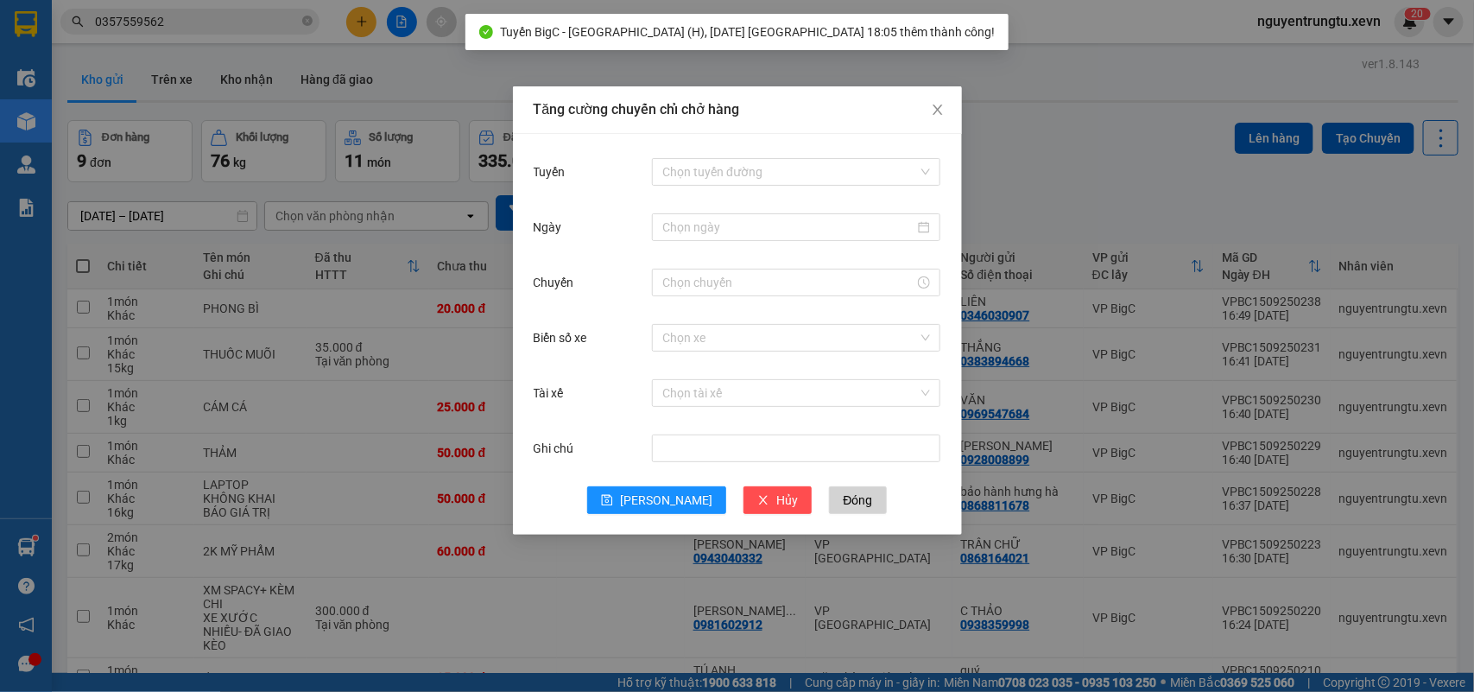
click at [358, 22] on div "Tăng cường chuyến chỉ chở hàng Tuyến Chọn tuyến đường Ngày Chuyến Biển số xe Ch…" at bounding box center [737, 346] width 1474 height 692
click at [357, 22] on div "Tăng cường chuyến chỉ chở hàng Tuyến Chọn tuyến đường Ngày Chuyến Biển số xe Ch…" at bounding box center [737, 346] width 1474 height 692
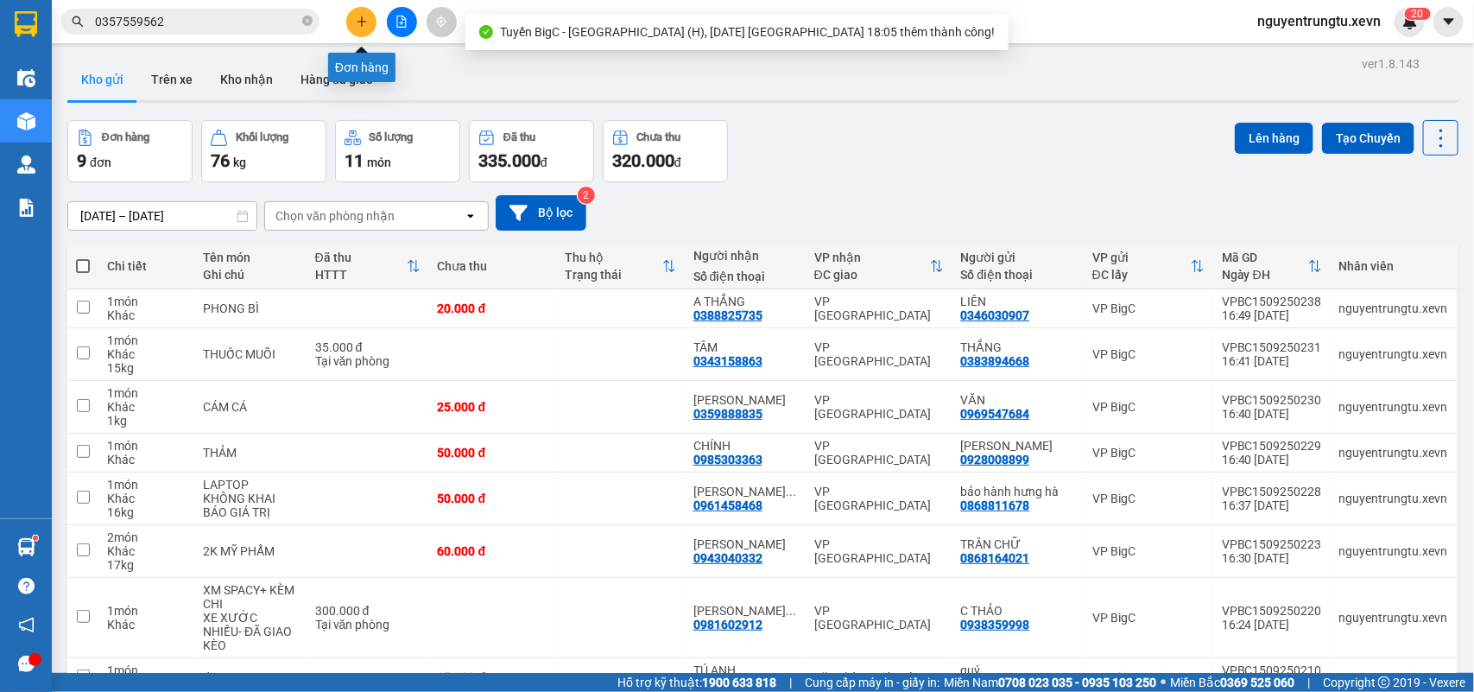
click at [357, 22] on icon "plus" at bounding box center [362, 22] width 12 height 12
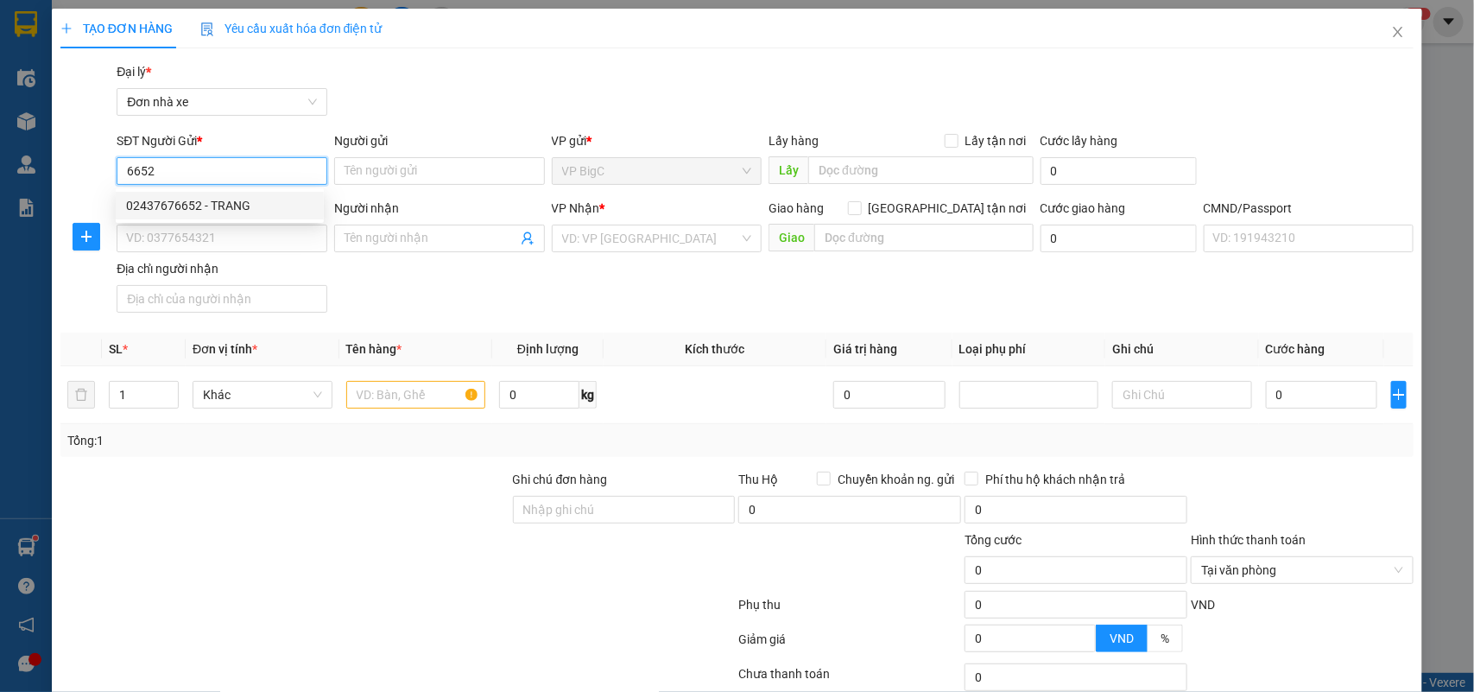
click at [242, 201] on div "02437676652 - TRANG" at bounding box center [219, 205] width 187 height 19
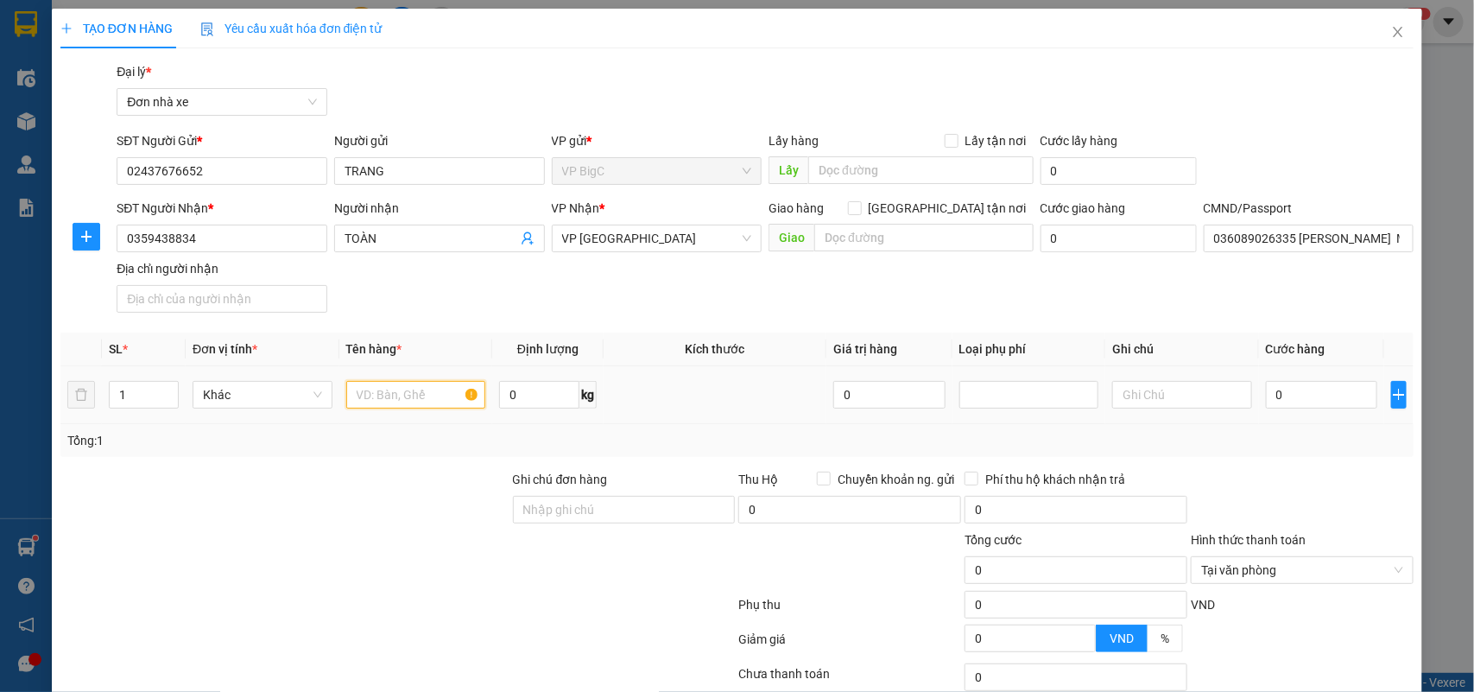
click at [391, 398] on input "text" at bounding box center [416, 395] width 140 height 28
click at [1336, 393] on input "0" at bounding box center [1321, 395] width 111 height 28
click at [1325, 416] on td "20.000" at bounding box center [1321, 395] width 125 height 58
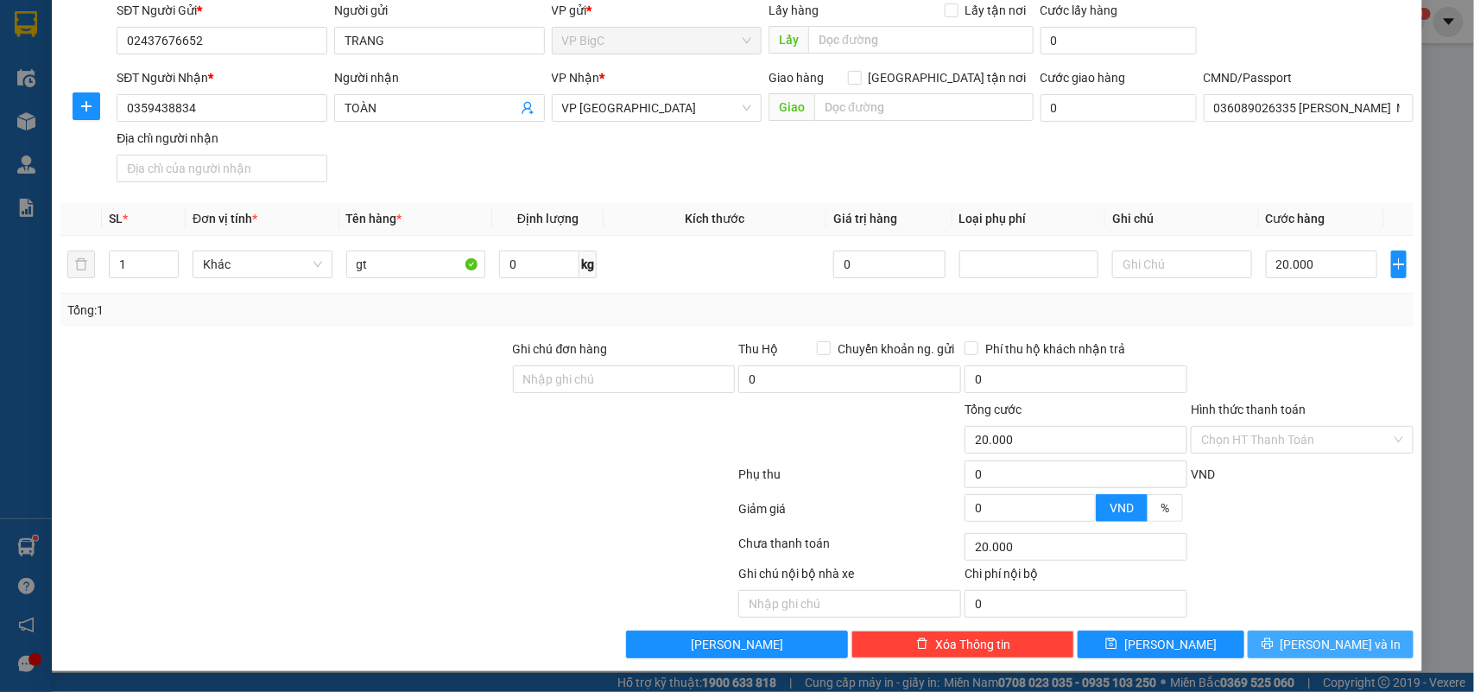
click at [1321, 641] on span "Lưu và In" at bounding box center [1340, 644] width 121 height 19
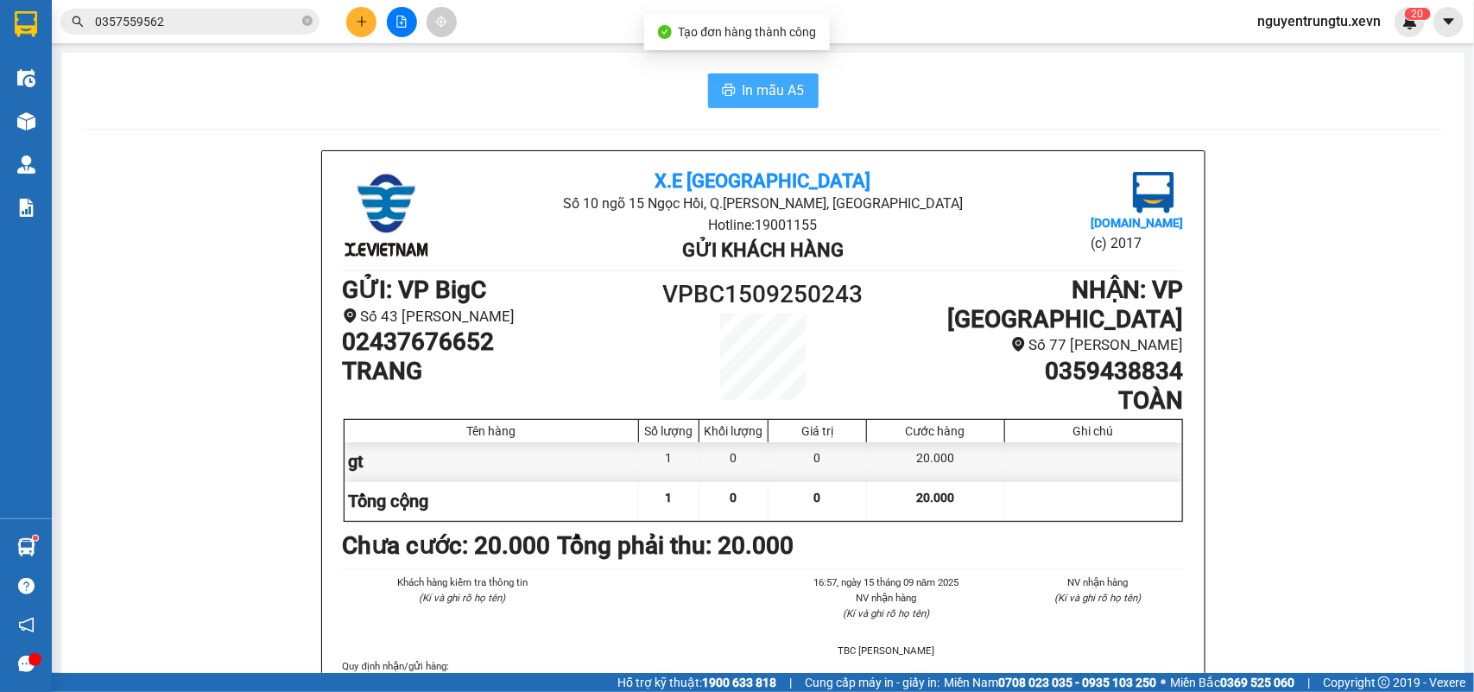
click at [745, 97] on span "In mẫu A5" at bounding box center [774, 90] width 62 height 22
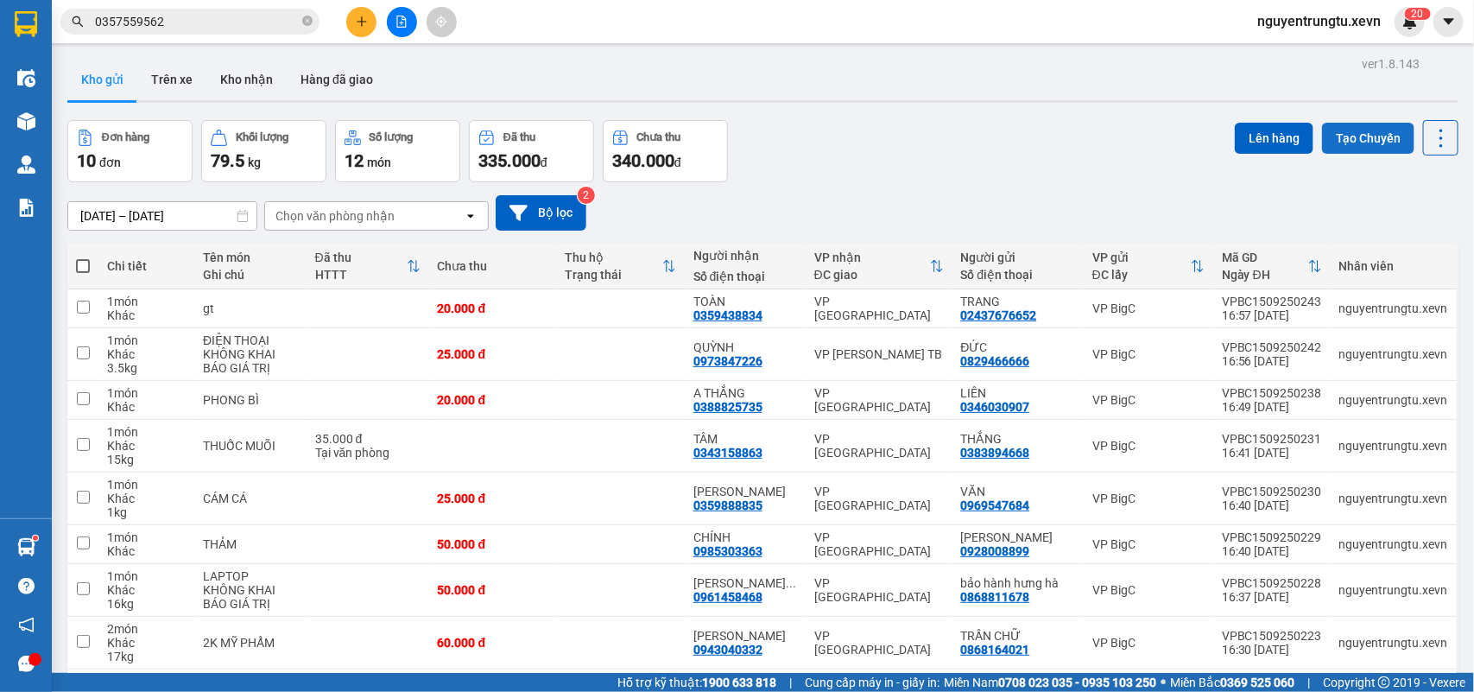
click at [1356, 136] on button "Tạo Chuyến" at bounding box center [1368, 138] width 92 height 31
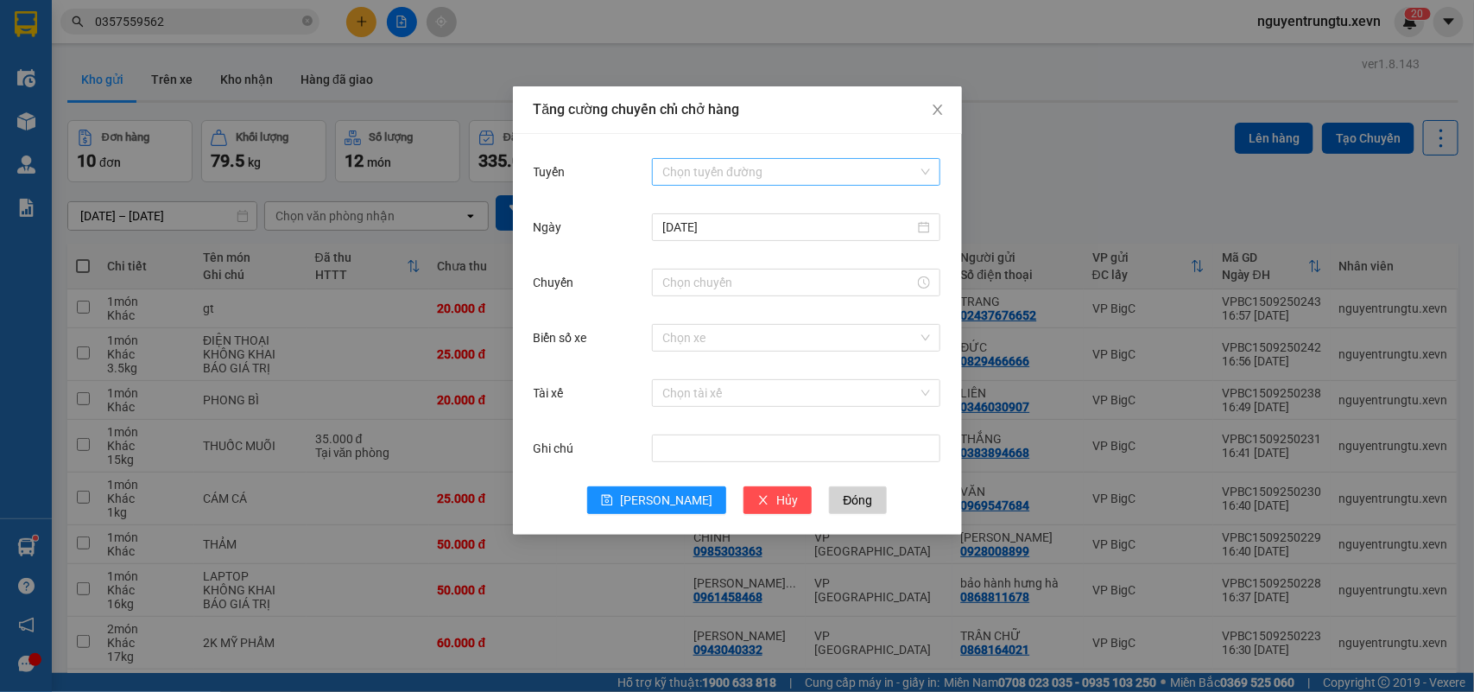
drag, startPoint x: 827, startPoint y: 156, endPoint x: 812, endPoint y: 168, distance: 19.0
click at [817, 165] on div "Chọn tuyến đường" at bounding box center [796, 172] width 288 height 35
click at [777, 173] on input "Tuyến" at bounding box center [790, 172] width 256 height 26
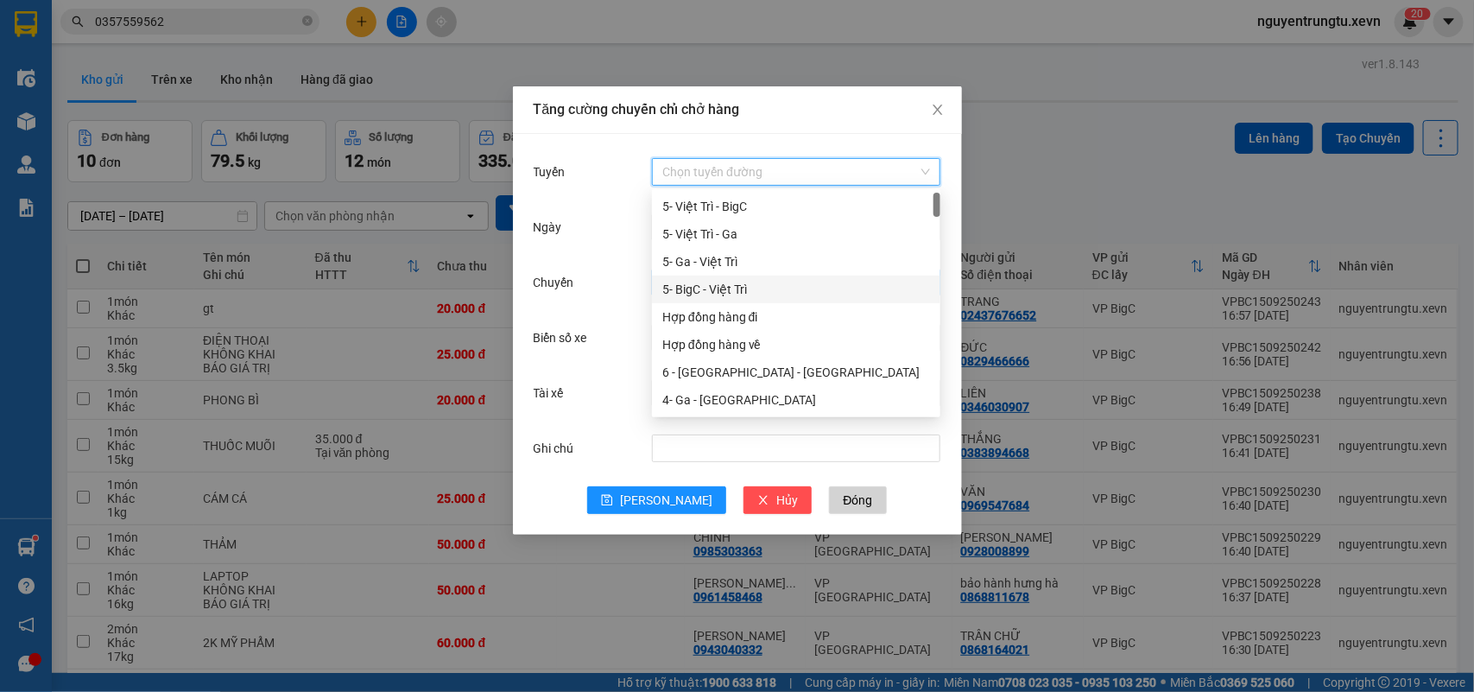
drag, startPoint x: 718, startPoint y: 282, endPoint x: 730, endPoint y: 276, distance: 12.7
click at [719, 281] on div "5- BigC - Việt Trì" at bounding box center [796, 289] width 268 height 19
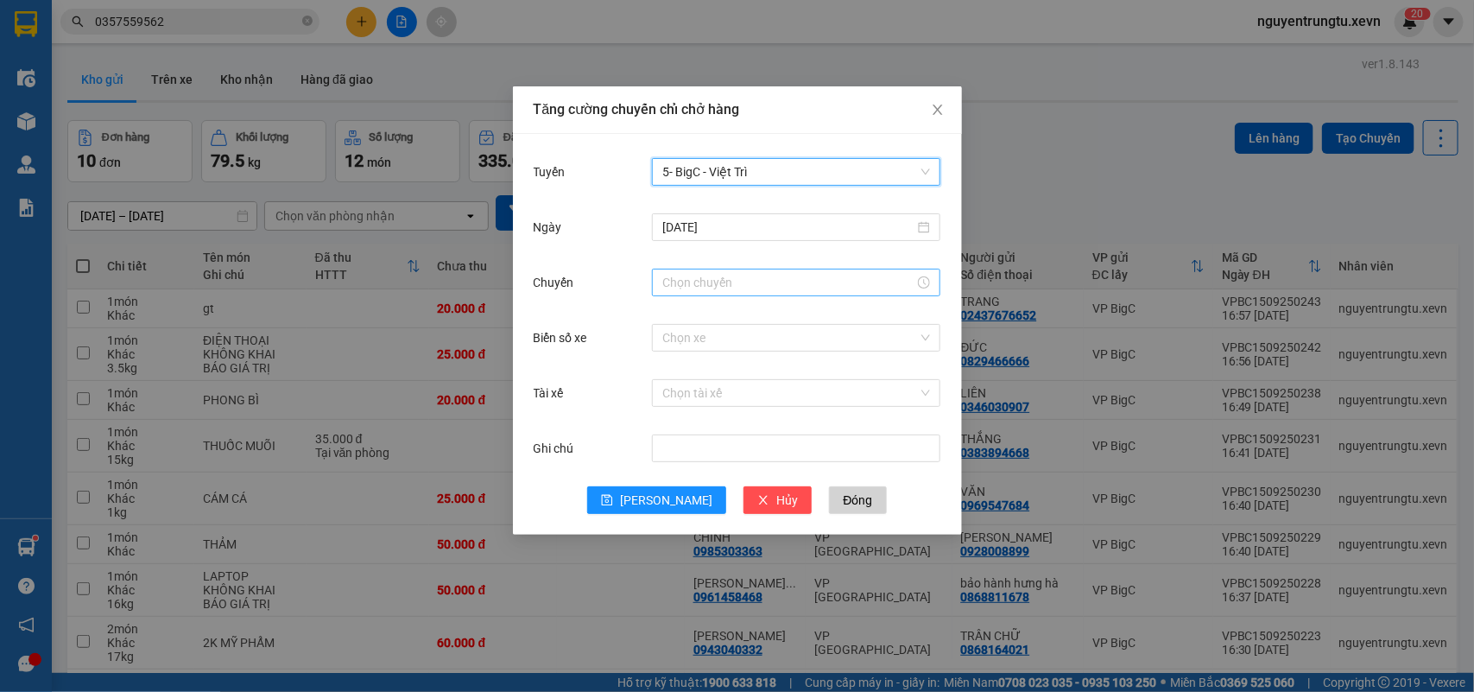
click at [730, 290] on input "Chuyến" at bounding box center [788, 282] width 252 height 19
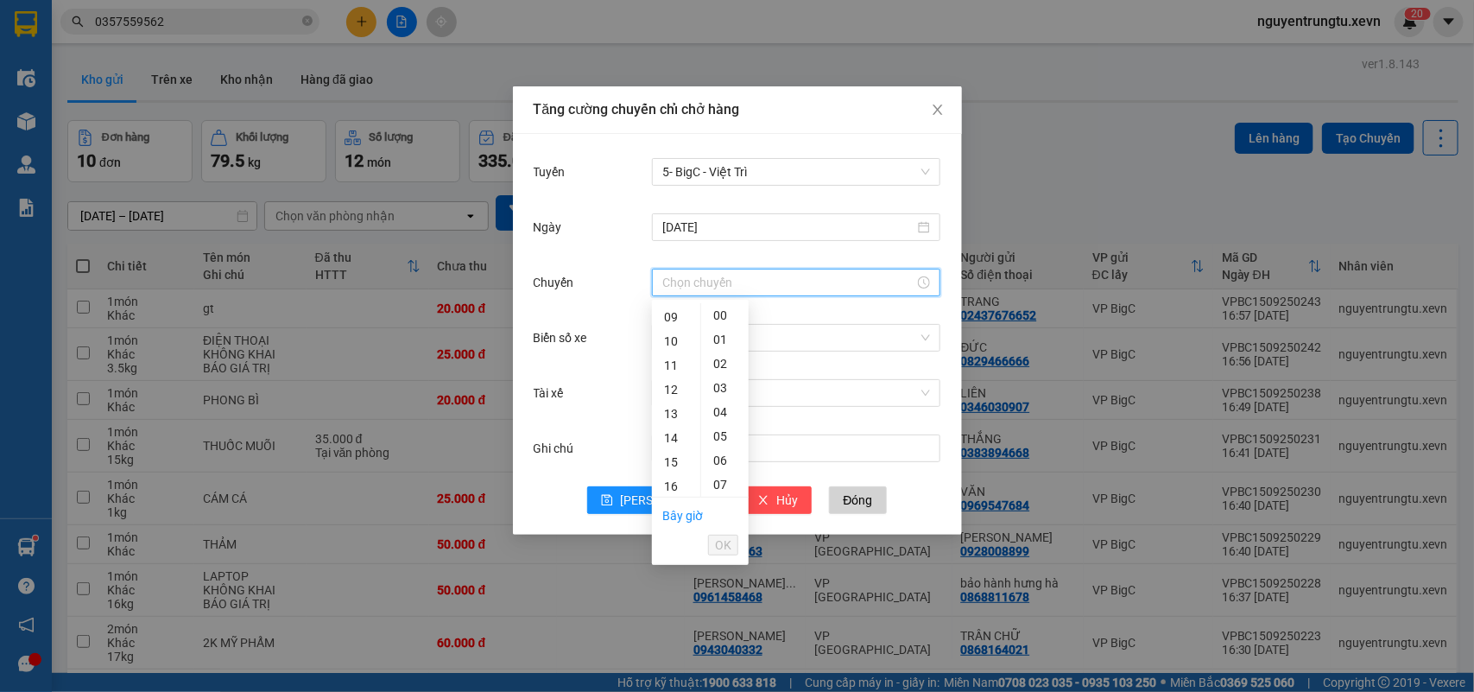
scroll to position [432, 0]
click at [676, 312] on div "18" at bounding box center [676, 318] width 48 height 24
click at [674, 315] on div "18" at bounding box center [676, 318] width 48 height 24
click at [717, 433] on div "05" at bounding box center [724, 436] width 47 height 24
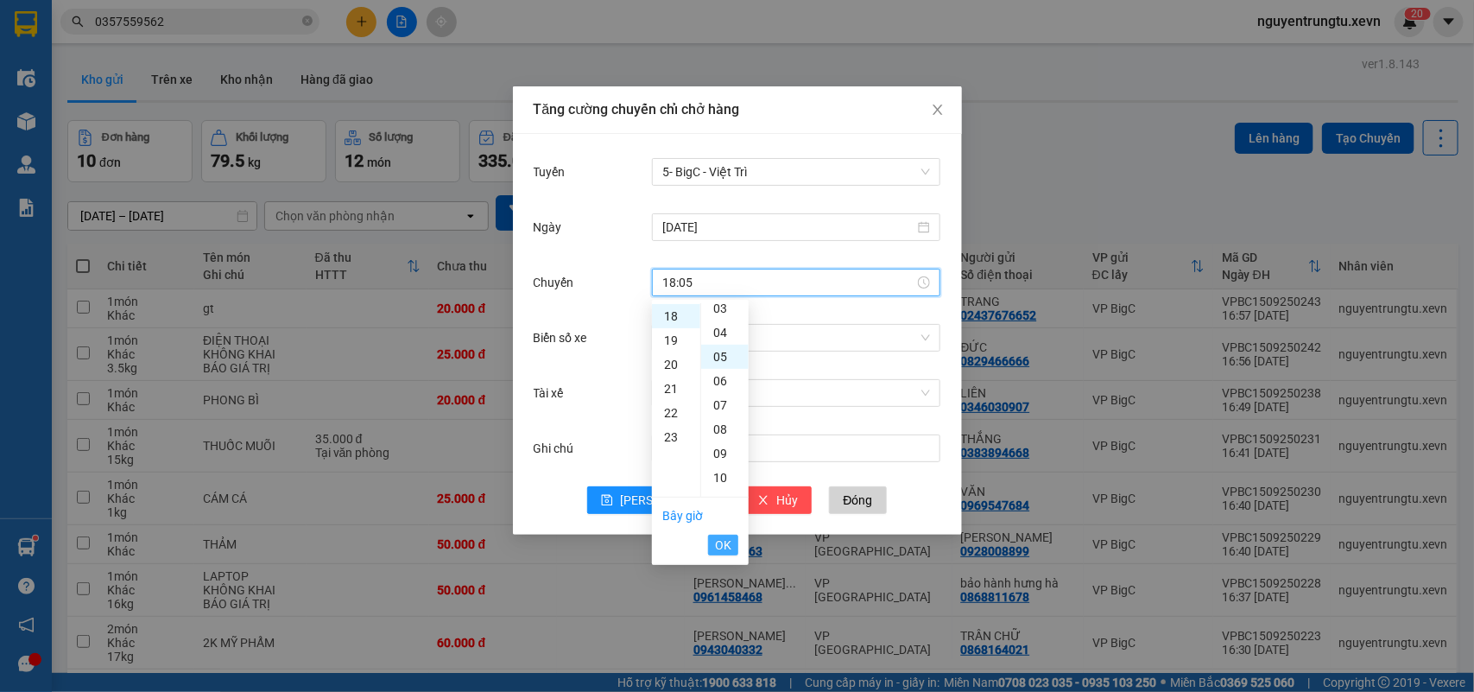
scroll to position [121, 0]
click at [728, 544] on span "OK" at bounding box center [723, 544] width 16 height 19
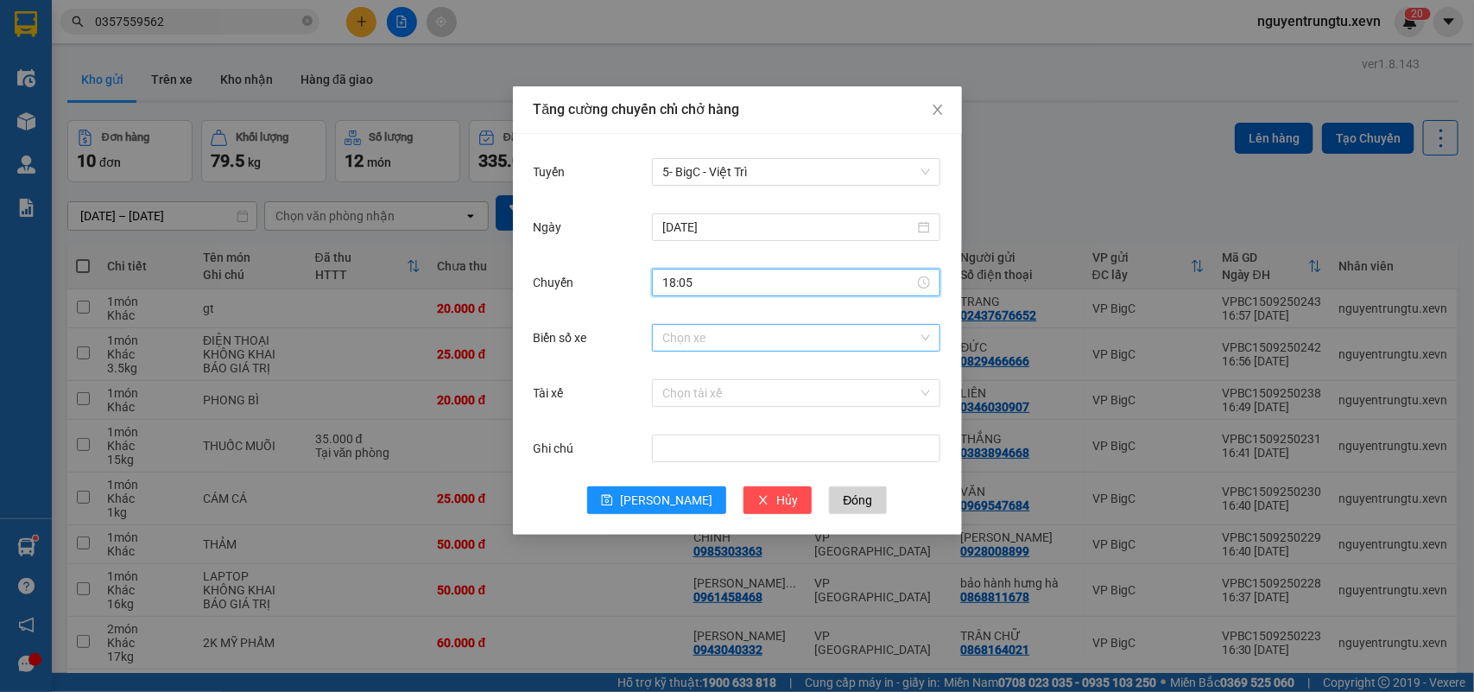
click at [848, 332] on input "Biển số xe" at bounding box center [790, 338] width 256 height 26
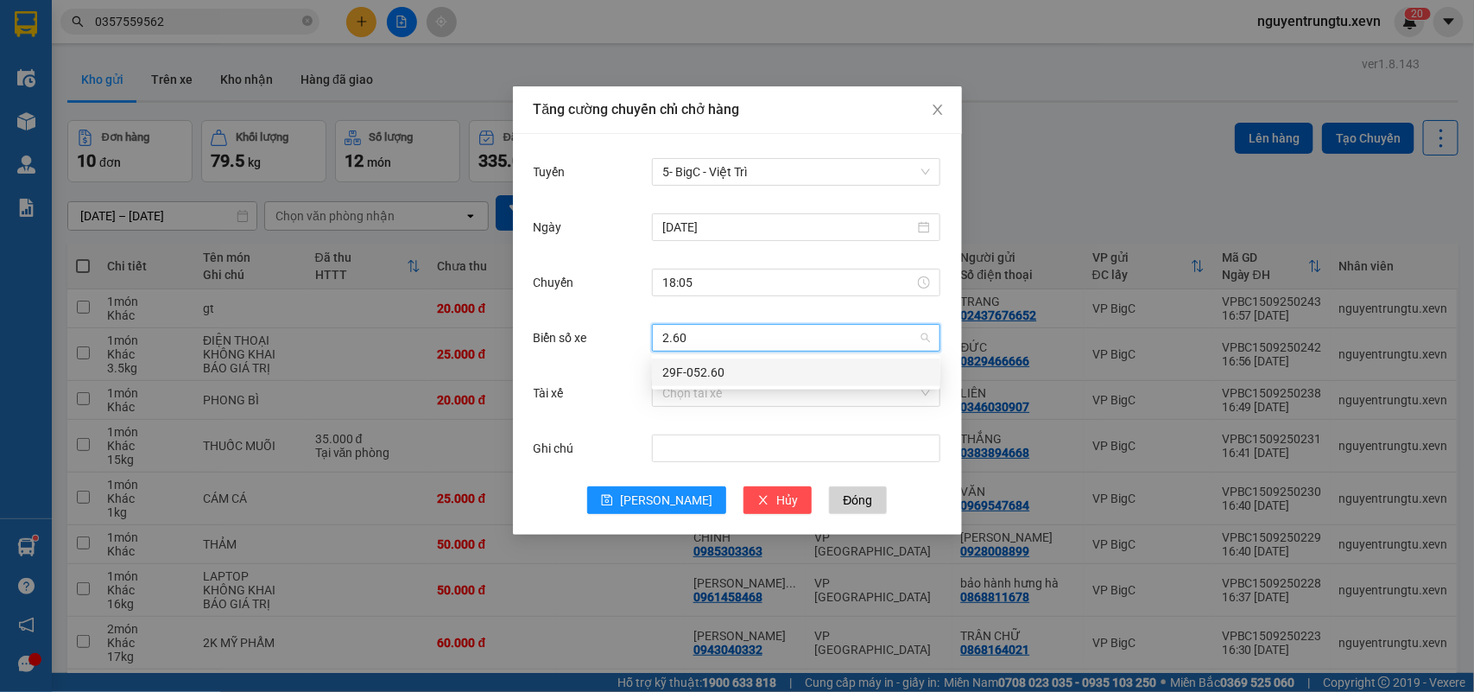
click at [719, 377] on div "29F-052.60" at bounding box center [796, 372] width 268 height 19
click at [718, 394] on input "Tài xế" at bounding box center [790, 393] width 256 height 26
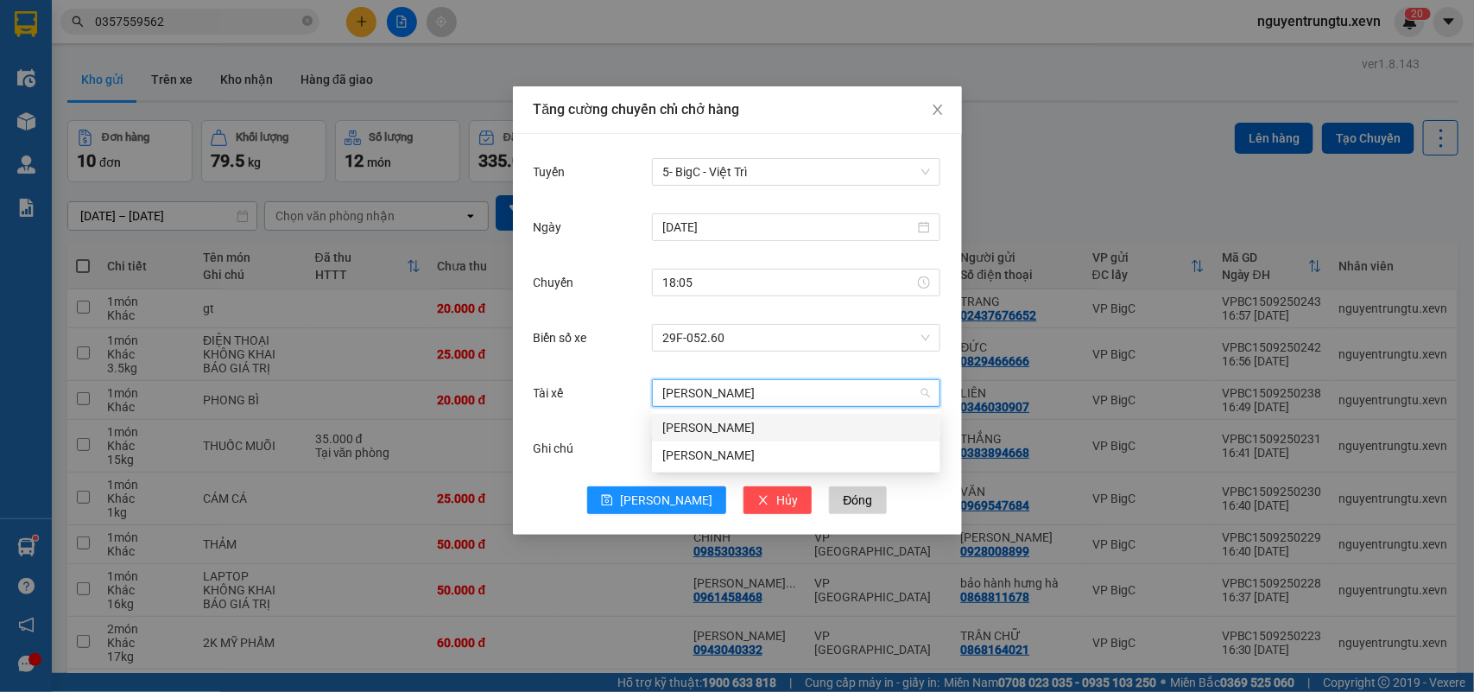
click at [698, 415] on div "Đỗ Văn Hiếu" at bounding box center [796, 428] width 288 height 28
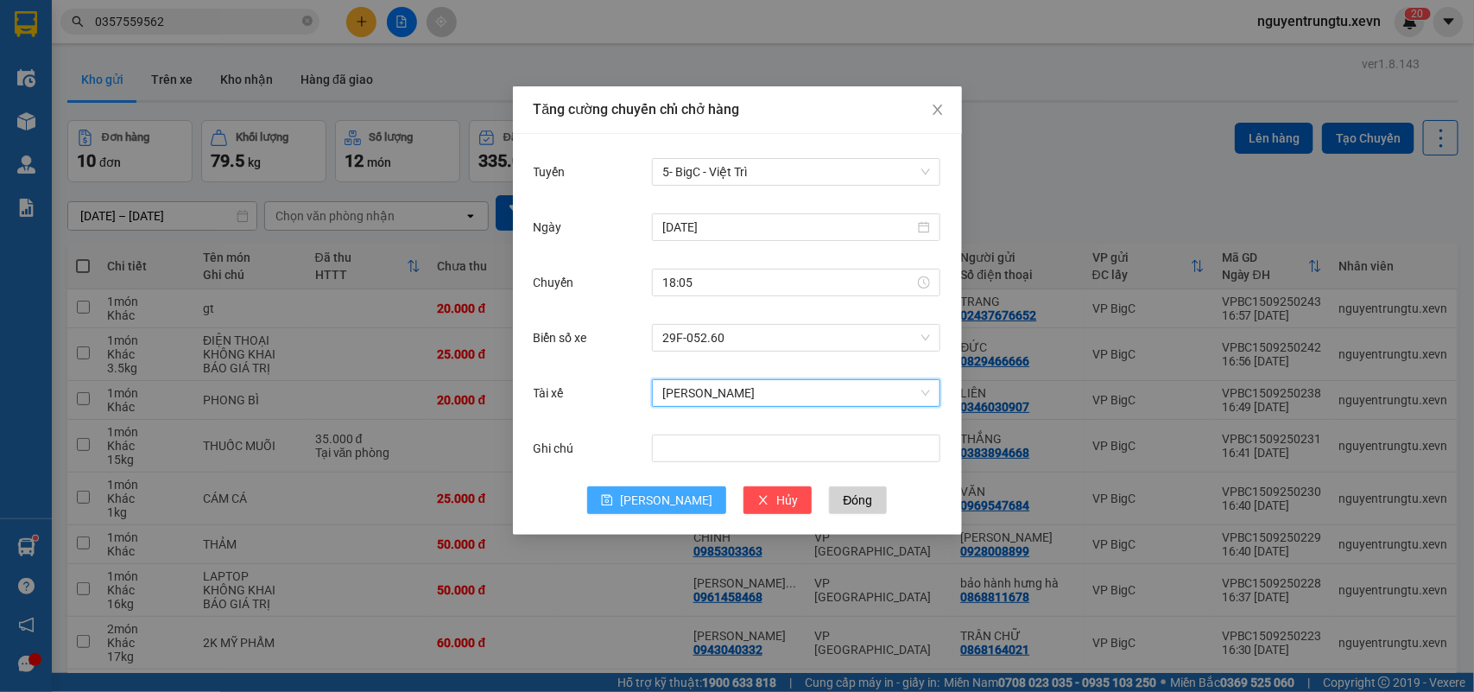
click at [669, 494] on span "Lưu" at bounding box center [666, 499] width 92 height 19
